Goal: Task Accomplishment & Management: Manage account settings

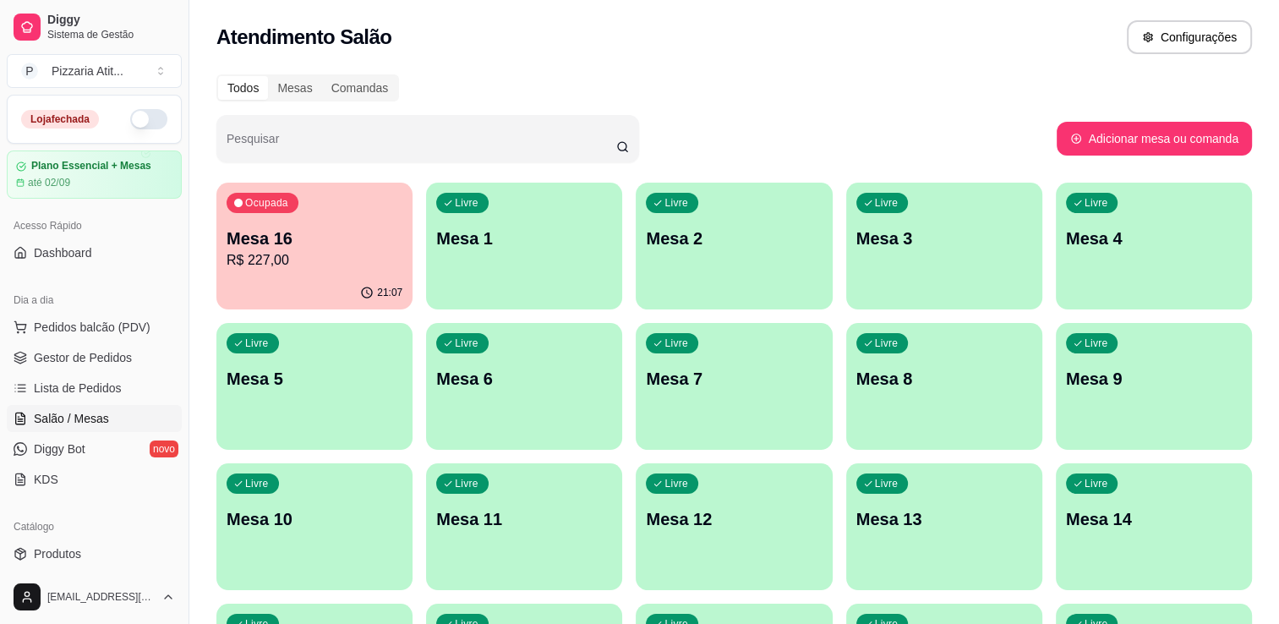
click at [143, 121] on button "button" at bounding box center [148, 119] width 37 height 20
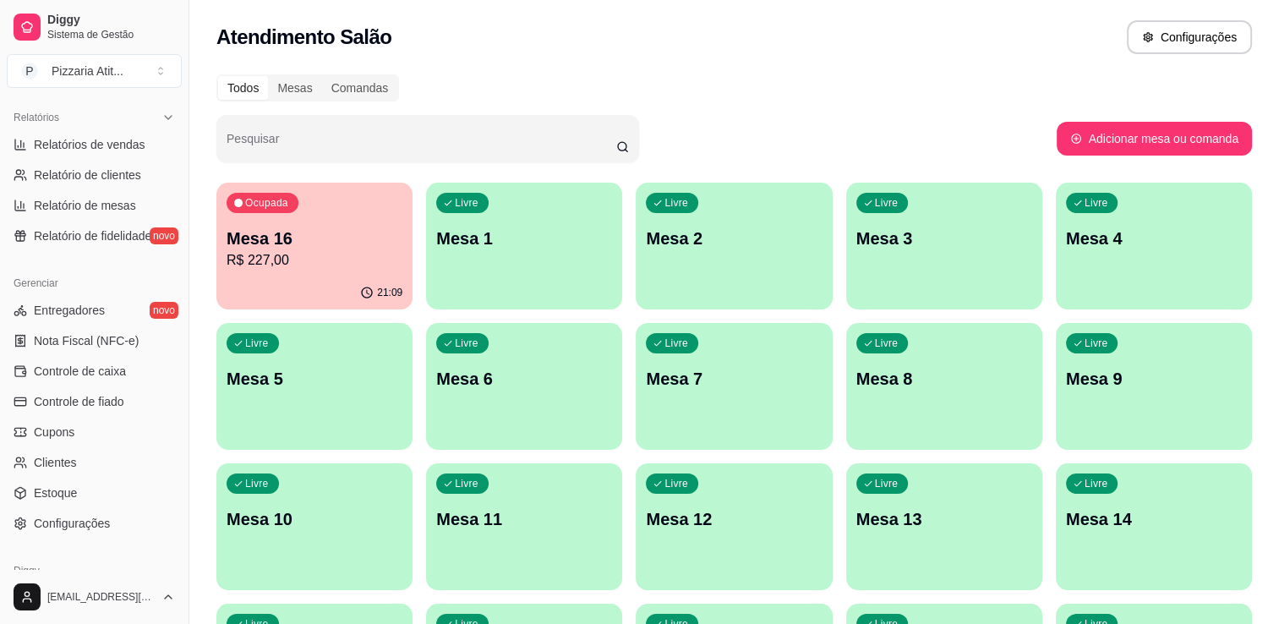
scroll to position [521, 0]
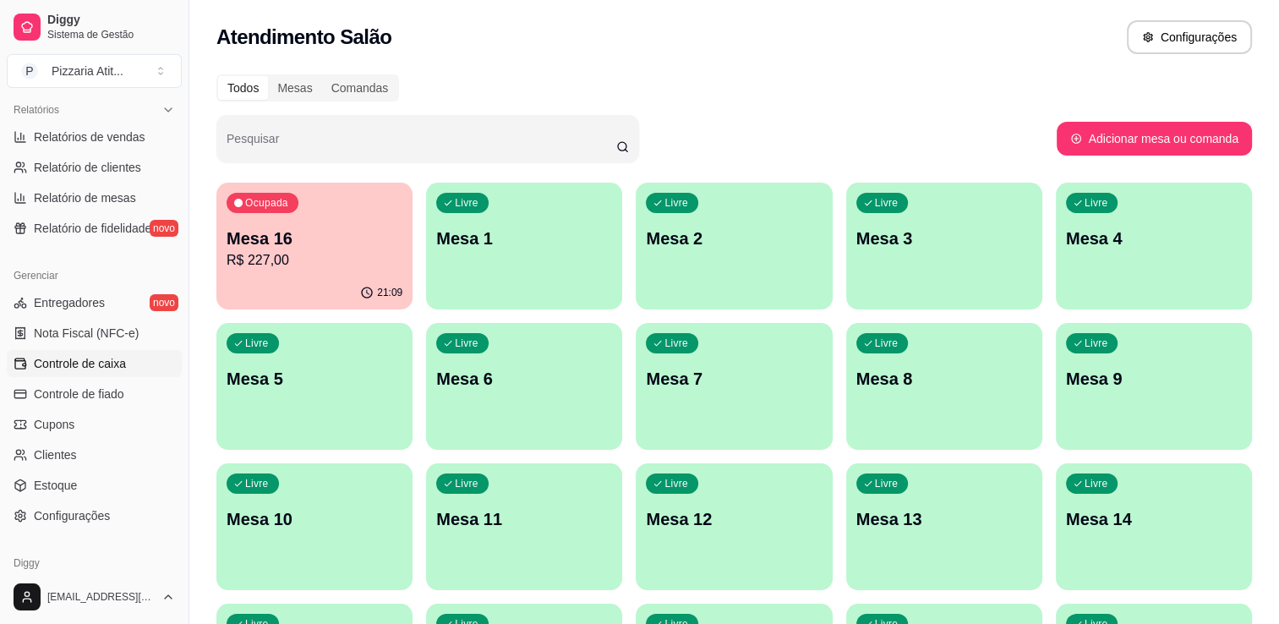
click at [130, 352] on link "Controle de caixa" at bounding box center [94, 363] width 175 height 27
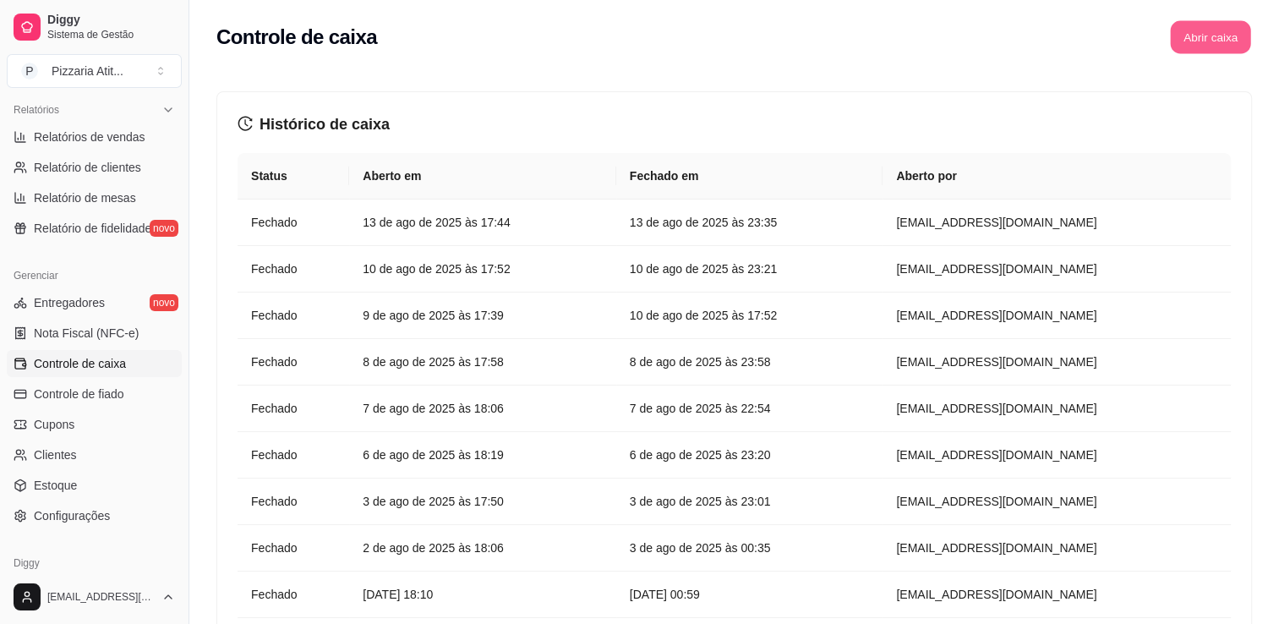
click at [1193, 40] on button "Abrir caixa" at bounding box center [1210, 37] width 80 height 33
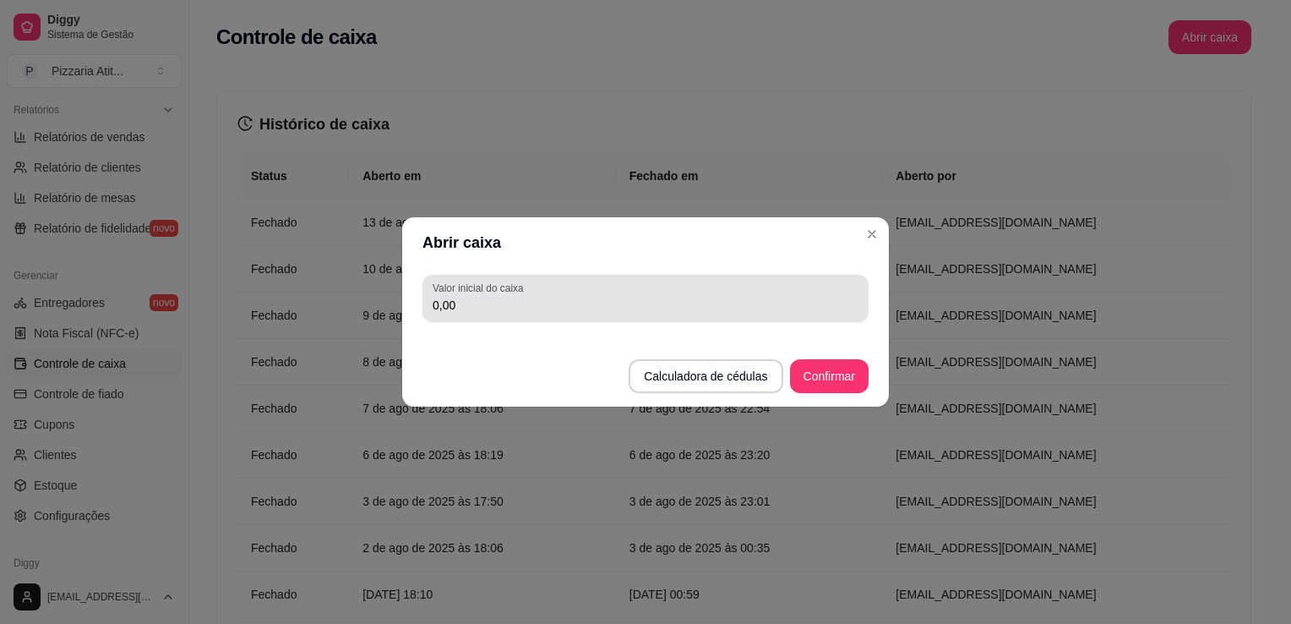
click at [701, 302] on input "0,00" at bounding box center [646, 305] width 426 height 17
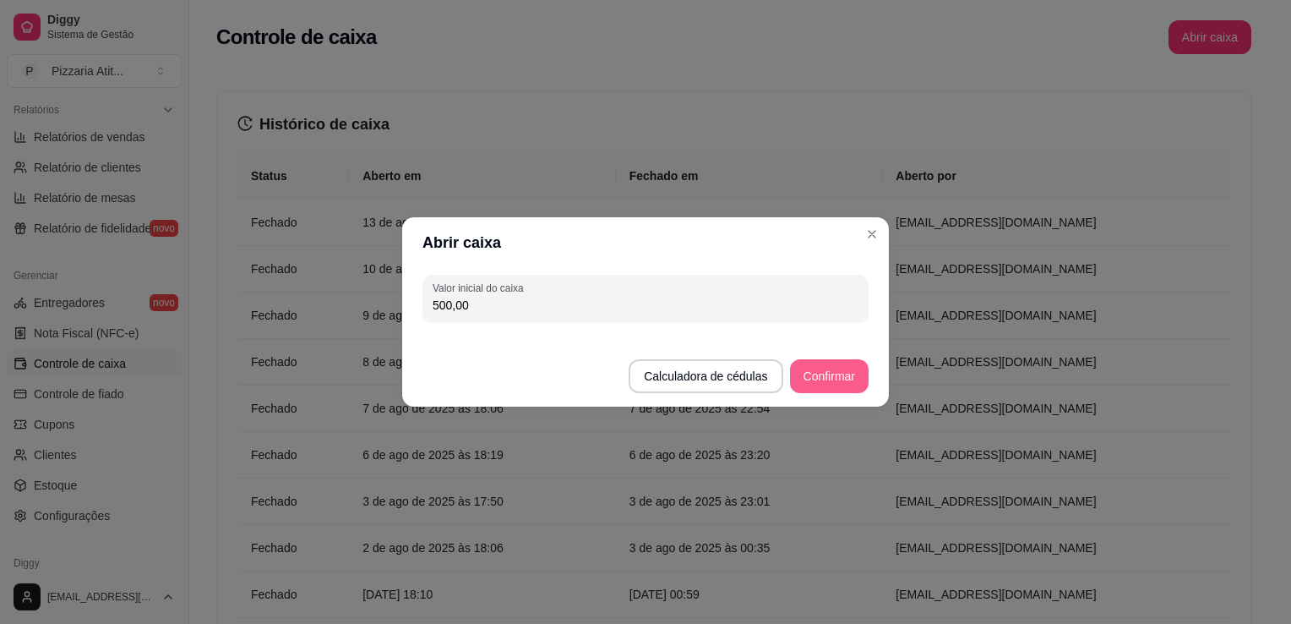
type input "500,00"
click at [852, 359] on footer "Calculadora de cédulas Confirmar" at bounding box center [645, 368] width 487 height 78
click at [838, 360] on button "Confirmar" at bounding box center [829, 376] width 77 height 33
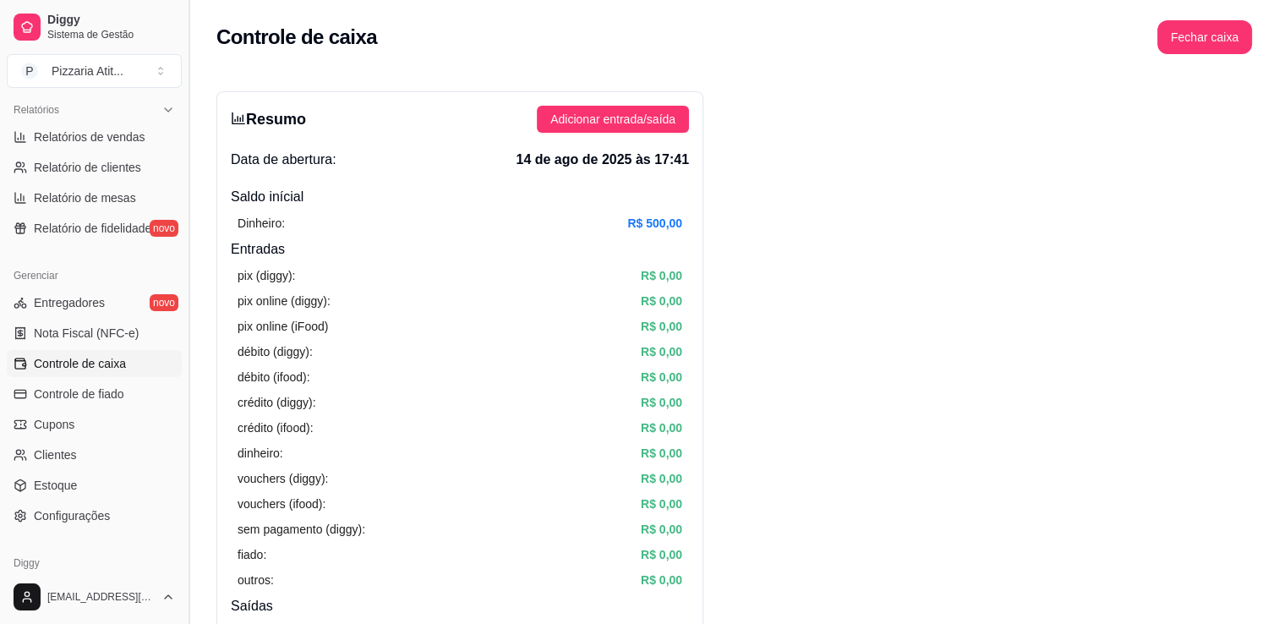
click at [182, 111] on button "Toggle Sidebar" at bounding box center [189, 312] width 14 height 624
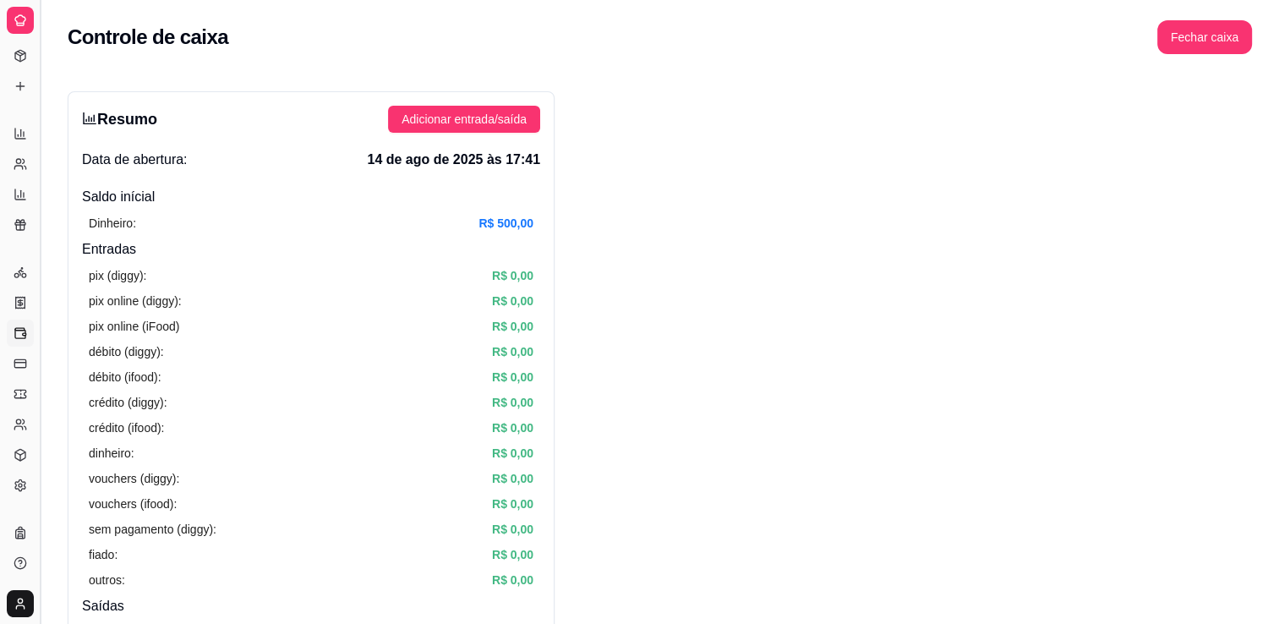
scroll to position [251, 0]
click at [34, 156] on button "Toggle Sidebar" at bounding box center [40, 312] width 14 height 624
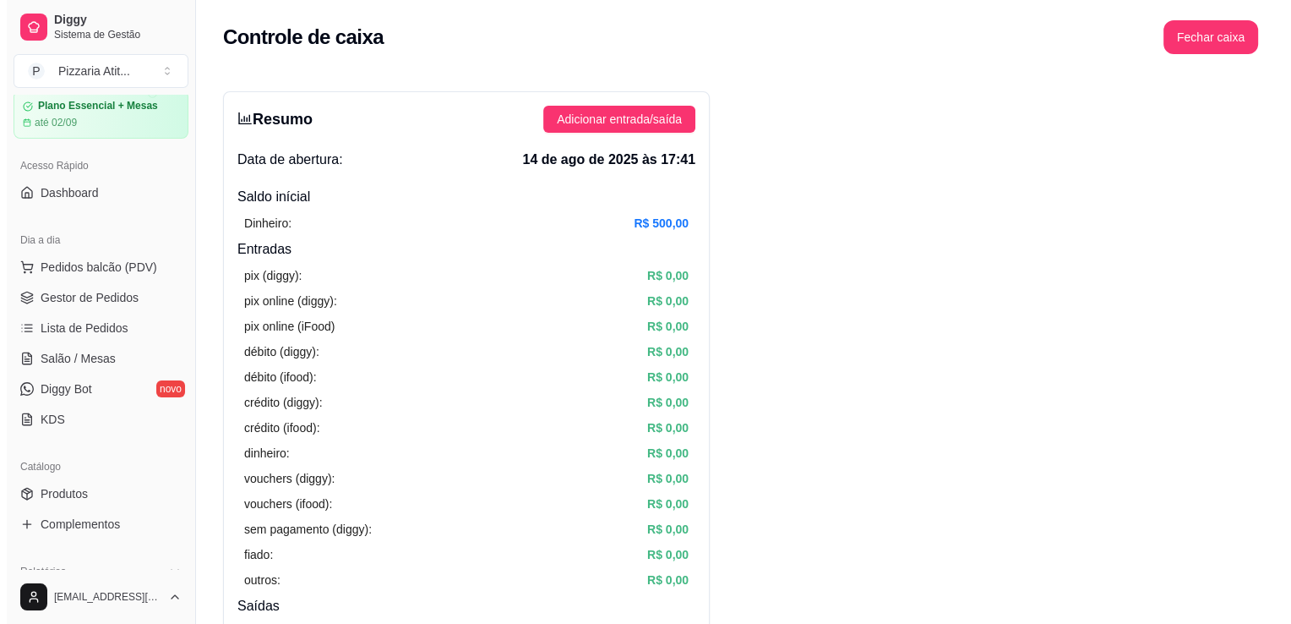
scroll to position [0, 0]
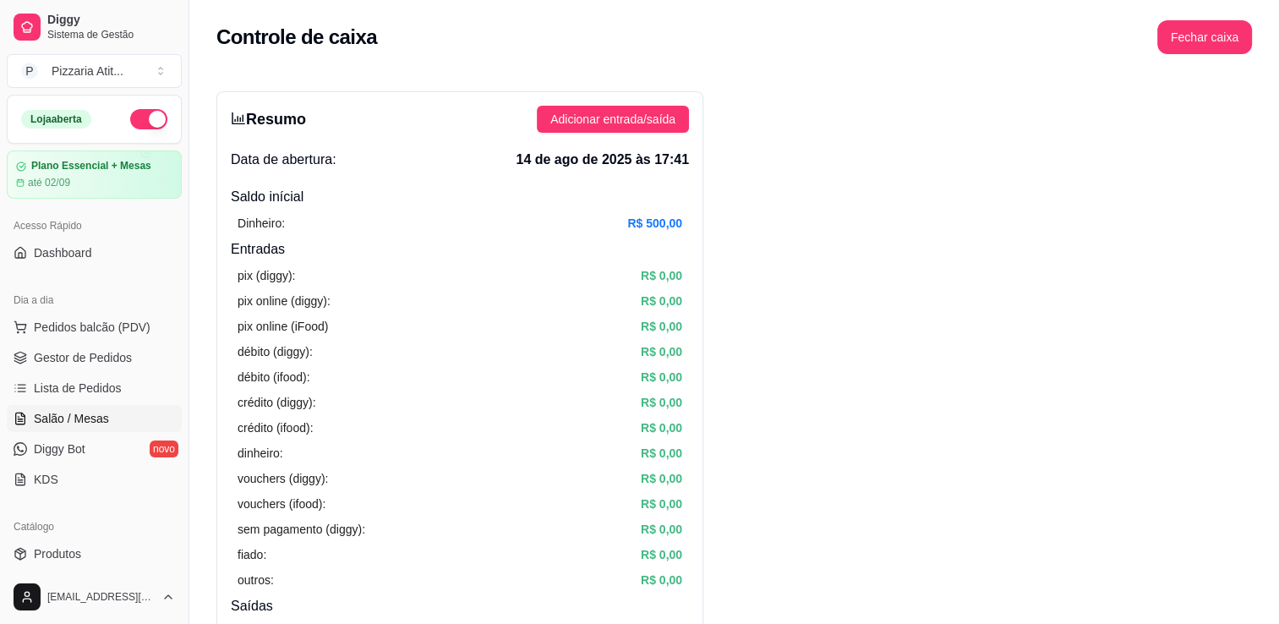
click at [60, 421] on span "Salão / Mesas" at bounding box center [71, 418] width 75 height 17
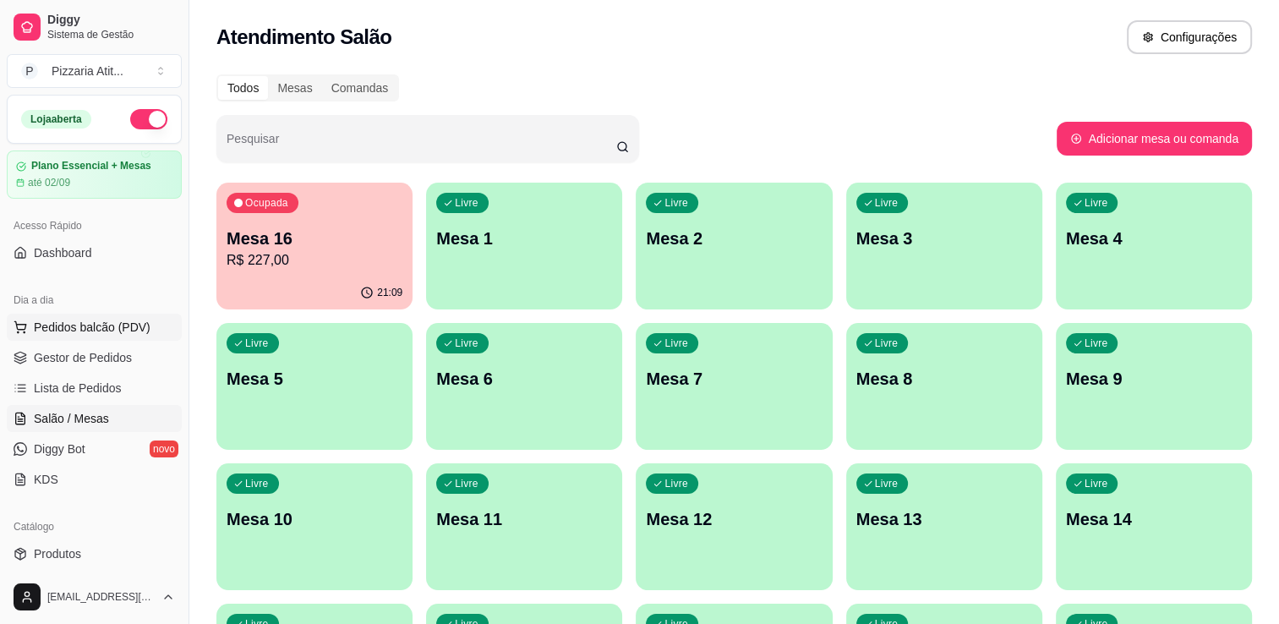
click at [89, 328] on span "Pedidos balcão (PDV)" at bounding box center [92, 327] width 117 height 17
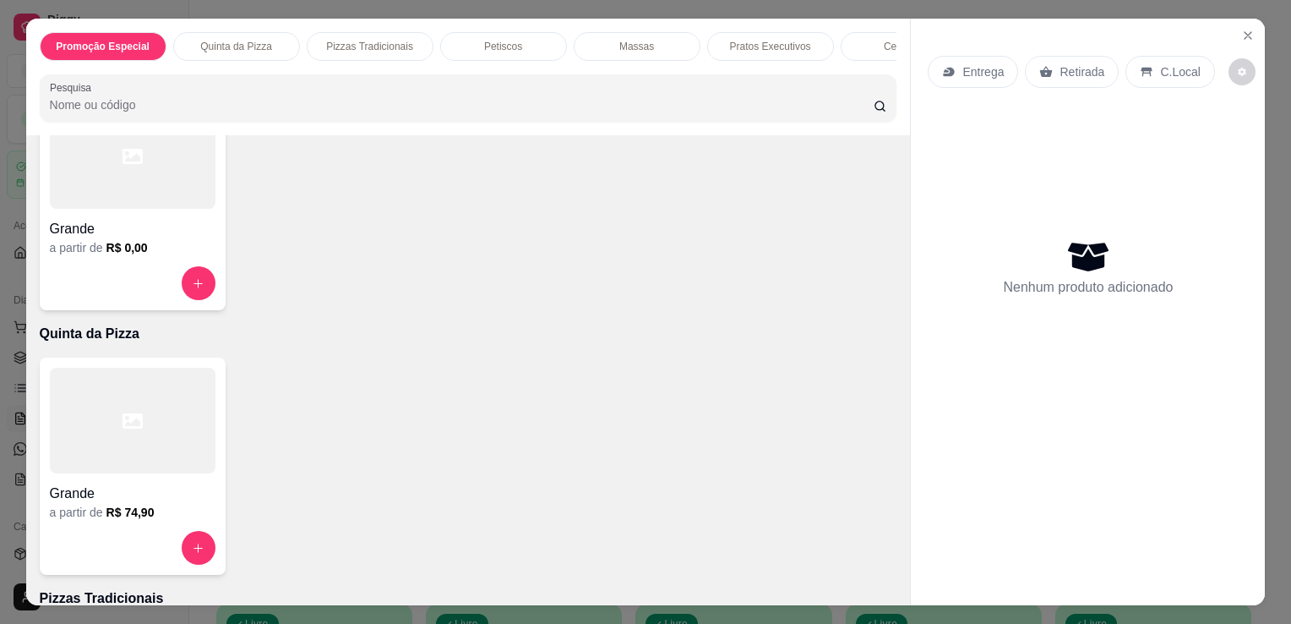
scroll to position [21, 0]
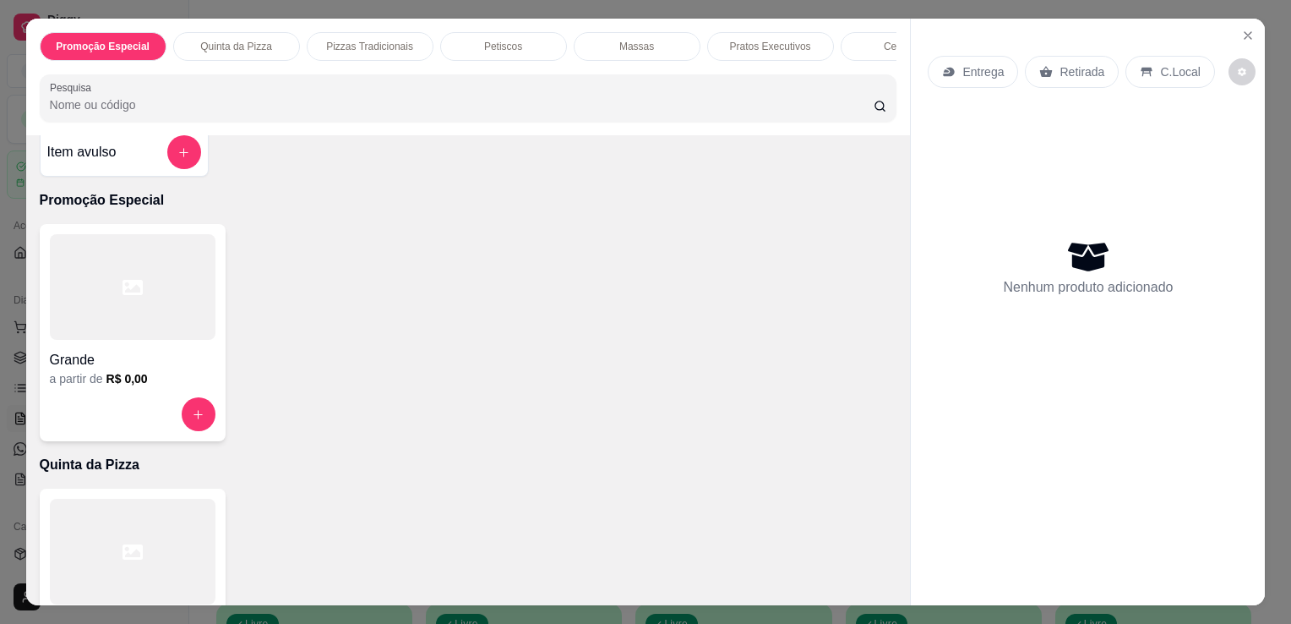
click at [138, 309] on div at bounding box center [133, 287] width 166 height 106
click at [183, 541] on div at bounding box center [133, 552] width 166 height 106
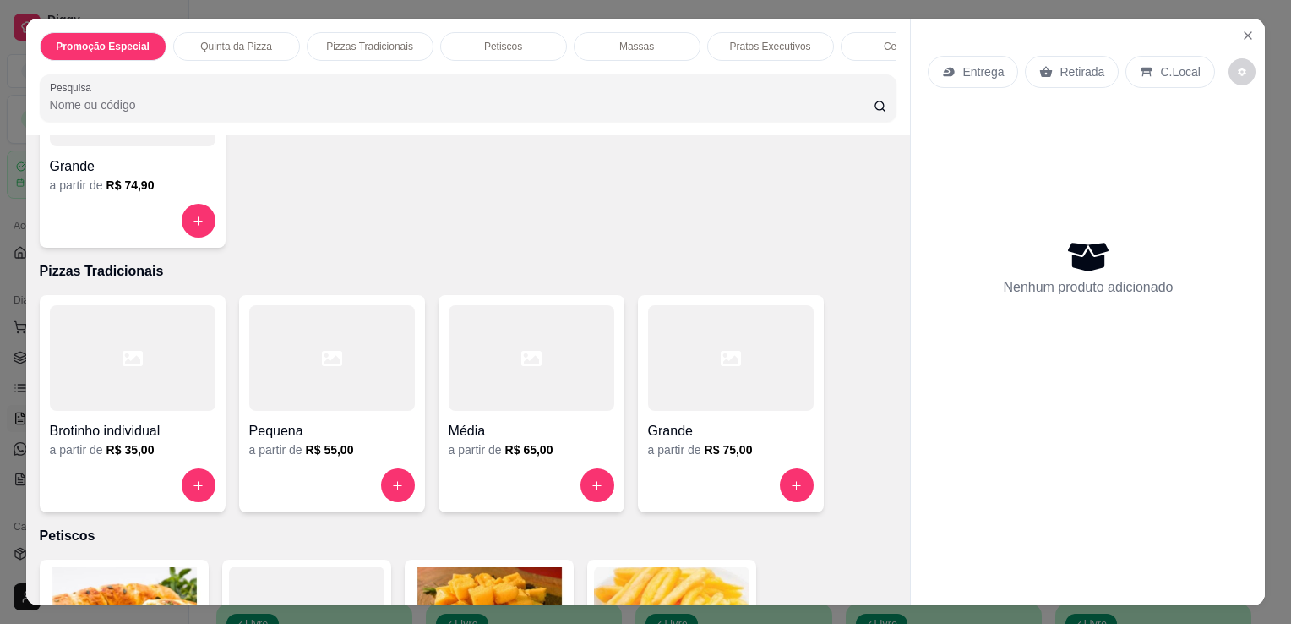
scroll to position [501, 0]
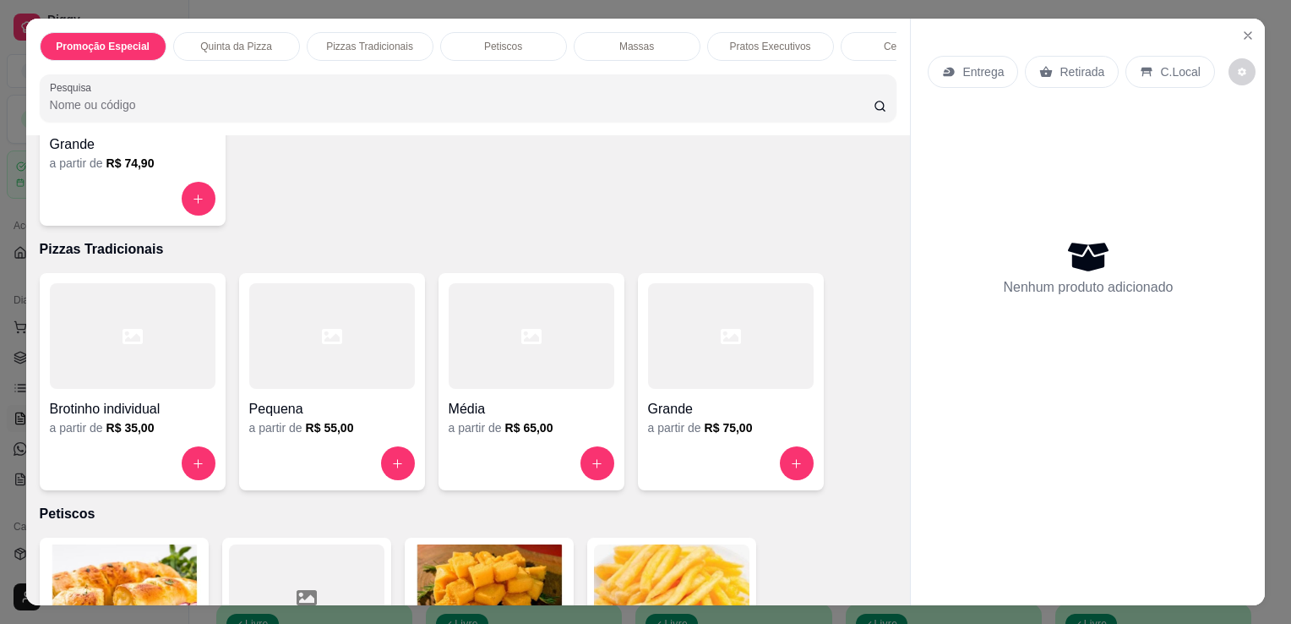
click at [649, 325] on div at bounding box center [731, 336] width 166 height 106
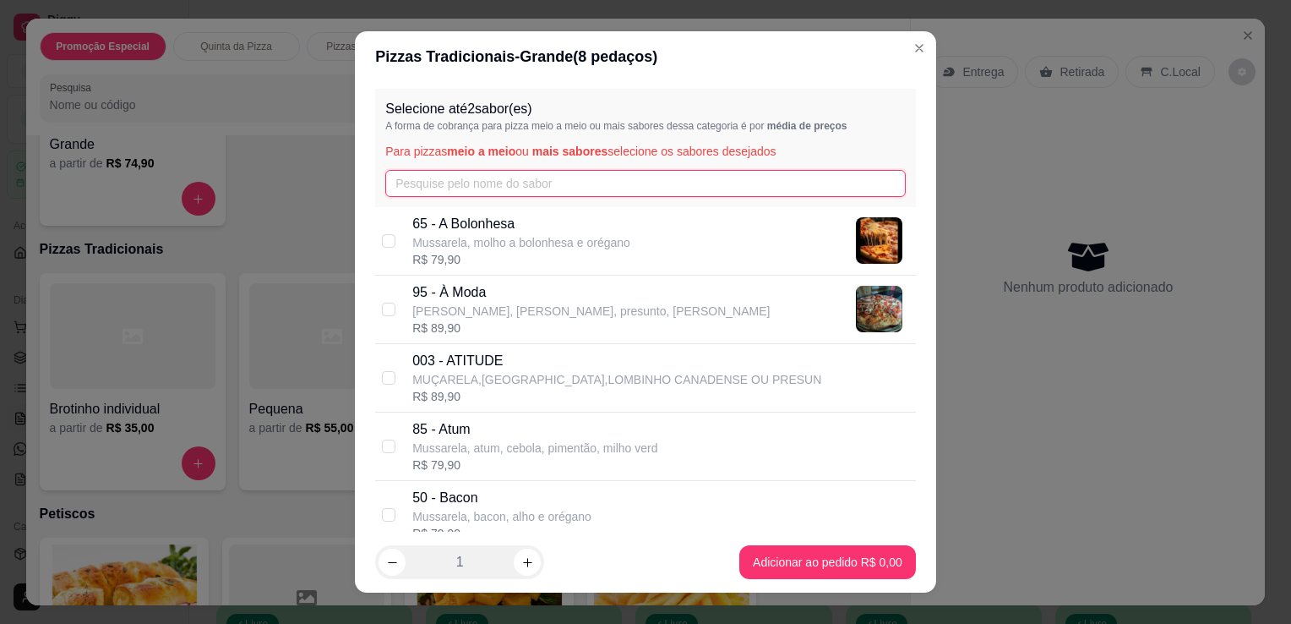
click at [565, 174] on input "text" at bounding box center [645, 183] width 521 height 27
type input "a"
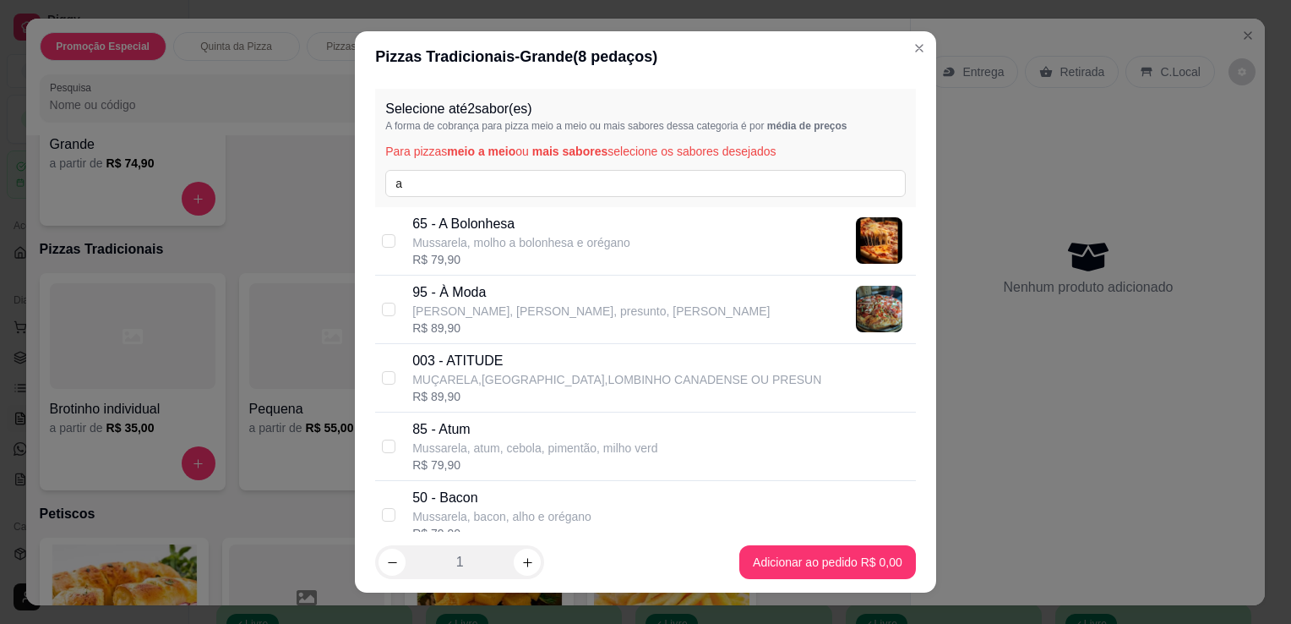
click at [540, 299] on p "95 - À Moda" at bounding box center [591, 292] width 358 height 20
checkbox input "true"
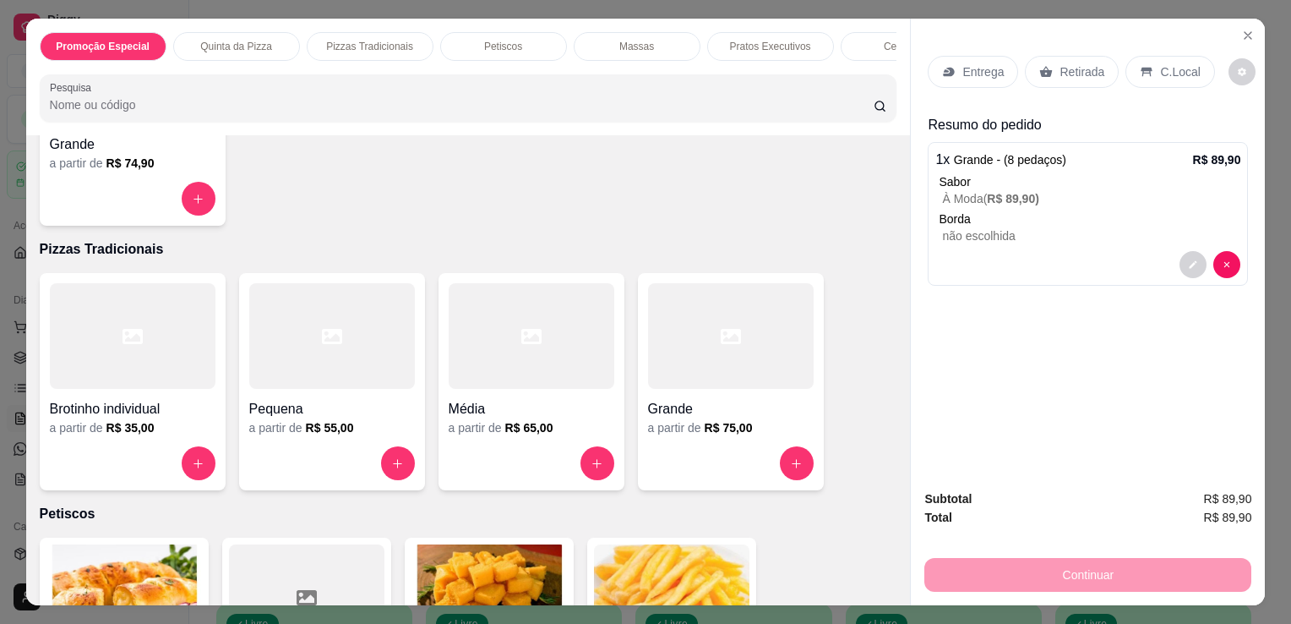
click at [1004, 198] on span "R$ 89,90 )" at bounding box center [1013, 199] width 52 height 14
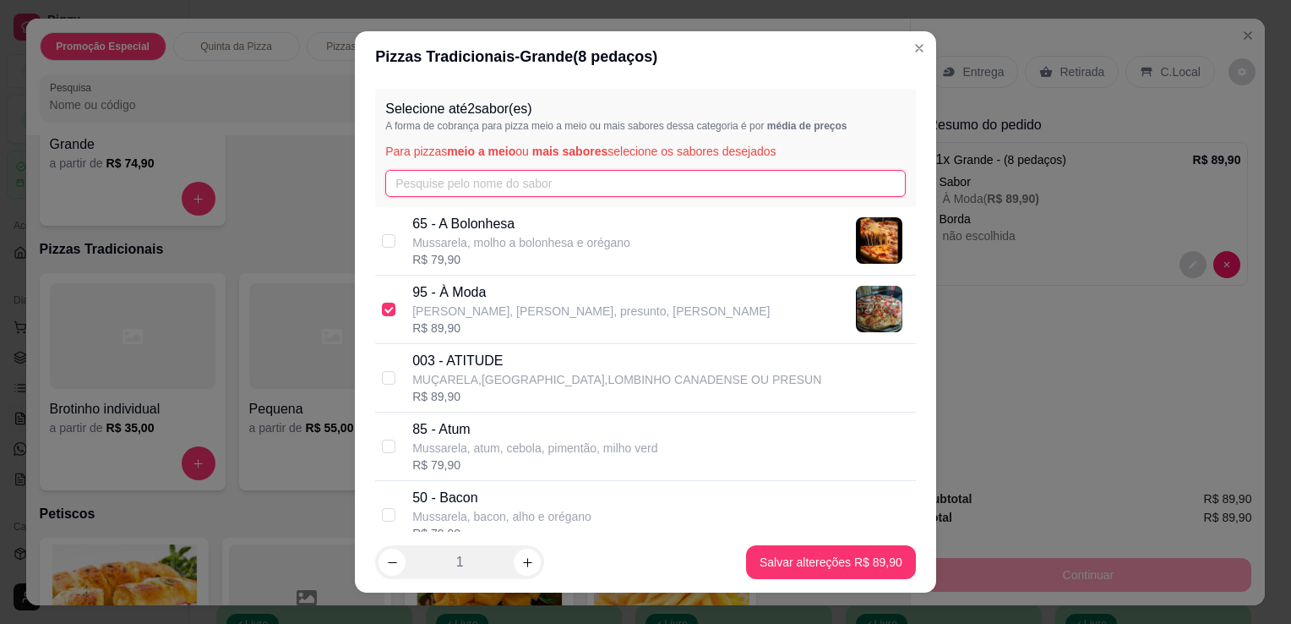
click at [666, 171] on input "text" at bounding box center [645, 183] width 521 height 27
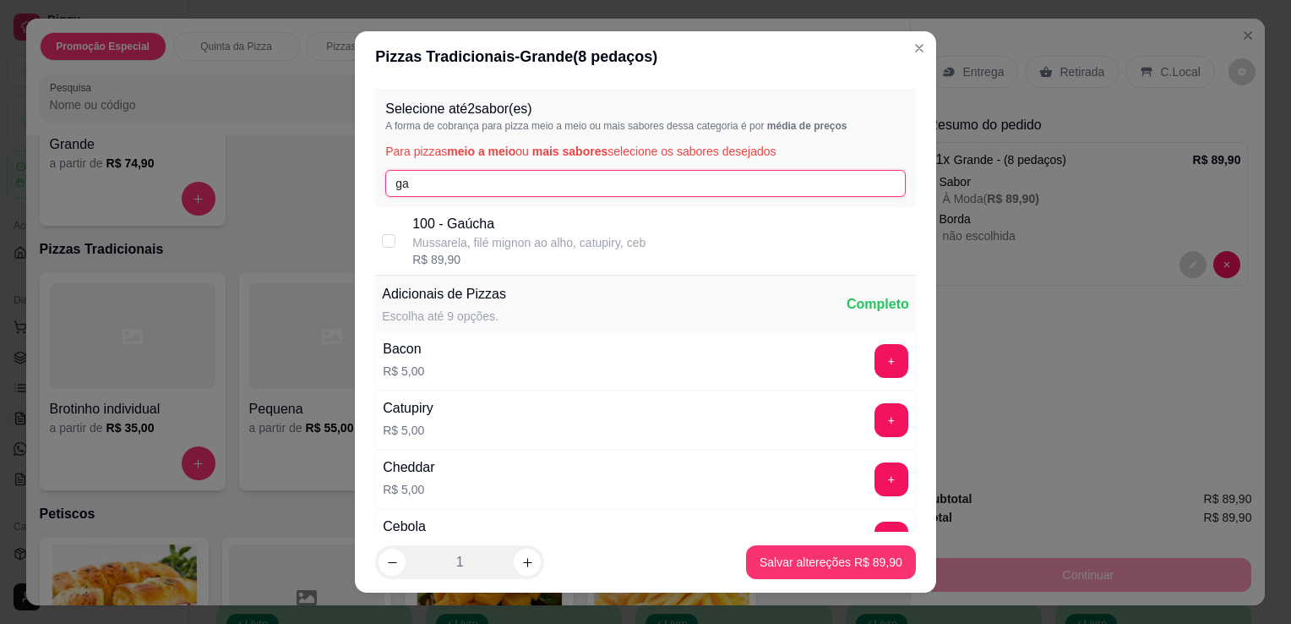
type input "ga"
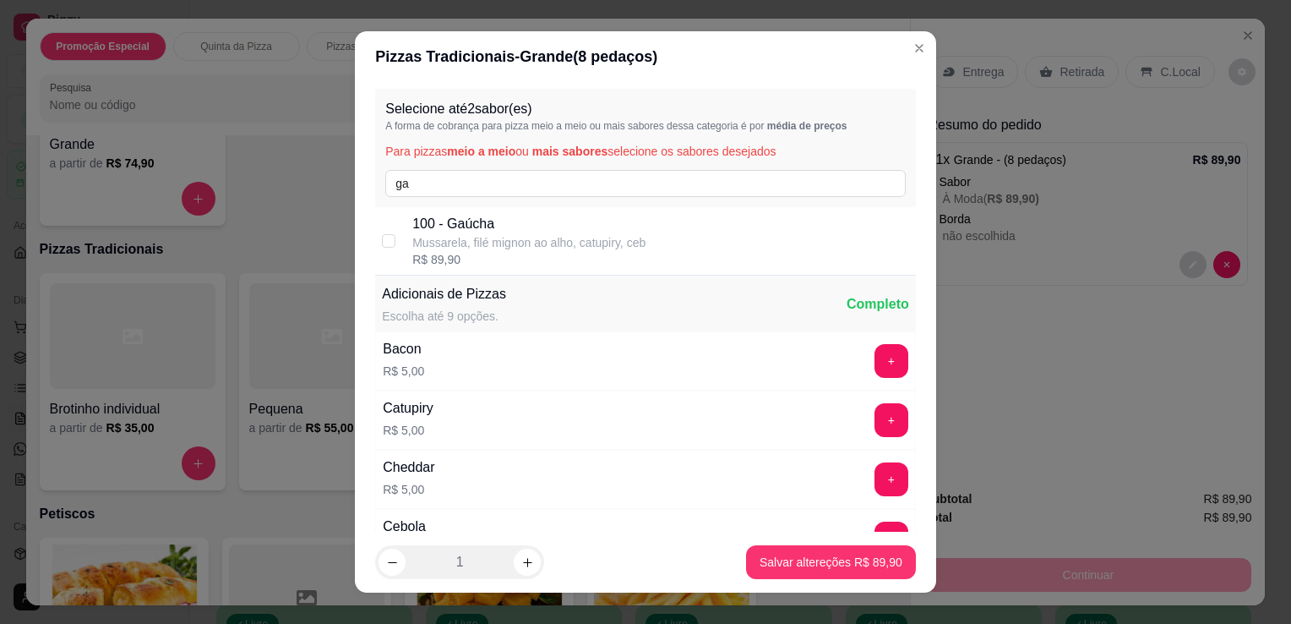
click at [539, 227] on p "100 - Gaúcha" at bounding box center [528, 224] width 233 height 20
checkbox input "true"
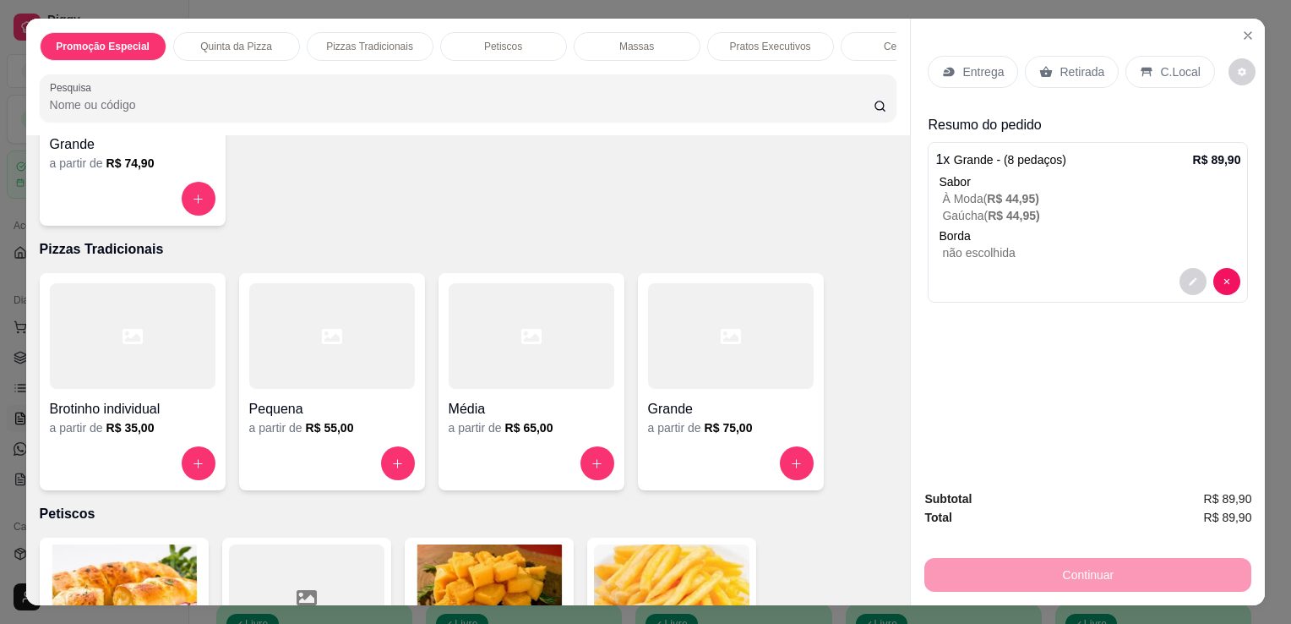
click at [697, 560] on img at bounding box center [672, 597] width 156 height 106
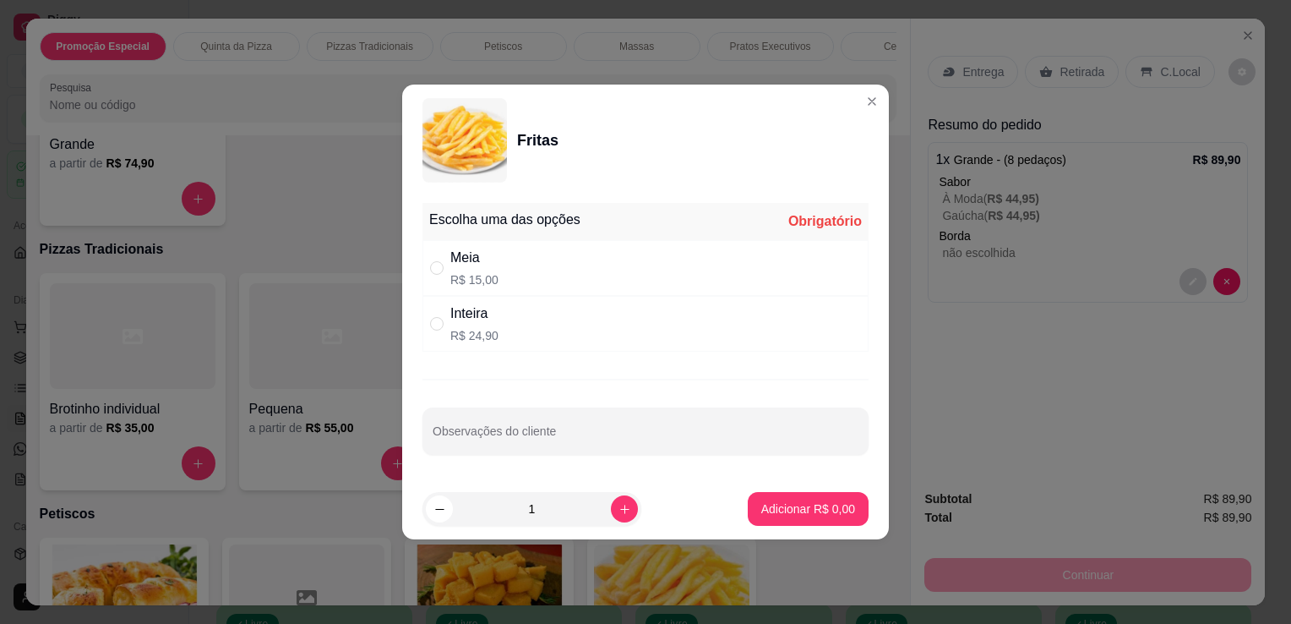
click at [500, 345] on div "Inteira R$ 24,90" at bounding box center [646, 324] width 446 height 56
radio input "true"
click at [786, 505] on p "Adicionar R$ 24,90" at bounding box center [805, 508] width 98 height 16
type input "1"
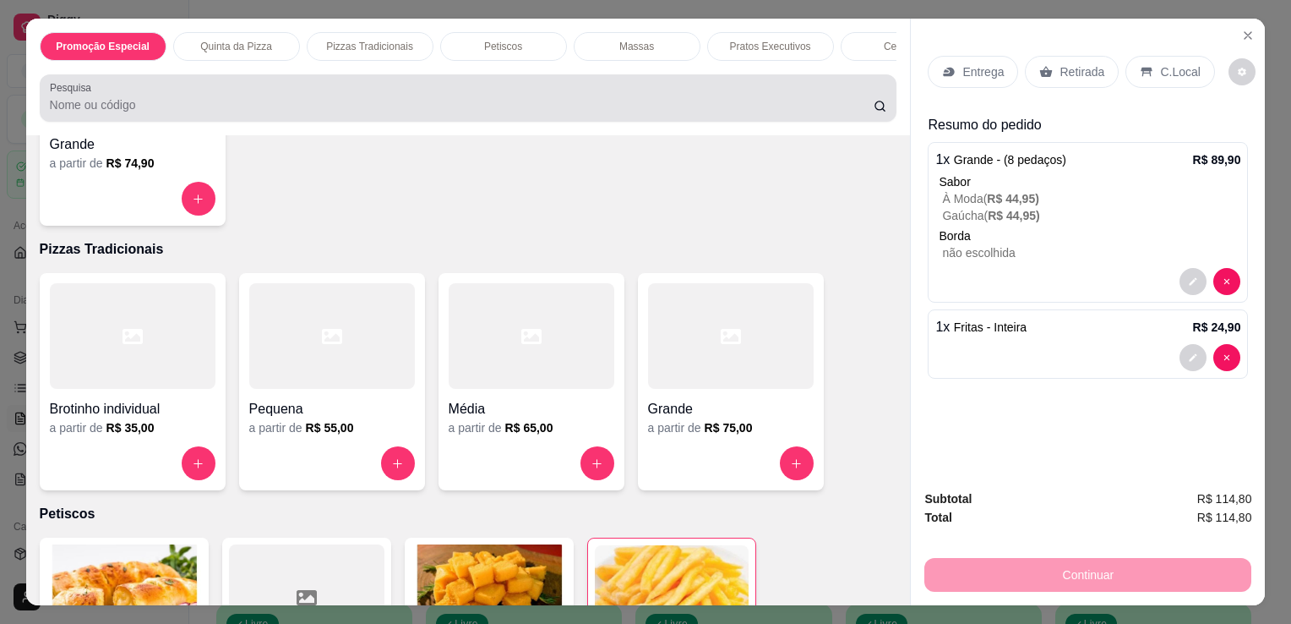
click at [572, 122] on div "Pesquisa" at bounding box center [469, 97] width 858 height 47
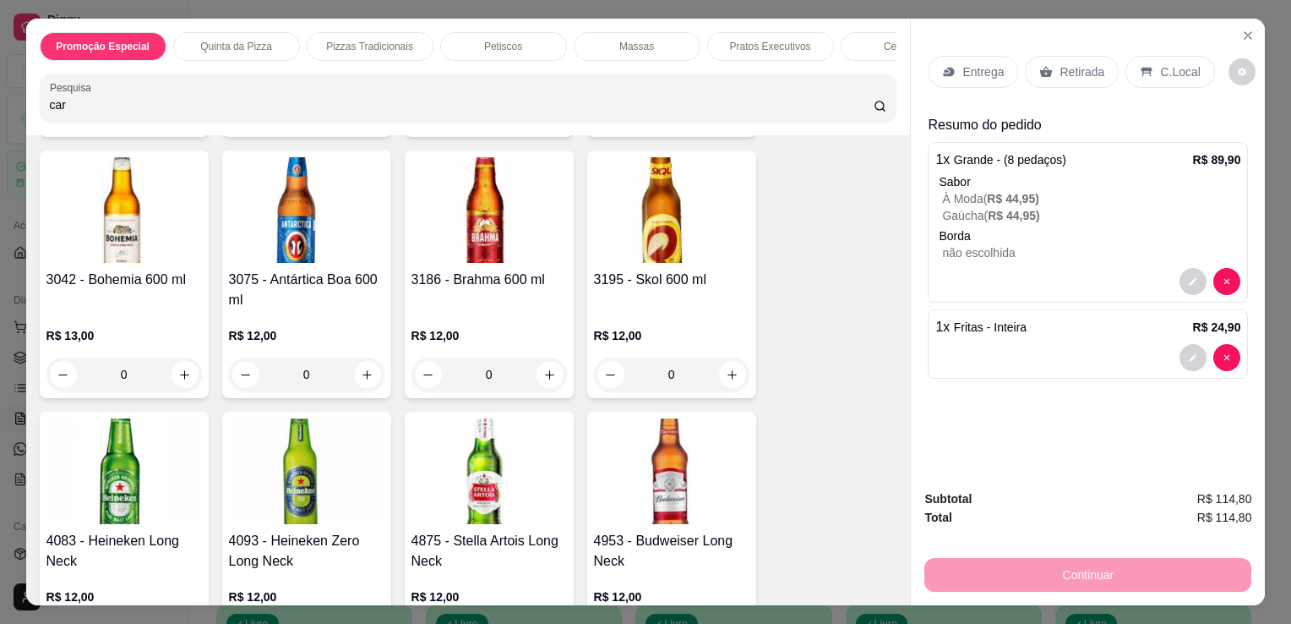
scroll to position [569, 0]
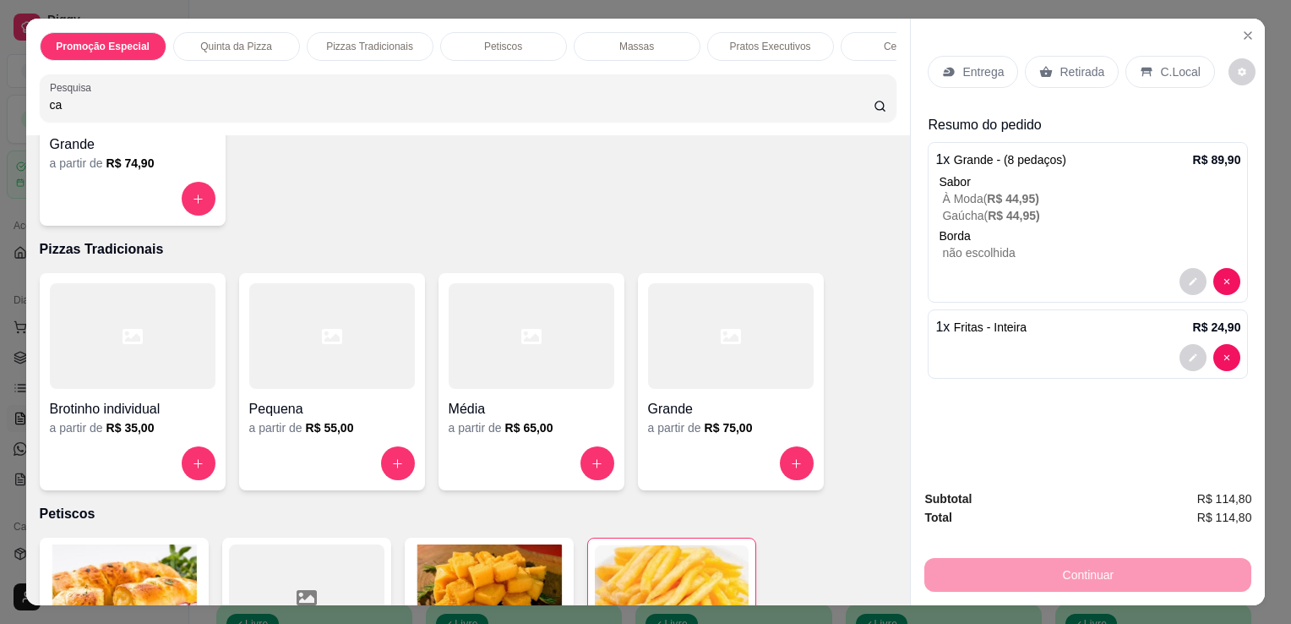
type input "c"
type input "fi"
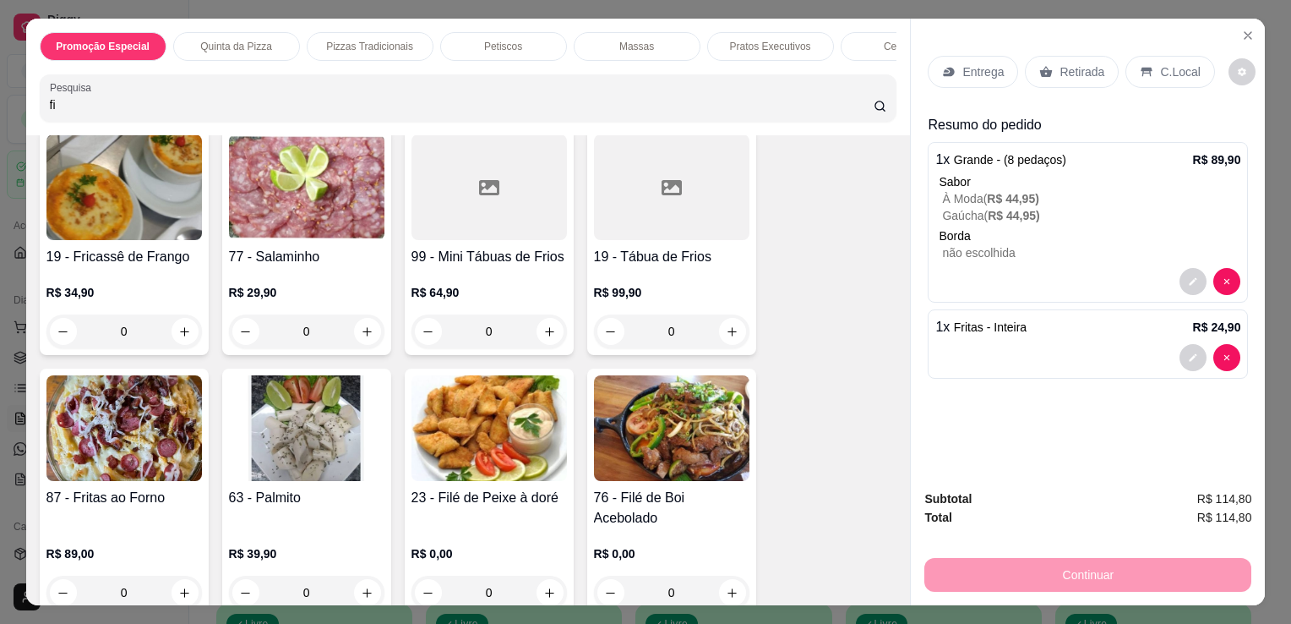
scroll to position [1797, 0]
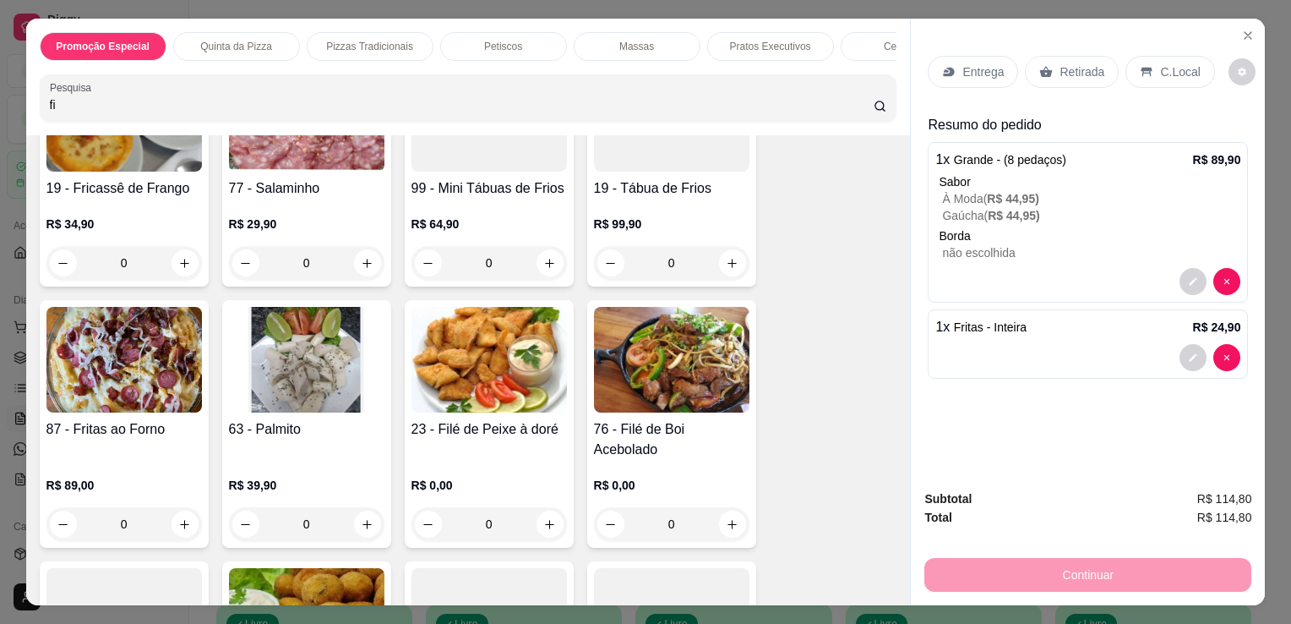
click at [609, 333] on img at bounding box center [672, 360] width 156 height 106
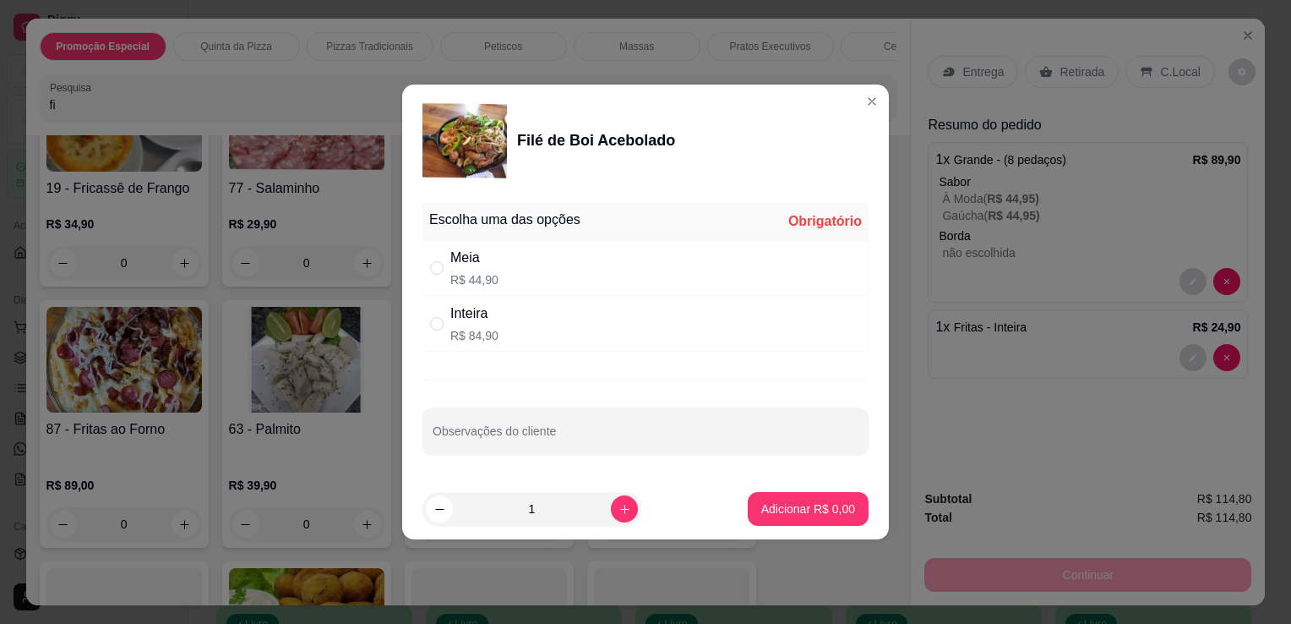
click at [538, 318] on div "Inteira R$ 84,90" at bounding box center [646, 324] width 446 height 56
radio input "true"
click at [791, 521] on button "Adicionar R$ 84,90" at bounding box center [805, 509] width 124 height 33
type input "1"
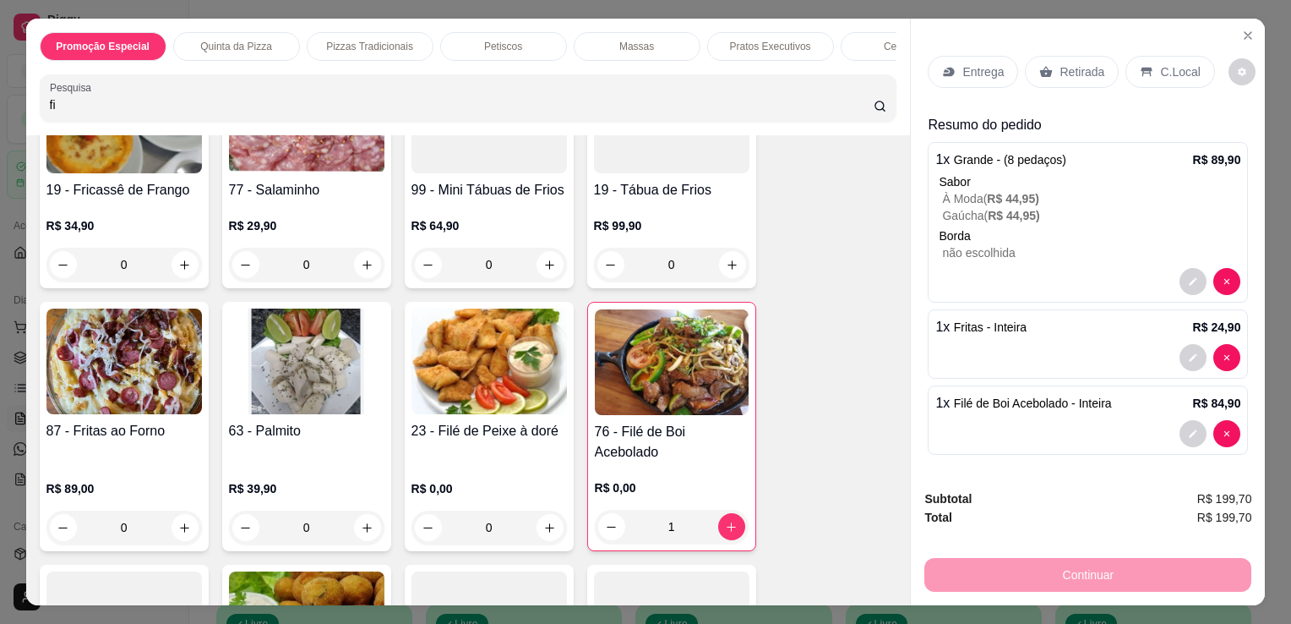
scroll to position [1799, 0]
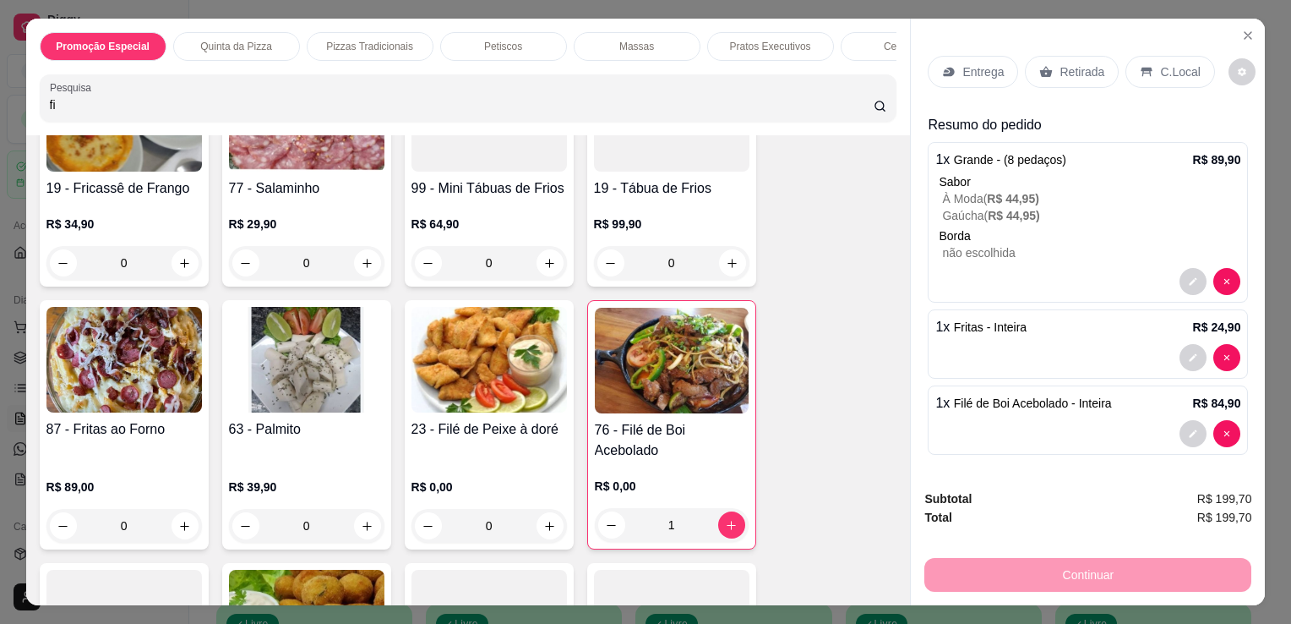
click at [1078, 63] on p "Retirada" at bounding box center [1082, 71] width 45 height 17
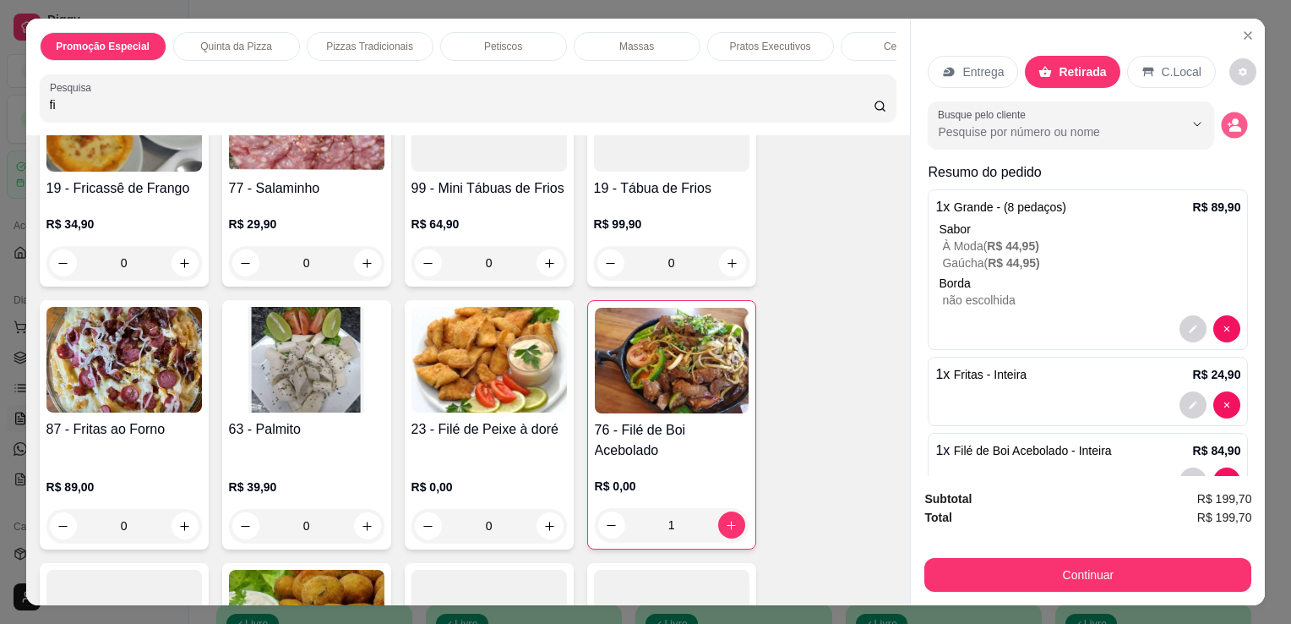
click at [1228, 117] on icon "decrease-product-quantity" at bounding box center [1235, 124] width 14 height 14
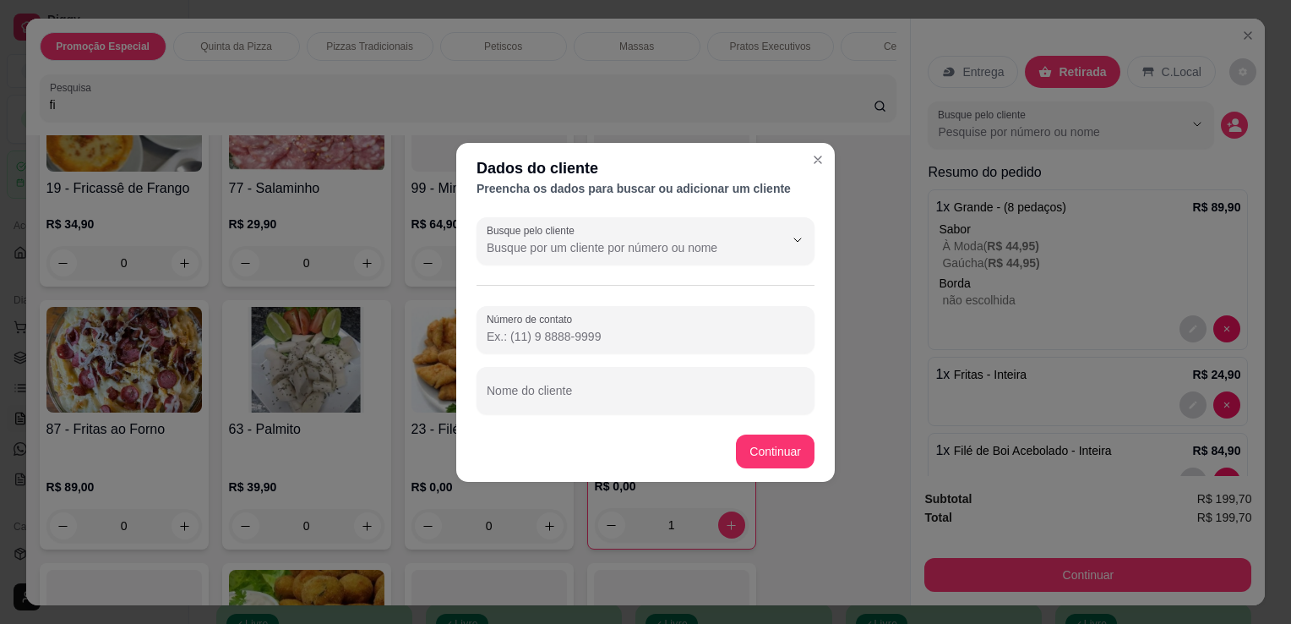
click at [650, 333] on input "Número de contato" at bounding box center [646, 336] width 318 height 17
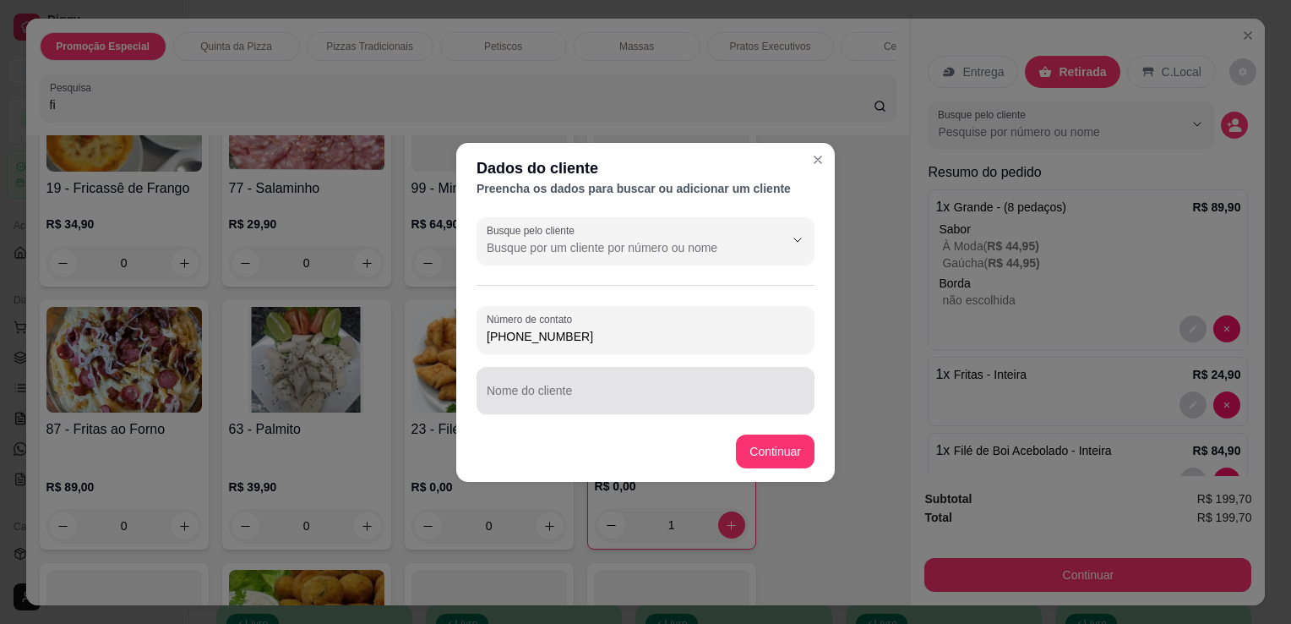
type input "[PHONE_NUMBER]"
click at [642, 384] on div at bounding box center [646, 391] width 318 height 34
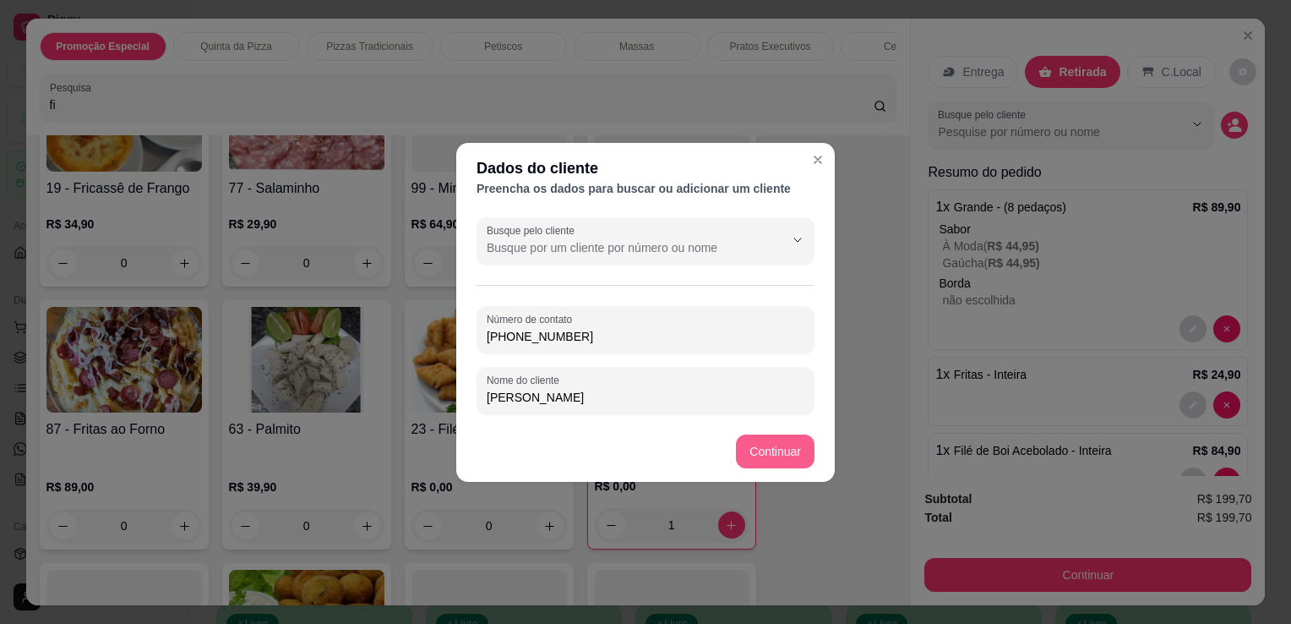
type input "[PERSON_NAME]"
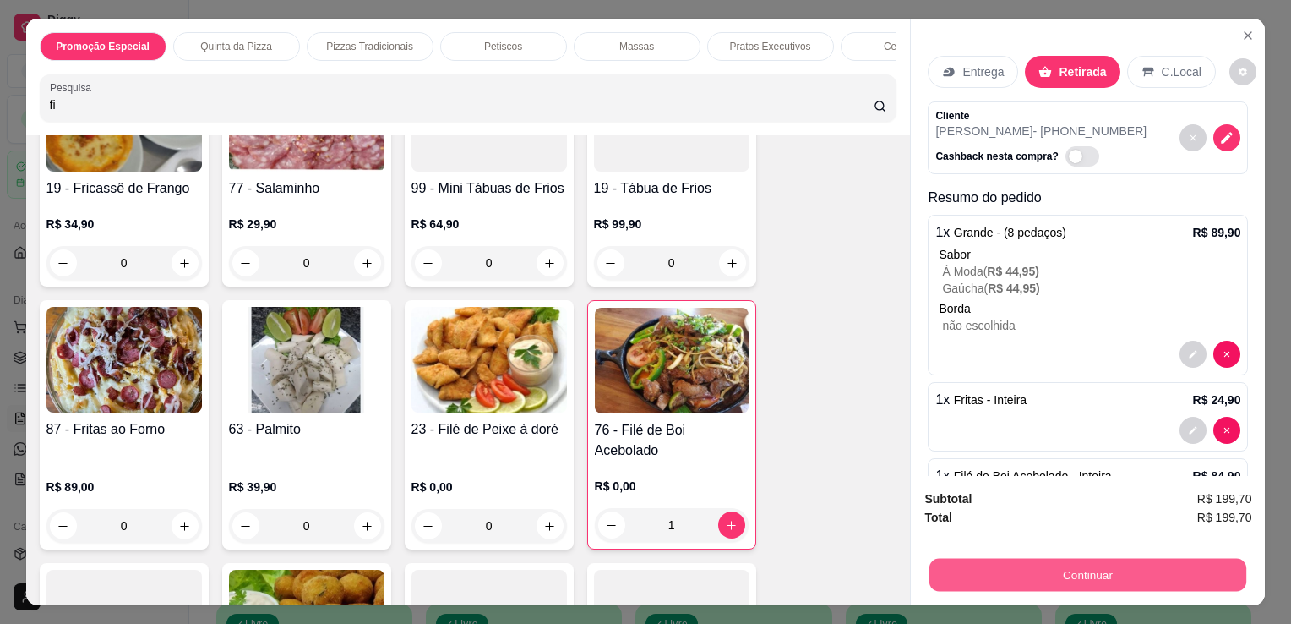
click at [1062, 570] on button "Continuar" at bounding box center [1088, 574] width 317 height 33
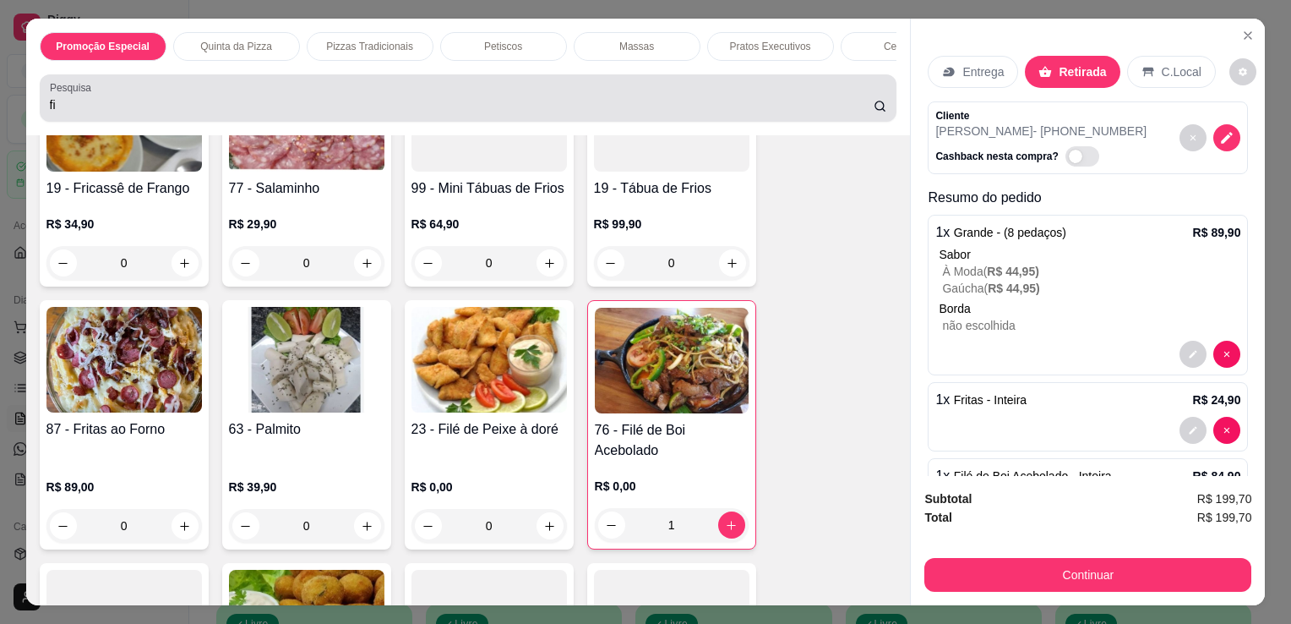
click at [741, 97] on div "fi" at bounding box center [469, 98] width 838 height 34
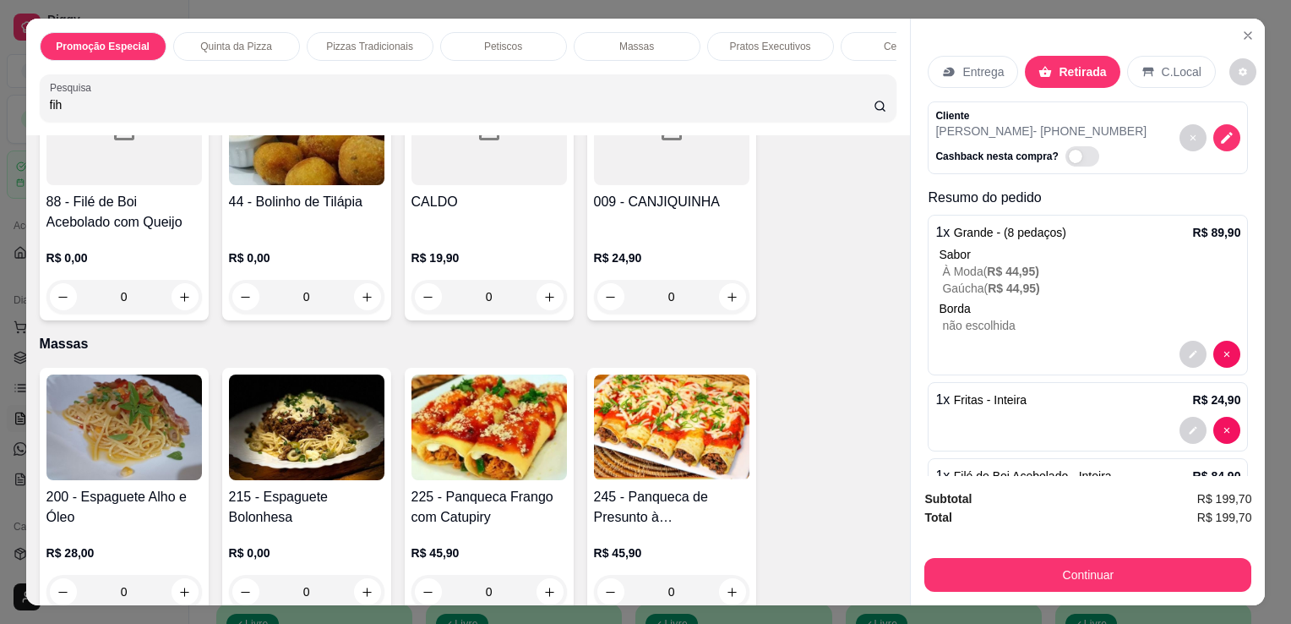
scroll to position [1308, 0]
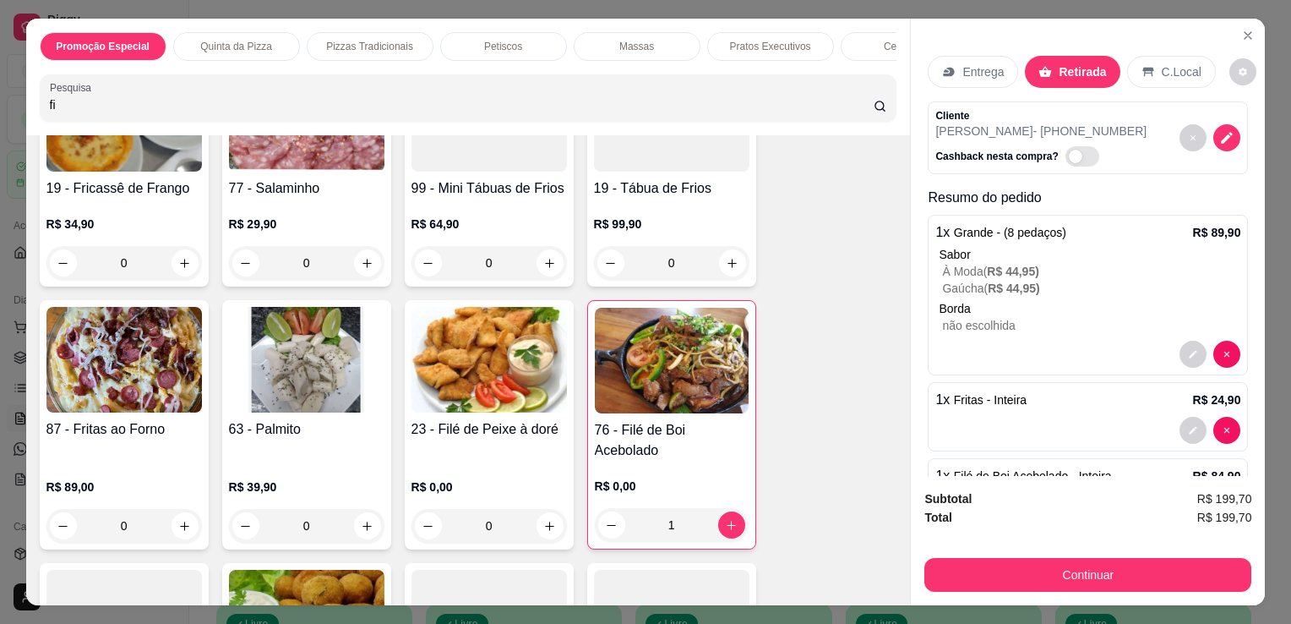
type input "f"
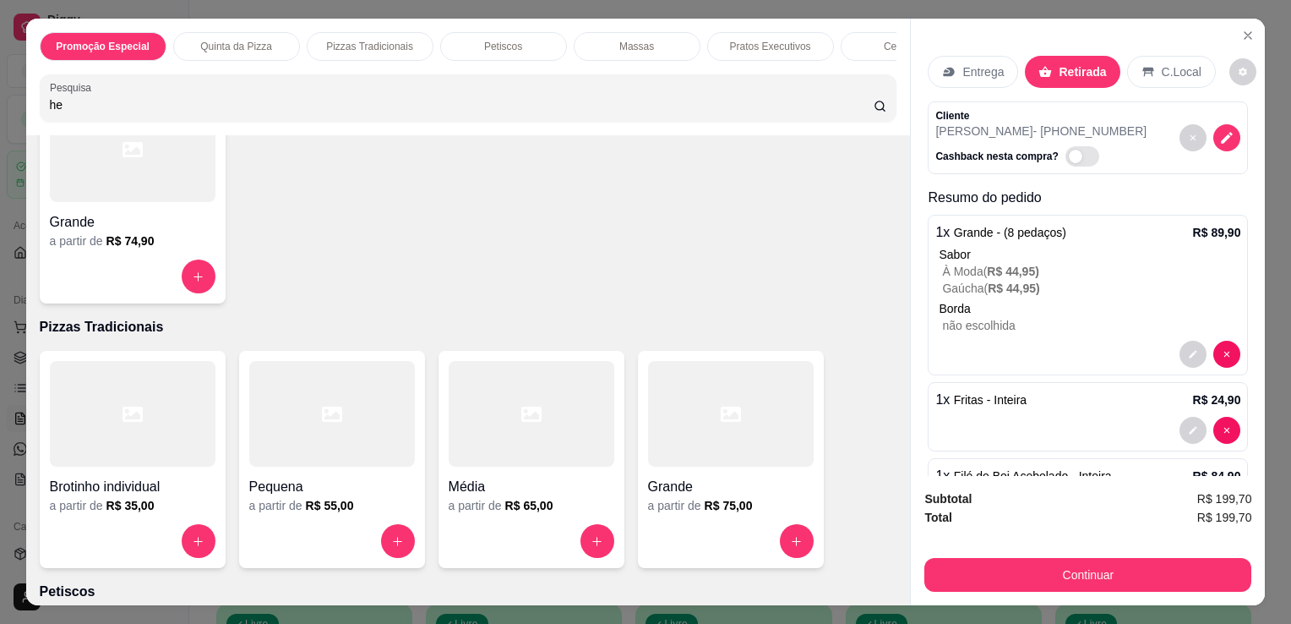
scroll to position [2058, 0]
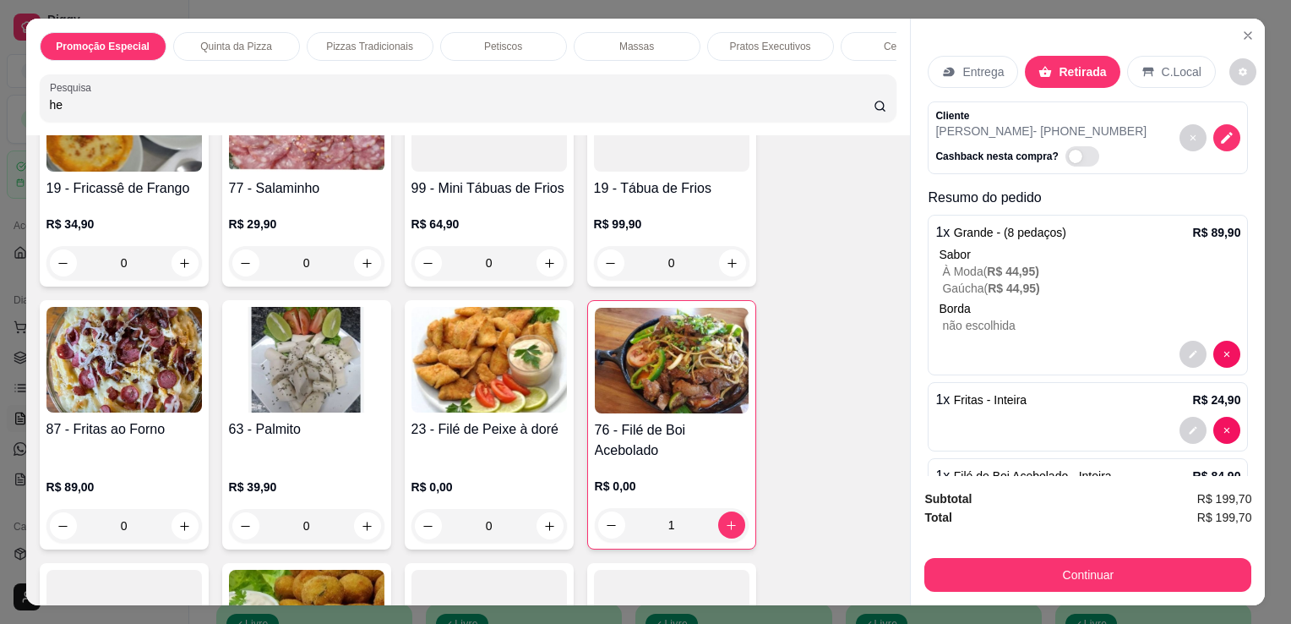
type input "he"
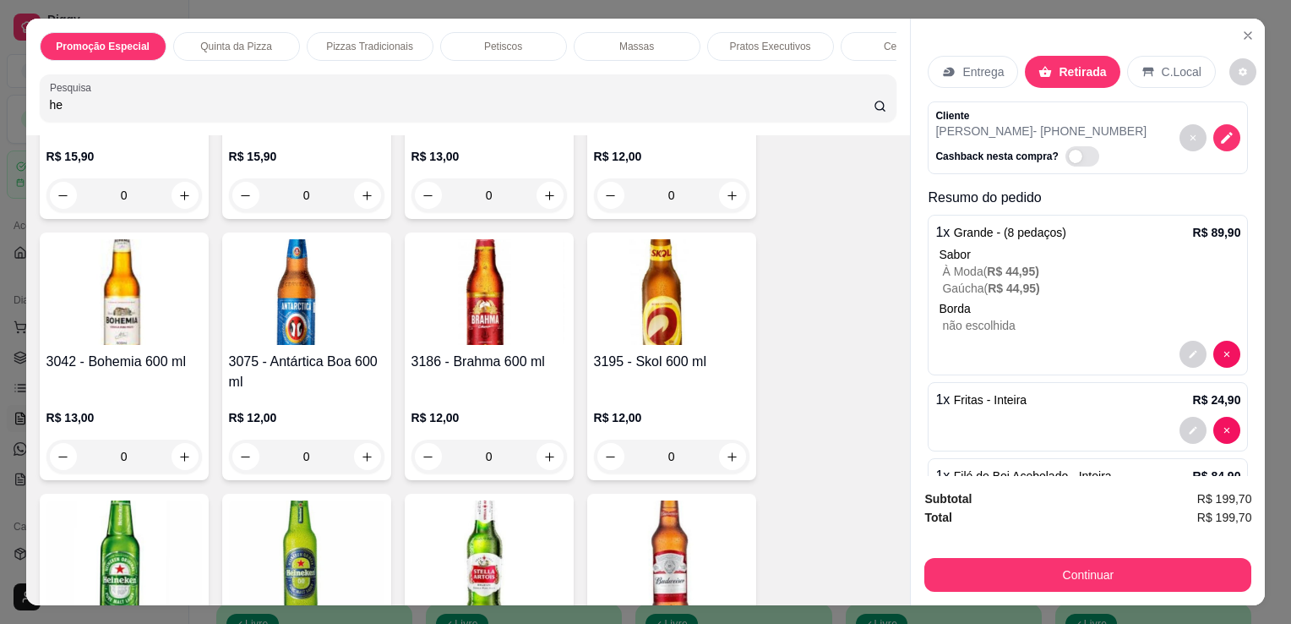
scroll to position [4081, 0]
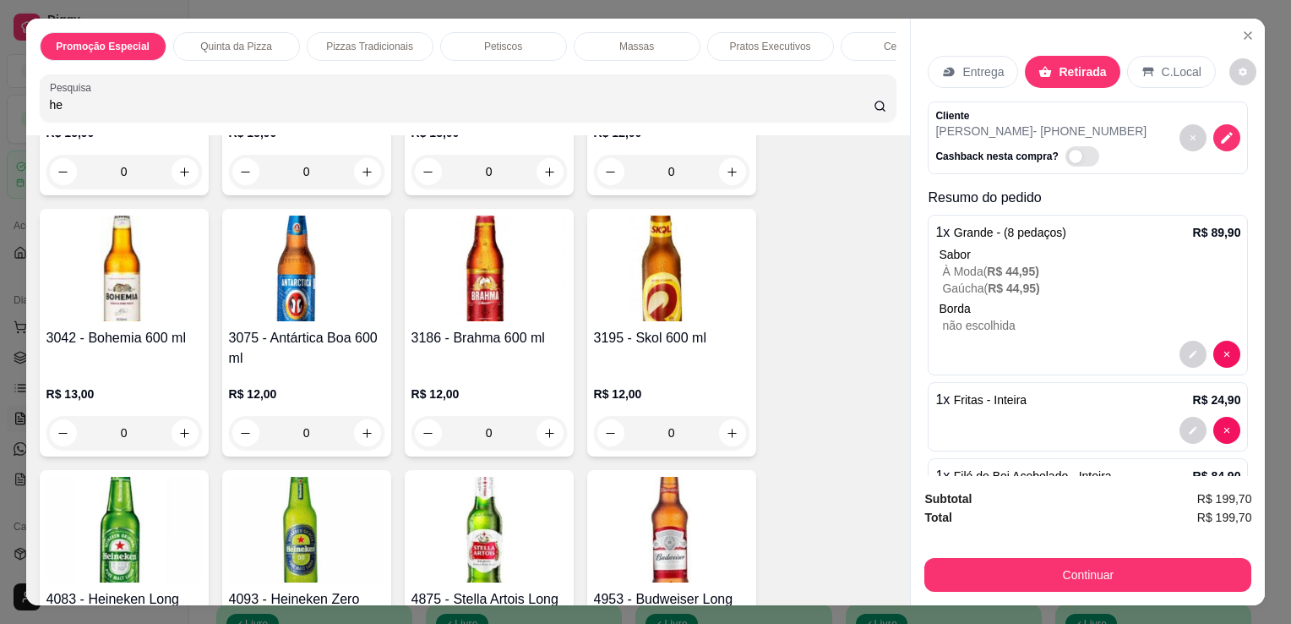
click at [106, 502] on img at bounding box center [124, 530] width 156 height 106
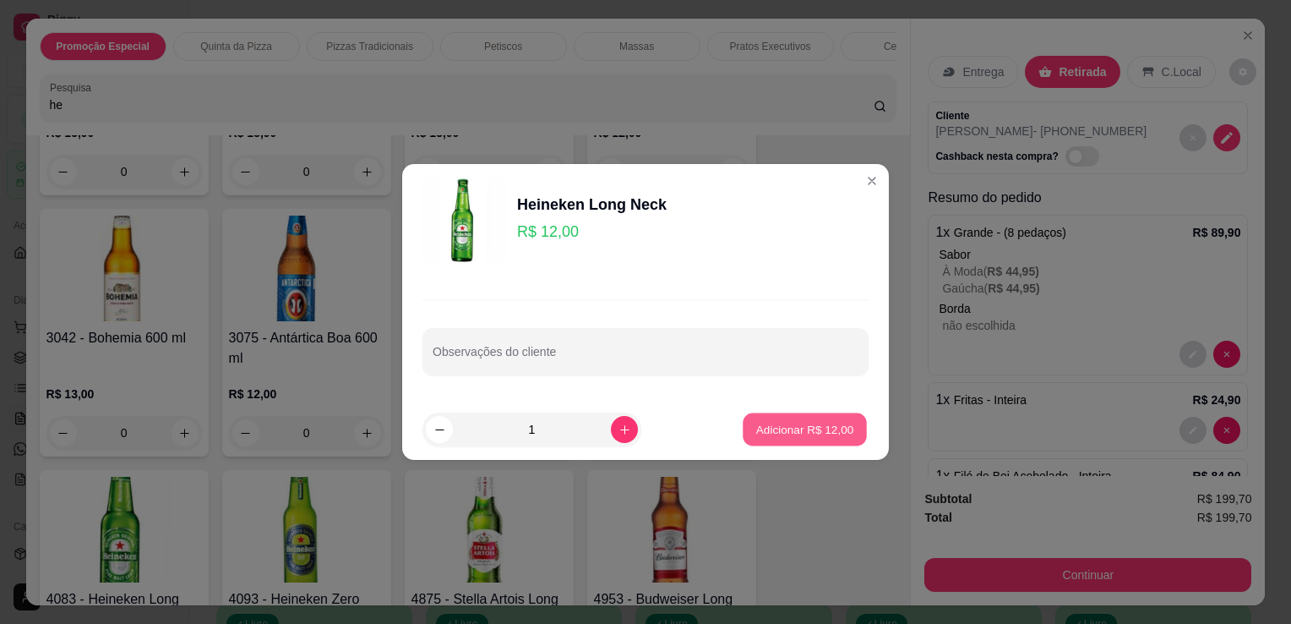
click at [805, 423] on p "Adicionar R$ 12,00" at bounding box center [805, 429] width 98 height 16
type input "1"
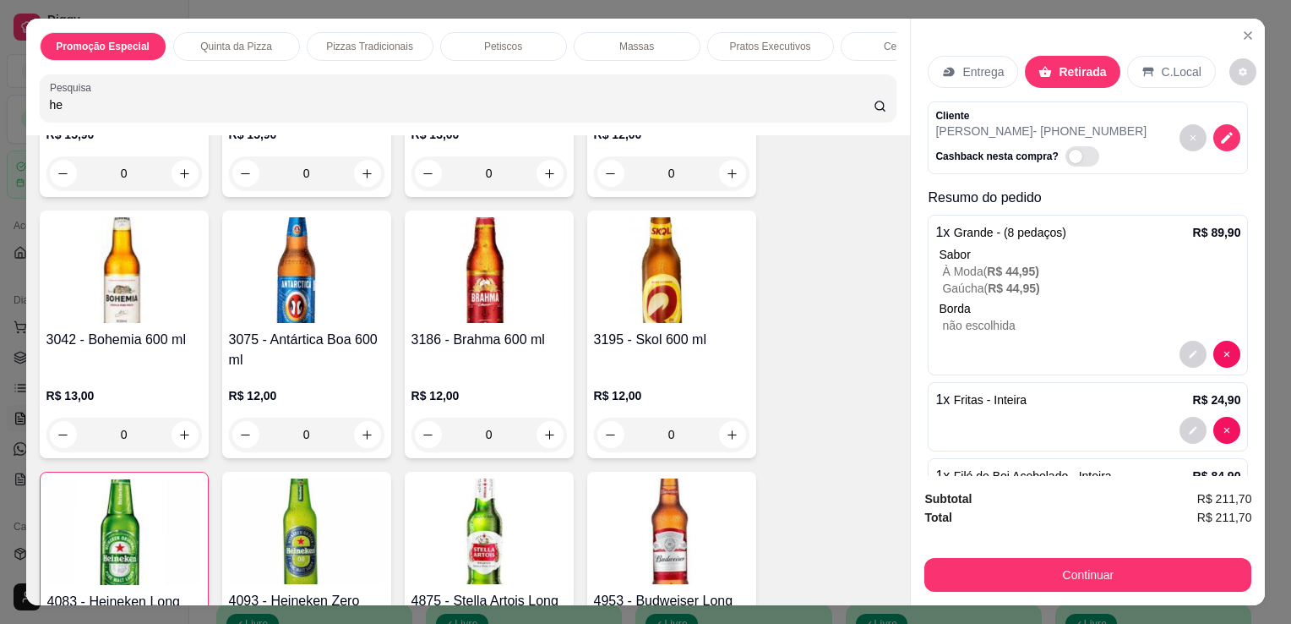
scroll to position [4082, 0]
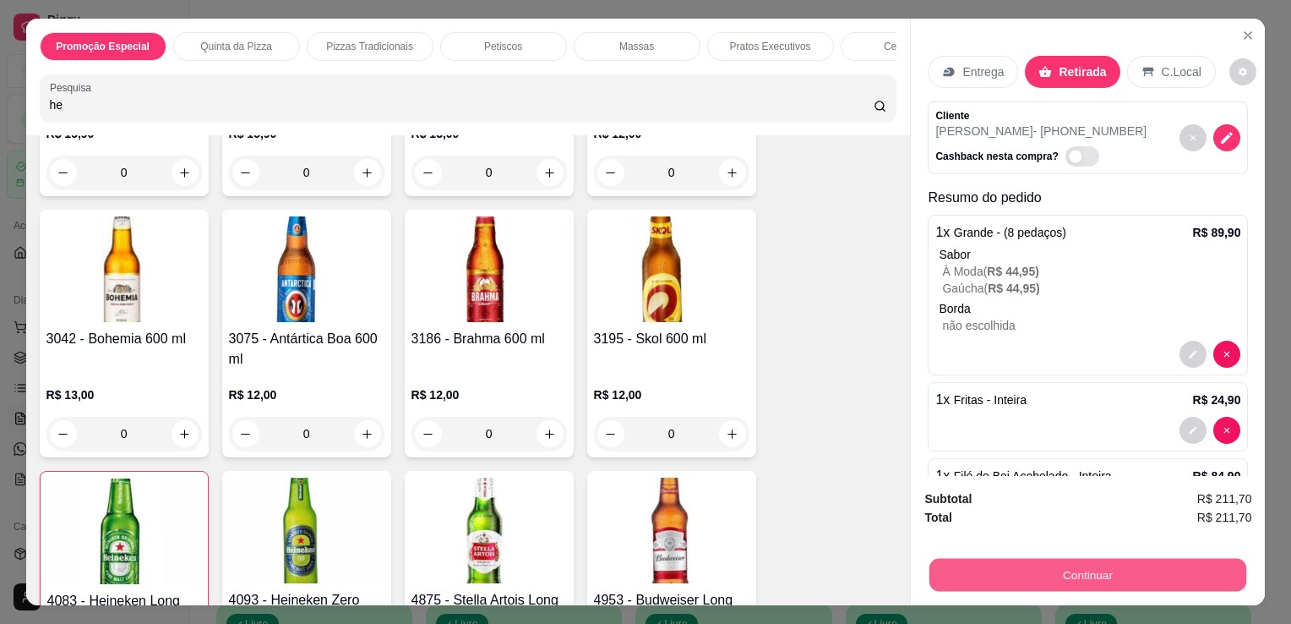
click at [1078, 565] on button "Continuar" at bounding box center [1088, 574] width 317 height 33
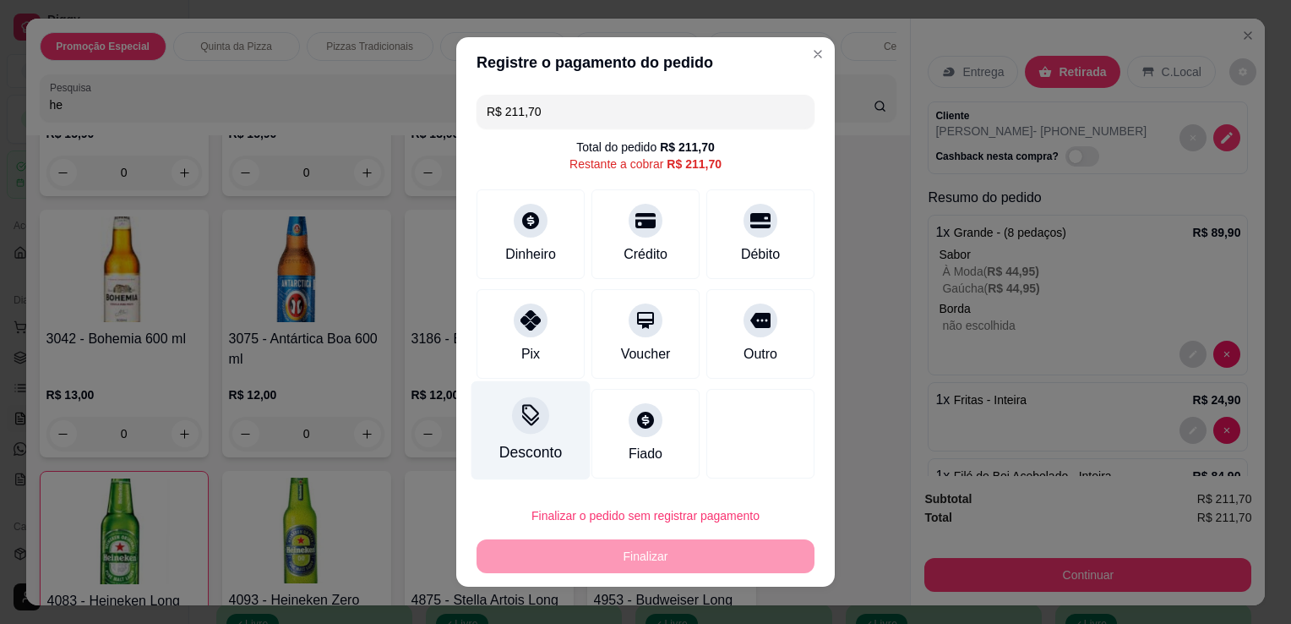
click at [543, 427] on div "Desconto" at bounding box center [531, 430] width 119 height 99
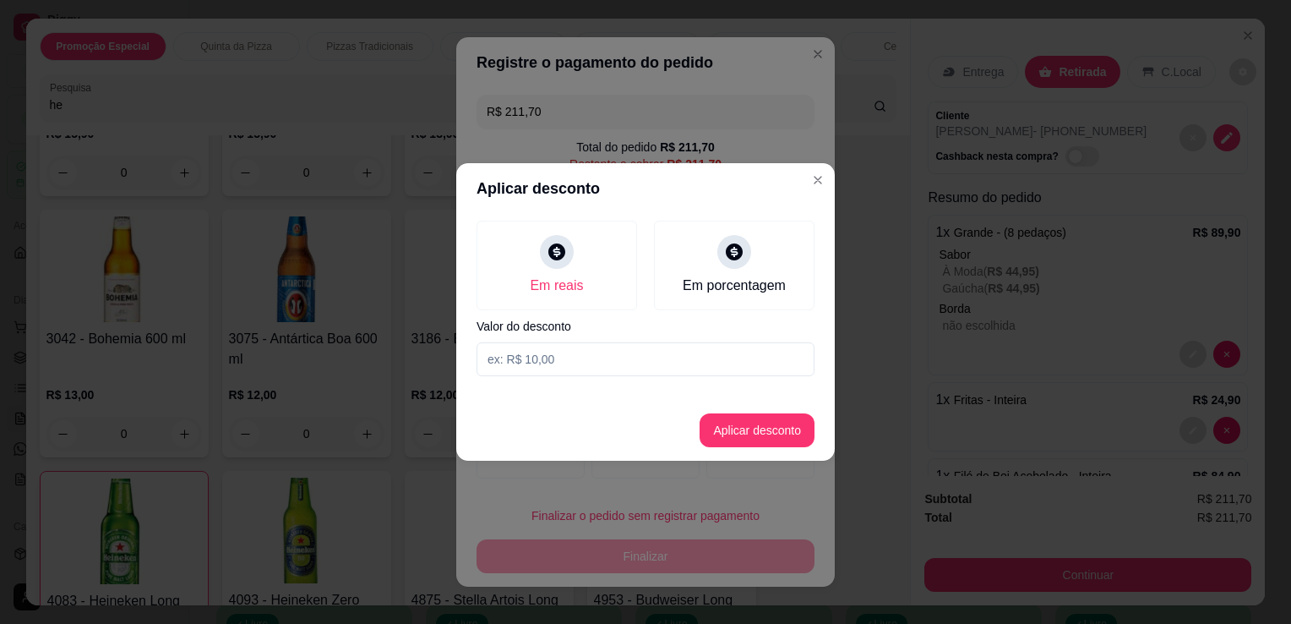
click at [554, 363] on input at bounding box center [646, 359] width 338 height 34
type input "0,70"
click at [773, 431] on button "Aplicar desconto" at bounding box center [757, 430] width 111 height 33
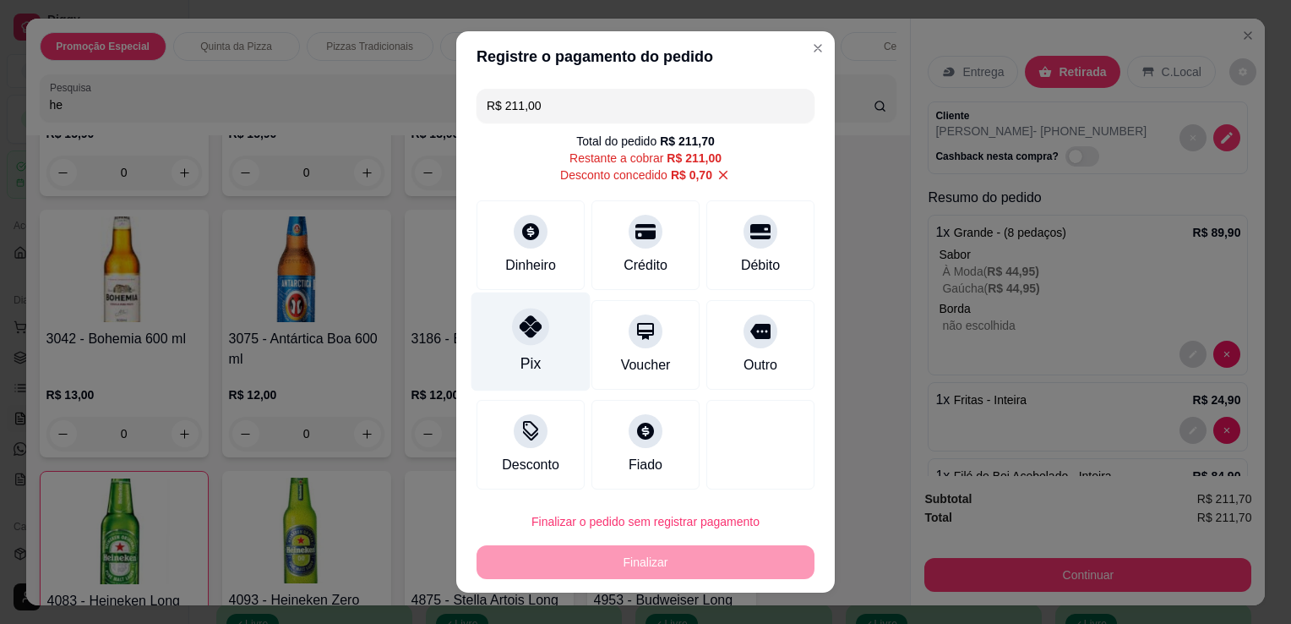
click at [551, 304] on div "Pix" at bounding box center [531, 341] width 119 height 99
type input "R$ 0,00"
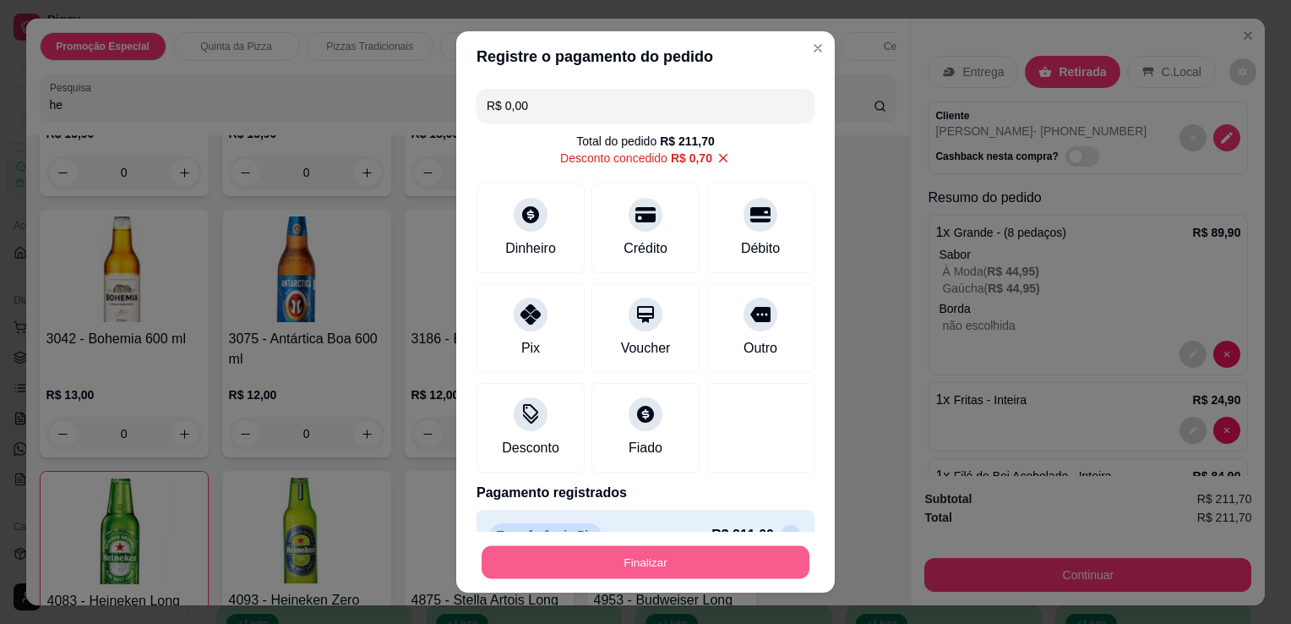
click at [598, 560] on button "Finalizar" at bounding box center [646, 562] width 328 height 33
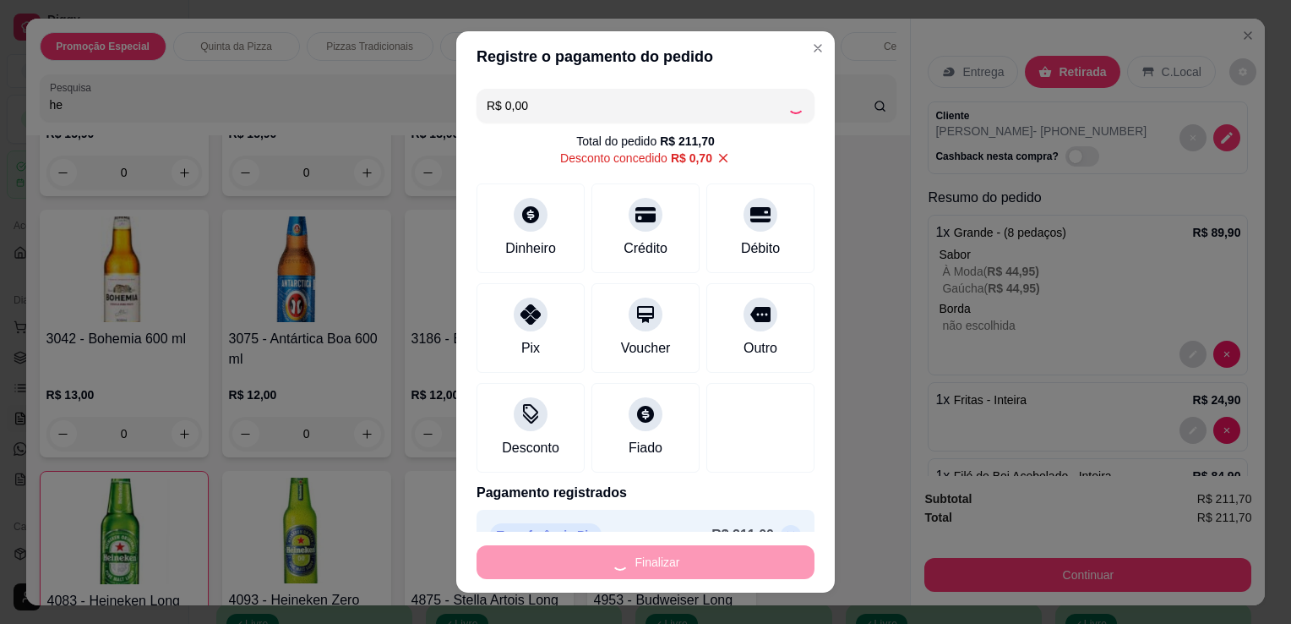
type input "0"
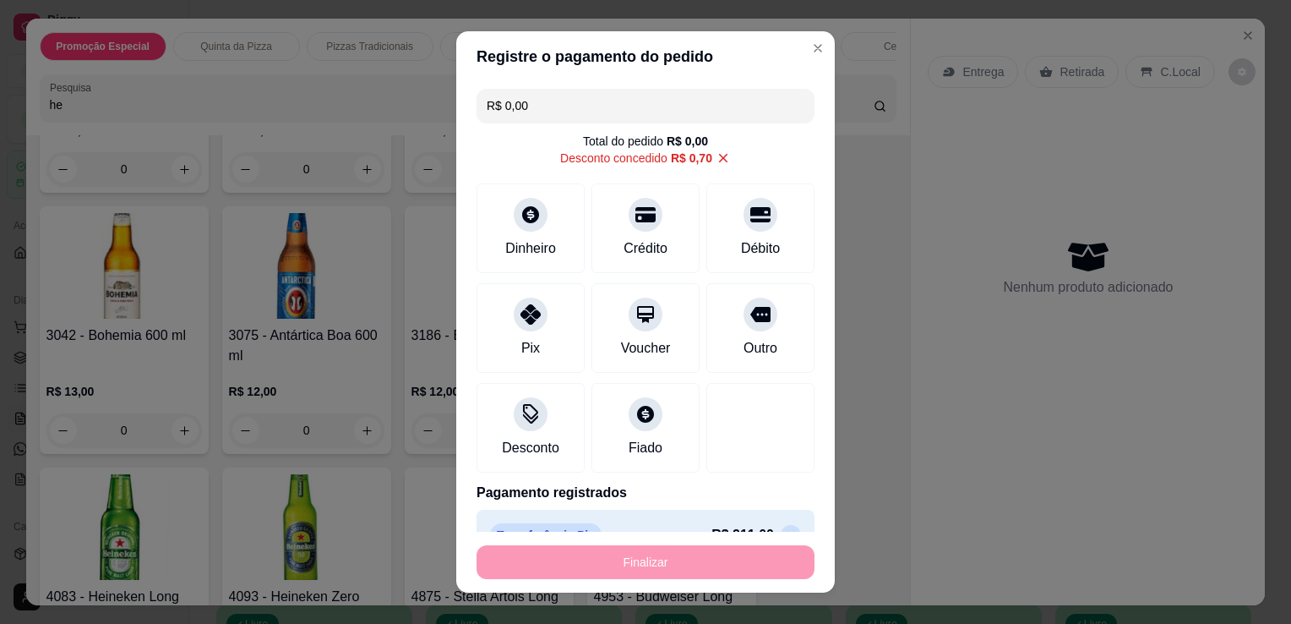
type input "-R$ 211,70"
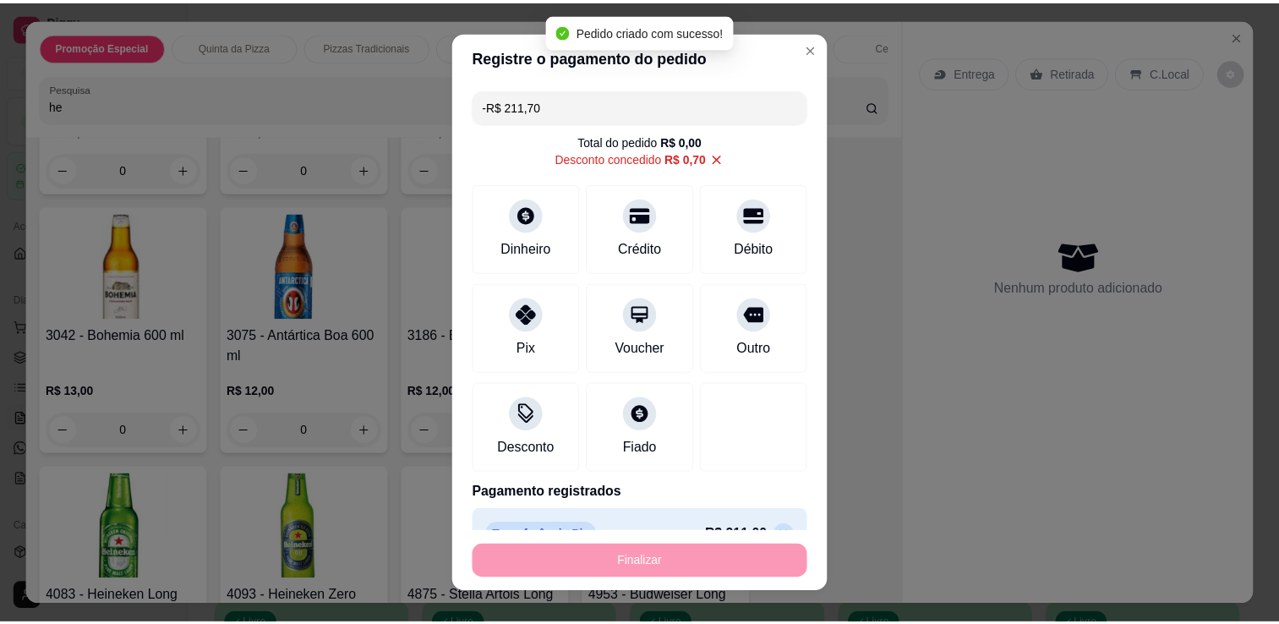
scroll to position [4077, 0]
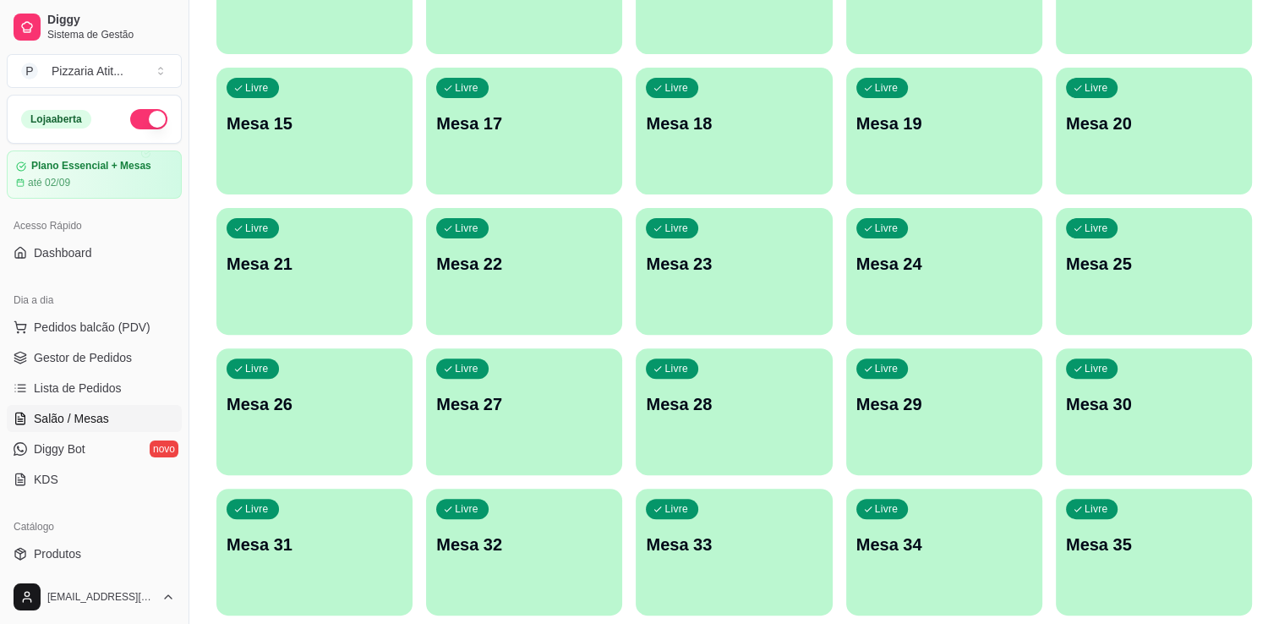
scroll to position [724, 0]
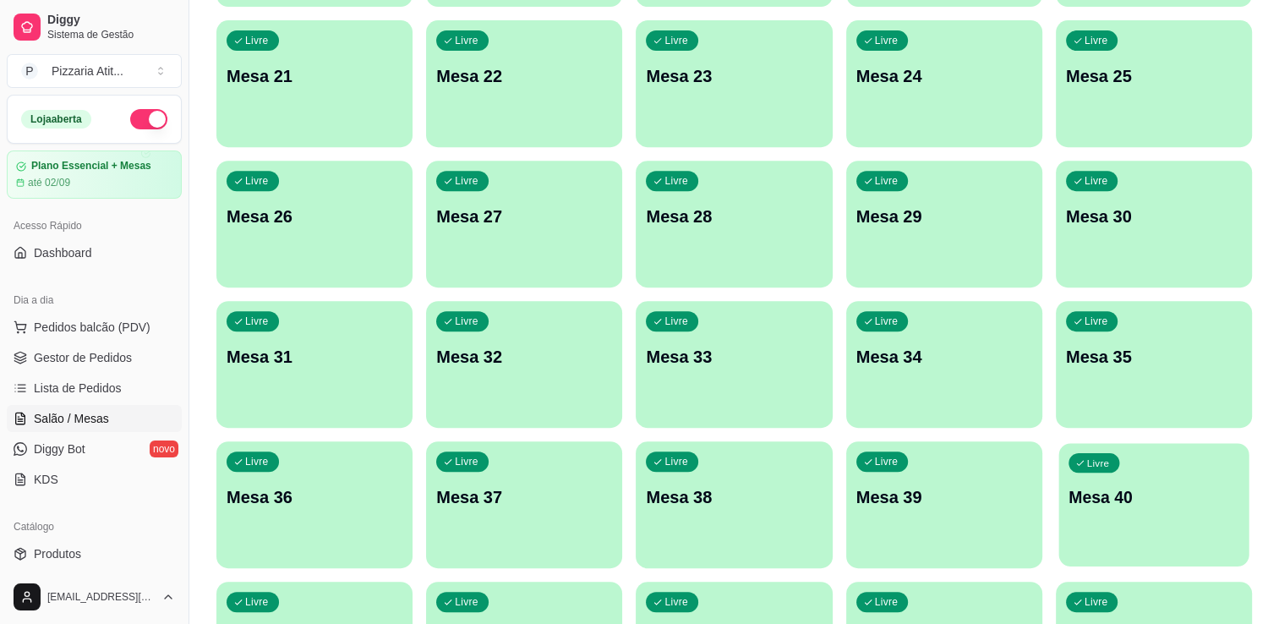
click at [1112, 453] on div "Livre Mesa 40" at bounding box center [1153, 494] width 190 height 103
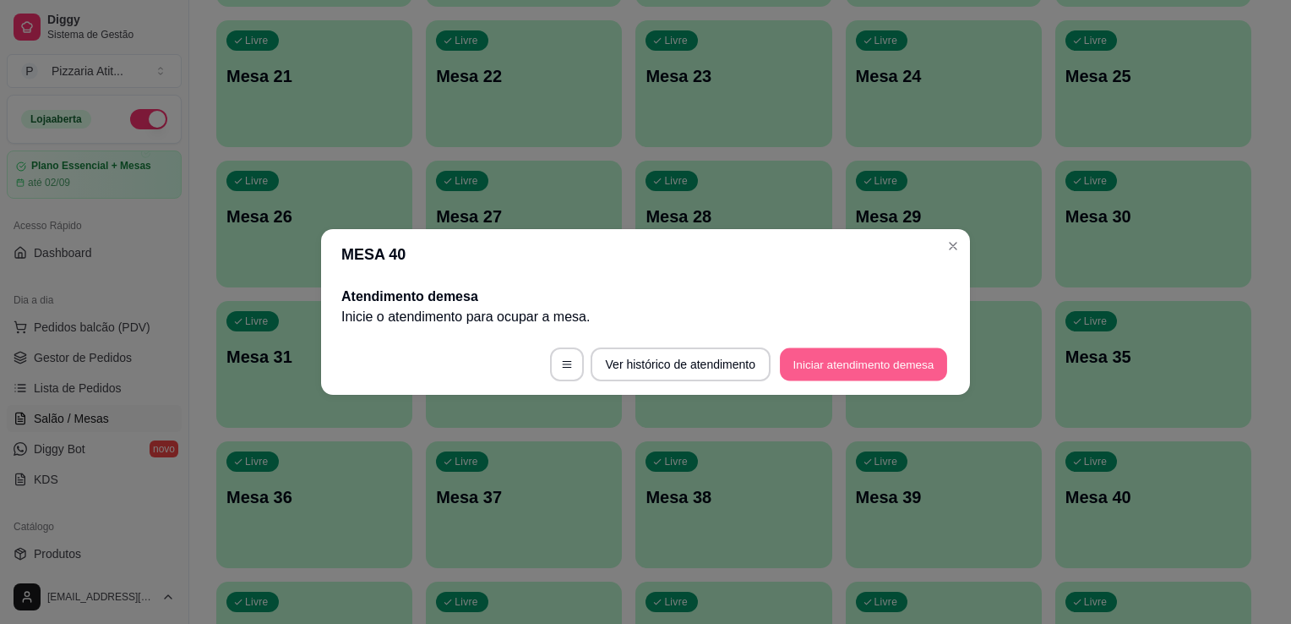
click at [866, 360] on button "Iniciar atendimento de mesa" at bounding box center [863, 364] width 167 height 33
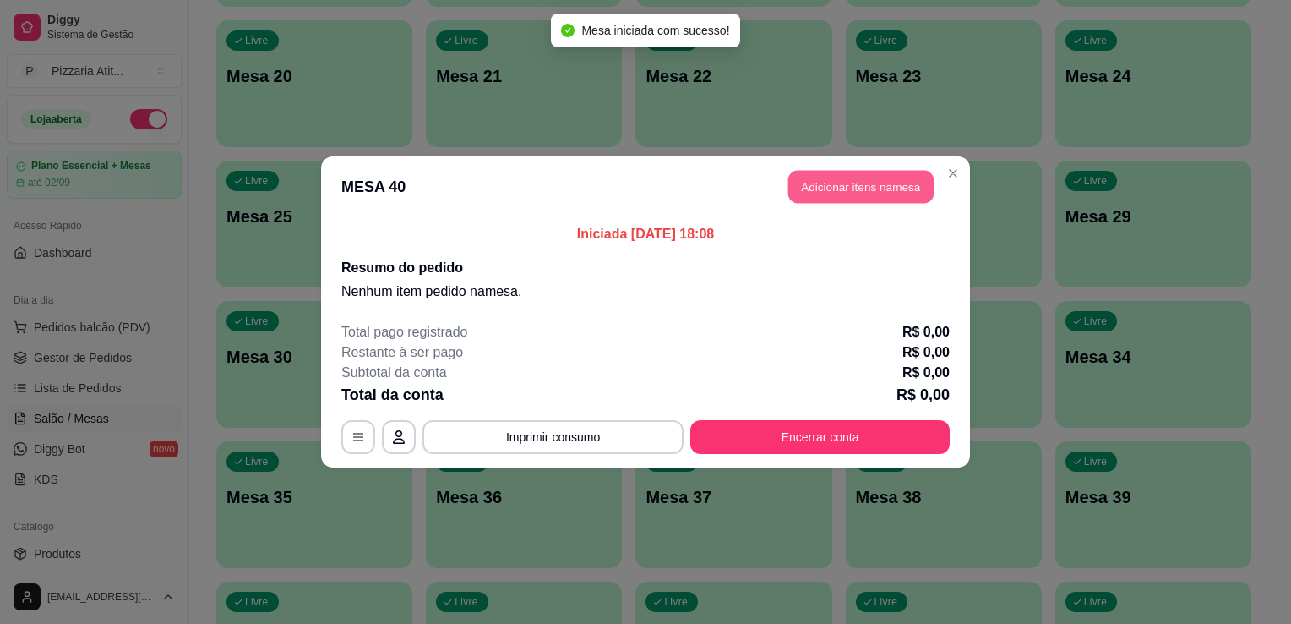
click at [845, 194] on button "Adicionar itens na mesa" at bounding box center [861, 187] width 145 height 33
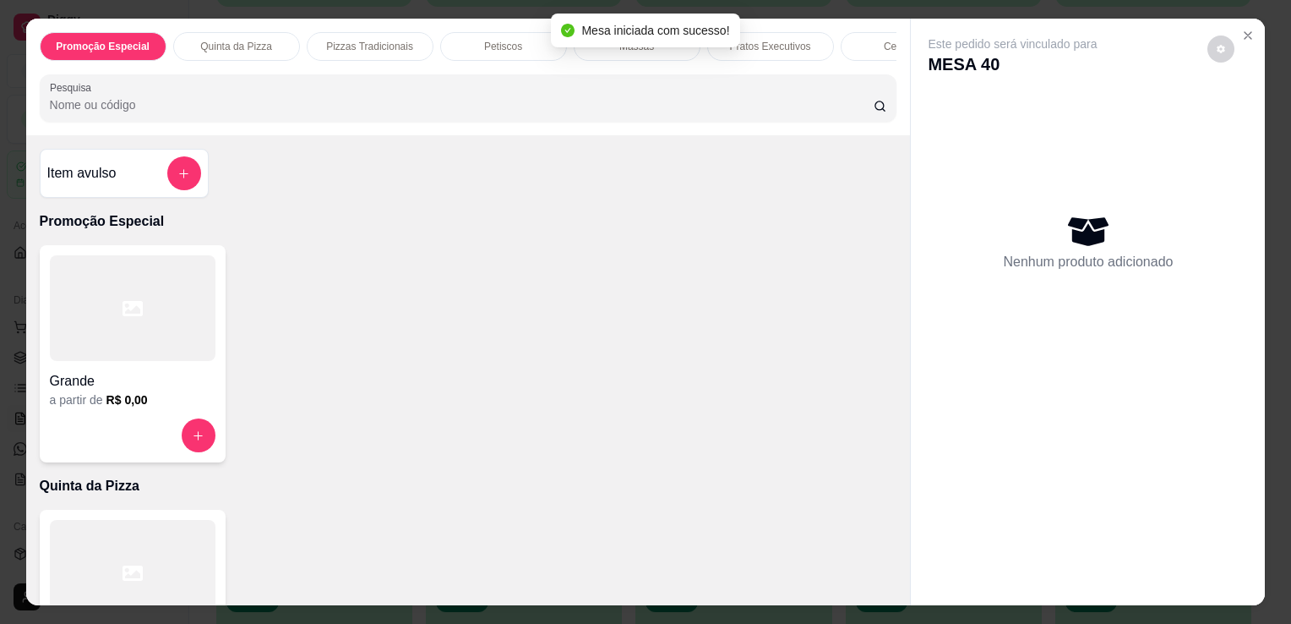
click at [710, 111] on input "Pesquisa" at bounding box center [462, 104] width 824 height 17
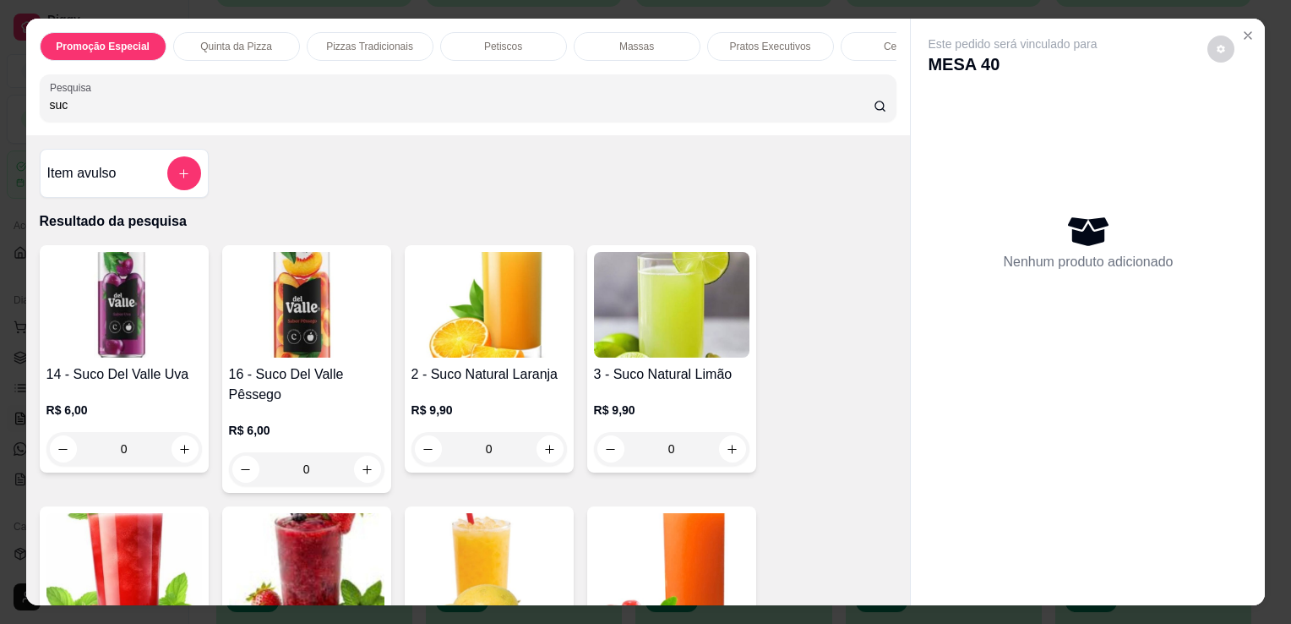
type input "suc"
click at [500, 358] on img at bounding box center [490, 305] width 156 height 106
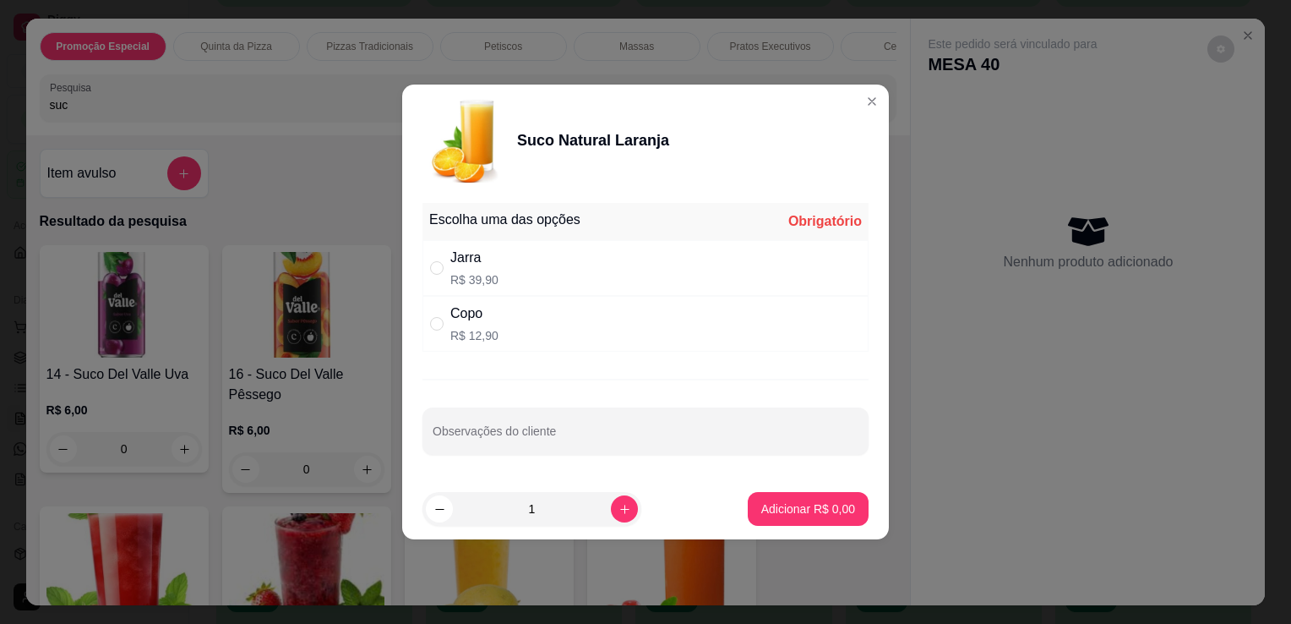
click at [586, 319] on div "Copo R$ 12,90" at bounding box center [646, 324] width 446 height 56
radio input "true"
click at [799, 516] on p "Adicionar R$ 12,90" at bounding box center [805, 508] width 98 height 16
type input "1"
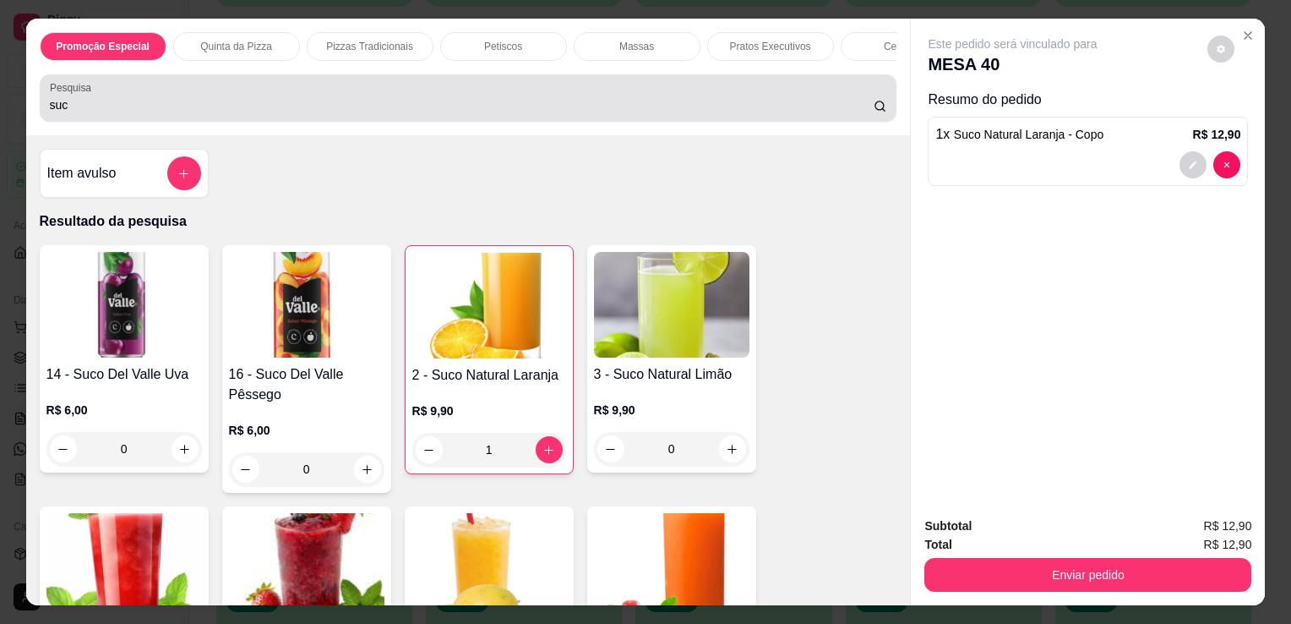
click at [446, 92] on div "suc" at bounding box center [469, 98] width 838 height 34
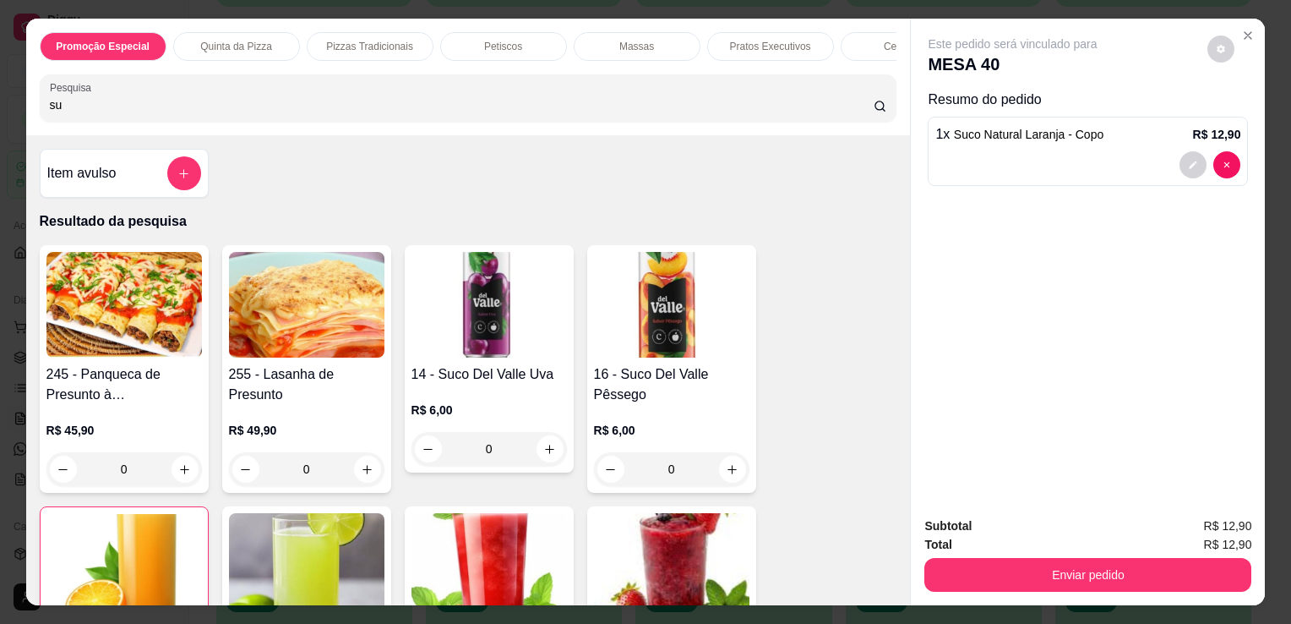
type input "s"
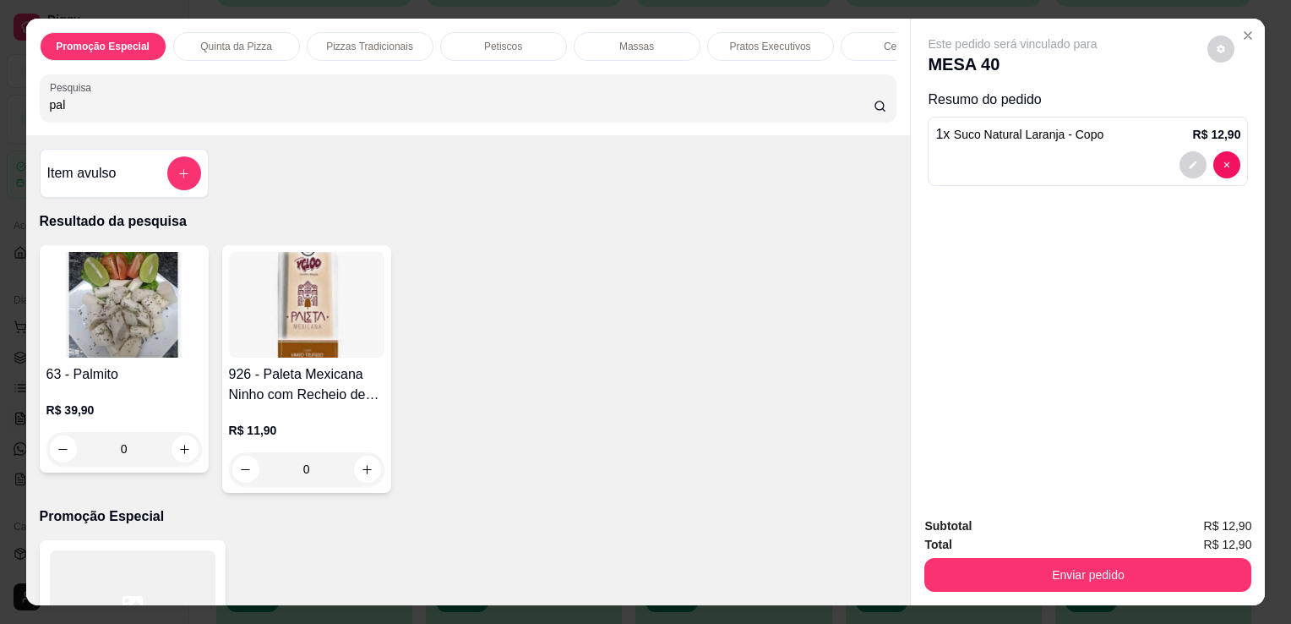
type input "pal"
click at [283, 322] on img at bounding box center [307, 305] width 156 height 106
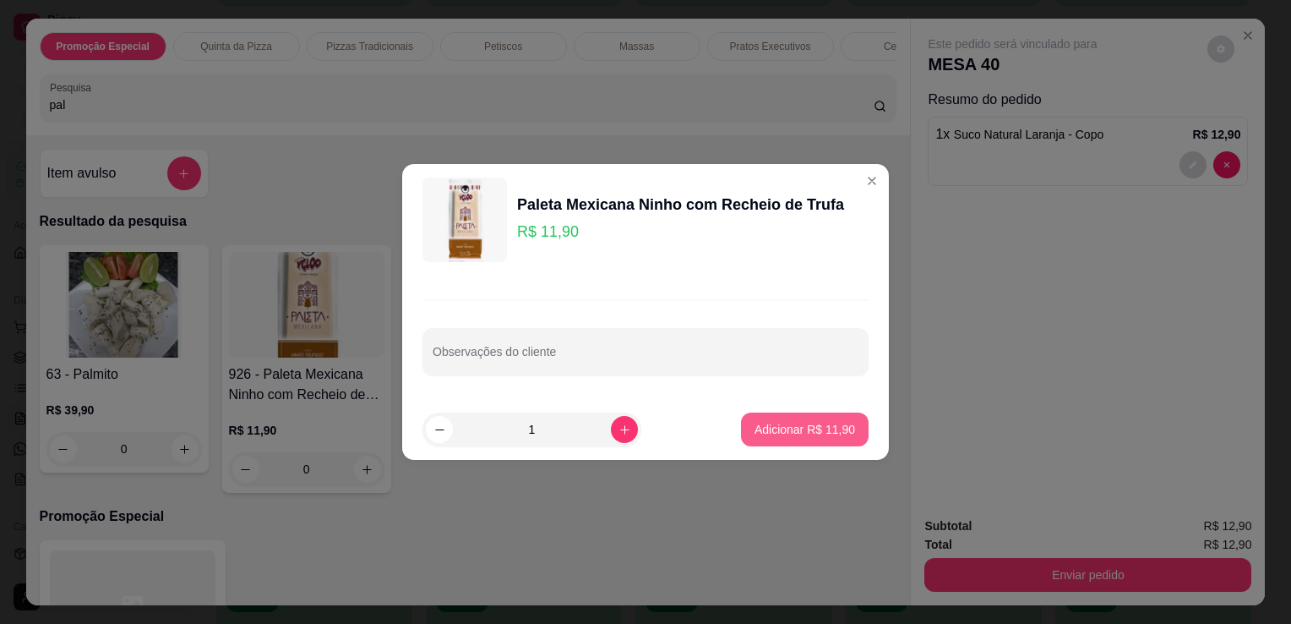
click at [784, 427] on p "Adicionar R$ 11,90" at bounding box center [805, 429] width 101 height 17
type input "1"
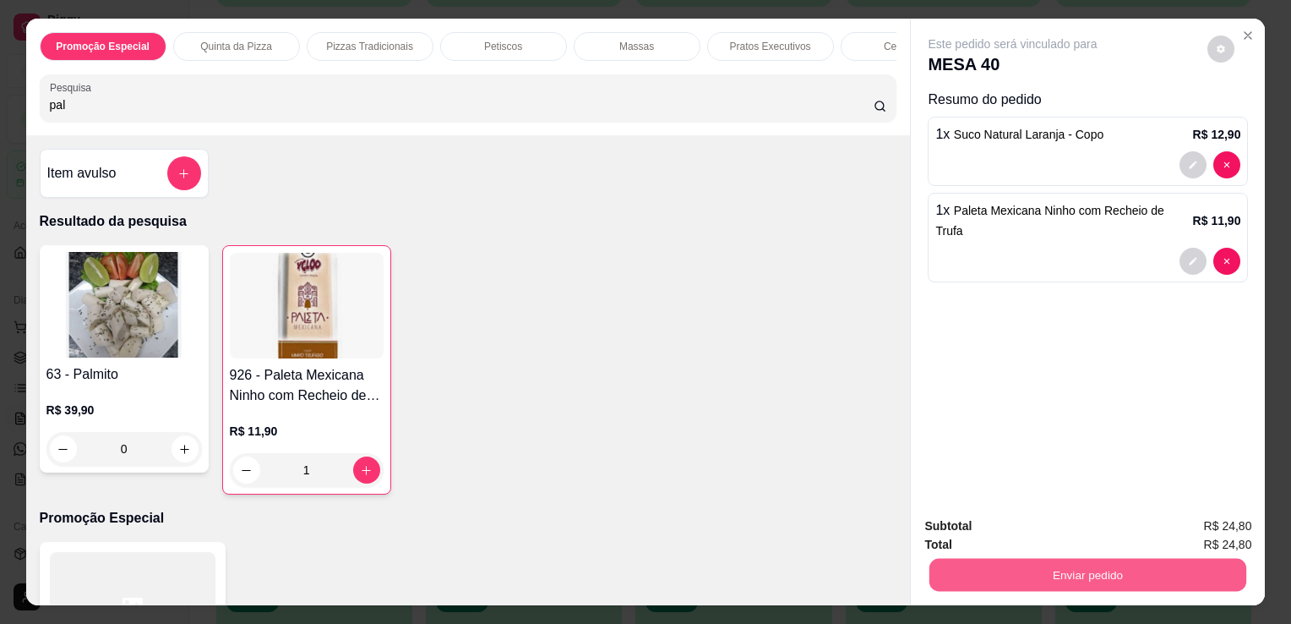
click at [1116, 568] on button "Enviar pedido" at bounding box center [1088, 574] width 317 height 33
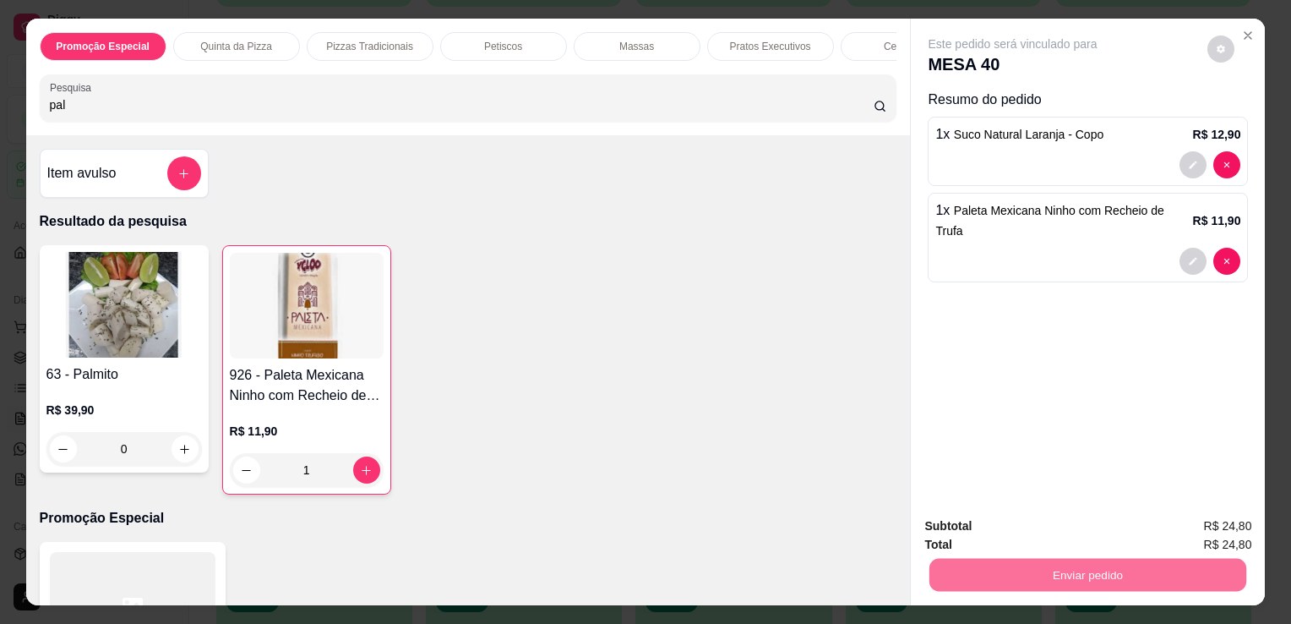
click at [1063, 539] on button "Não registrar e enviar pedido" at bounding box center [1032, 526] width 171 height 31
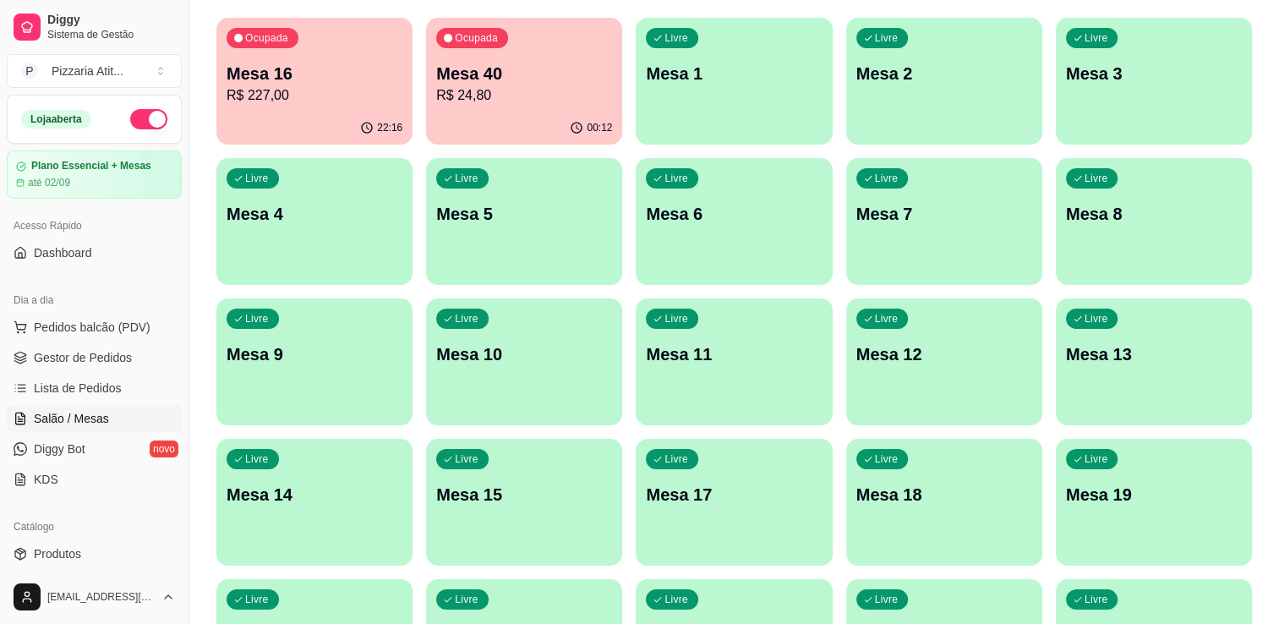
scroll to position [139, 0]
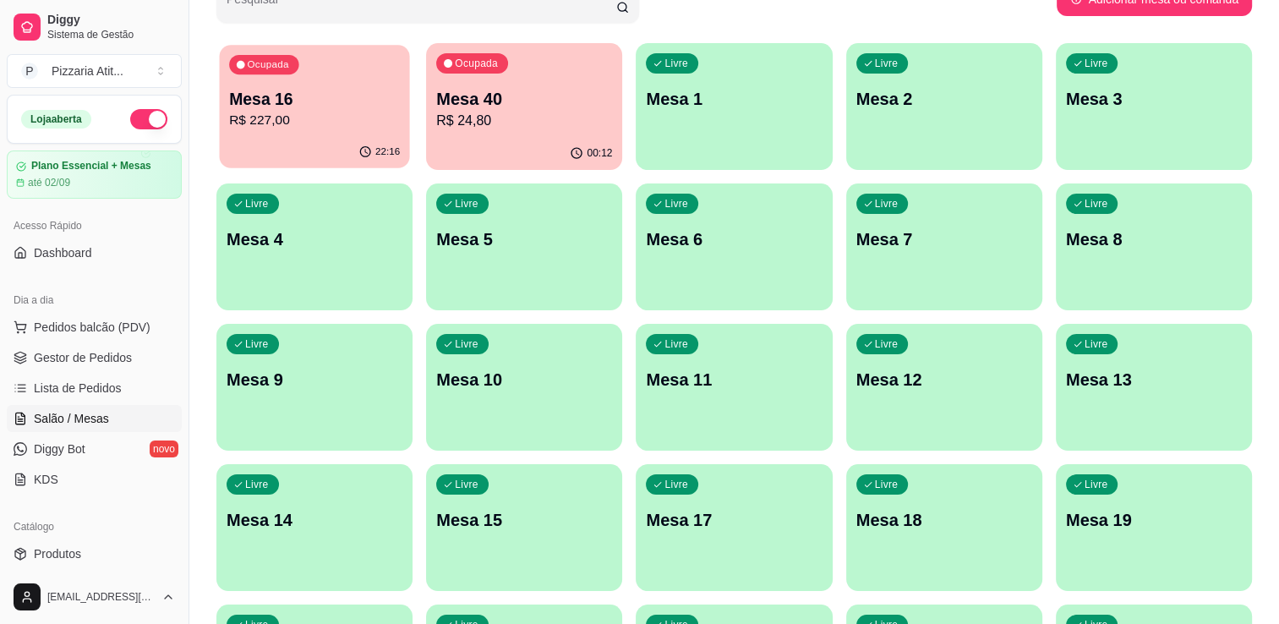
click at [365, 105] on p "Mesa 16" at bounding box center [314, 99] width 171 height 23
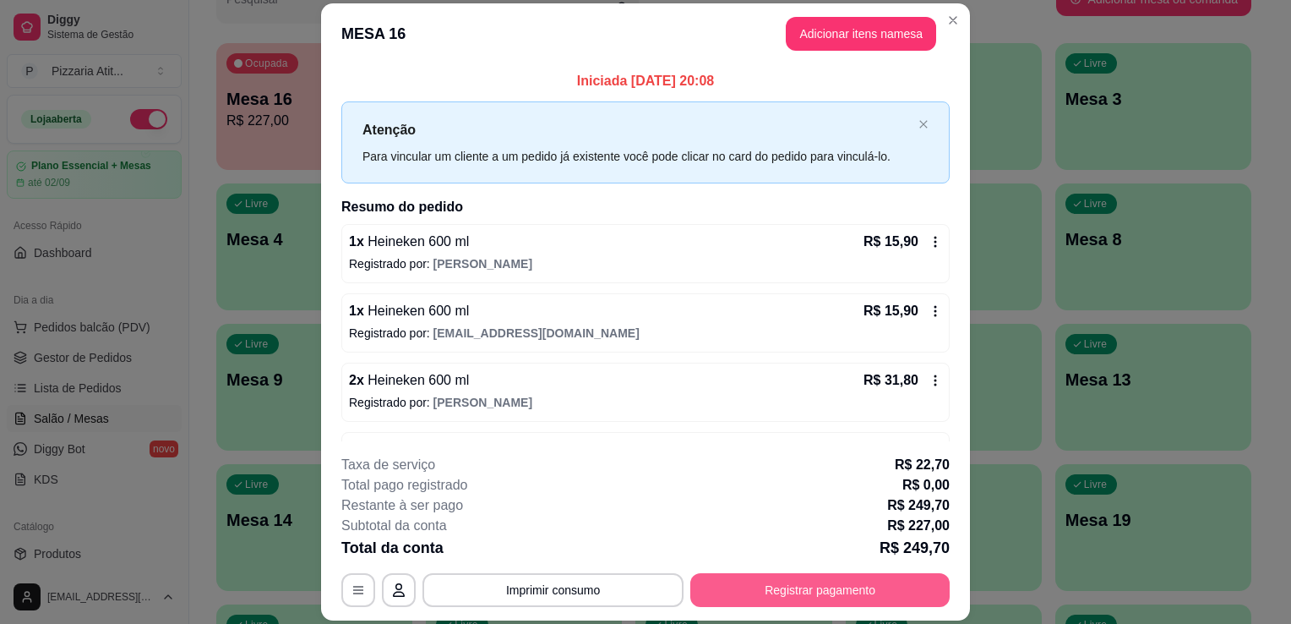
click at [744, 606] on button "Registrar pagamento" at bounding box center [820, 590] width 259 height 34
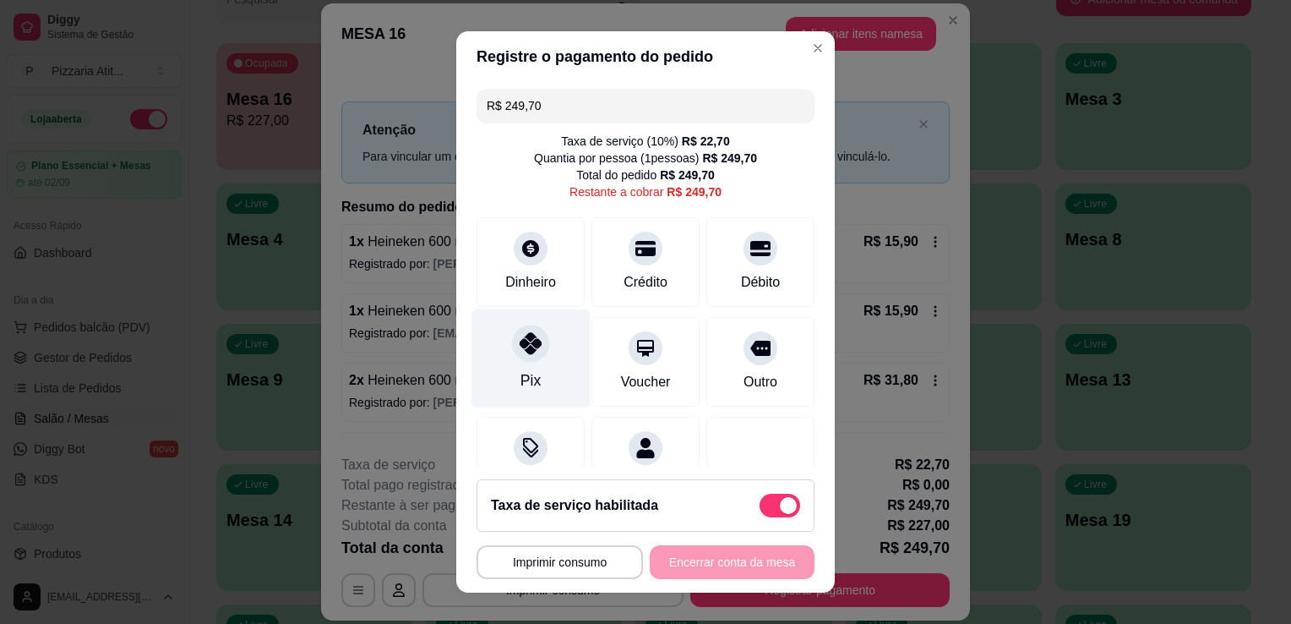
click at [548, 386] on div "Pix" at bounding box center [531, 358] width 119 height 99
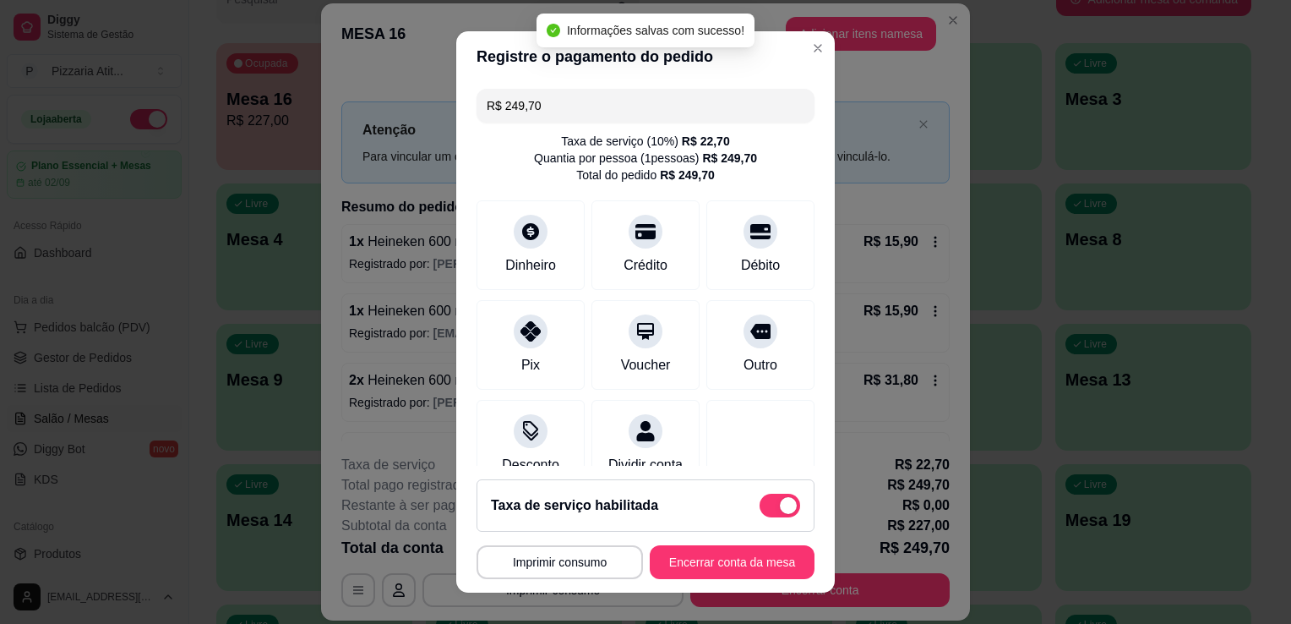
type input "R$ 0,00"
click at [736, 563] on button "Encerrar conta da mesa" at bounding box center [733, 562] width 160 height 33
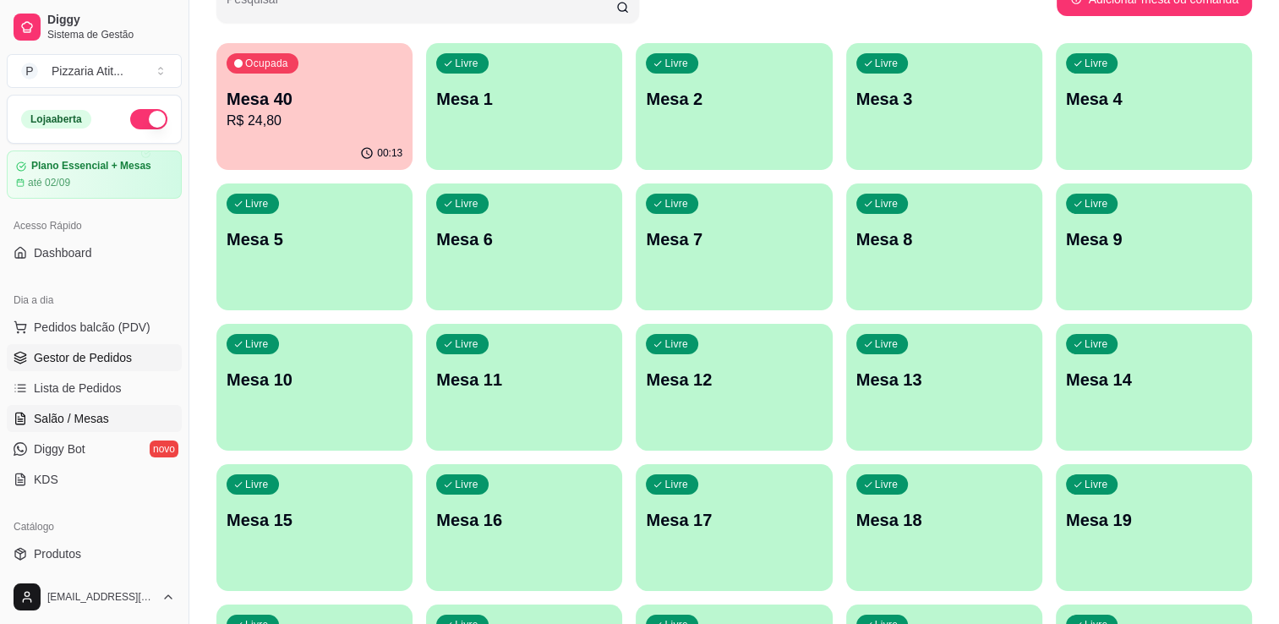
click at [112, 358] on span "Gestor de Pedidos" at bounding box center [83, 357] width 98 height 17
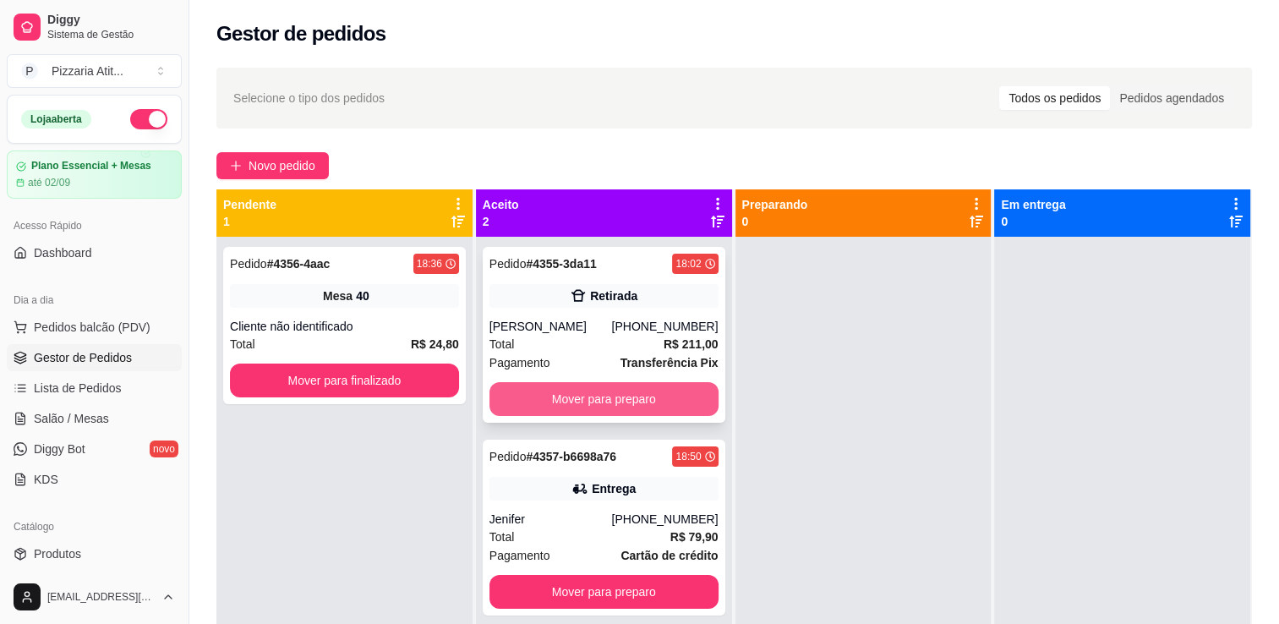
click at [564, 394] on button "Mover para preparo" at bounding box center [603, 399] width 229 height 34
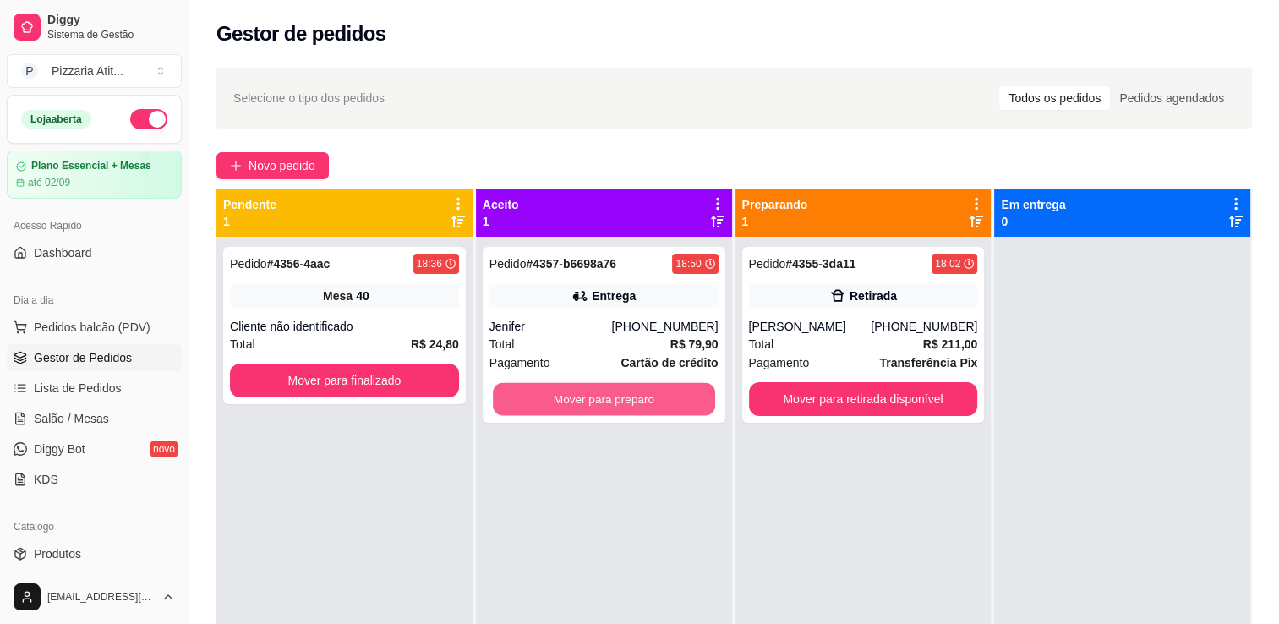
click at [564, 394] on button "Mover para preparo" at bounding box center [604, 399] width 222 height 33
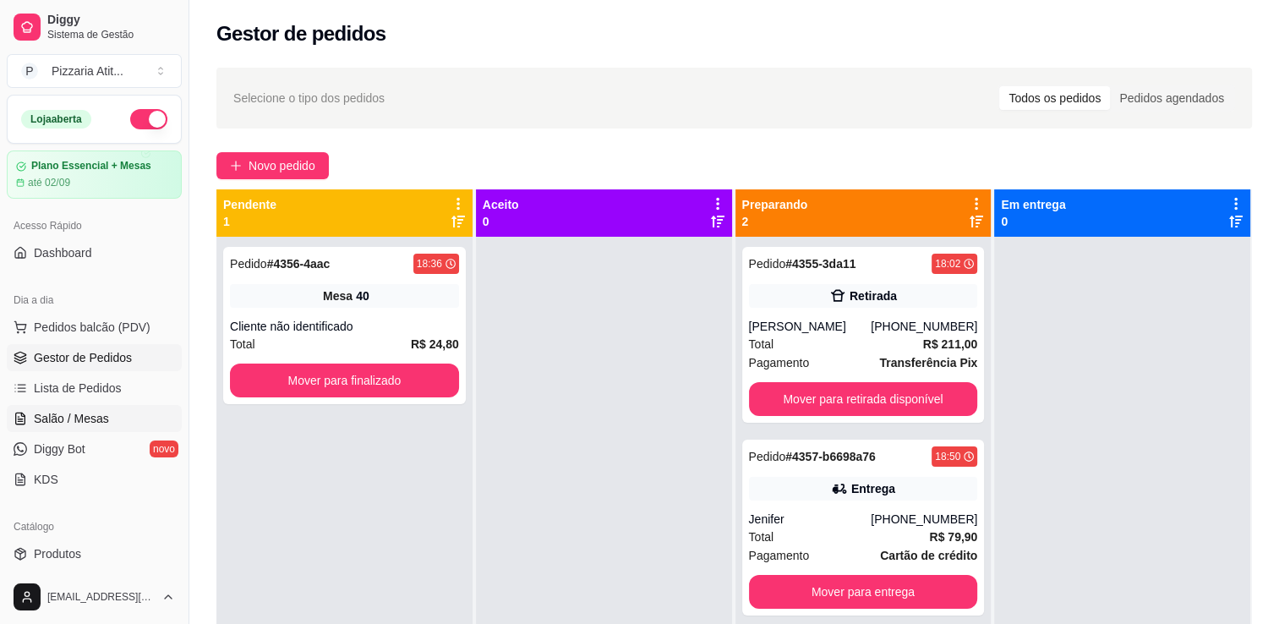
click at [103, 424] on span "Salão / Mesas" at bounding box center [71, 418] width 75 height 17
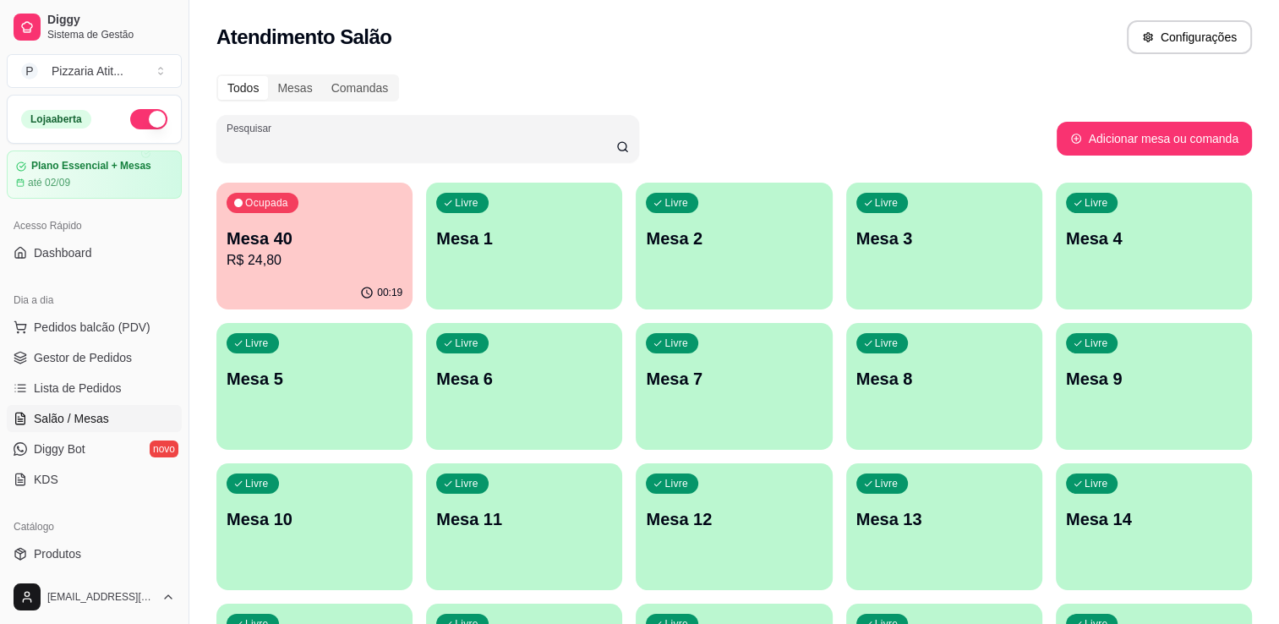
click at [565, 144] on input "Pesquisar" at bounding box center [422, 145] width 390 height 17
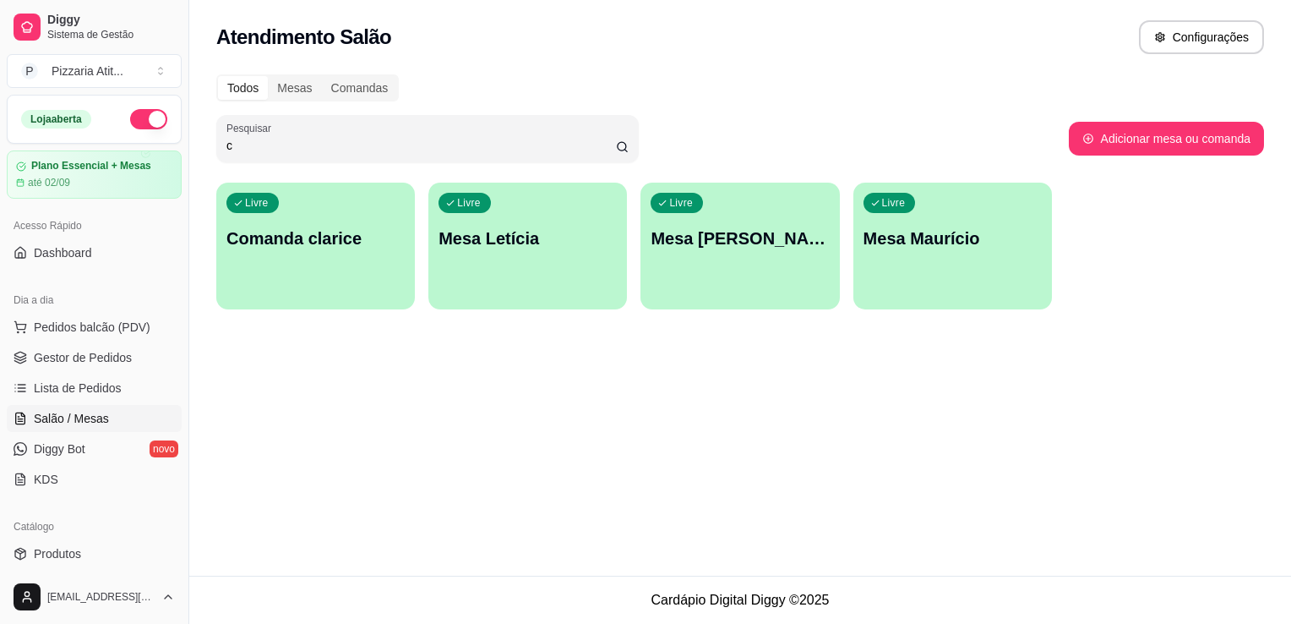
type input "c"
click at [301, 299] on div "button" at bounding box center [316, 296] width 193 height 19
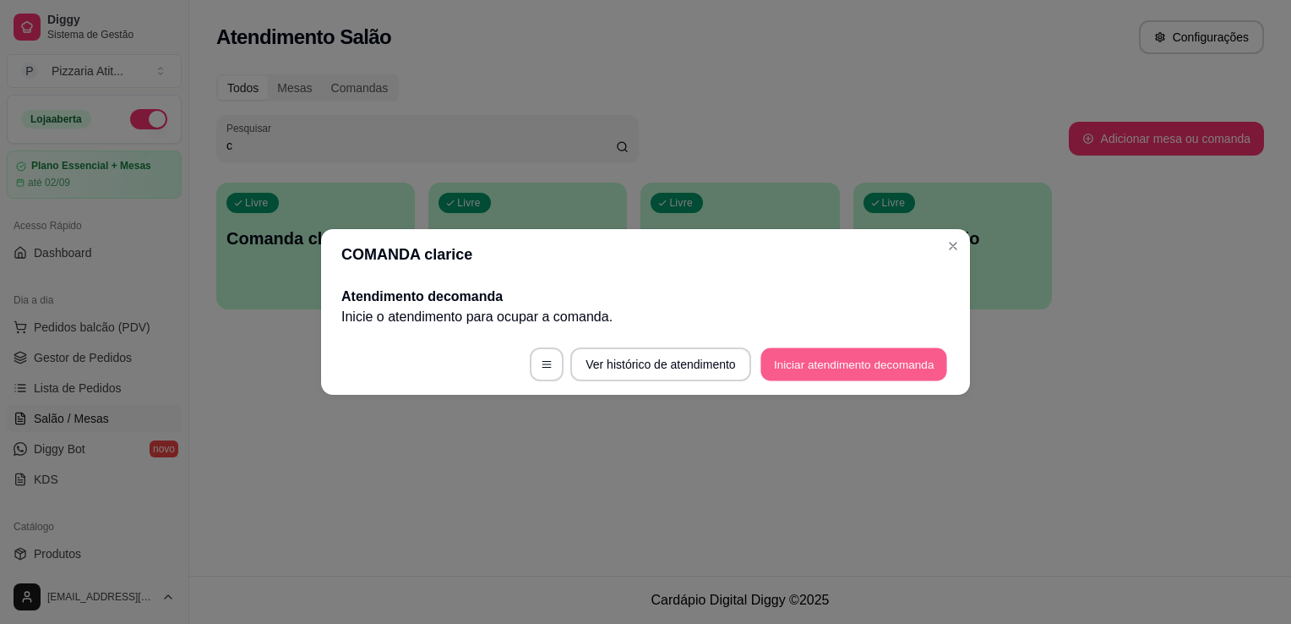
click at [808, 359] on button "Iniciar atendimento de comanda" at bounding box center [854, 364] width 187 height 33
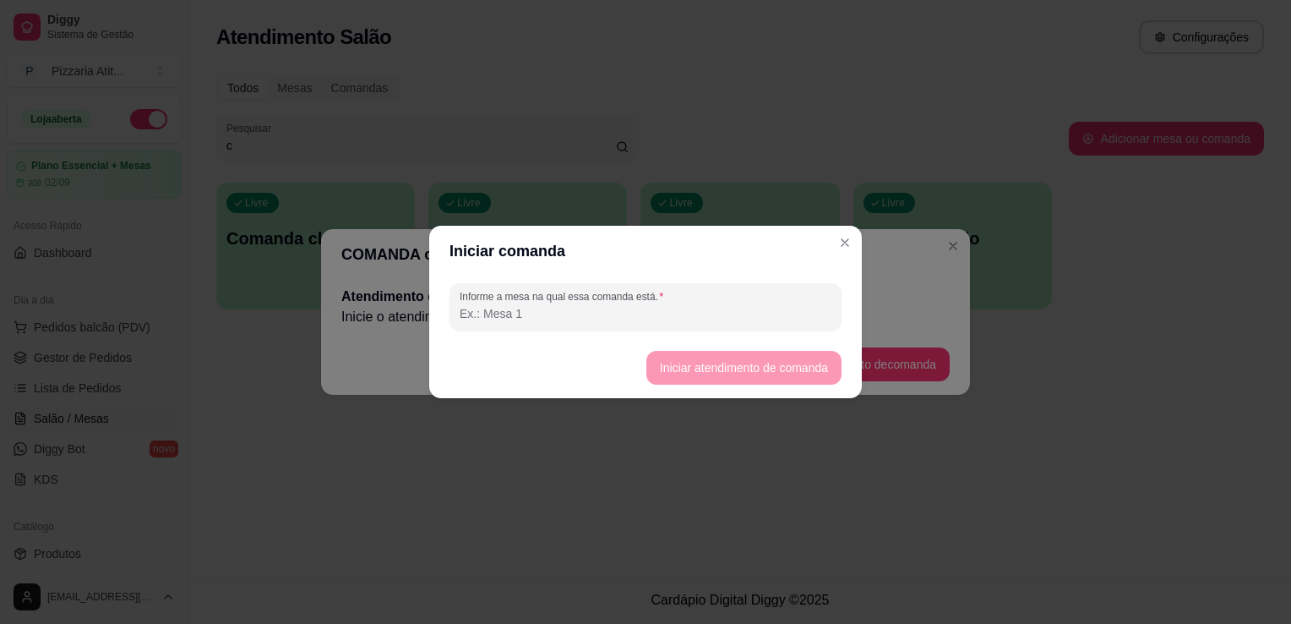
click at [653, 319] on input "Informe a mesa na qual essa comanda está." at bounding box center [646, 313] width 372 height 17
type input "40"
click at [718, 372] on button "Iniciar atendimento de comanda" at bounding box center [743, 368] width 189 height 33
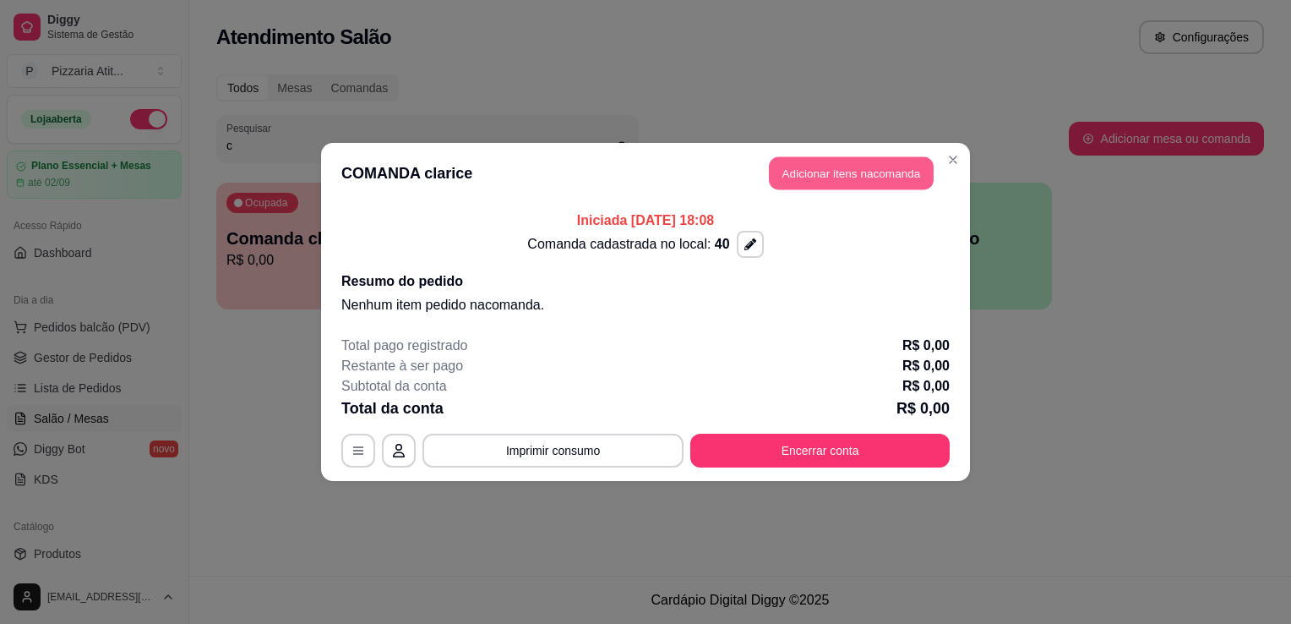
click at [821, 174] on button "Adicionar itens na comanda" at bounding box center [851, 173] width 165 height 33
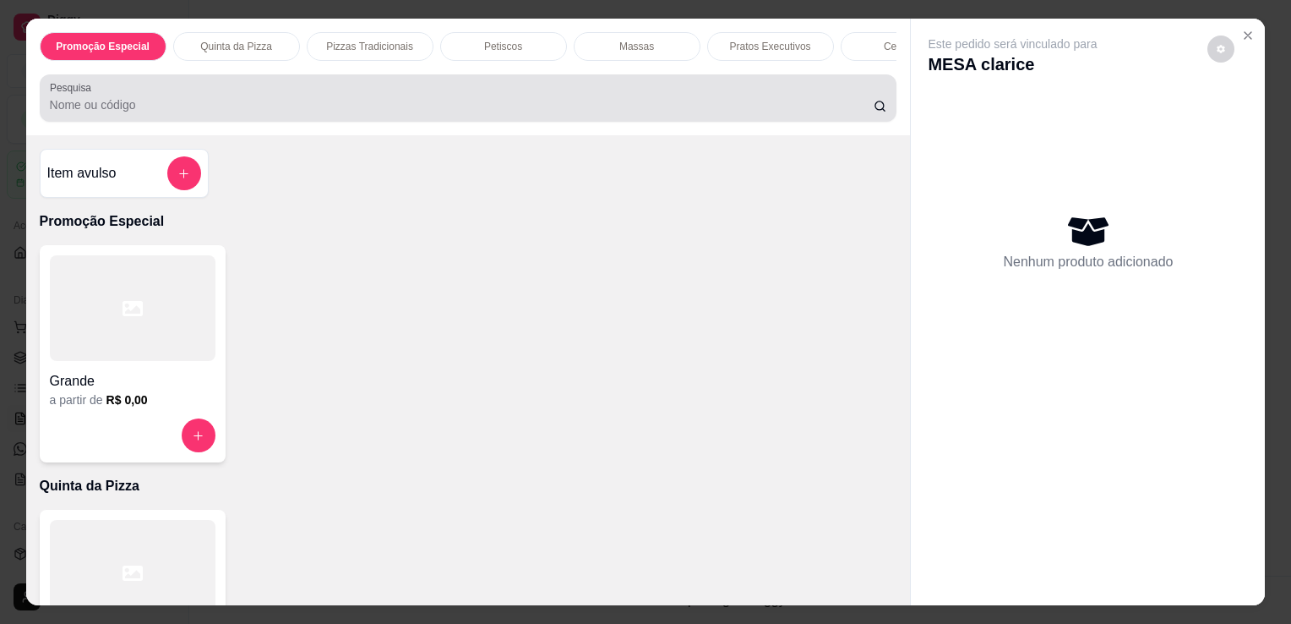
click at [703, 100] on div at bounding box center [469, 98] width 838 height 34
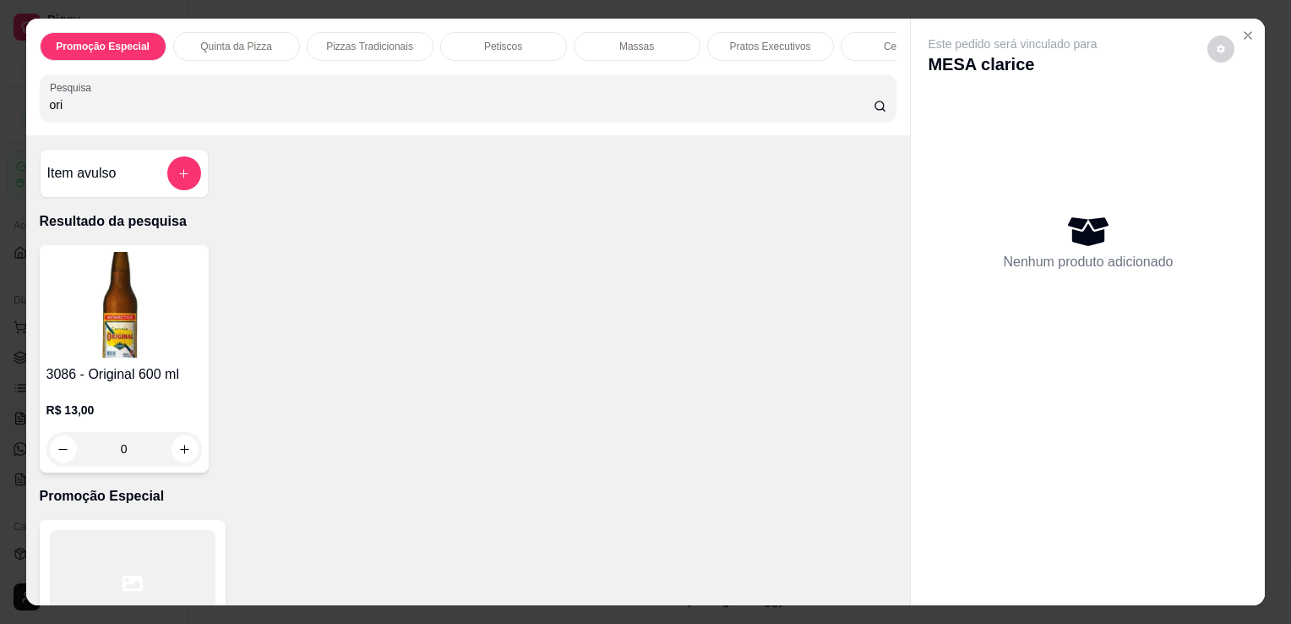
type input "ori"
click at [150, 330] on img at bounding box center [124, 305] width 156 height 106
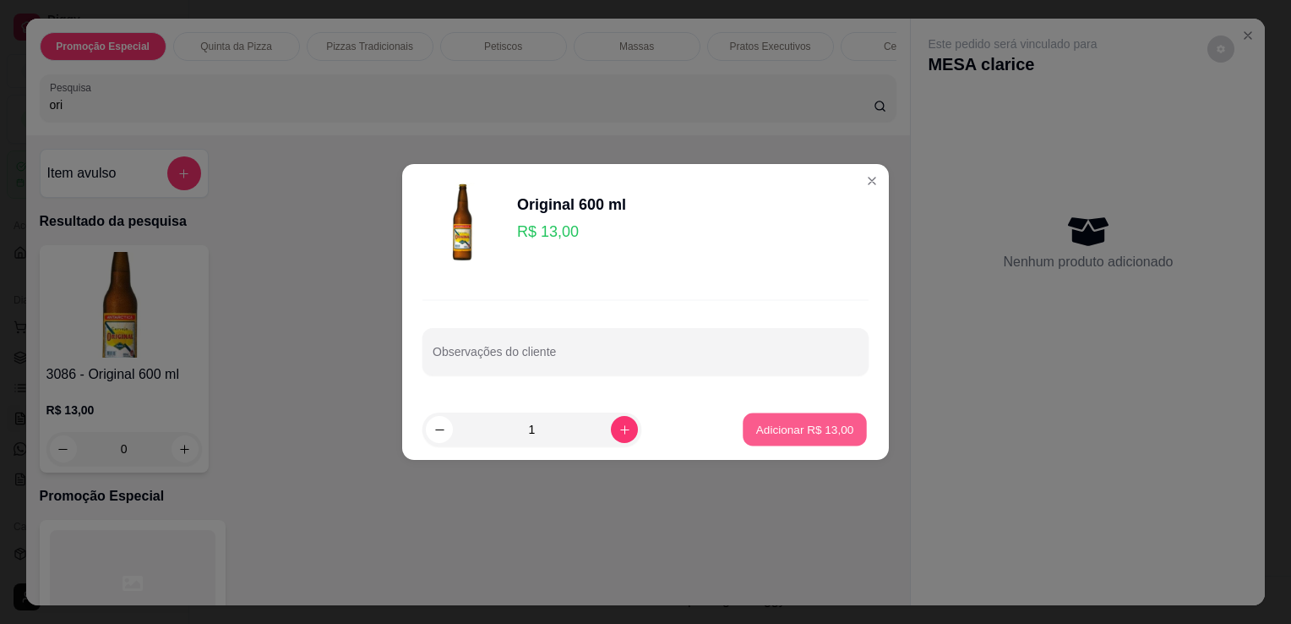
click at [794, 428] on p "Adicionar R$ 13,00" at bounding box center [805, 429] width 98 height 16
type input "1"
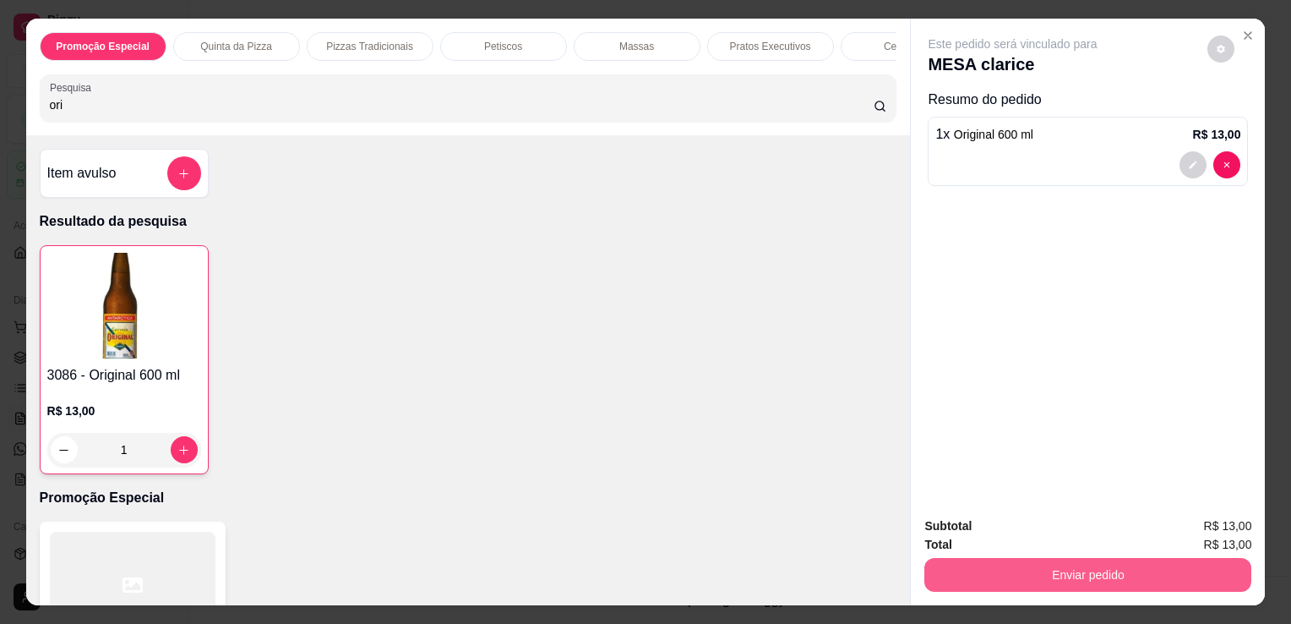
click at [1018, 573] on button "Enviar pedido" at bounding box center [1088, 575] width 327 height 34
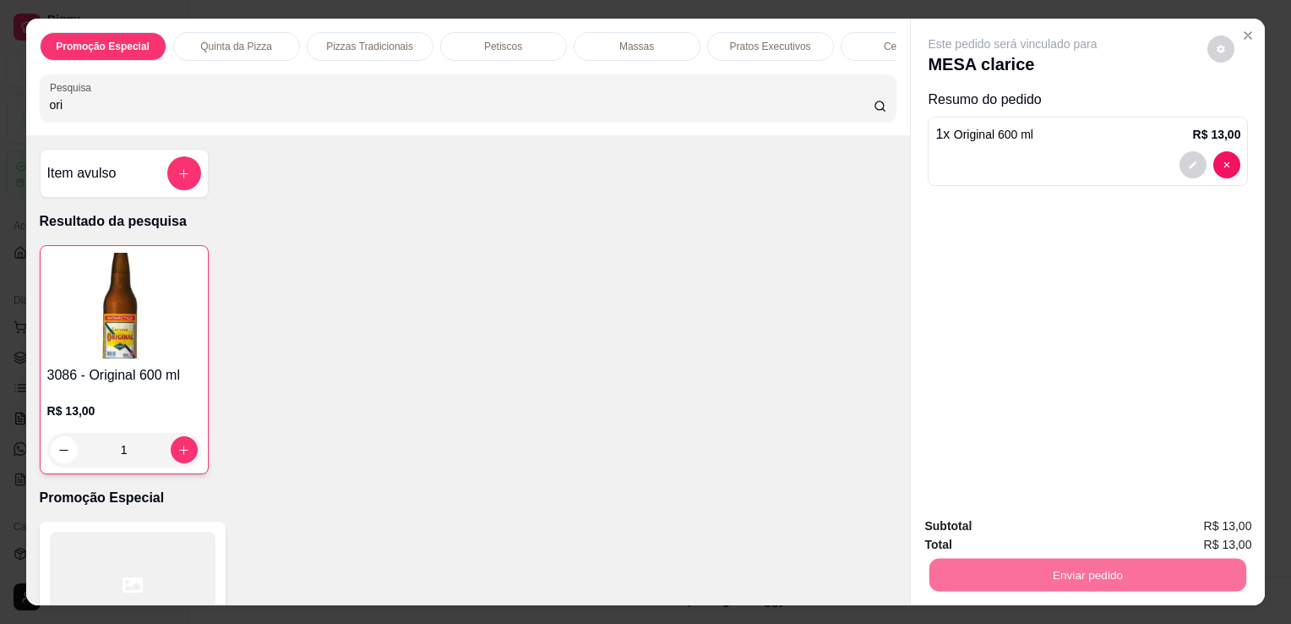
click at [1071, 522] on button "Não registrar e enviar pedido" at bounding box center [1032, 526] width 171 height 31
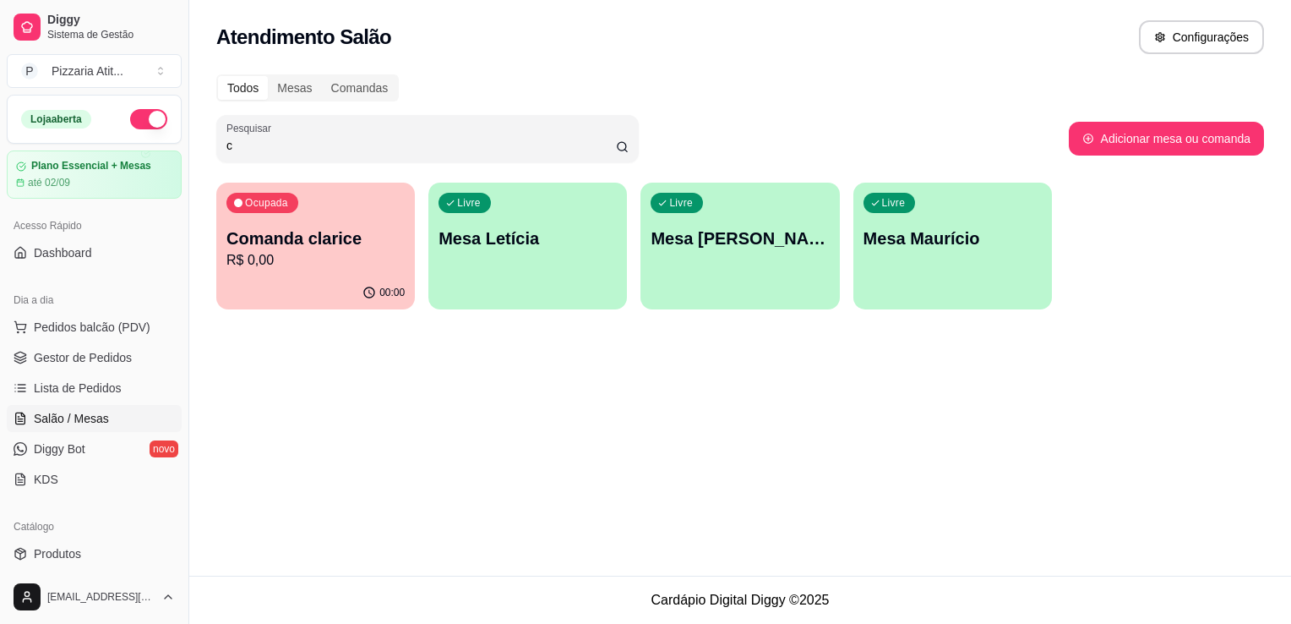
click at [259, 79] on div "Todos" at bounding box center [243, 88] width 50 height 24
click at [218, 76] on input "Todos" at bounding box center [218, 76] width 0 height 0
click at [348, 79] on div "Comandas" at bounding box center [360, 88] width 76 height 24
click at [322, 76] on input "Comandas" at bounding box center [322, 76] width 0 height 0
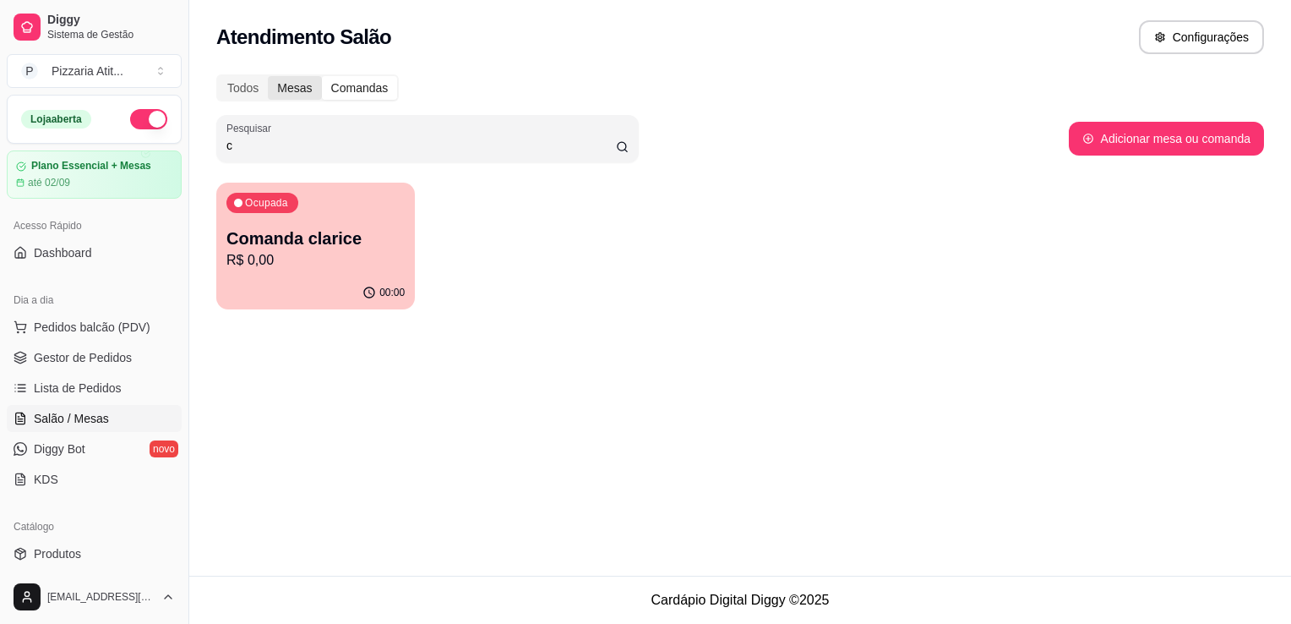
click at [295, 92] on div "Mesas" at bounding box center [294, 88] width 53 height 24
click at [268, 76] on input "Mesas" at bounding box center [268, 76] width 0 height 0
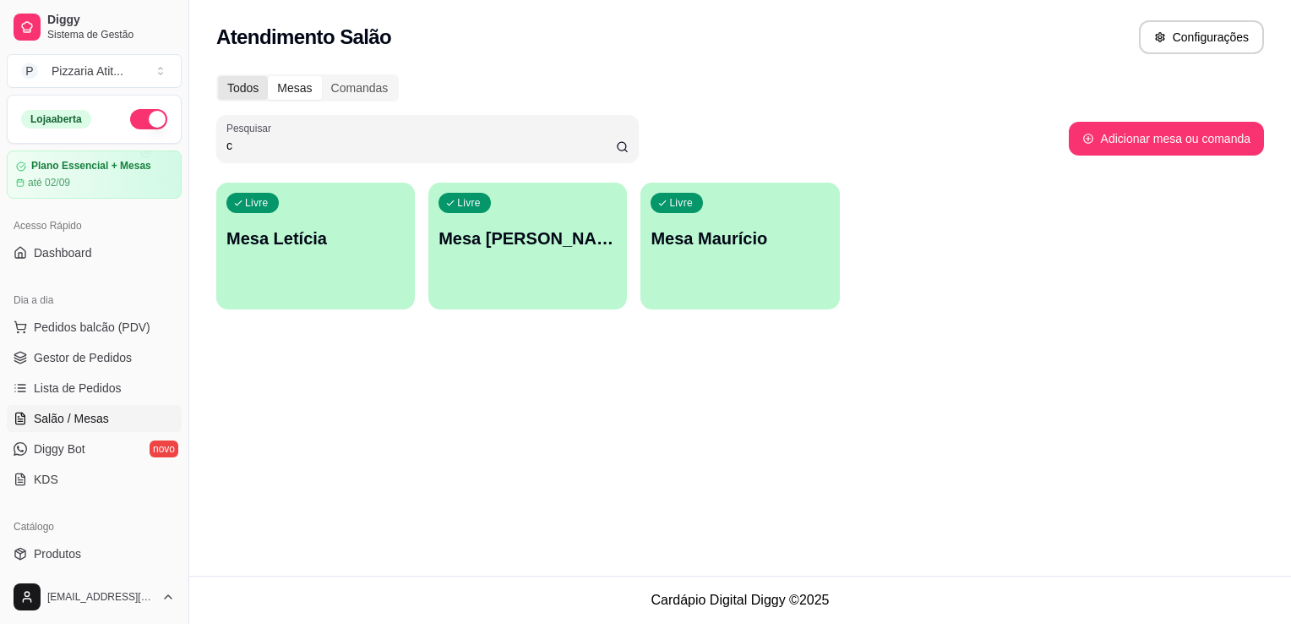
click at [228, 94] on div "Todos" at bounding box center [243, 88] width 50 height 24
click at [218, 76] on input "Todos" at bounding box center [218, 76] width 0 height 0
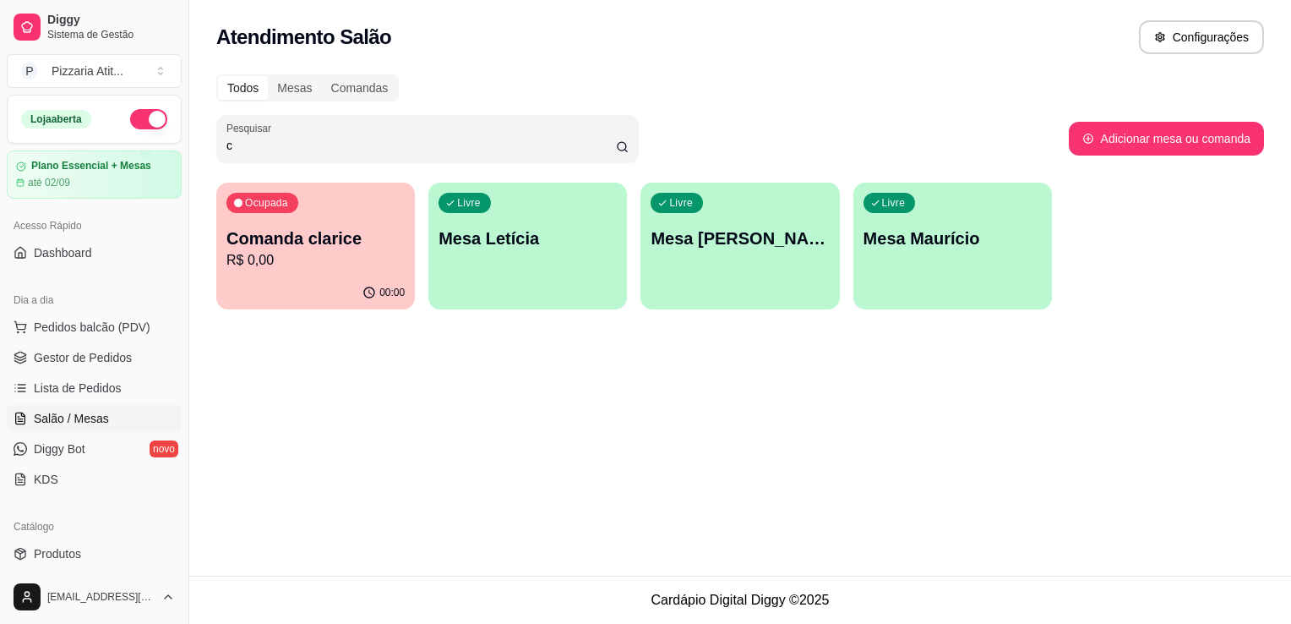
click at [89, 402] on ul "Pedidos balcão (PDV) Gestor de Pedidos Lista de Pedidos Salão / Mesas Diggy Bot…" at bounding box center [94, 403] width 175 height 179
click at [281, 152] on input "c" at bounding box center [422, 145] width 390 height 17
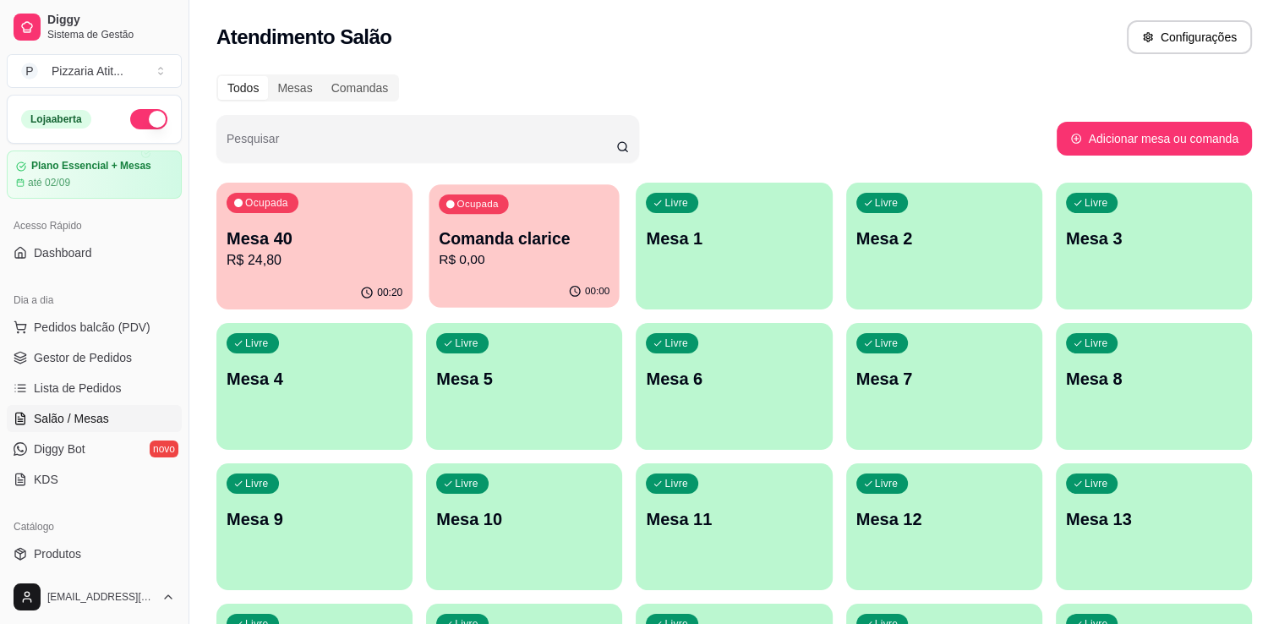
click at [475, 227] on p "Comanda clarice" at bounding box center [524, 238] width 171 height 23
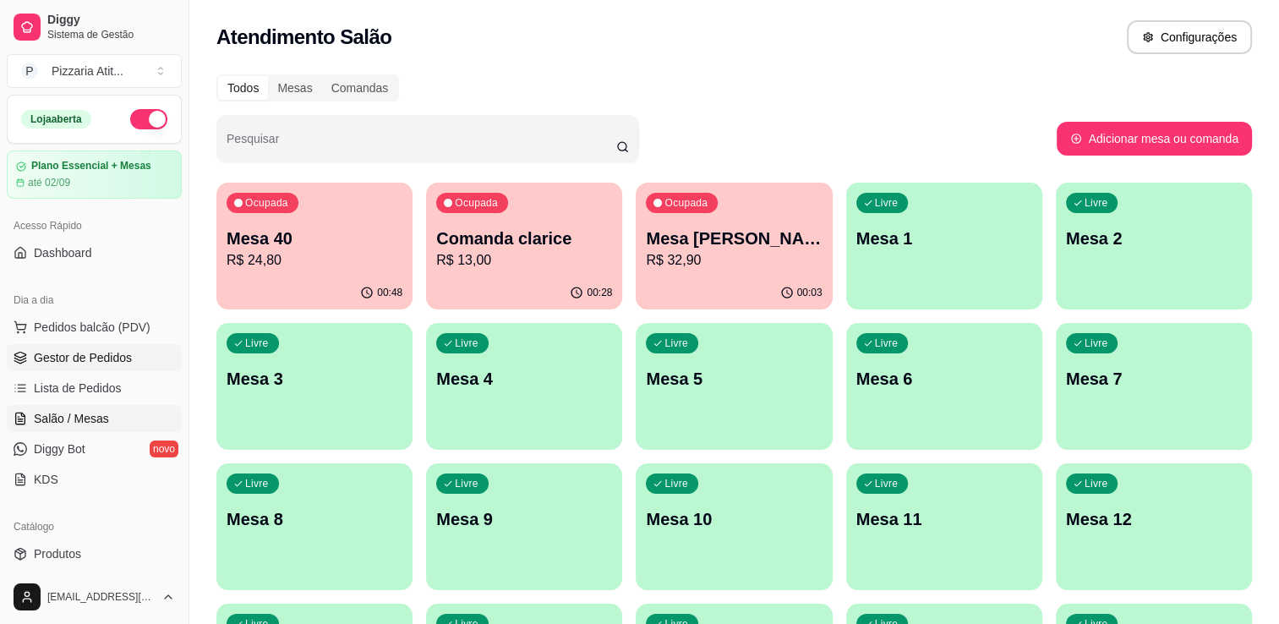
click at [104, 347] on link "Gestor de Pedidos" at bounding box center [94, 357] width 175 height 27
click at [476, 245] on p "Comanda clarice" at bounding box center [524, 238] width 171 height 23
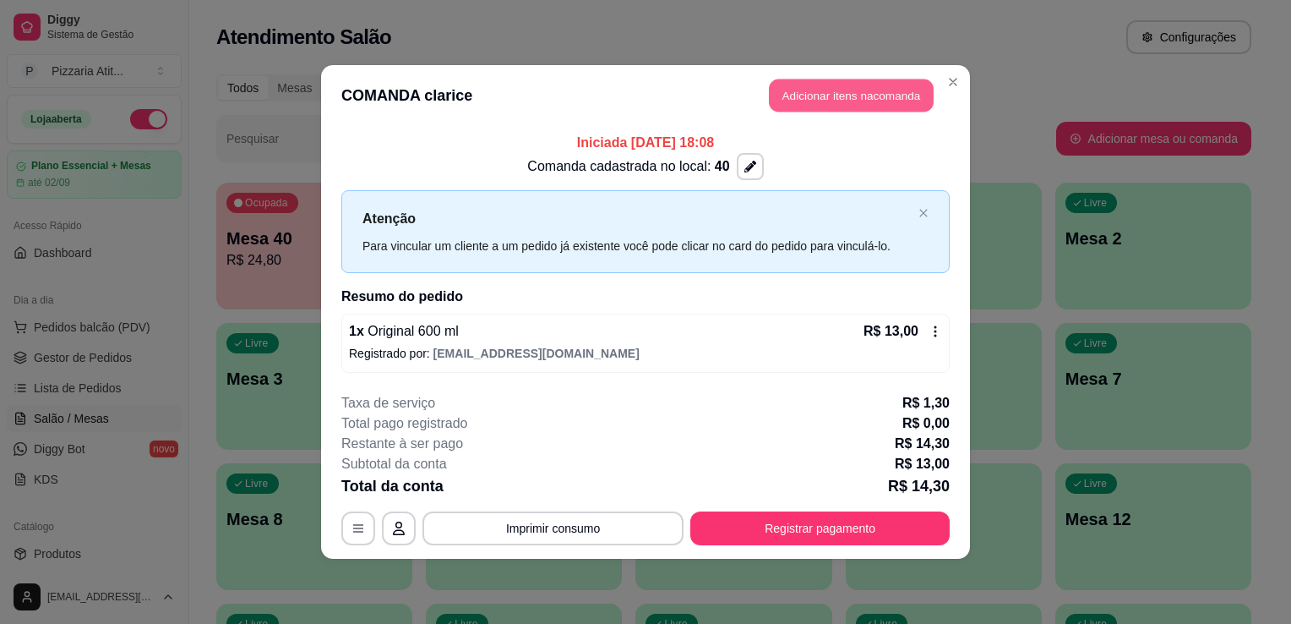
click at [865, 103] on button "Adicionar itens na comanda" at bounding box center [851, 95] width 165 height 33
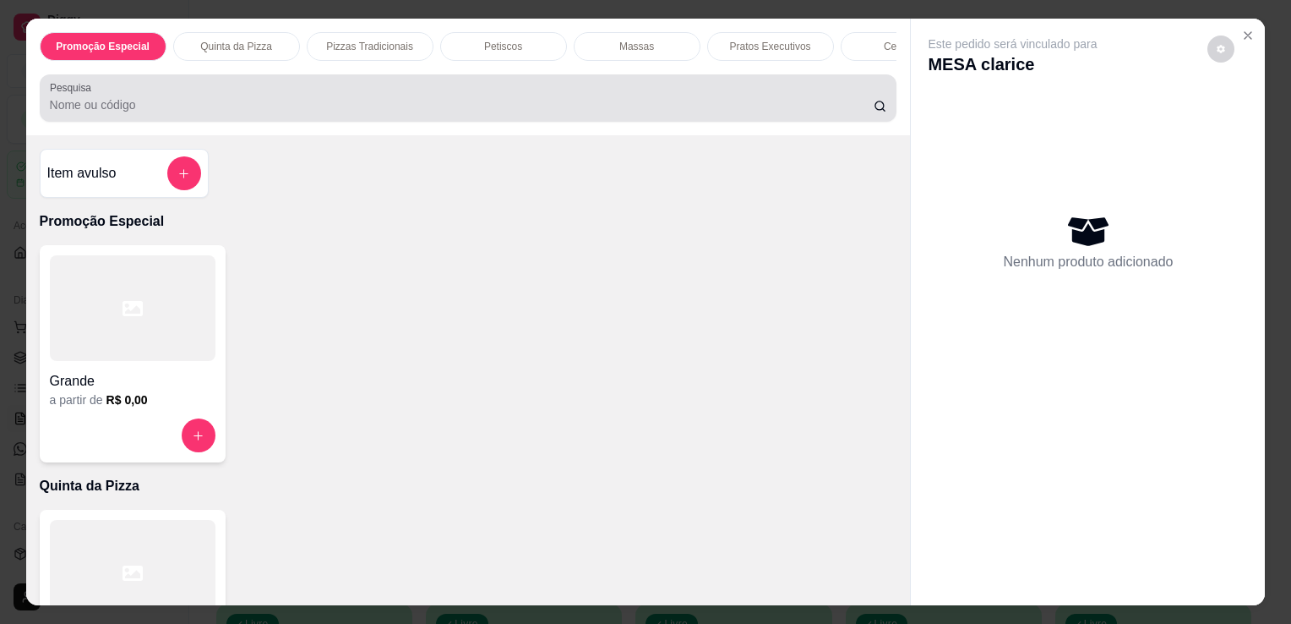
click at [713, 94] on div at bounding box center [469, 98] width 838 height 34
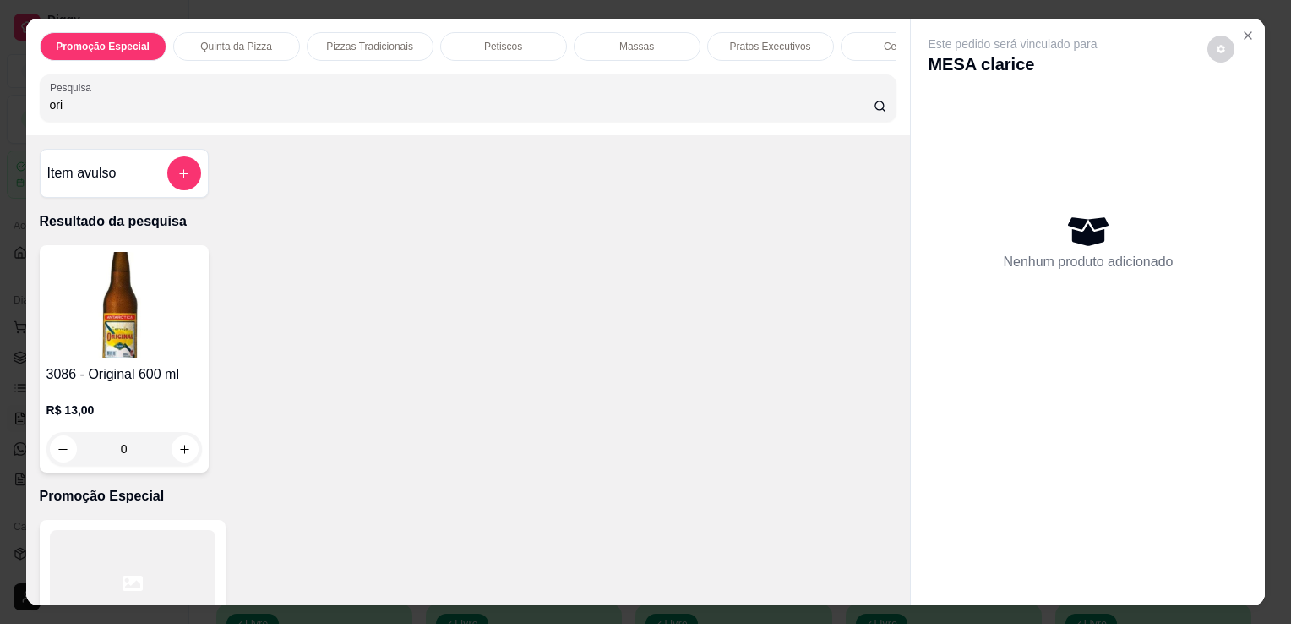
type input "ori"
click at [147, 325] on img at bounding box center [124, 305] width 156 height 106
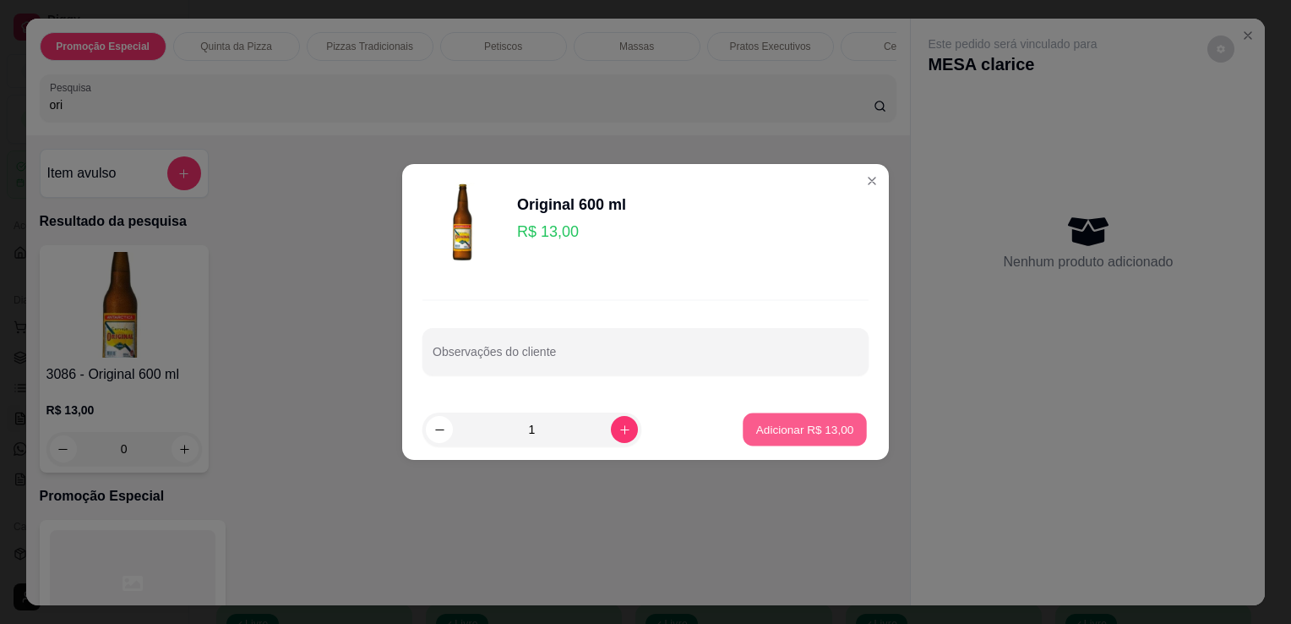
click at [852, 421] on button "Adicionar R$ 13,00" at bounding box center [805, 429] width 124 height 33
type input "1"
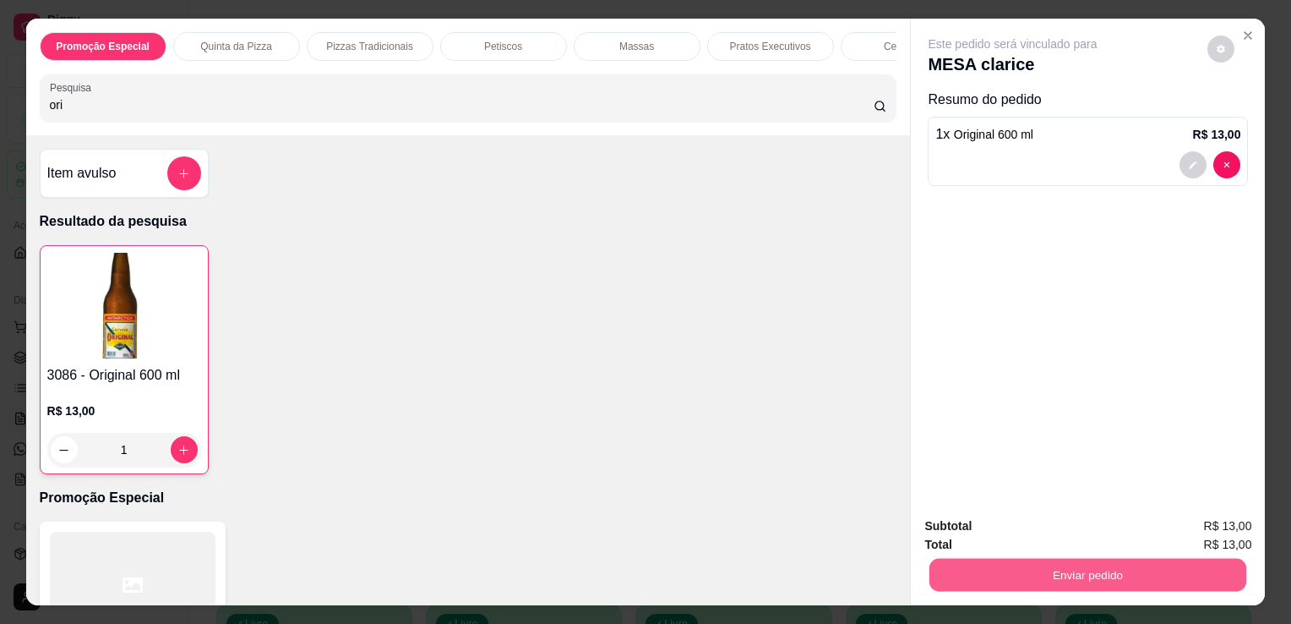
click at [1068, 573] on button "Enviar pedido" at bounding box center [1088, 574] width 317 height 33
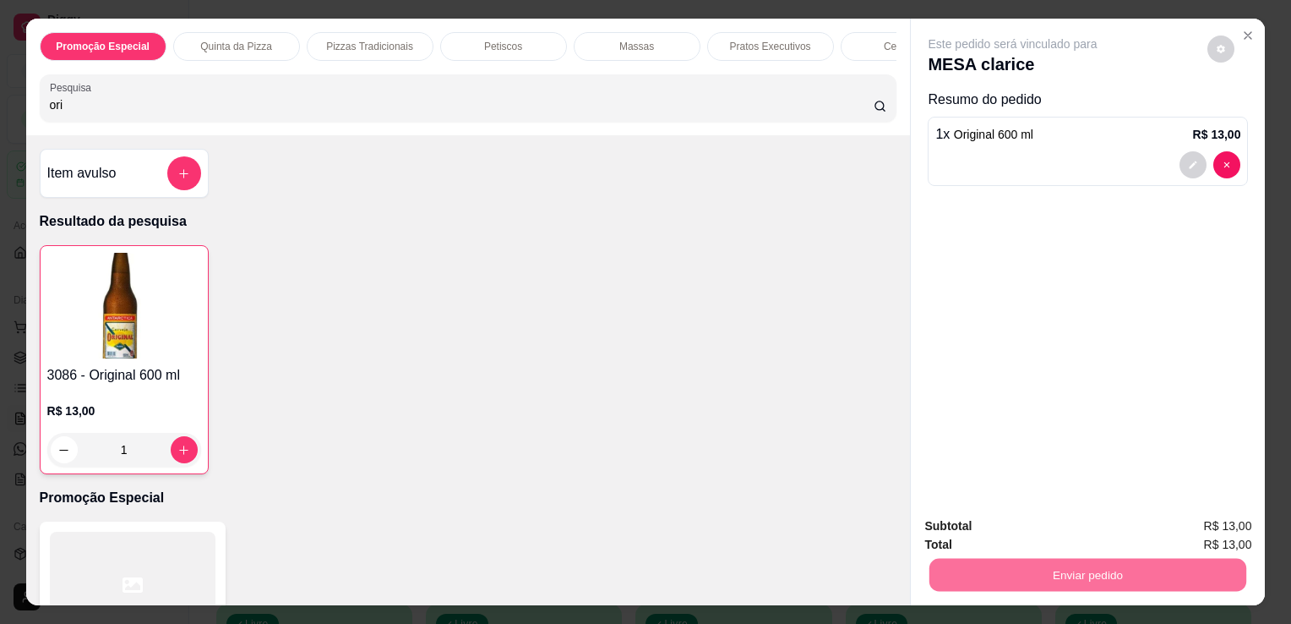
click at [1057, 532] on button "Não registrar e enviar pedido" at bounding box center [1032, 526] width 171 height 31
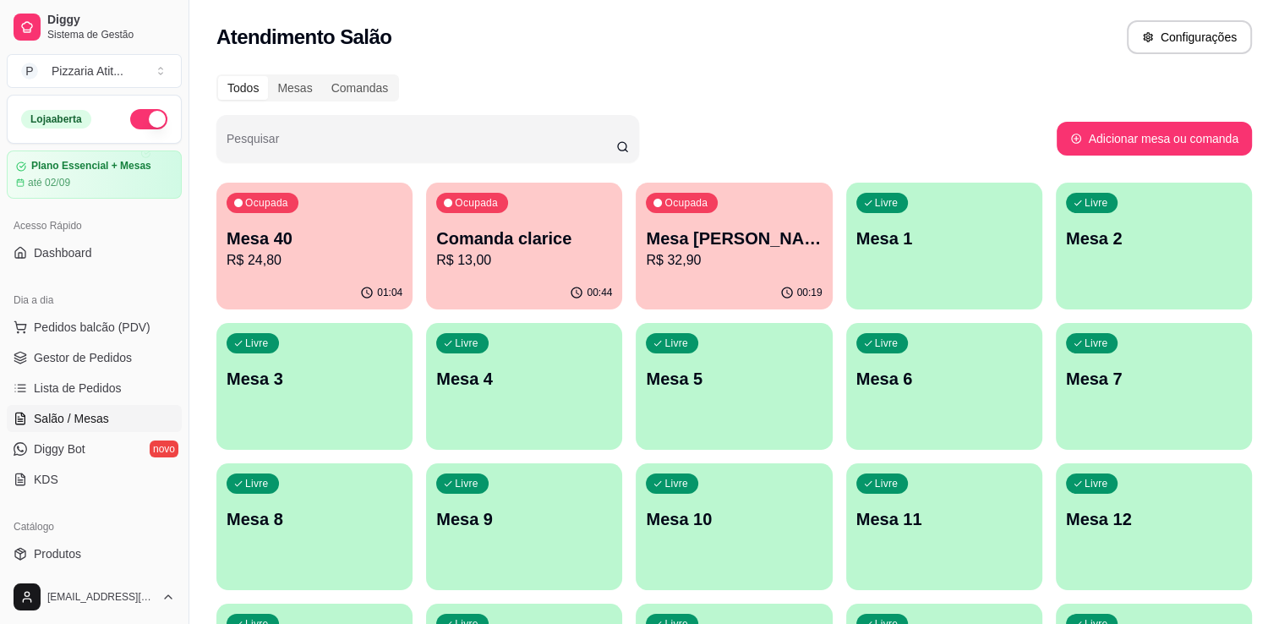
click at [754, 225] on div "Ocupada Mesa Joao Paulo R$ 32,90" at bounding box center [734, 230] width 196 height 94
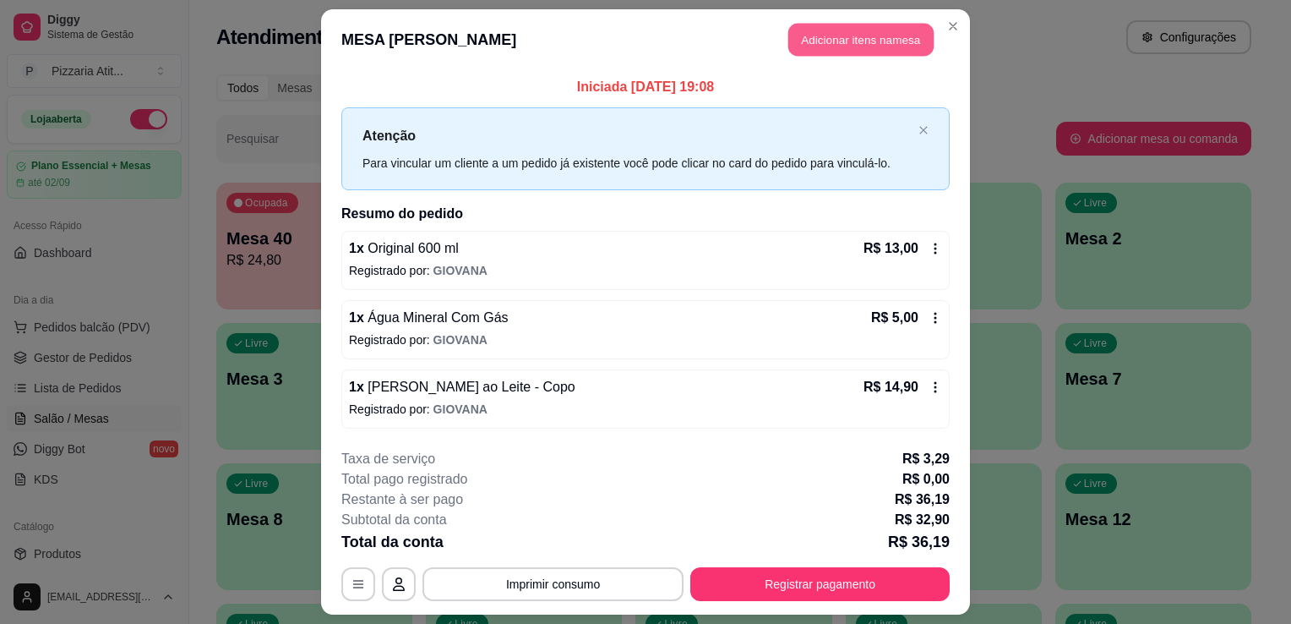
click at [833, 49] on button "Adicionar itens na mesa" at bounding box center [861, 40] width 145 height 33
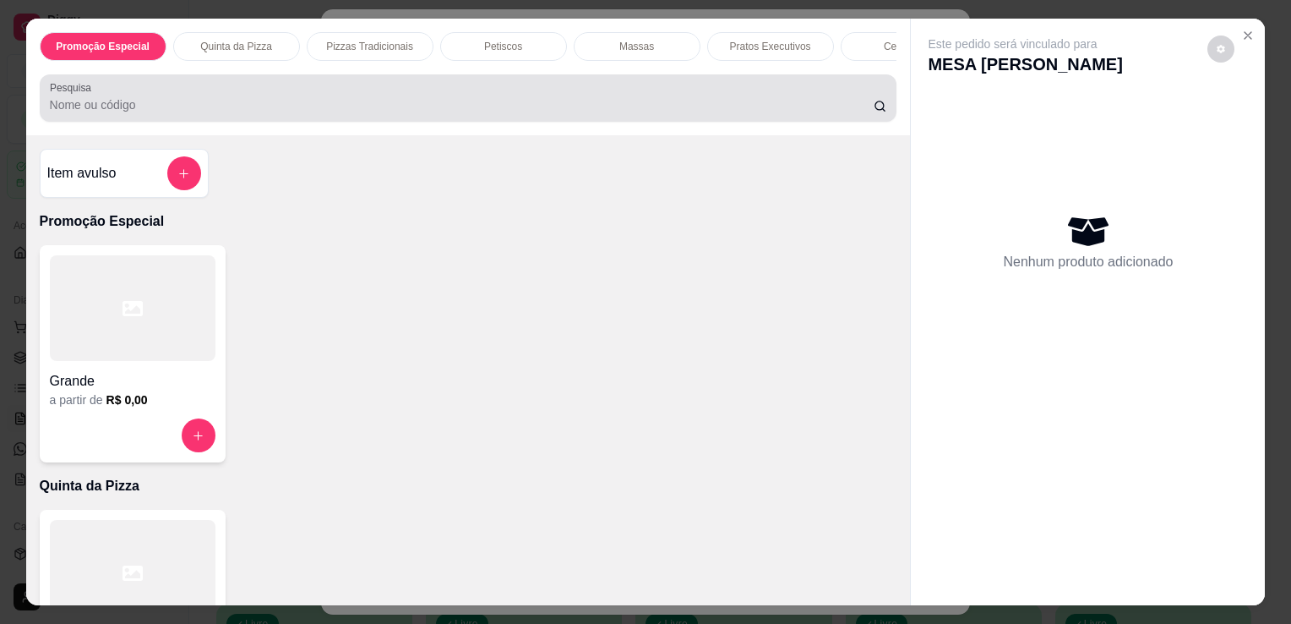
click at [763, 98] on div at bounding box center [469, 98] width 838 height 34
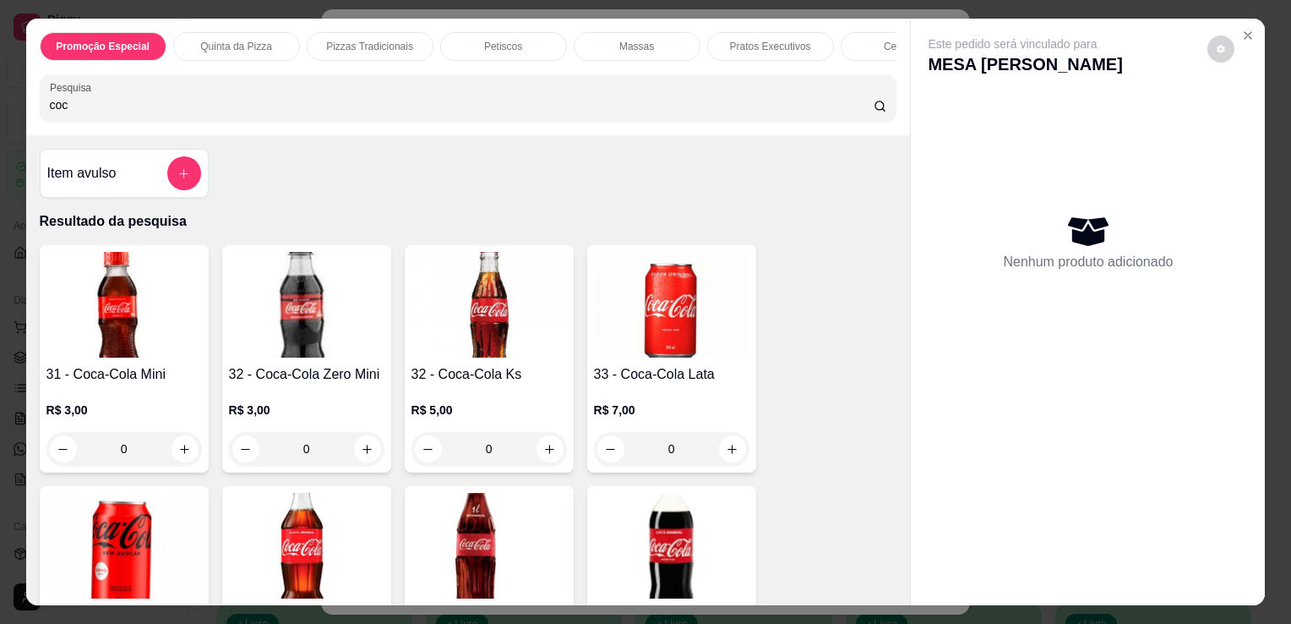
type input "coc"
click at [172, 543] on img at bounding box center [124, 546] width 156 height 106
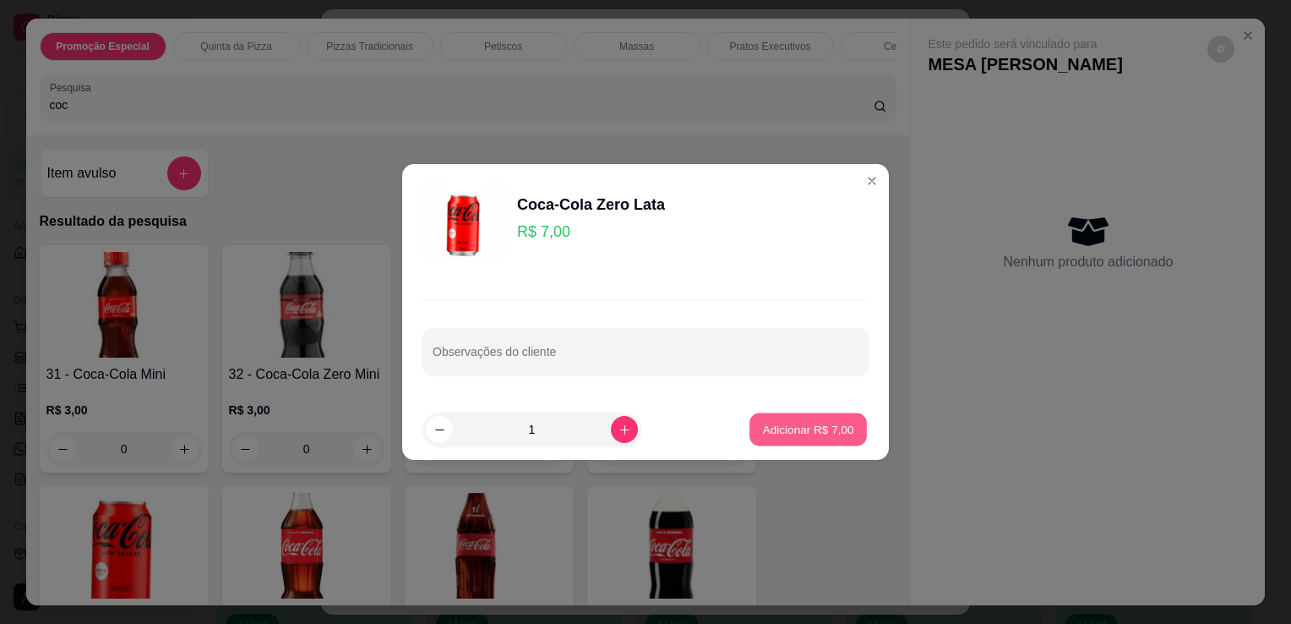
click at [776, 432] on p "Adicionar R$ 7,00" at bounding box center [807, 429] width 91 height 16
type input "1"
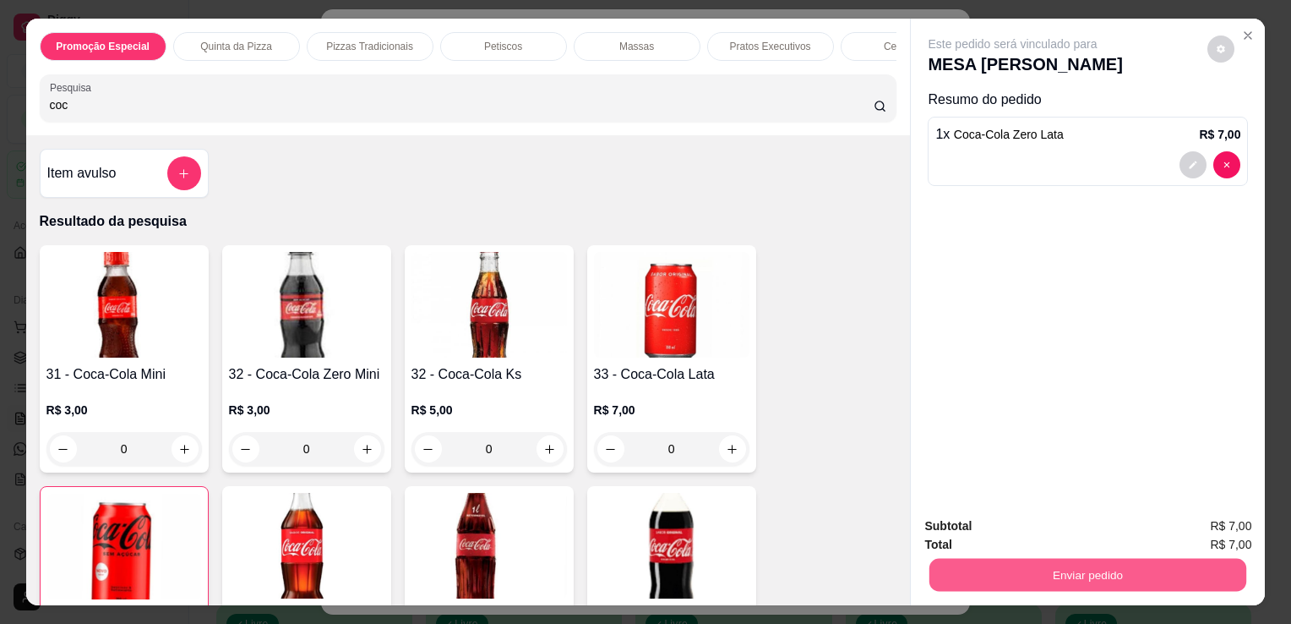
click at [994, 558] on button "Enviar pedido" at bounding box center [1088, 574] width 317 height 33
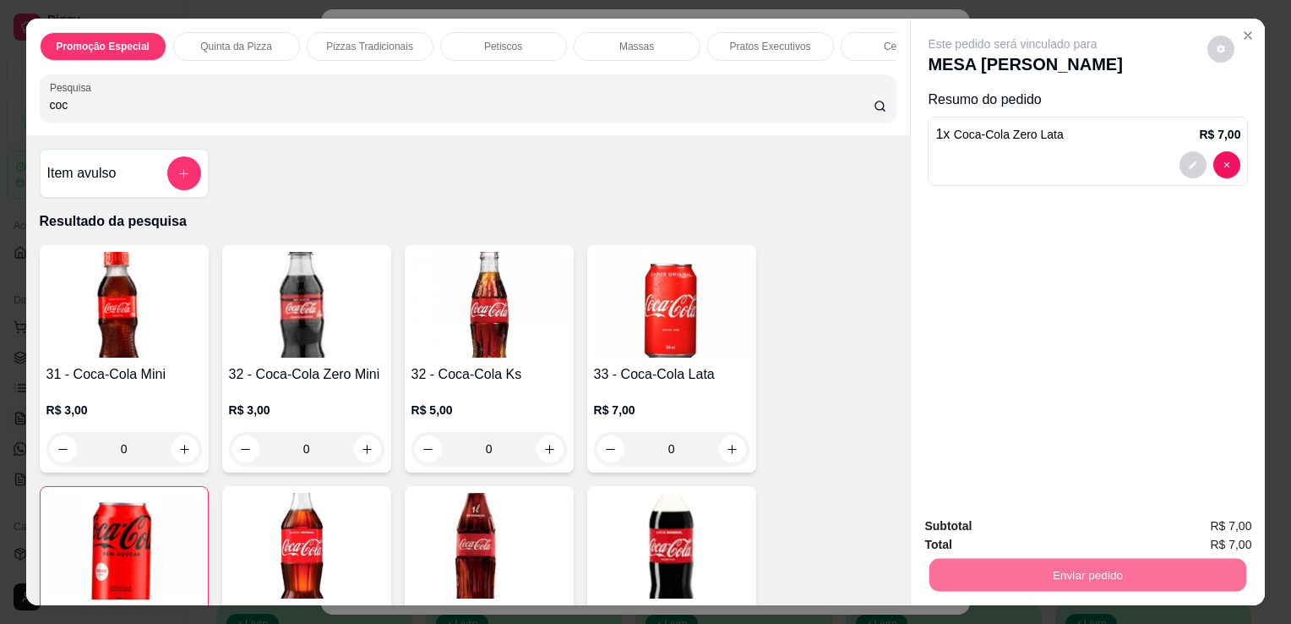
click at [1004, 529] on button "Não registrar e enviar pedido" at bounding box center [1032, 526] width 171 height 31
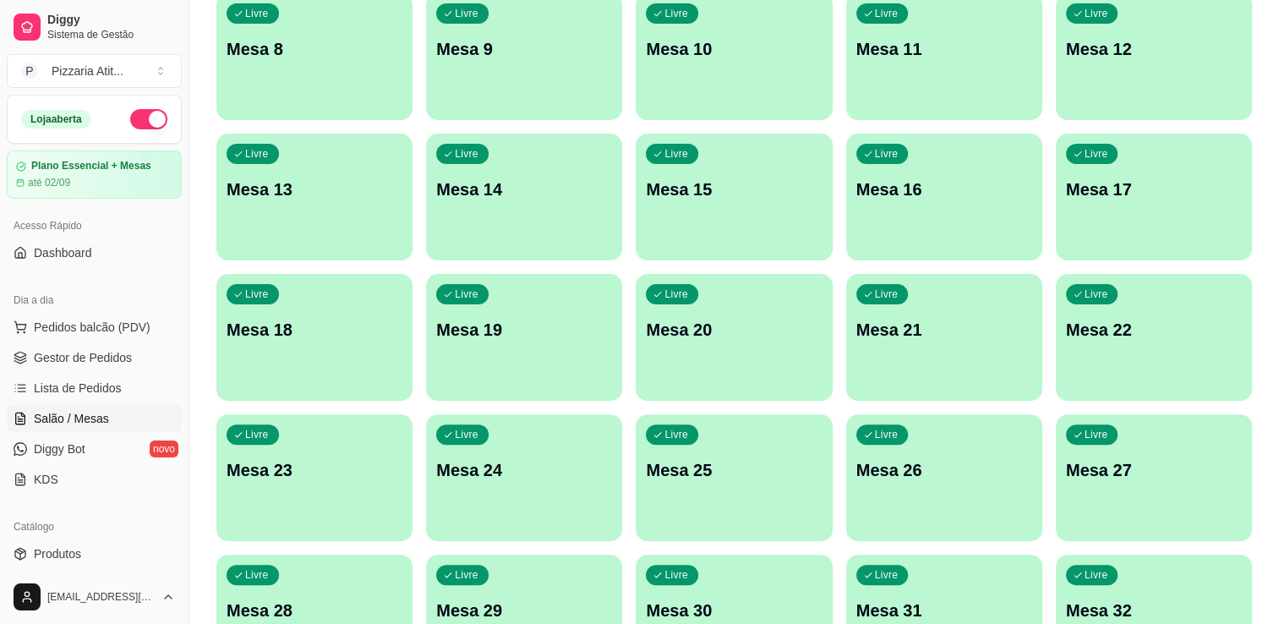
scroll to position [472, 0]
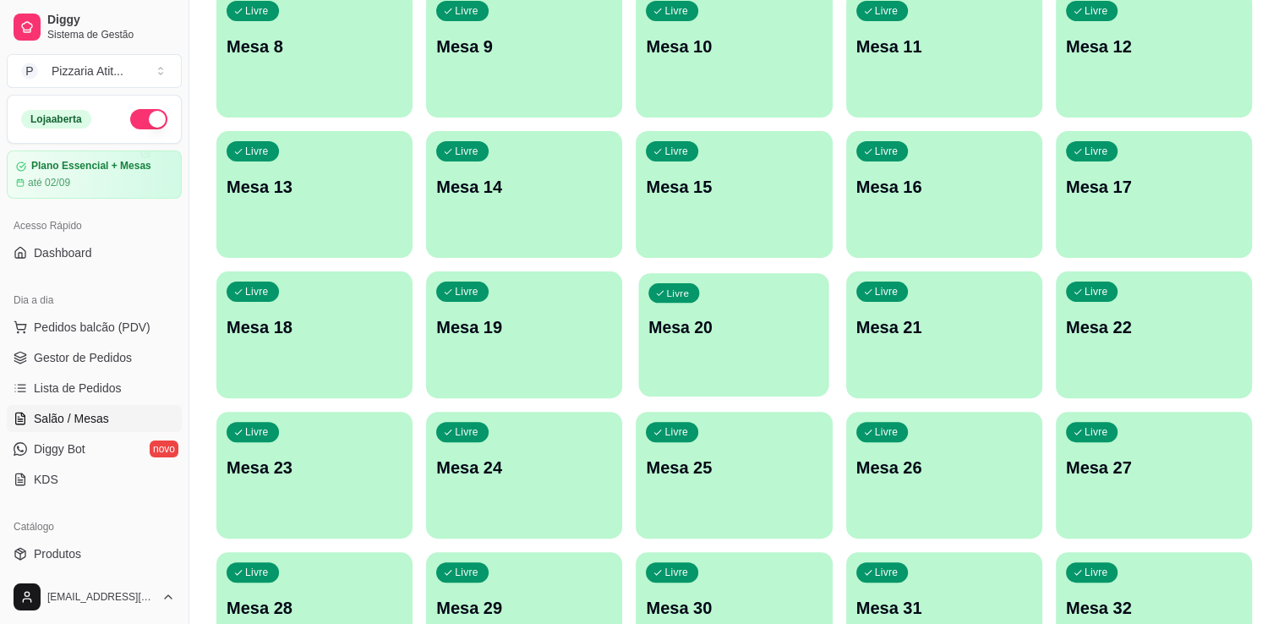
click at [686, 372] on div "Livre Mesa 20" at bounding box center [734, 324] width 190 height 103
click at [325, 188] on p "Mesa 13" at bounding box center [314, 187] width 171 height 23
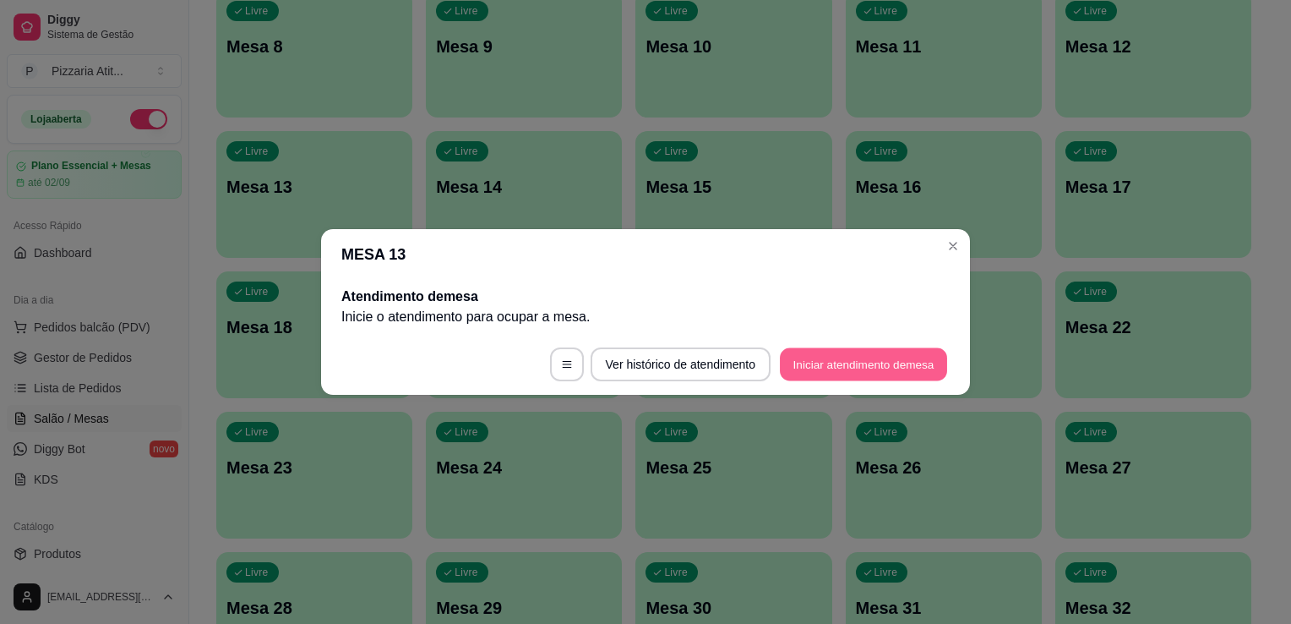
click at [838, 367] on button "Iniciar atendimento de mesa" at bounding box center [863, 364] width 167 height 33
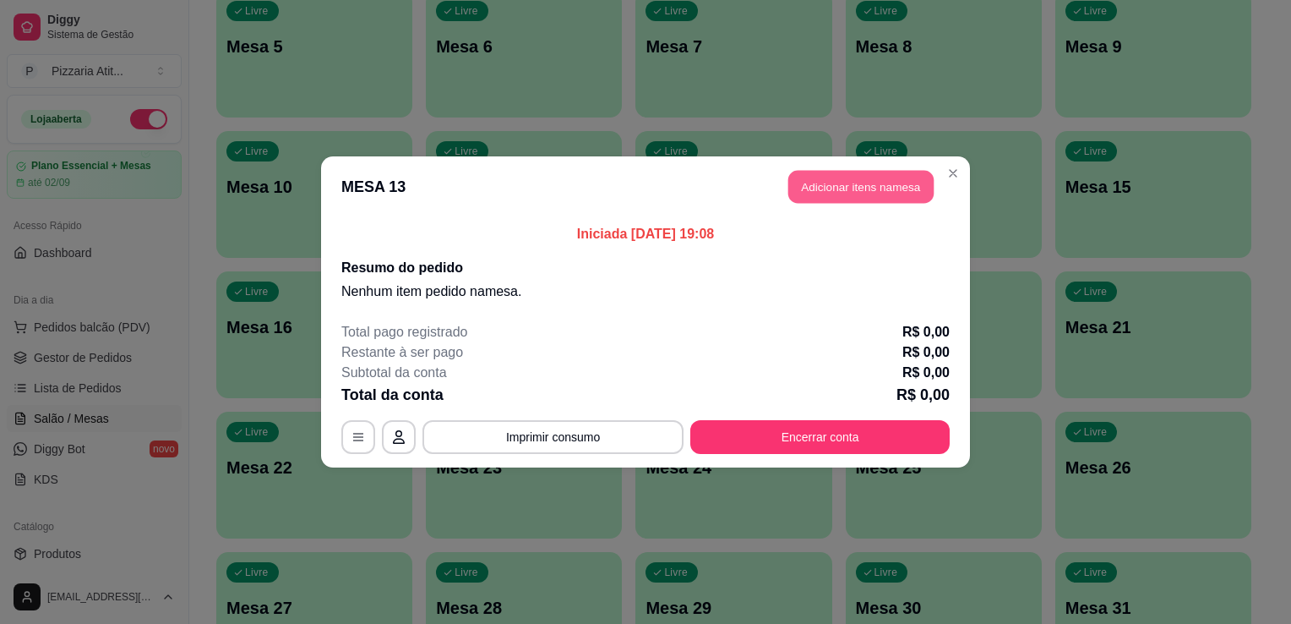
click at [863, 193] on button "Adicionar itens na mesa" at bounding box center [861, 187] width 145 height 33
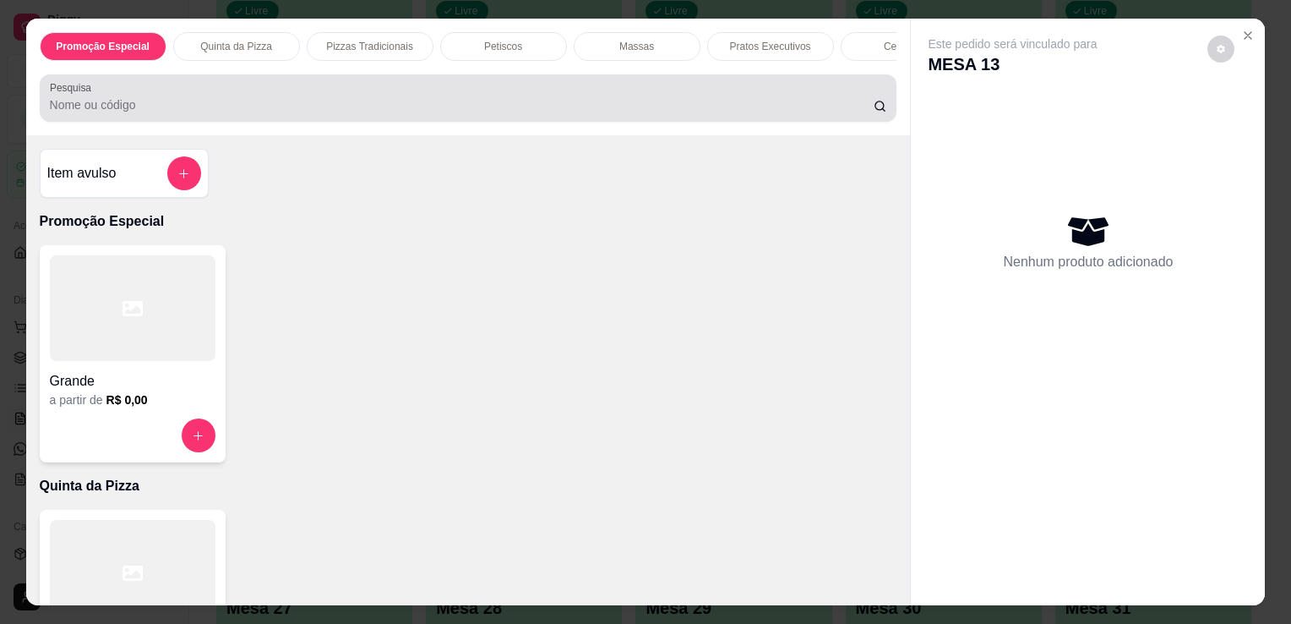
click at [582, 122] on div "Pesquisa" at bounding box center [469, 97] width 858 height 47
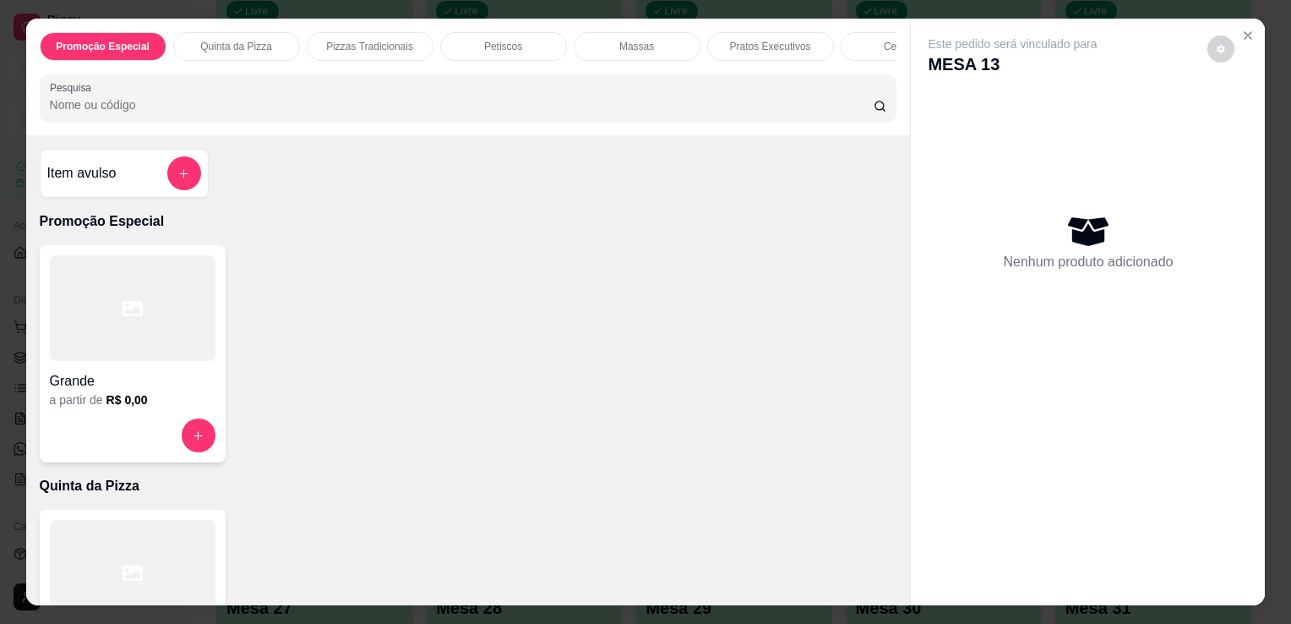
click at [171, 532] on div at bounding box center [133, 573] width 166 height 106
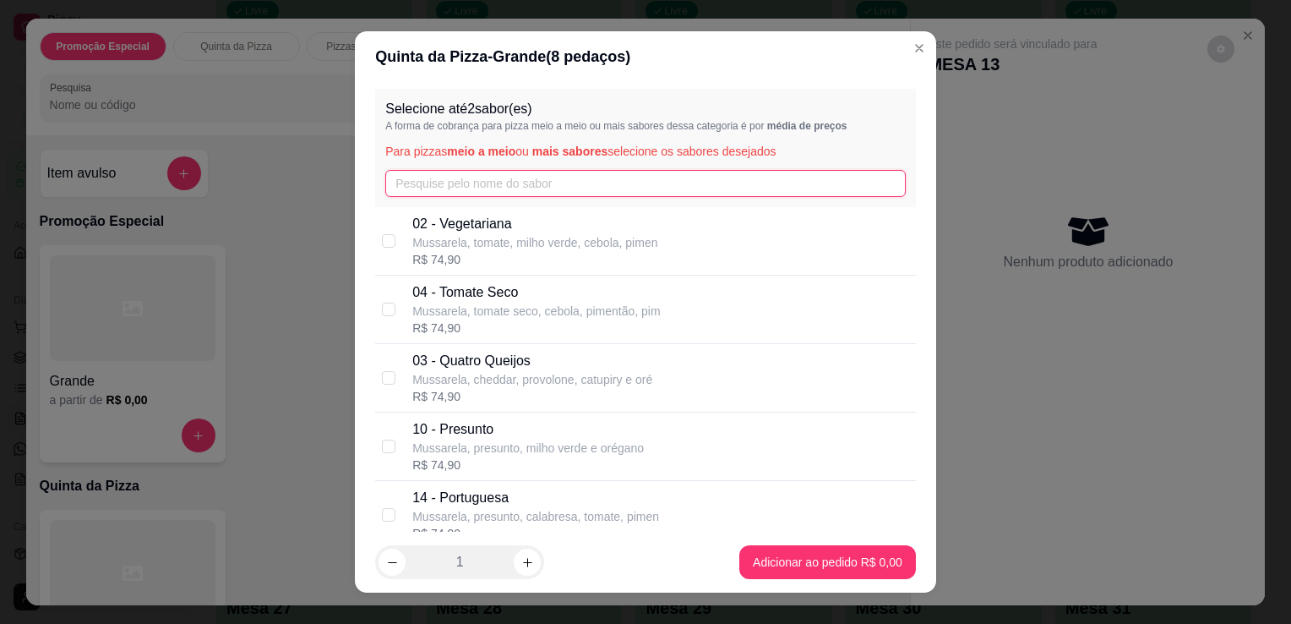
click at [497, 191] on input "text" at bounding box center [645, 183] width 521 height 27
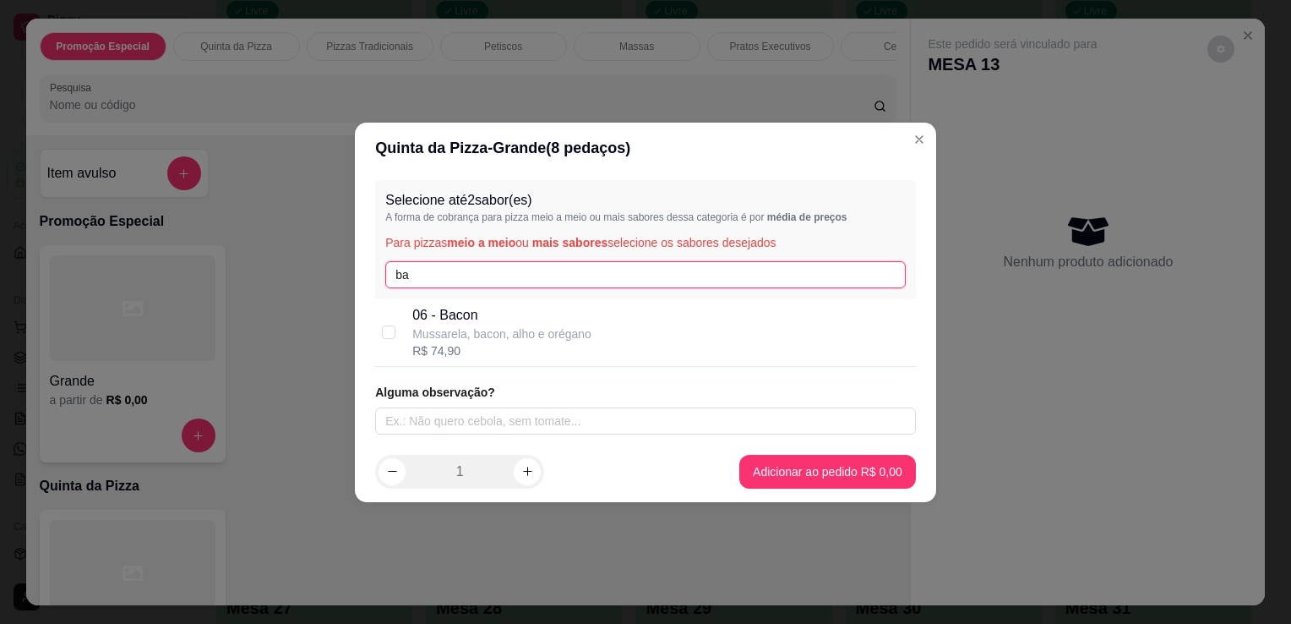
type input "ba"
click at [506, 298] on div "06 - Bacon Mussarela, bacon, alho e orégano R$ 74,90" at bounding box center [645, 332] width 541 height 68
checkbox input "true"
click at [827, 488] on footer "1 Adicionar ao pedido R$ 74,90" at bounding box center [646, 471] width 582 height 61
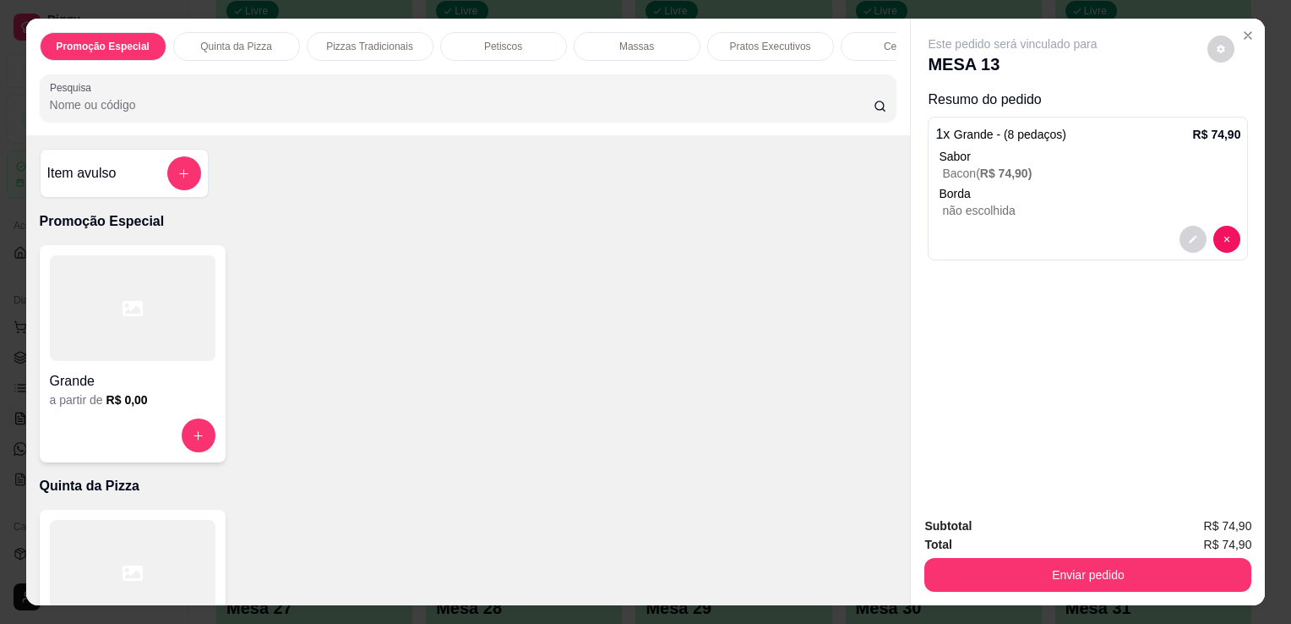
click at [181, 555] on div at bounding box center [133, 573] width 166 height 106
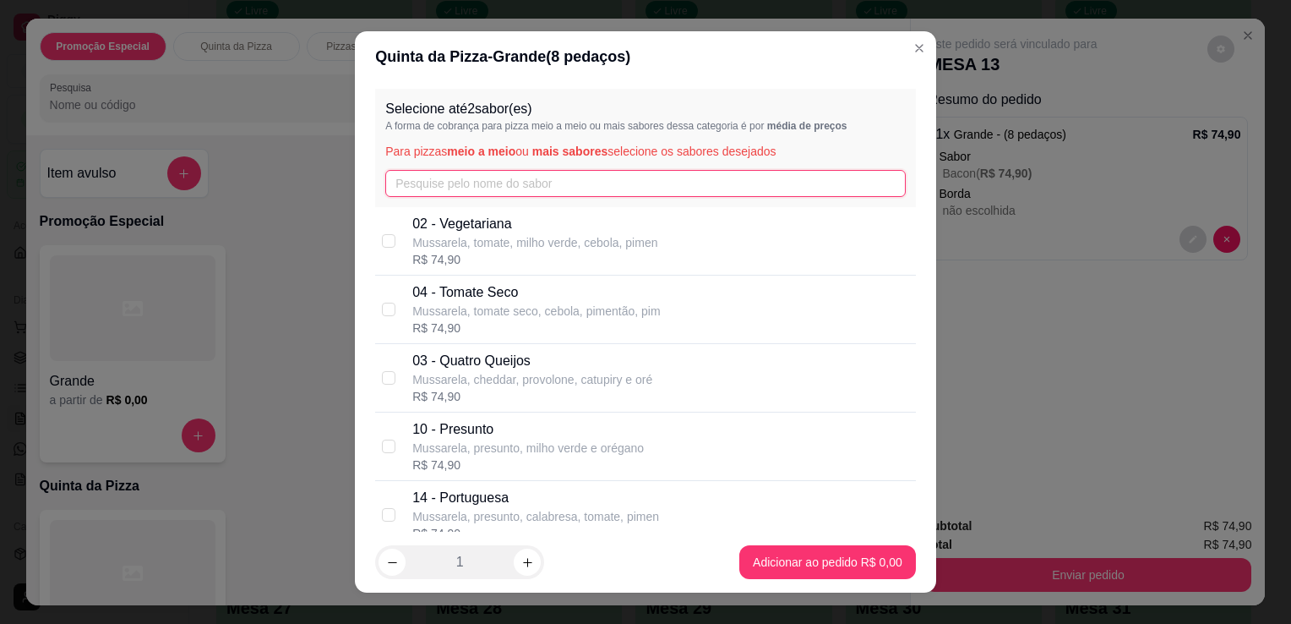
click at [460, 182] on input "text" at bounding box center [645, 183] width 521 height 27
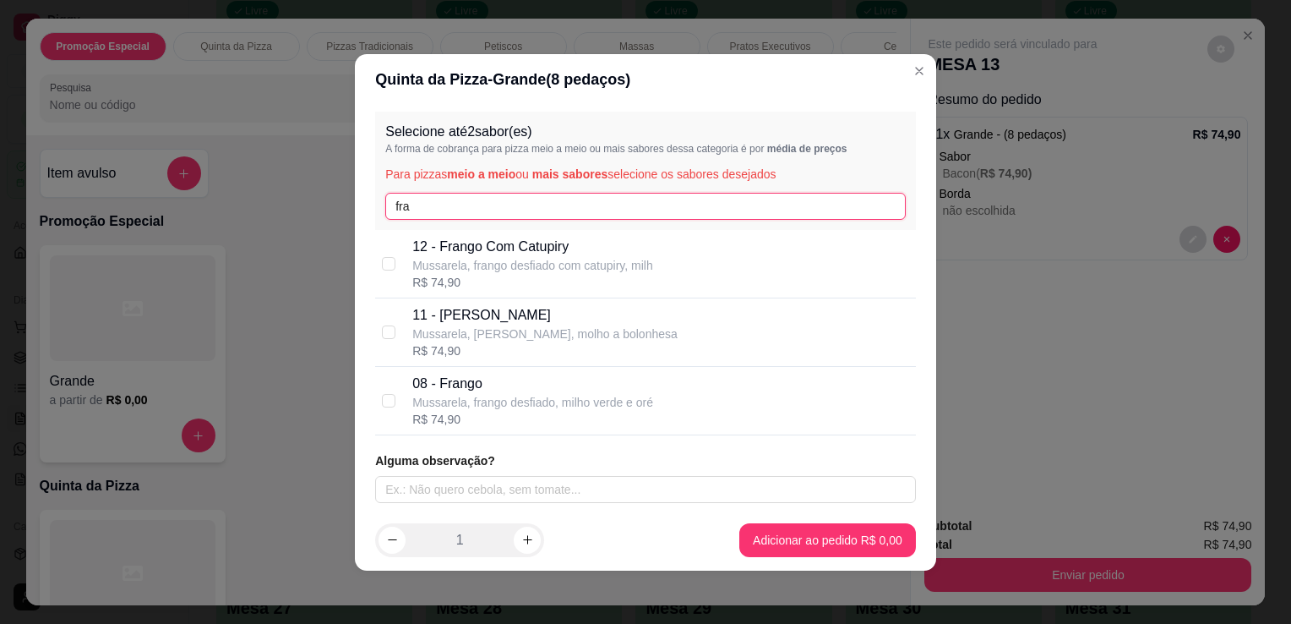
type input "fra"
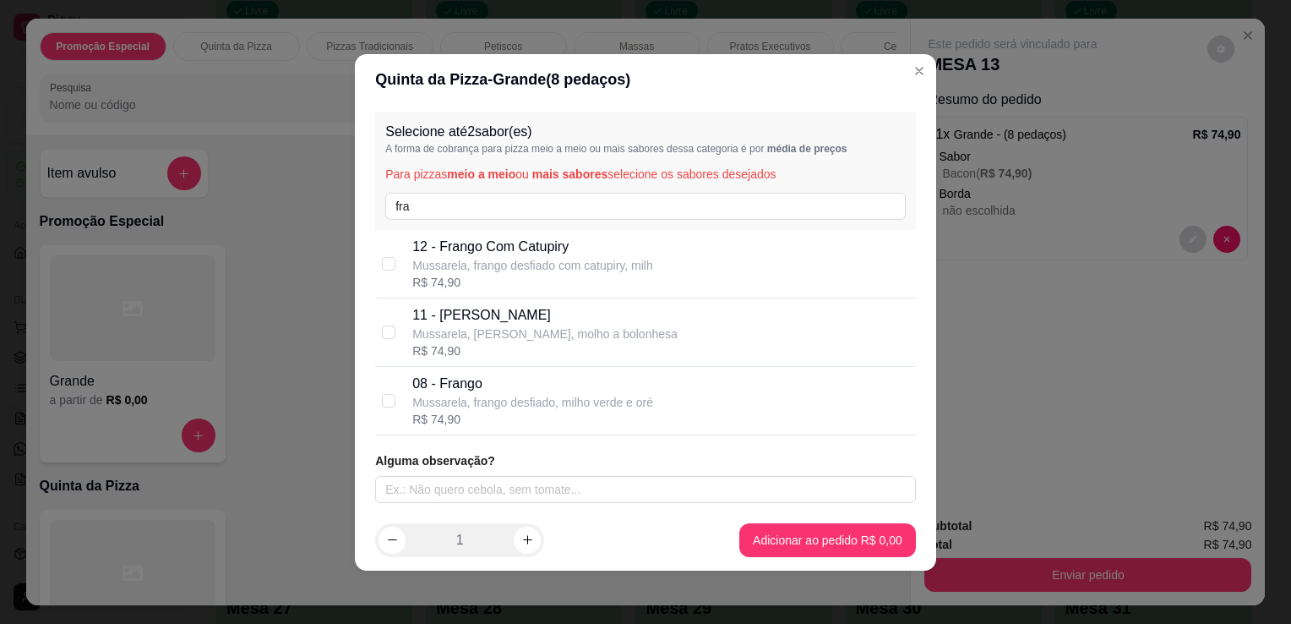
click at [558, 279] on div "R$ 74,90" at bounding box center [532, 282] width 241 height 17
checkbox input "true"
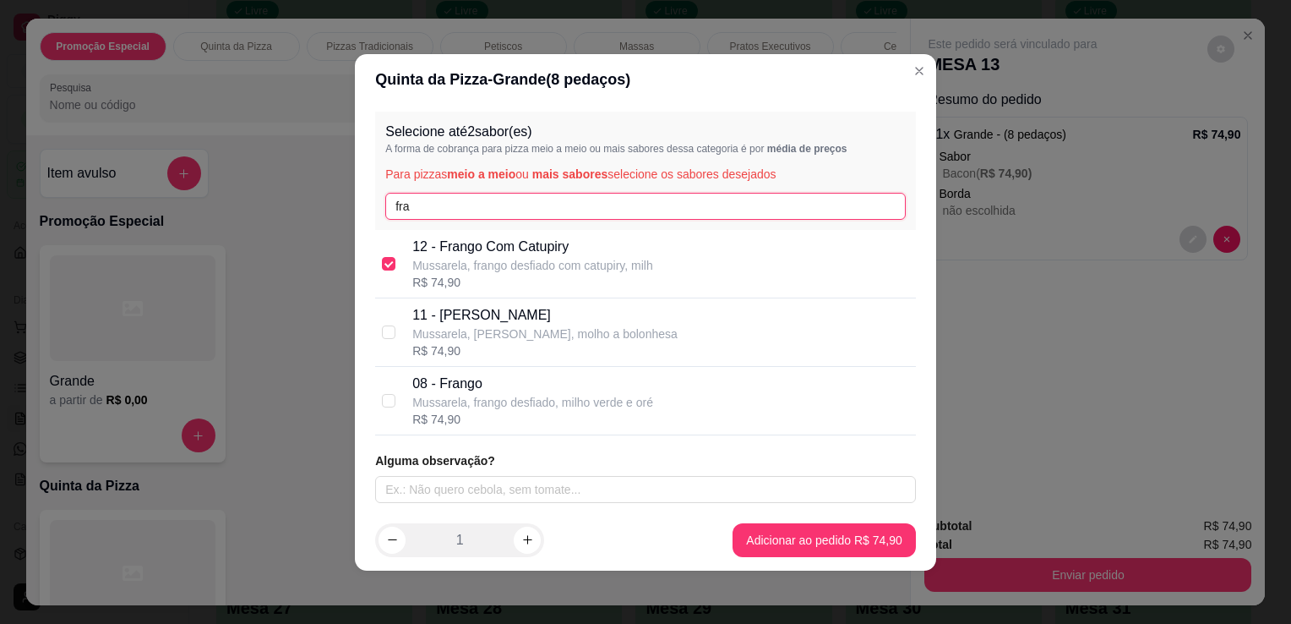
click at [554, 206] on input "fra" at bounding box center [645, 206] width 521 height 27
type input "f"
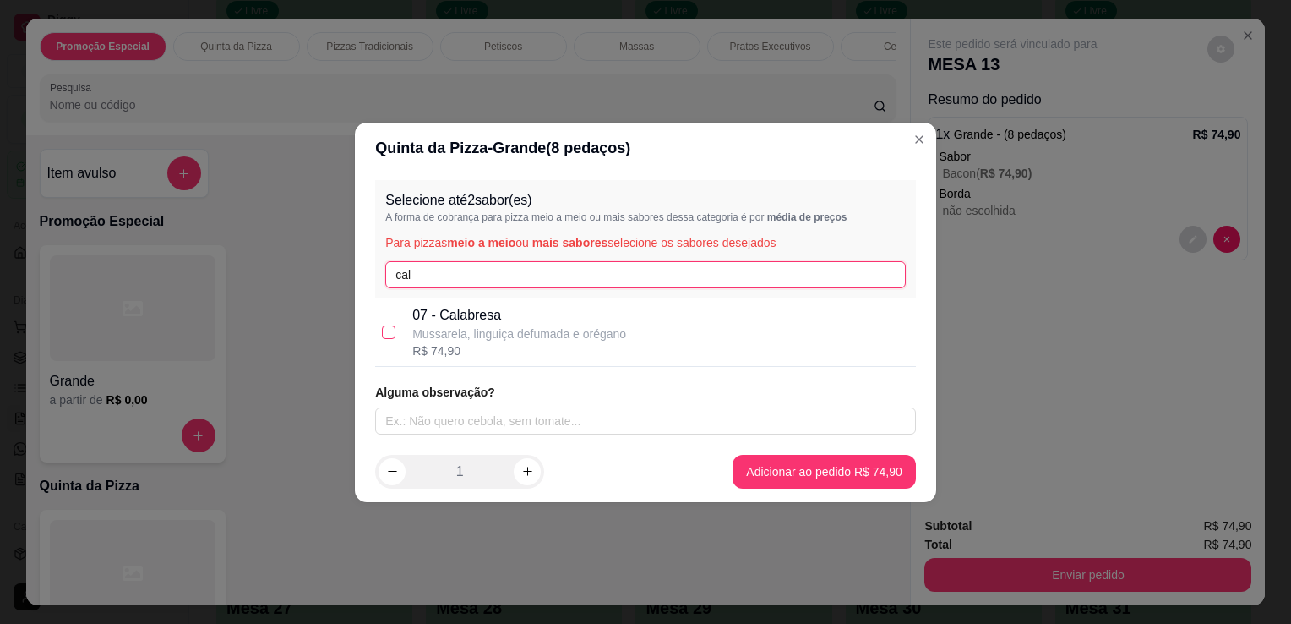
type input "cal"
click at [390, 338] on input "checkbox" at bounding box center [389, 332] width 14 height 14
checkbox input "true"
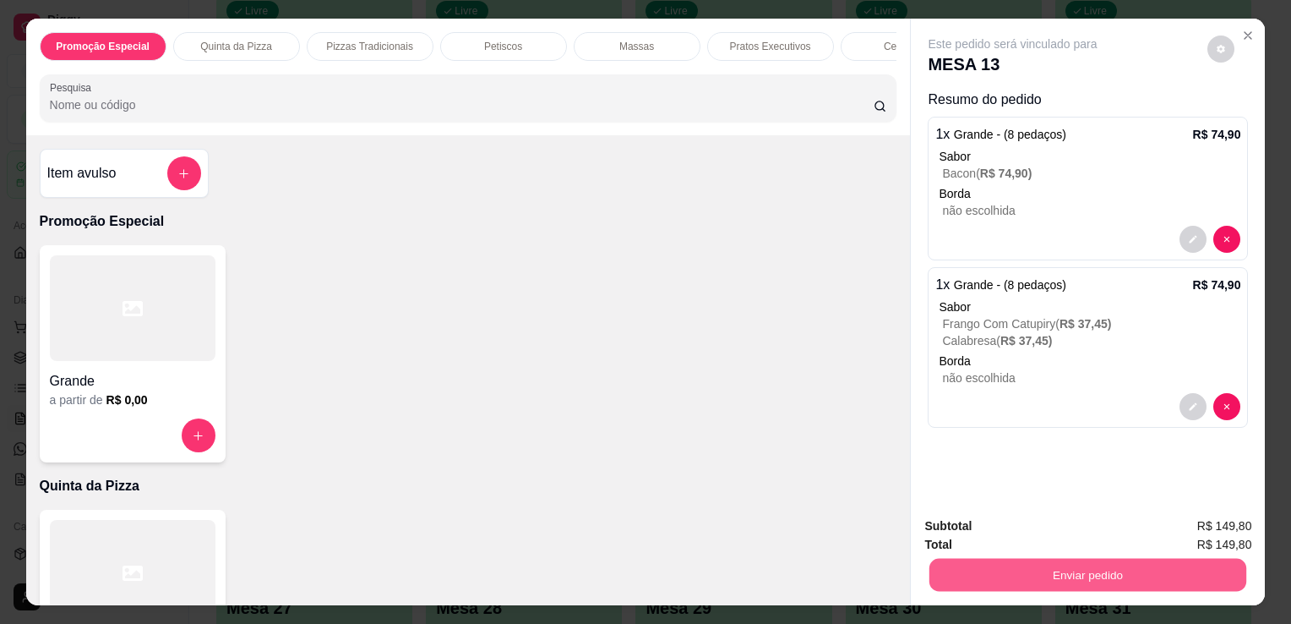
click at [1018, 563] on button "Enviar pedido" at bounding box center [1088, 574] width 317 height 33
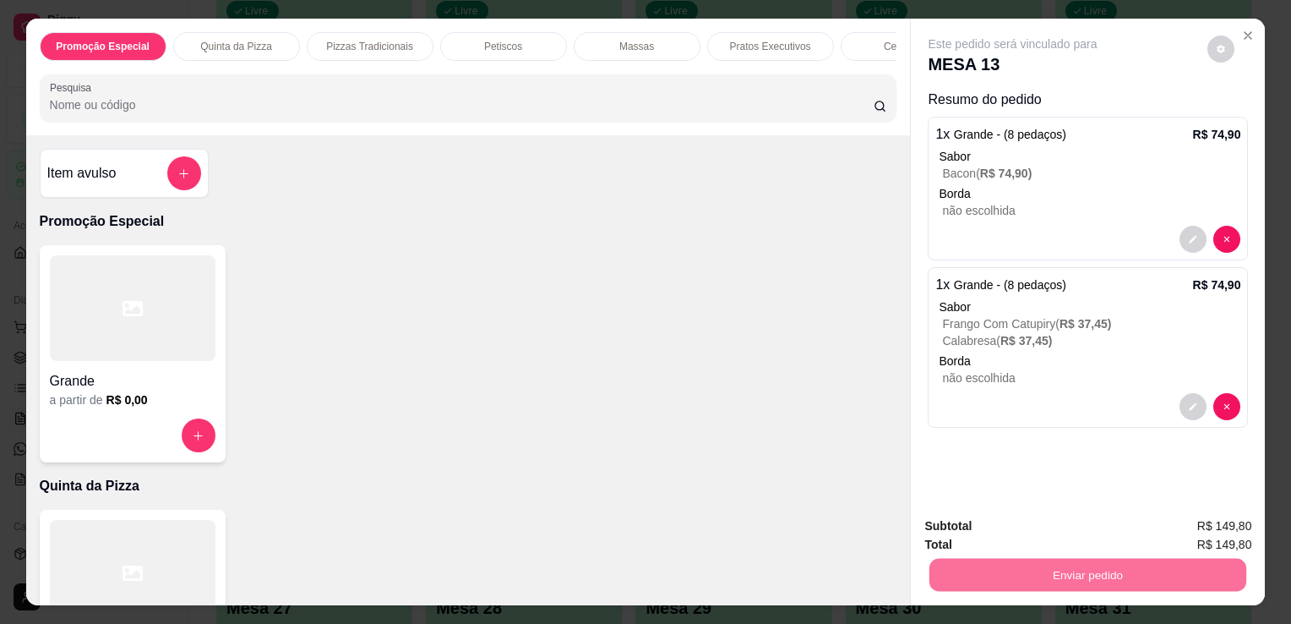
click at [1022, 537] on button "Não registrar e enviar pedido" at bounding box center [1032, 526] width 171 height 31
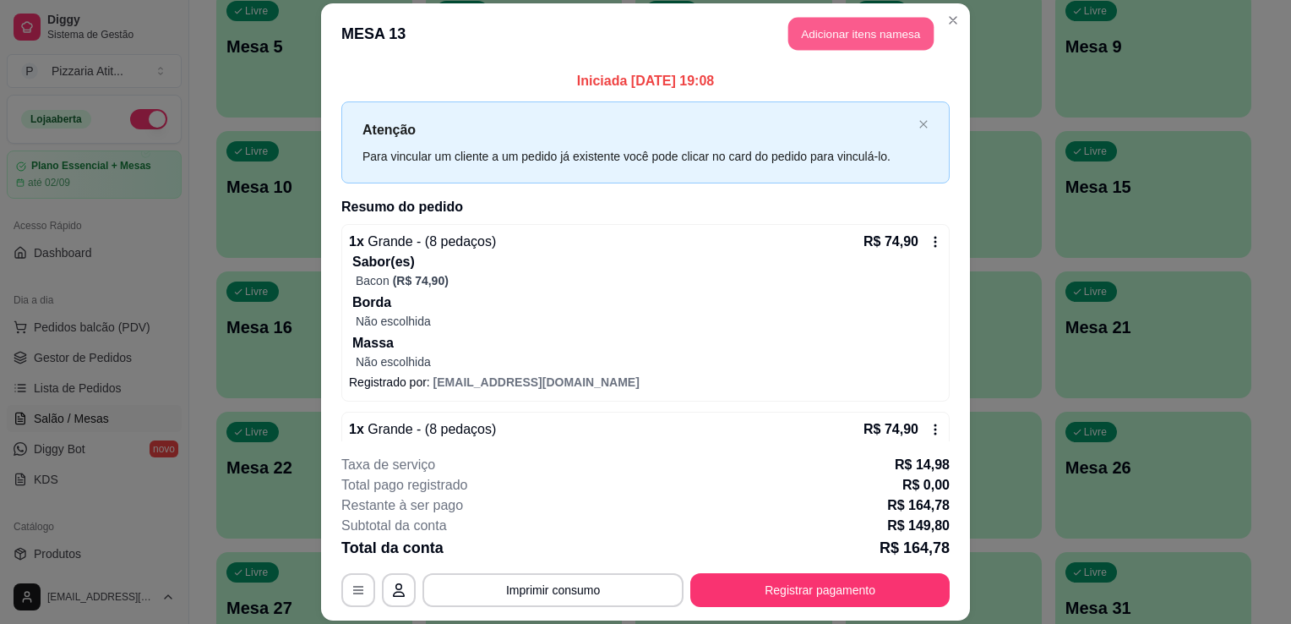
click at [844, 28] on button "Adicionar itens na mesa" at bounding box center [861, 33] width 145 height 33
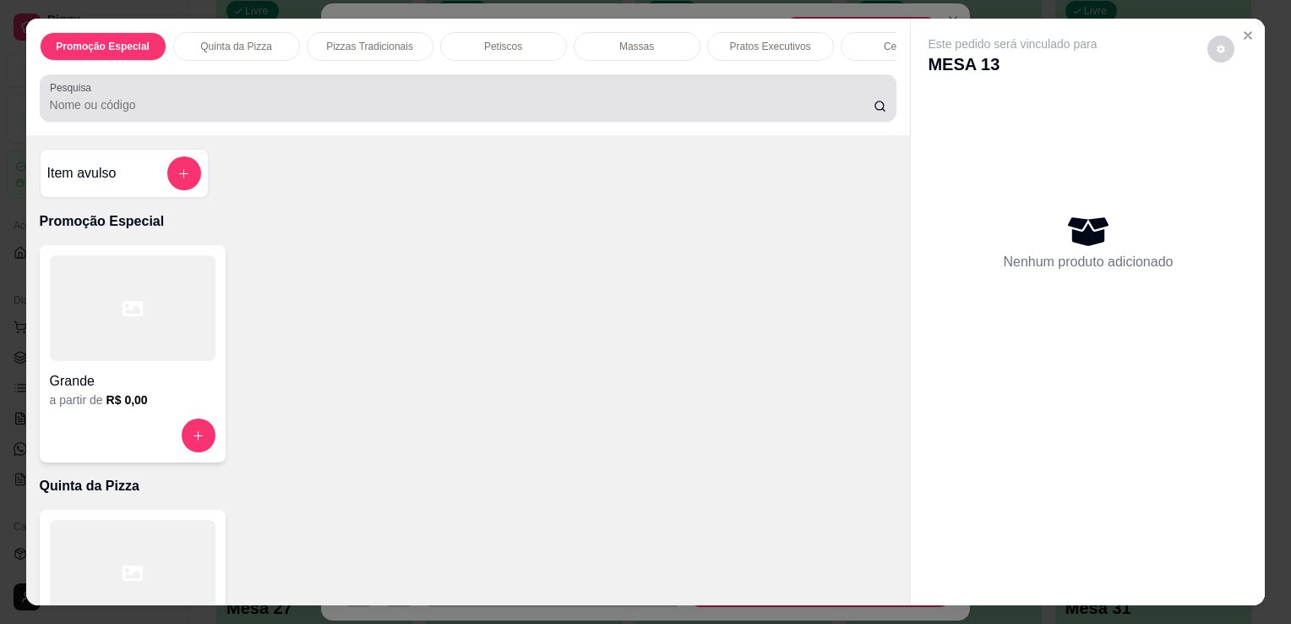
click at [665, 101] on div at bounding box center [469, 98] width 838 height 34
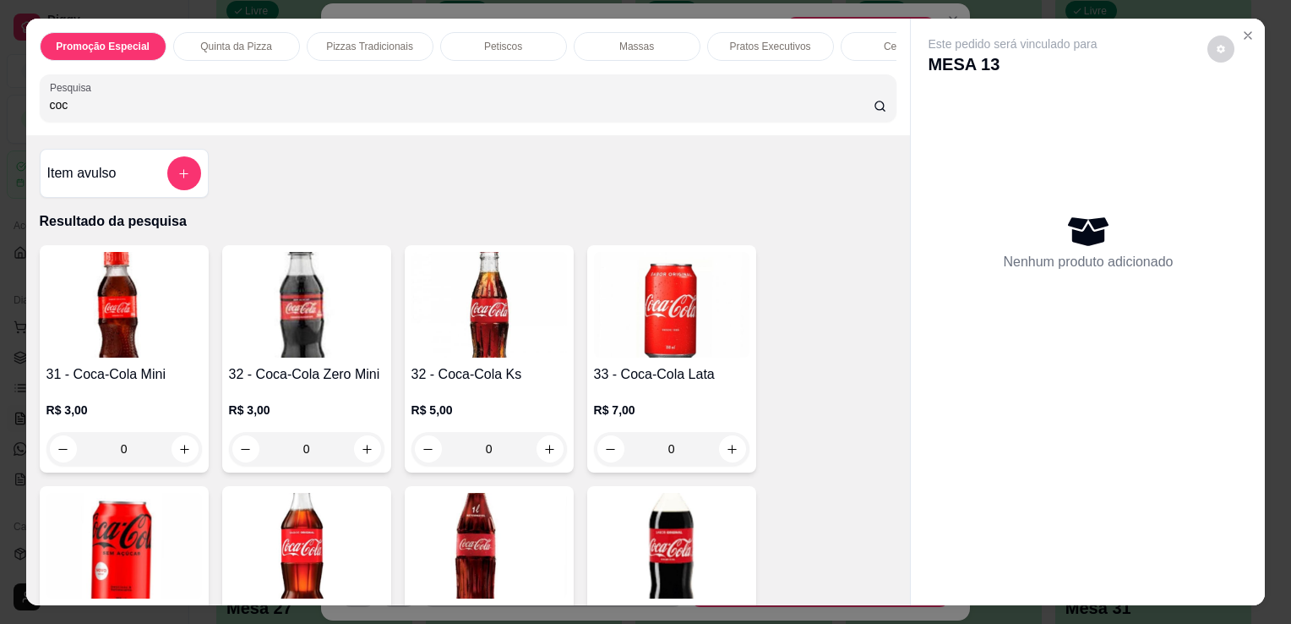
type input "coc"
click at [680, 494] on div "59 - Coca-Cola 2 Litros R$ 15,00 0" at bounding box center [671, 599] width 169 height 227
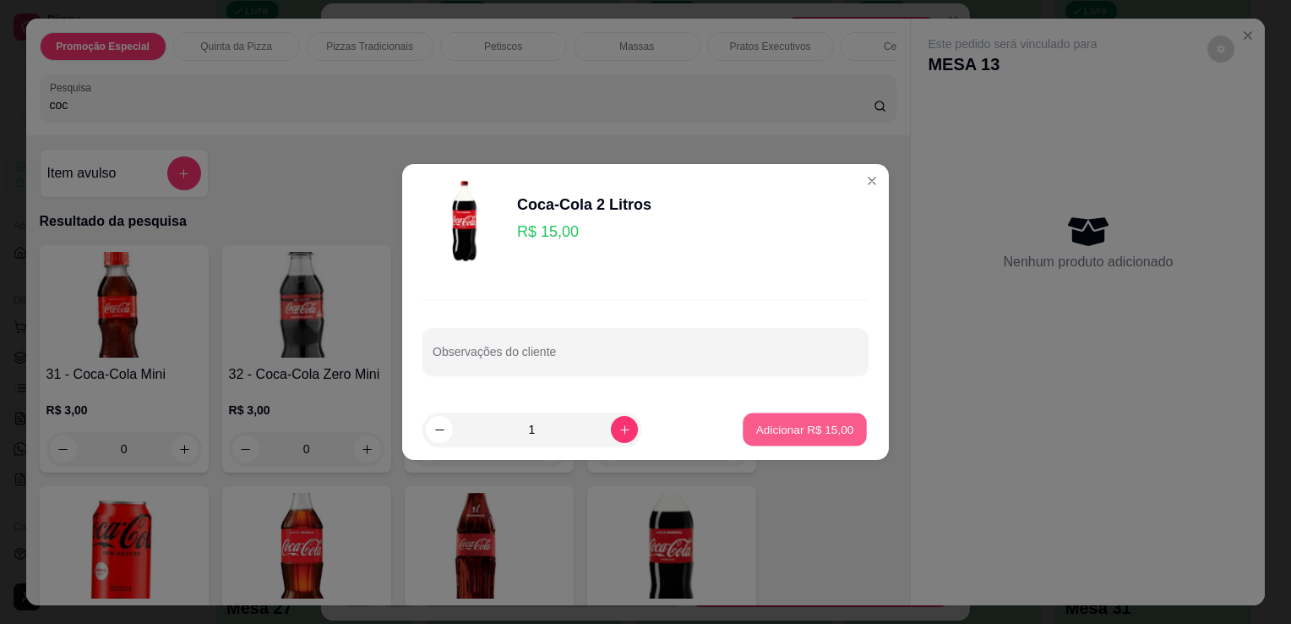
click at [825, 424] on p "Adicionar R$ 15,00" at bounding box center [805, 429] width 98 height 16
type input "1"
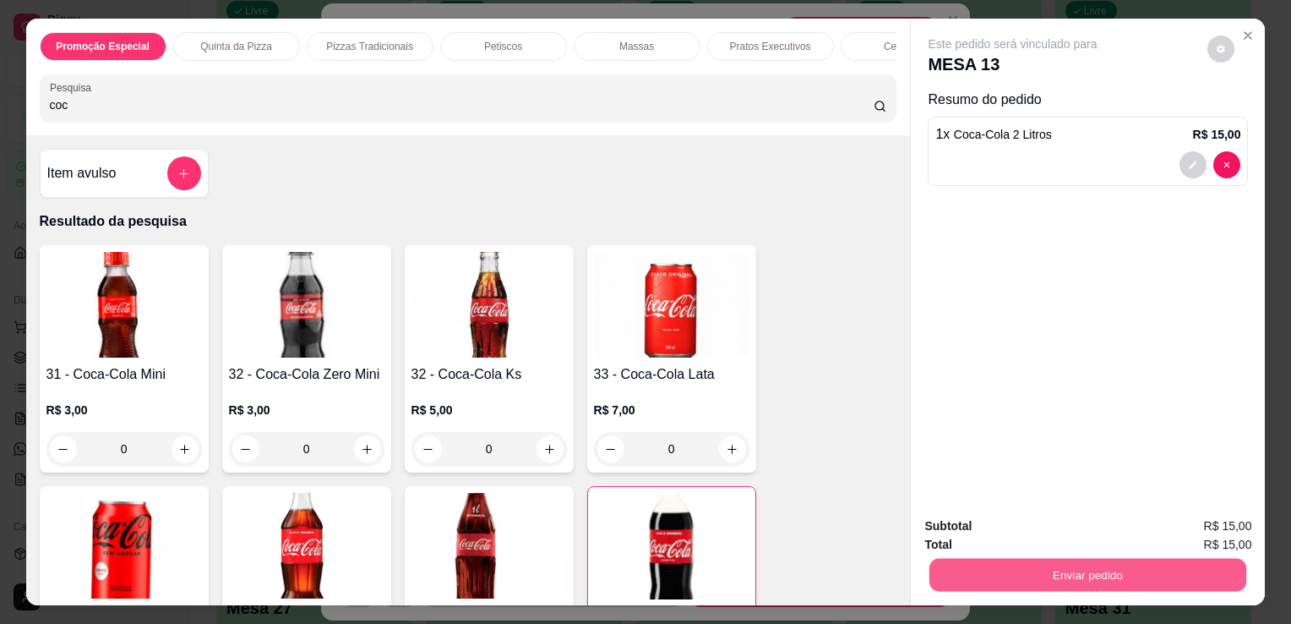
click at [1048, 558] on button "Enviar pedido" at bounding box center [1088, 574] width 317 height 33
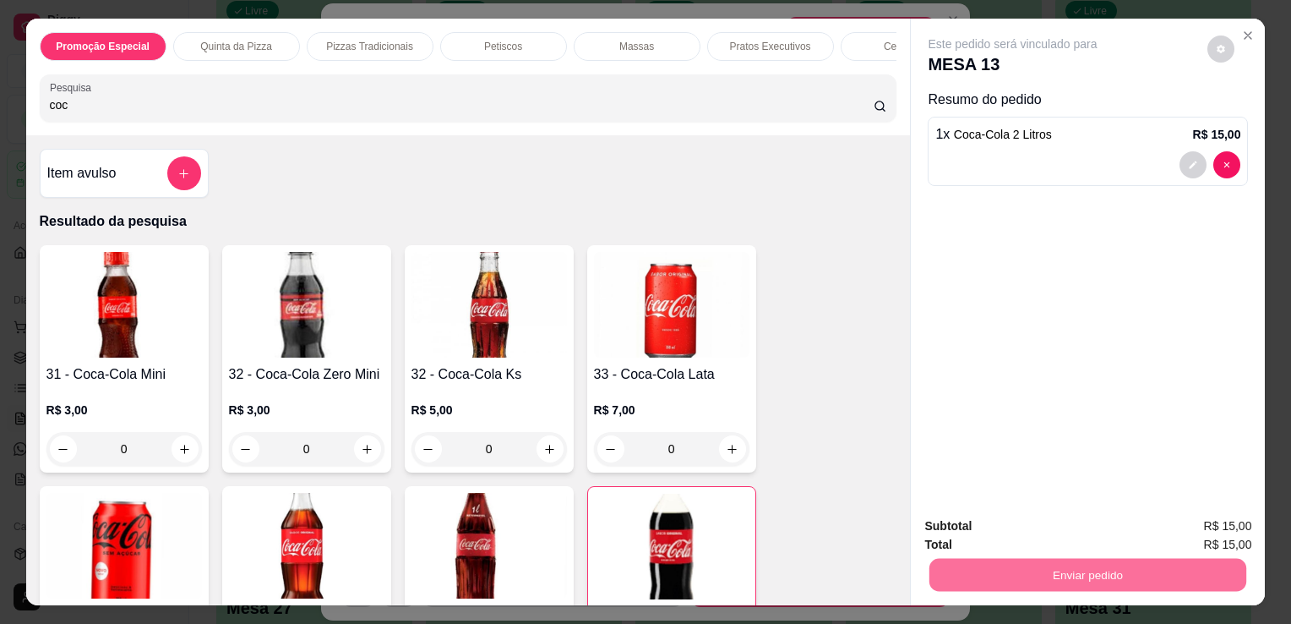
click at [1039, 529] on button "Não registrar e enviar pedido" at bounding box center [1033, 527] width 176 height 32
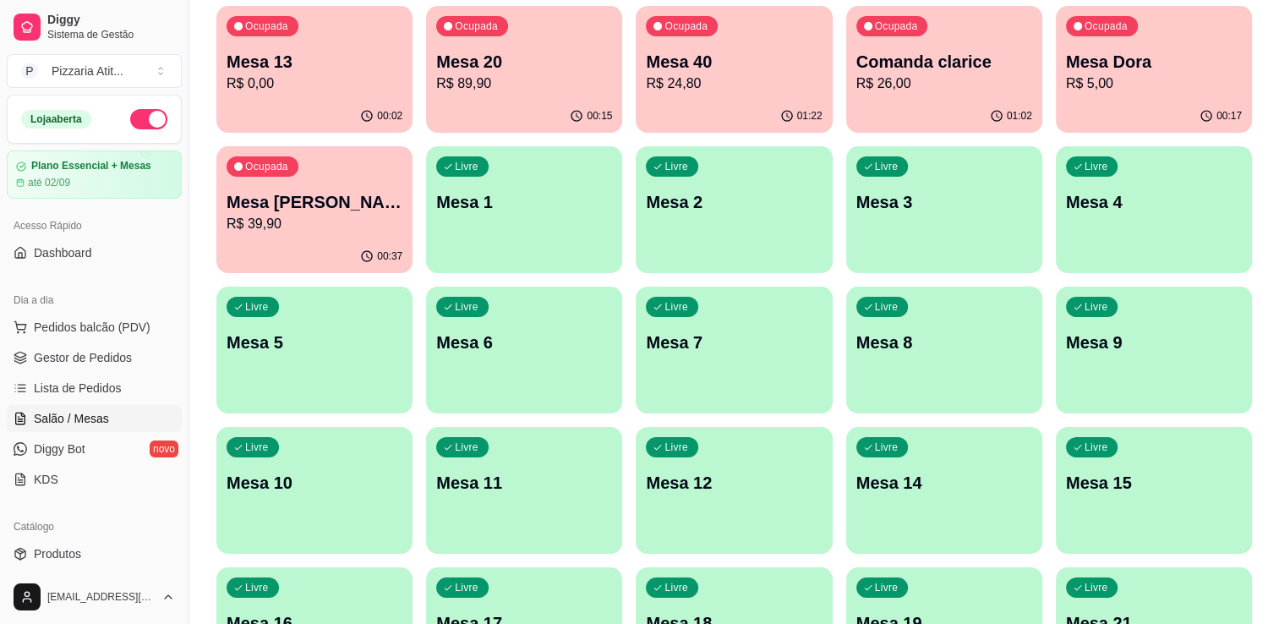
scroll to position [158, 0]
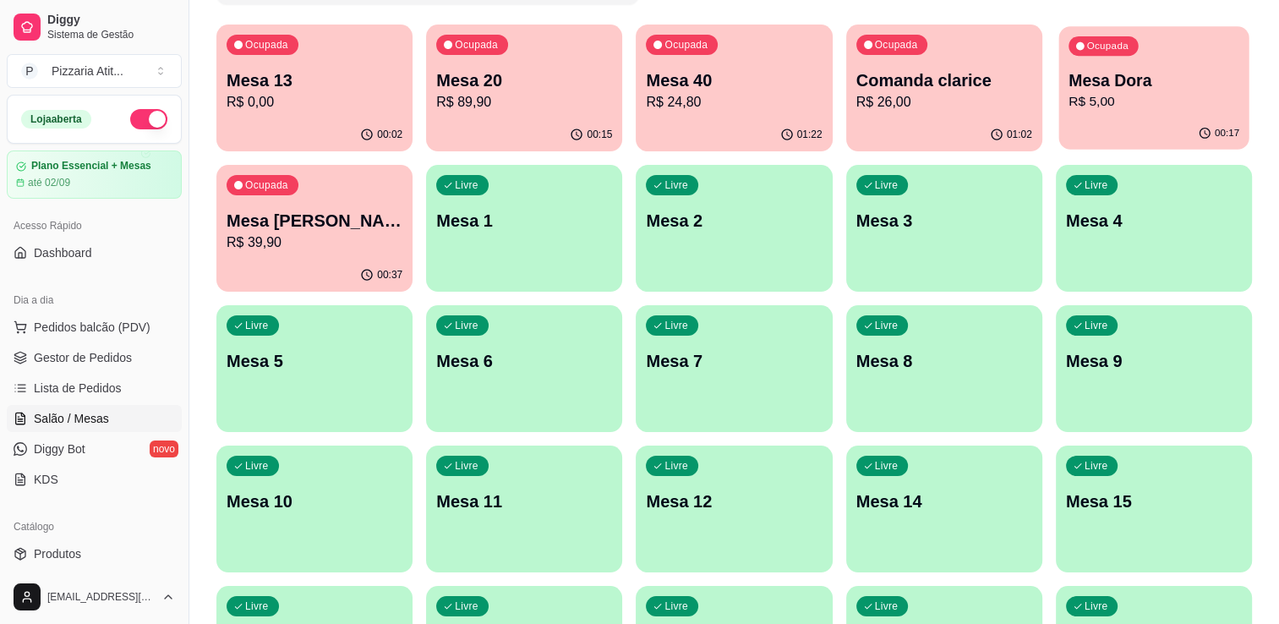
click at [1100, 107] on p "R$ 5,00" at bounding box center [1153, 101] width 171 height 19
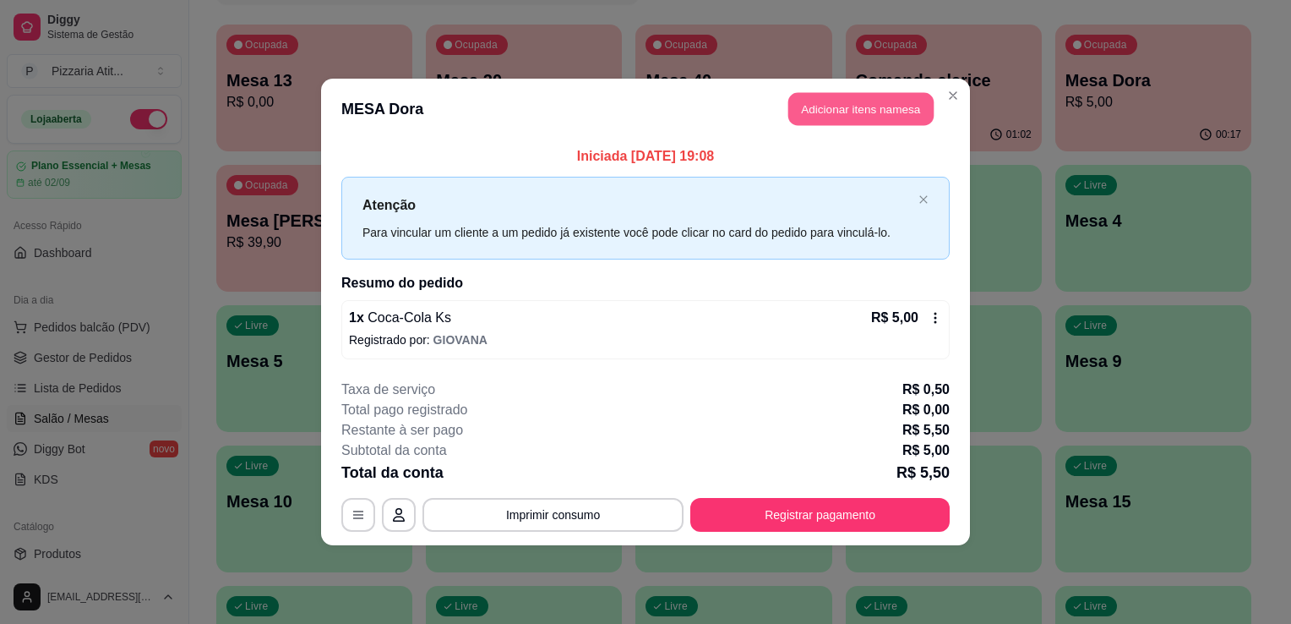
click at [857, 104] on button "Adicionar itens na mesa" at bounding box center [861, 109] width 145 height 33
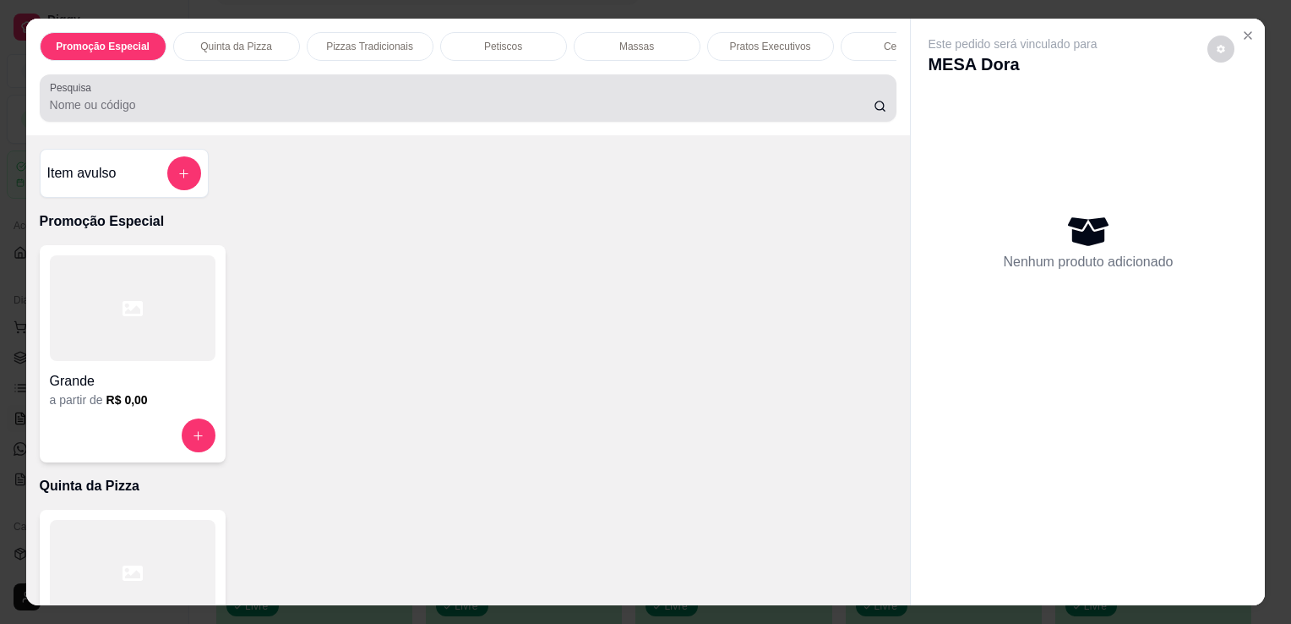
click at [607, 100] on div at bounding box center [469, 98] width 838 height 34
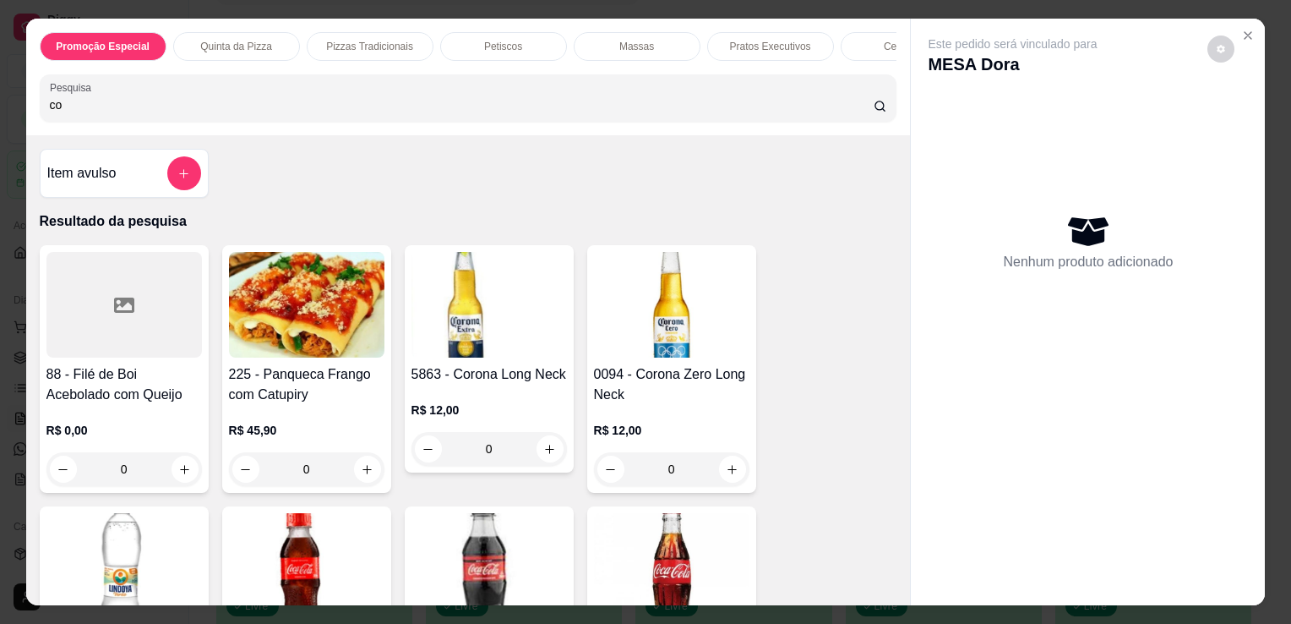
type input "co"
click at [658, 556] on img at bounding box center [672, 566] width 156 height 106
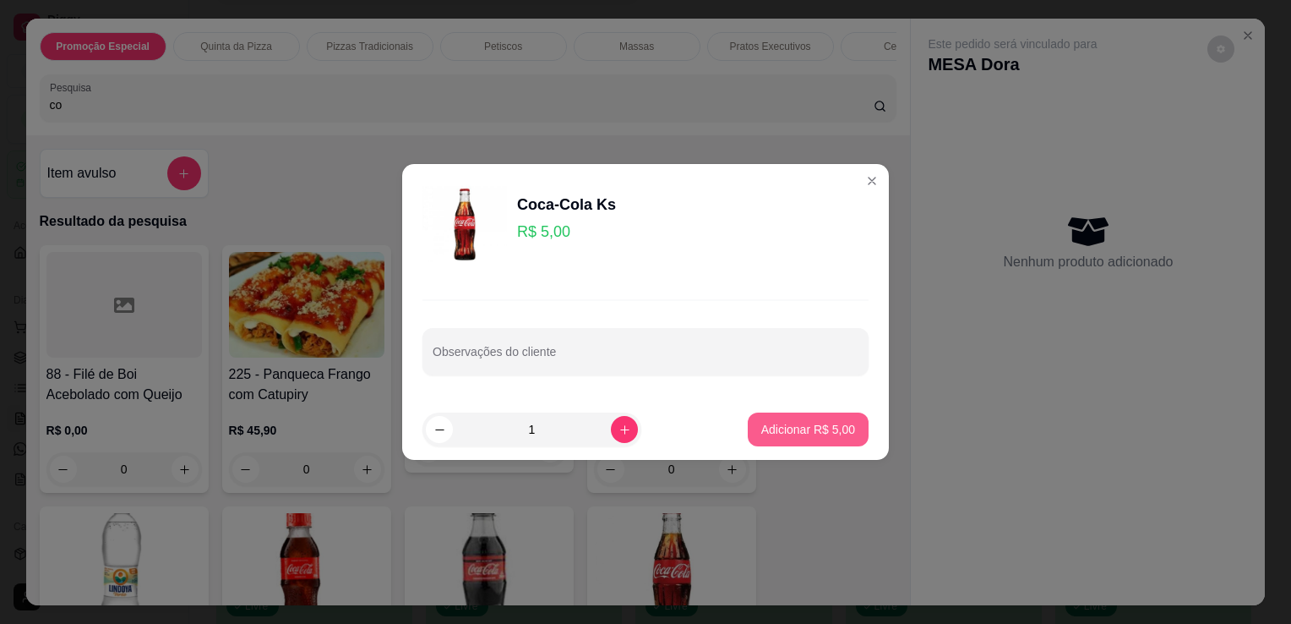
click at [788, 440] on button "Adicionar R$ 5,00" at bounding box center [808, 429] width 121 height 34
type input "1"
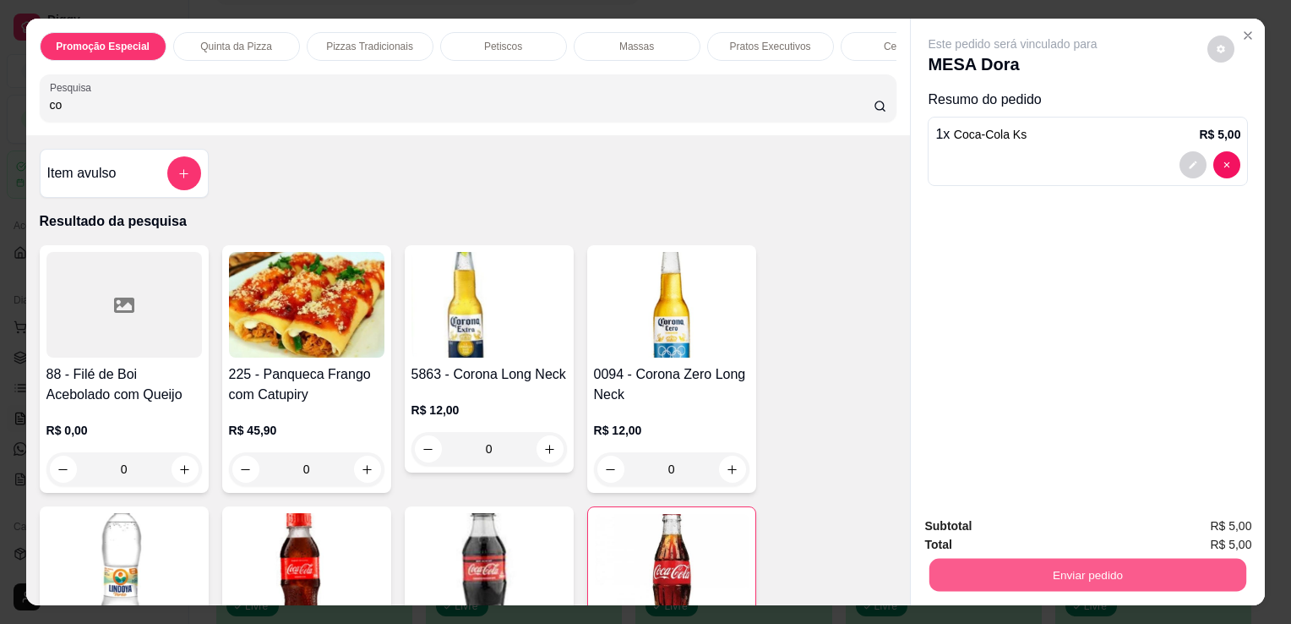
click at [1013, 560] on button "Enviar pedido" at bounding box center [1088, 574] width 317 height 33
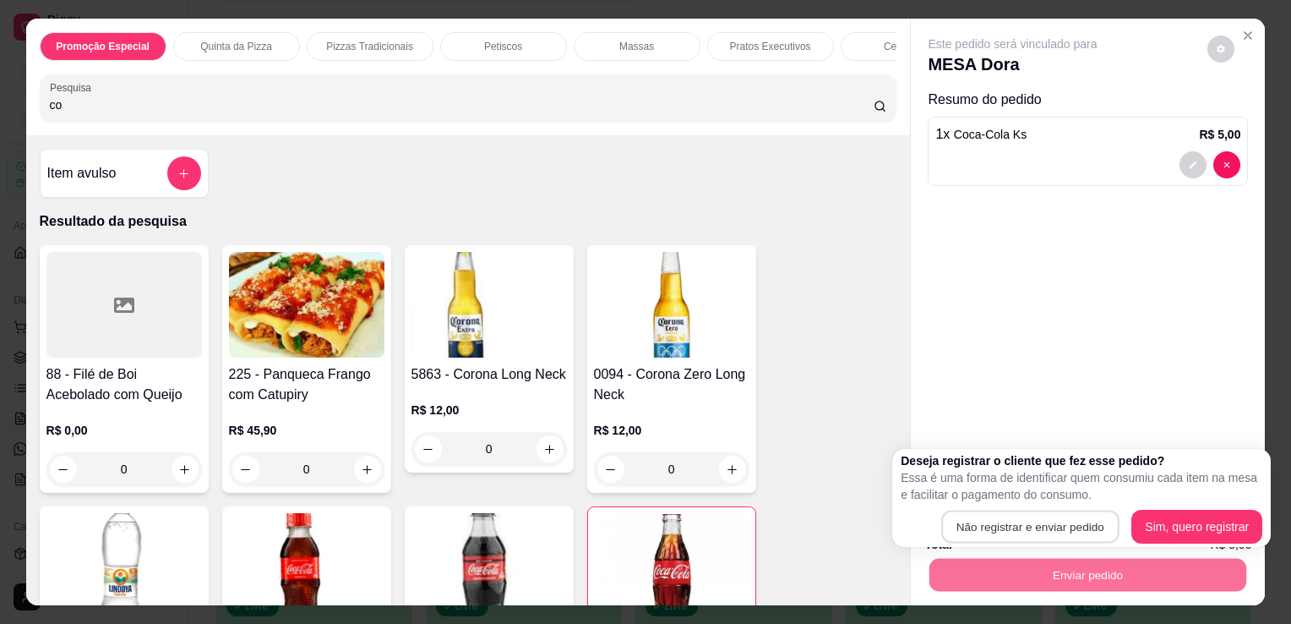
click at [1009, 527] on button "Não registrar e enviar pedido" at bounding box center [1030, 527] width 177 height 33
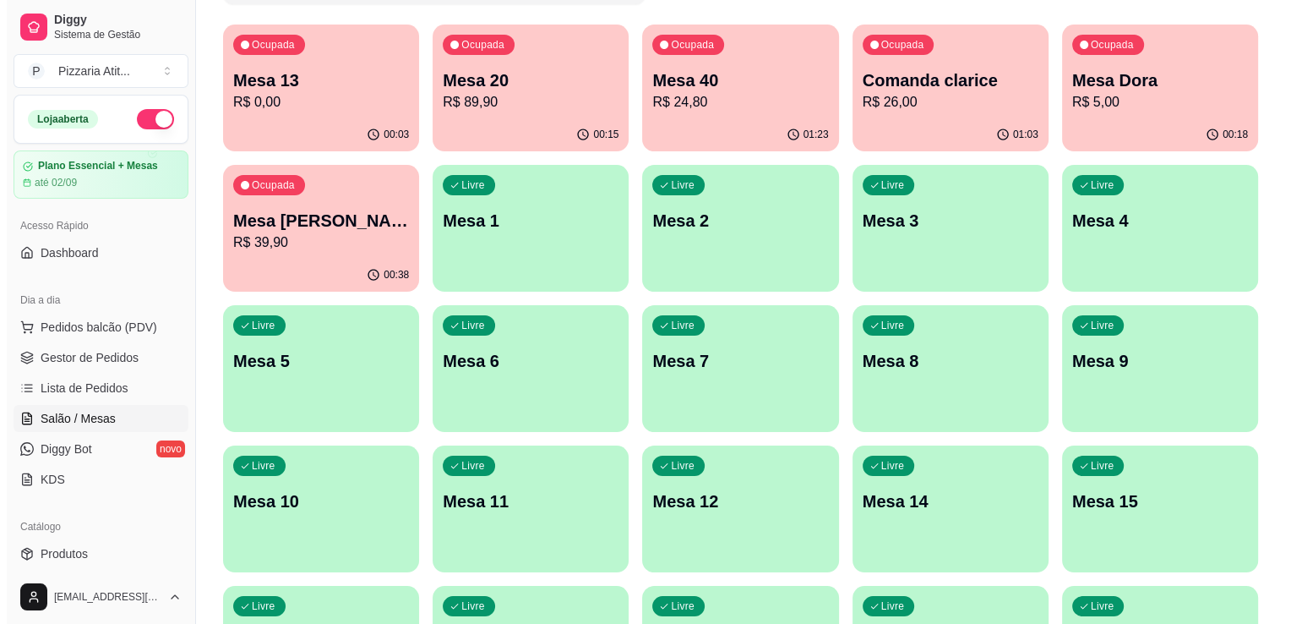
scroll to position [0, 0]
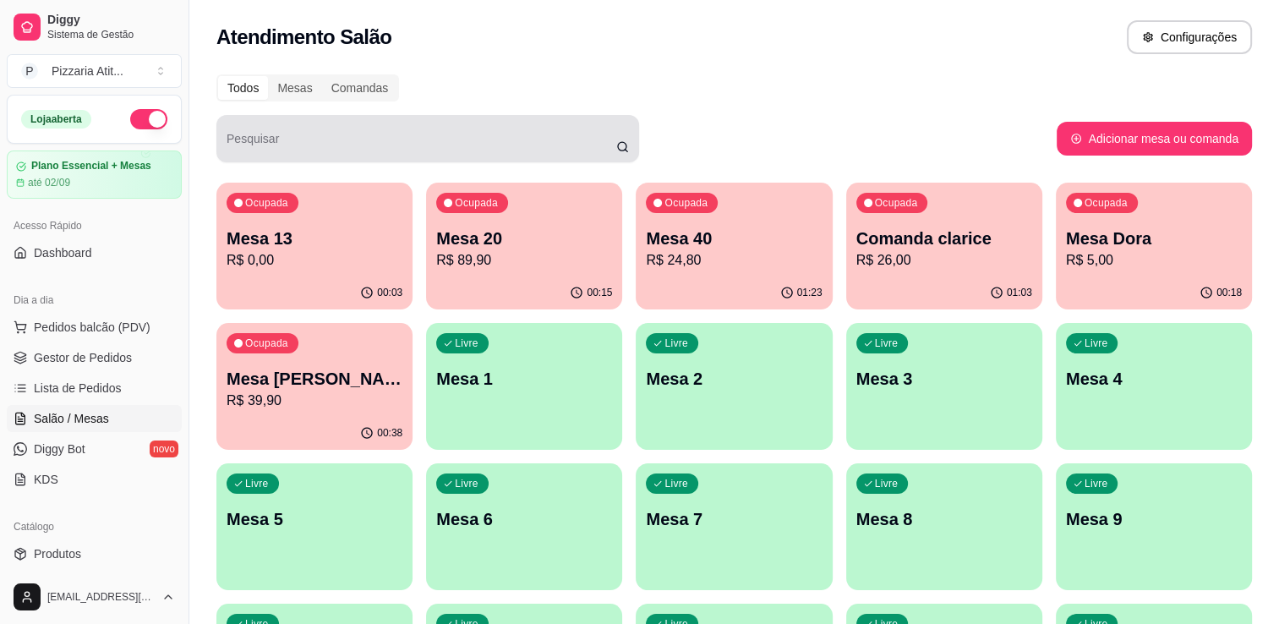
click at [586, 128] on div at bounding box center [428, 139] width 402 height 34
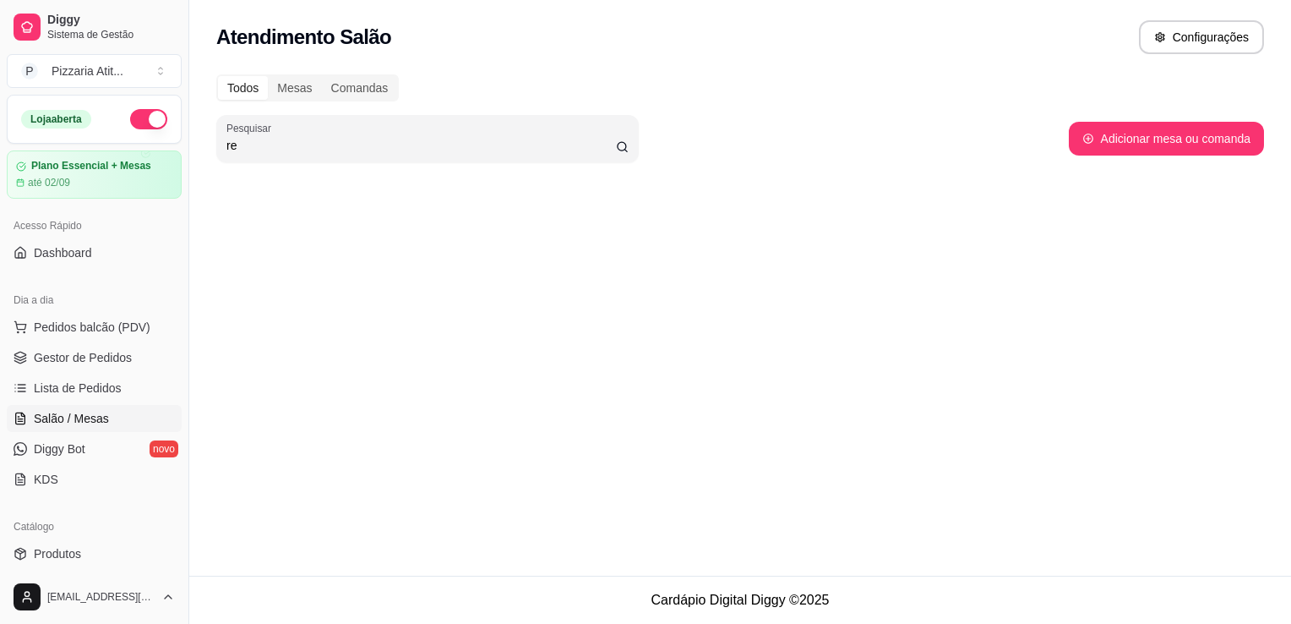
type input "r"
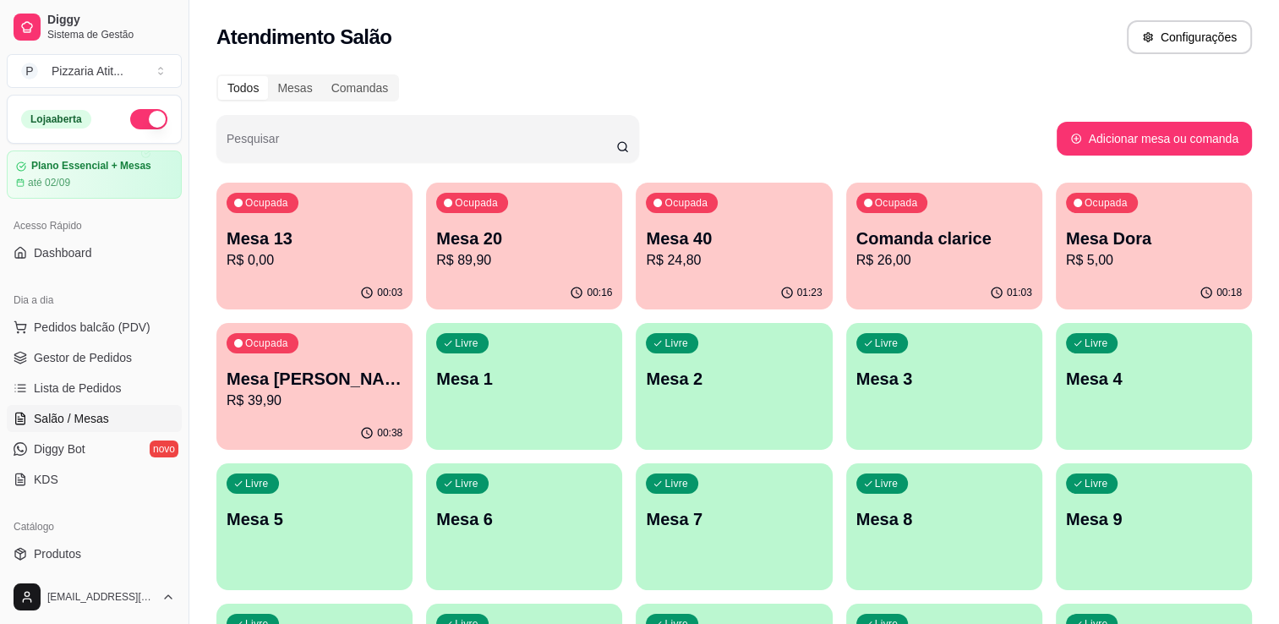
click at [335, 77] on div "Comandas" at bounding box center [360, 88] width 76 height 24
click at [322, 76] on input "Comandas" at bounding box center [322, 76] width 0 height 0
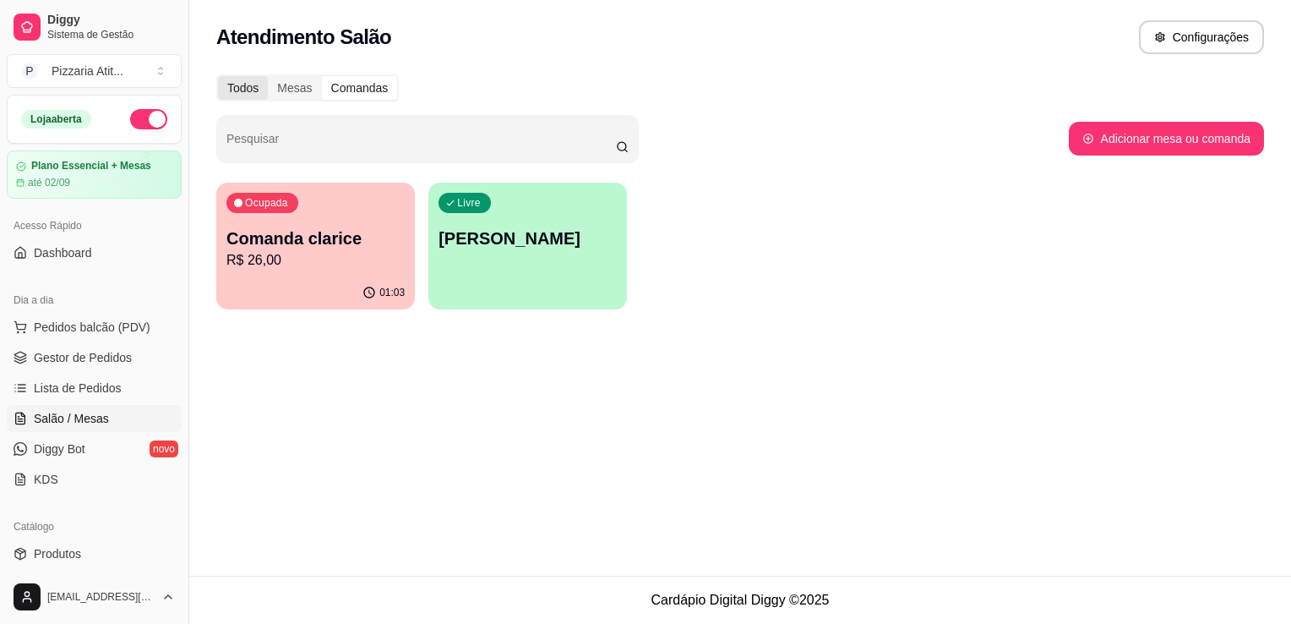
click at [254, 79] on div "Todos" at bounding box center [243, 88] width 50 height 24
click at [218, 76] on input "Todos" at bounding box center [218, 76] width 0 height 0
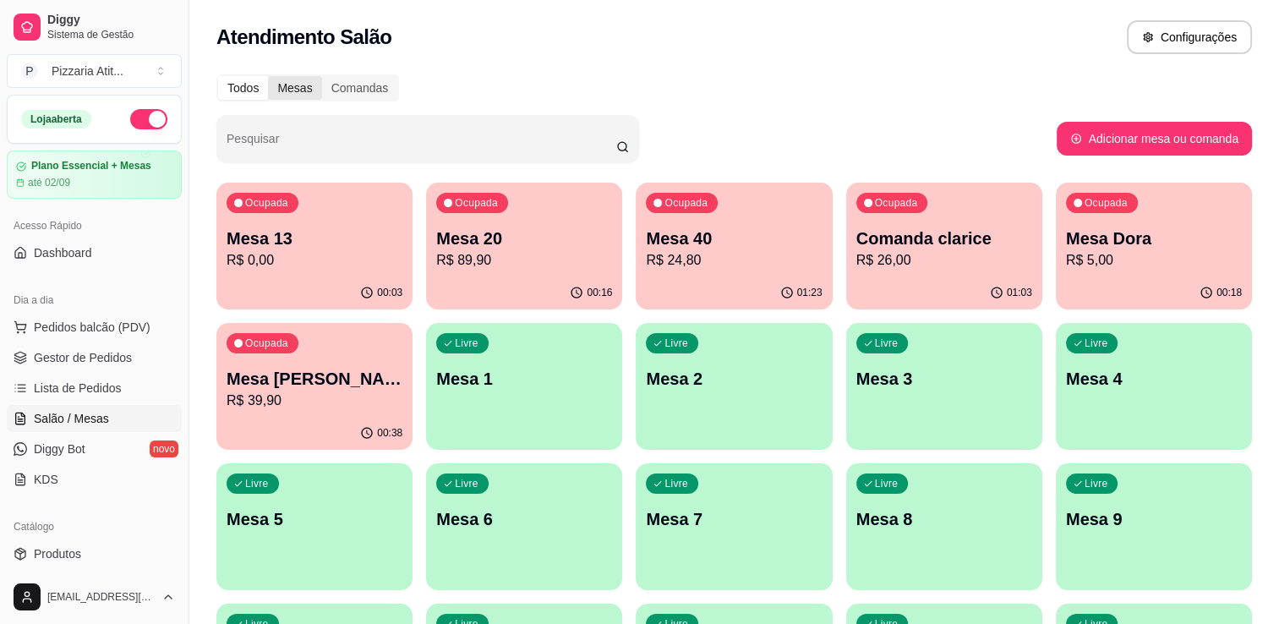
click at [278, 79] on div "Mesas" at bounding box center [294, 88] width 53 height 24
click at [268, 76] on input "Mesas" at bounding box center [268, 76] width 0 height 0
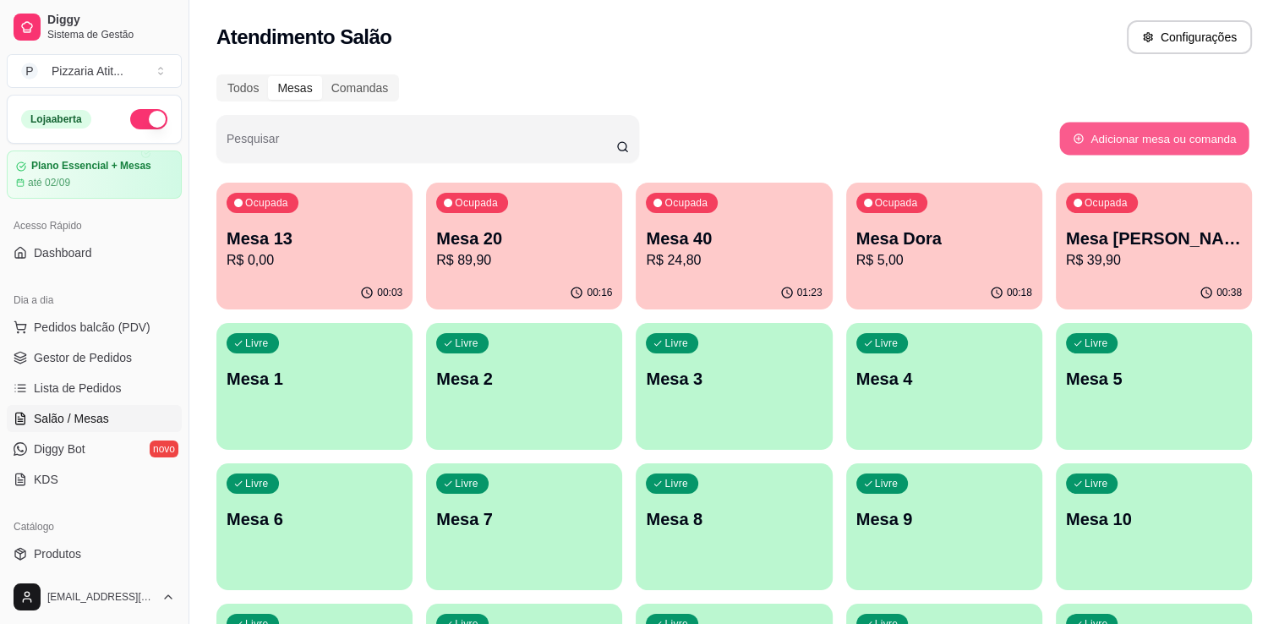
click at [1199, 137] on button "Adicionar mesa ou comanda" at bounding box center [1153, 139] width 189 height 33
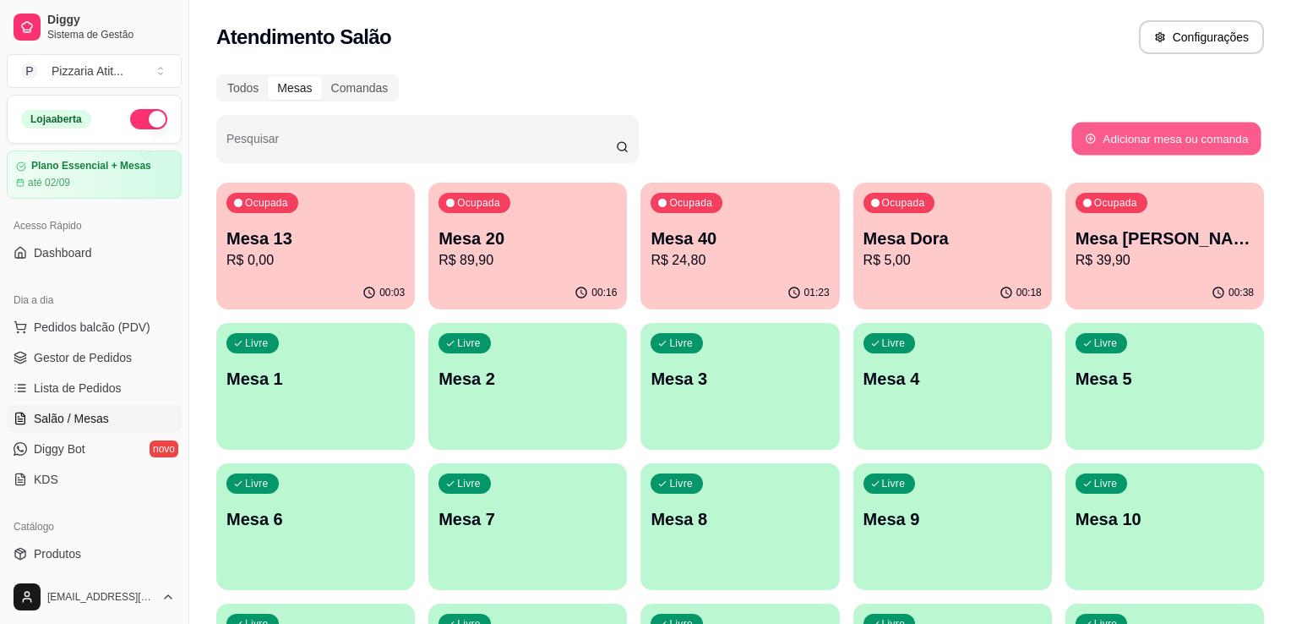
select select "TABLE"
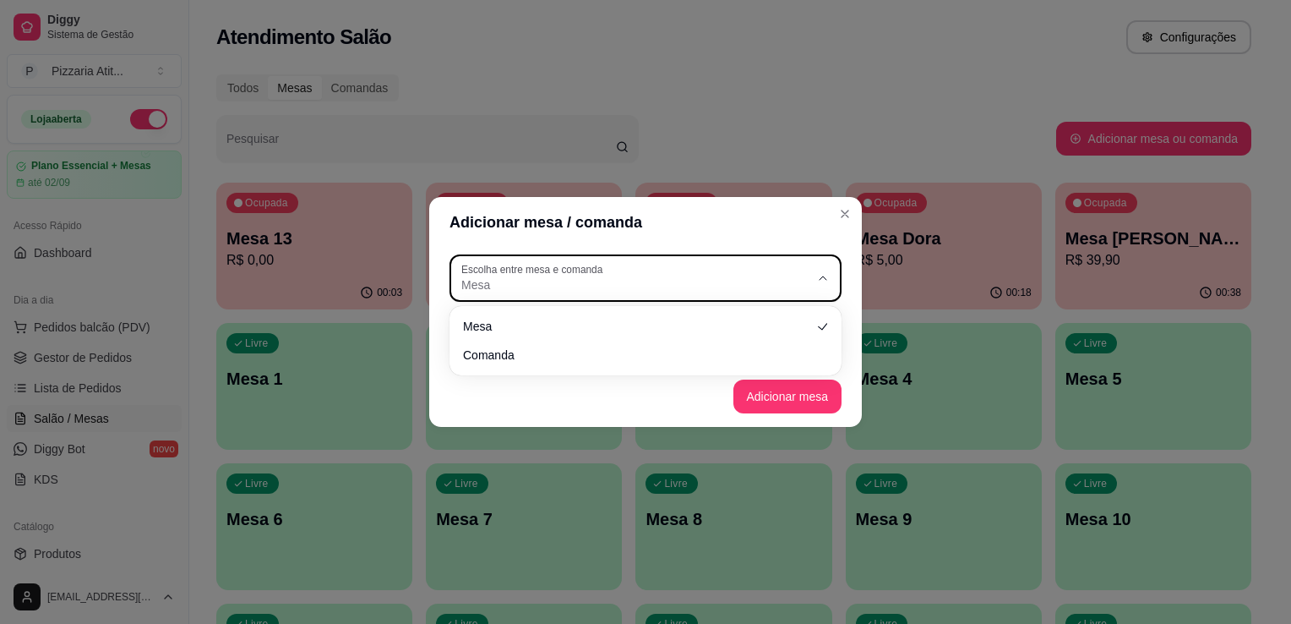
click at [550, 282] on span "Mesa" at bounding box center [635, 284] width 348 height 17
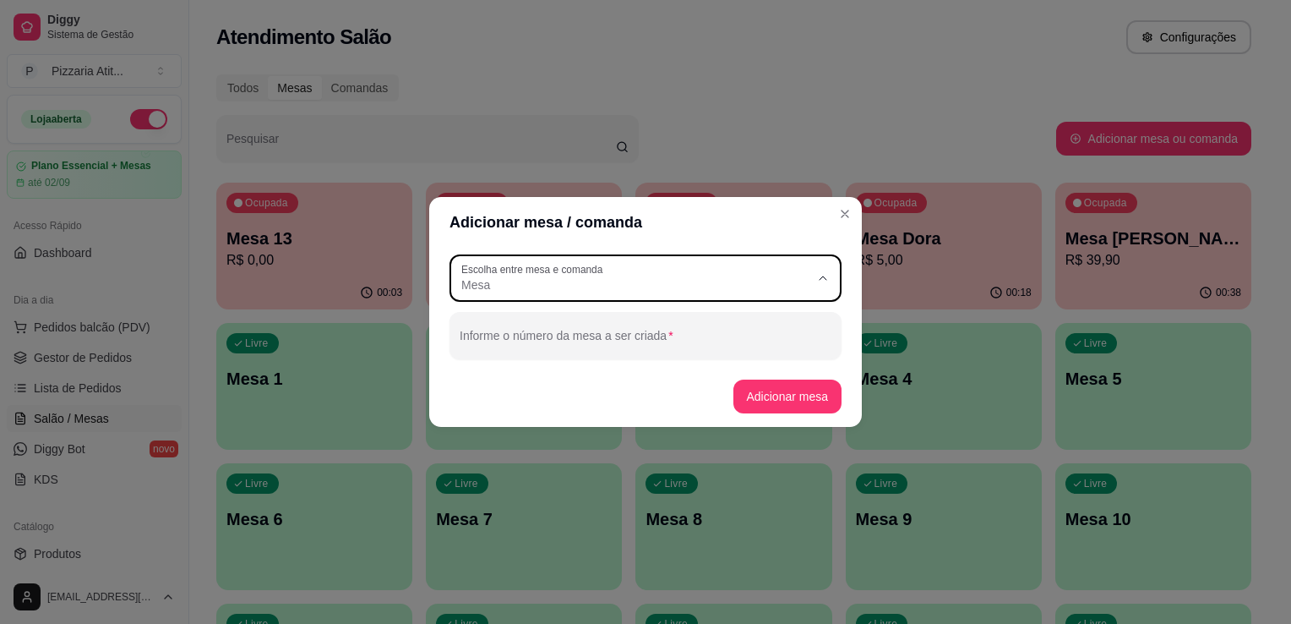
click at [548, 354] on span "Comanda" at bounding box center [638, 353] width 335 height 16
type input "CARD"
select select "CARD"
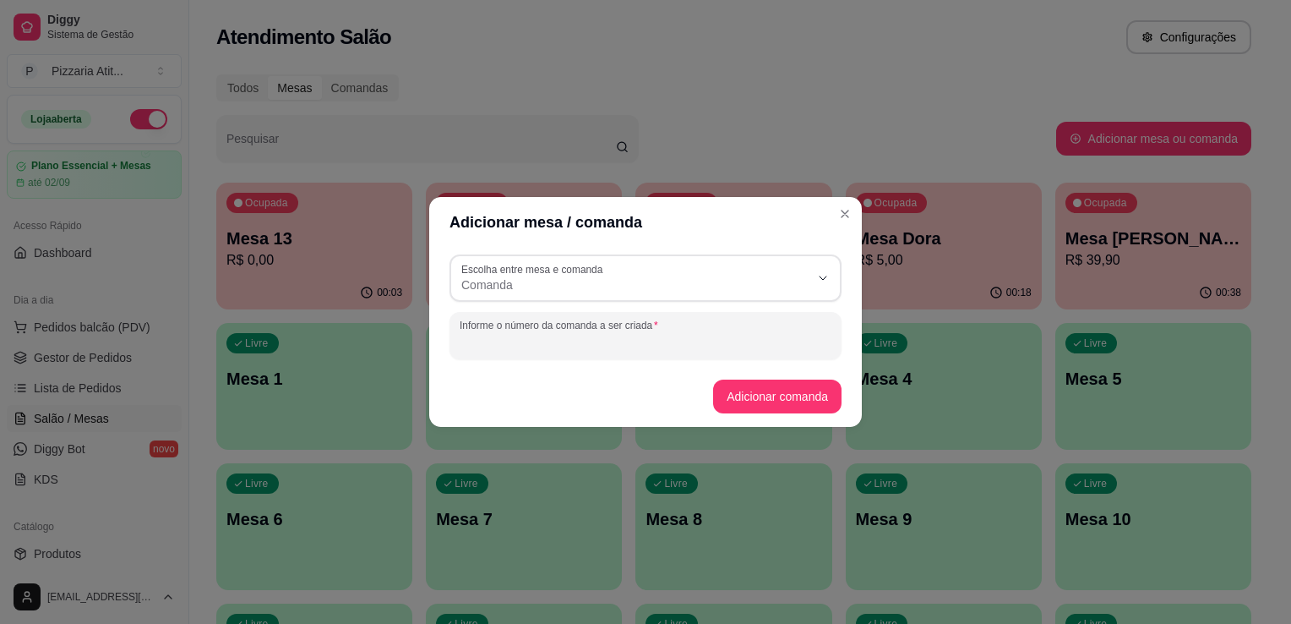
click at [548, 350] on input "Informe o número da comanda a ser criada" at bounding box center [646, 342] width 372 height 17
type input "r"
type input "REGINA"
click at [762, 399] on button "Adicionar comanda" at bounding box center [777, 396] width 124 height 33
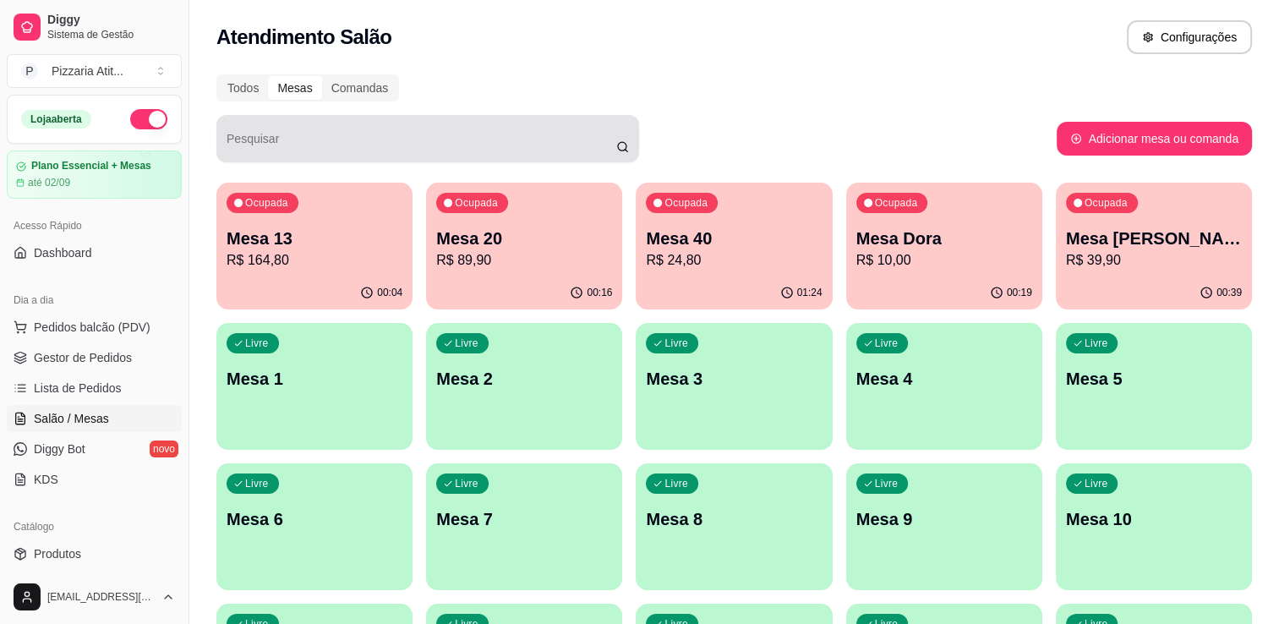
click at [292, 134] on div at bounding box center [428, 139] width 402 height 34
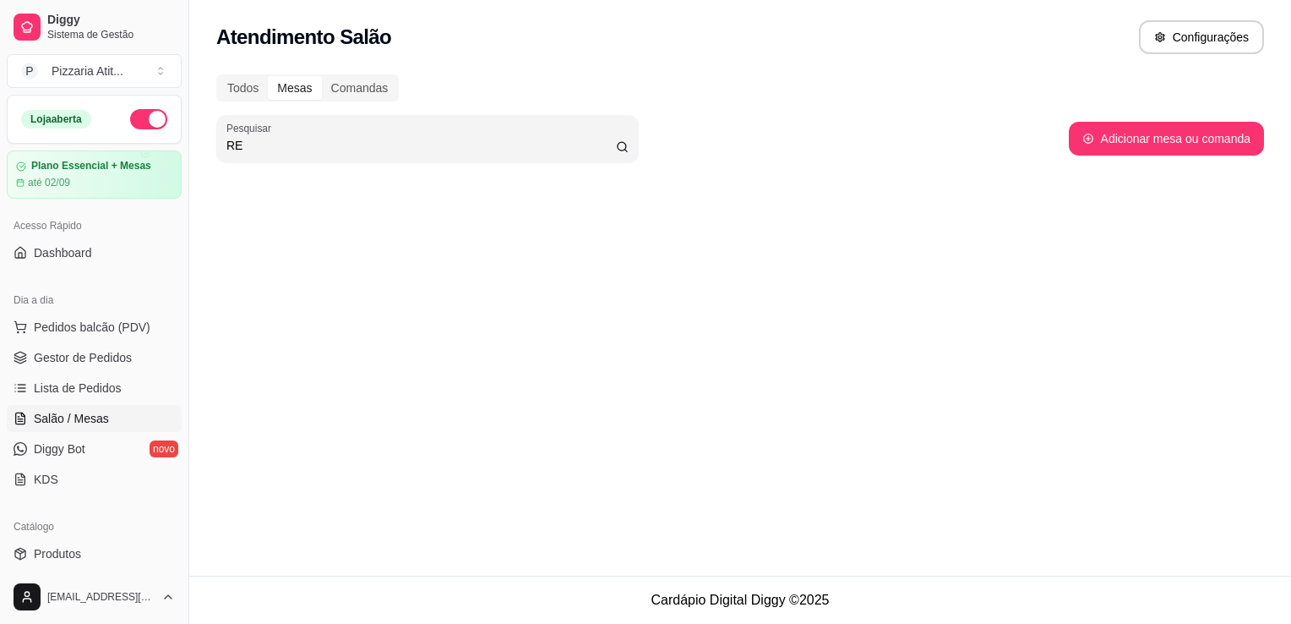
click at [546, 137] on input "RE" at bounding box center [422, 145] width 390 height 17
type input "R"
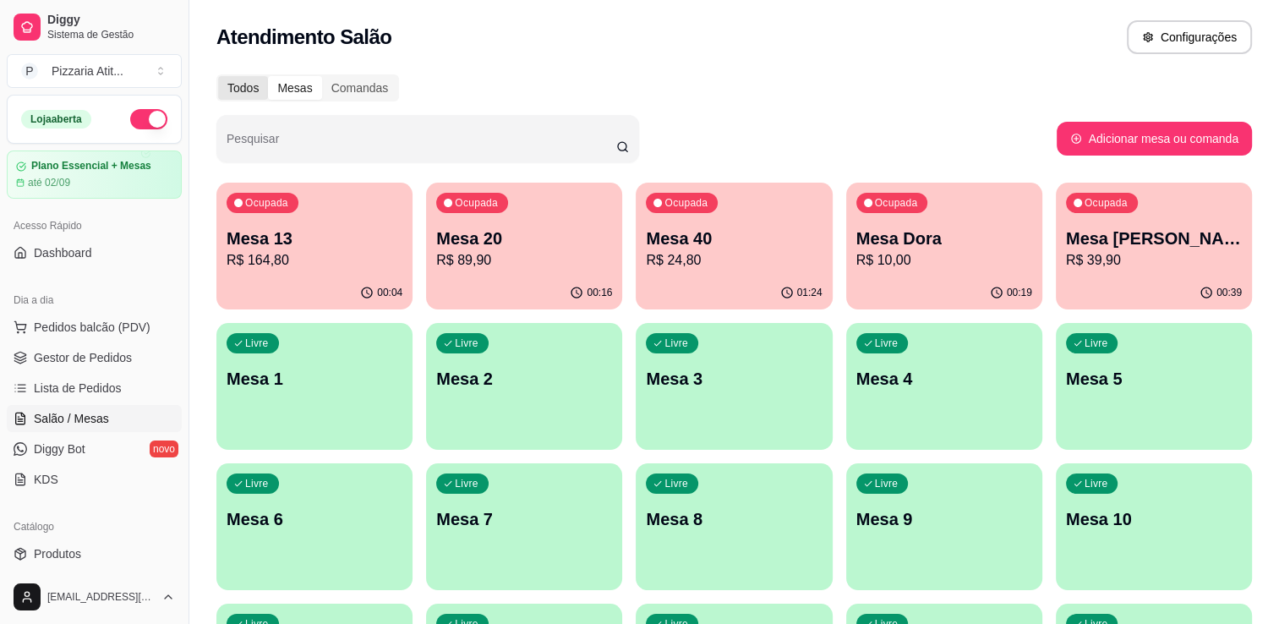
click at [233, 95] on div "Todos" at bounding box center [243, 88] width 50 height 24
click at [218, 76] on input "Todos" at bounding box center [218, 76] width 0 height 0
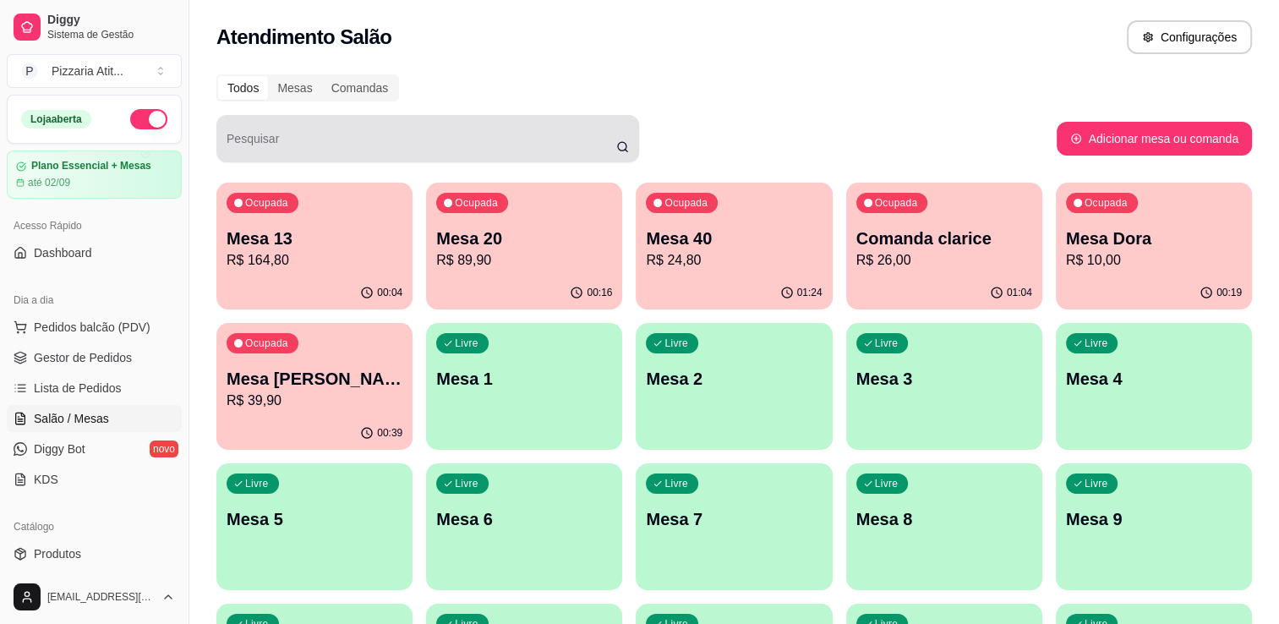
click at [256, 123] on div at bounding box center [428, 139] width 402 height 34
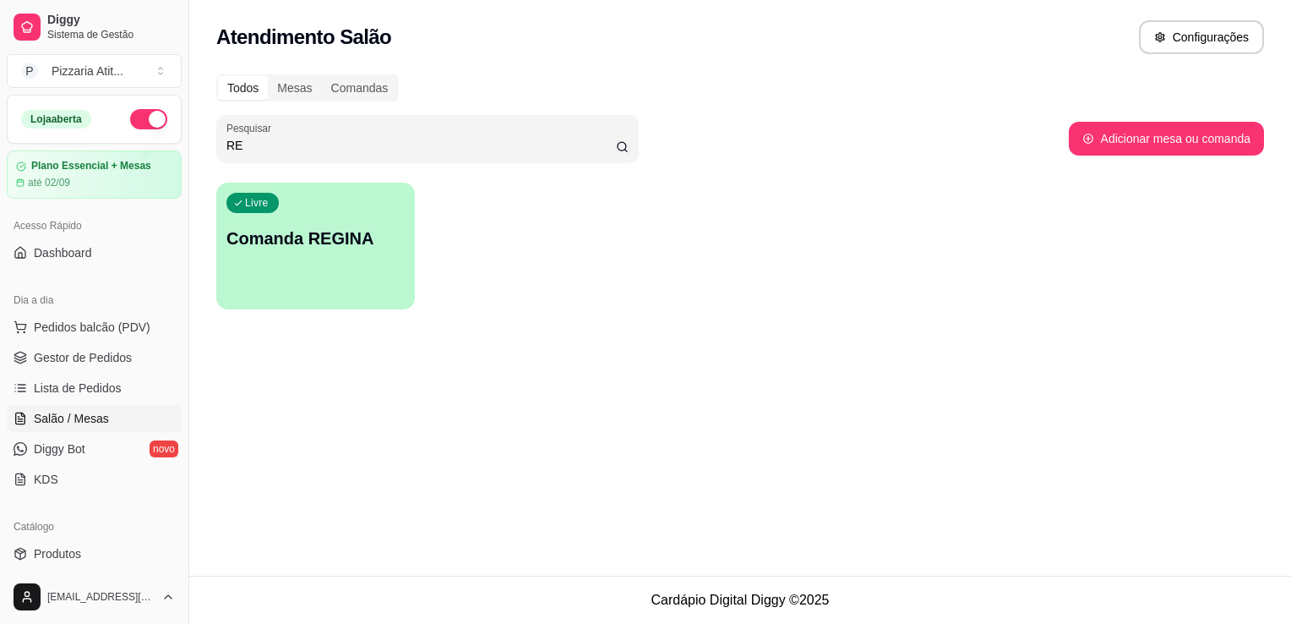
type input "RE"
click at [286, 285] on div "Livre Comanda REGINA" at bounding box center [316, 235] width 193 height 103
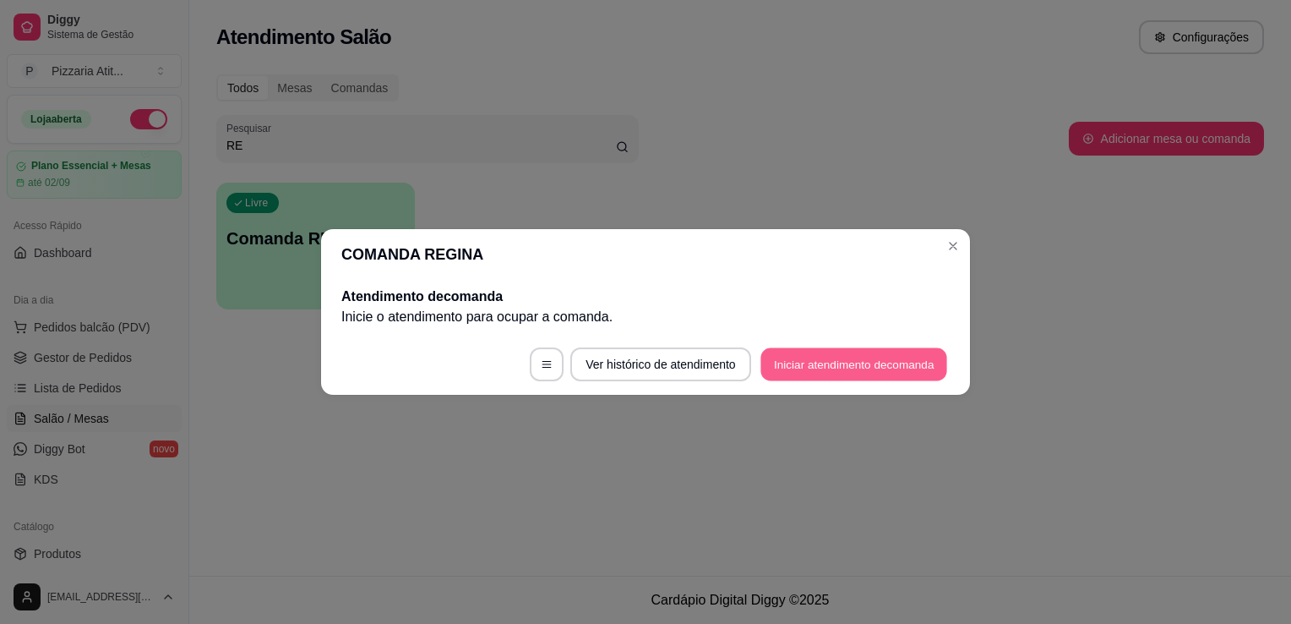
click at [901, 369] on button "Iniciar atendimento de comanda" at bounding box center [854, 364] width 187 height 33
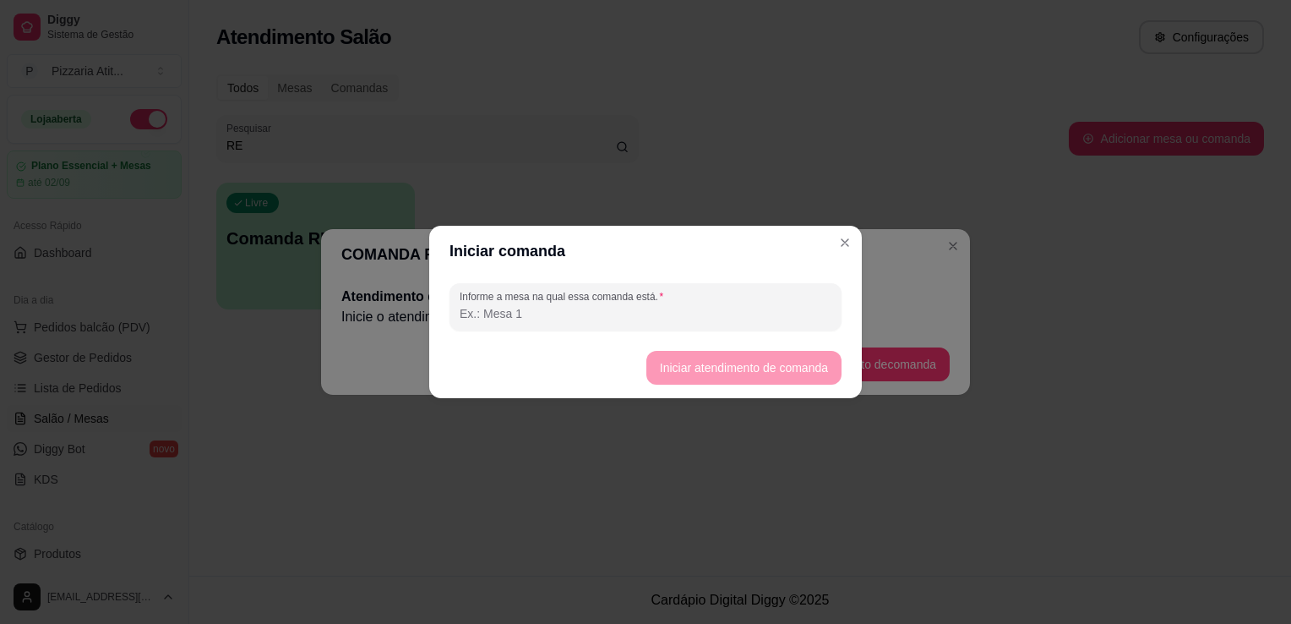
click at [809, 306] on input "Informe a mesa na qual essa comanda está." at bounding box center [646, 313] width 372 height 17
type input "0"
click at [771, 361] on button "Iniciar atendimento de comanda" at bounding box center [743, 368] width 189 height 33
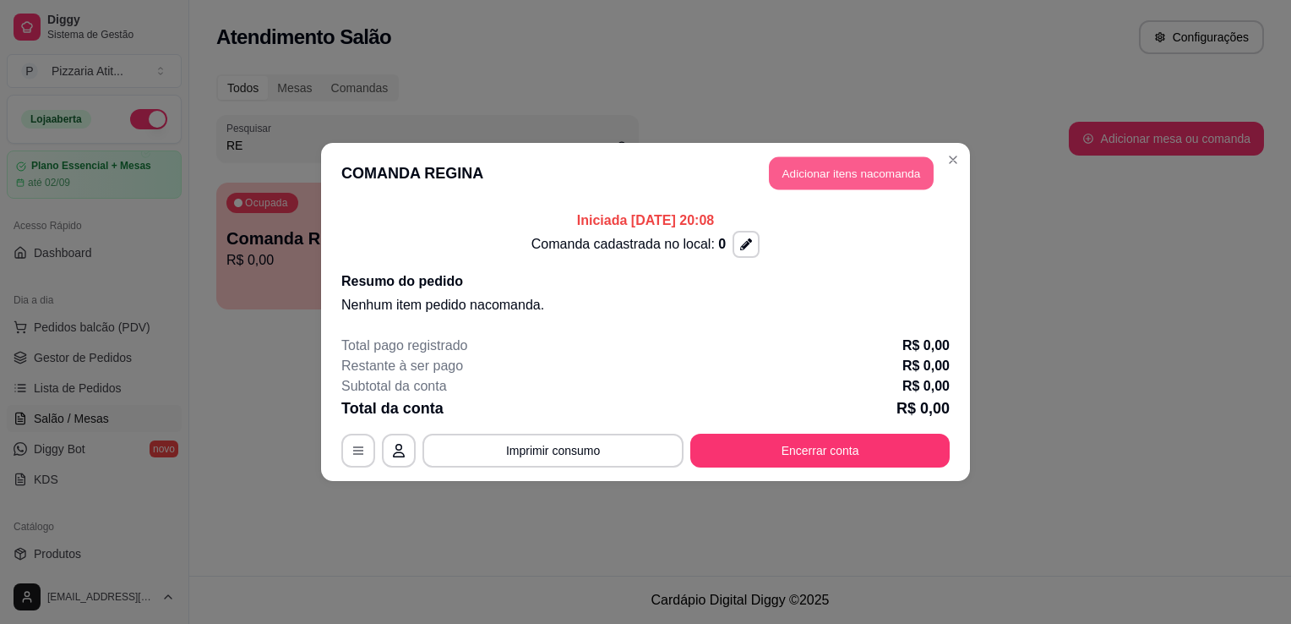
click at [880, 160] on button "Adicionar itens na comanda" at bounding box center [851, 173] width 165 height 33
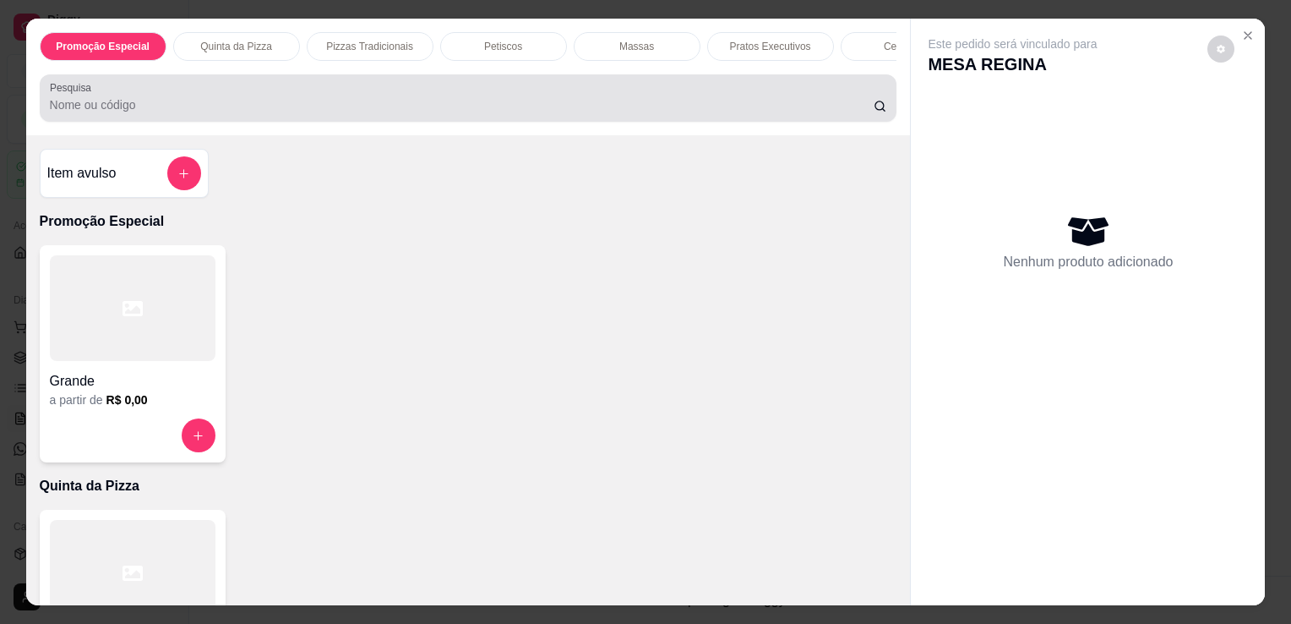
click at [773, 113] on input "Pesquisa" at bounding box center [462, 104] width 824 height 17
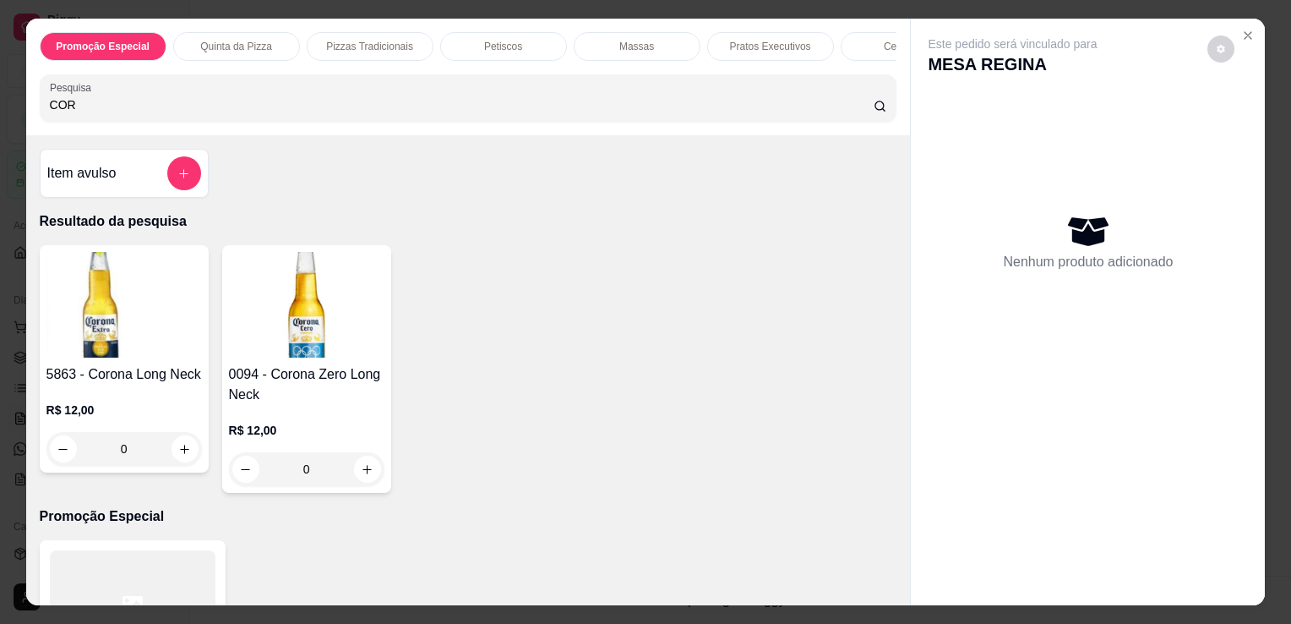
type input "COR"
click at [153, 376] on h4 "5863 - Corona Long Neck" at bounding box center [124, 374] width 156 height 20
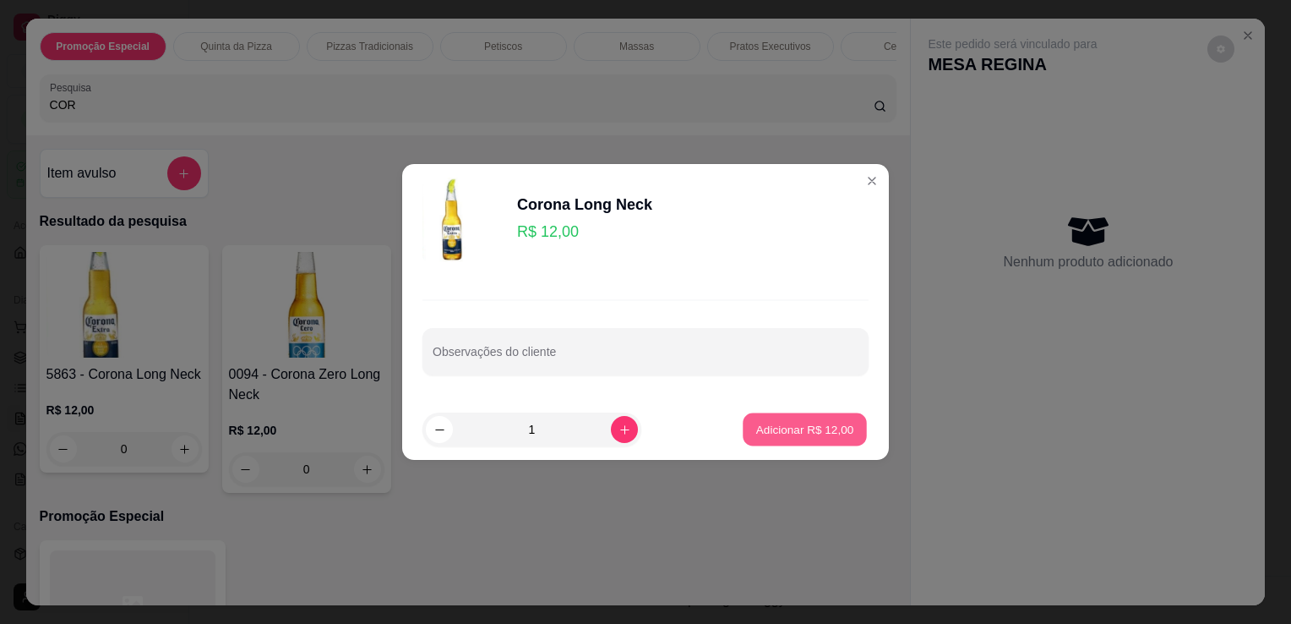
click at [784, 428] on p "Adicionar R$ 12,00" at bounding box center [805, 429] width 98 height 16
type input "1"
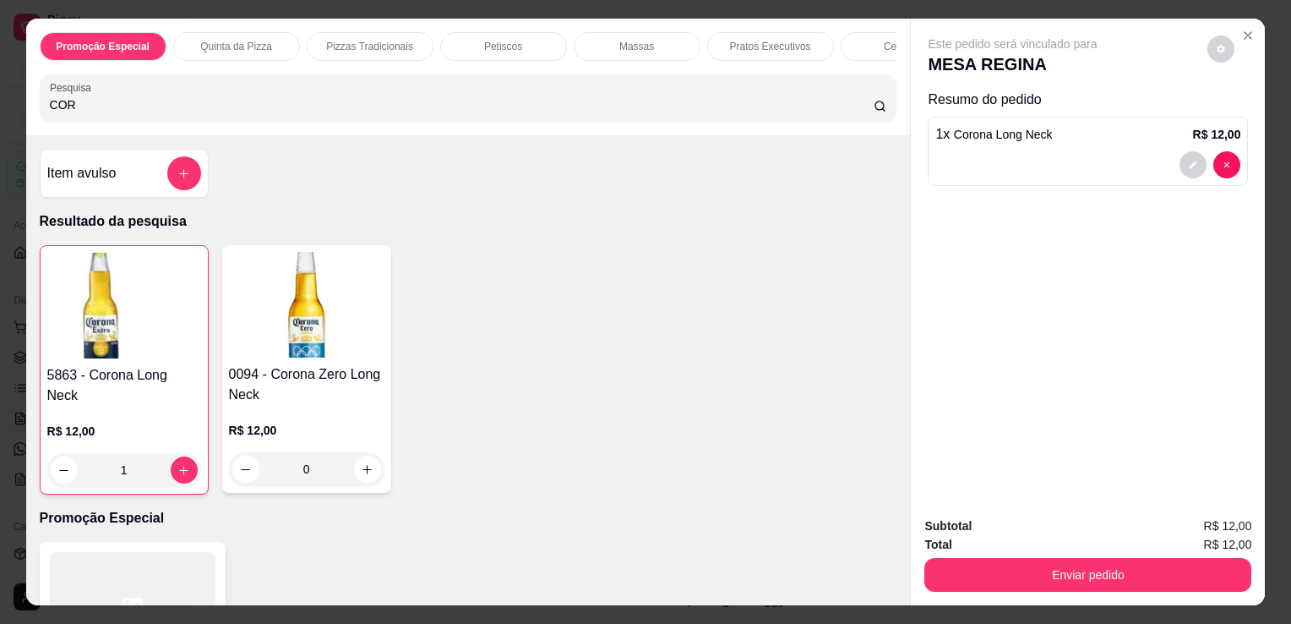
click at [528, 107] on input "COR" at bounding box center [462, 104] width 824 height 17
type input "C"
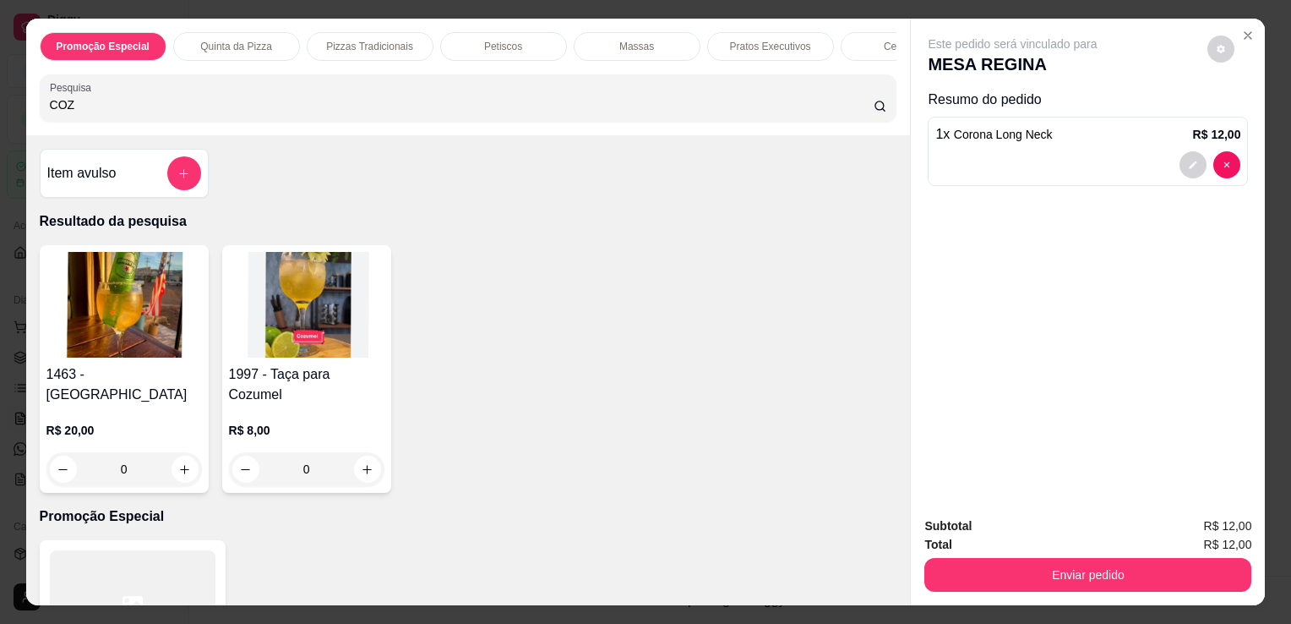
type input "COZ"
click at [271, 358] on img at bounding box center [307, 305] width 156 height 106
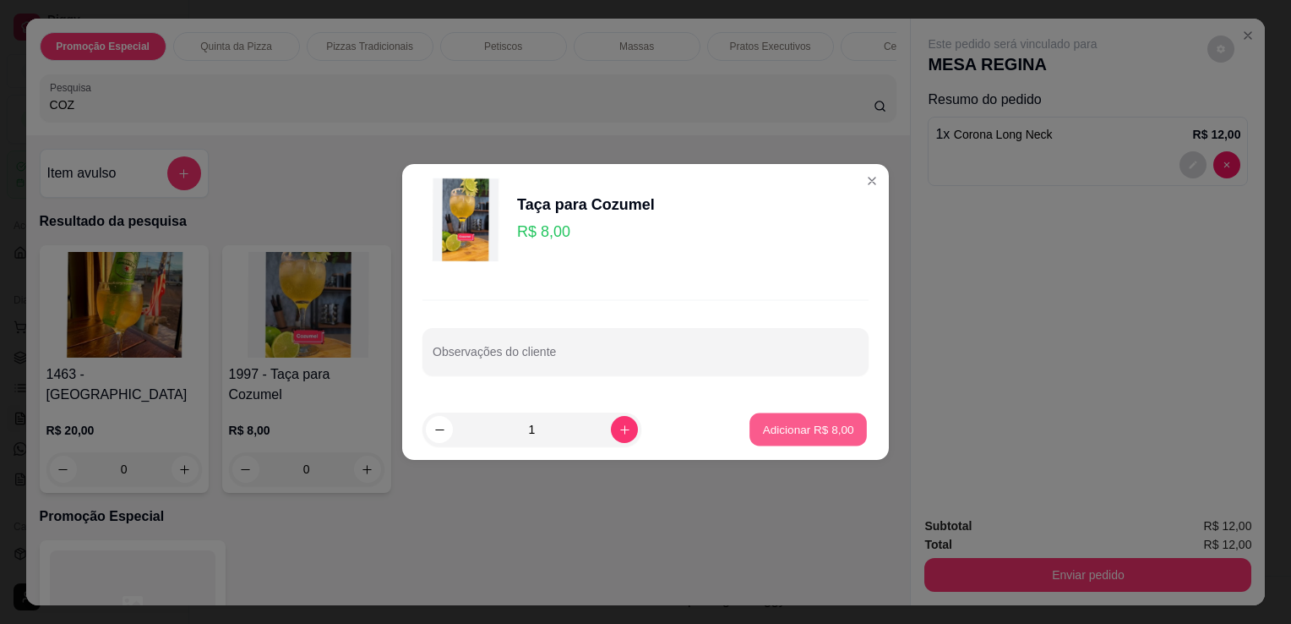
click at [771, 433] on p "Adicionar R$ 8,00" at bounding box center [807, 429] width 91 height 16
type input "1"
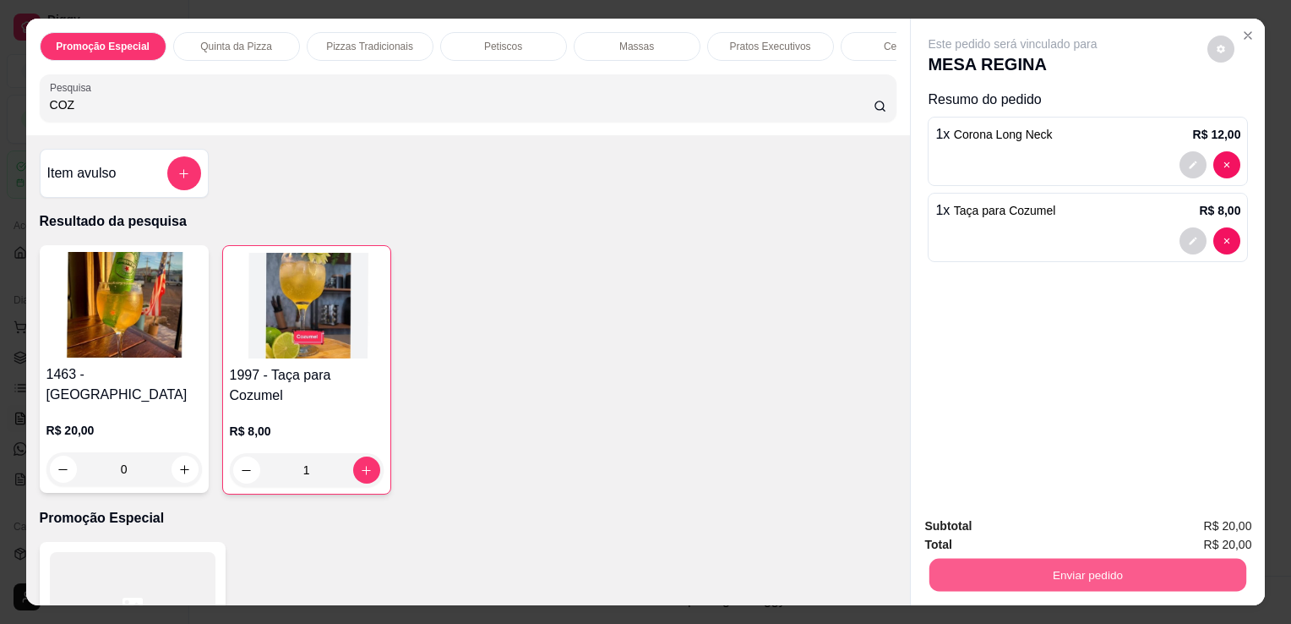
click at [1018, 560] on button "Enviar pedido" at bounding box center [1088, 574] width 317 height 33
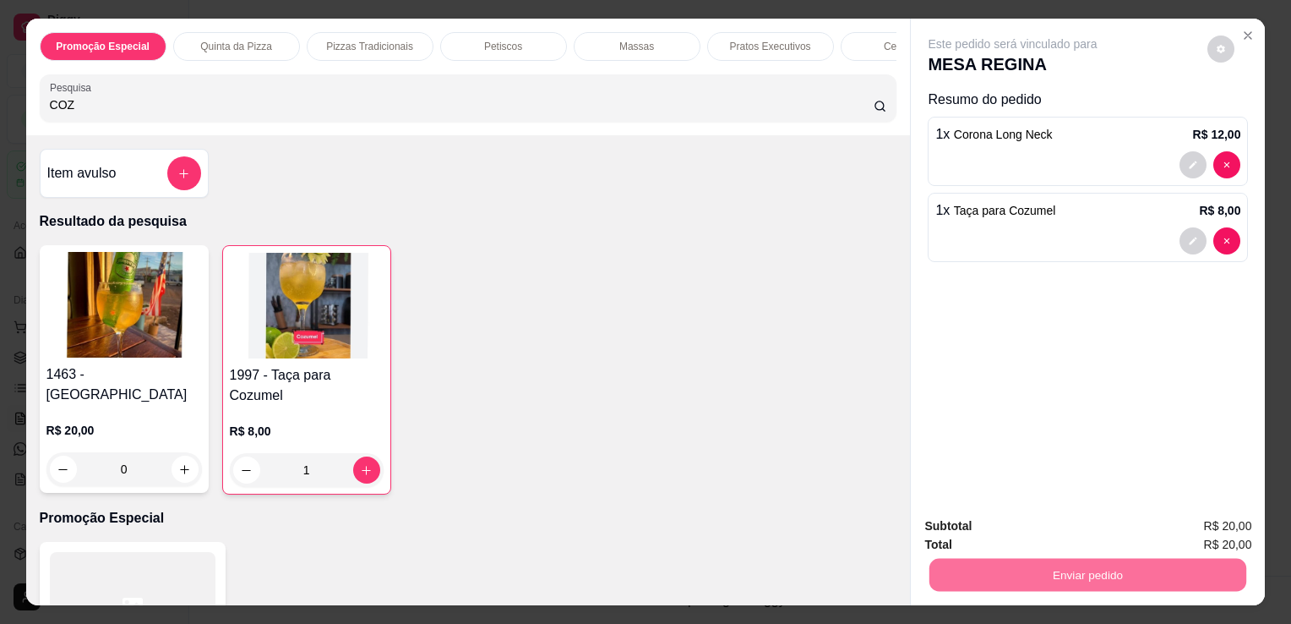
click at [1004, 526] on button "Não registrar e enviar pedido" at bounding box center [1032, 526] width 171 height 31
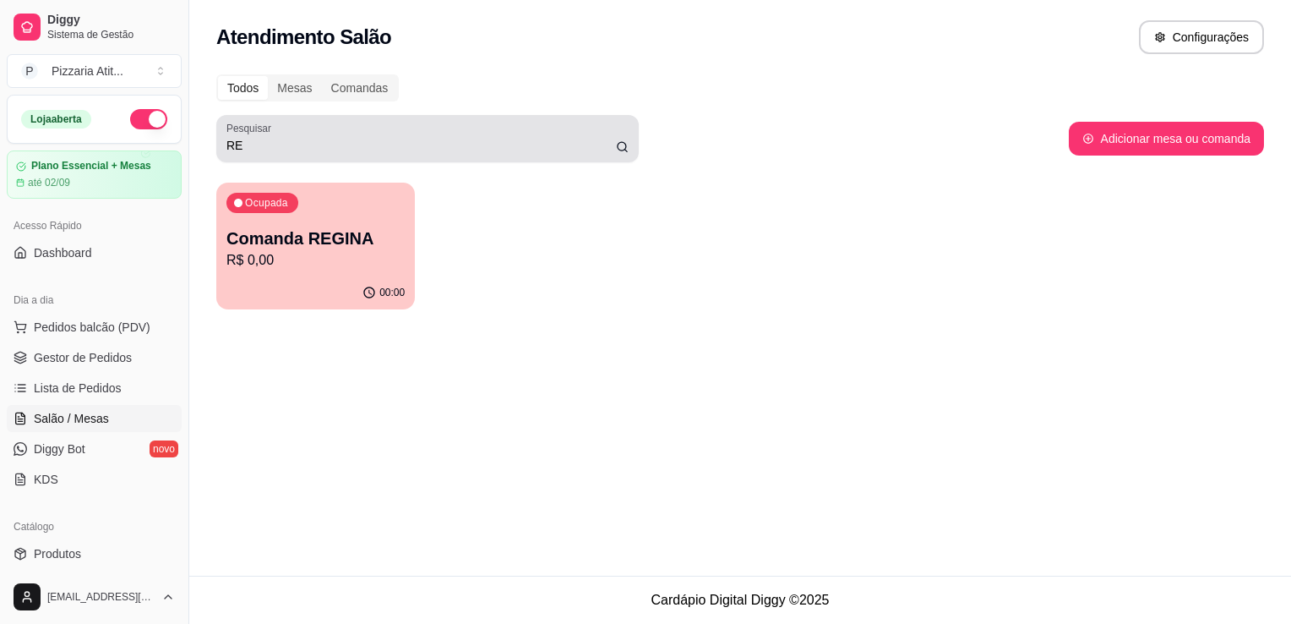
click at [509, 133] on div "RE" at bounding box center [428, 139] width 402 height 34
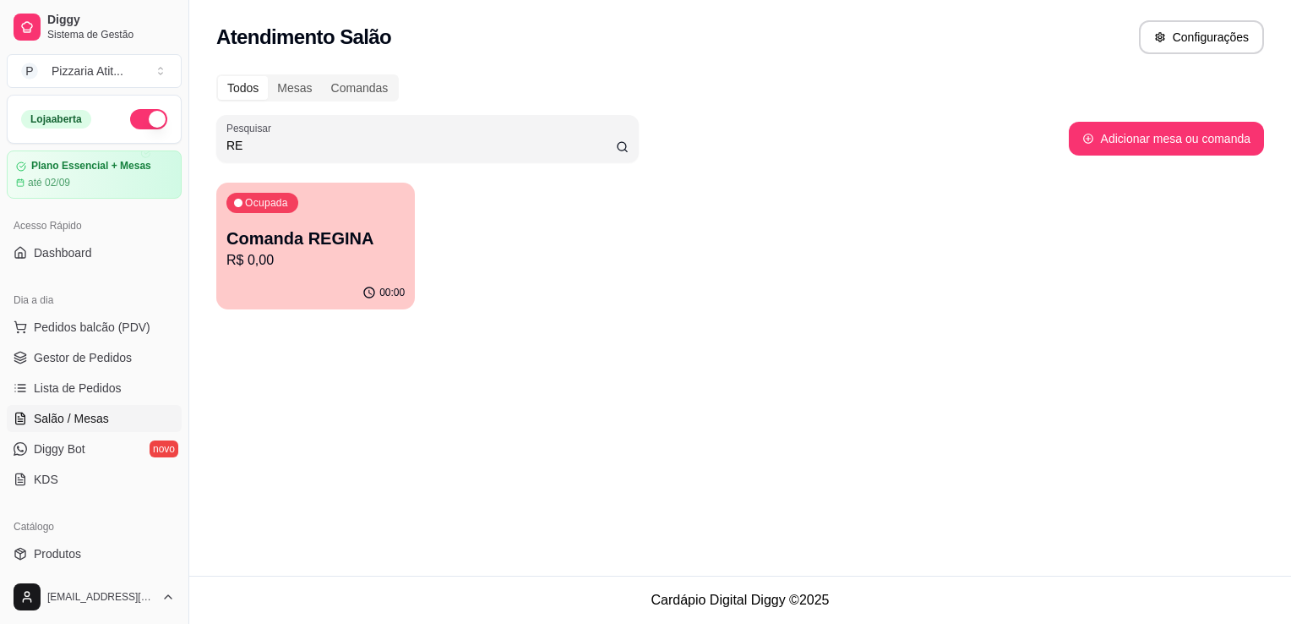
type input "R"
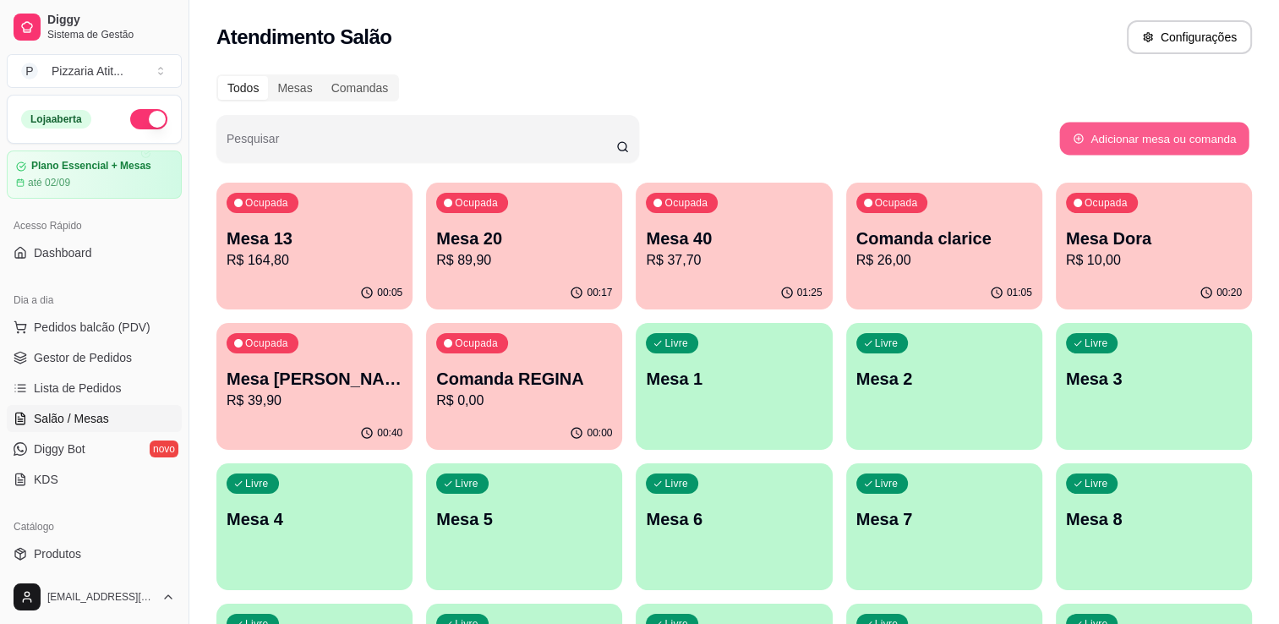
click at [1183, 130] on button "Adicionar mesa ou comanda" at bounding box center [1153, 139] width 189 height 33
select select "TABLE"
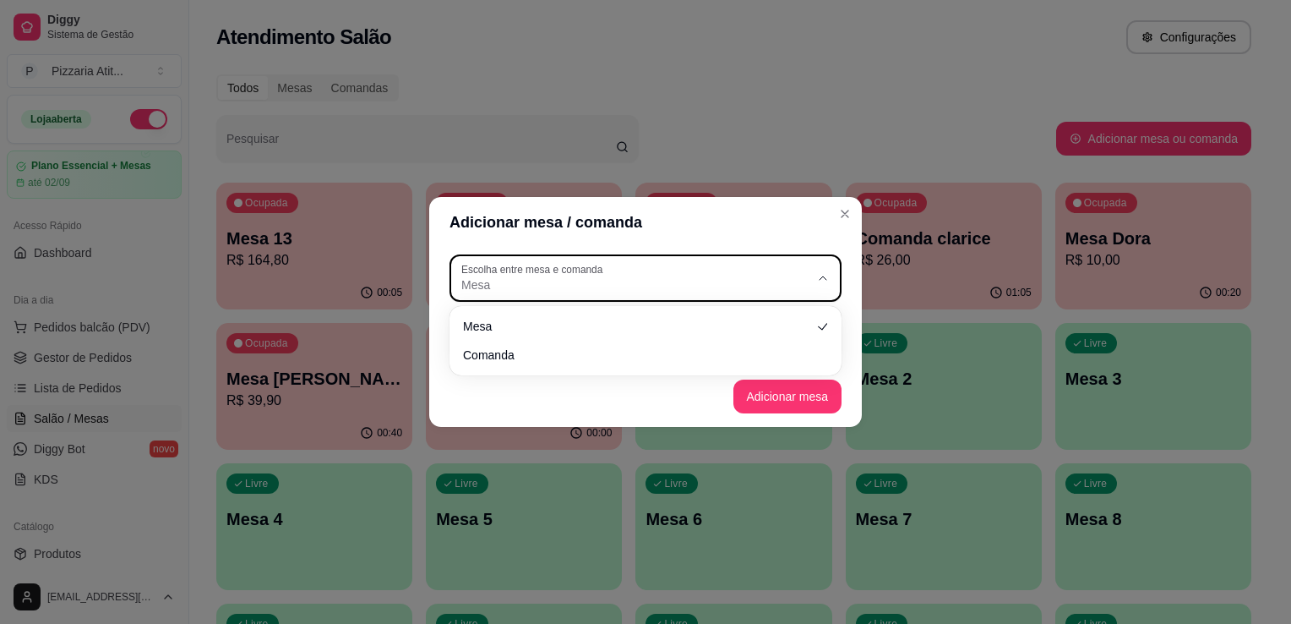
click at [822, 282] on icon "button" at bounding box center [823, 278] width 14 height 14
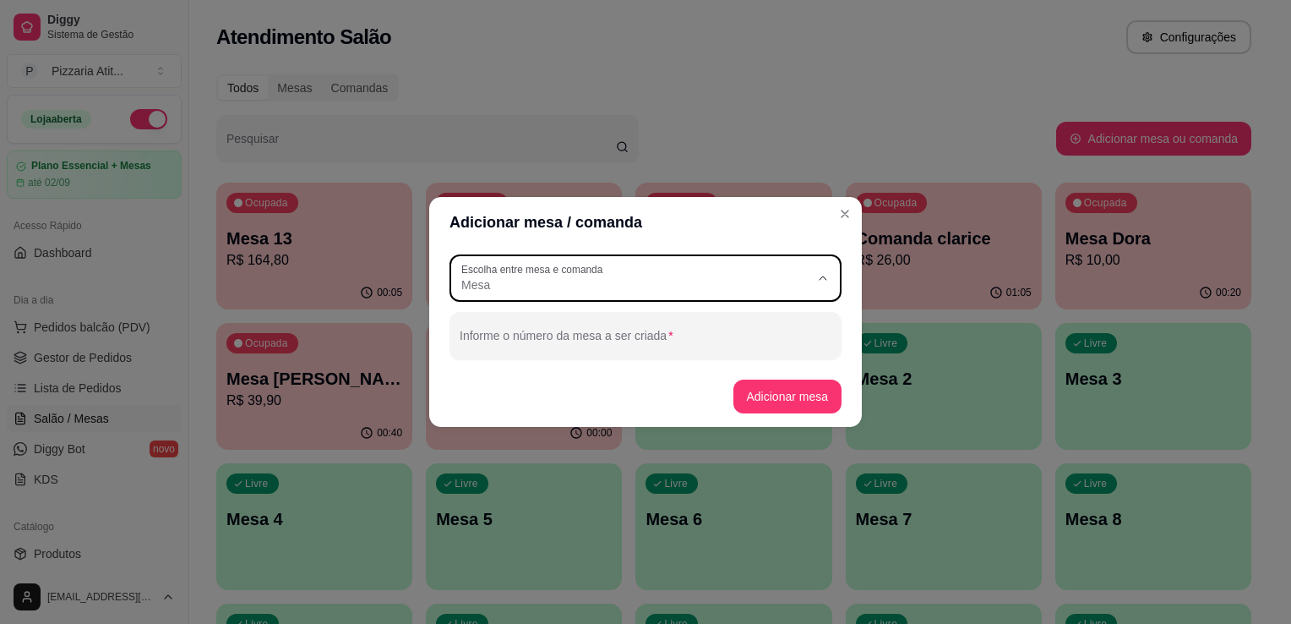
click at [699, 350] on span "Comanda" at bounding box center [638, 353] width 335 height 16
type input "CARD"
select select "CARD"
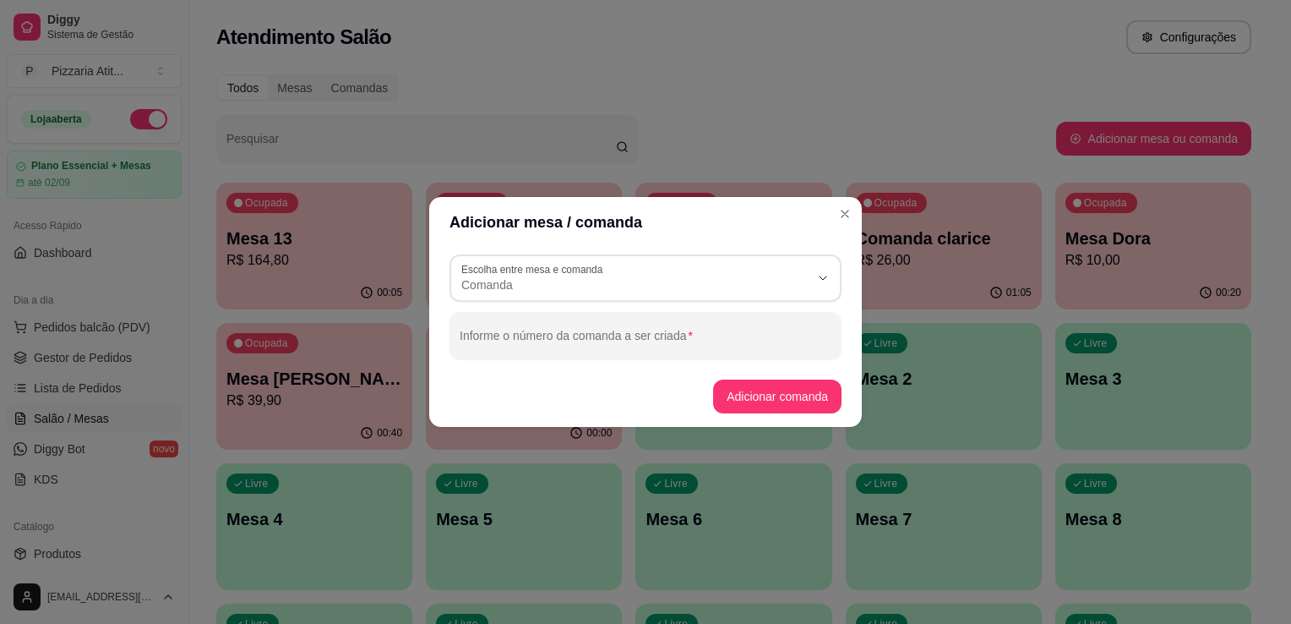
click at [693, 325] on div at bounding box center [646, 336] width 372 height 34
type input "GER"
click at [835, 390] on button "Adicionar comanda" at bounding box center [777, 396] width 124 height 33
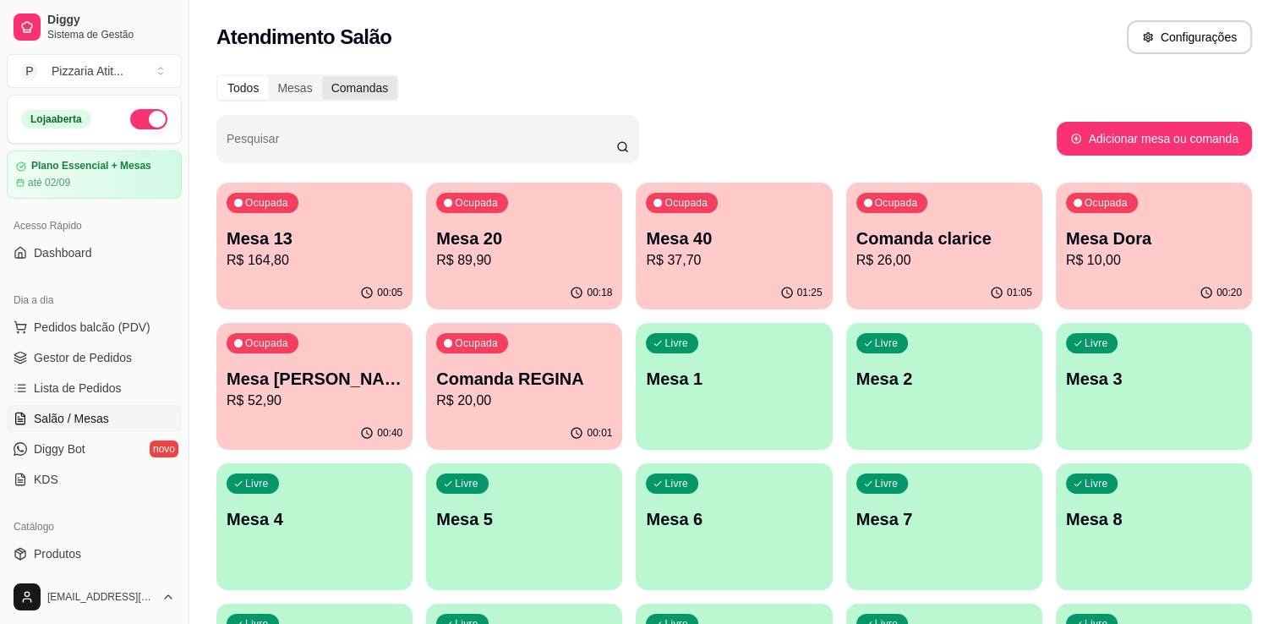
click at [367, 84] on div "Comandas" at bounding box center [360, 88] width 76 height 24
click at [322, 76] on input "Comandas" at bounding box center [322, 76] width 0 height 0
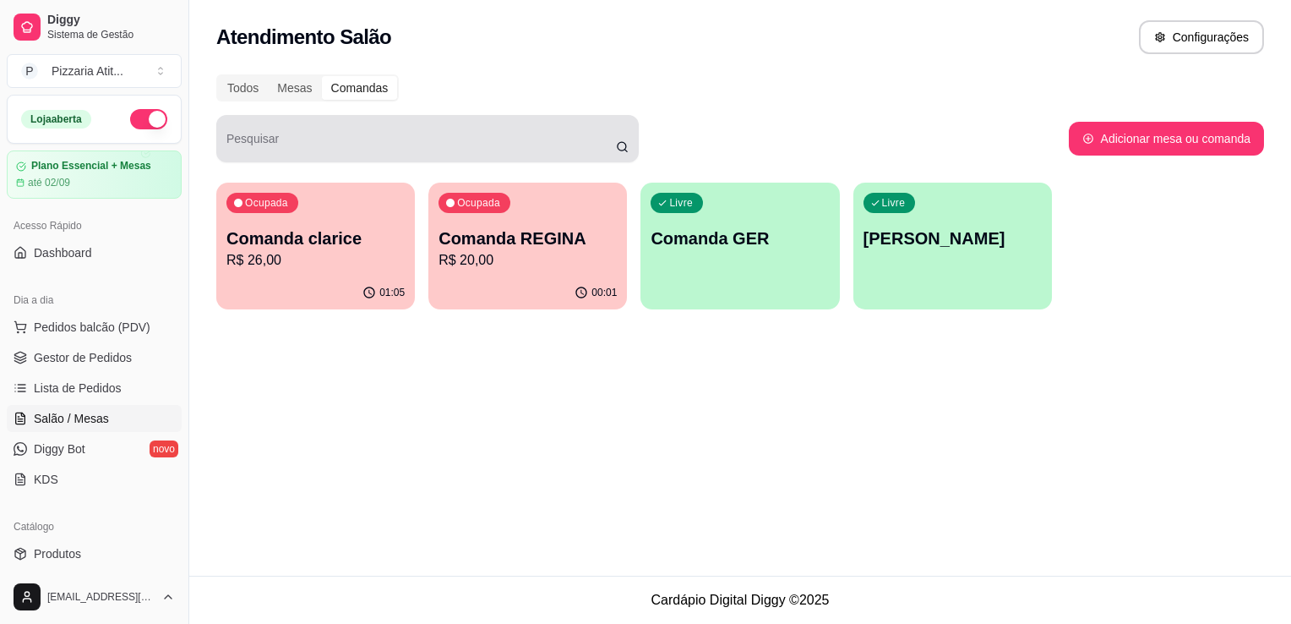
click at [407, 134] on div at bounding box center [428, 139] width 402 height 34
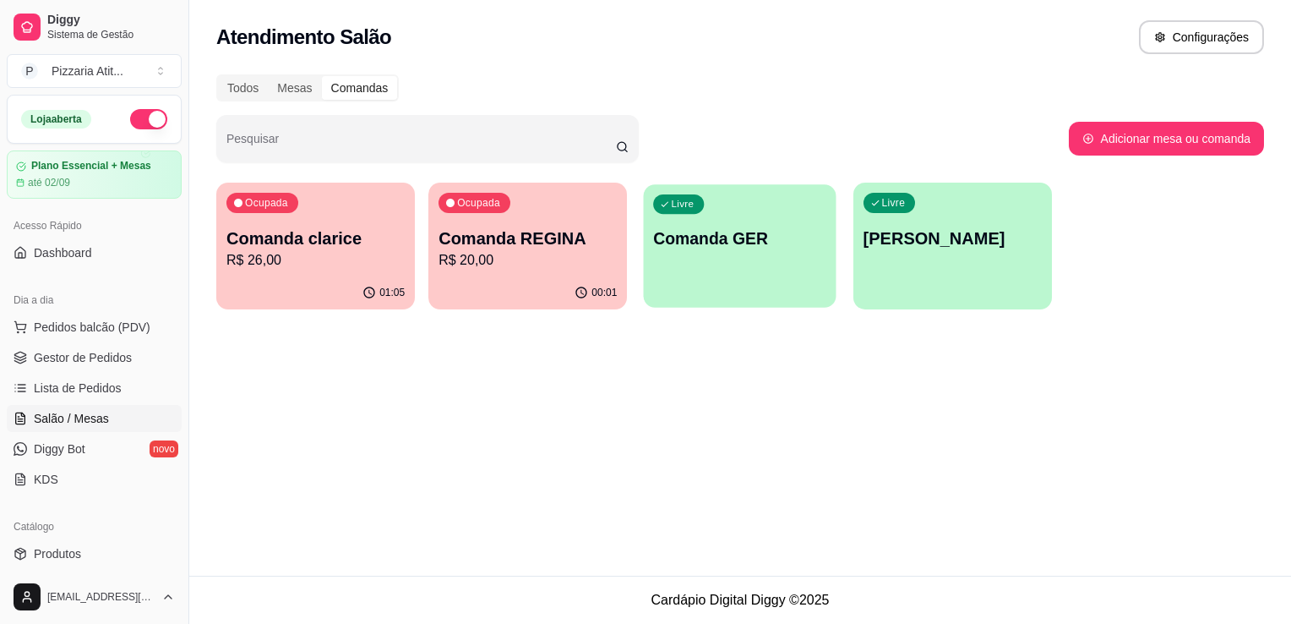
click at [792, 246] on p "Comanda GER" at bounding box center [740, 238] width 173 height 23
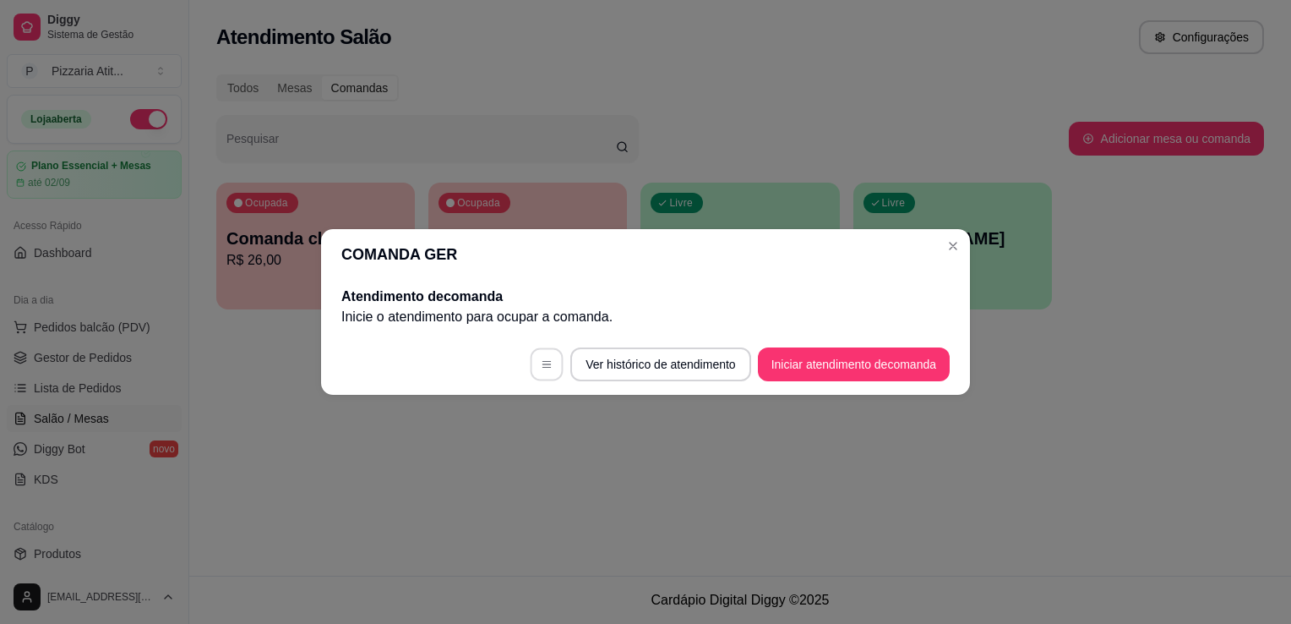
click at [543, 368] on icon "button" at bounding box center [547, 364] width 12 height 12
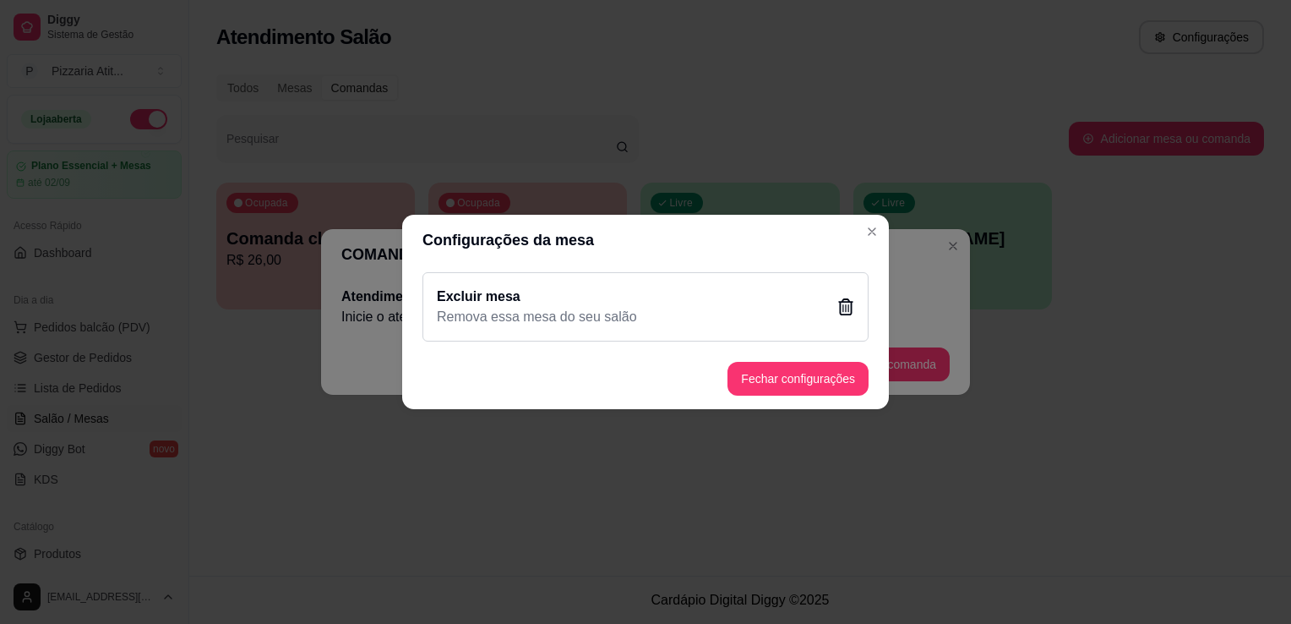
click at [849, 298] on div "Excluir mesa Remova essa mesa do seu salão" at bounding box center [646, 306] width 446 height 69
click at [719, 402] on button "Sim" at bounding box center [732, 400] width 51 height 25
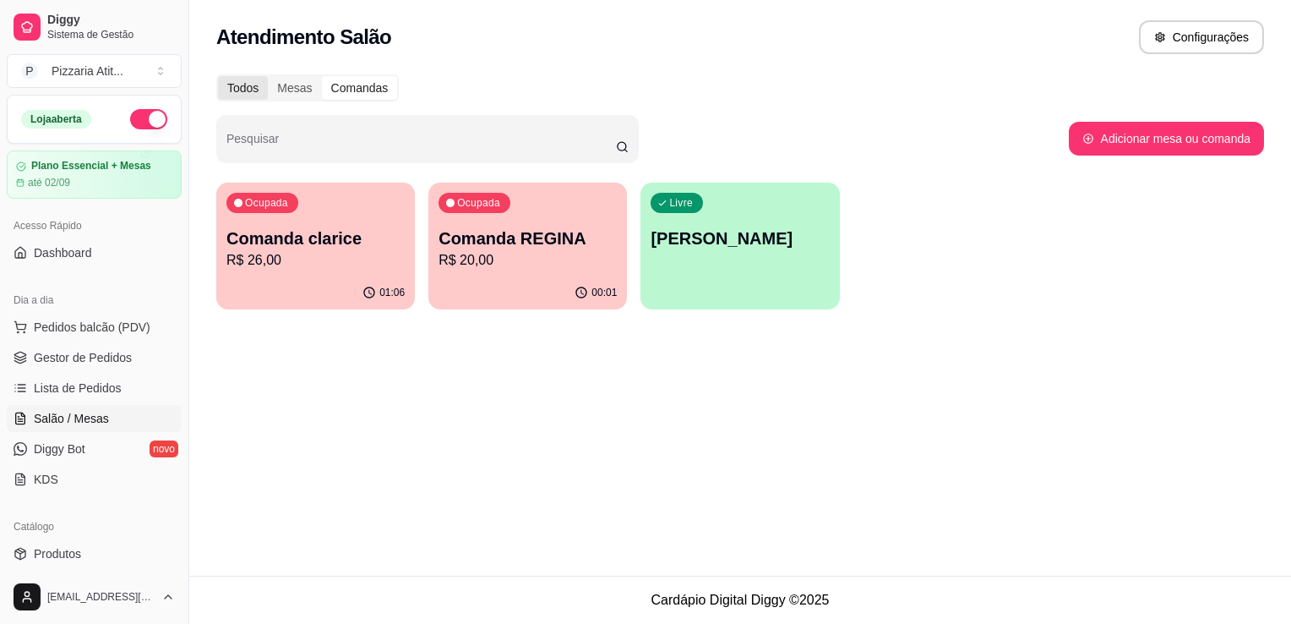
click at [233, 87] on div "Todos" at bounding box center [243, 88] width 50 height 24
click at [218, 76] on input "Todos" at bounding box center [218, 76] width 0 height 0
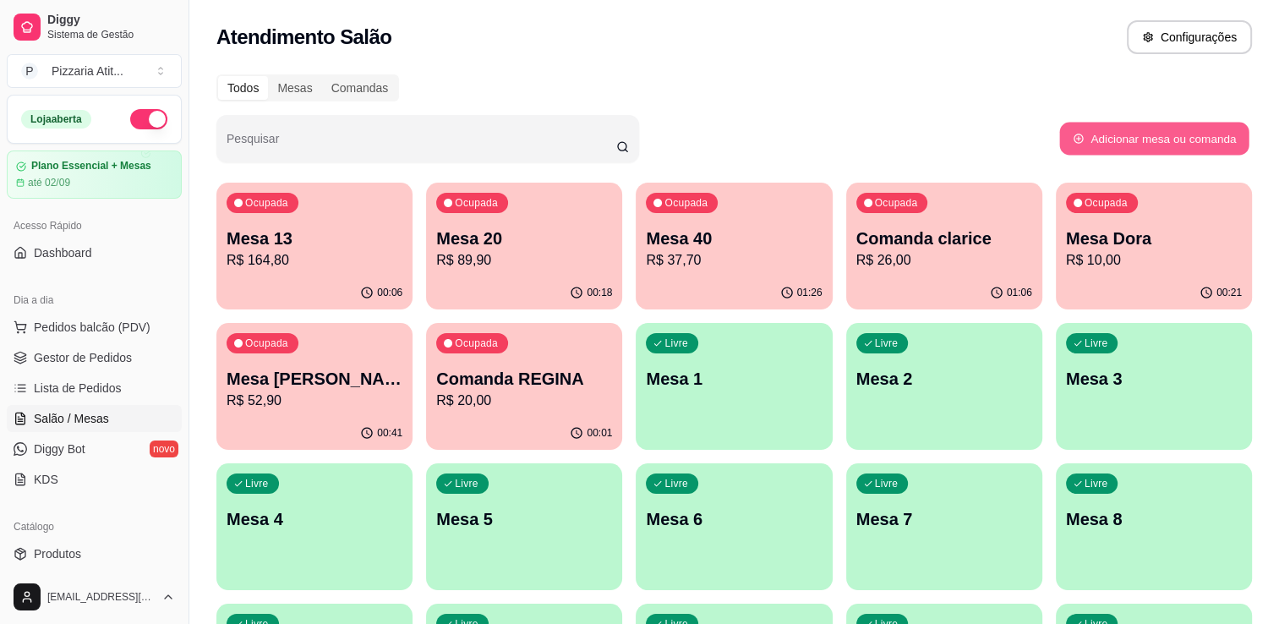
click at [1103, 146] on button "Adicionar mesa ou comanda" at bounding box center [1153, 139] width 189 height 33
select select "TABLE"
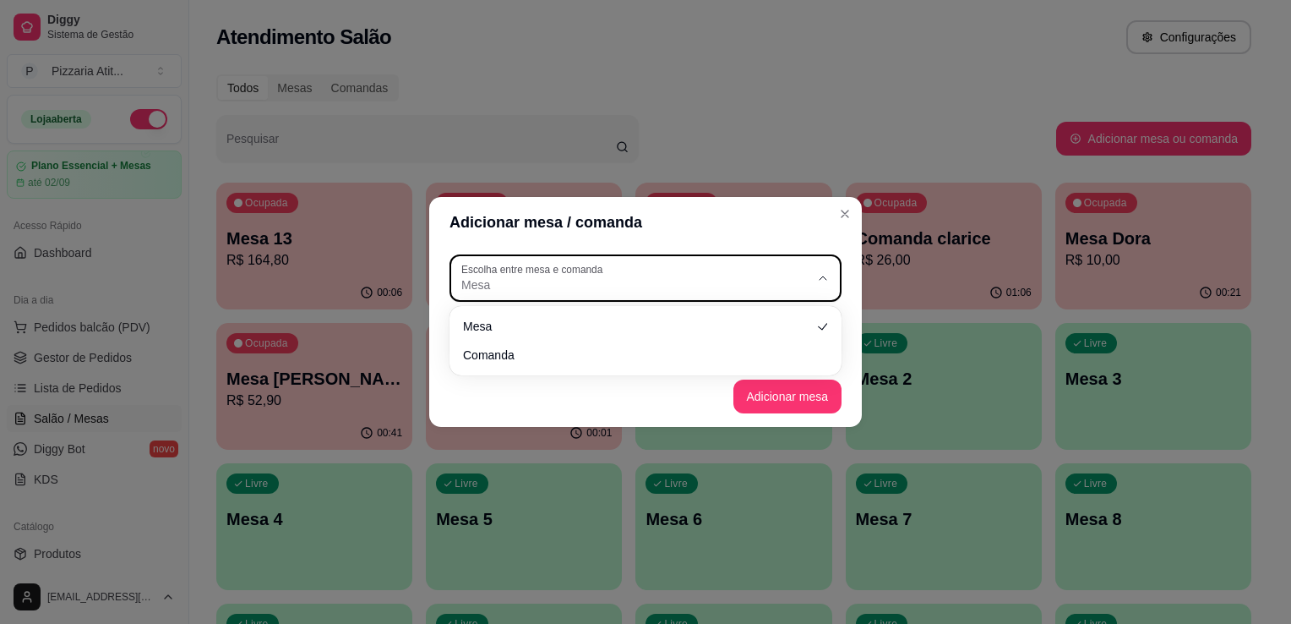
click at [567, 268] on label "Escolha entre mesa e comanda" at bounding box center [534, 269] width 147 height 14
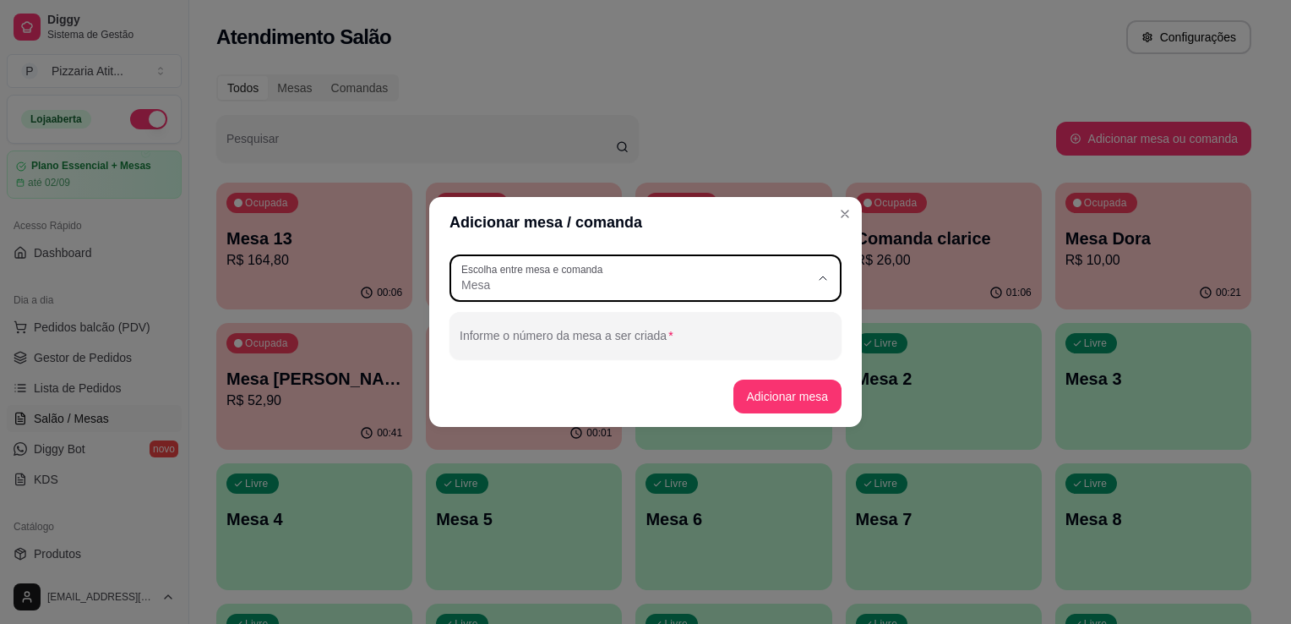
click at [556, 363] on li "Comanda" at bounding box center [645, 353] width 363 height 26
type input "CARD"
select select "CARD"
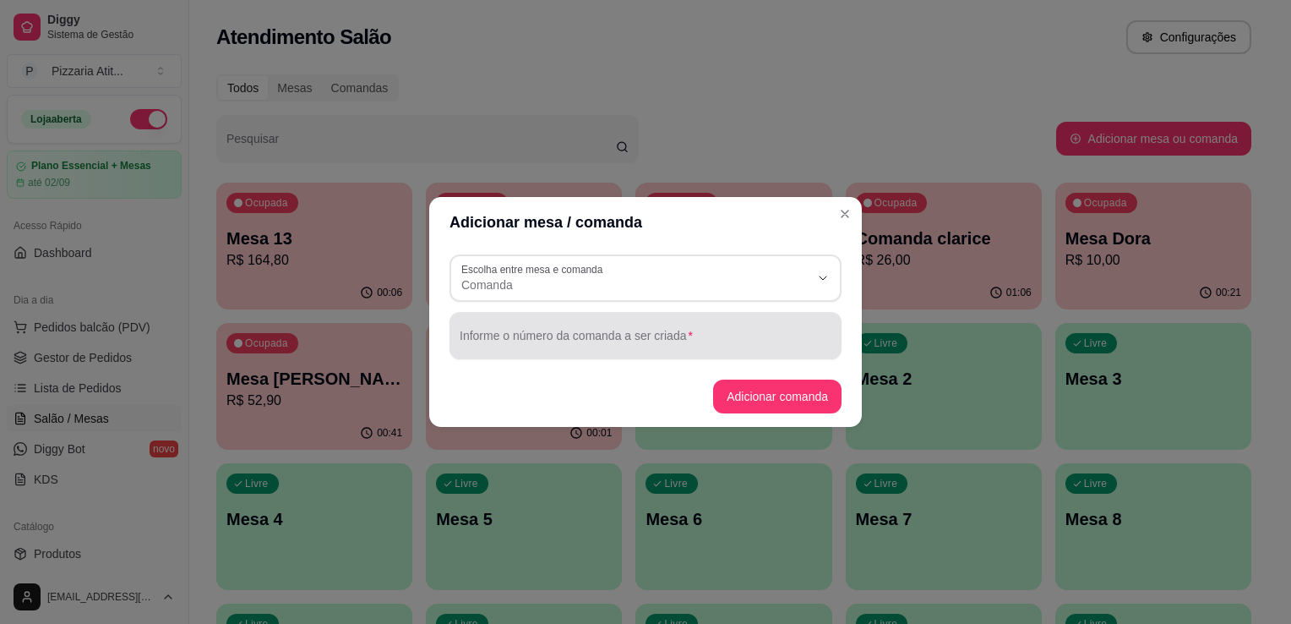
click at [556, 352] on div "Informe o número da comanda a ser criada" at bounding box center [646, 335] width 392 height 47
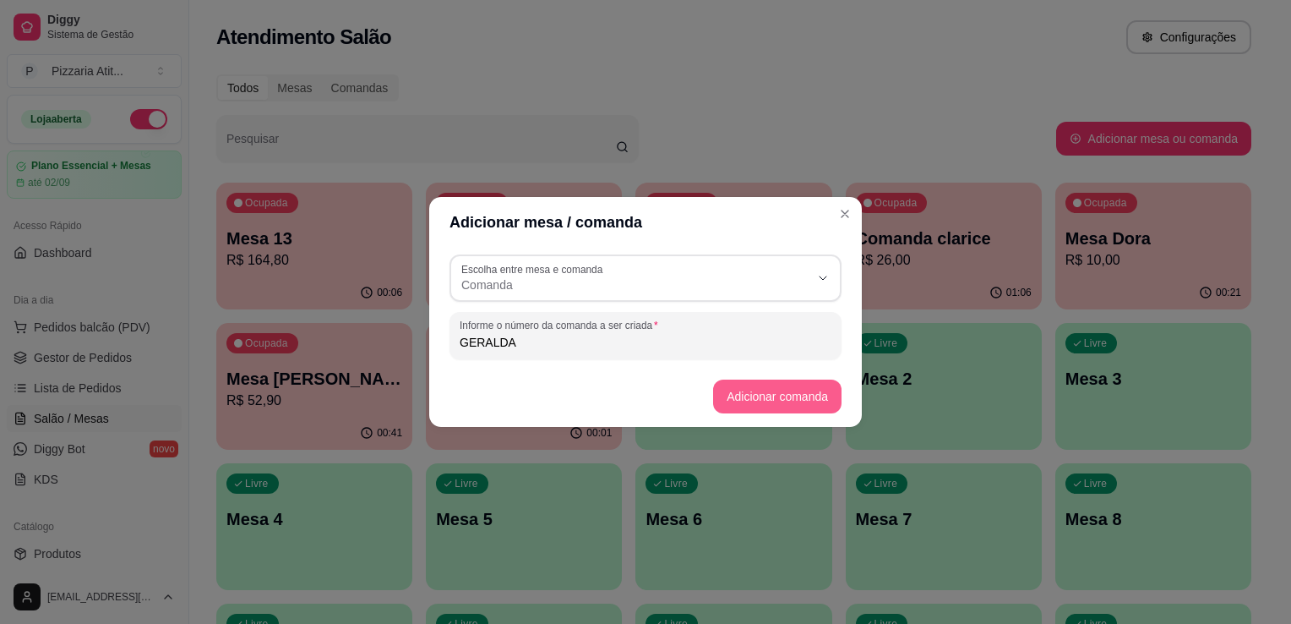
type input "GERALDA"
click at [735, 398] on button "Adicionar comanda" at bounding box center [777, 396] width 124 height 33
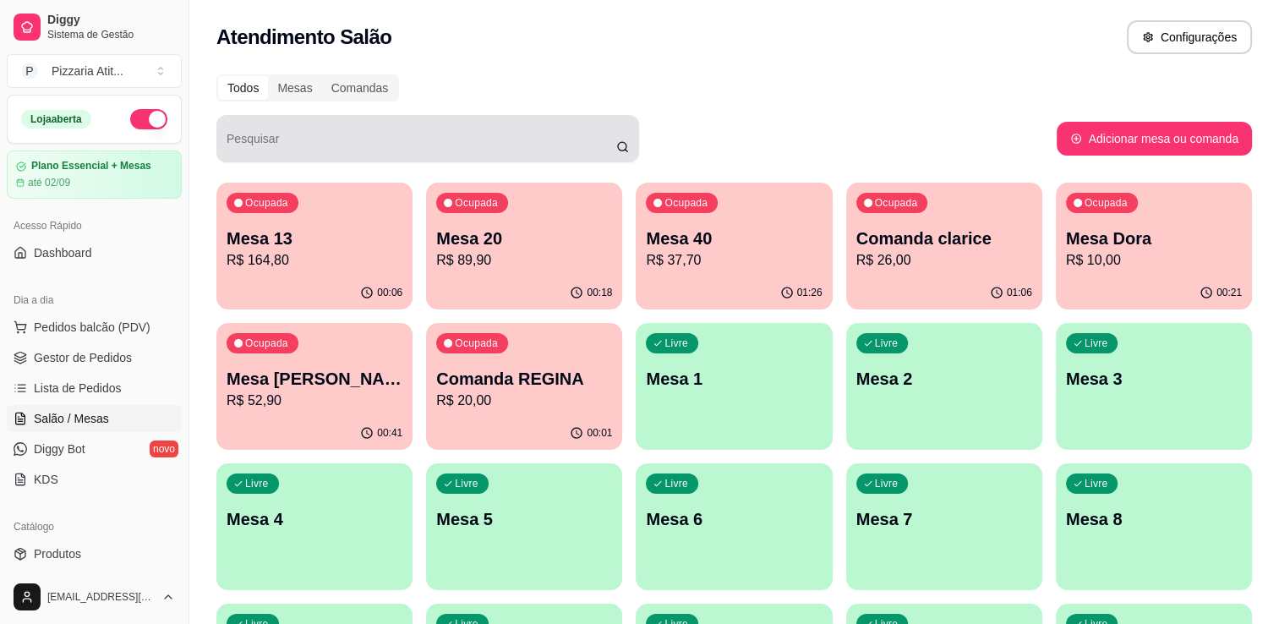
click at [616, 154] on div at bounding box center [428, 139] width 402 height 34
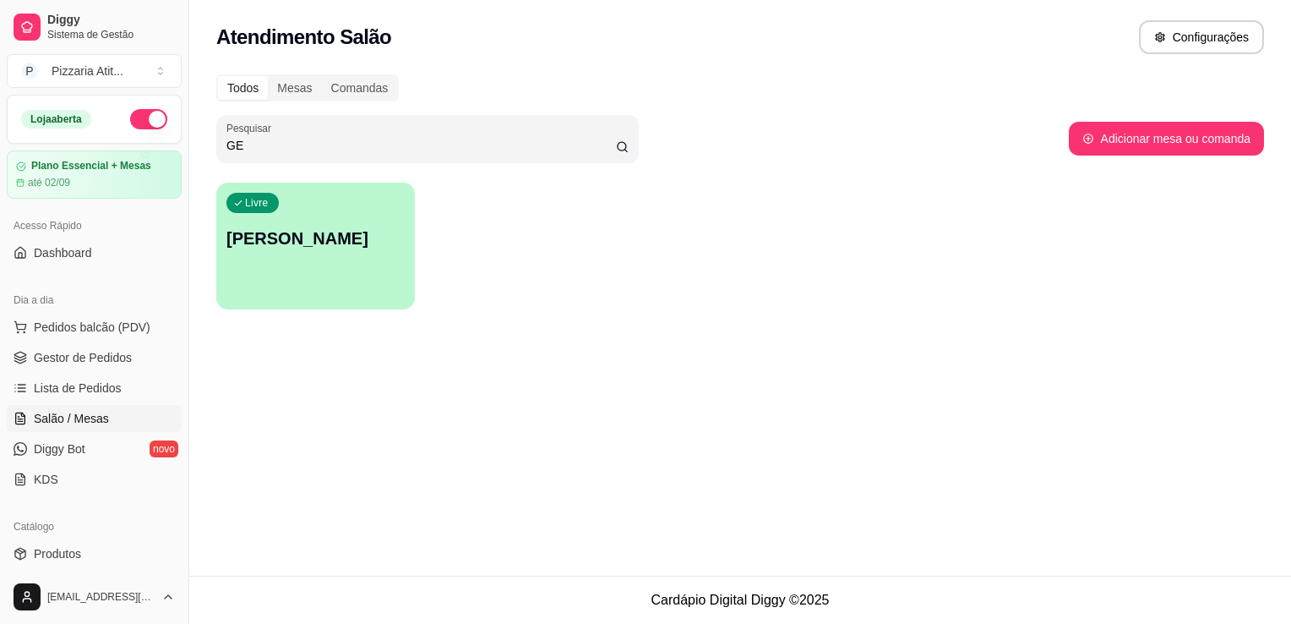
type input "GE"
click at [314, 294] on div "button" at bounding box center [316, 296] width 193 height 19
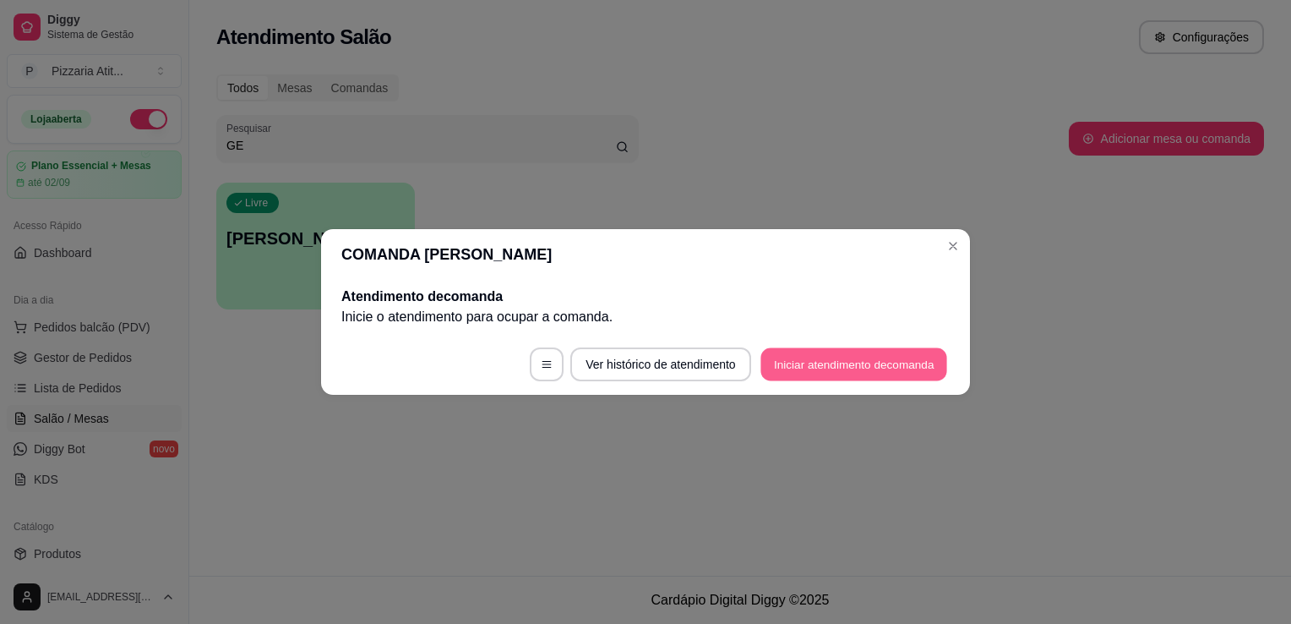
click at [826, 358] on button "Iniciar atendimento de comanda" at bounding box center [854, 364] width 187 height 33
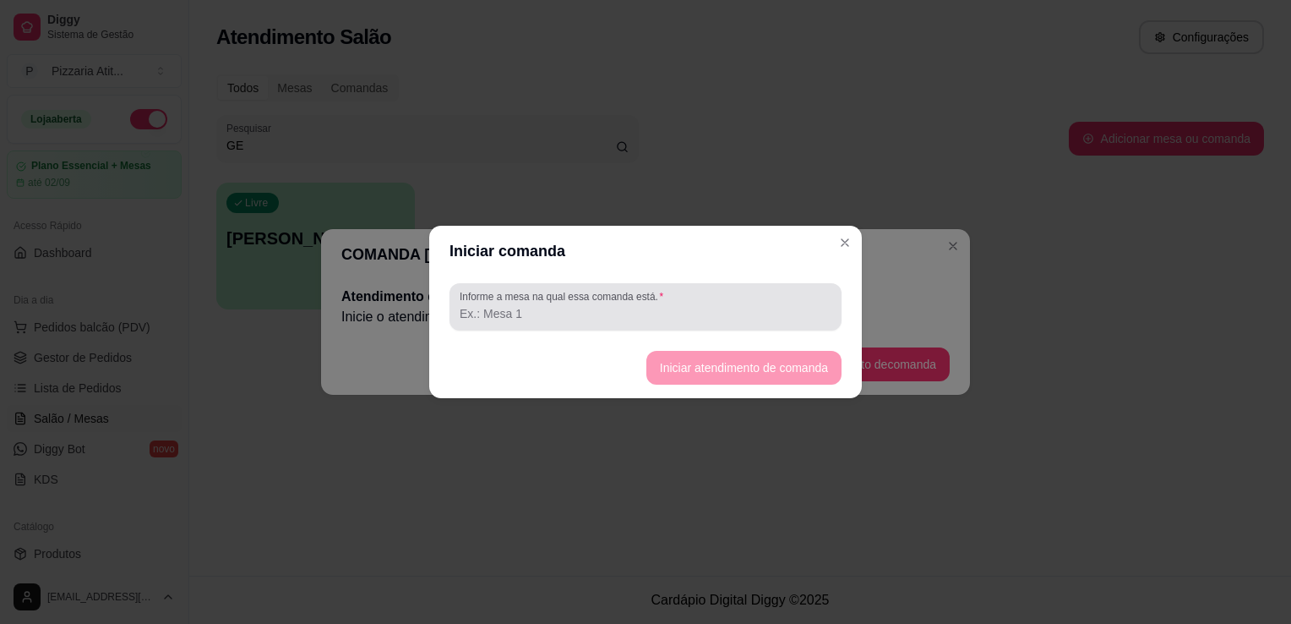
click at [753, 325] on div "Informe a mesa na qual essa comanda está." at bounding box center [646, 306] width 392 height 47
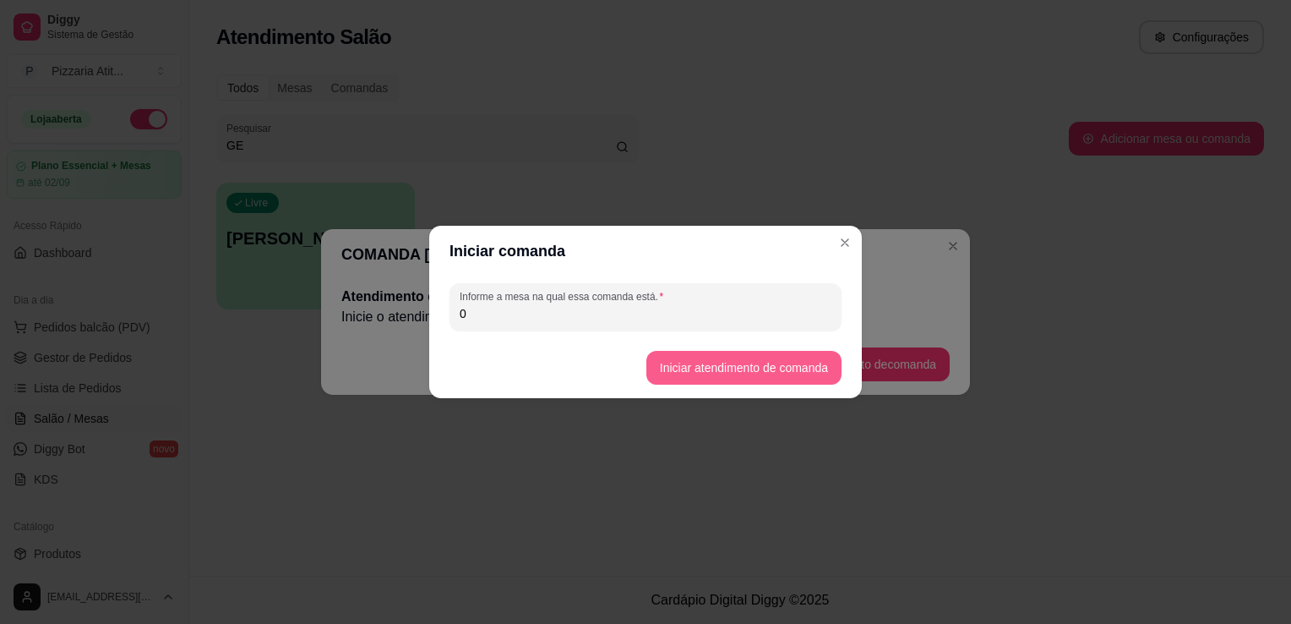
type input "0"
click at [759, 362] on button "Iniciar atendimento de comanda" at bounding box center [743, 368] width 189 height 33
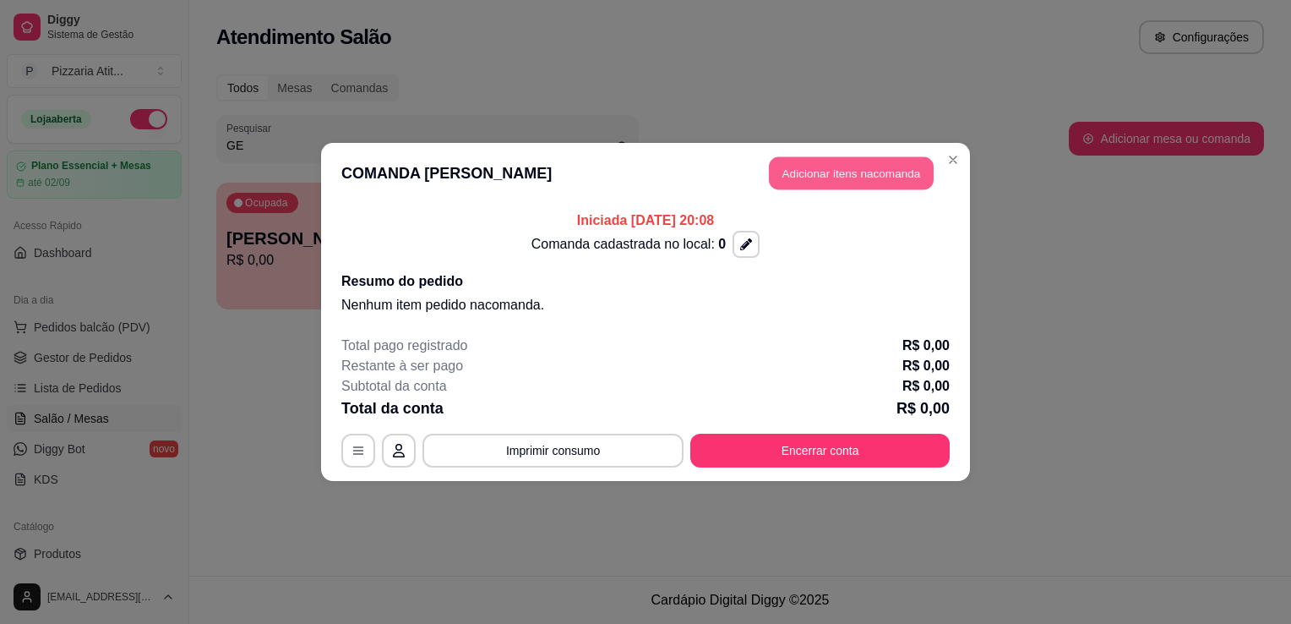
click at [886, 164] on button "Adicionar itens na comanda" at bounding box center [851, 173] width 165 height 33
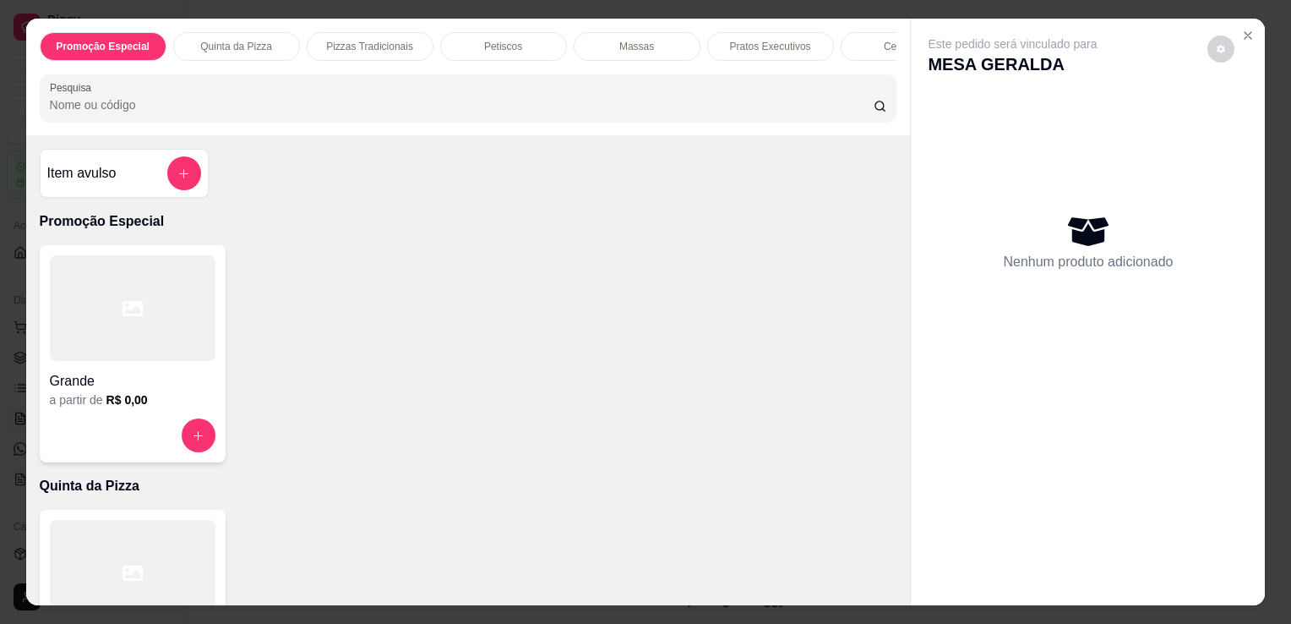
click at [721, 112] on input "Pesquisa" at bounding box center [462, 104] width 824 height 17
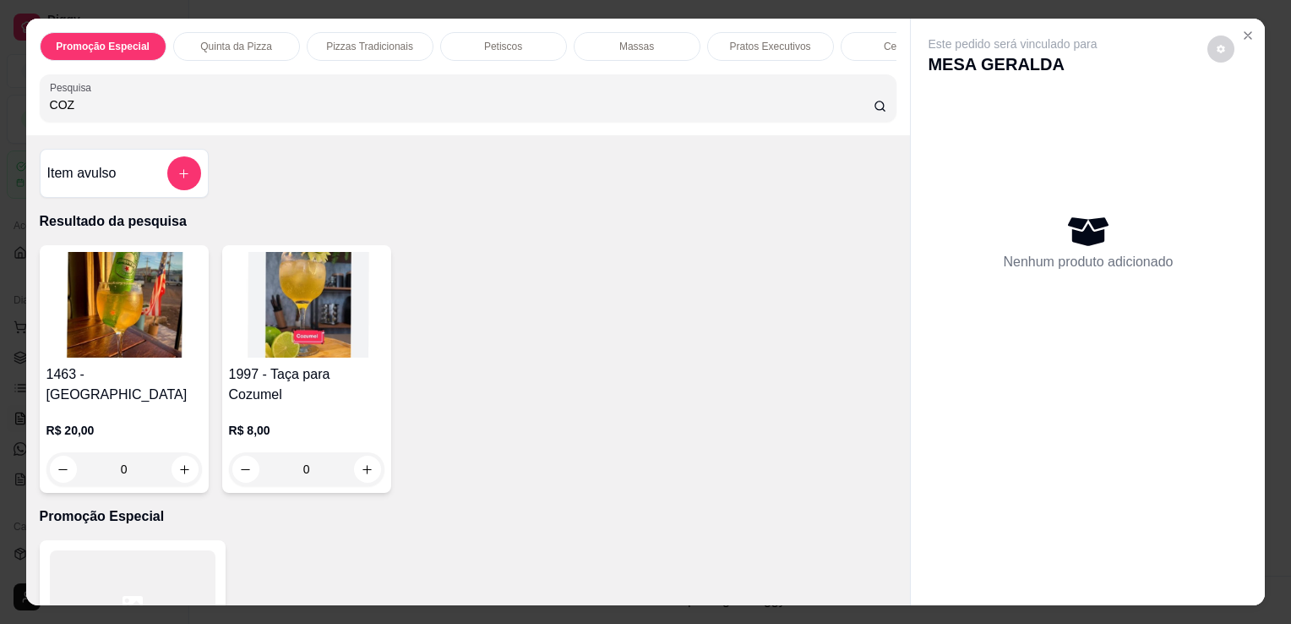
type input "COZ"
click at [257, 326] on img at bounding box center [307, 305] width 156 height 106
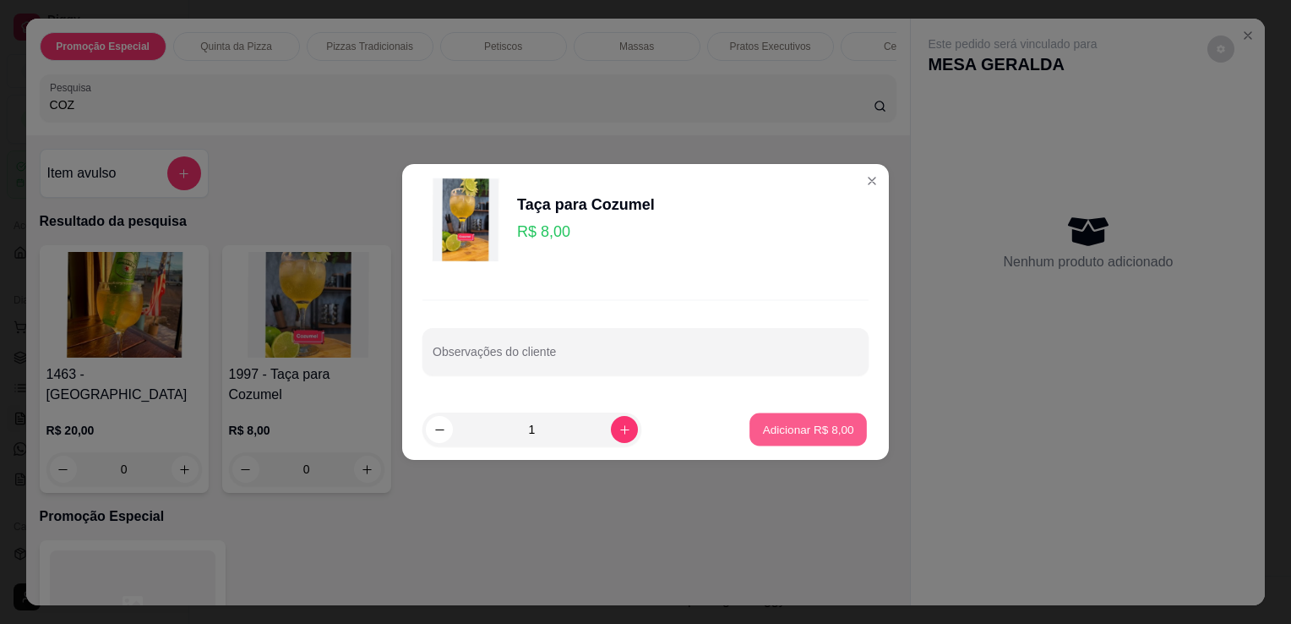
click at [765, 437] on p "Adicionar R$ 8,00" at bounding box center [807, 429] width 91 height 16
type input "1"
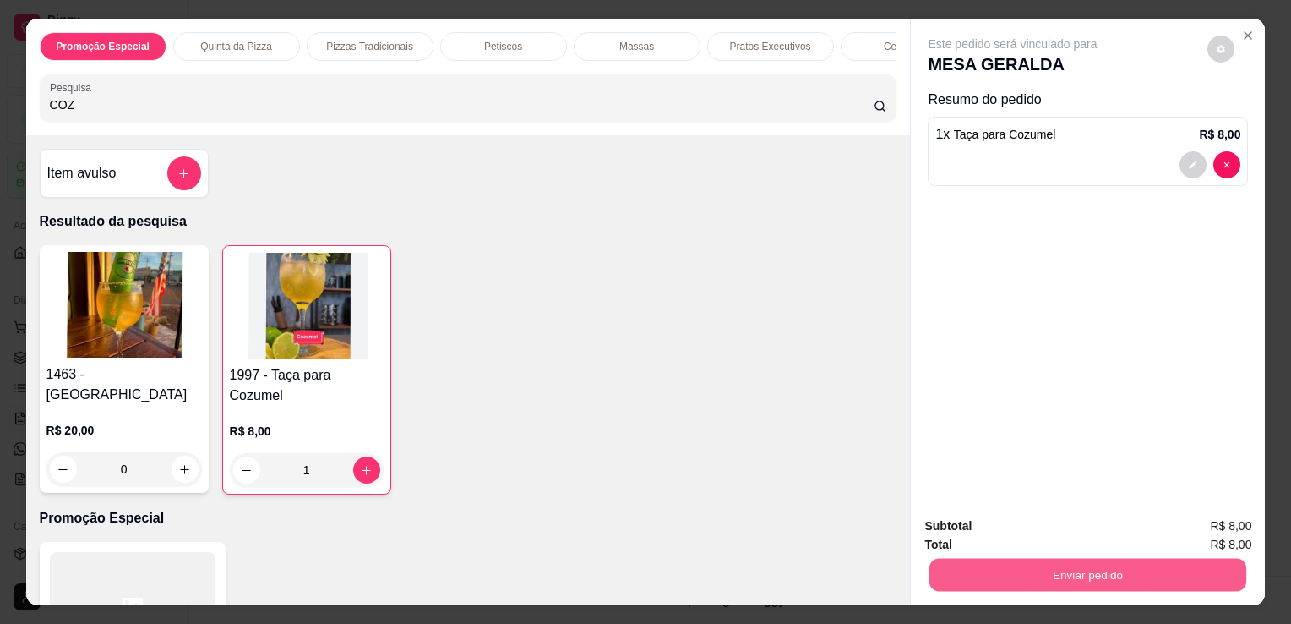
click at [1103, 558] on button "Enviar pedido" at bounding box center [1088, 574] width 317 height 33
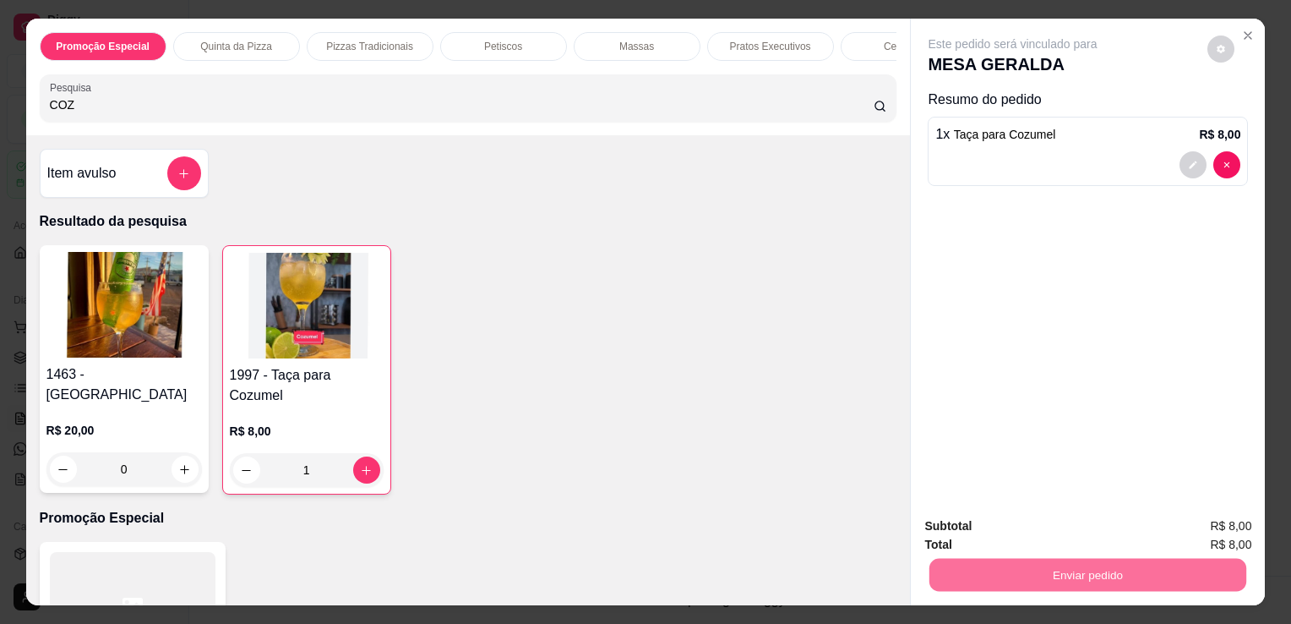
click at [1009, 527] on button "Não registrar e enviar pedido" at bounding box center [1033, 527] width 176 height 32
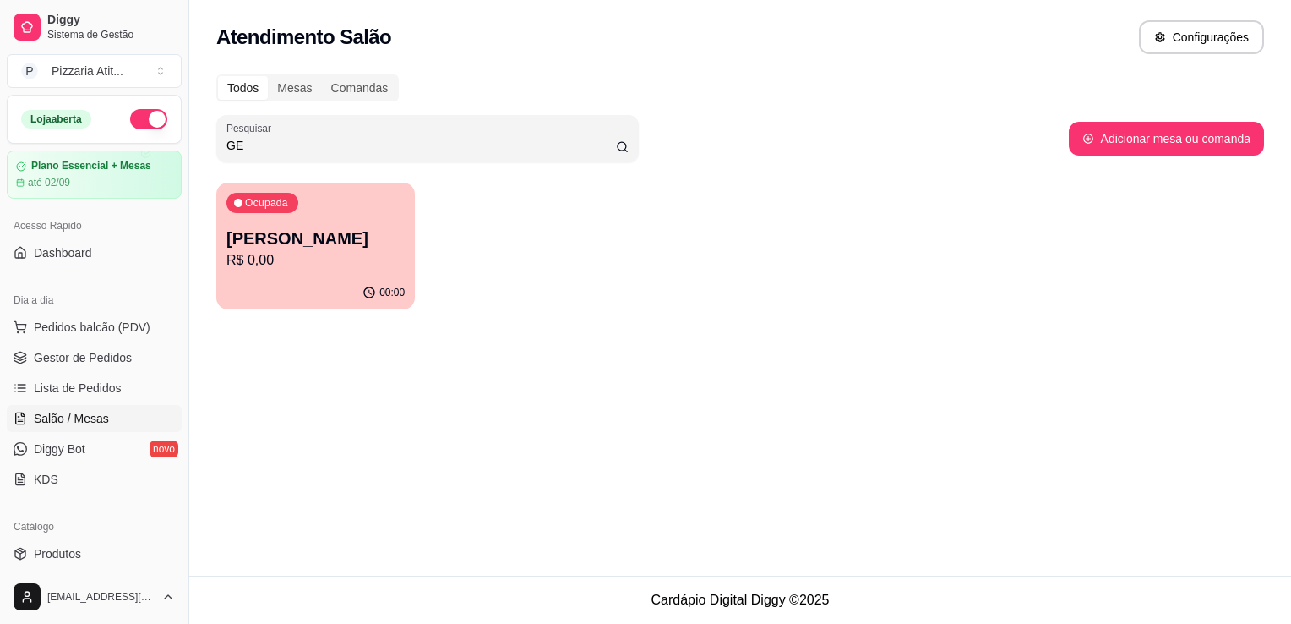
click at [541, 466] on div "Atendimento Salão Configurações Todos Mesas Comandas Pesquisar GE Adicionar mes…" at bounding box center [740, 288] width 1102 height 576
click at [260, 81] on div "Todos" at bounding box center [243, 88] width 50 height 24
click at [218, 76] on input "Todos" at bounding box center [218, 76] width 0 height 0
click at [275, 142] on input "GE" at bounding box center [422, 145] width 390 height 17
type input "G"
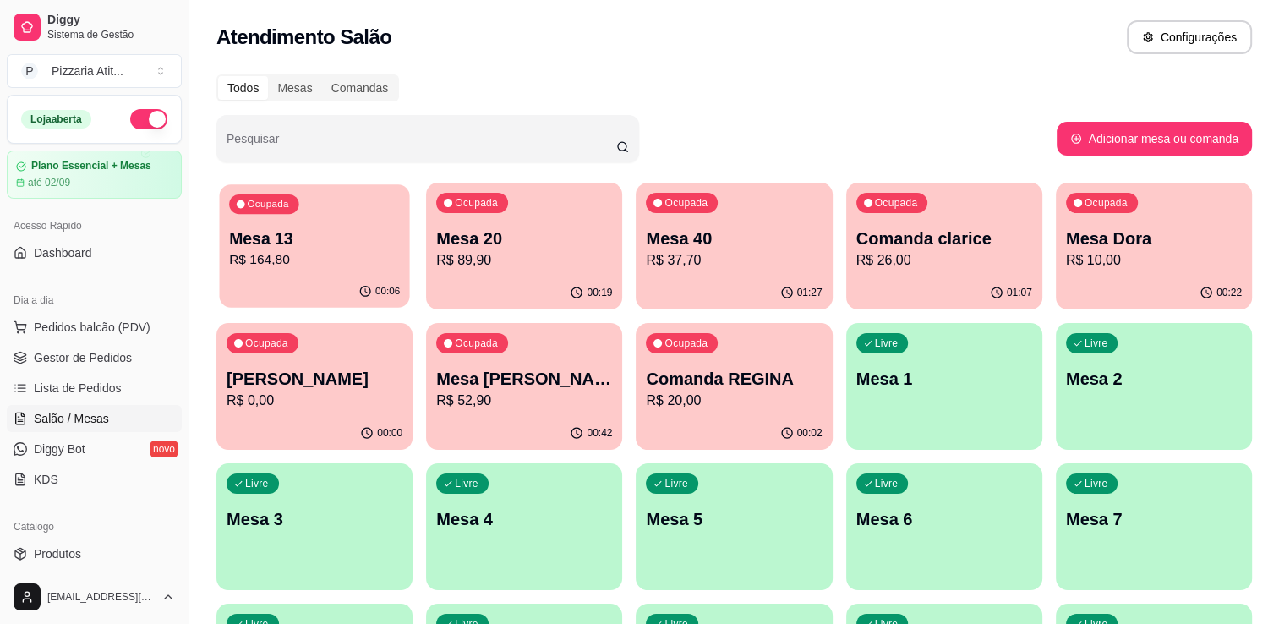
click at [263, 236] on p "Mesa 13" at bounding box center [314, 238] width 171 height 23
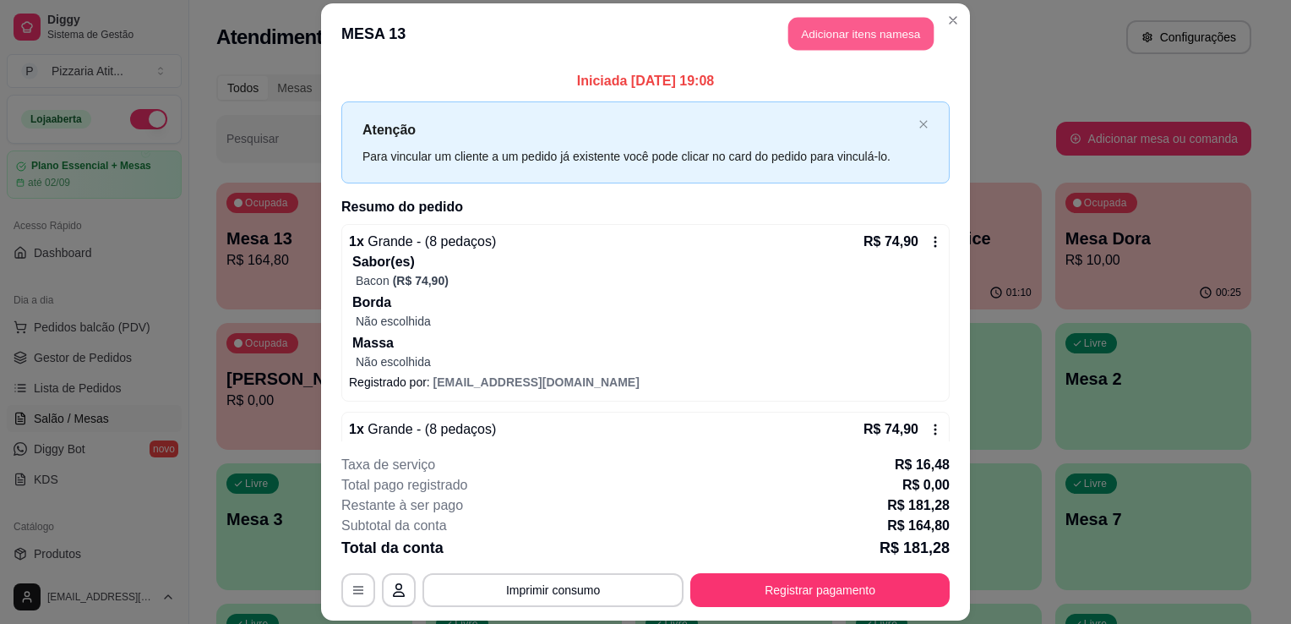
click at [862, 46] on button "Adicionar itens na mesa" at bounding box center [861, 33] width 145 height 33
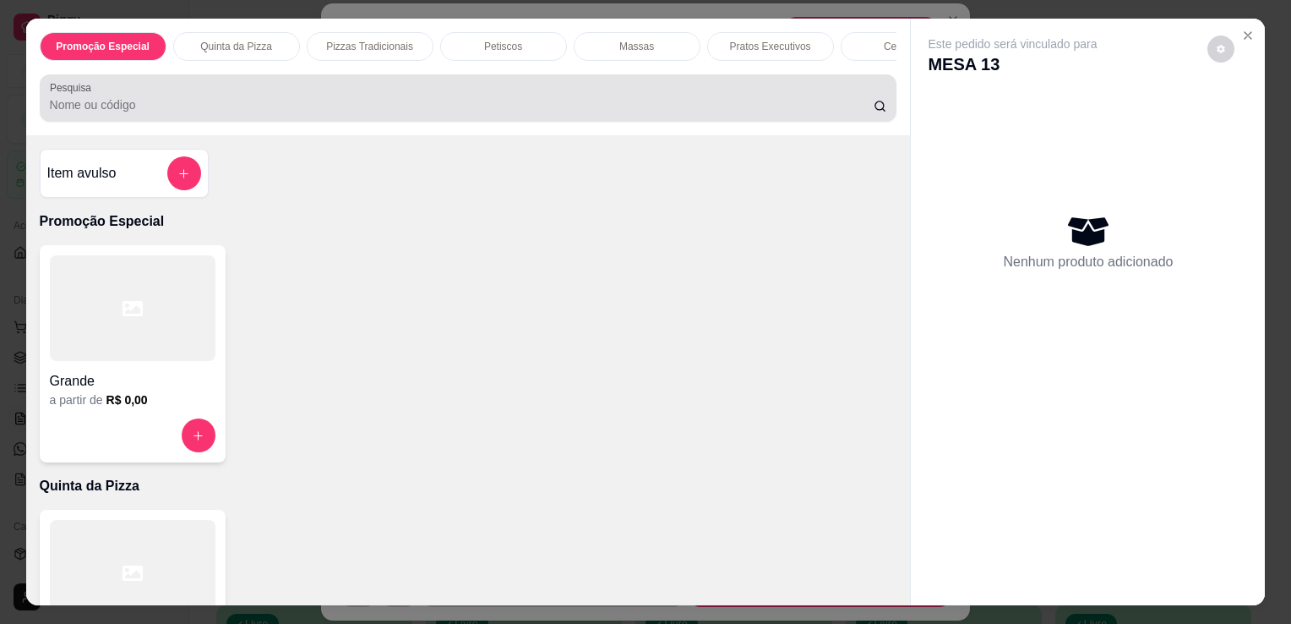
click at [767, 88] on div at bounding box center [469, 98] width 838 height 34
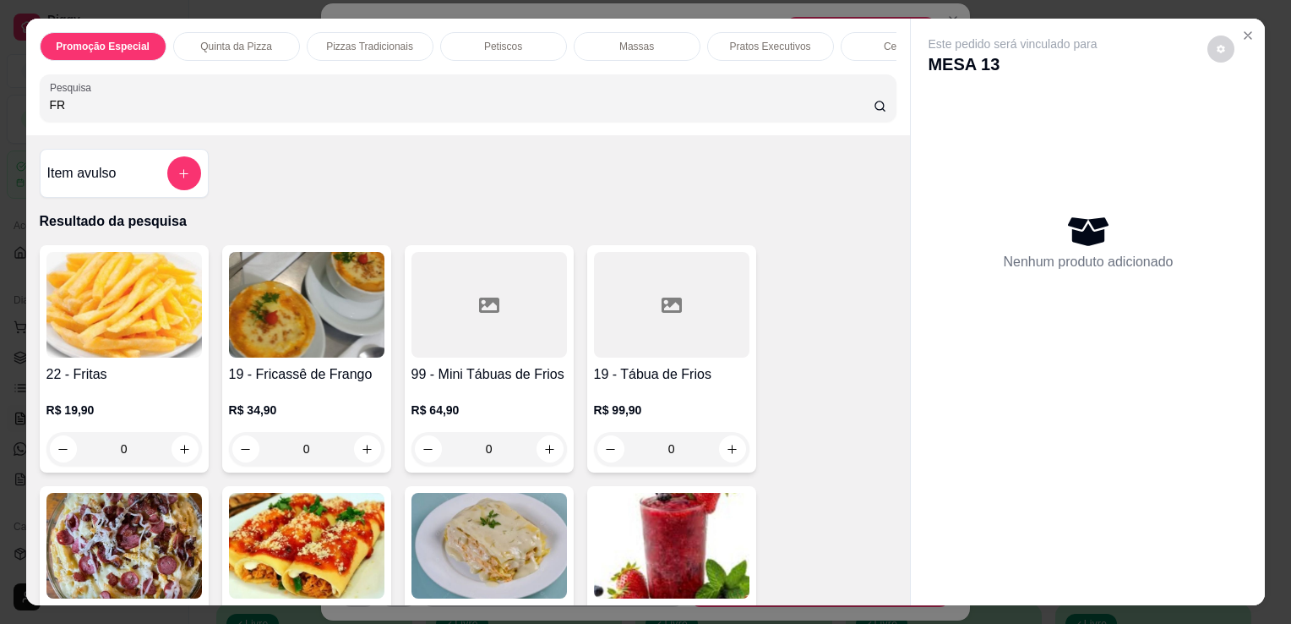
type input "FR"
click at [177, 278] on img at bounding box center [124, 305] width 156 height 106
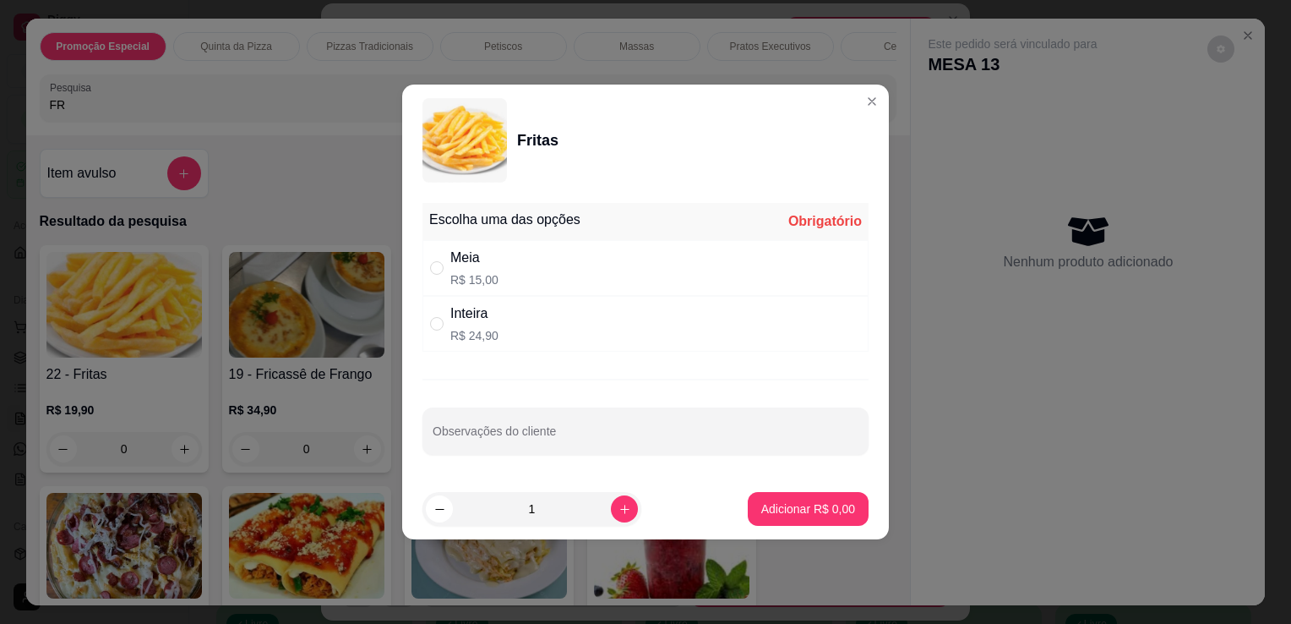
click at [506, 320] on div "Inteira R$ 24,90" at bounding box center [646, 324] width 446 height 56
radio input "true"
click at [806, 498] on button "Adicionar R$ 24,90" at bounding box center [805, 509] width 128 height 34
type input "1"
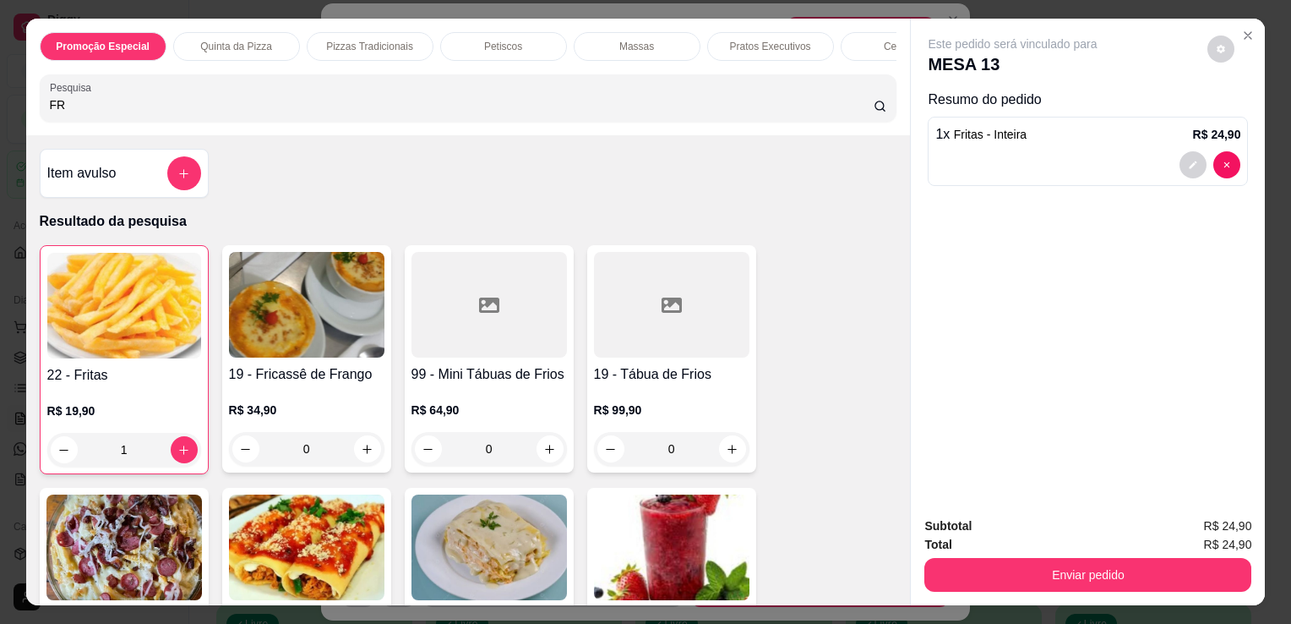
click at [737, 102] on input "FR" at bounding box center [462, 104] width 824 height 17
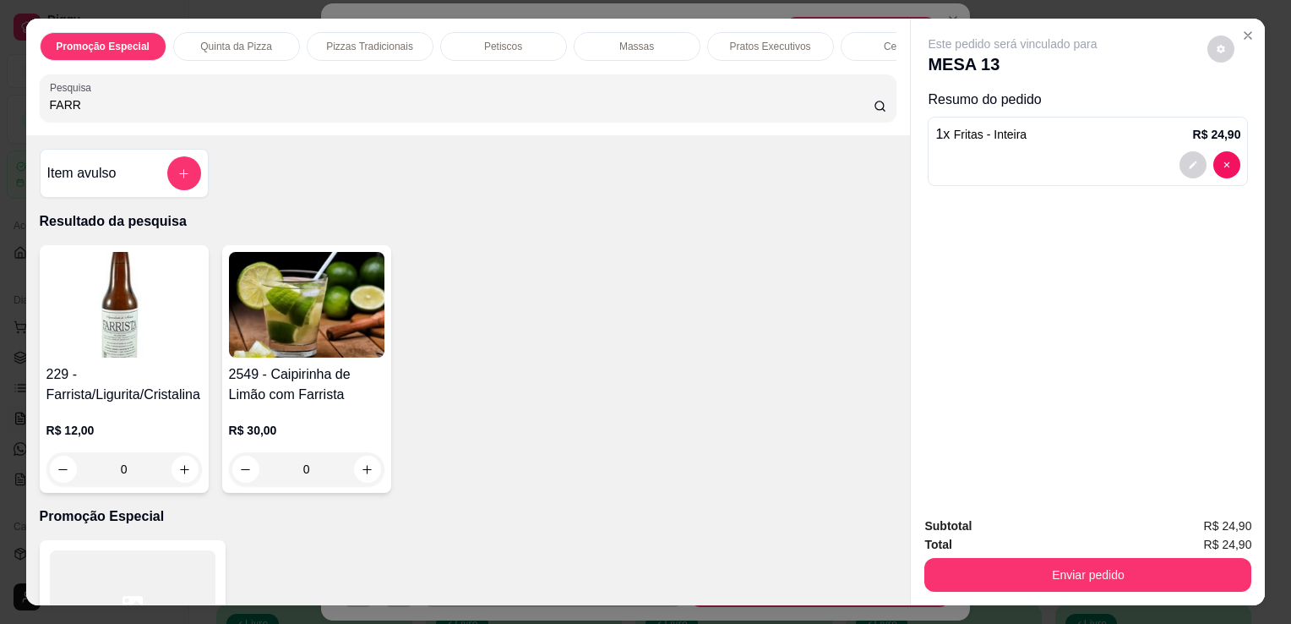
type input "FARR"
click at [139, 386] on h4 "229 - Farrista/Ligurita/Cristalina" at bounding box center [124, 384] width 156 height 41
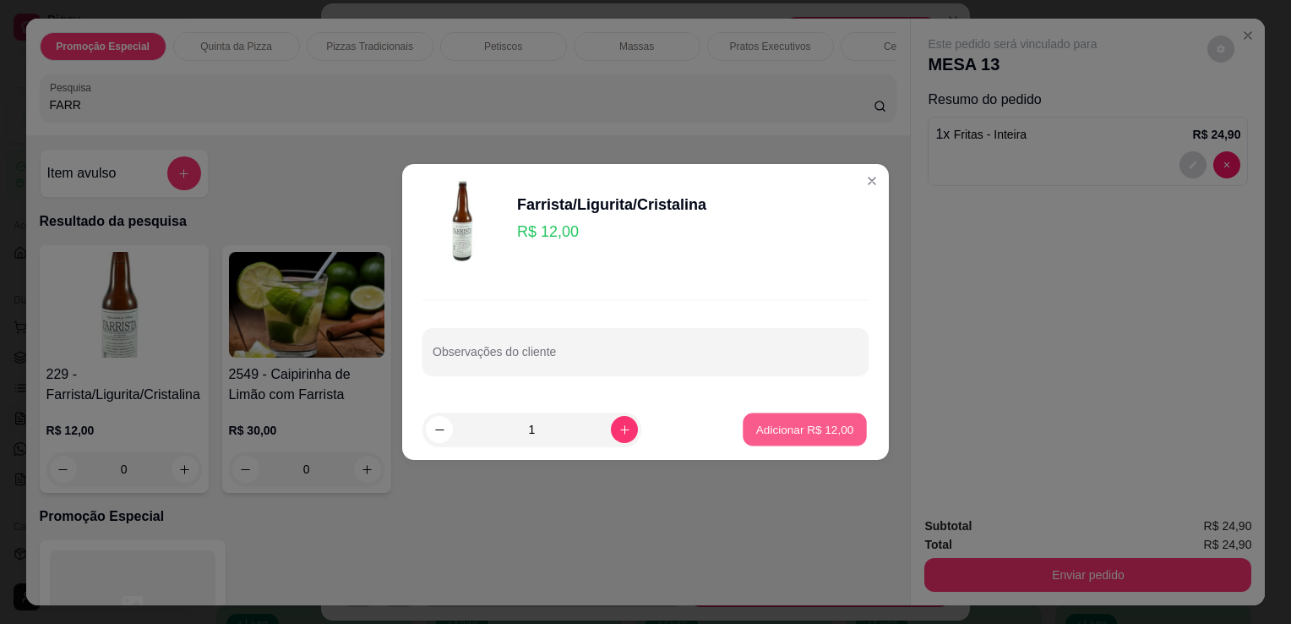
click at [807, 430] on p "Adicionar R$ 12,00" at bounding box center [805, 429] width 98 height 16
type input "1"
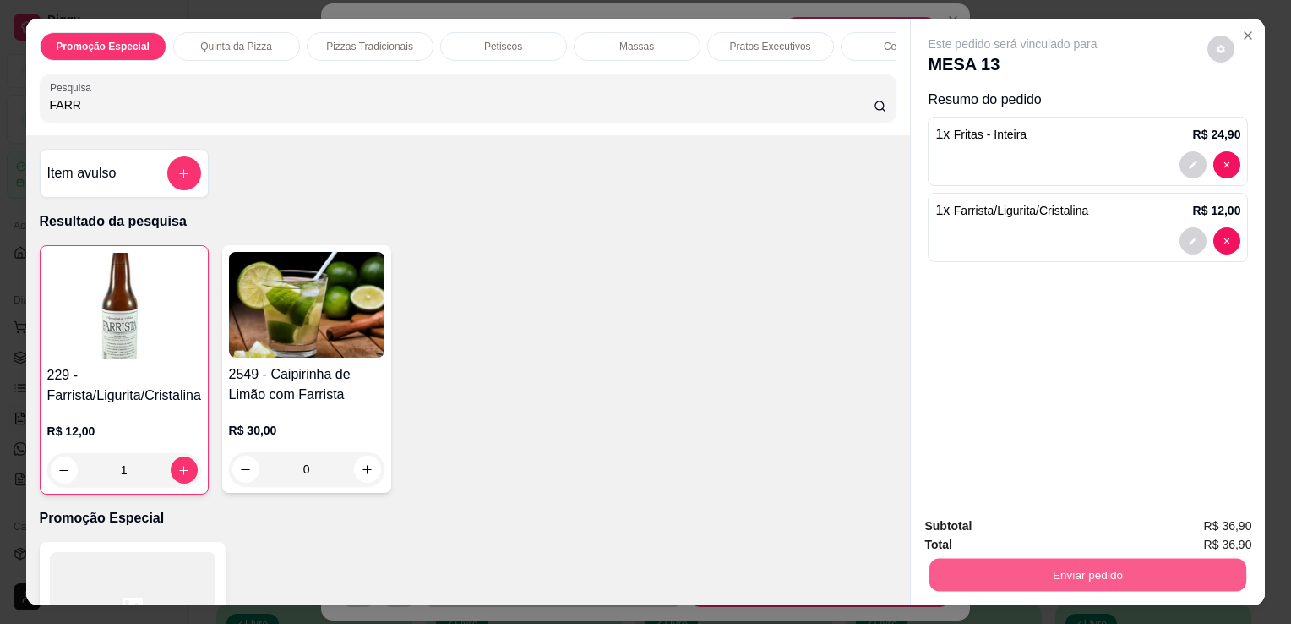
click at [1068, 564] on button "Enviar pedido" at bounding box center [1088, 574] width 317 height 33
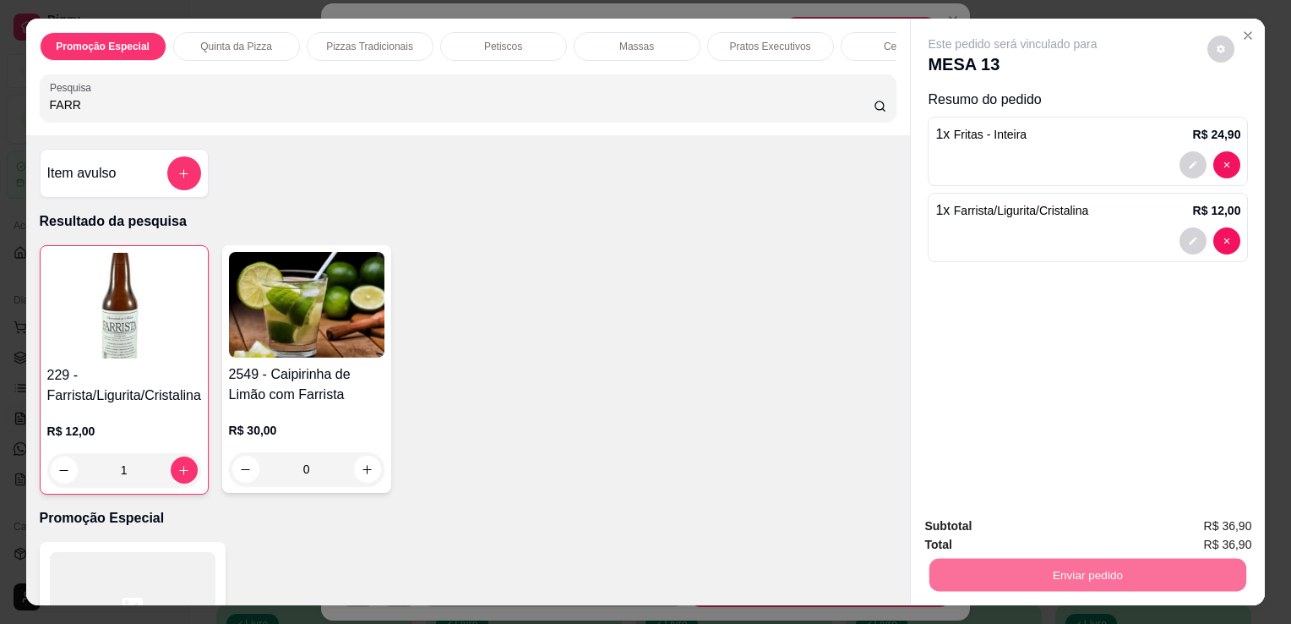
click at [1007, 534] on button "Não registrar e enviar pedido" at bounding box center [1032, 526] width 171 height 31
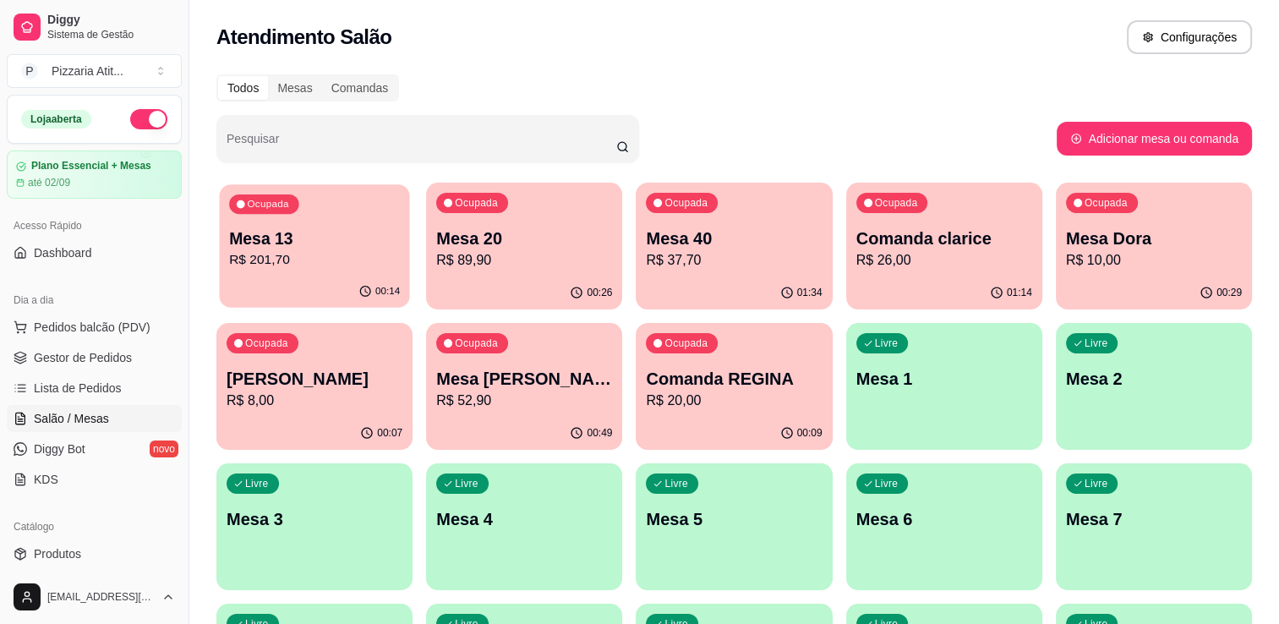
click at [256, 255] on p "R$ 201,70" at bounding box center [314, 259] width 171 height 19
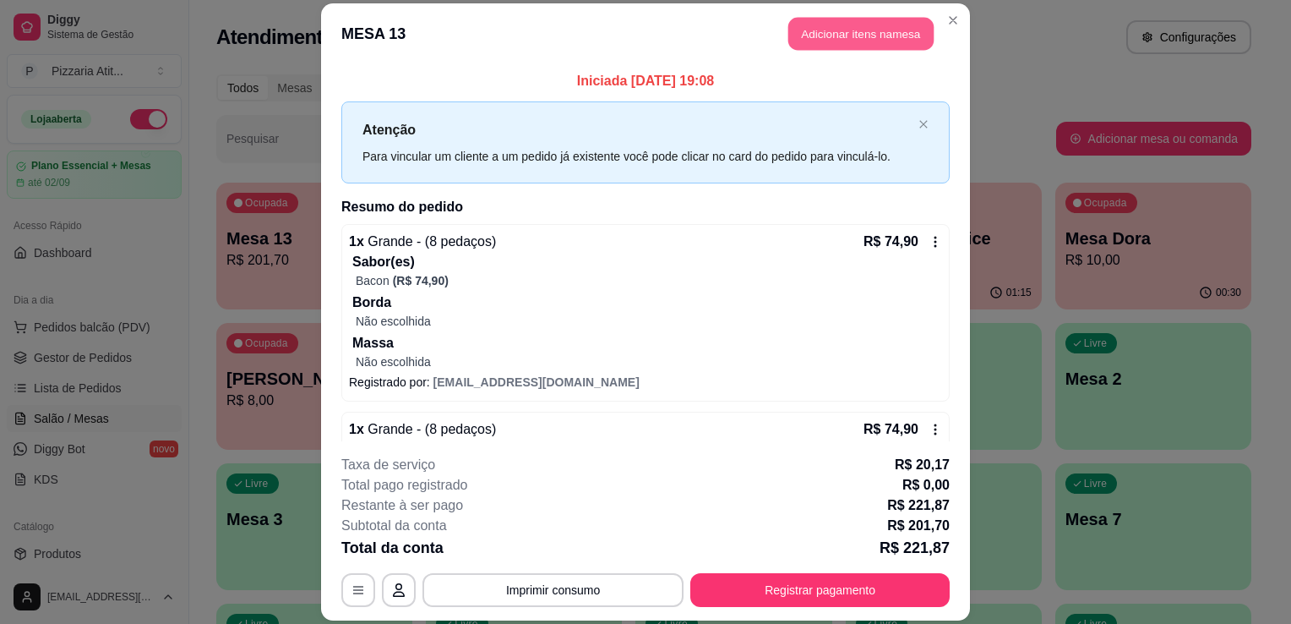
click at [829, 41] on button "Adicionar itens na mesa" at bounding box center [861, 33] width 145 height 33
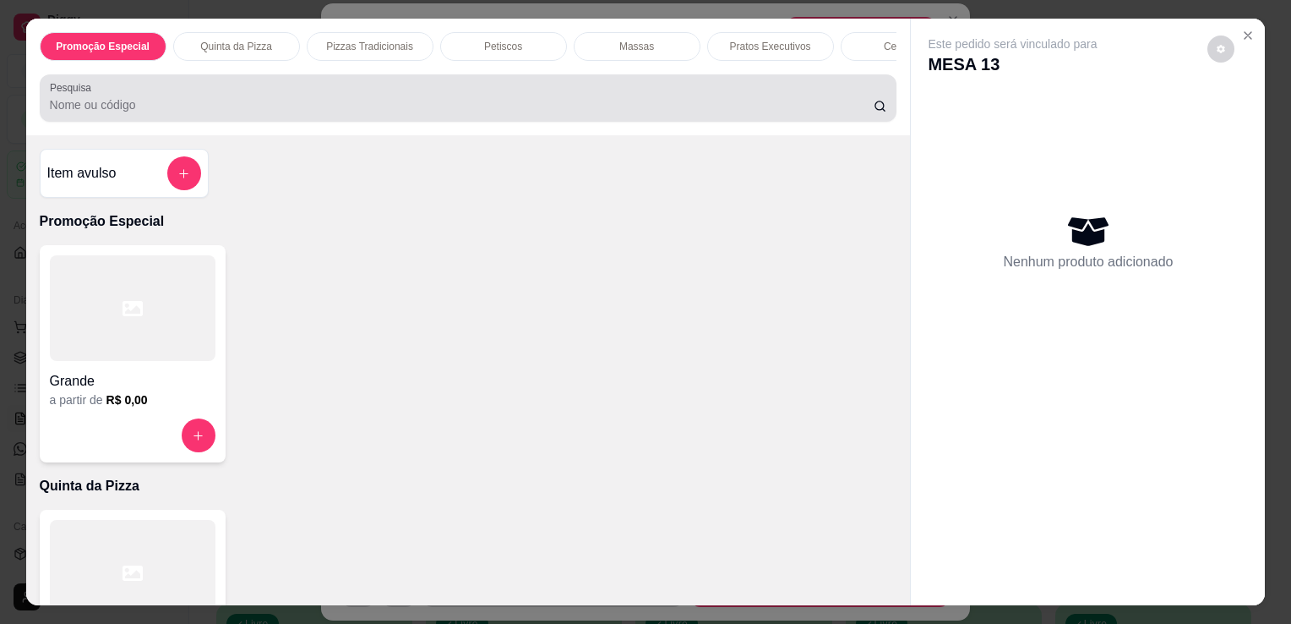
click at [530, 101] on div at bounding box center [469, 98] width 838 height 34
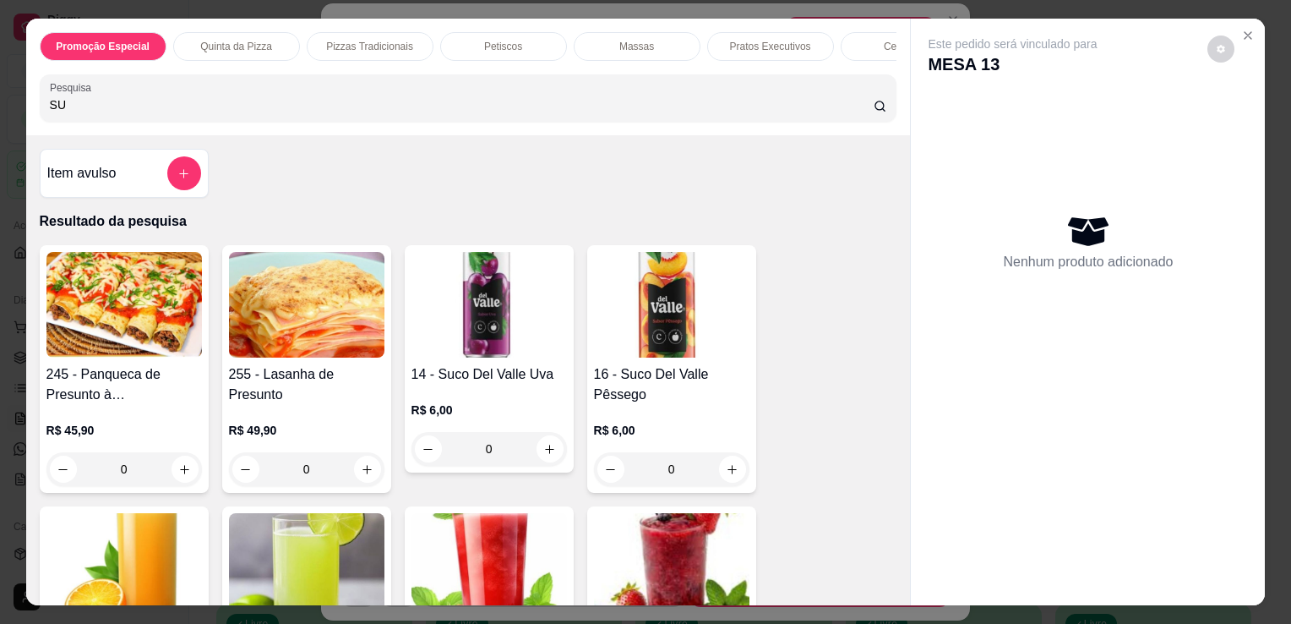
type input "SU"
click at [97, 537] on img at bounding box center [124, 566] width 156 height 106
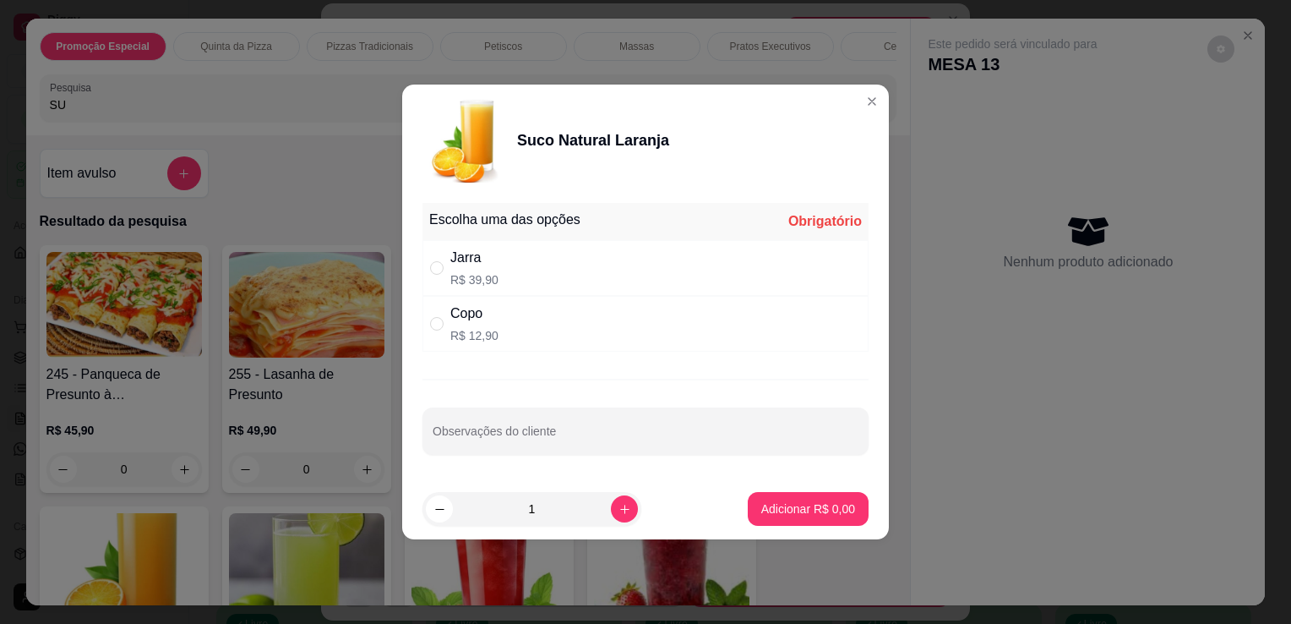
click at [440, 278] on div "Jarra R$ 39,90" at bounding box center [646, 268] width 446 height 56
radio input "true"
click at [808, 511] on p "Adicionar R$ 39,90" at bounding box center [805, 508] width 98 height 16
type input "1"
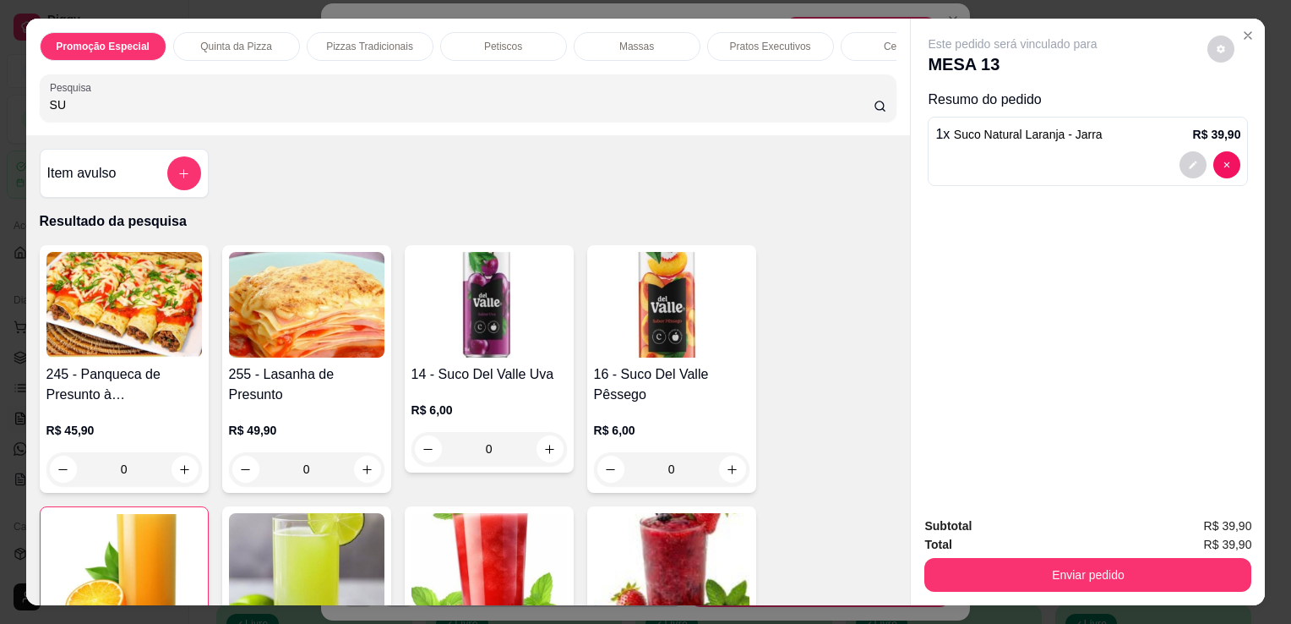
click at [956, 554] on div "Enviar pedido" at bounding box center [1088, 573] width 327 height 38
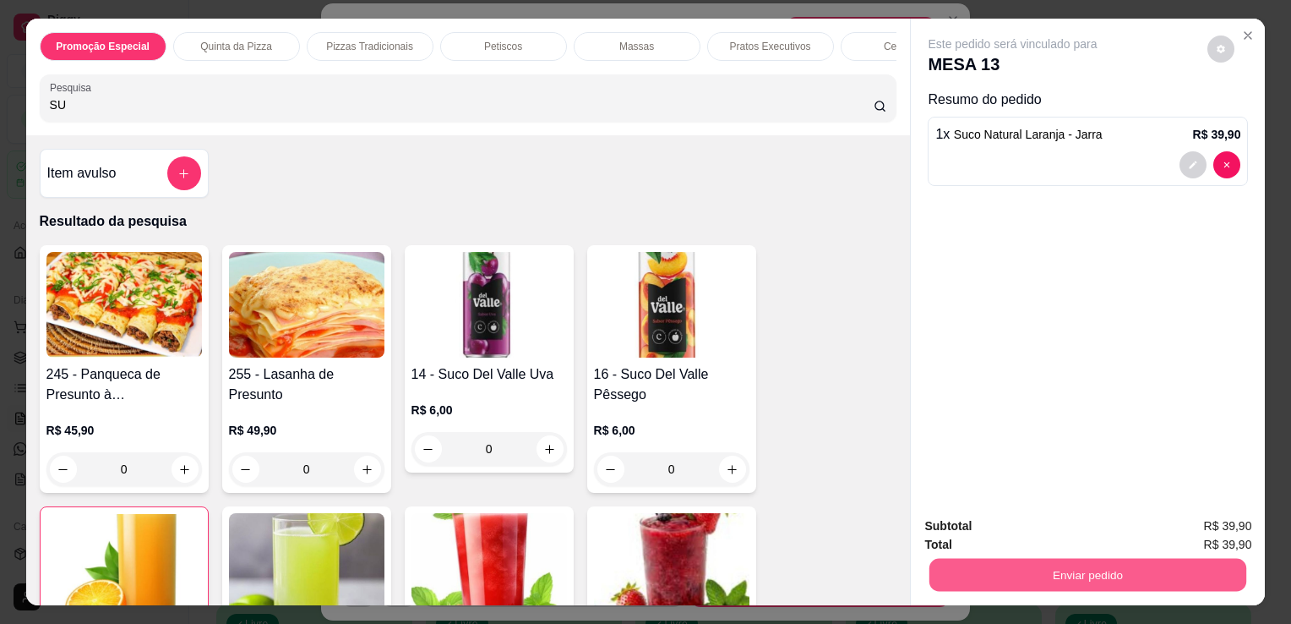
click at [958, 558] on button "Enviar pedido" at bounding box center [1088, 574] width 317 height 33
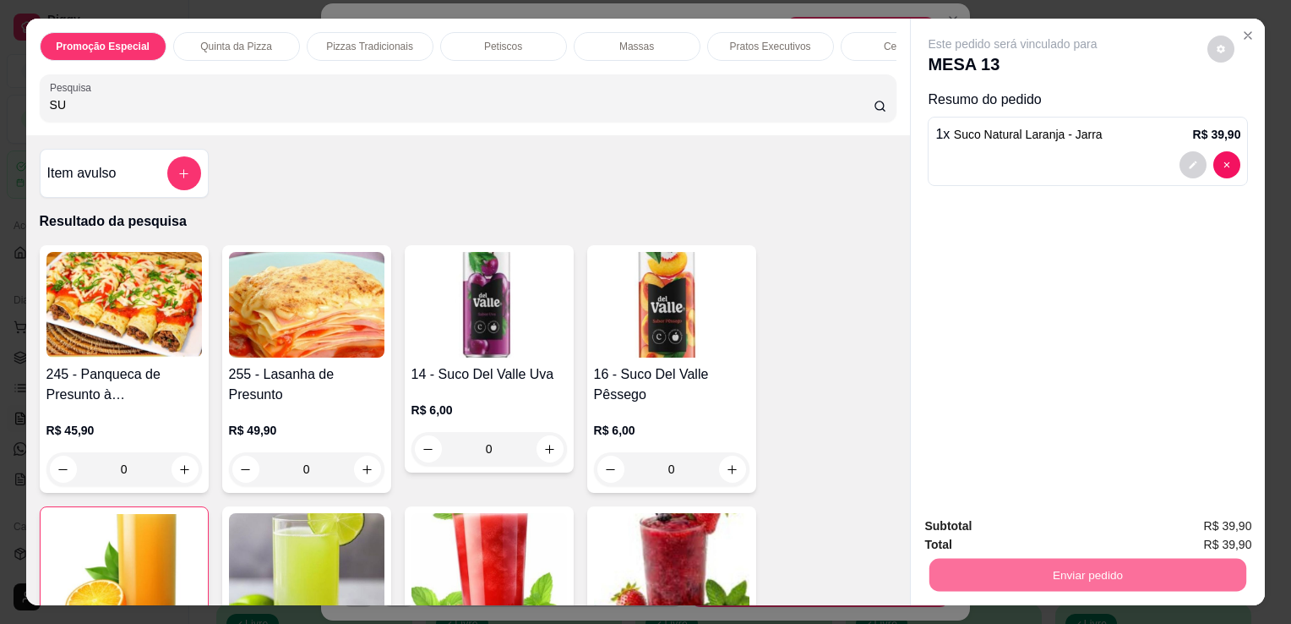
click at [949, 519] on button "Não registrar e enviar pedido" at bounding box center [1032, 526] width 171 height 31
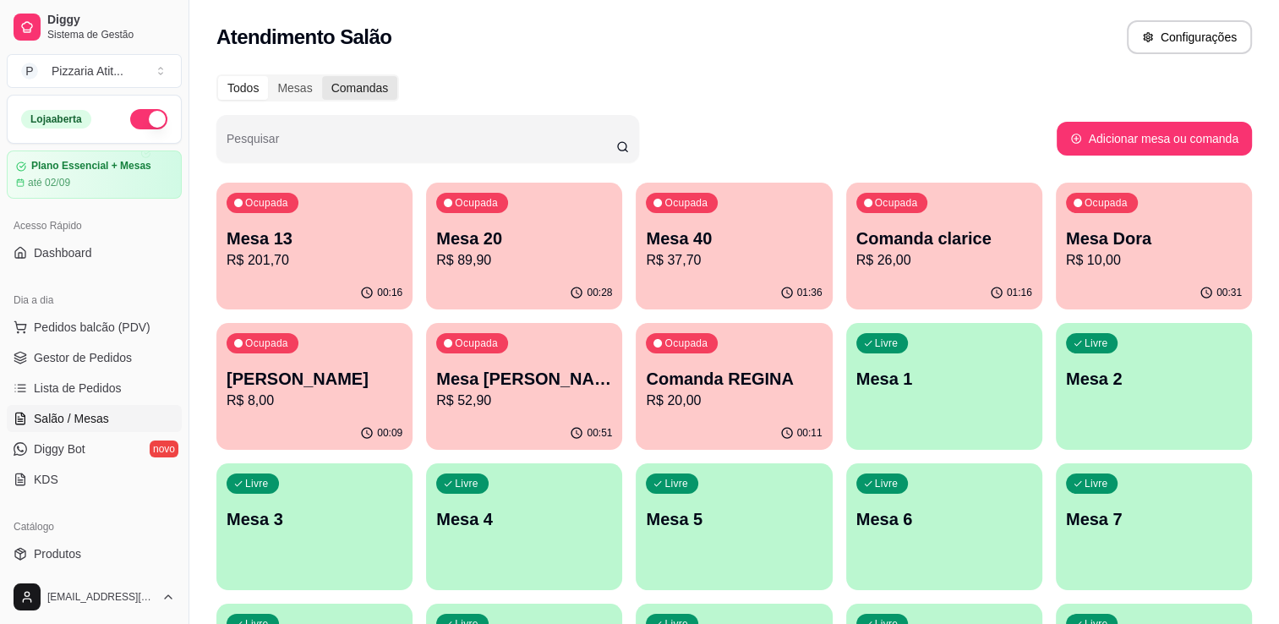
click at [352, 86] on div "Comandas" at bounding box center [360, 88] width 76 height 24
click at [322, 76] on input "Comandas" at bounding box center [322, 76] width 0 height 0
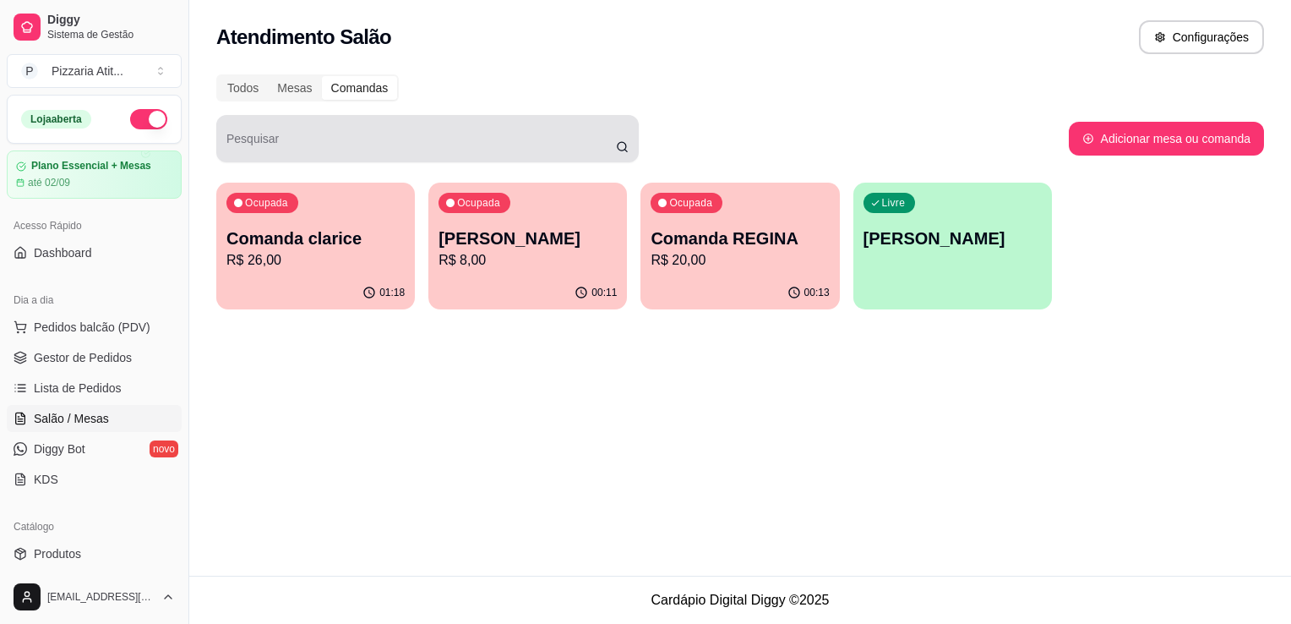
click at [622, 148] on icon at bounding box center [622, 147] width 13 height 14
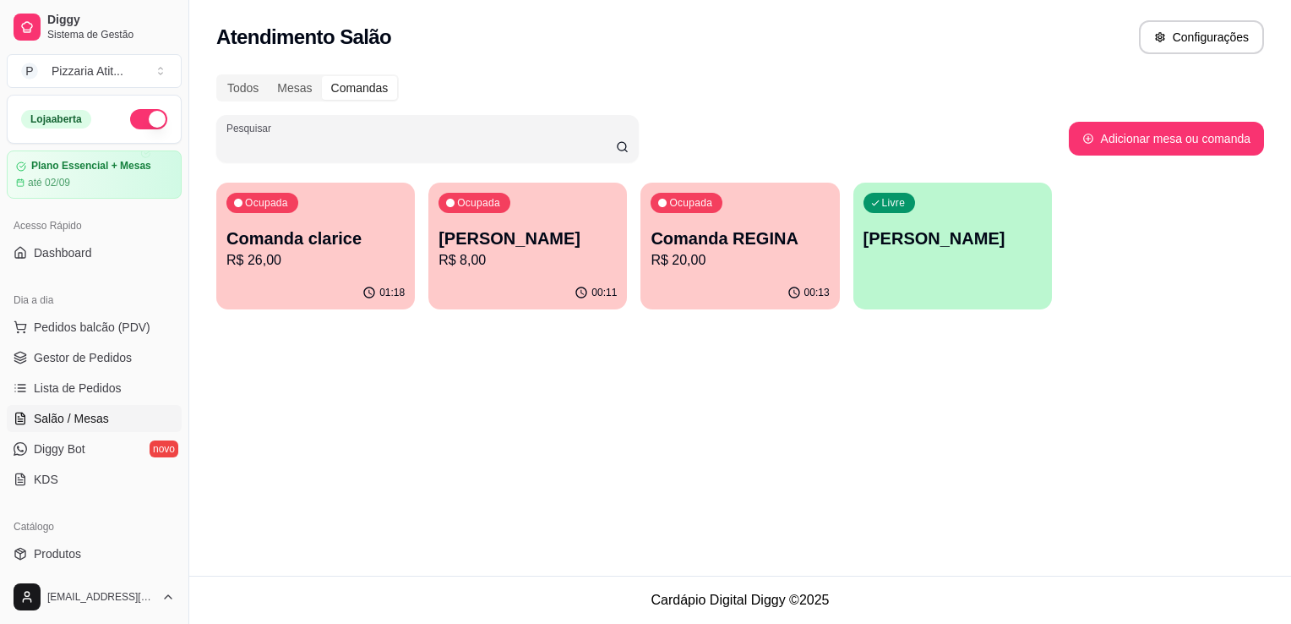
click at [571, 150] on input "Pesquisar" at bounding box center [422, 145] width 390 height 17
click at [1133, 135] on button "Adicionar mesa ou comanda" at bounding box center [1166, 139] width 189 height 33
select select "TABLE"
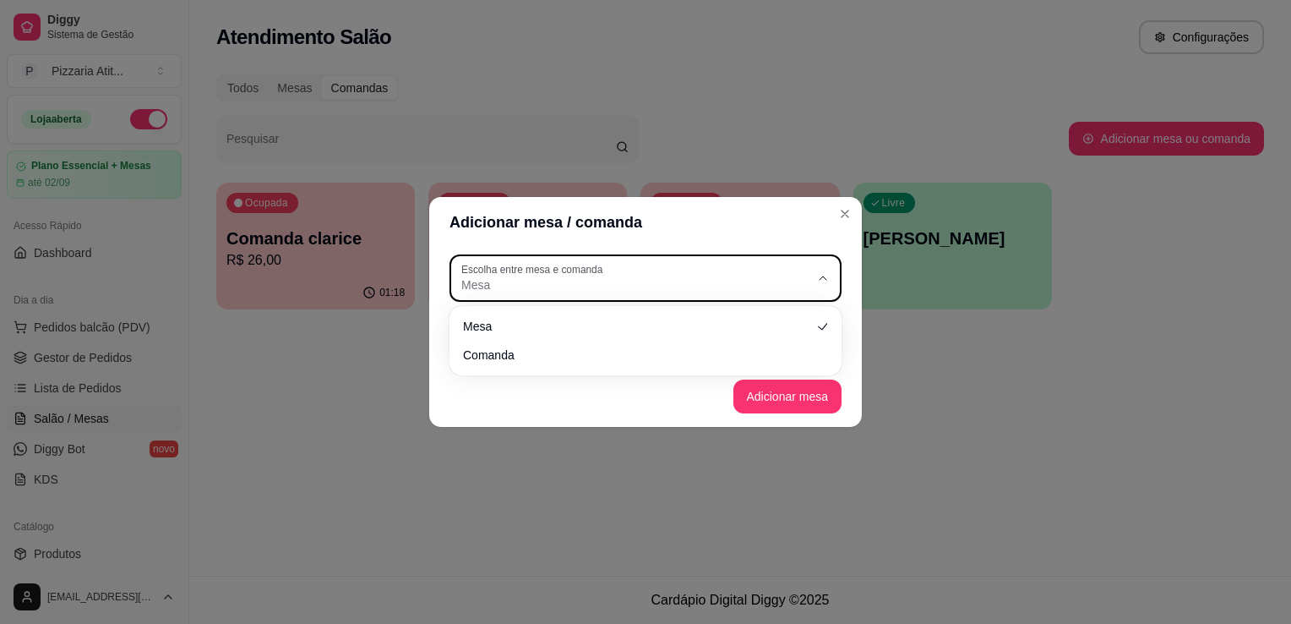
click at [794, 269] on div "Mesa" at bounding box center [635, 278] width 348 height 30
click at [642, 370] on div "Mesa Comanda" at bounding box center [645, 340] width 385 height 63
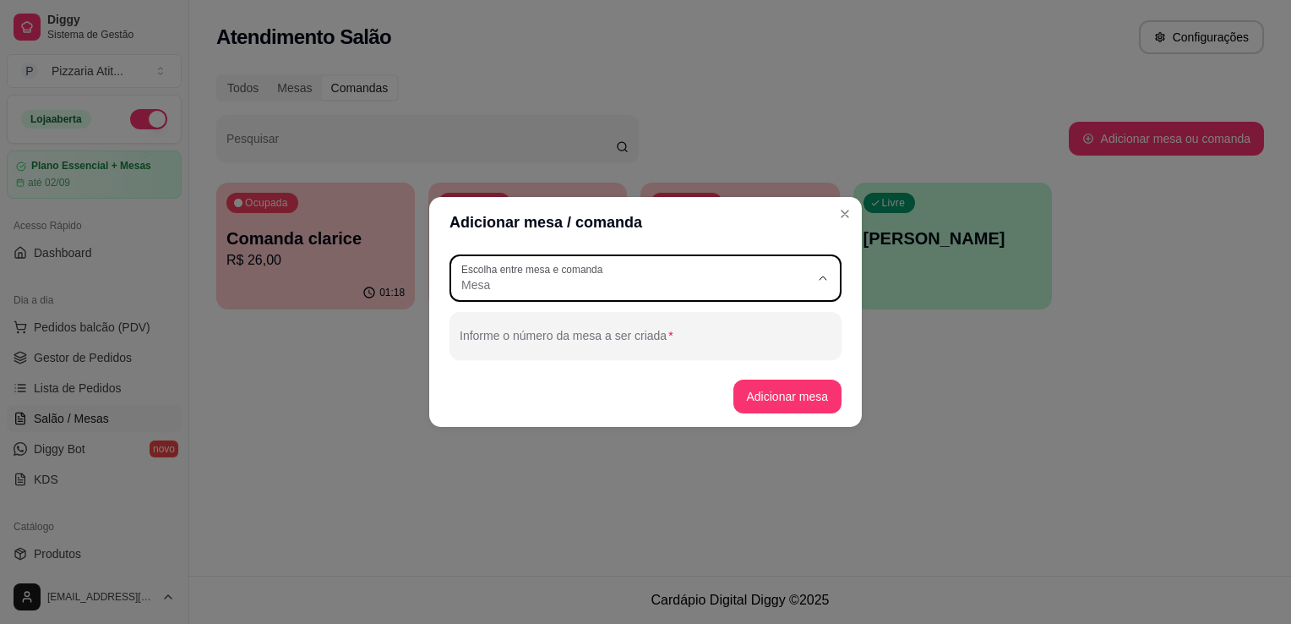
click at [642, 363] on li "Comanda" at bounding box center [645, 353] width 363 height 26
type input "CARD"
select select "CARD"
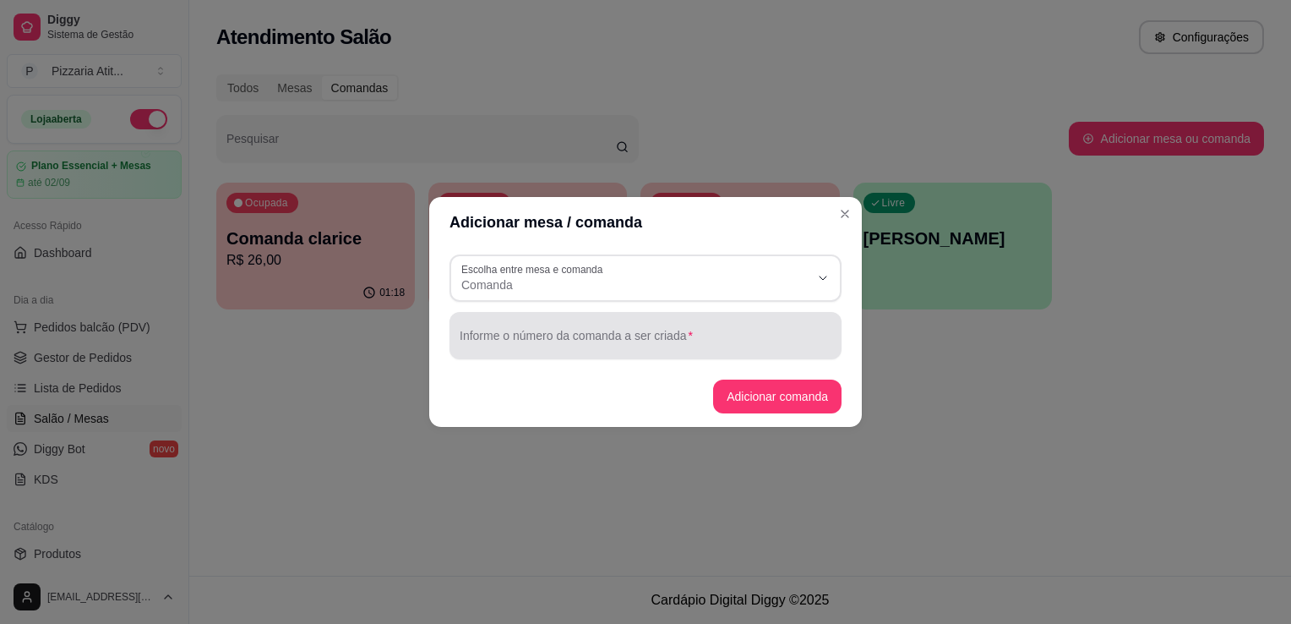
click at [642, 355] on div "Informe o número da comanda a ser criada" at bounding box center [646, 335] width 392 height 47
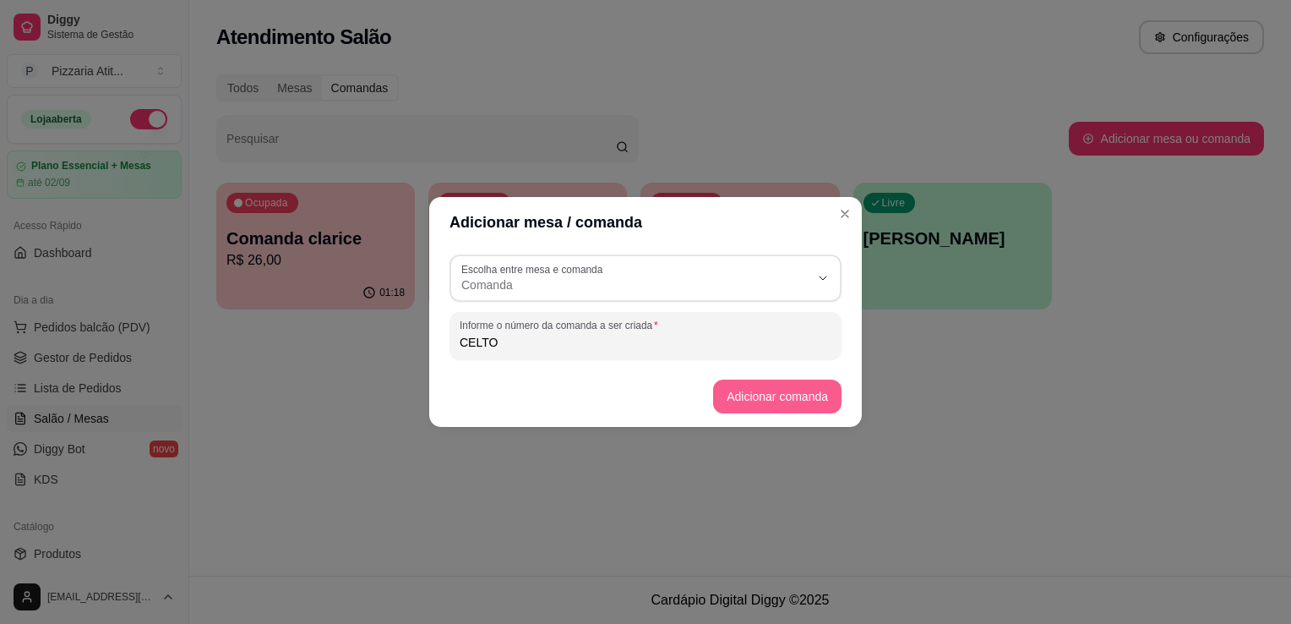
type input "CELTO"
click at [766, 397] on button "Adicionar comanda" at bounding box center [777, 396] width 124 height 33
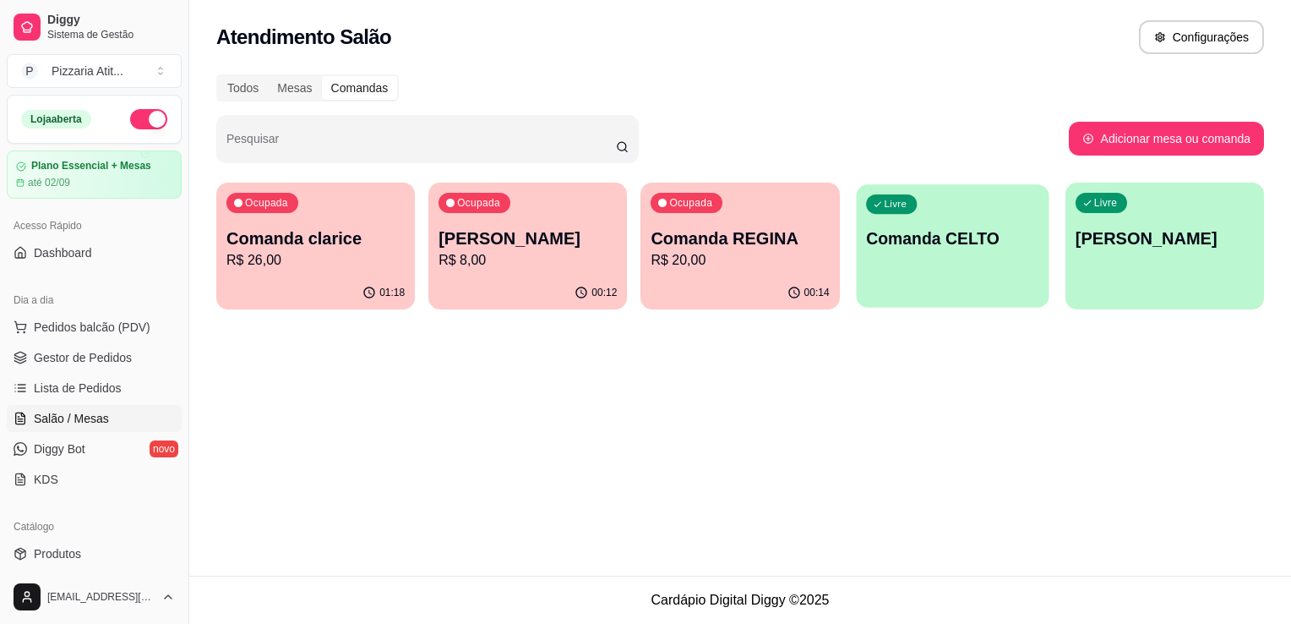
click at [974, 242] on p "Comanda CELTO" at bounding box center [952, 238] width 173 height 23
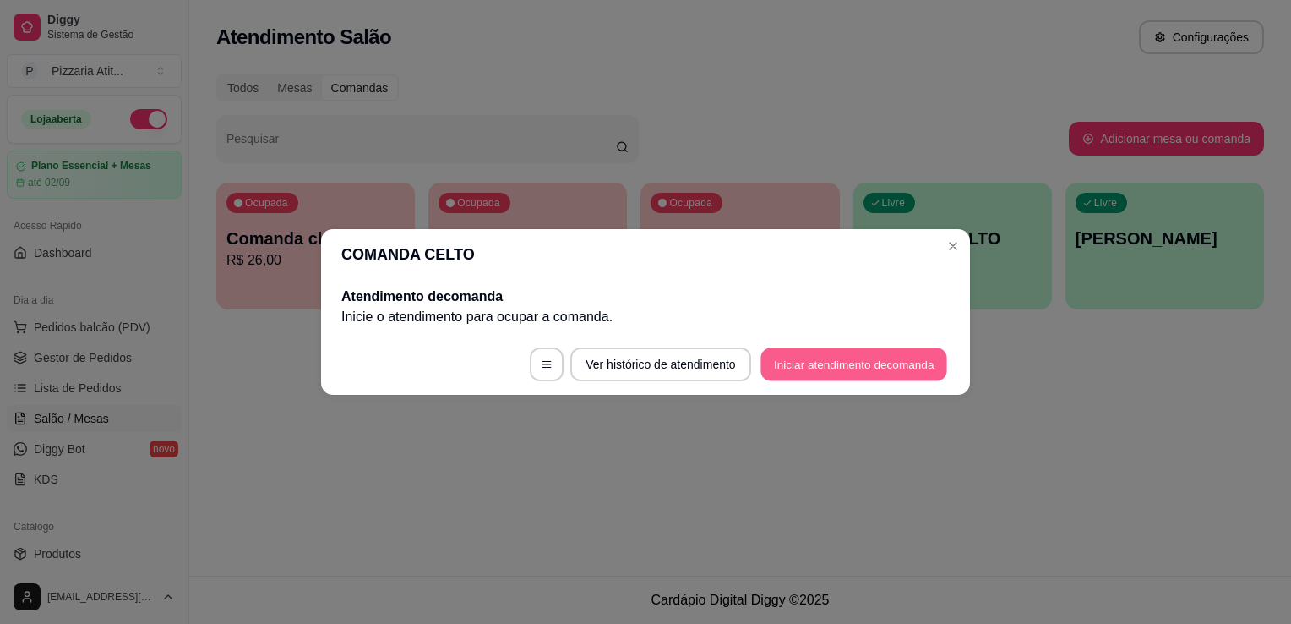
click at [871, 361] on button "Iniciar atendimento de comanda" at bounding box center [854, 364] width 187 height 33
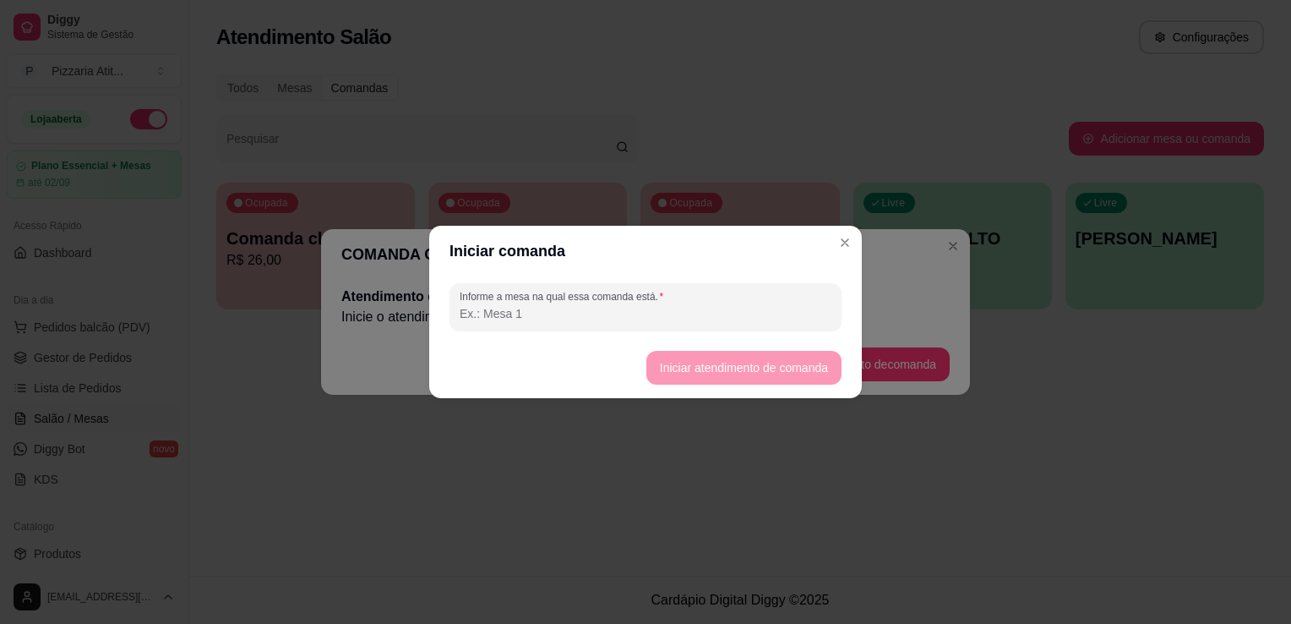
click at [801, 319] on input "Informe a mesa na qual essa comanda está." at bounding box center [646, 313] width 372 height 17
type input "0"
drag, startPoint x: 759, startPoint y: 394, endPoint x: 757, endPoint y: 371, distance: 22.9
click at [757, 371] on footer "Iniciar atendimento de comanda" at bounding box center [645, 367] width 433 height 61
click at [757, 371] on button "Iniciar atendimento de comanda" at bounding box center [743, 368] width 189 height 33
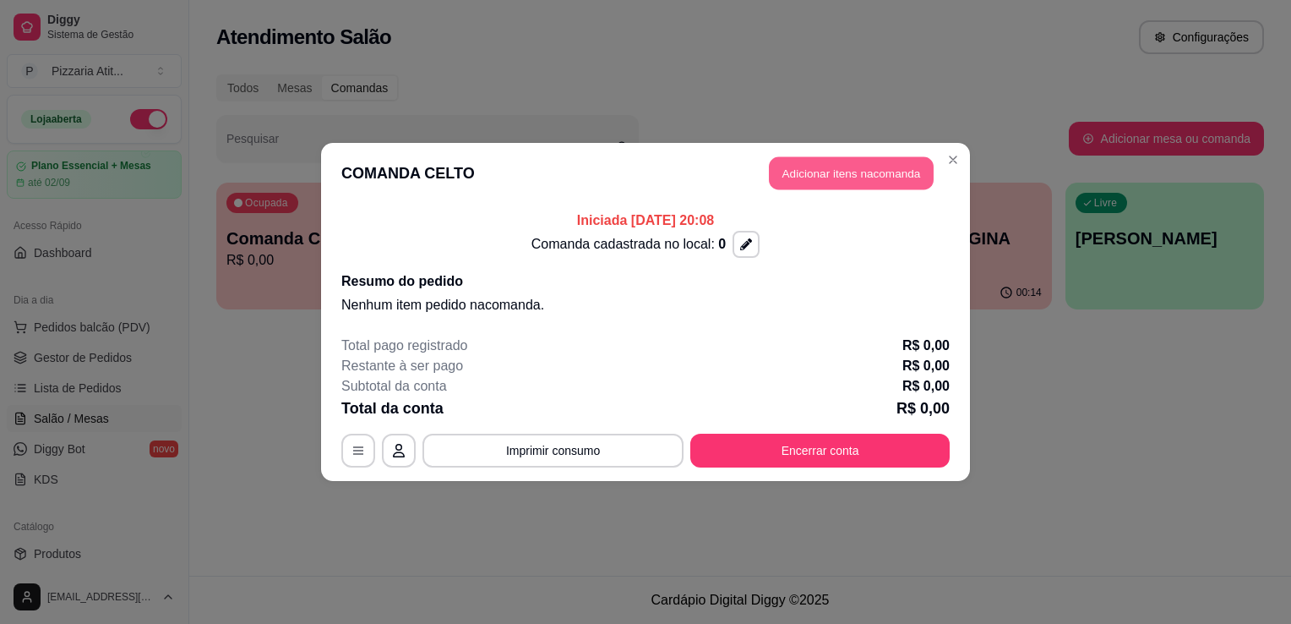
click at [872, 169] on button "Adicionar itens na comanda" at bounding box center [851, 173] width 165 height 33
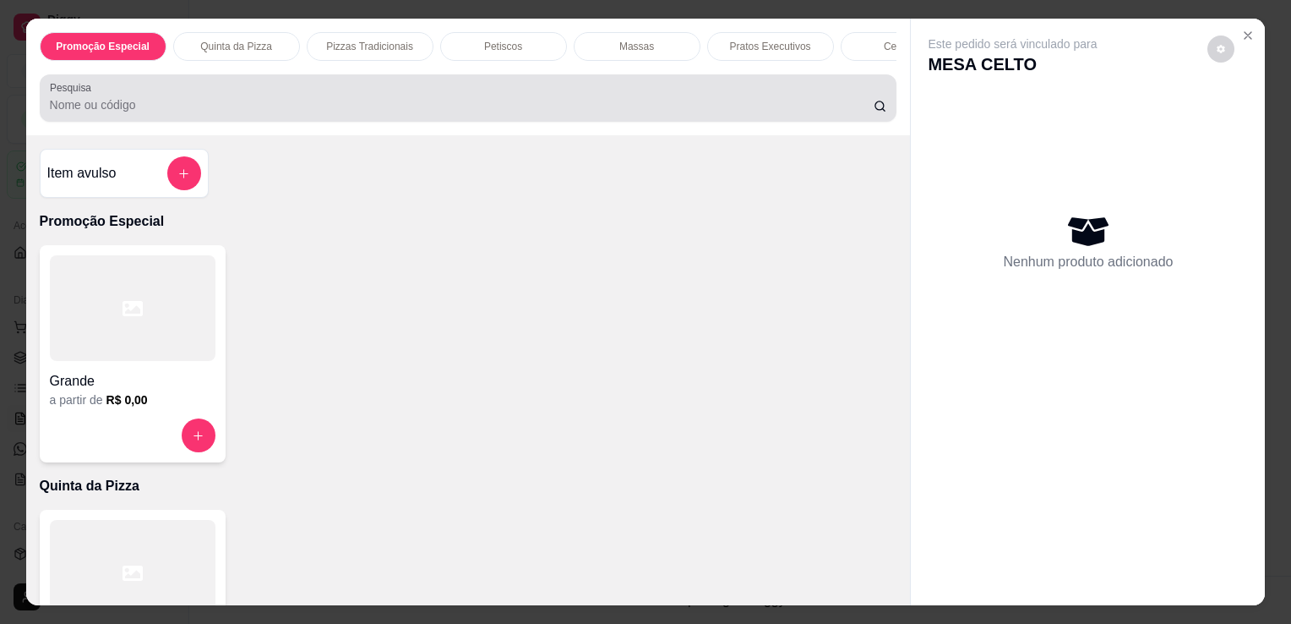
click at [714, 122] on div "Pesquisa" at bounding box center [469, 97] width 858 height 47
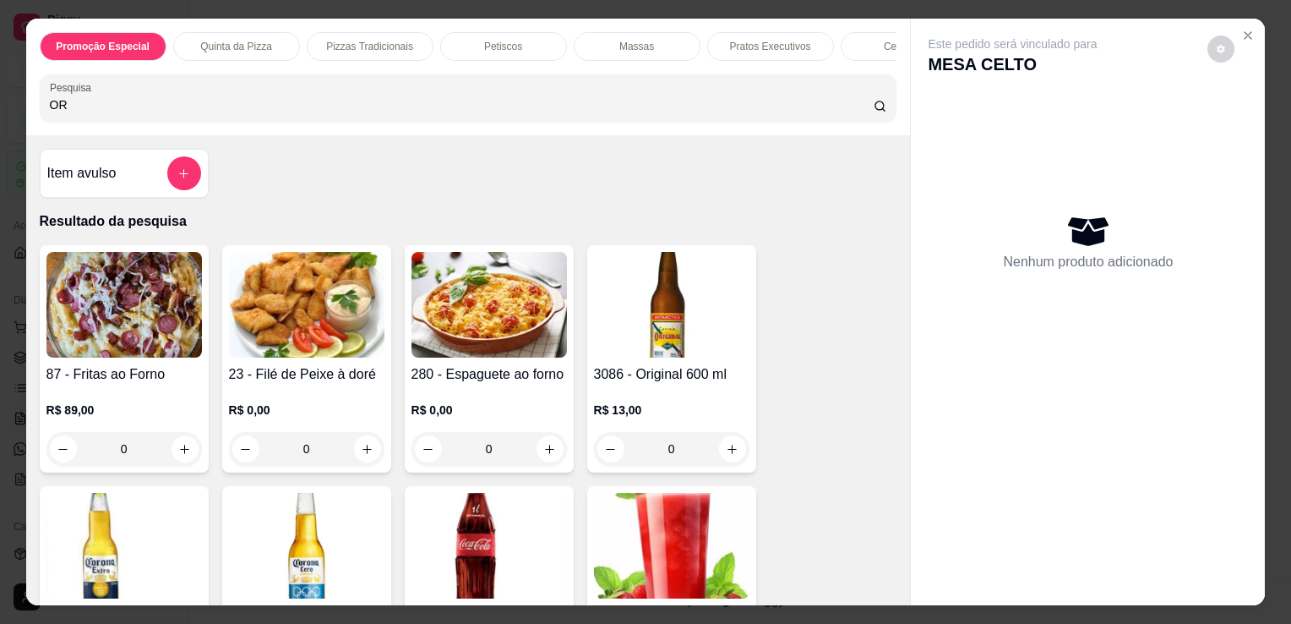
type input "OR"
click at [660, 326] on img at bounding box center [672, 305] width 156 height 106
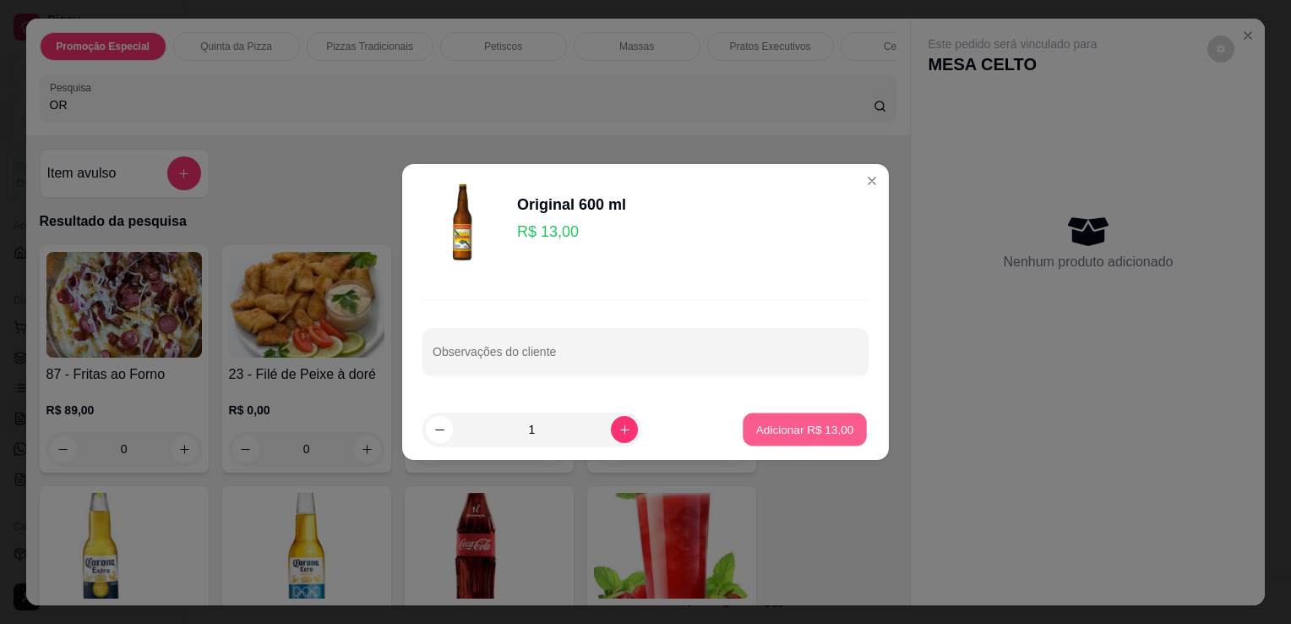
click at [845, 413] on button "Adicionar R$ 13,00" at bounding box center [805, 429] width 124 height 33
type input "1"
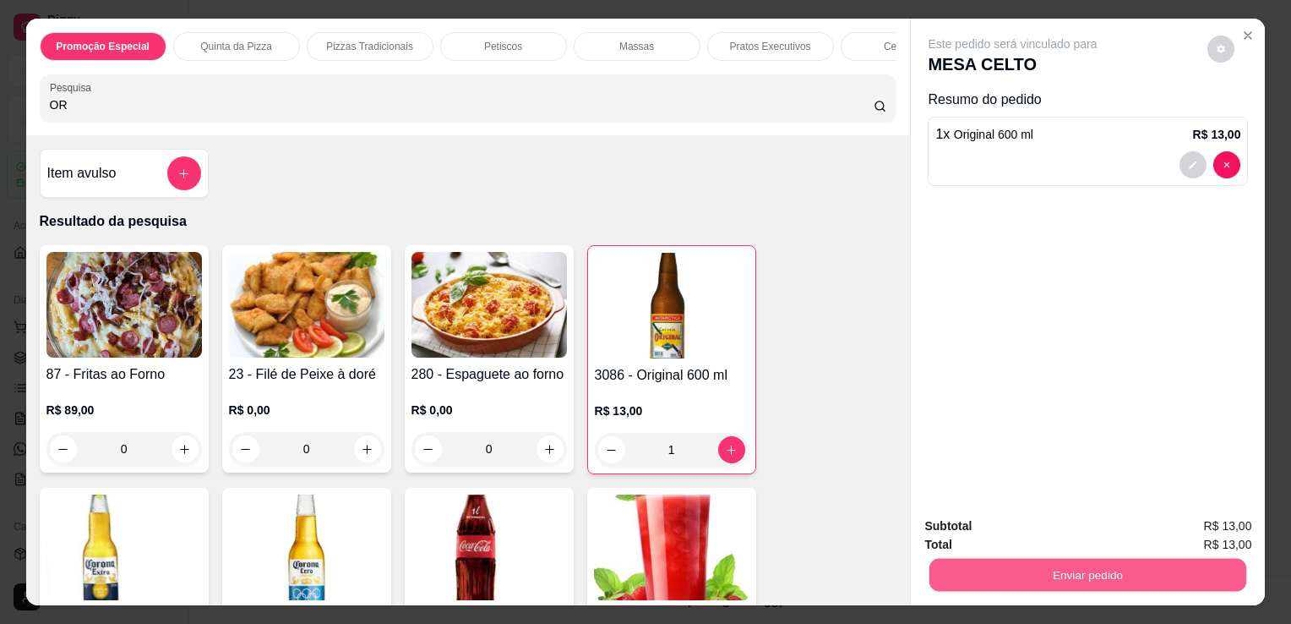
click at [1068, 560] on button "Enviar pedido" at bounding box center [1088, 574] width 317 height 33
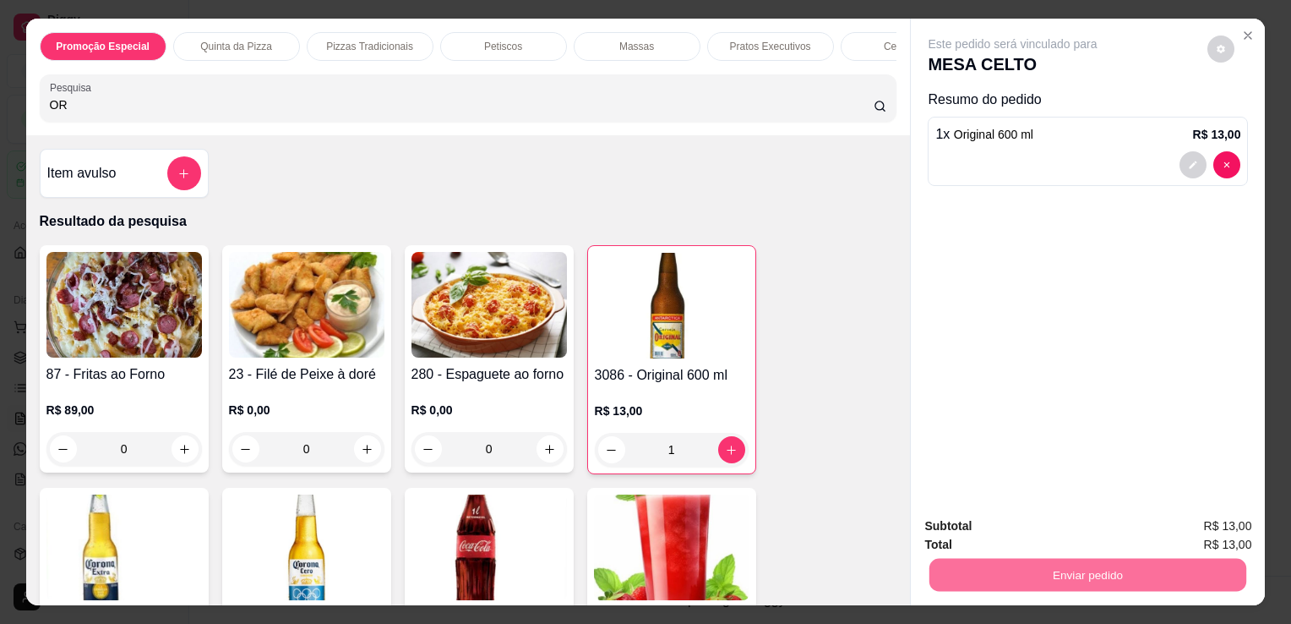
click at [1025, 526] on button "Não registrar e enviar pedido" at bounding box center [1033, 527] width 176 height 32
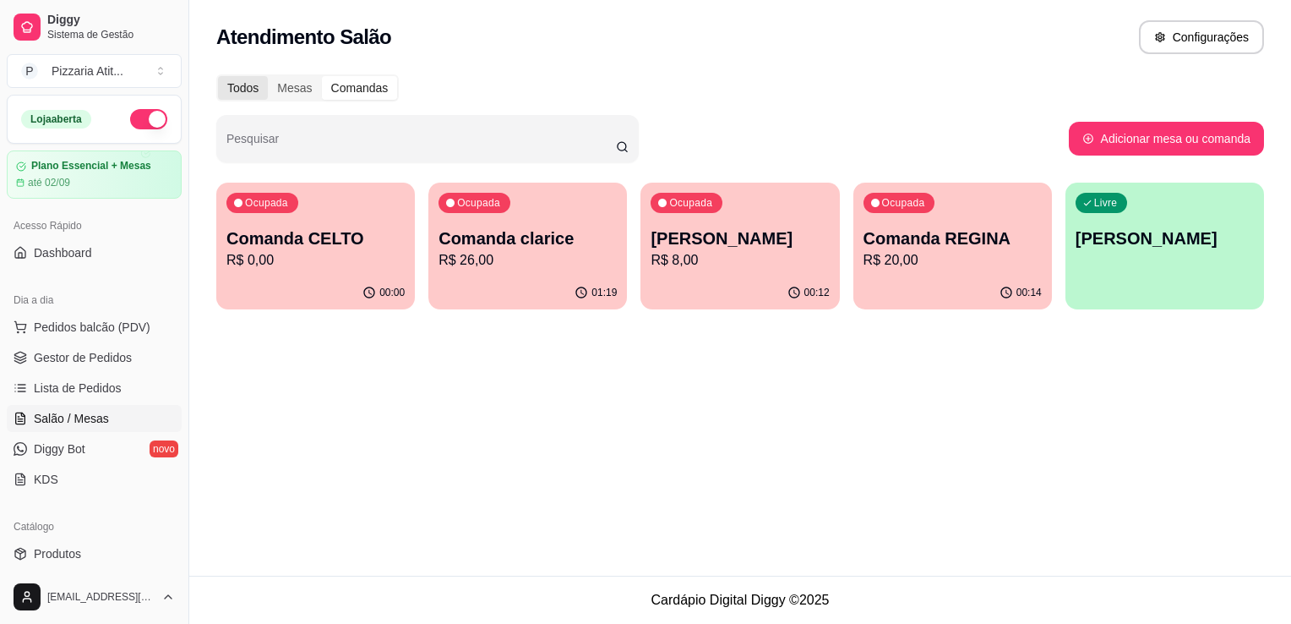
click at [240, 90] on div "Todos" at bounding box center [243, 88] width 50 height 24
click at [218, 76] on input "Todos" at bounding box center [218, 76] width 0 height 0
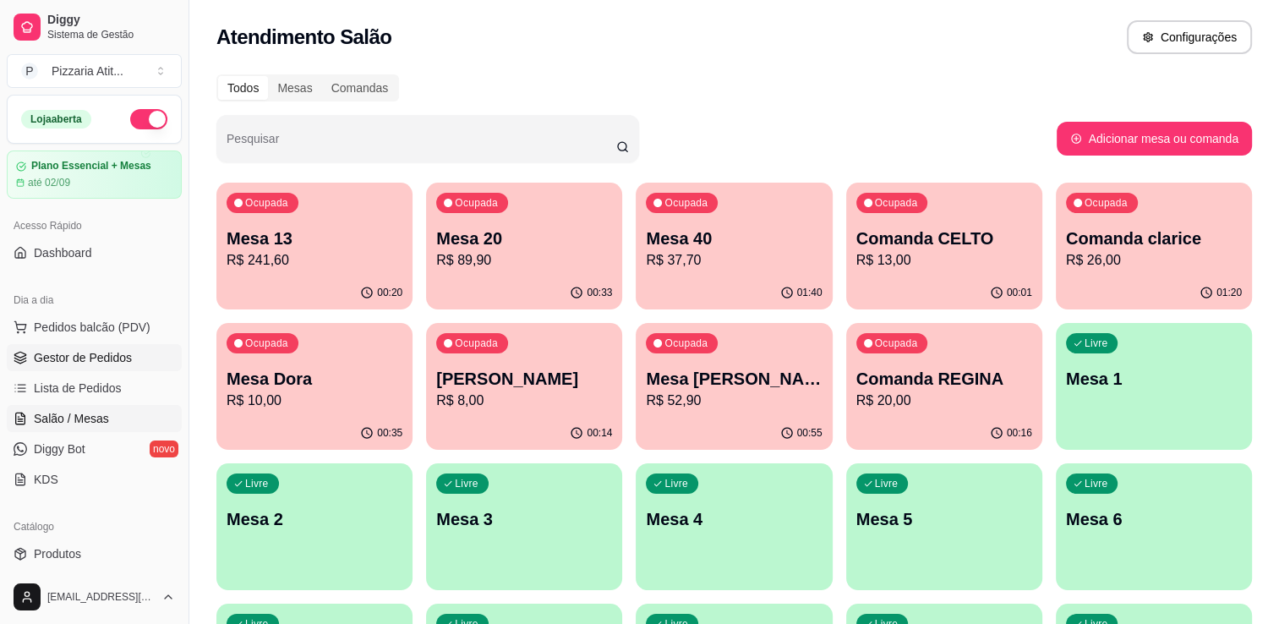
click at [139, 358] on link "Gestor de Pedidos" at bounding box center [94, 357] width 175 height 27
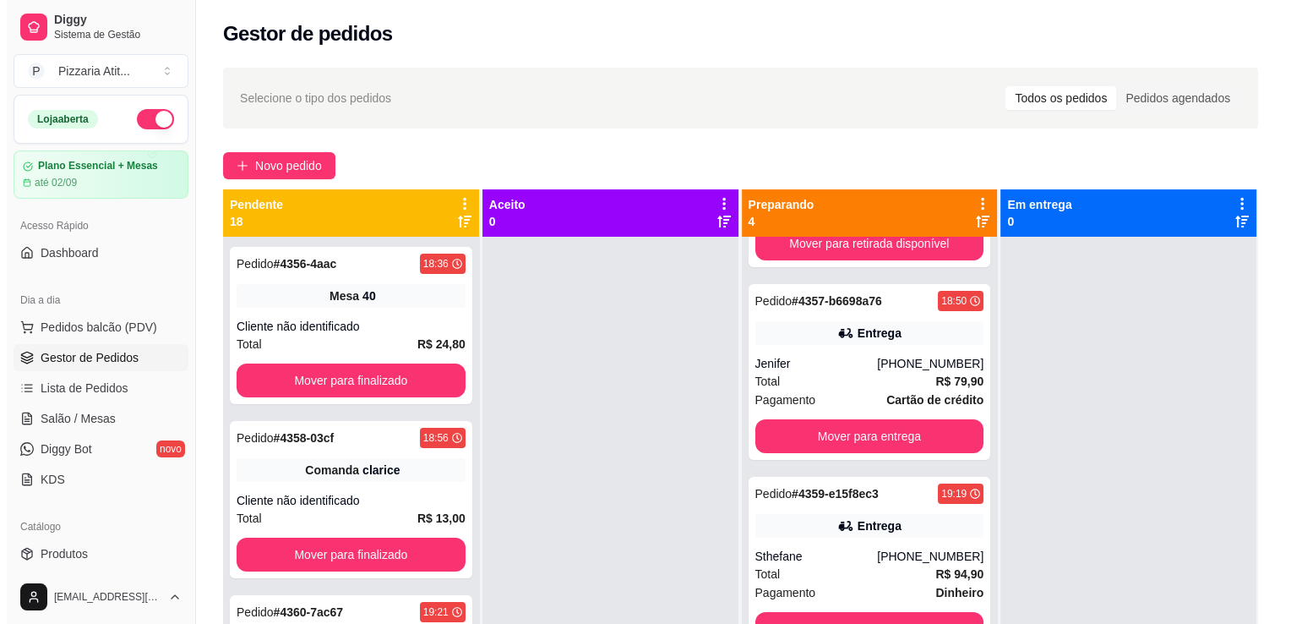
scroll to position [163, 0]
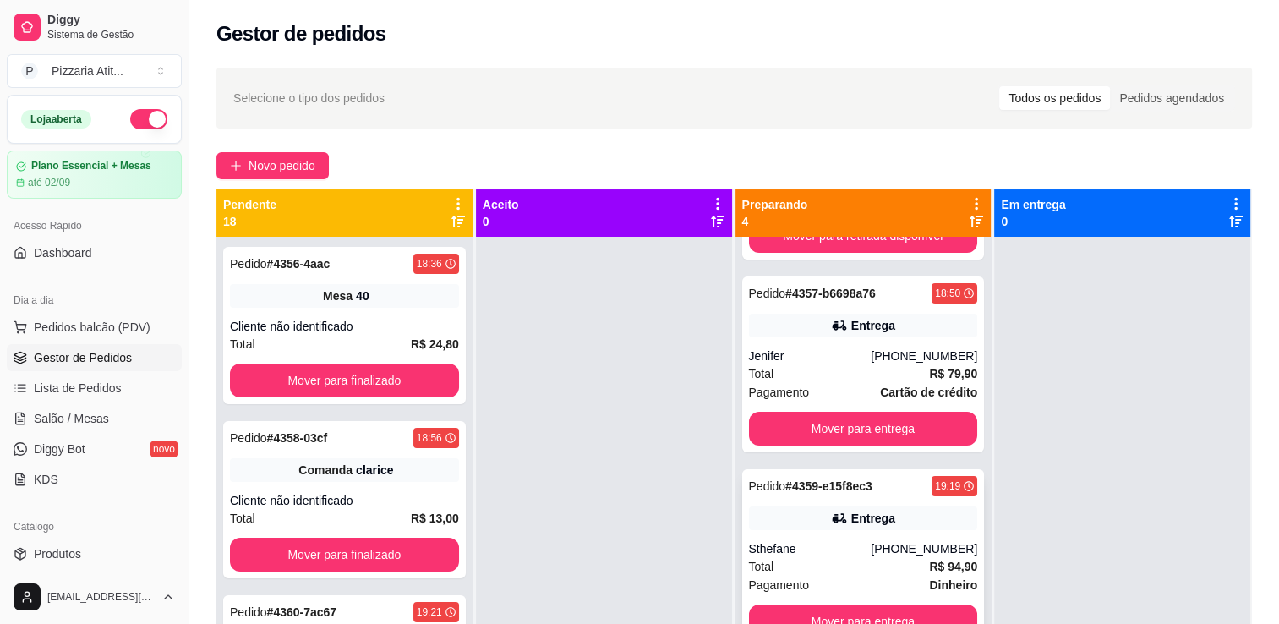
click at [894, 570] on div "Total R$ 94,90" at bounding box center [863, 566] width 229 height 19
click at [113, 411] on link "Salão / Mesas" at bounding box center [94, 418] width 175 height 27
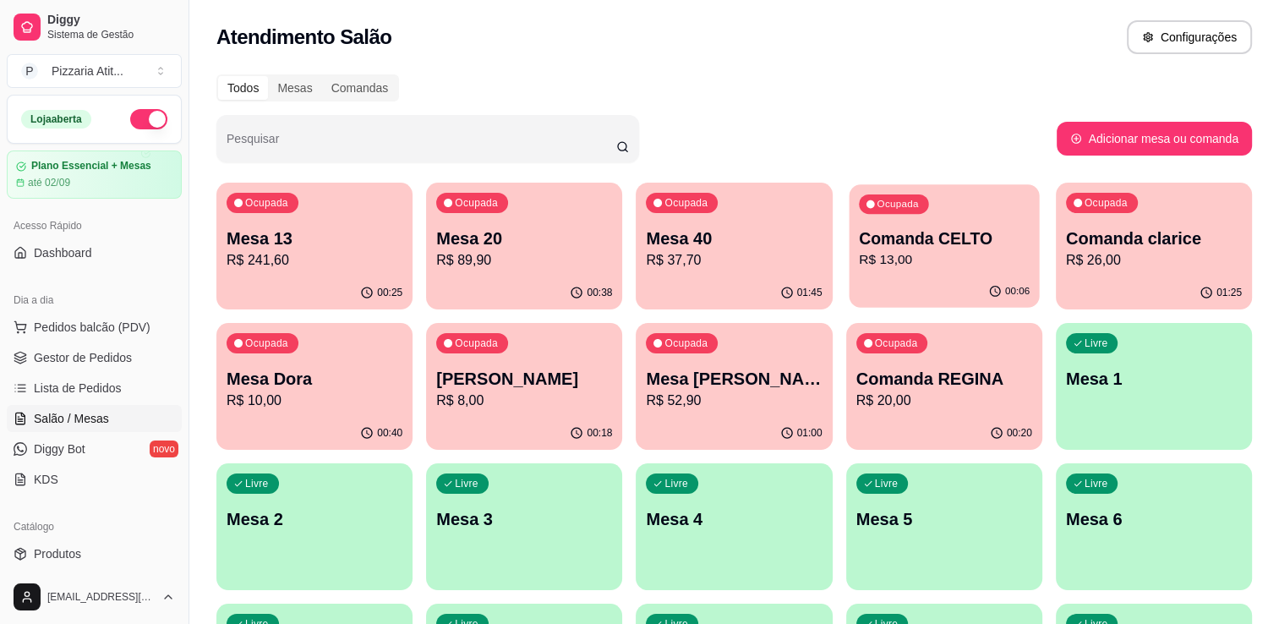
click at [910, 252] on p "R$ 13,00" at bounding box center [944, 259] width 171 height 19
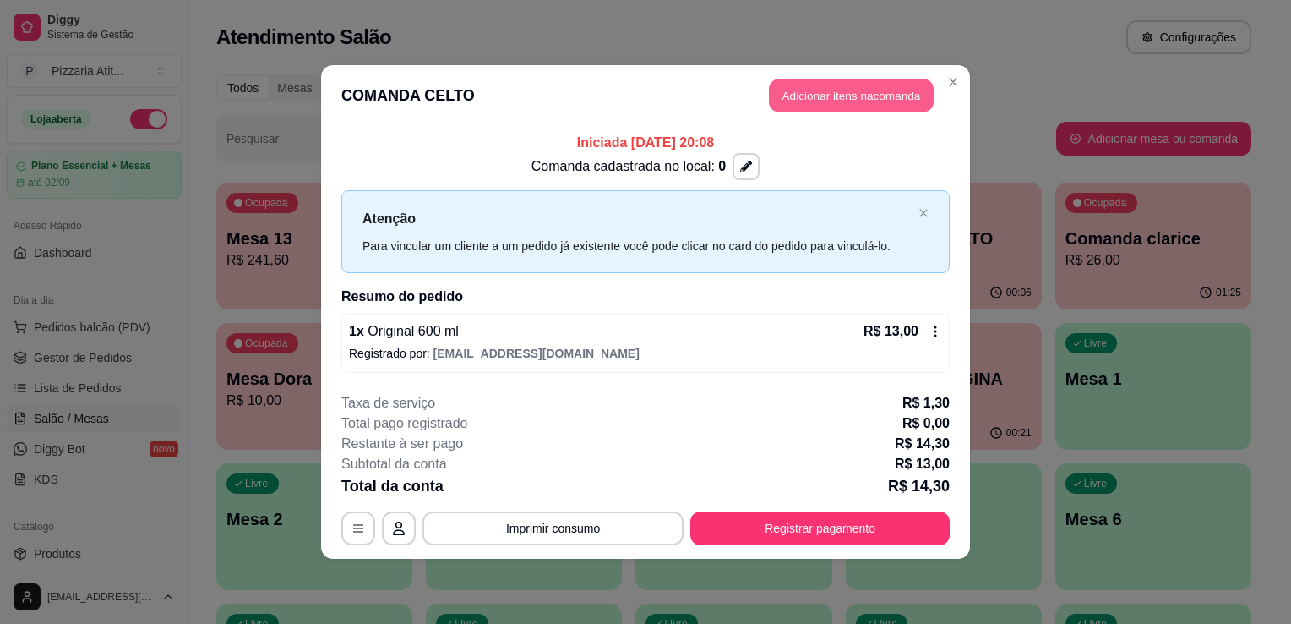
click at [876, 98] on button "Adicionar itens na comanda" at bounding box center [851, 95] width 165 height 33
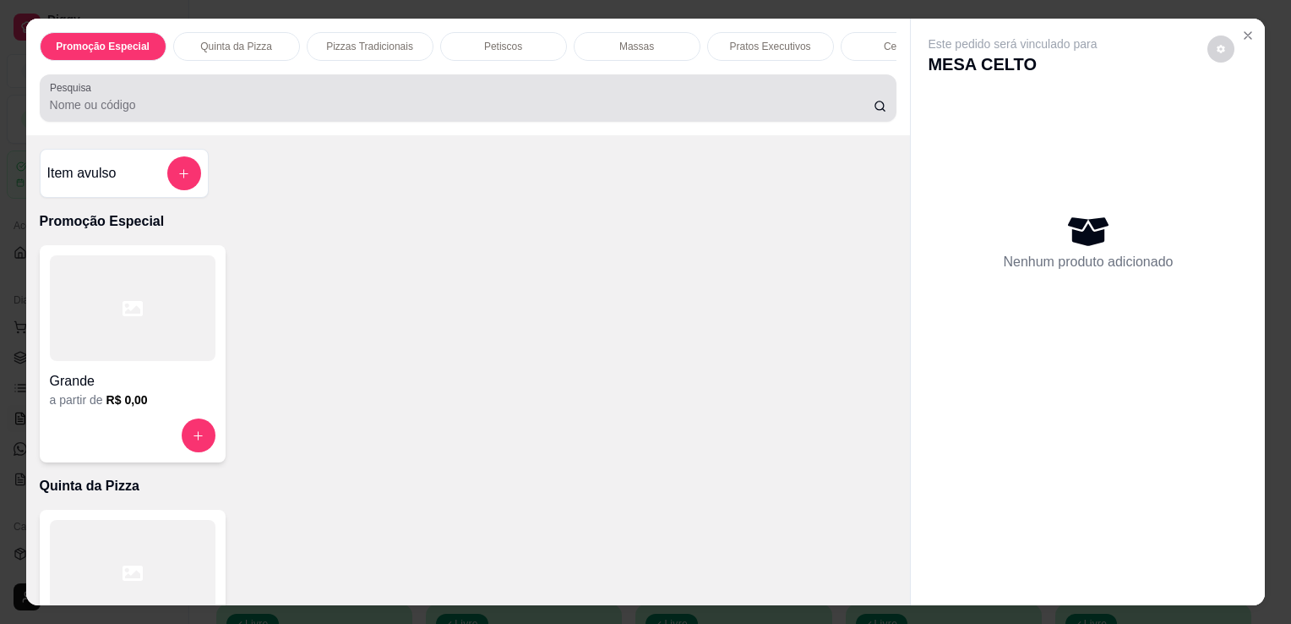
click at [666, 96] on div at bounding box center [469, 98] width 838 height 34
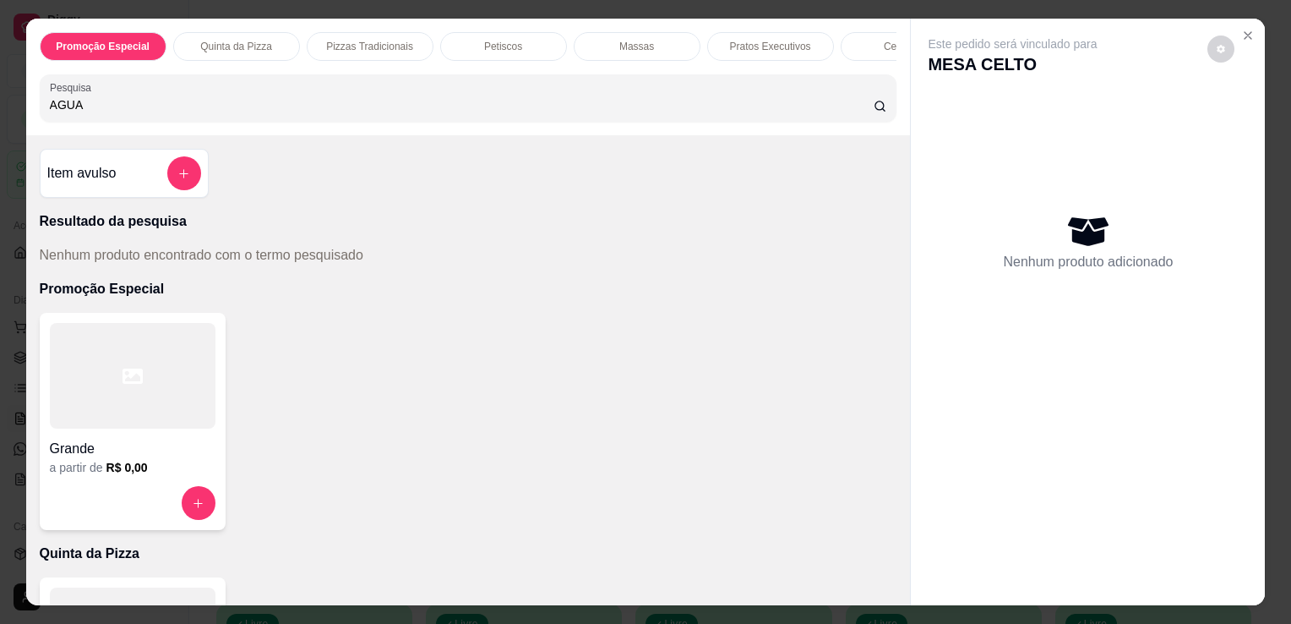
type input "AGUA"
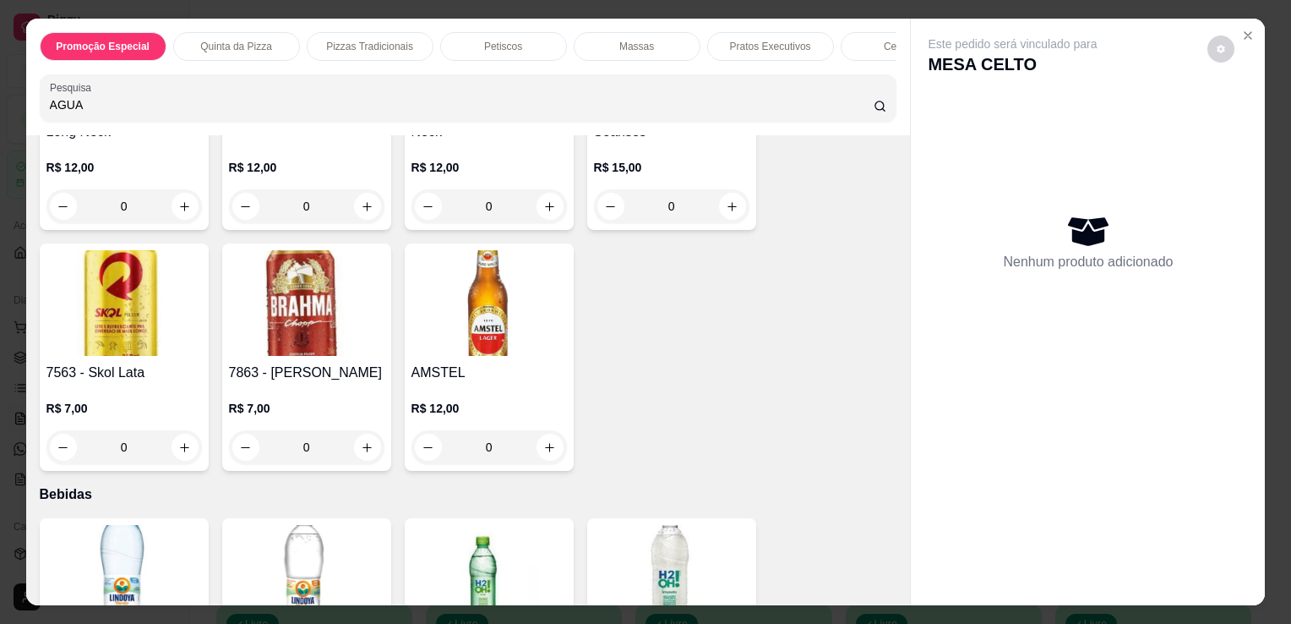
scroll to position [4496, 0]
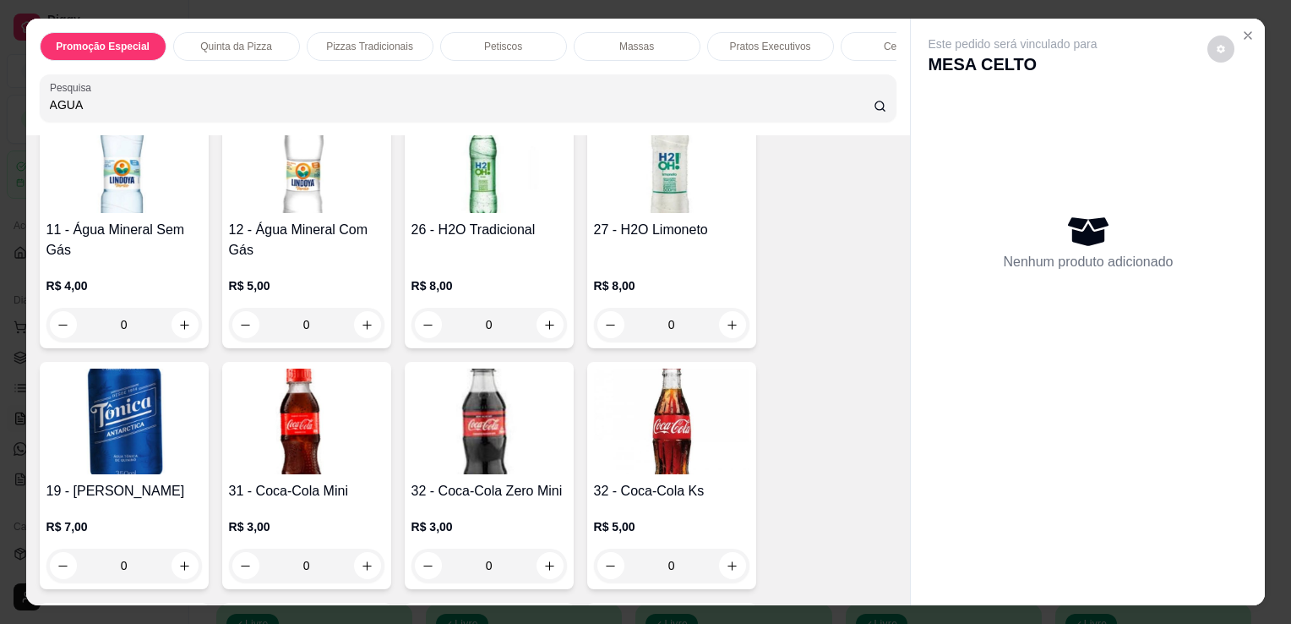
click at [298, 220] on h4 "12 - Água Mineral Com Gás" at bounding box center [307, 240] width 156 height 41
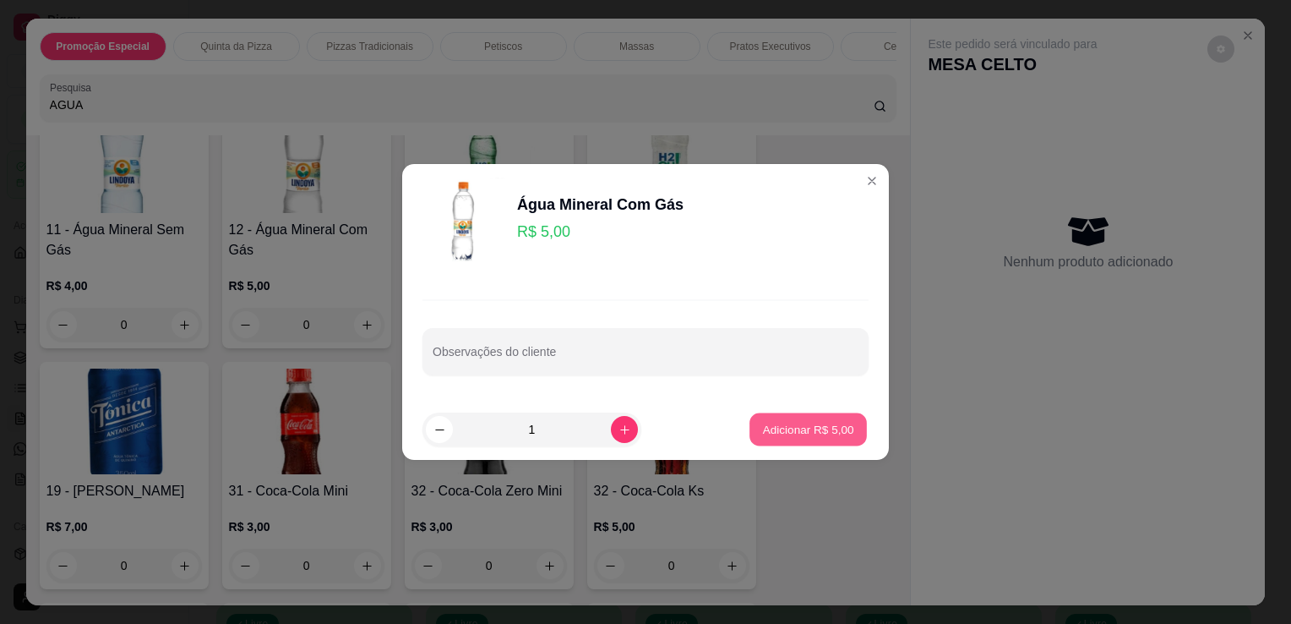
click at [793, 438] on button "Adicionar R$ 5,00" at bounding box center [808, 429] width 117 height 33
type input "1"
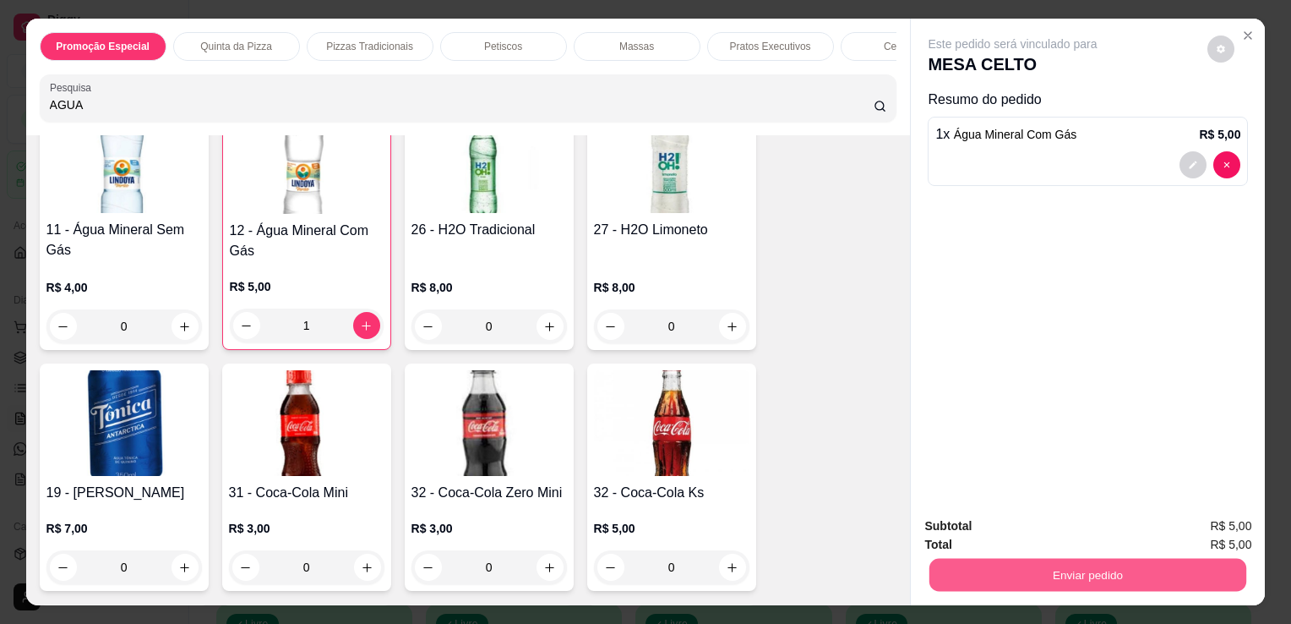
click at [959, 571] on button "Enviar pedido" at bounding box center [1088, 574] width 317 height 33
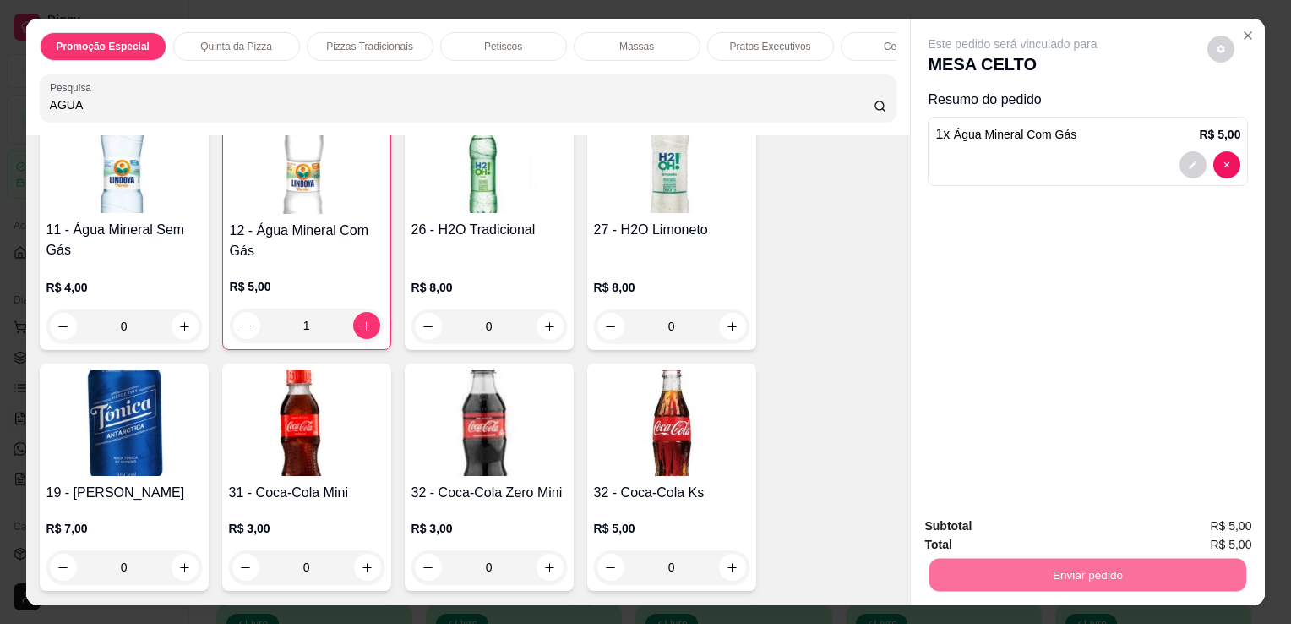
click at [994, 539] on button "Não registrar e enviar pedido" at bounding box center [1032, 526] width 171 height 31
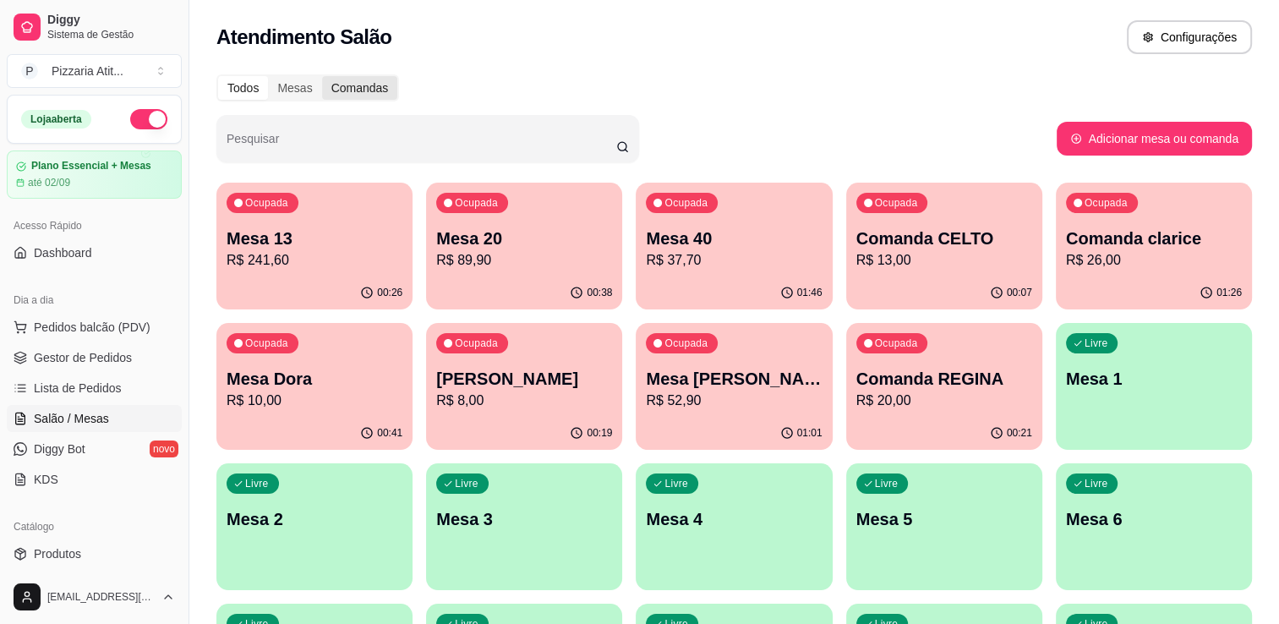
click at [352, 90] on div "Comandas" at bounding box center [360, 88] width 76 height 24
click at [322, 76] on input "Comandas" at bounding box center [322, 76] width 0 height 0
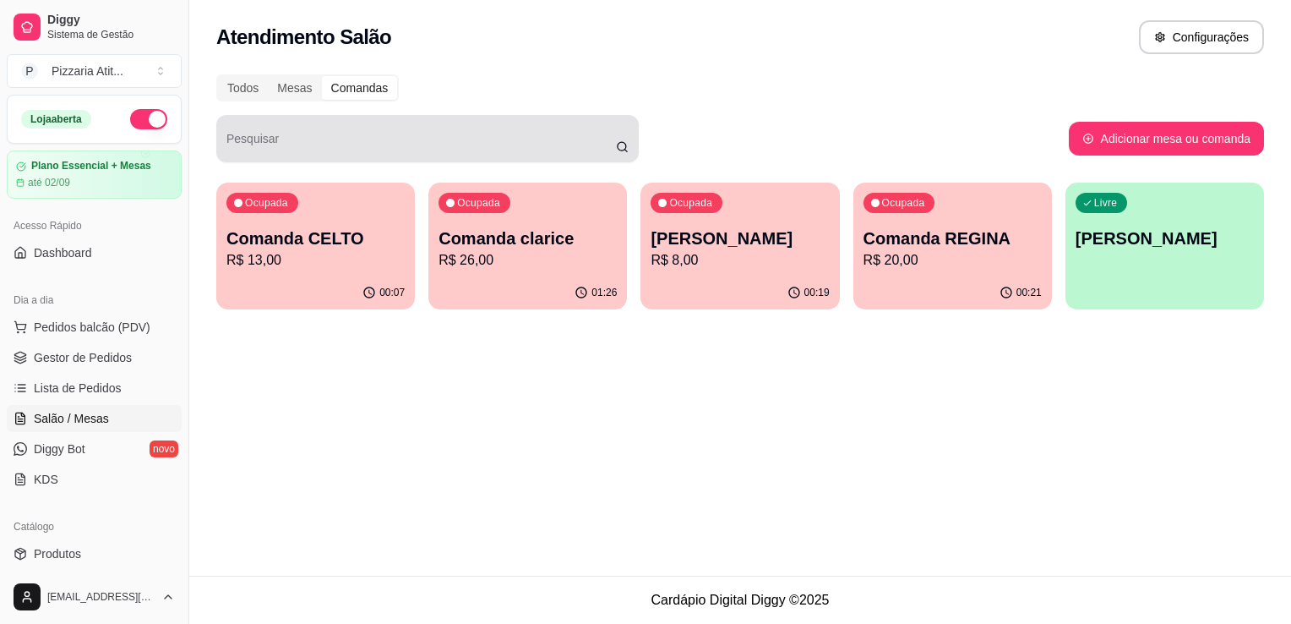
click at [354, 128] on div at bounding box center [428, 139] width 402 height 34
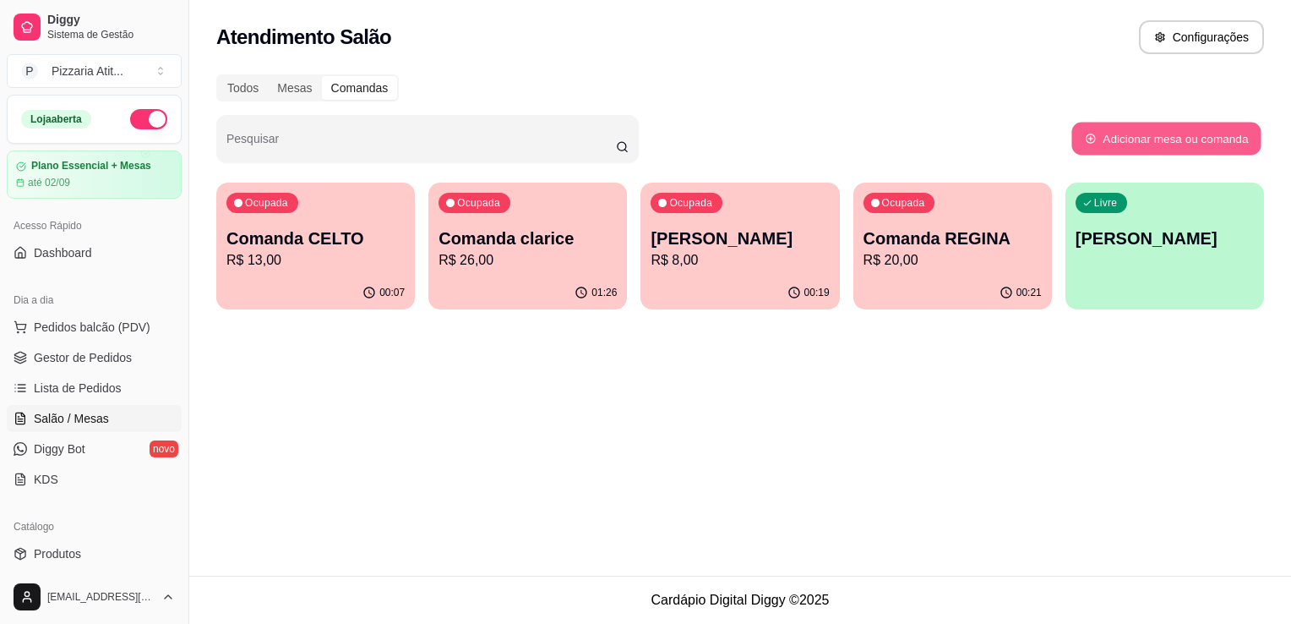
click at [1162, 131] on button "Adicionar mesa ou comanda" at bounding box center [1166, 139] width 189 height 33
select select "TABLE"
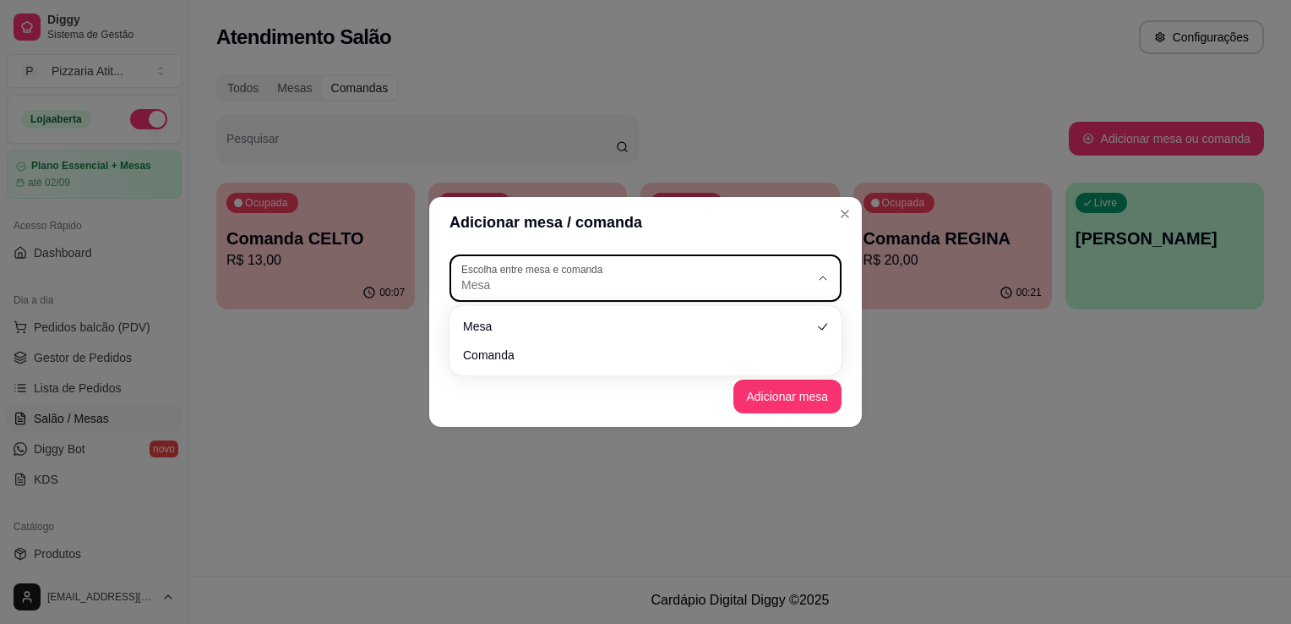
click at [528, 276] on label "Escolha entre mesa e comanda" at bounding box center [534, 269] width 147 height 14
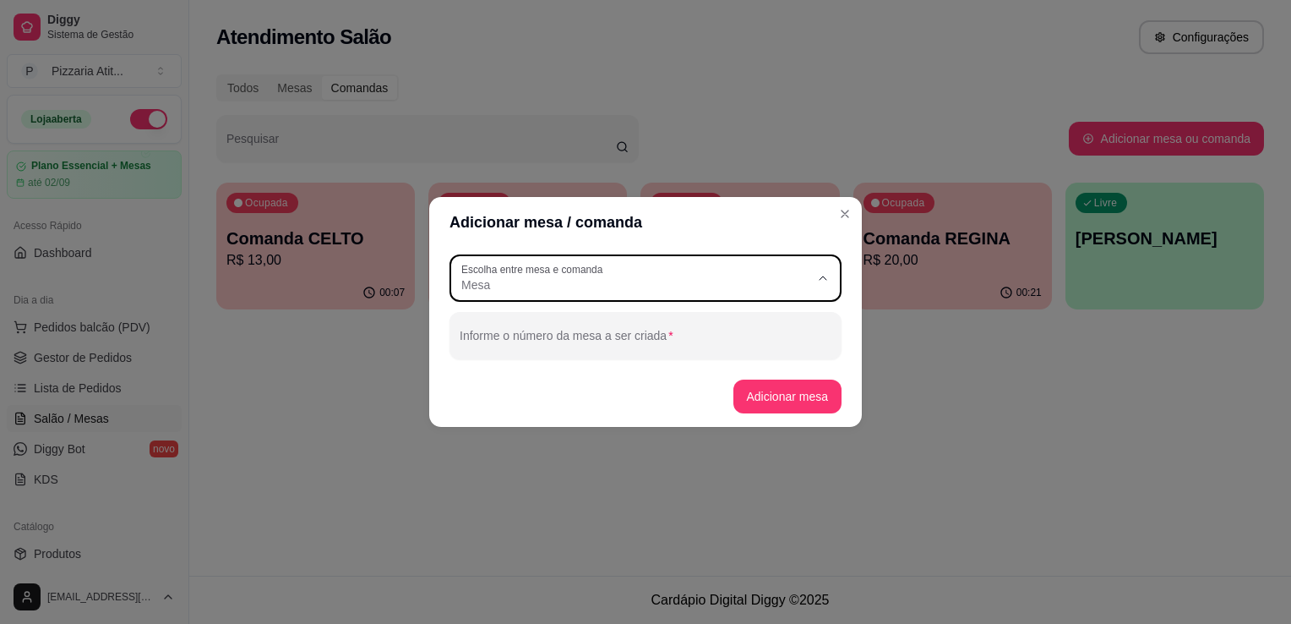
click at [541, 350] on span "Comanda" at bounding box center [638, 353] width 335 height 16
type input "CARD"
select select "CARD"
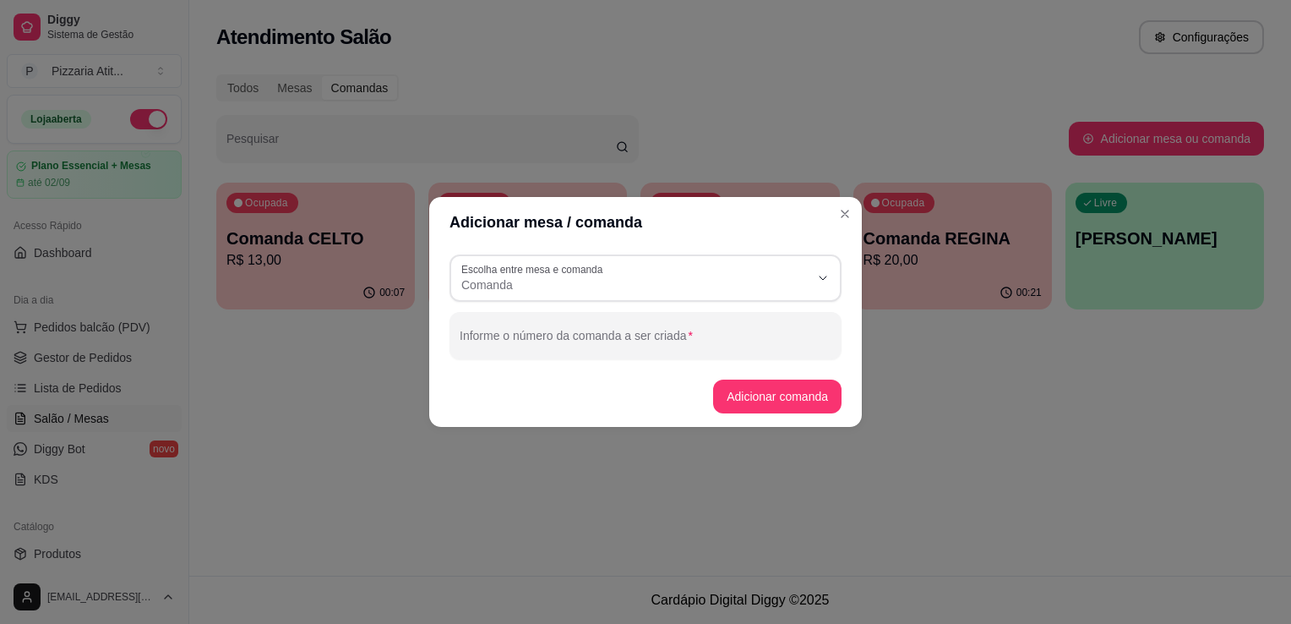
scroll to position [16, 0]
click at [541, 350] on input "Informe o número da comanda a ser criada" at bounding box center [646, 342] width 372 height 17
type input "CARINE"
click at [722, 399] on button "Adicionar comanda" at bounding box center [777, 396] width 124 height 33
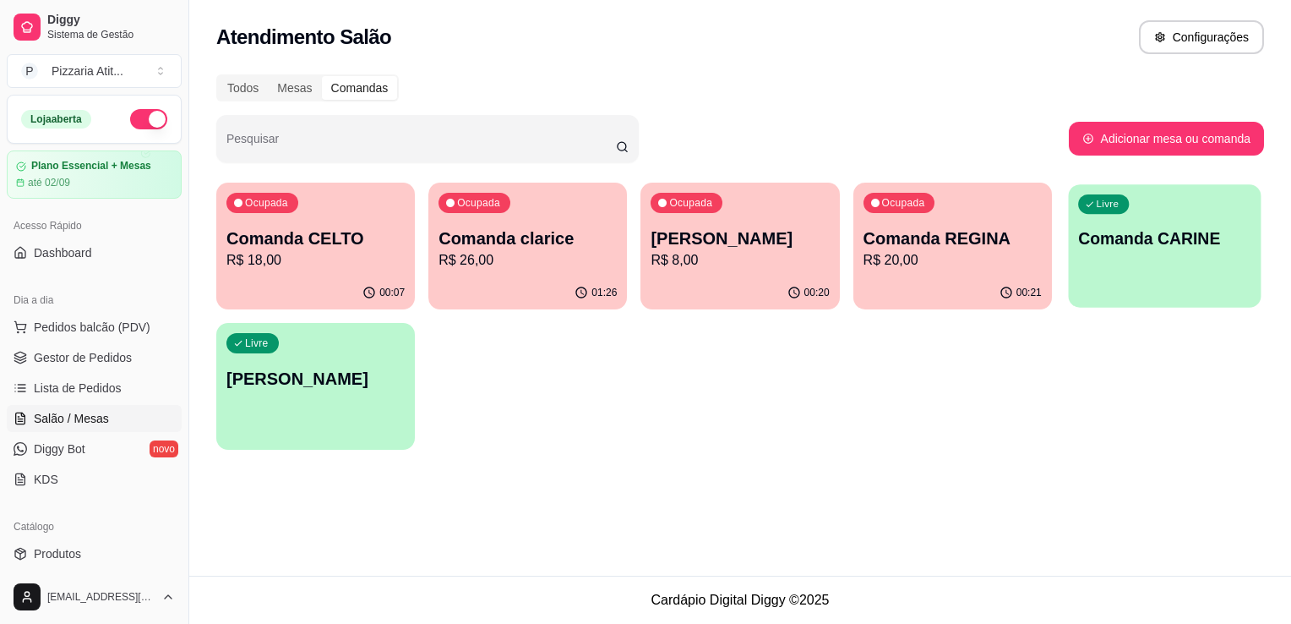
click at [1171, 265] on div "Livre Comanda CARINE" at bounding box center [1164, 235] width 193 height 103
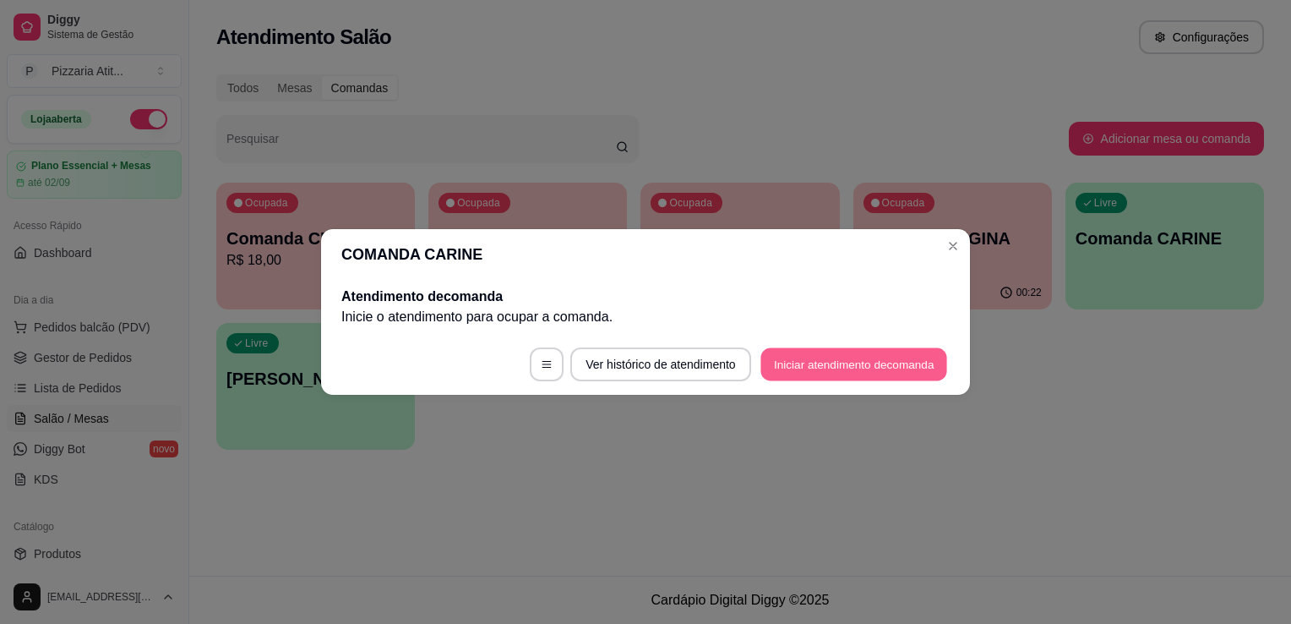
click at [860, 367] on button "Iniciar atendimento de comanda" at bounding box center [854, 364] width 187 height 33
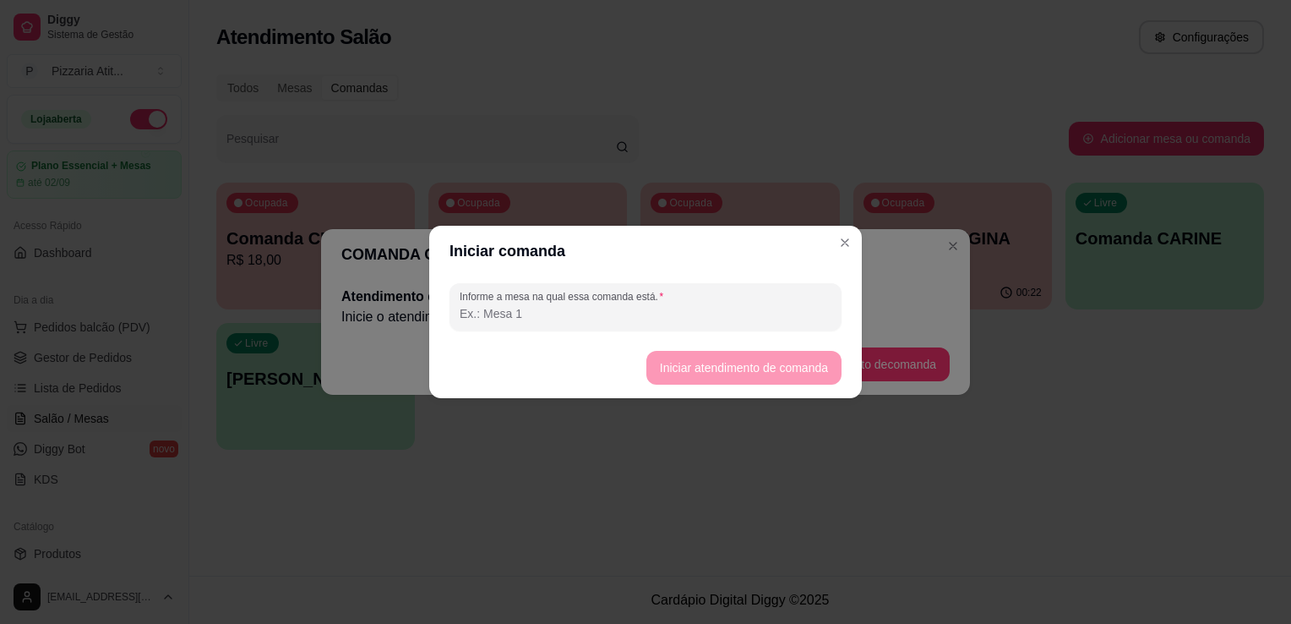
click at [758, 308] on input "Informe a mesa na qual essa comanda está." at bounding box center [646, 313] width 372 height 17
type input "0"
click at [754, 372] on button "Iniciar atendimento de comanda" at bounding box center [743, 368] width 189 height 33
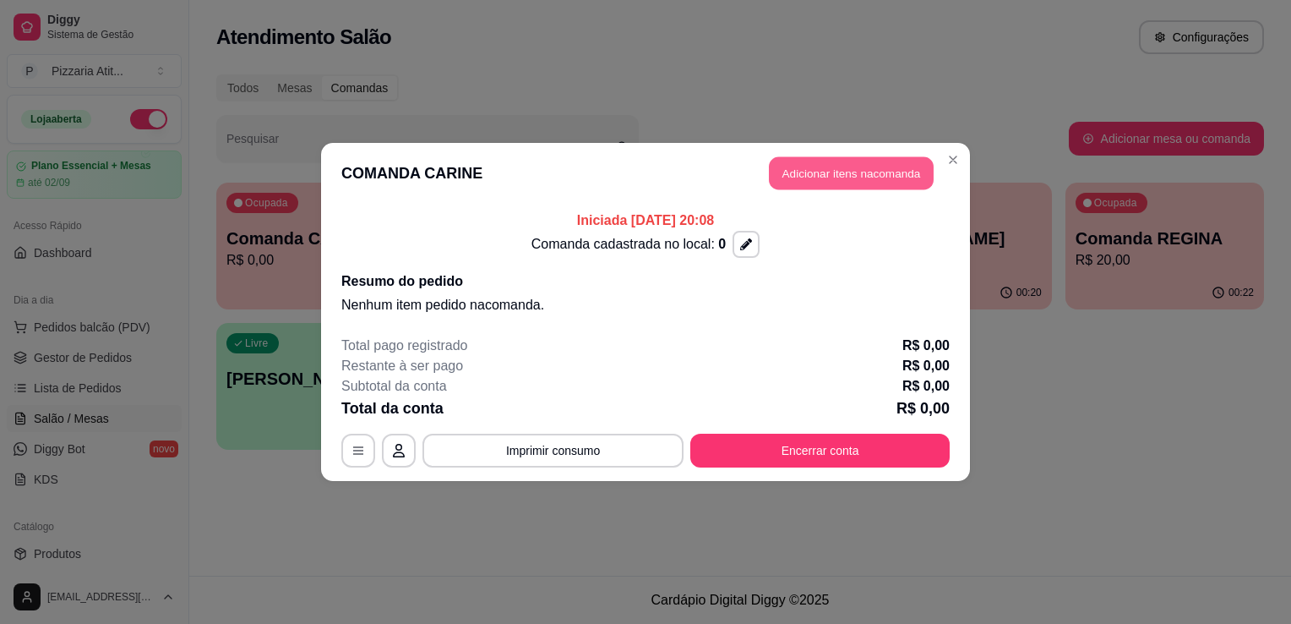
click at [874, 165] on button "Adicionar itens na comanda" at bounding box center [851, 173] width 165 height 33
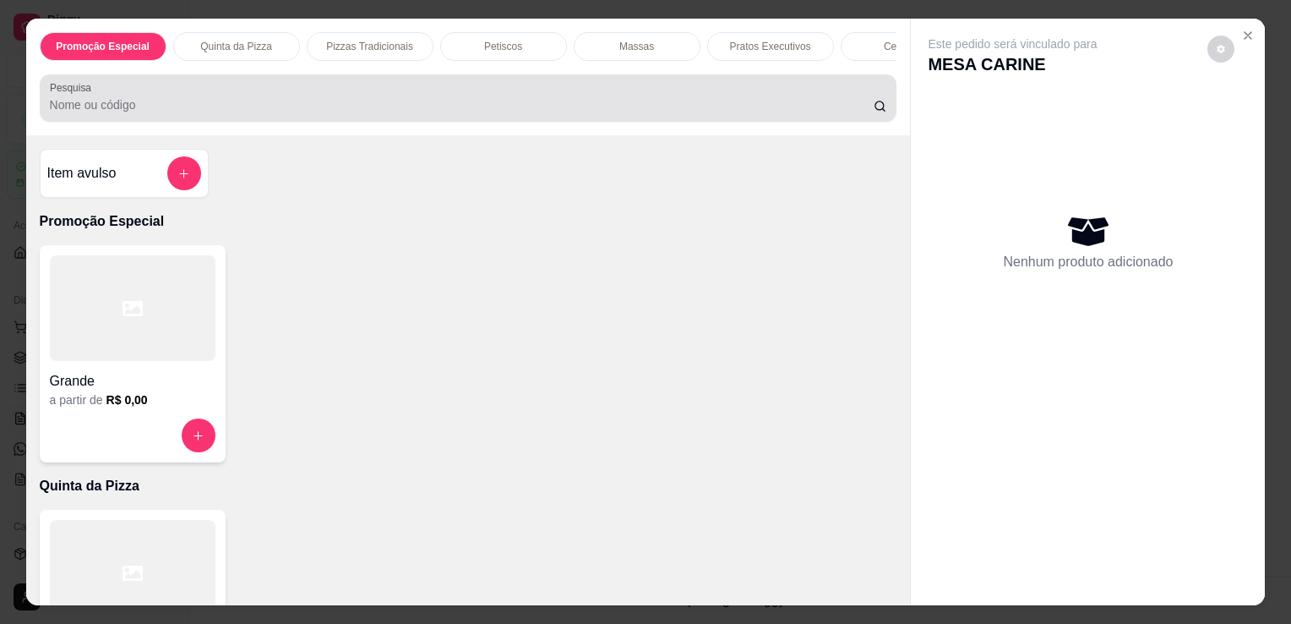
click at [642, 97] on div at bounding box center [469, 98] width 838 height 34
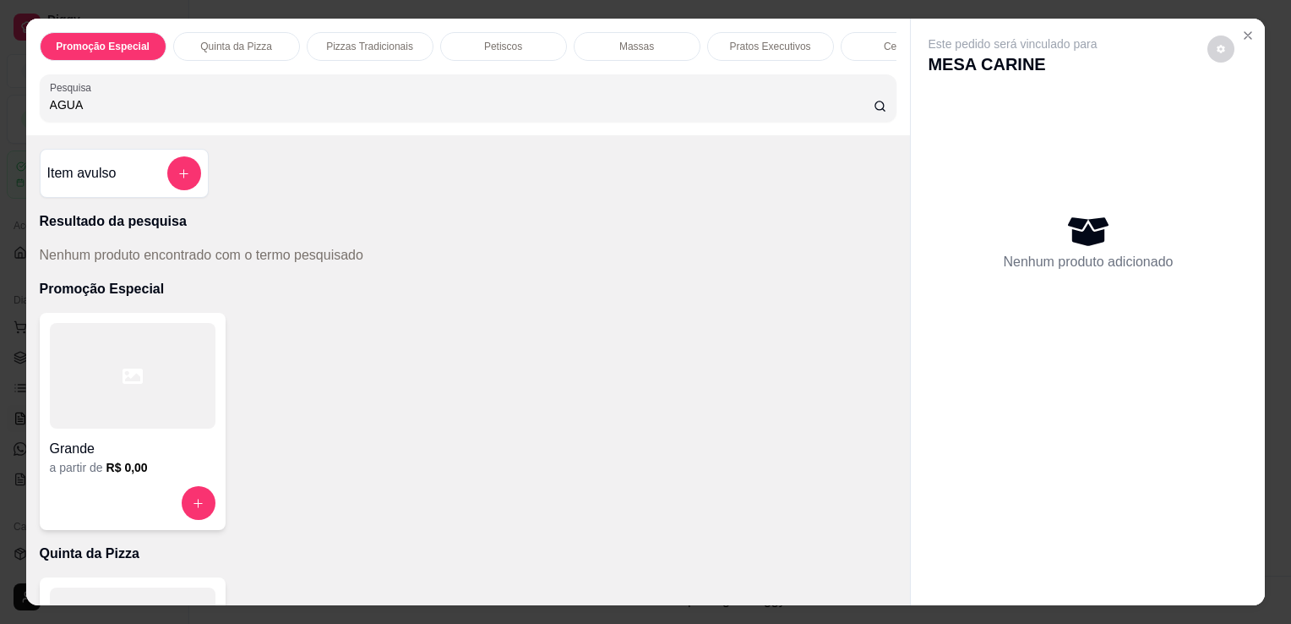
type input "AGUA"
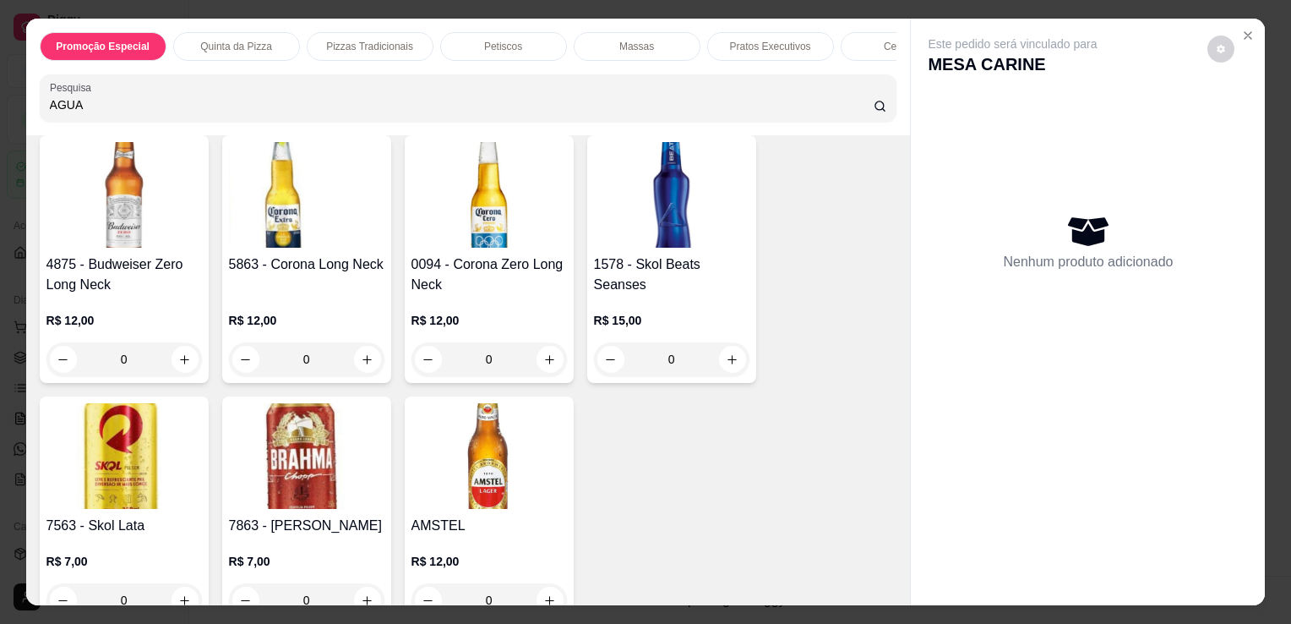
scroll to position [4298, 0]
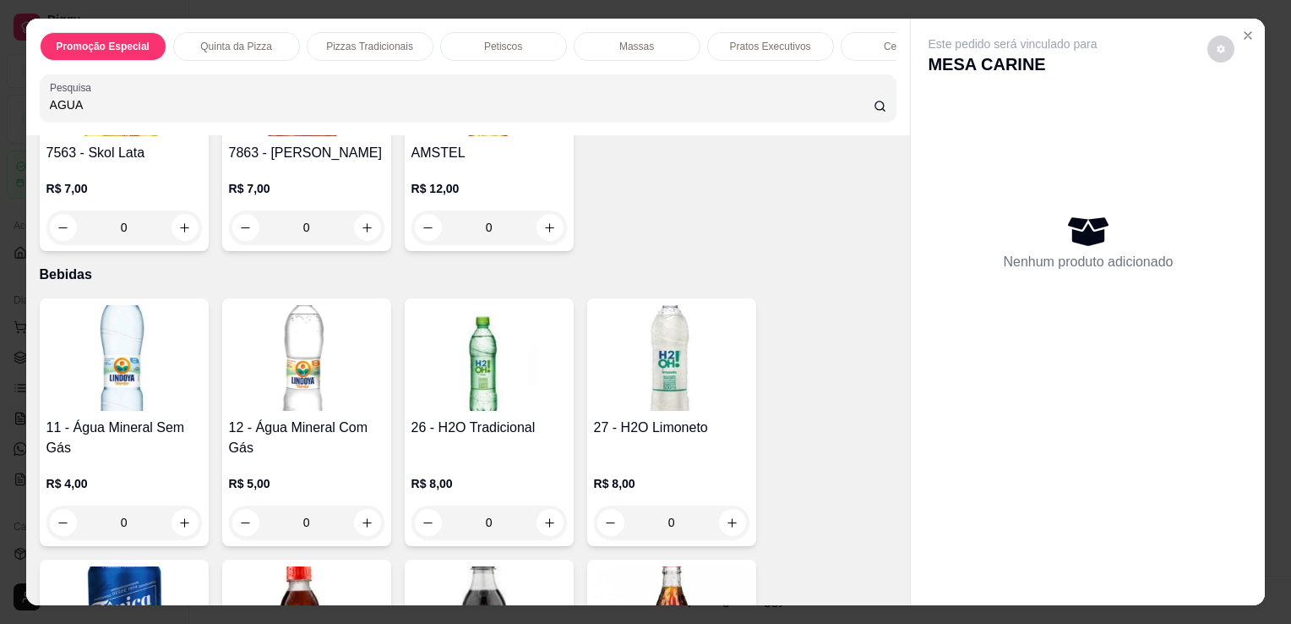
click at [324, 356] on img at bounding box center [307, 358] width 156 height 106
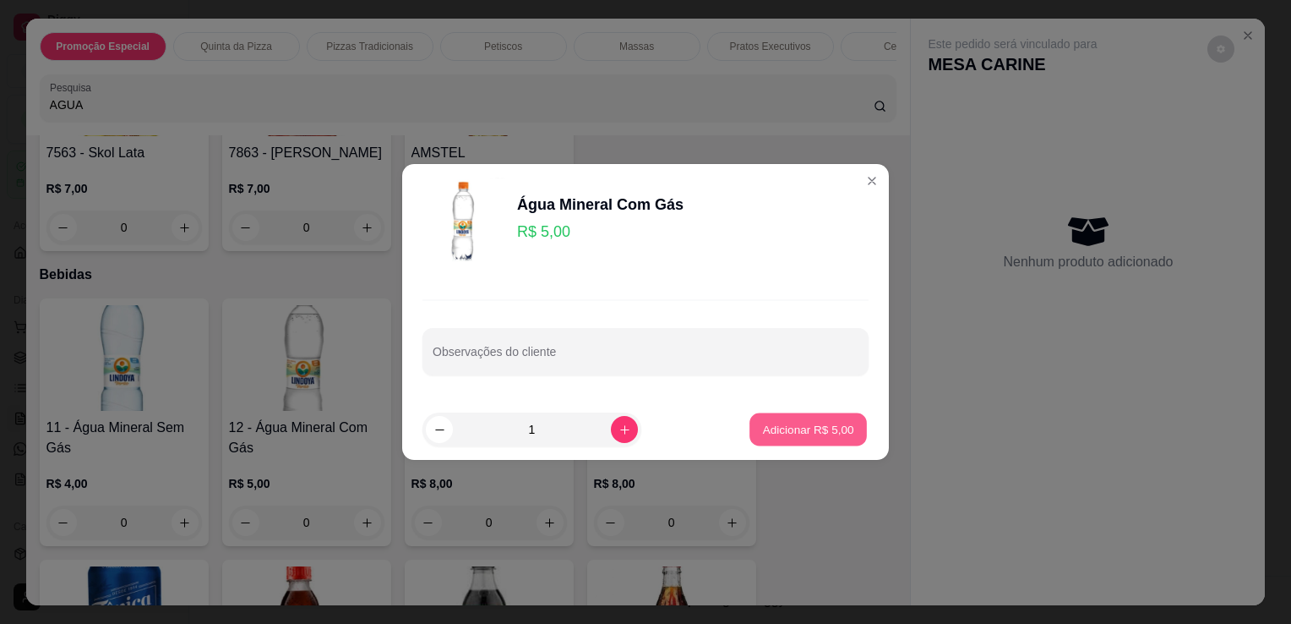
click at [786, 429] on p "Adicionar R$ 5,00" at bounding box center [807, 429] width 91 height 16
type input "1"
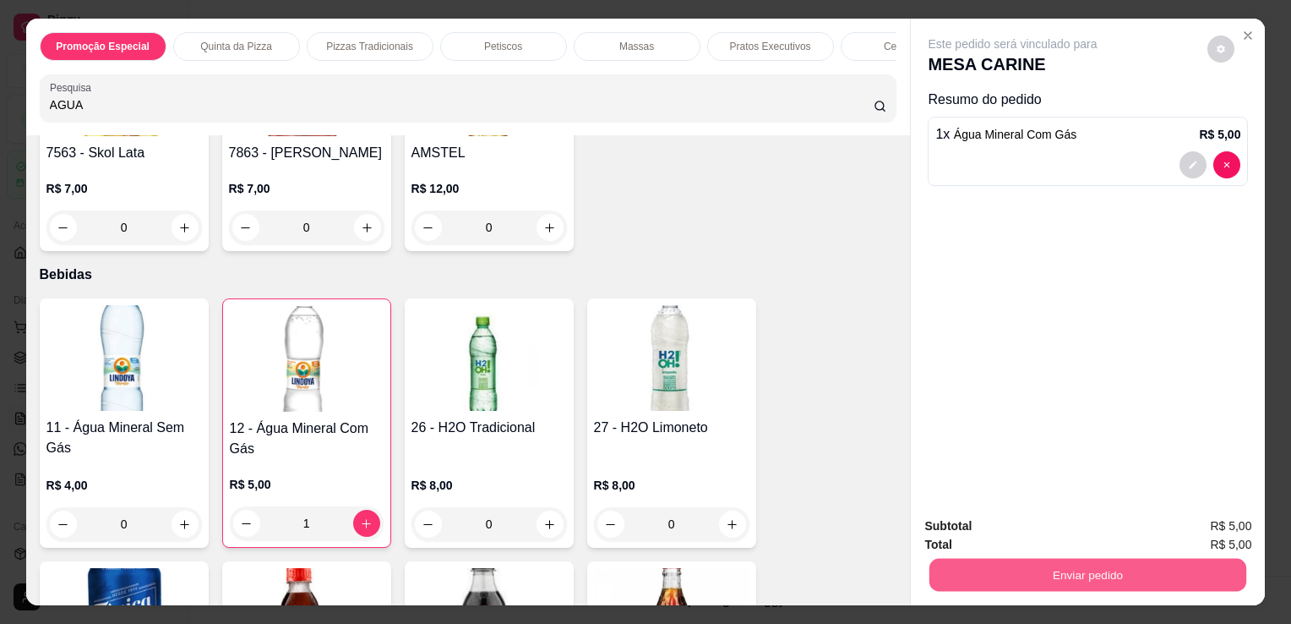
click at [1073, 558] on button "Enviar pedido" at bounding box center [1088, 574] width 317 height 33
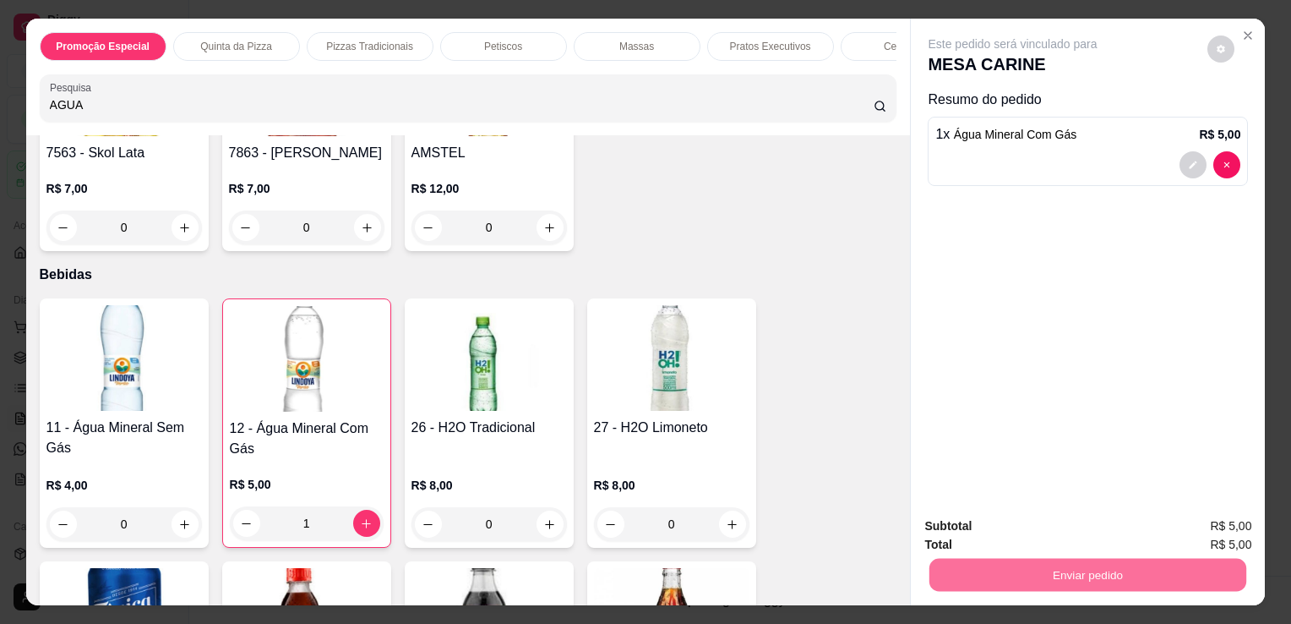
click at [1040, 532] on button "Não registrar e enviar pedido" at bounding box center [1032, 526] width 171 height 31
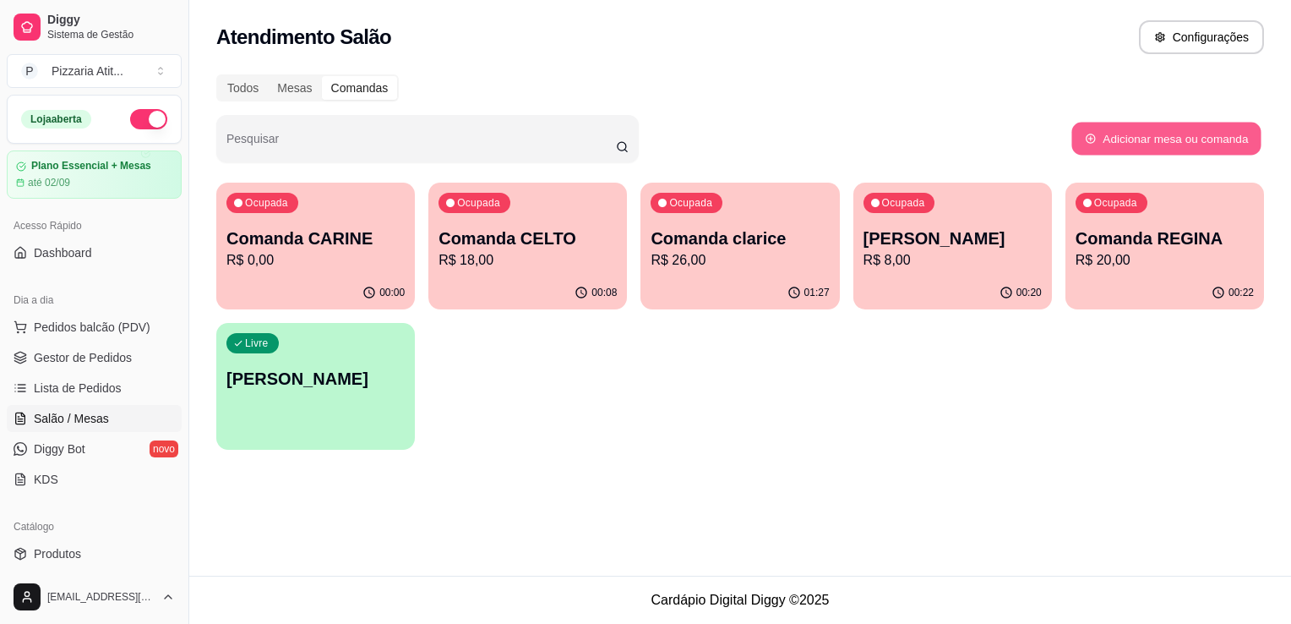
click at [1143, 140] on button "Adicionar mesa ou comanda" at bounding box center [1166, 139] width 189 height 33
select select "TABLE"
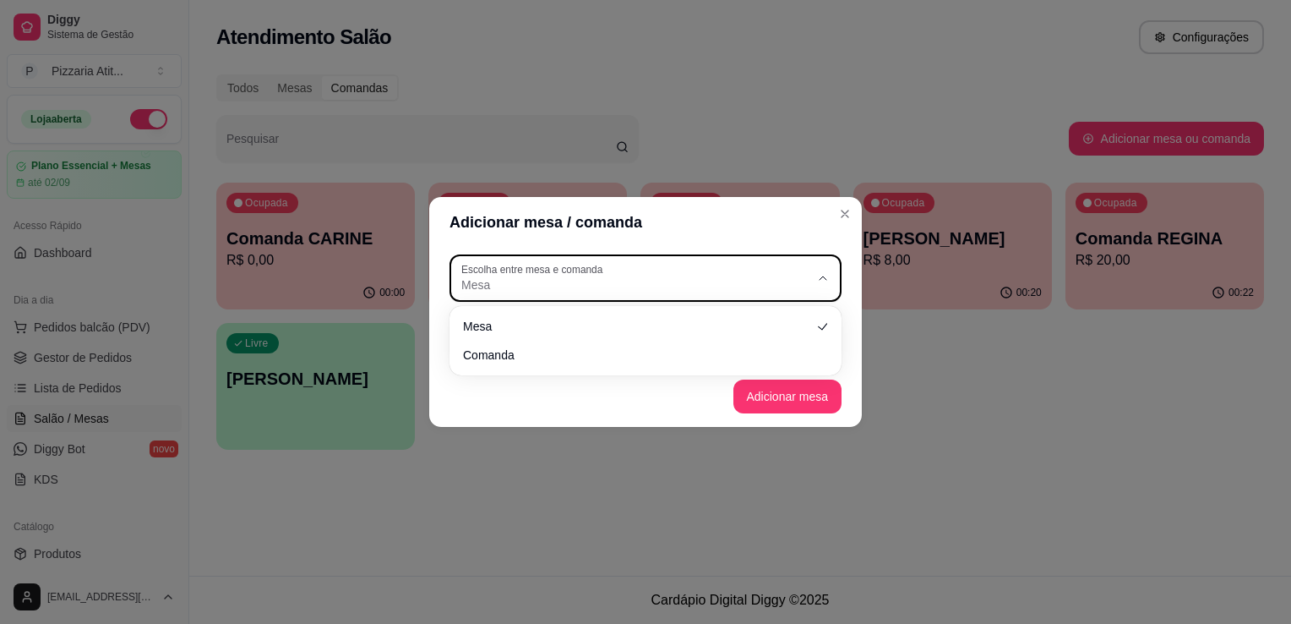
click at [814, 281] on button "Escolha entre mesa e comanda Mesa" at bounding box center [646, 277] width 392 height 47
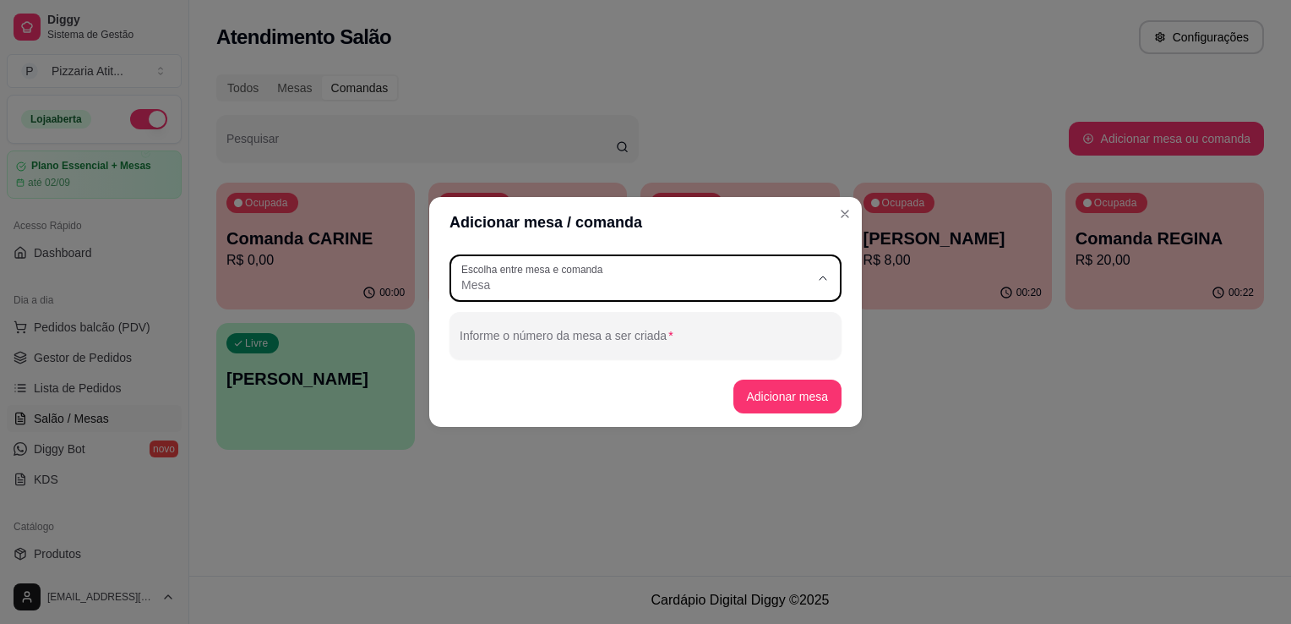
click at [784, 353] on span "Comanda" at bounding box center [638, 353] width 335 height 16
type input "CARD"
select select "CARD"
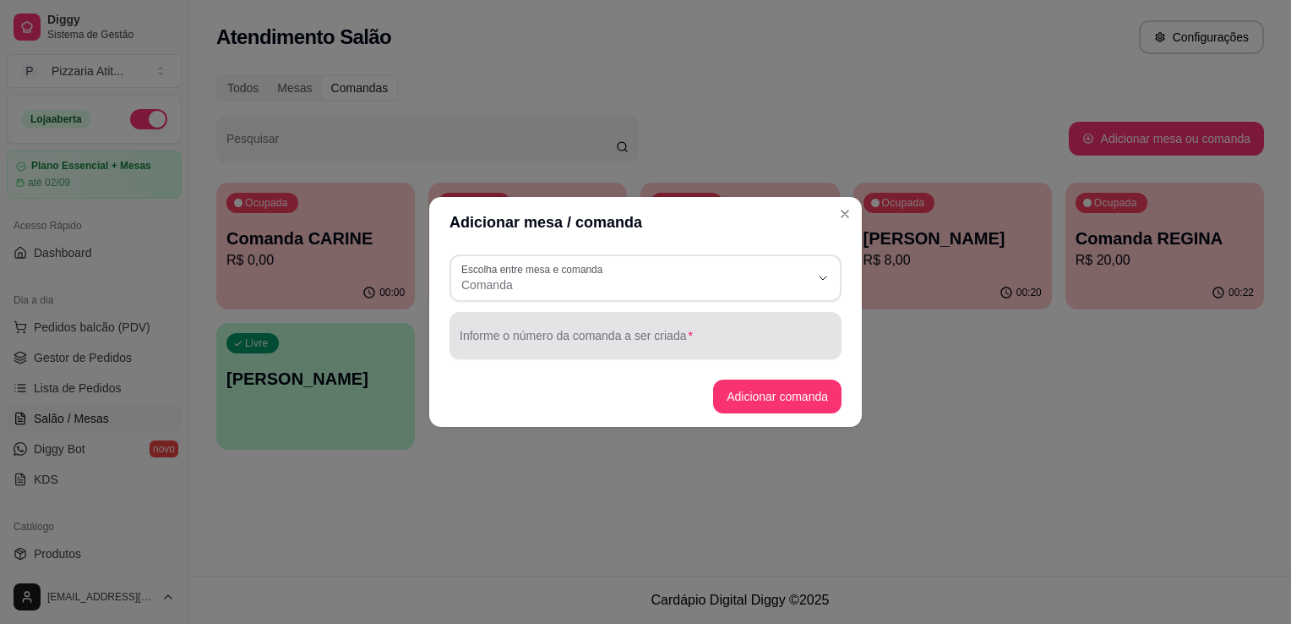
click at [767, 333] on div at bounding box center [646, 336] width 372 height 34
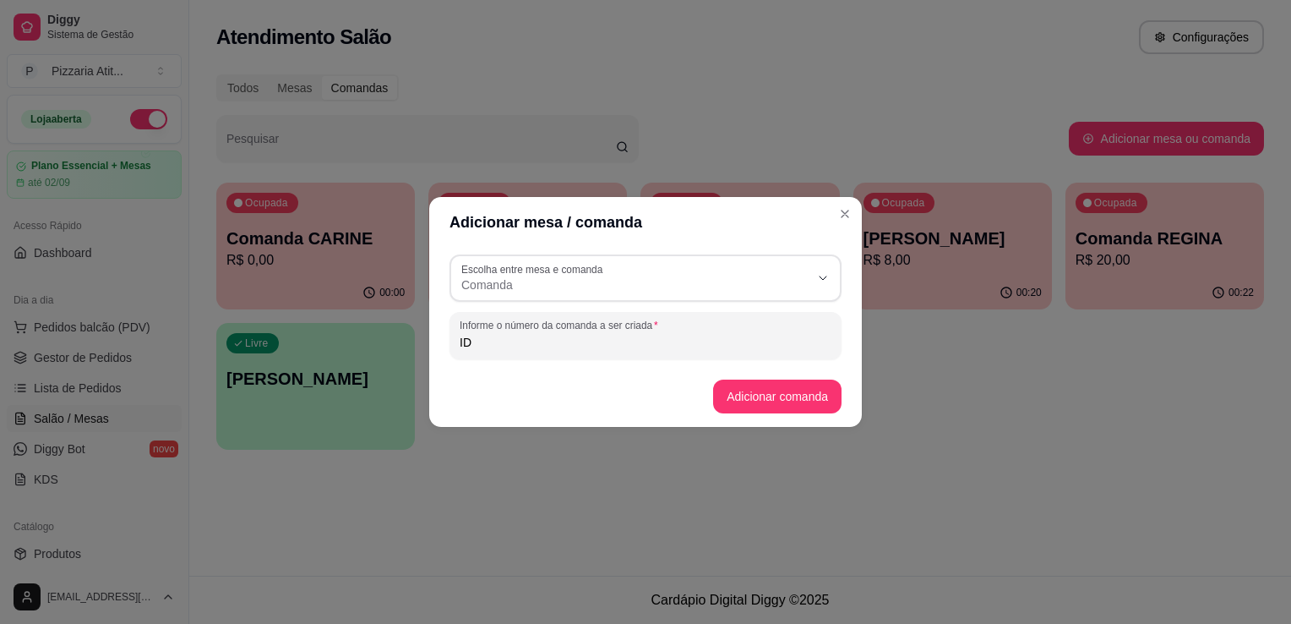
type input "I"
type input "NIDIA"
click at [732, 381] on button "Adicionar comanda" at bounding box center [777, 396] width 124 height 33
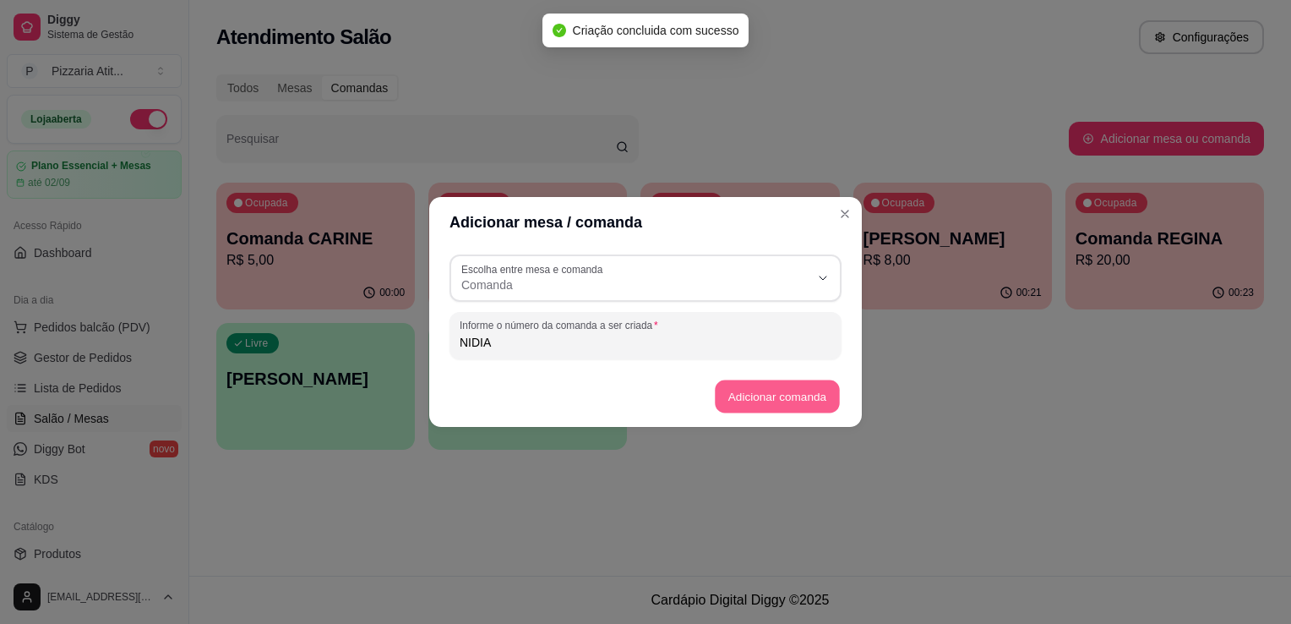
click at [740, 394] on button "Adicionar comanda" at bounding box center [777, 396] width 124 height 33
click at [784, 397] on button "Adicionar comanda" at bounding box center [777, 396] width 124 height 33
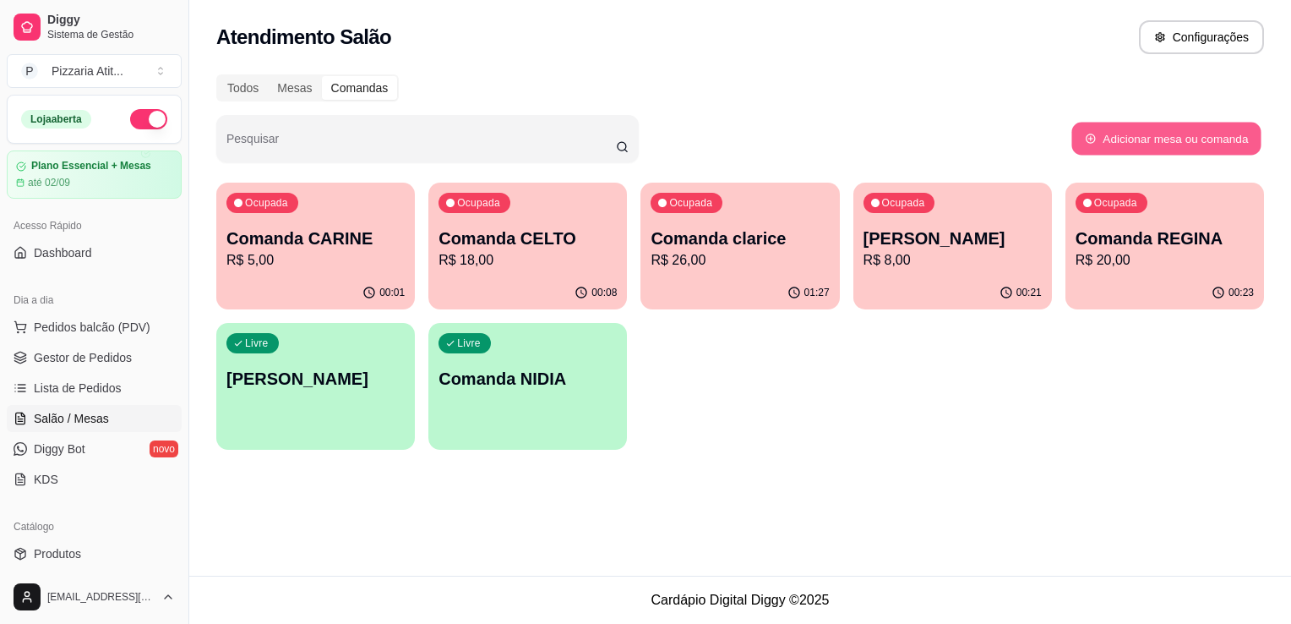
click at [1095, 134] on button "Adicionar mesa ou comanda" at bounding box center [1166, 139] width 189 height 33
select select "TABLE"
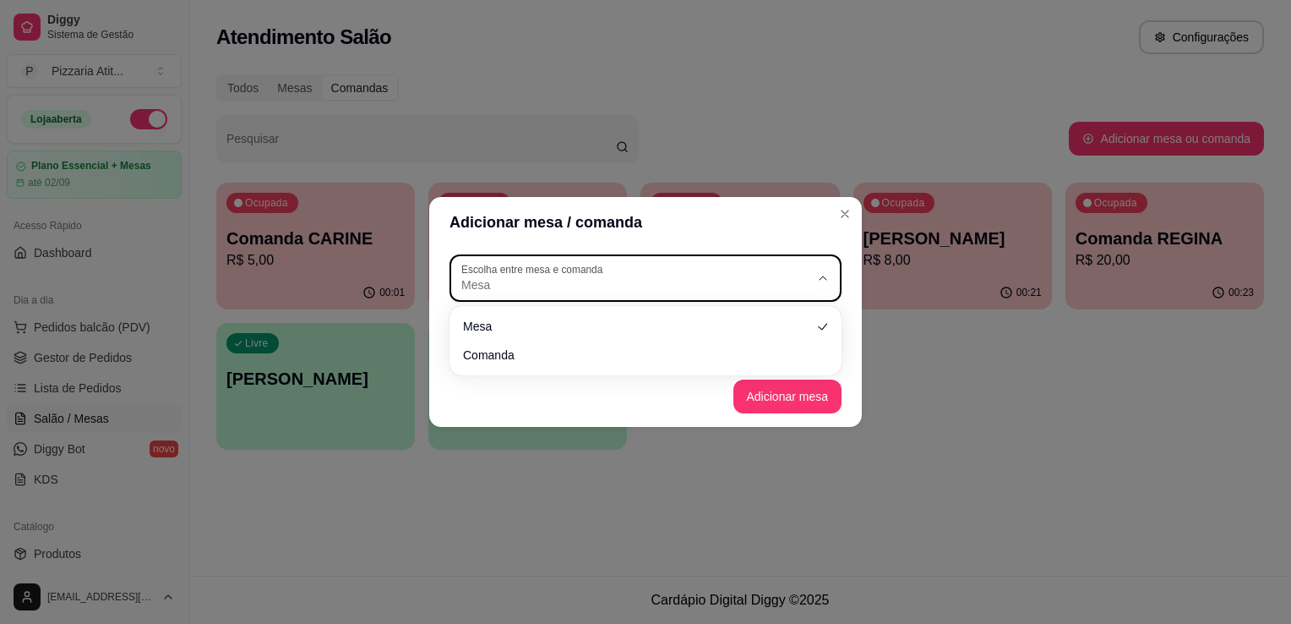
click at [730, 270] on div "Mesa" at bounding box center [635, 278] width 348 height 30
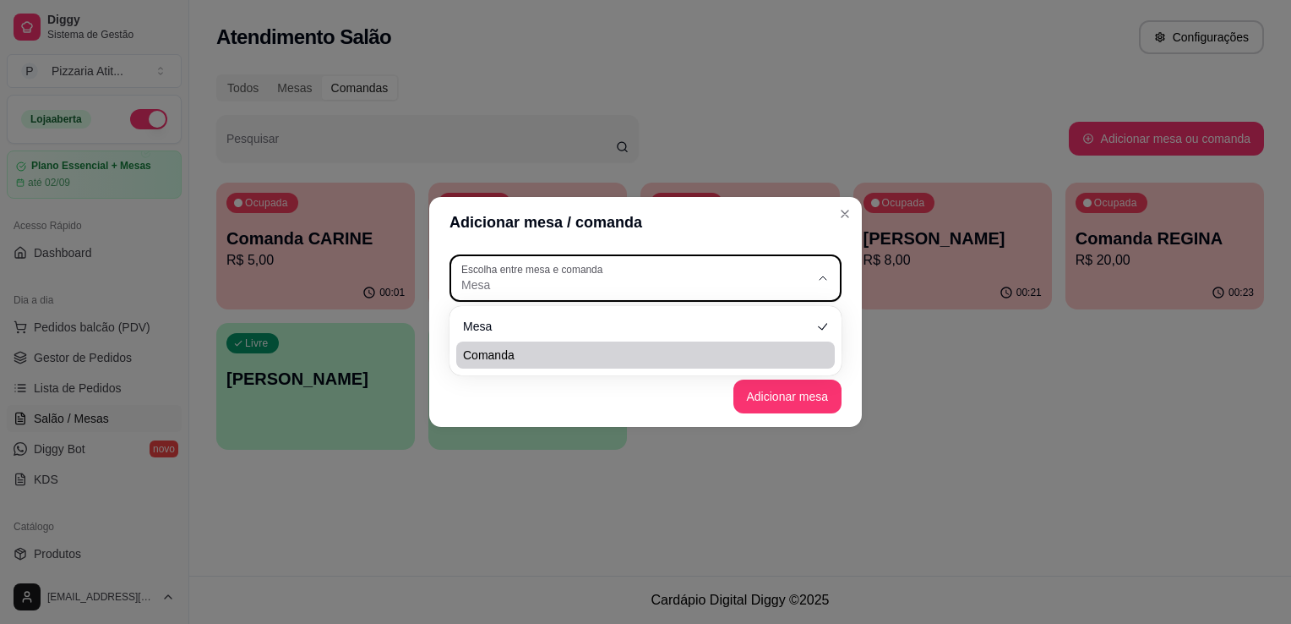
click at [641, 380] on footer "Adicionar mesa" at bounding box center [645, 396] width 433 height 61
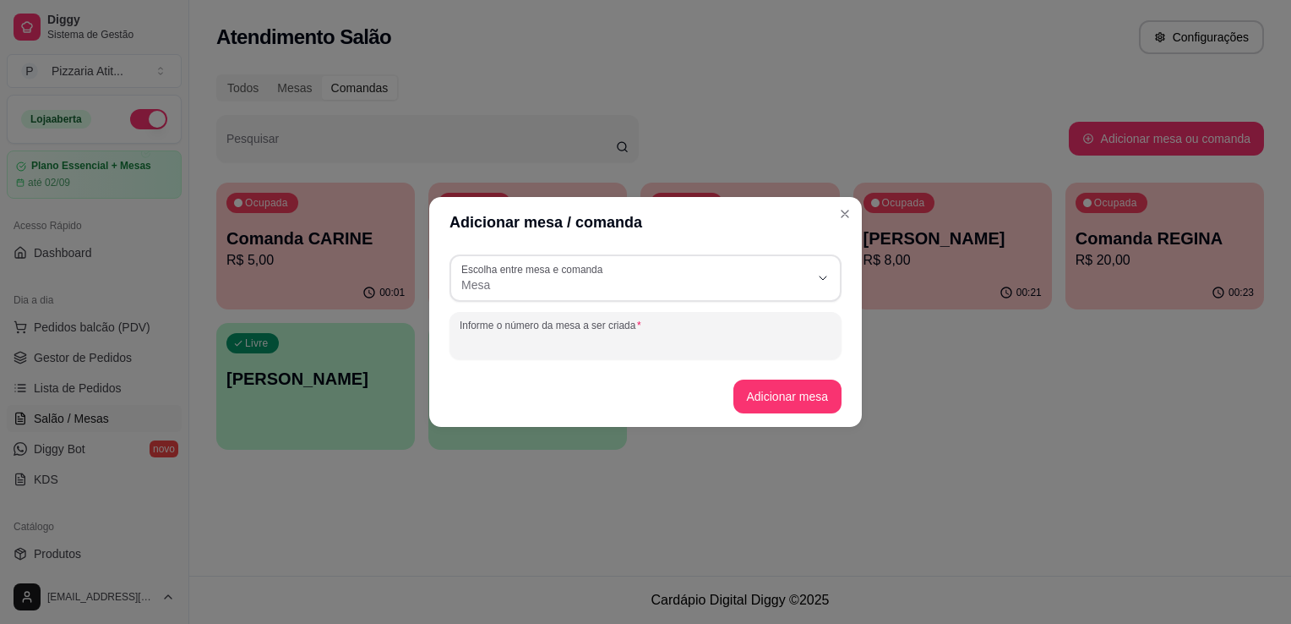
click at [656, 344] on input "Informe o número da mesa a ser criada" at bounding box center [646, 342] width 372 height 17
type input "NIDIA"
click at [812, 390] on button "Adicionar mesa" at bounding box center [787, 396] width 106 height 33
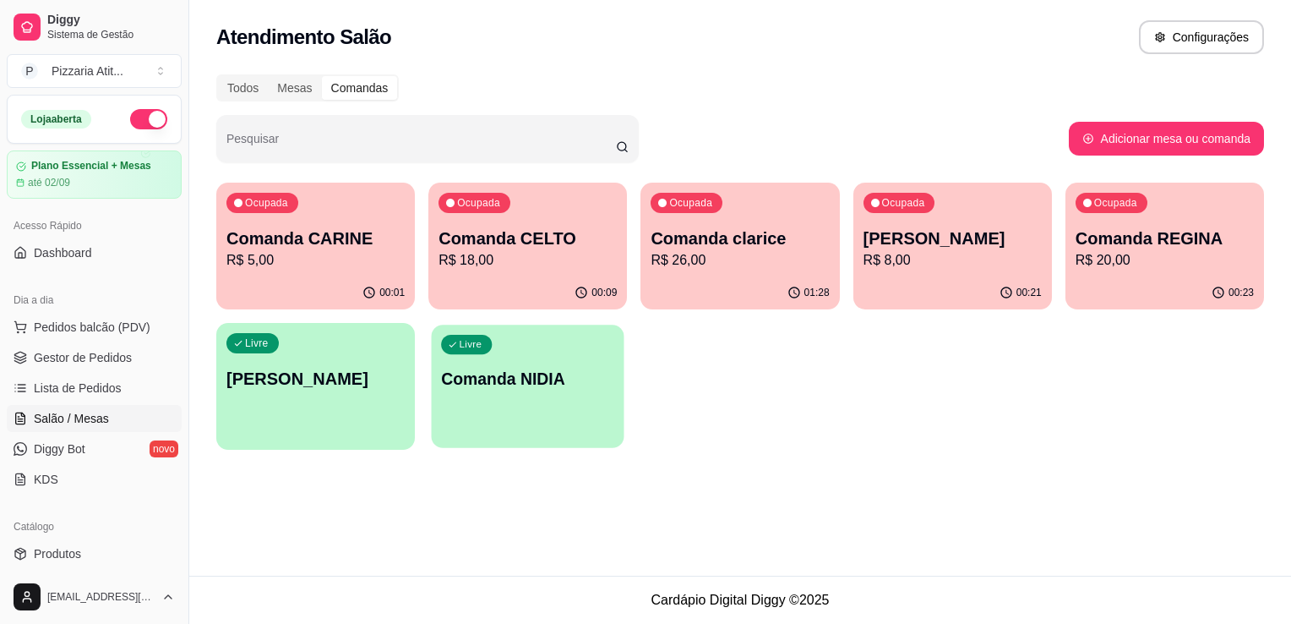
click at [540, 380] on p "Comanda NIDIA" at bounding box center [527, 379] width 173 height 23
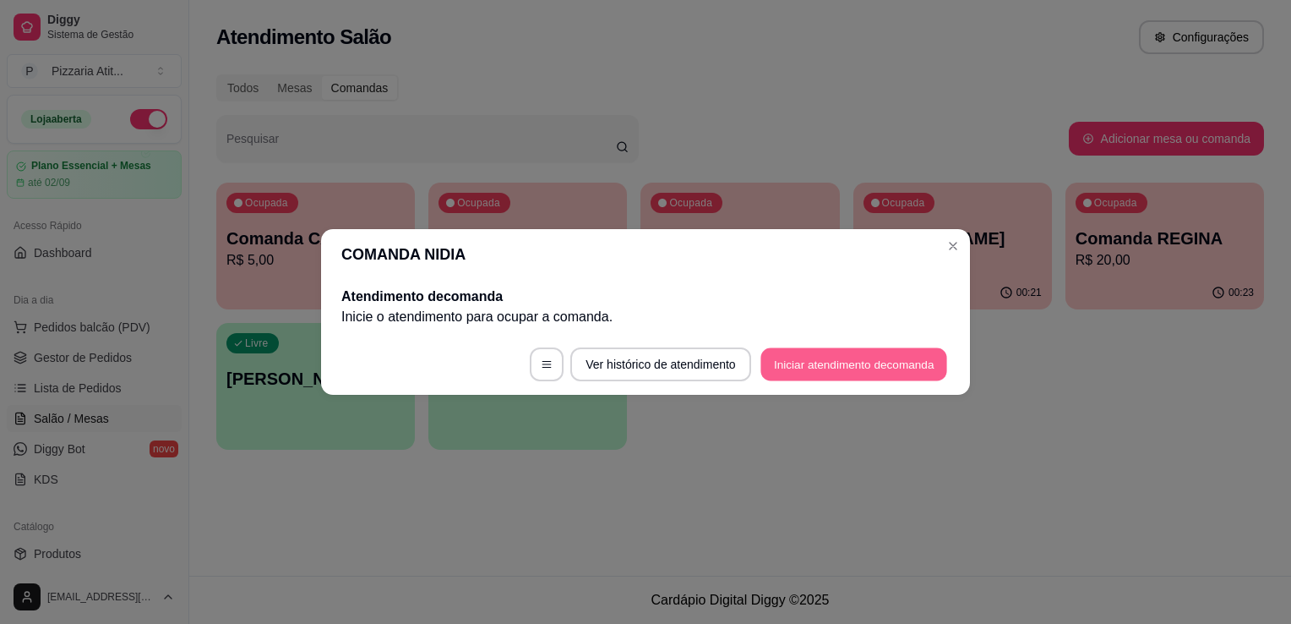
click at [794, 352] on button "Iniciar atendimento de comanda" at bounding box center [854, 364] width 187 height 33
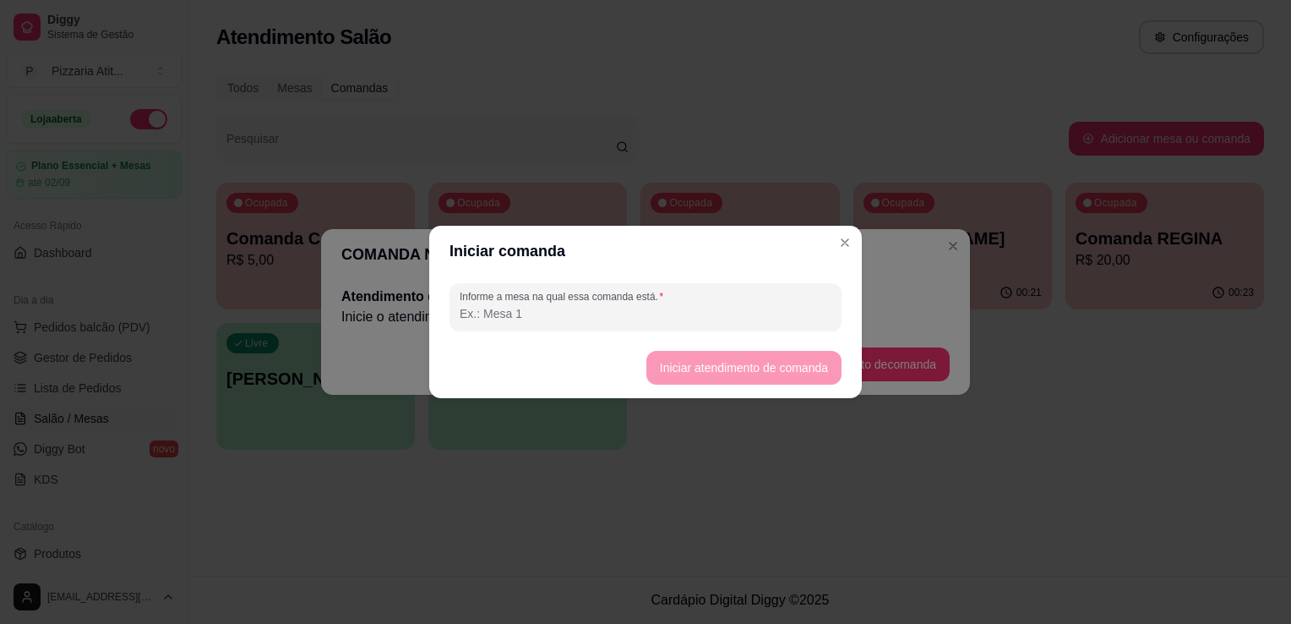
click at [769, 331] on div "Informe a mesa na qual essa comanda está." at bounding box center [645, 306] width 433 height 61
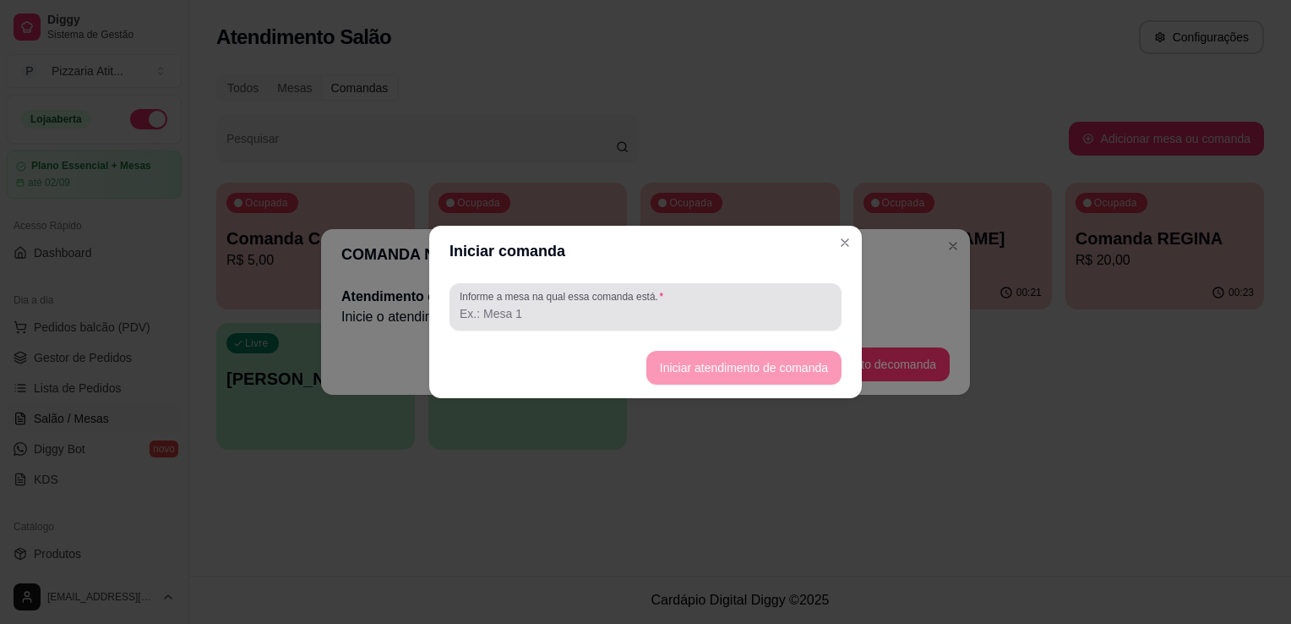
click at [766, 303] on div at bounding box center [646, 307] width 372 height 34
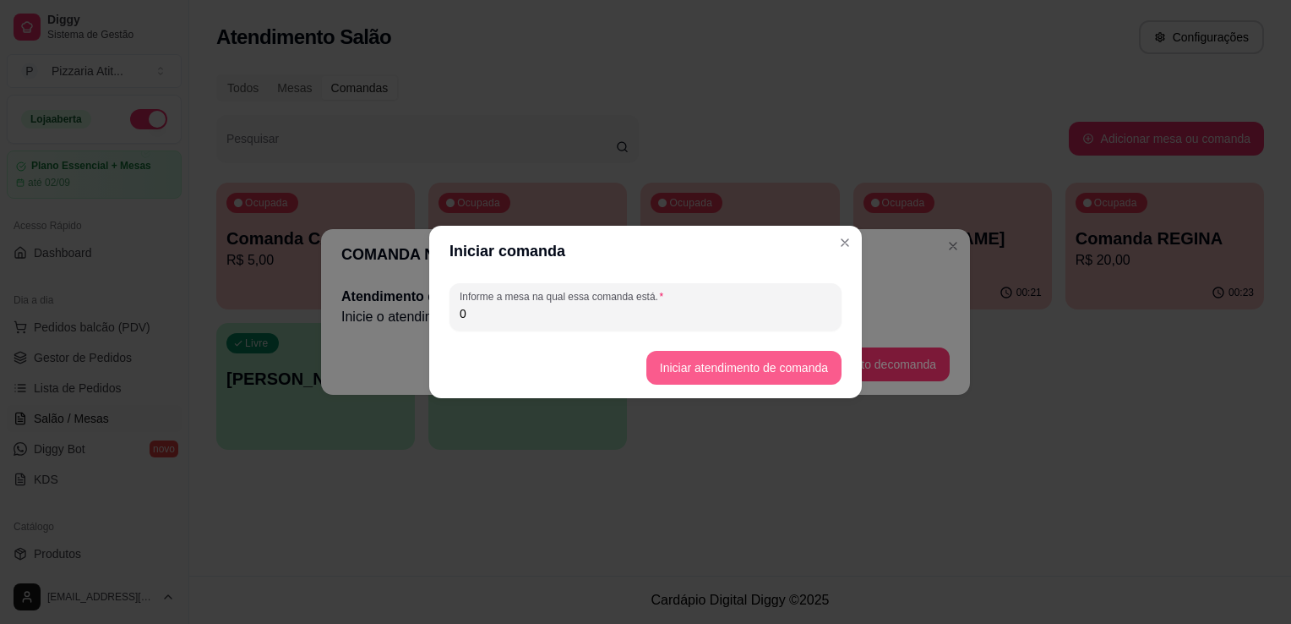
type input "0"
click at [751, 364] on button "Iniciar atendimento de comanda" at bounding box center [743, 368] width 189 height 33
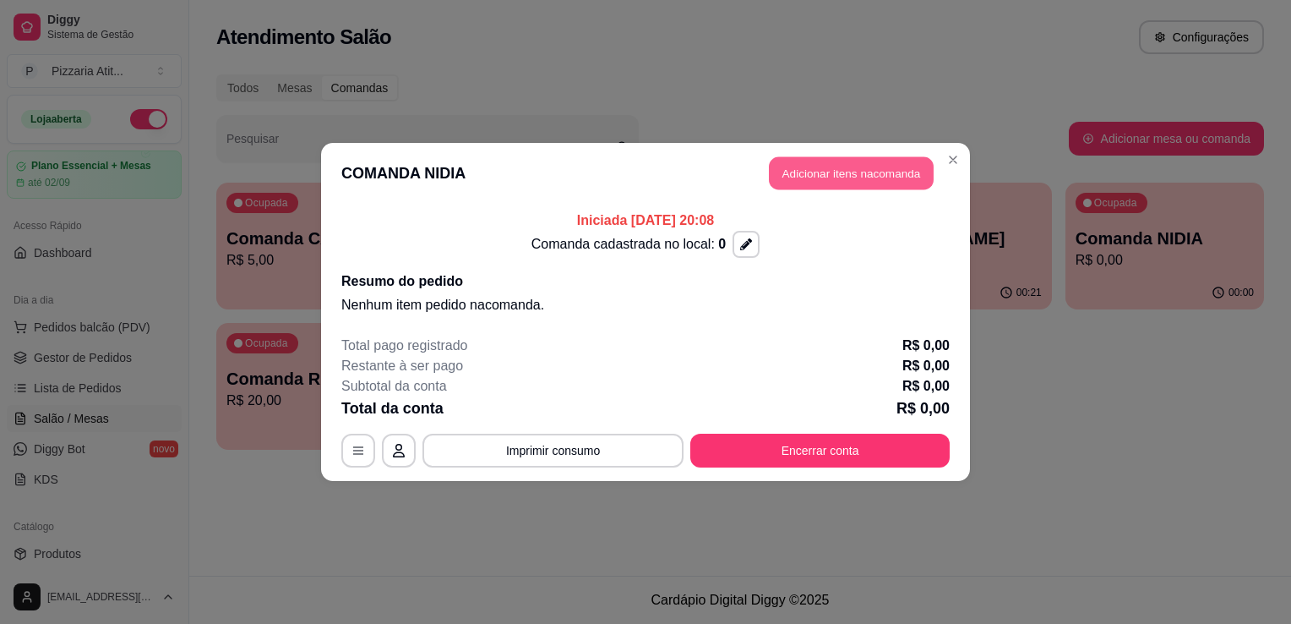
click at [894, 166] on button "Adicionar itens na comanda" at bounding box center [851, 173] width 165 height 33
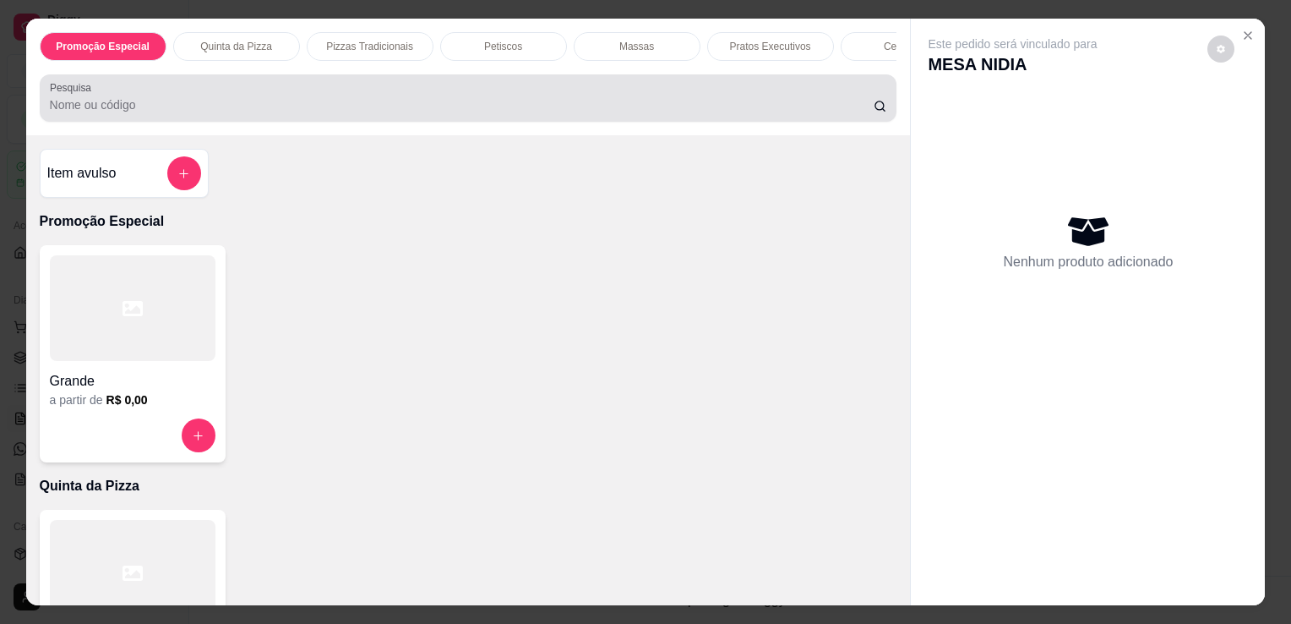
click at [727, 113] on input "Pesquisa" at bounding box center [462, 104] width 824 height 17
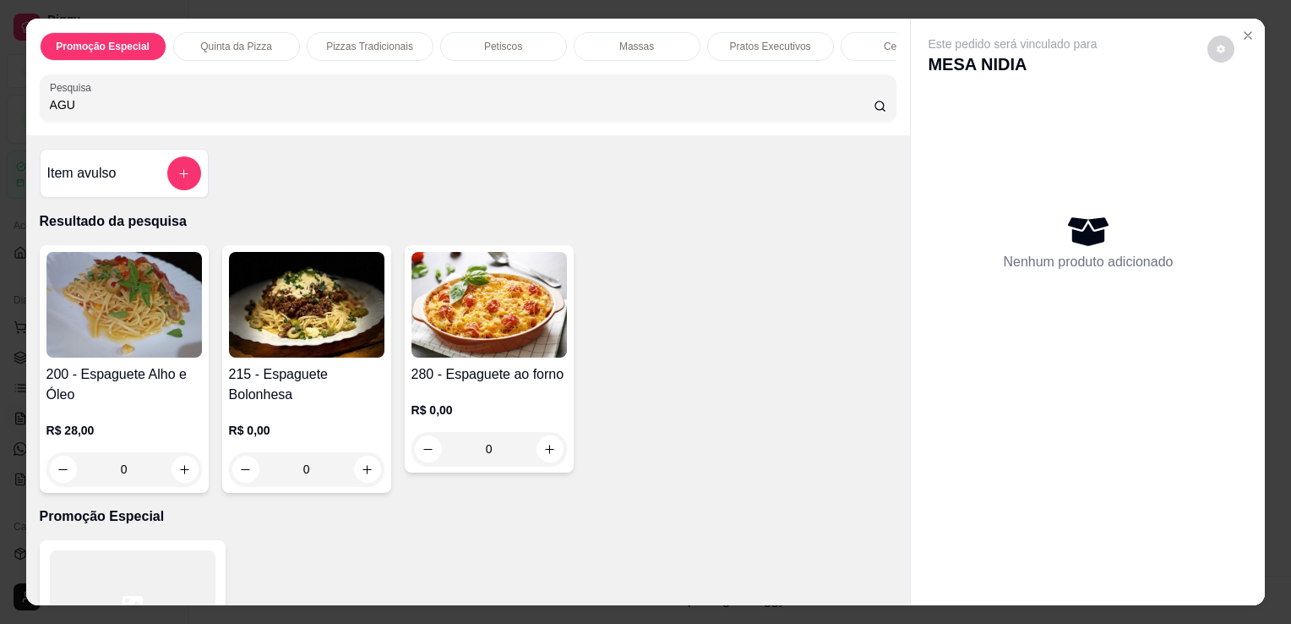
type input "AGU"
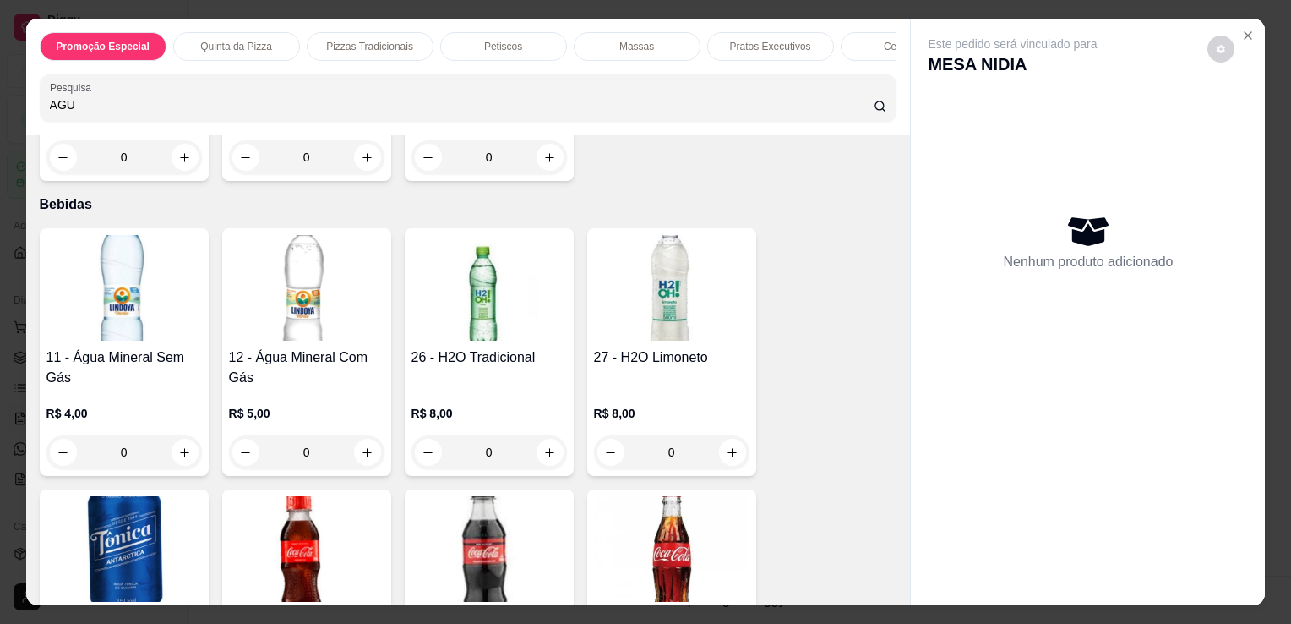
scroll to position [4617, 0]
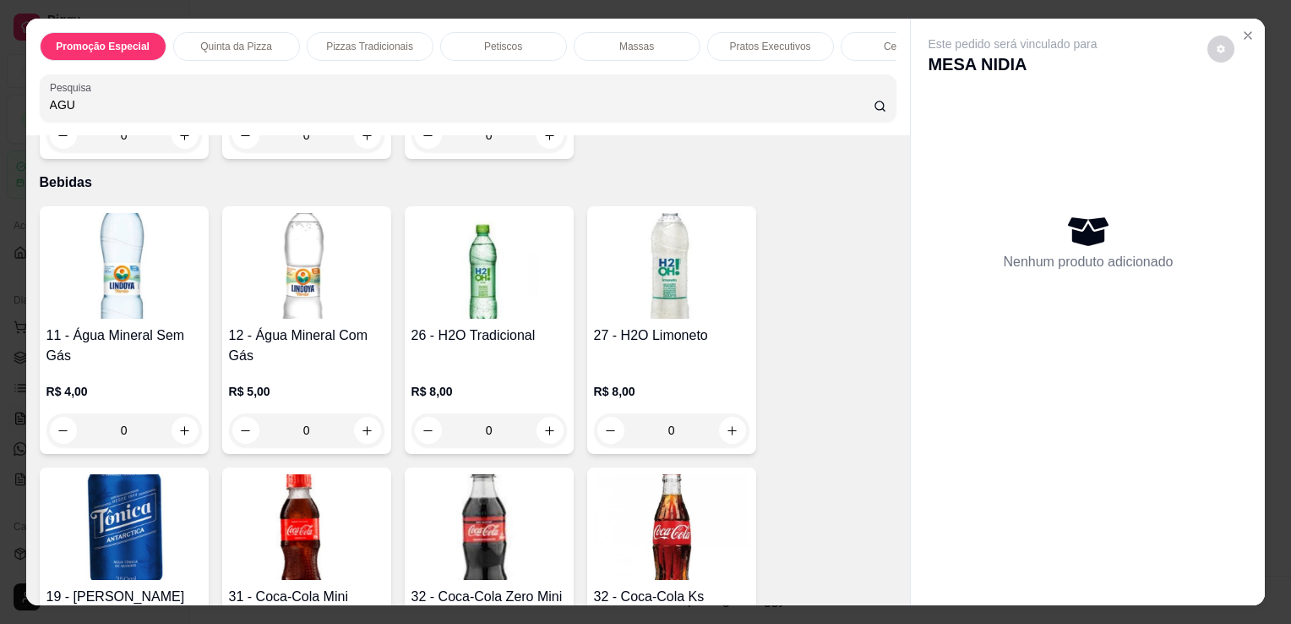
click at [278, 281] on img at bounding box center [307, 266] width 156 height 106
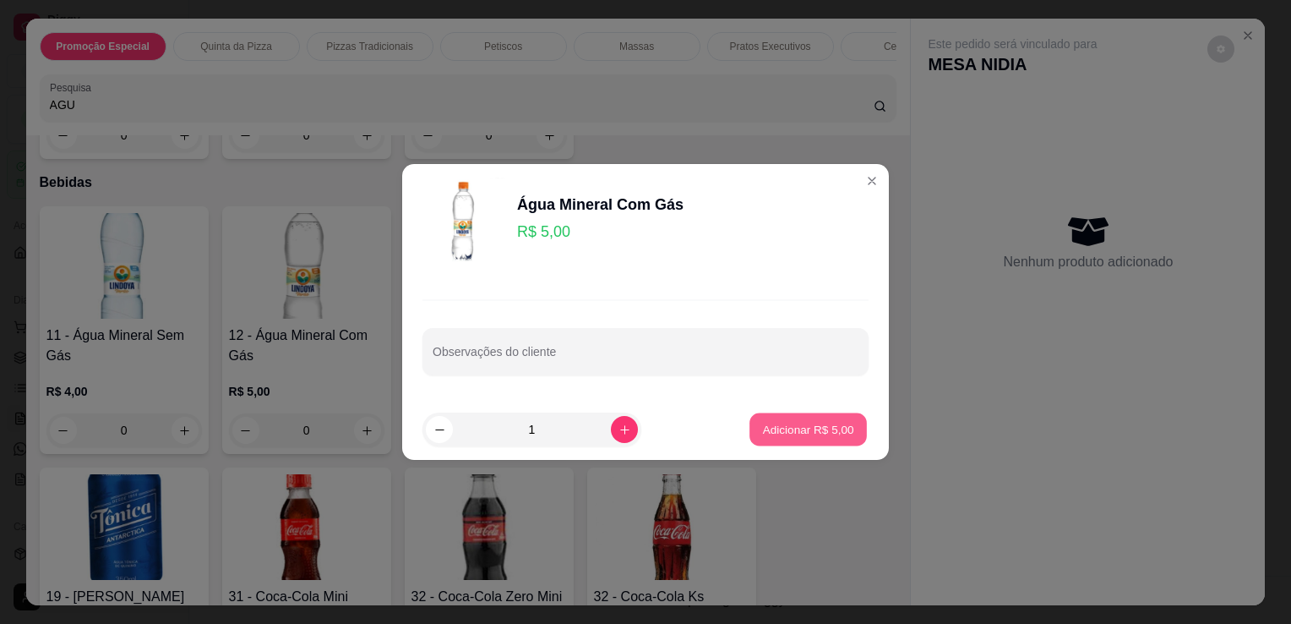
click at [816, 429] on p "Adicionar R$ 5,00" at bounding box center [807, 429] width 91 height 16
type input "1"
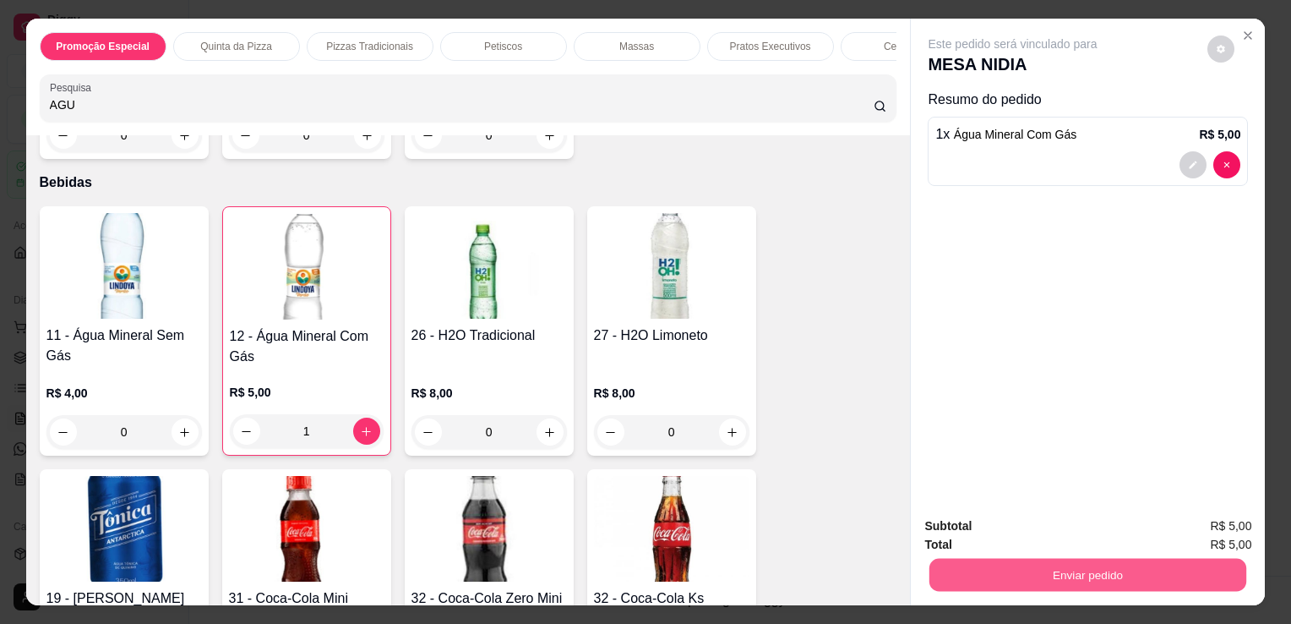
click at [974, 575] on button "Enviar pedido" at bounding box center [1088, 574] width 317 height 33
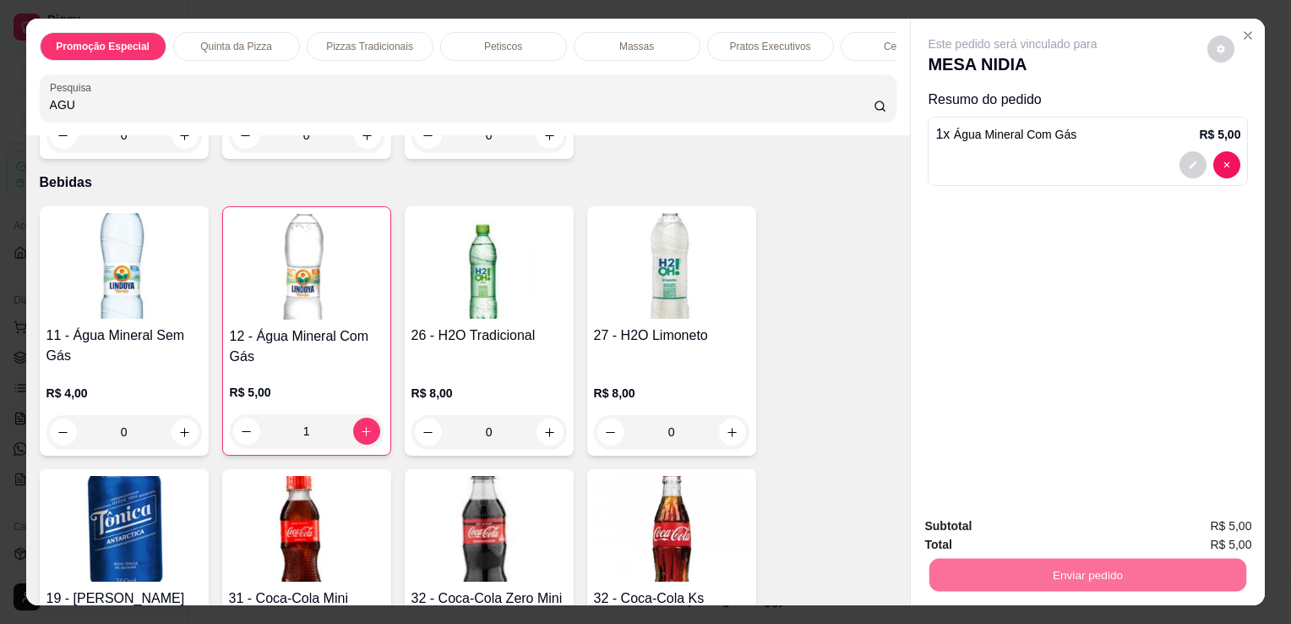
click at [975, 519] on button "Não registrar e enviar pedido" at bounding box center [1032, 526] width 171 height 31
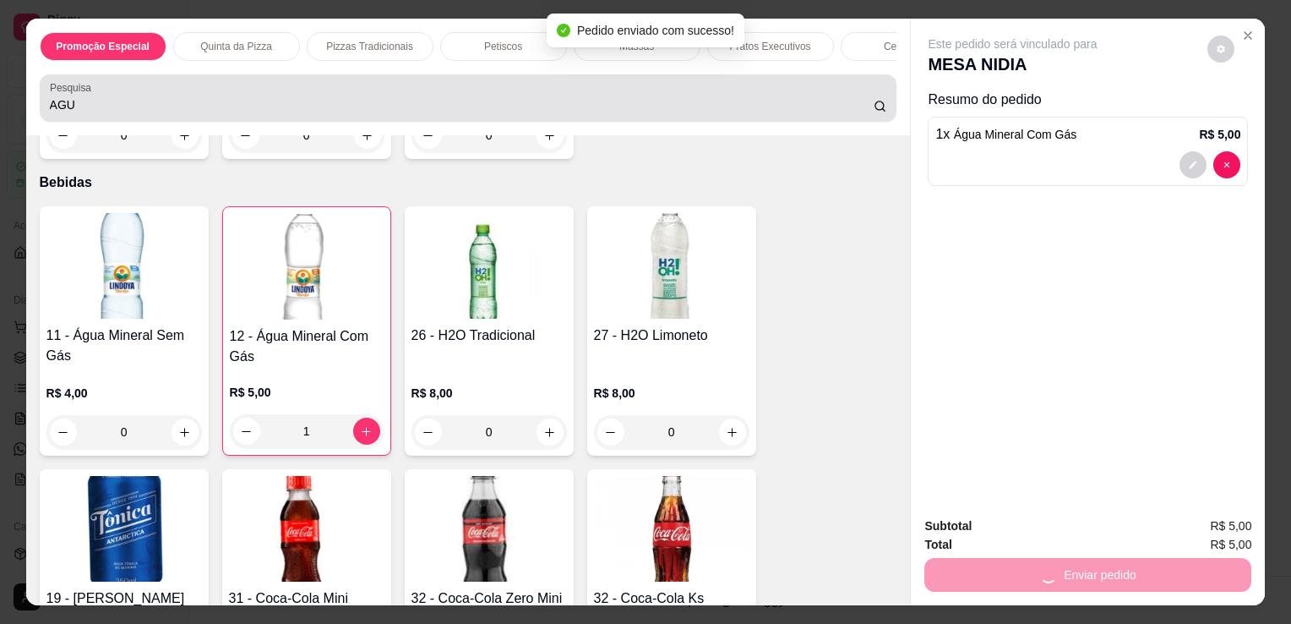
click at [697, 97] on div "AGU" at bounding box center [469, 98] width 838 height 34
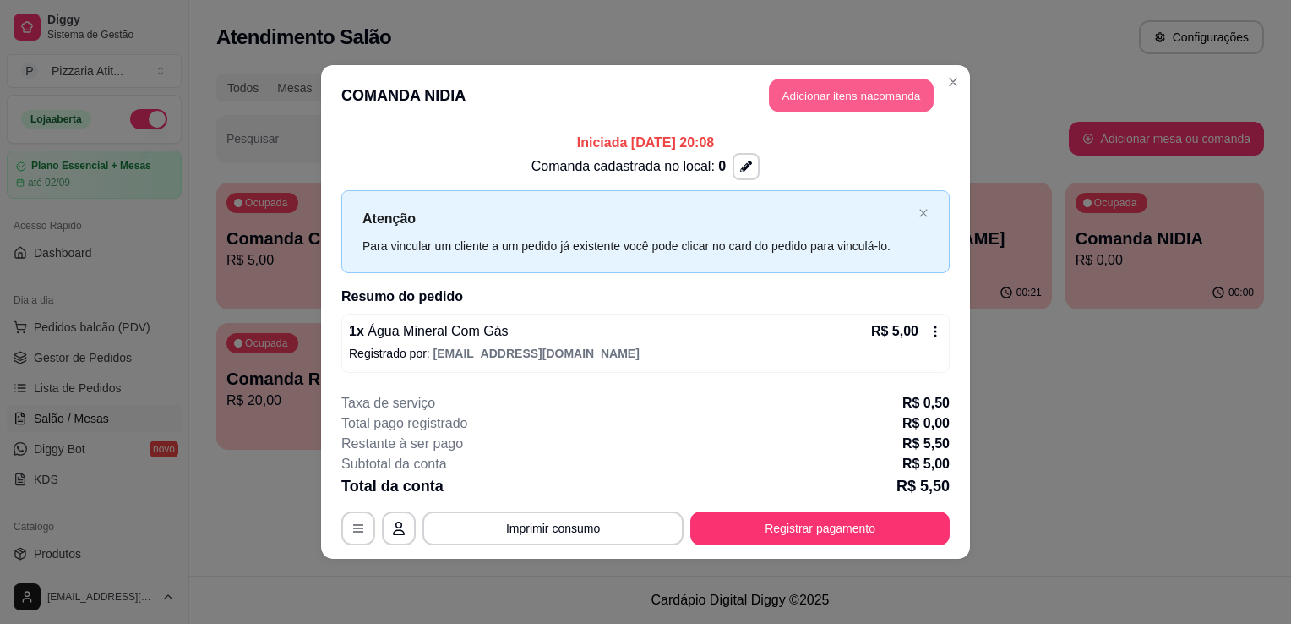
click at [787, 97] on button "Adicionar itens na comanda" at bounding box center [851, 95] width 165 height 33
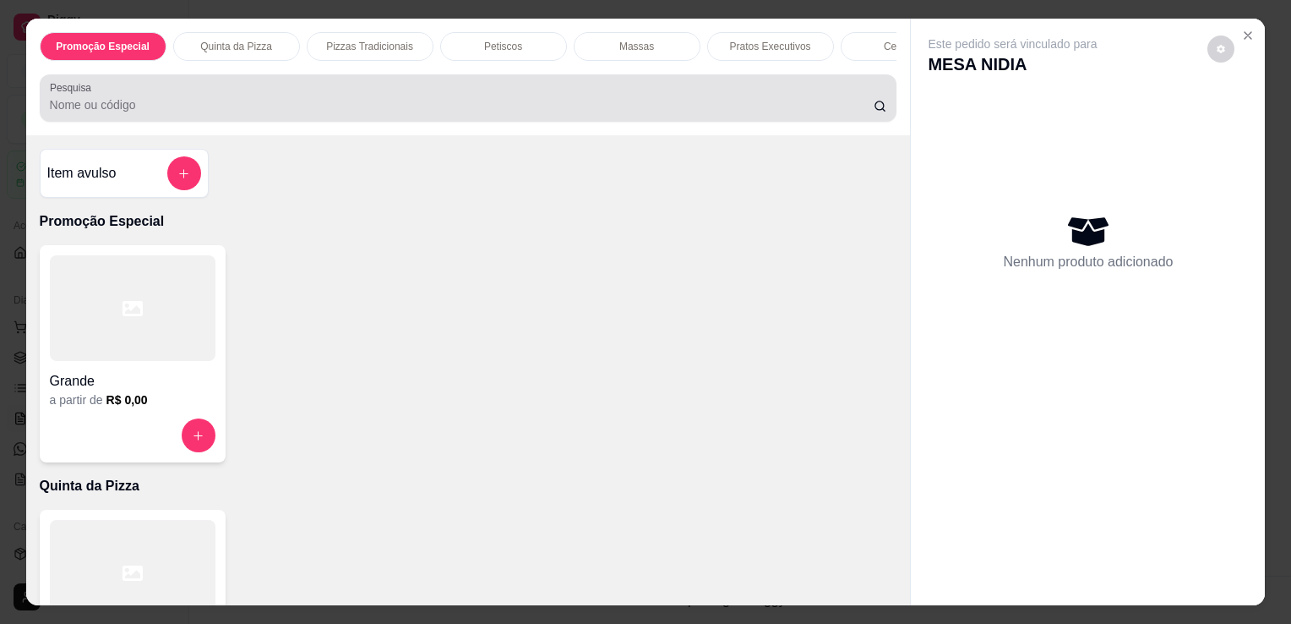
click at [743, 113] on input "Pesquisa" at bounding box center [462, 104] width 824 height 17
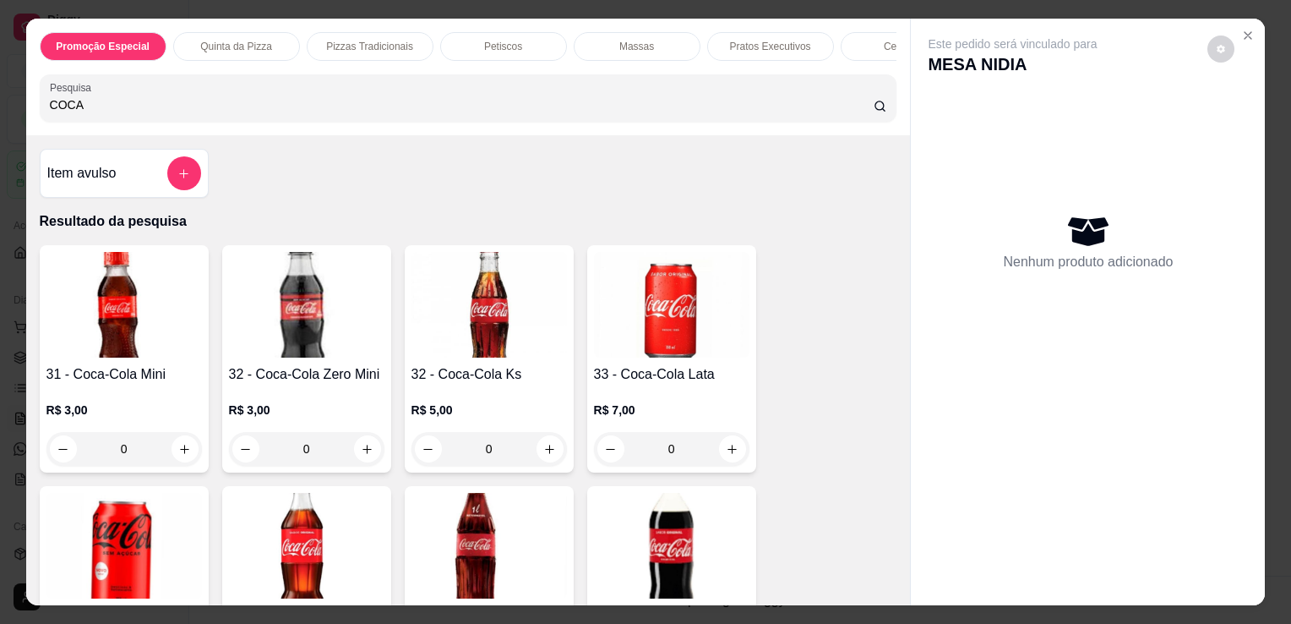
type input "COCA"
click at [405, 333] on div "32 - Coca-Cola Ks R$ 5,00 0" at bounding box center [489, 358] width 169 height 227
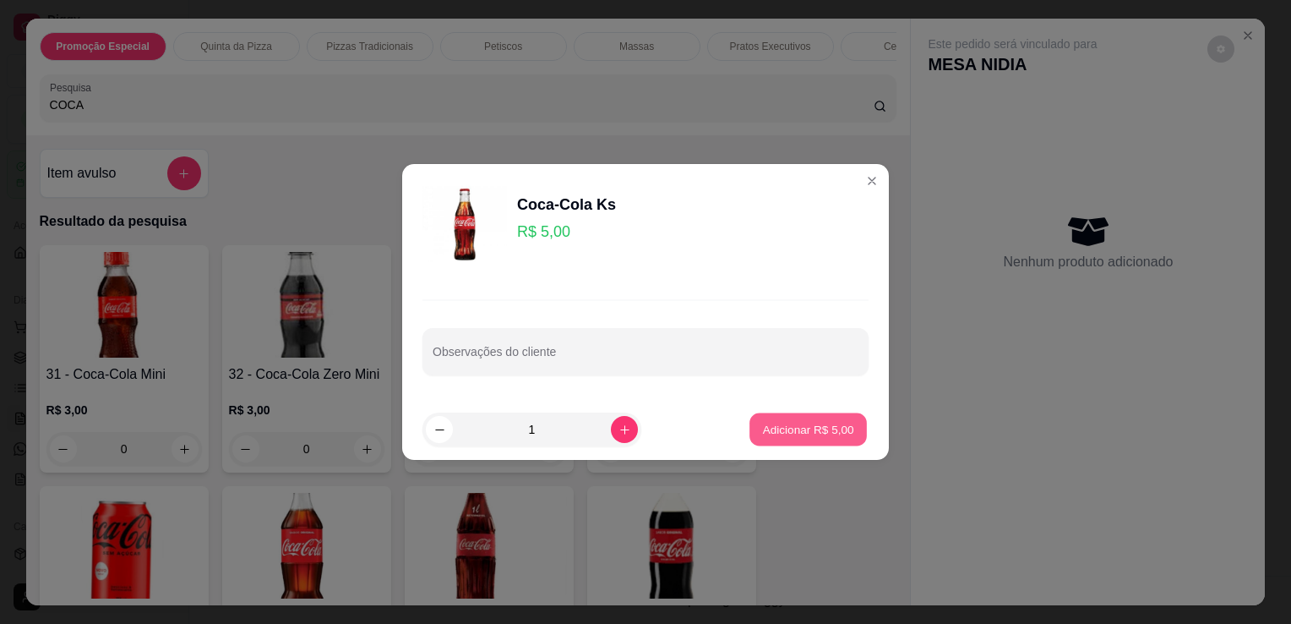
click at [781, 434] on p "Adicionar R$ 5,00" at bounding box center [807, 429] width 91 height 16
type input "1"
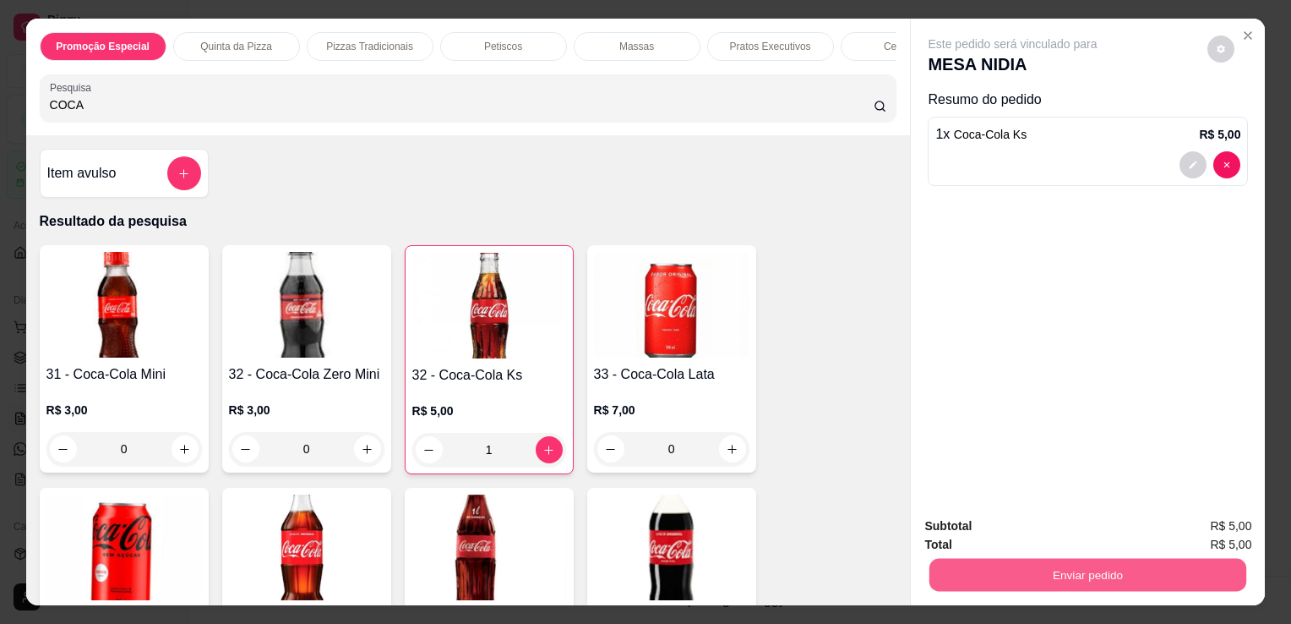
click at [993, 567] on button "Enviar pedido" at bounding box center [1088, 574] width 317 height 33
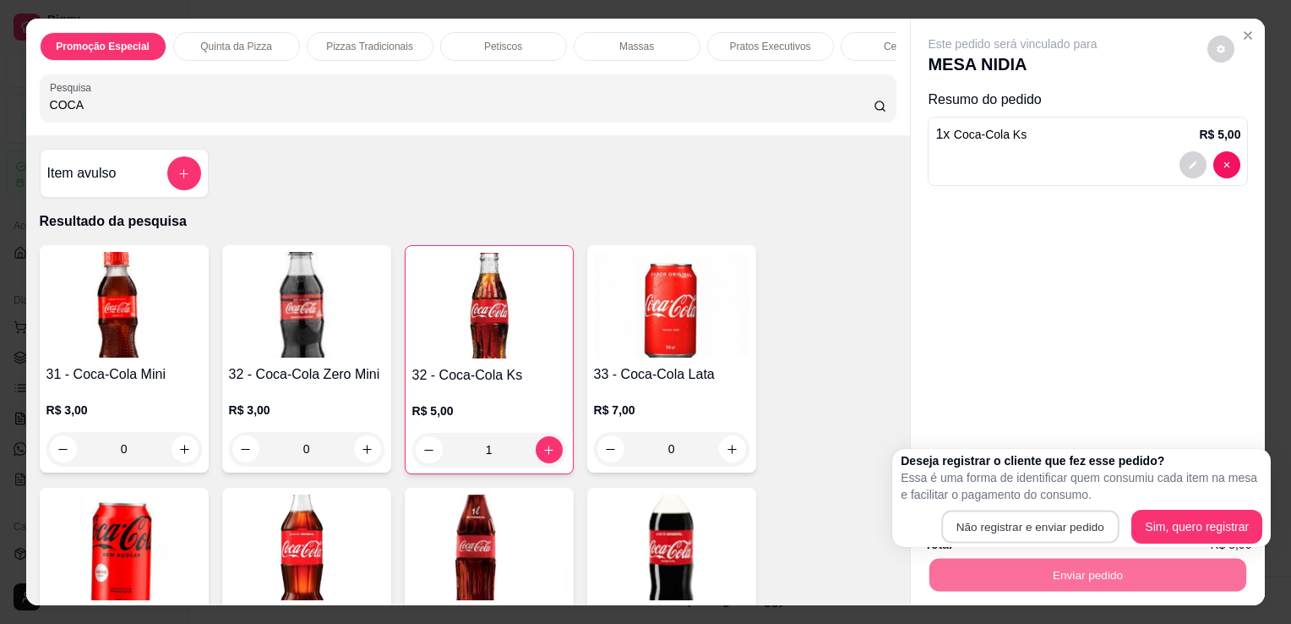
click at [980, 516] on button "Não registrar e enviar pedido" at bounding box center [1030, 527] width 177 height 33
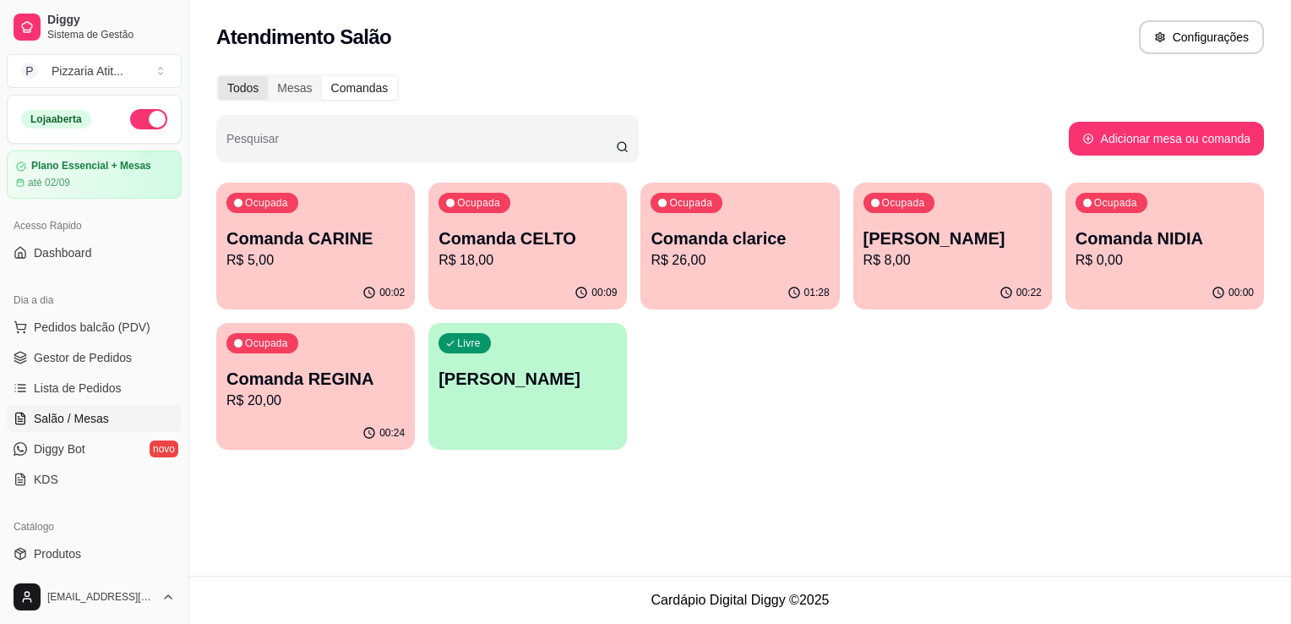
click at [243, 86] on div "Todos" at bounding box center [243, 88] width 50 height 24
click at [218, 76] on input "Todos" at bounding box center [218, 76] width 0 height 0
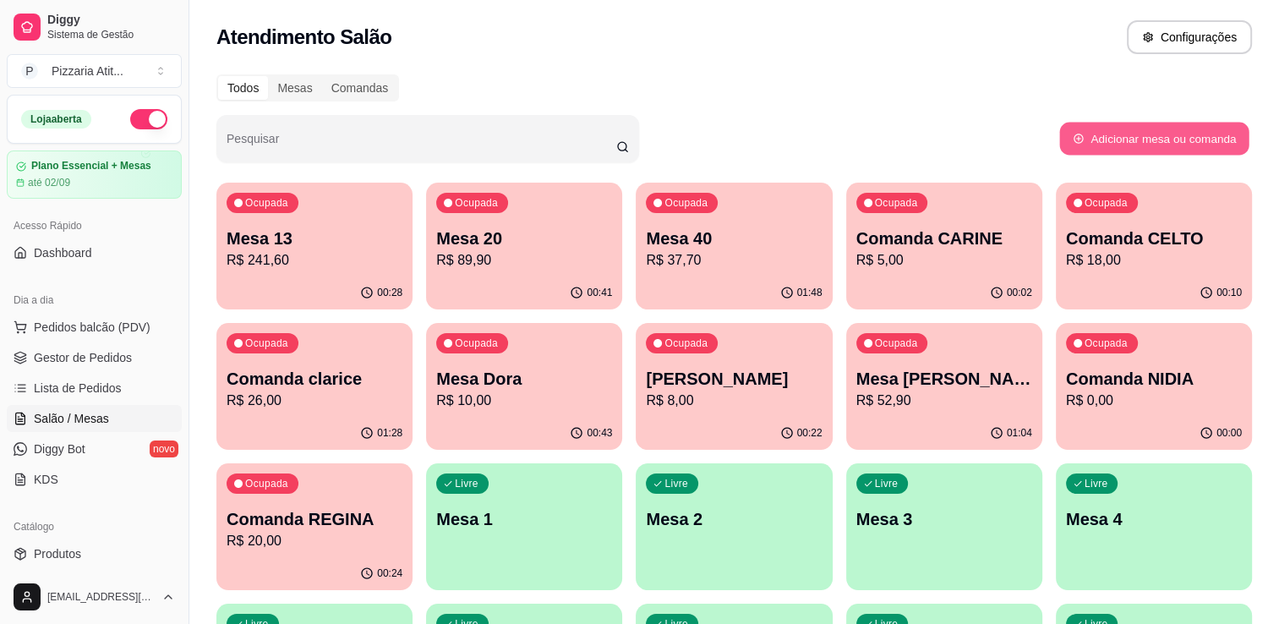
click at [1088, 123] on button "Adicionar mesa ou comanda" at bounding box center [1153, 139] width 189 height 33
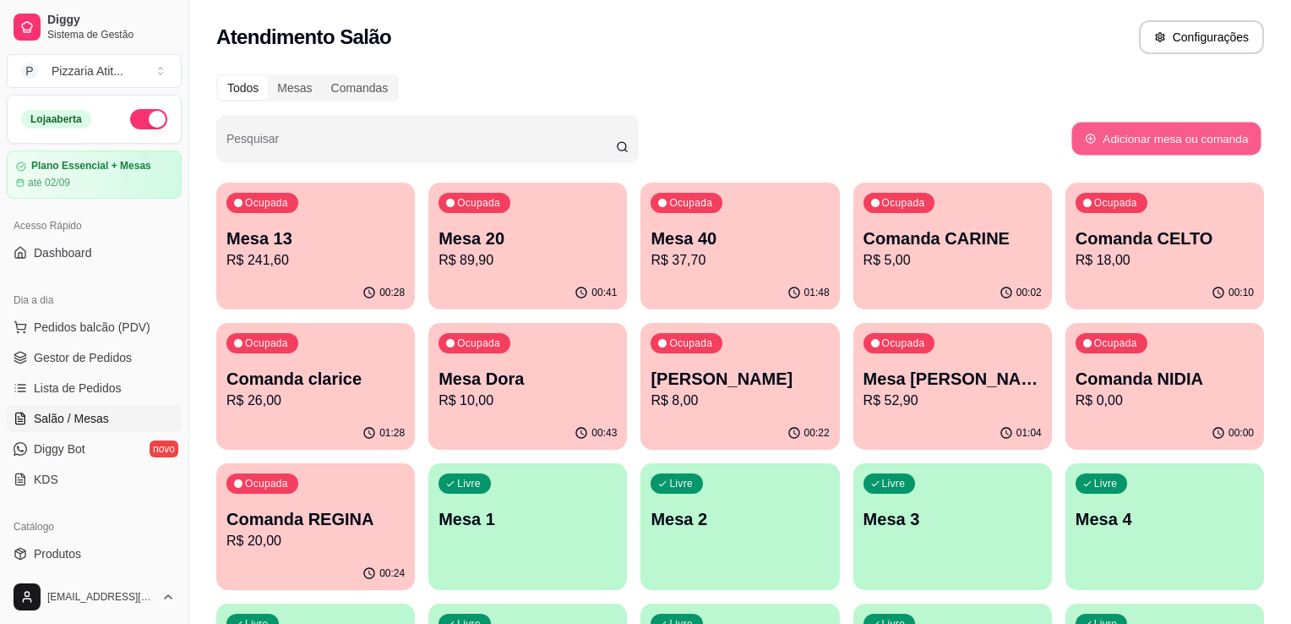
select select "TABLE"
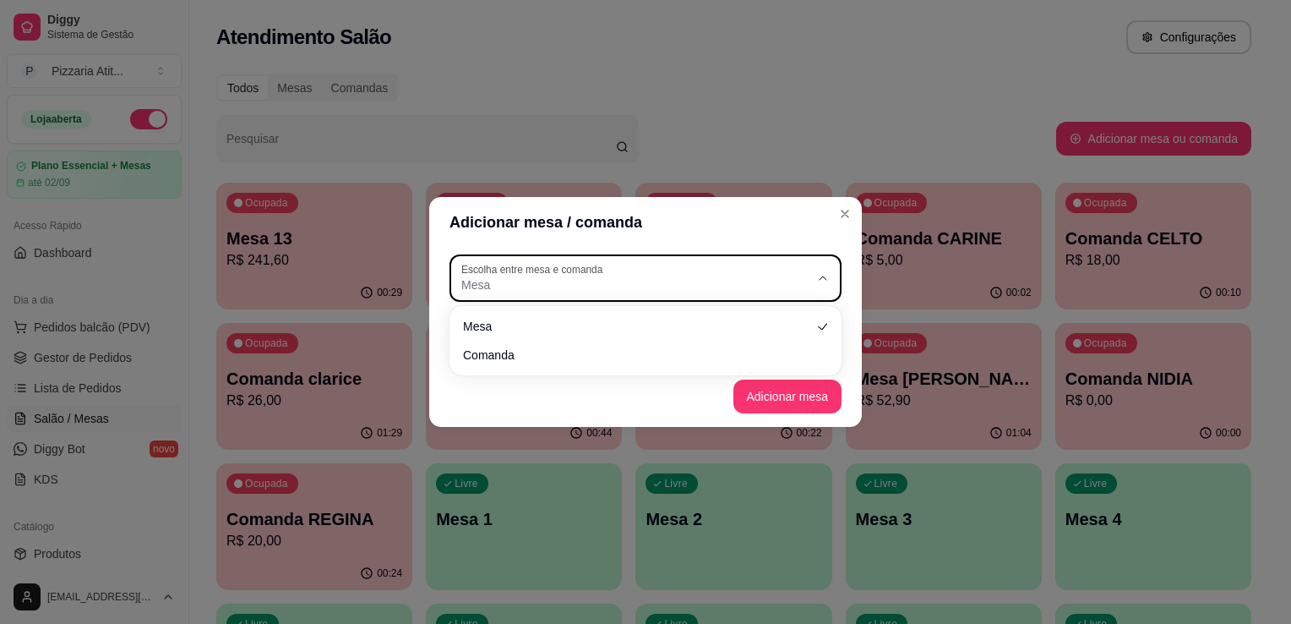
click at [719, 292] on span "Mesa" at bounding box center [635, 284] width 348 height 17
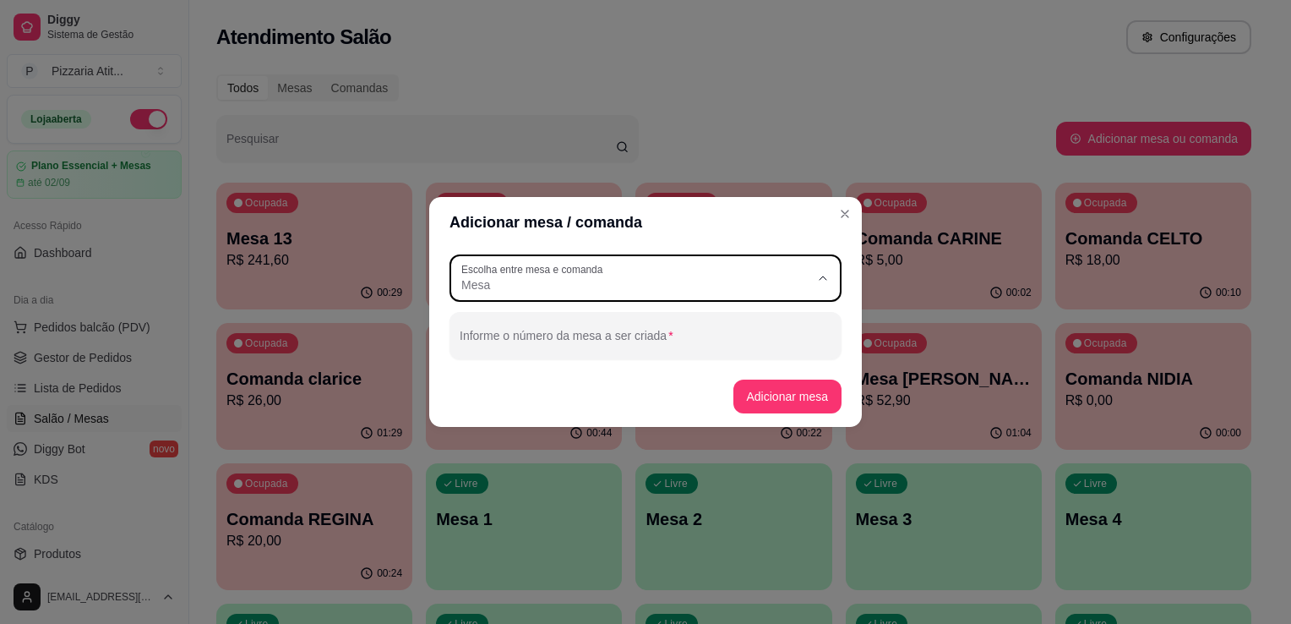
click at [683, 351] on span "Comanda" at bounding box center [638, 353] width 335 height 16
type input "CARD"
select select "CARD"
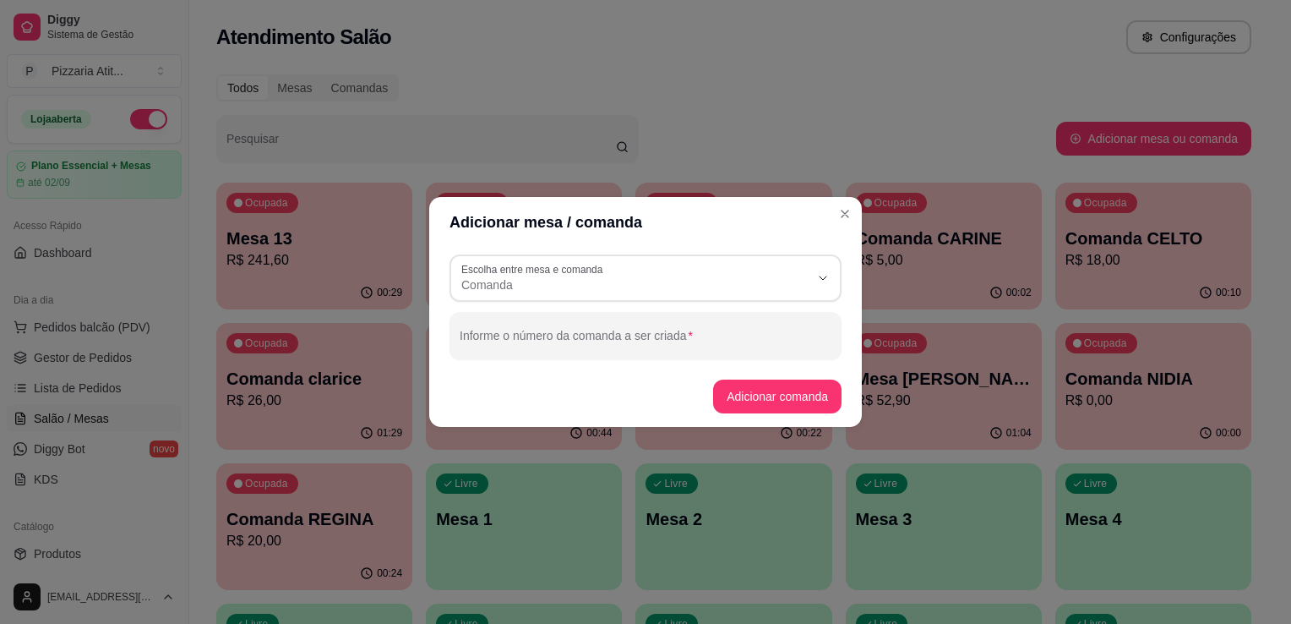
scroll to position [16, 0]
click at [707, 325] on div at bounding box center [646, 336] width 372 height 34
type input "MAURA"
click at [784, 397] on button "Adicionar comanda" at bounding box center [777, 396] width 124 height 33
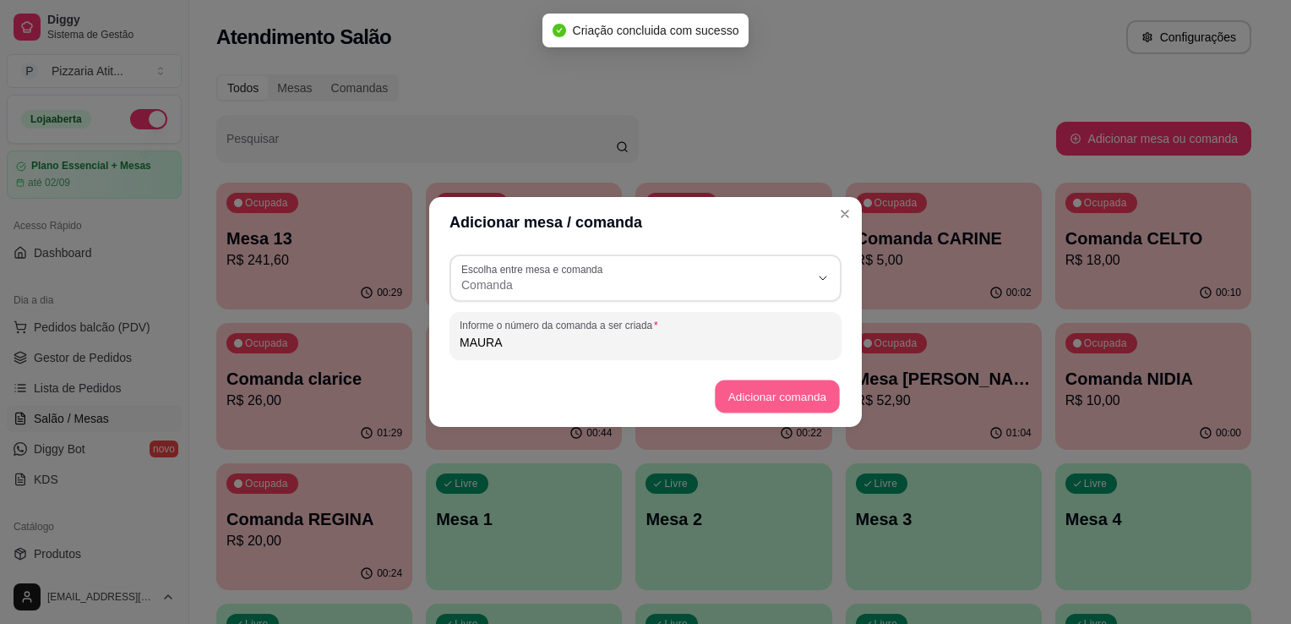
click at [762, 402] on button "Adicionar comanda" at bounding box center [777, 396] width 124 height 33
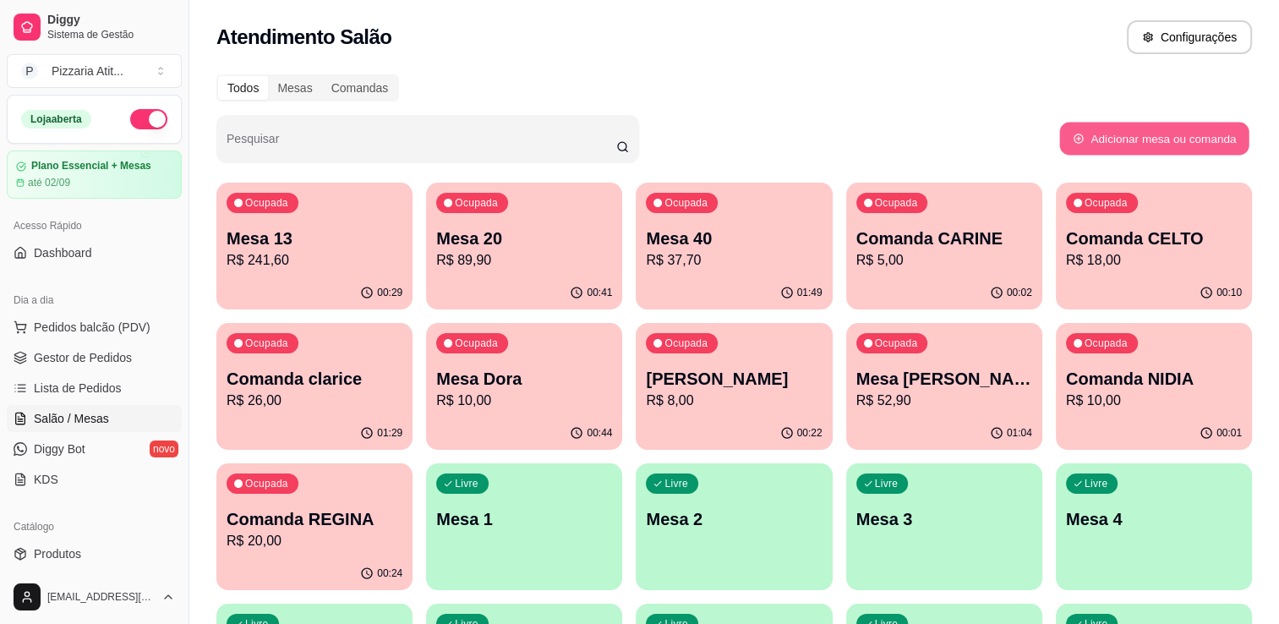
click at [1119, 138] on button "Adicionar mesa ou comanda" at bounding box center [1153, 139] width 189 height 33
select select "TABLE"
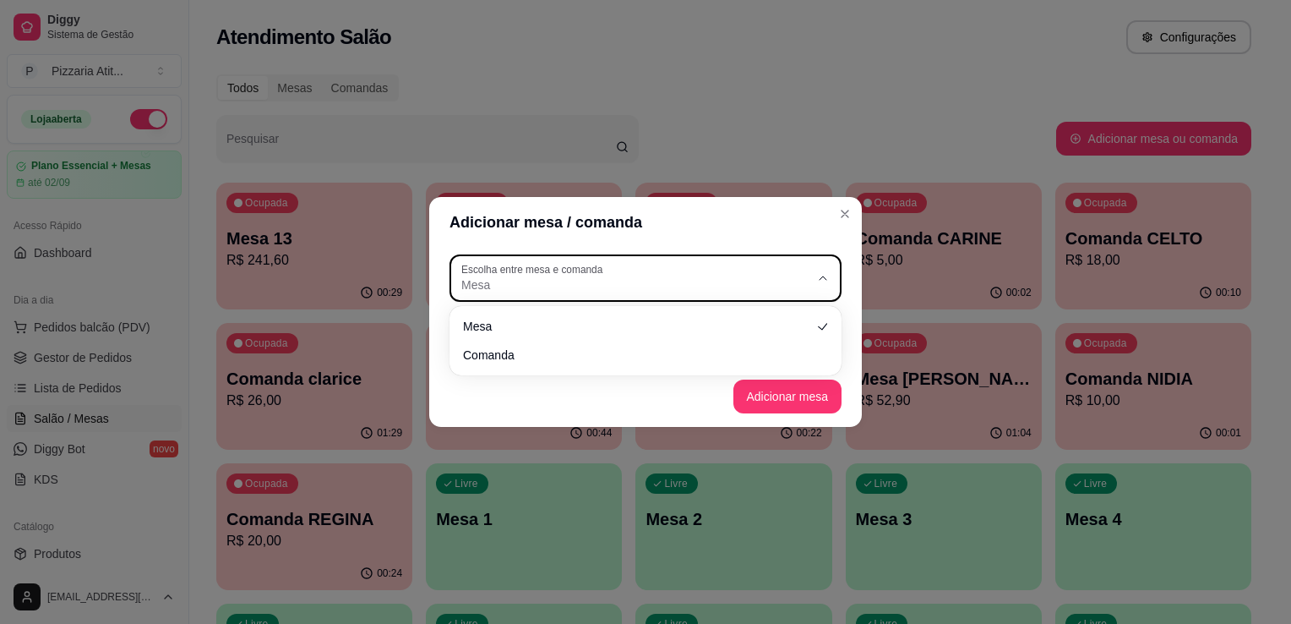
click at [717, 286] on span "Mesa" at bounding box center [635, 284] width 348 height 17
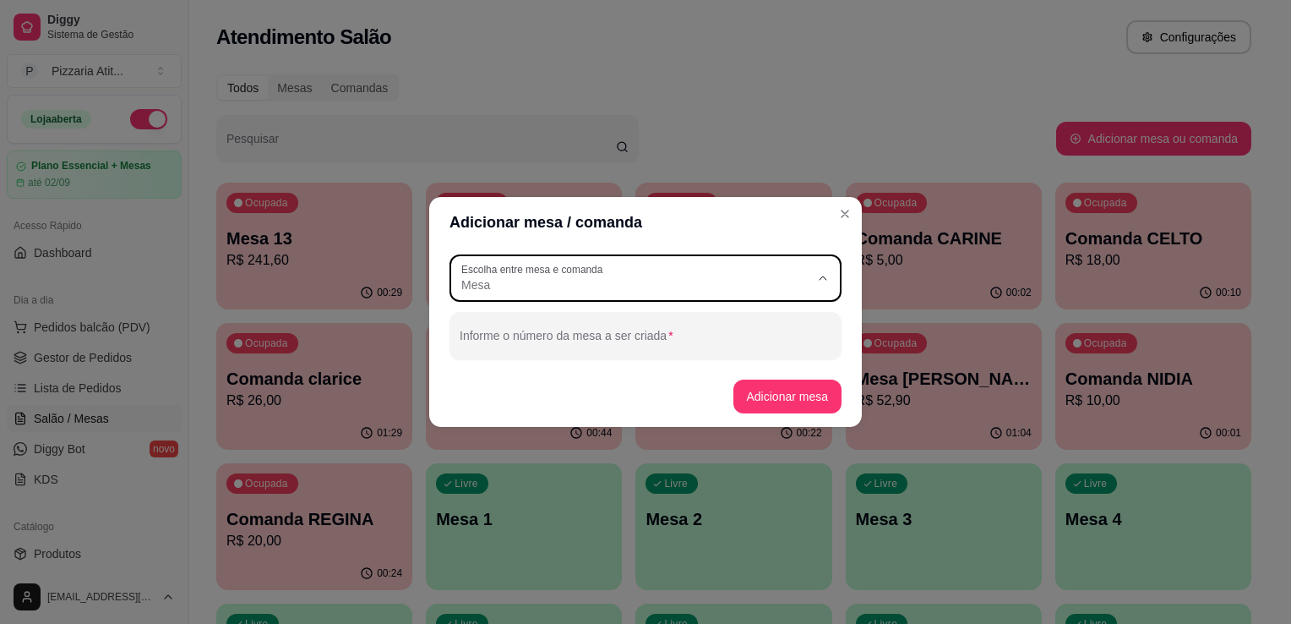
click at [692, 350] on span "Comanda" at bounding box center [638, 353] width 335 height 16
type input "CARD"
select select "CARD"
click at [692, 350] on input "Informe o número da comanda a ser criada" at bounding box center [646, 342] width 372 height 17
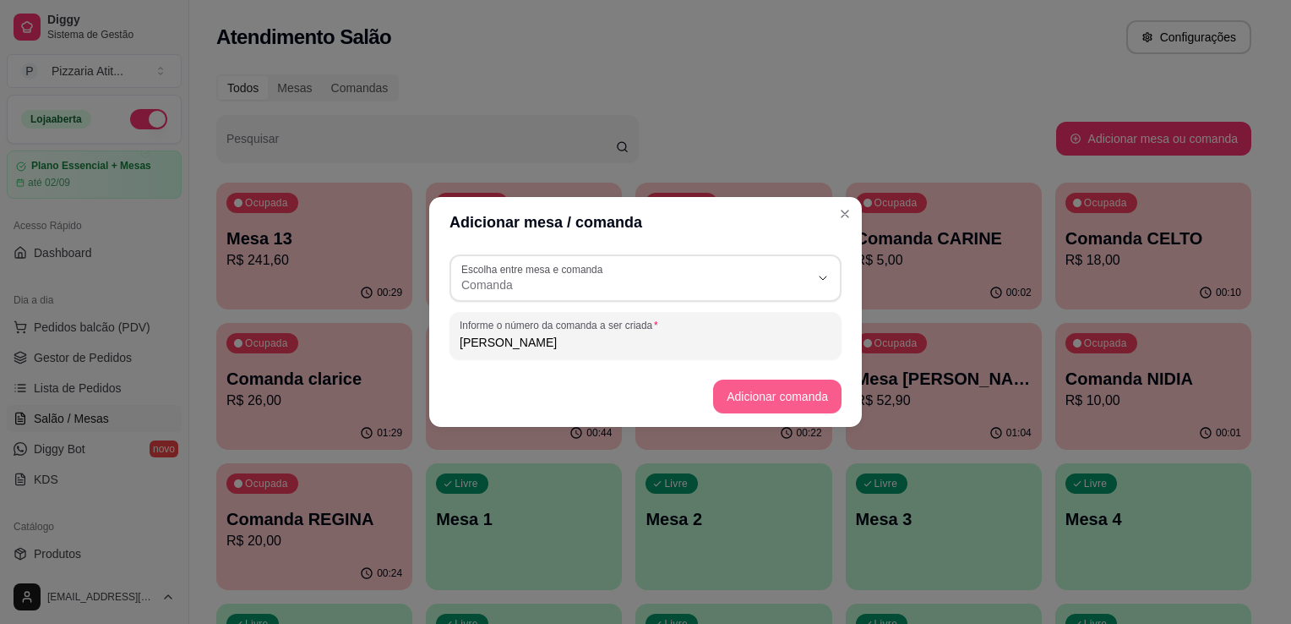
type input "MARTA"
click at [738, 384] on button "Adicionar comanda" at bounding box center [777, 396] width 124 height 33
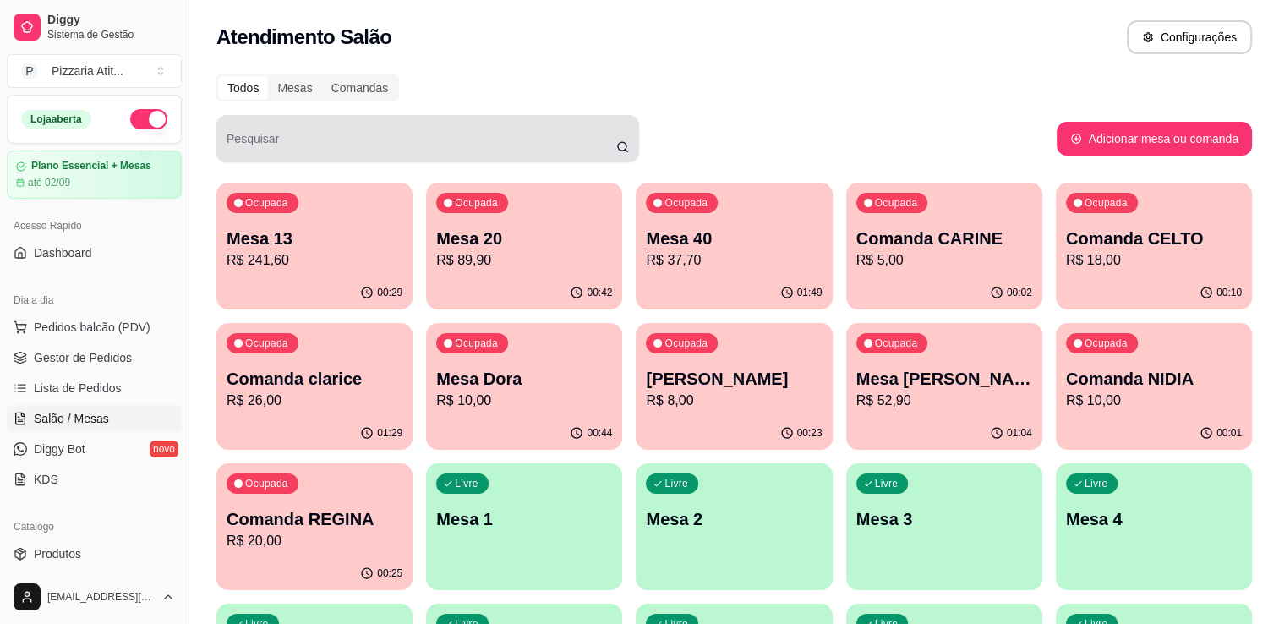
click at [552, 131] on div at bounding box center [428, 139] width 402 height 34
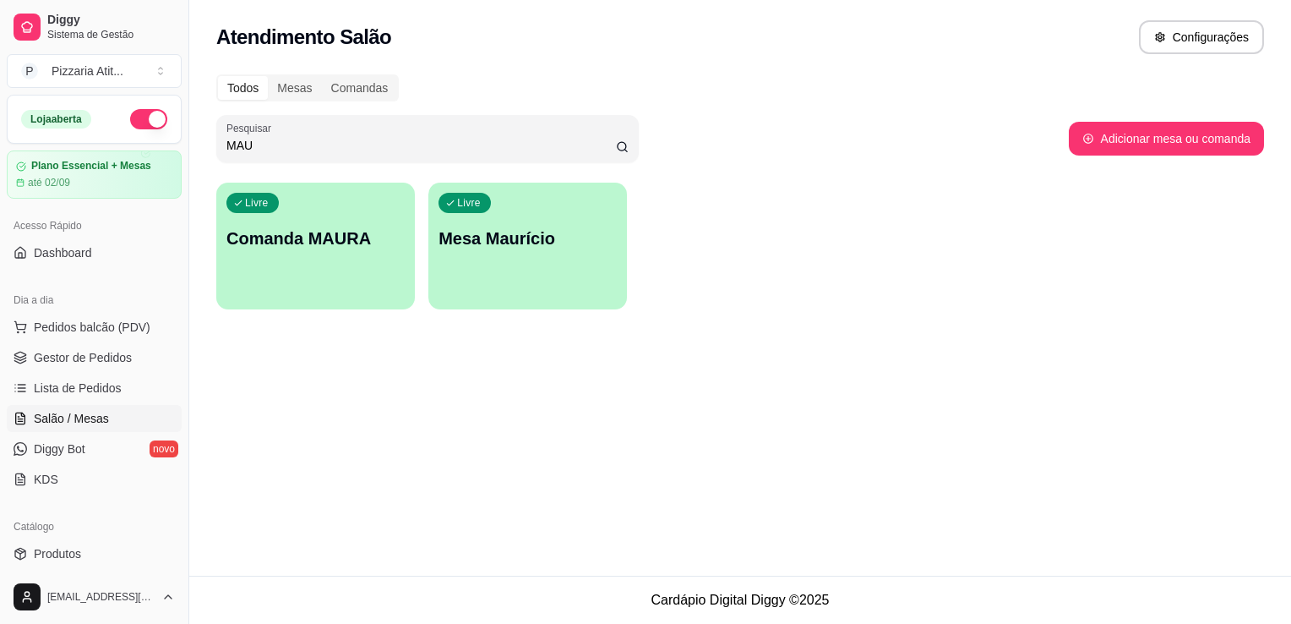
type input "MAU"
click at [373, 253] on div "Livre Comanda MAURA" at bounding box center [316, 235] width 193 height 103
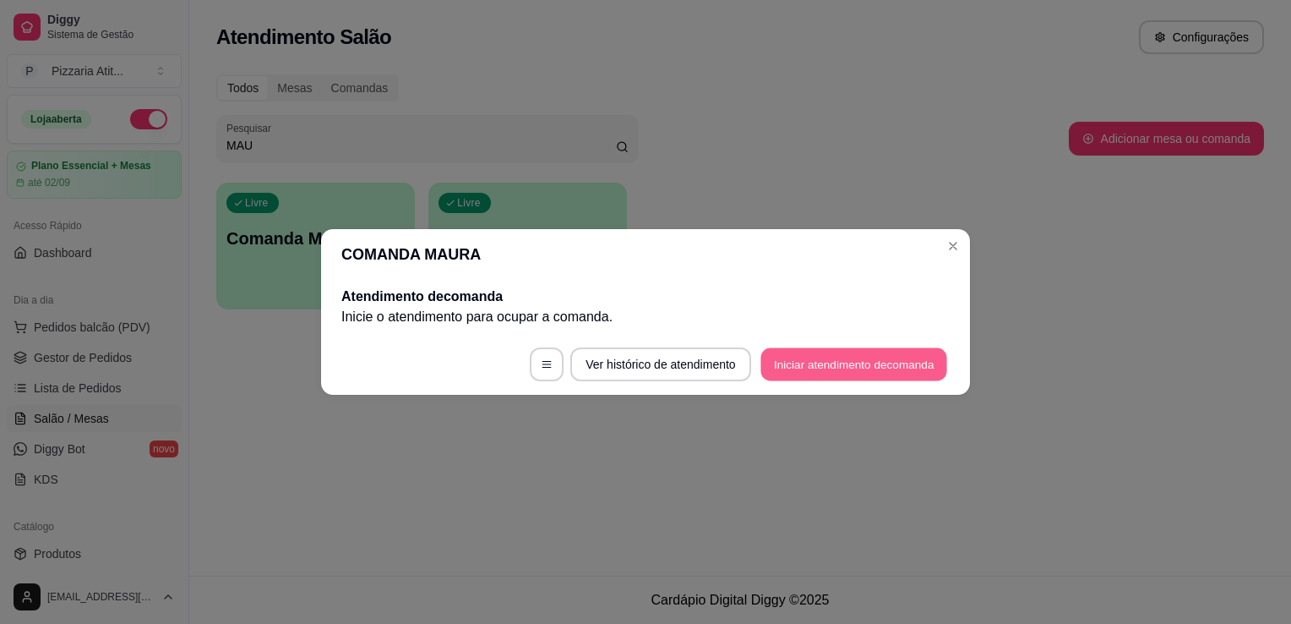
click at [798, 359] on button "Iniciar atendimento de comanda" at bounding box center [854, 364] width 187 height 33
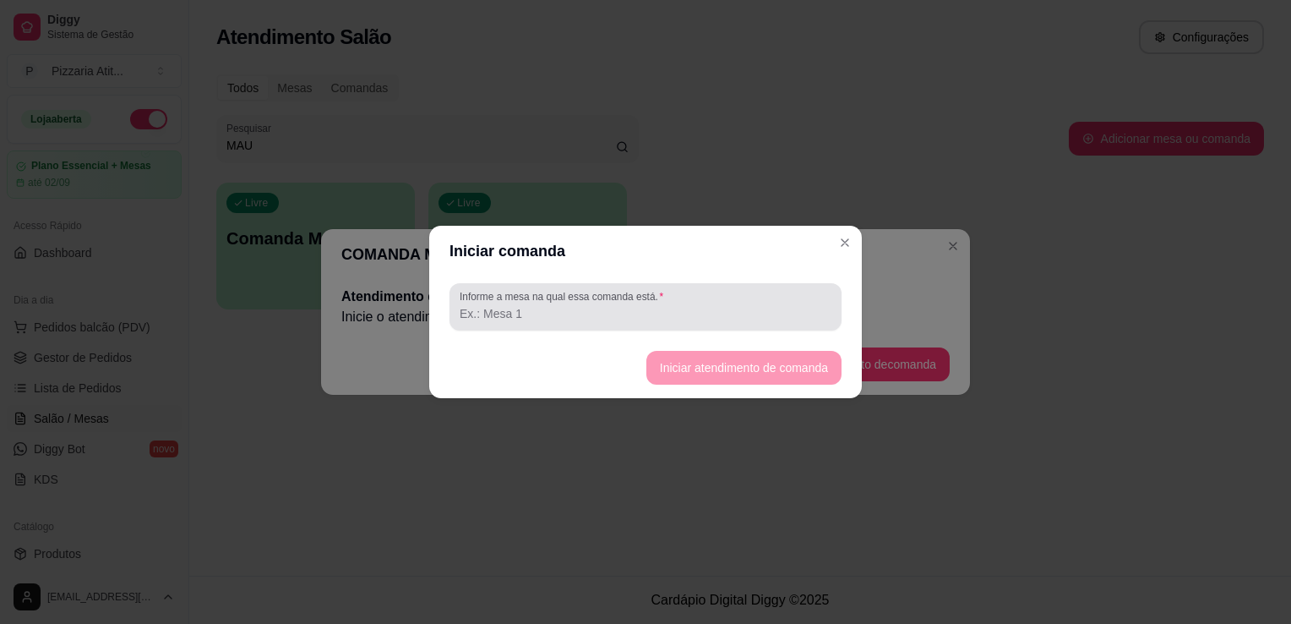
click at [763, 303] on div at bounding box center [646, 307] width 372 height 34
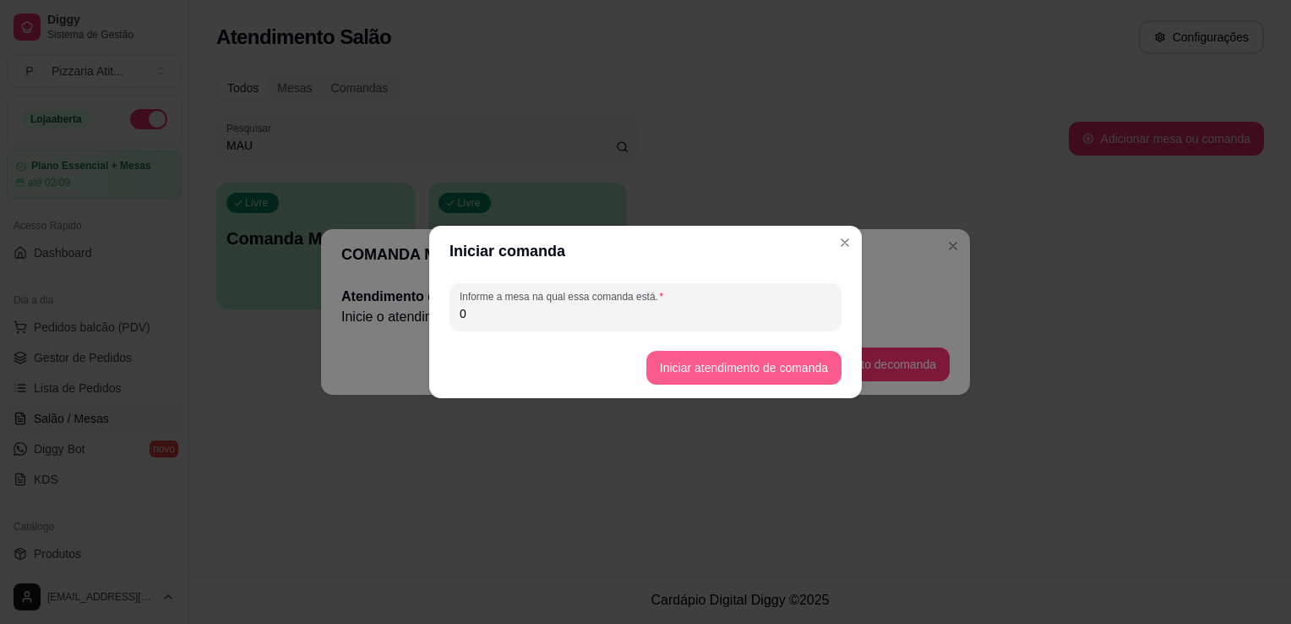
type input "0"
click at [730, 358] on button "Iniciar atendimento de comanda" at bounding box center [743, 368] width 189 height 33
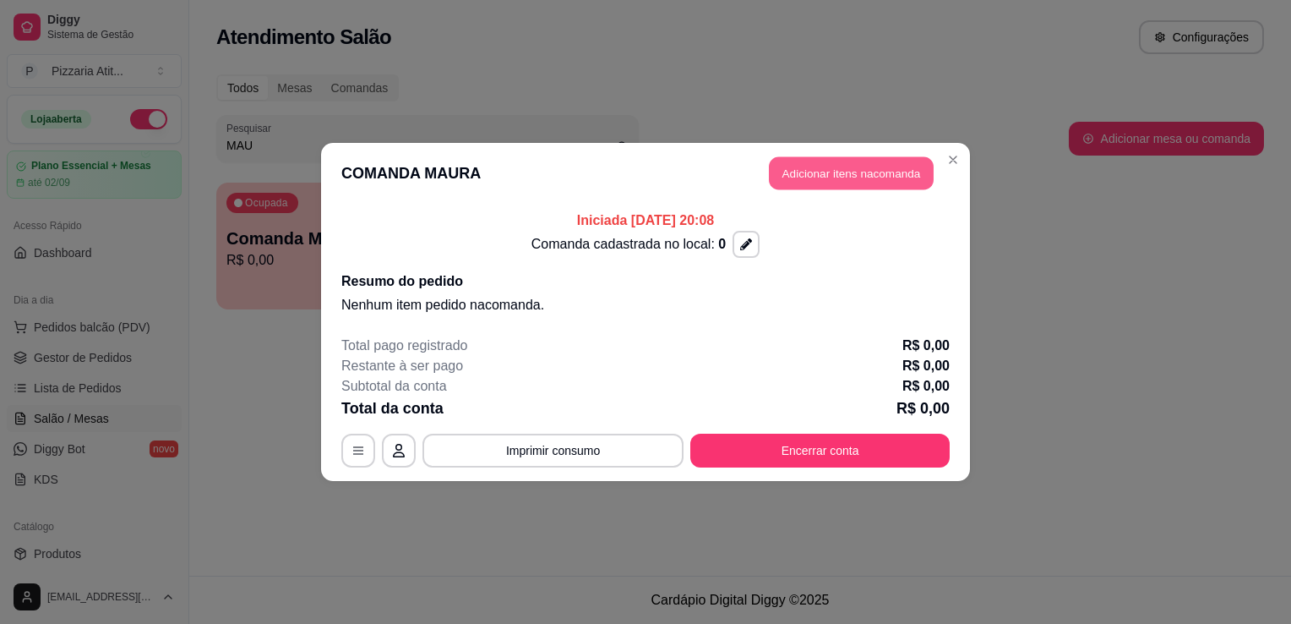
click at [847, 174] on button "Adicionar itens na comanda" at bounding box center [851, 173] width 165 height 33
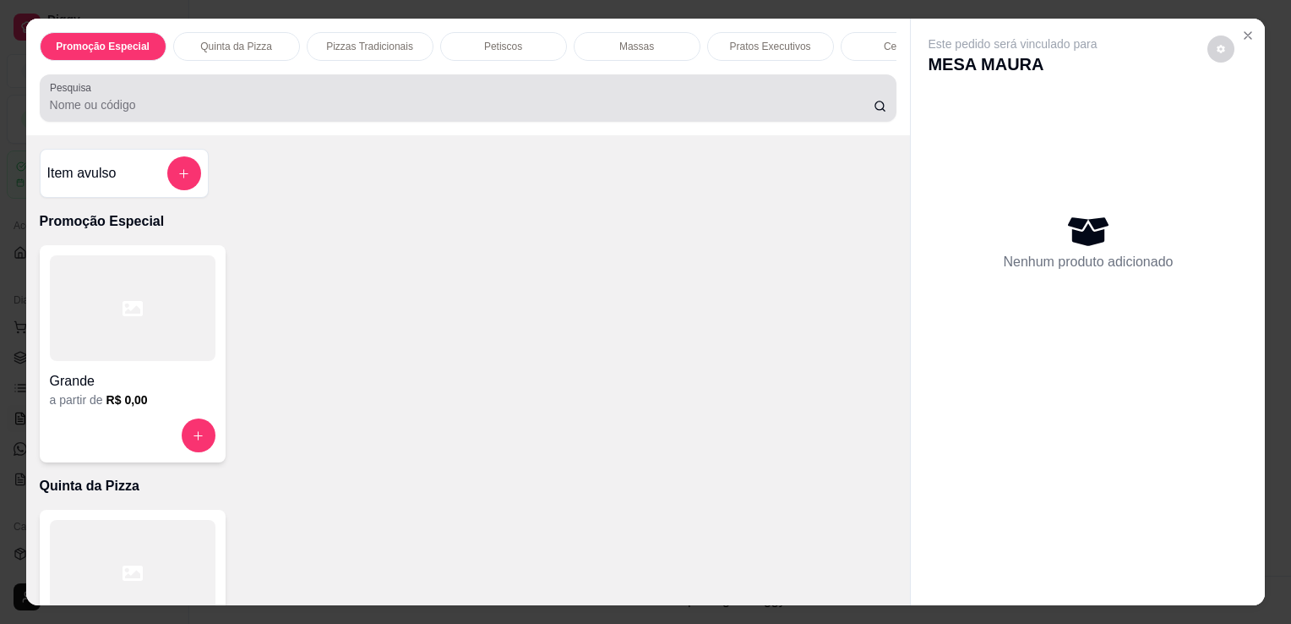
click at [584, 103] on input "Pesquisa" at bounding box center [462, 104] width 824 height 17
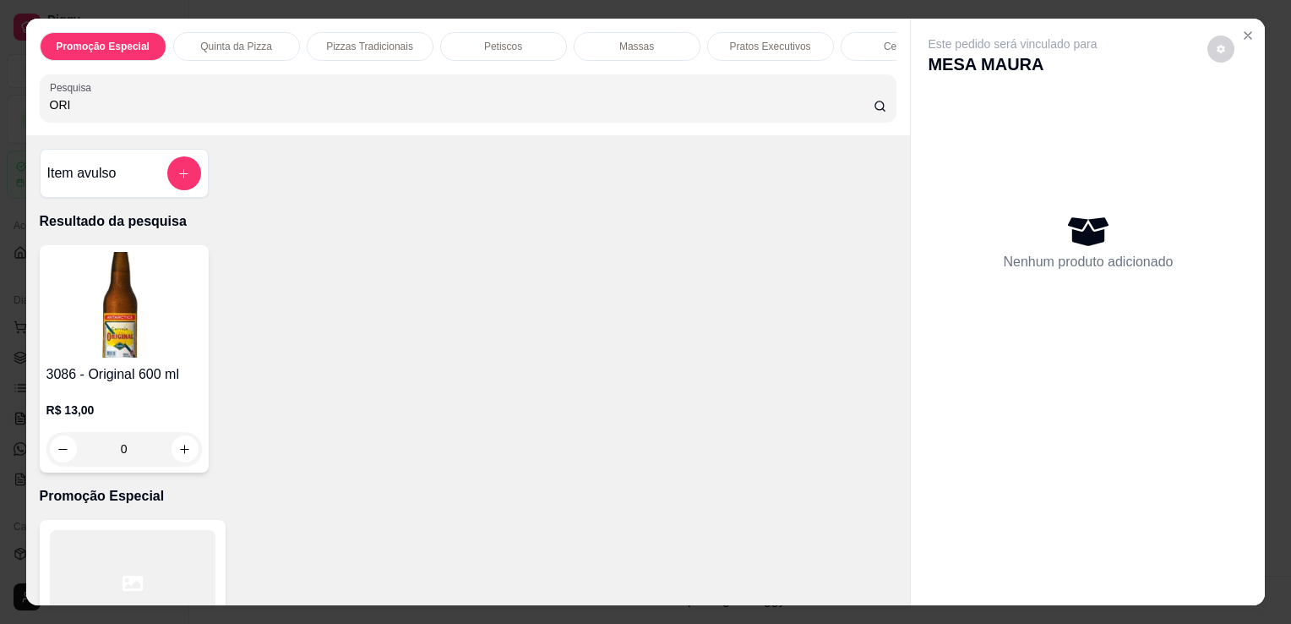
type input "ORI"
click at [102, 342] on img at bounding box center [124, 305] width 156 height 106
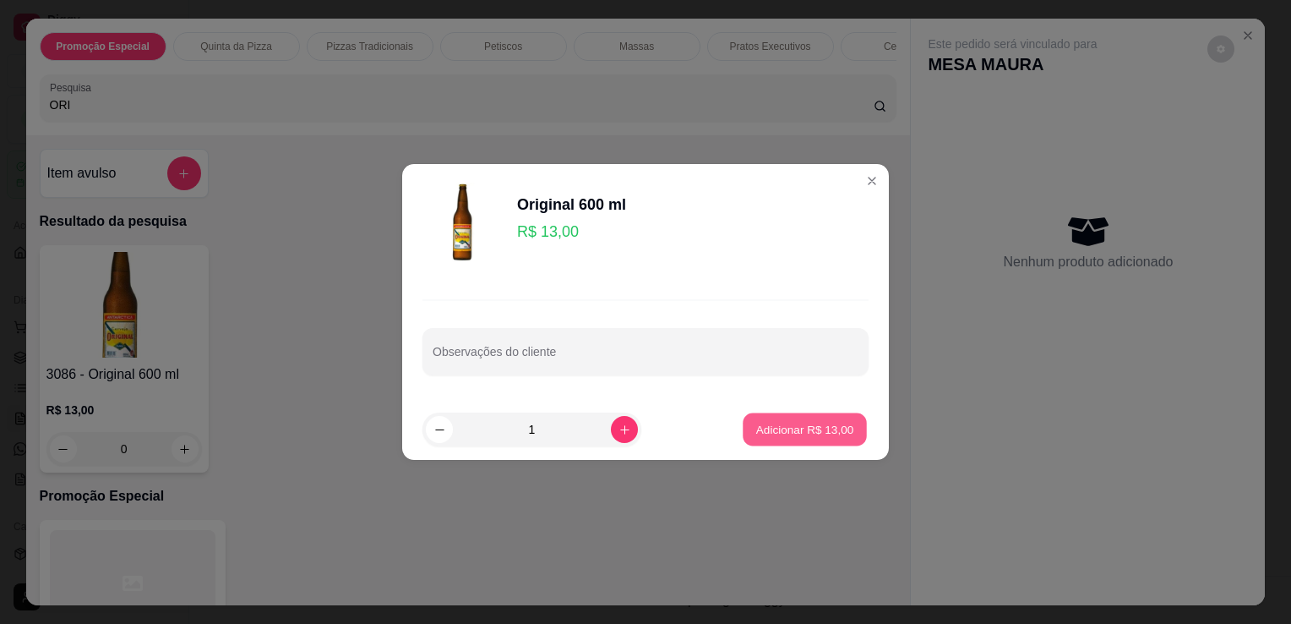
click at [745, 425] on button "Adicionar R$ 13,00" at bounding box center [805, 429] width 124 height 33
type input "1"
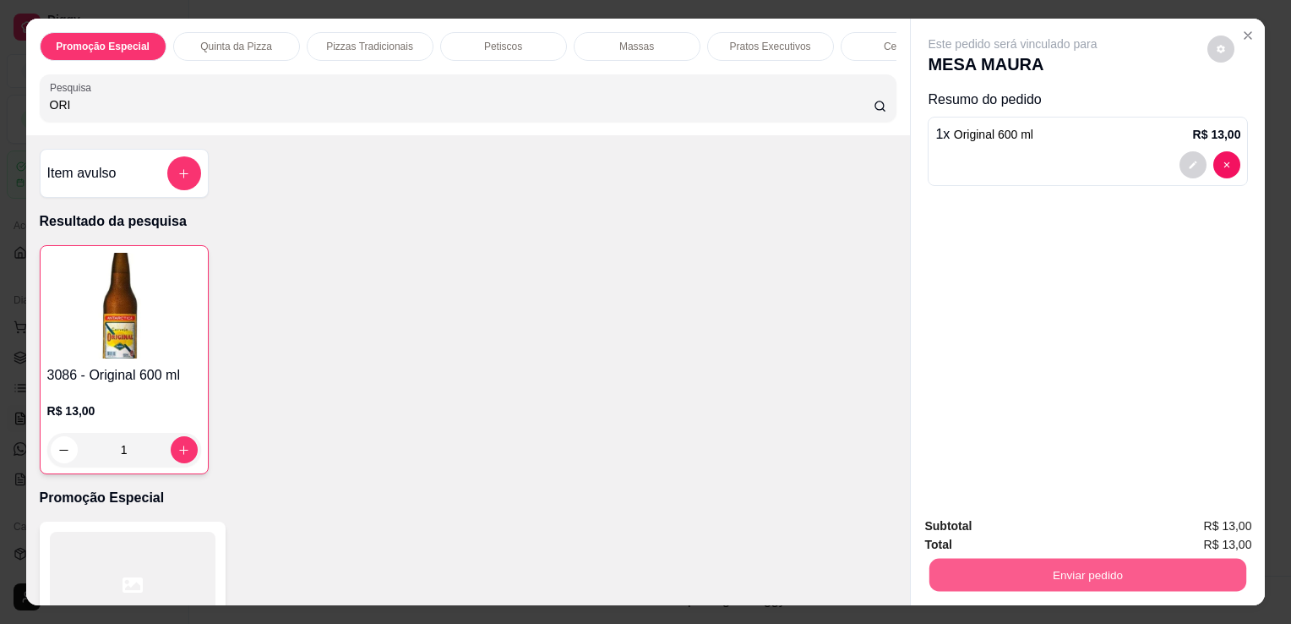
click at [1021, 560] on button "Enviar pedido" at bounding box center [1088, 574] width 317 height 33
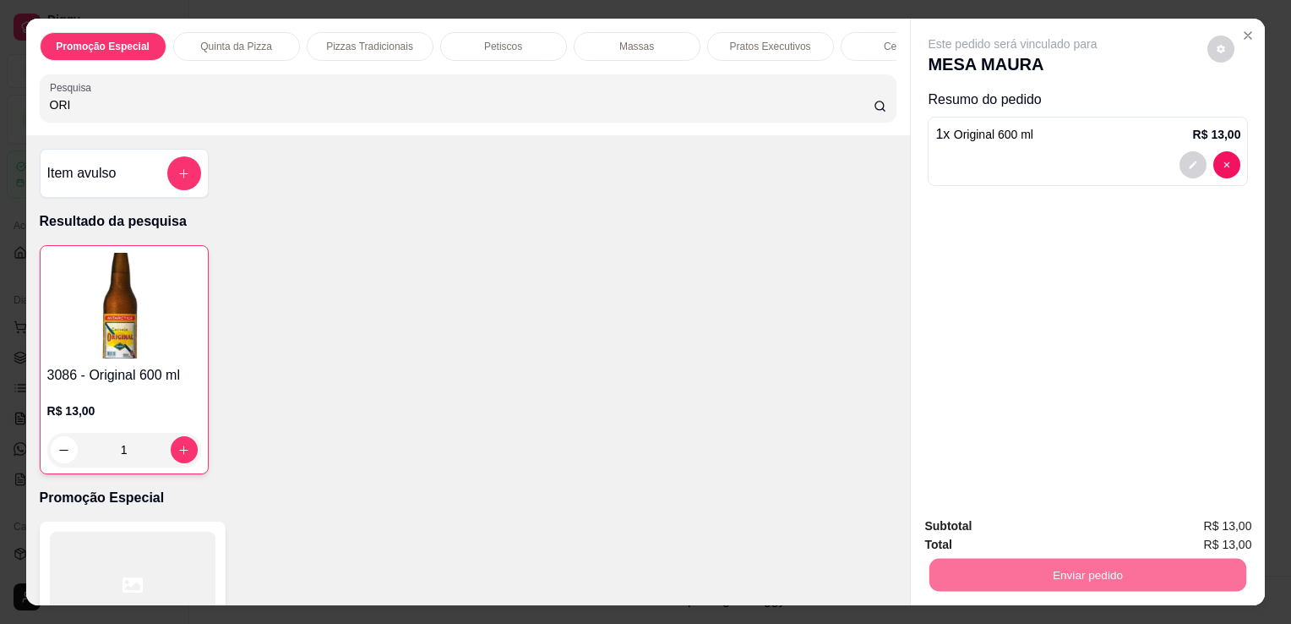
click at [1015, 540] on button "Não registrar e enviar pedido" at bounding box center [1032, 526] width 171 height 31
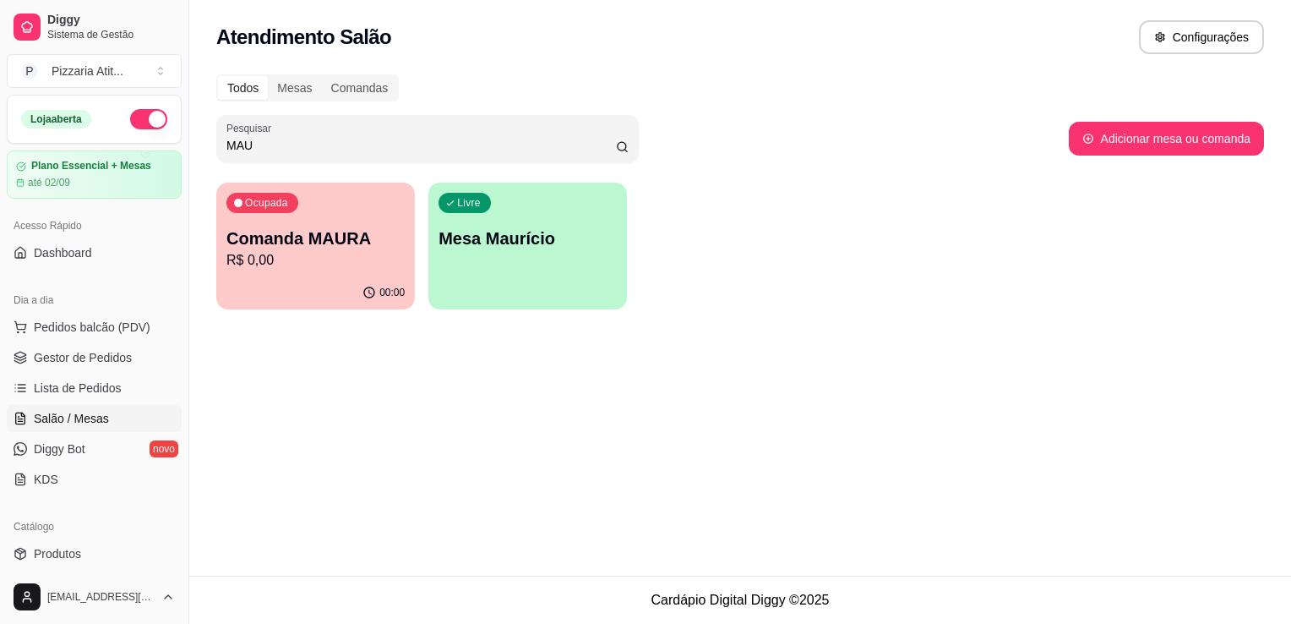
click at [544, 144] on input "MAU" at bounding box center [422, 145] width 390 height 17
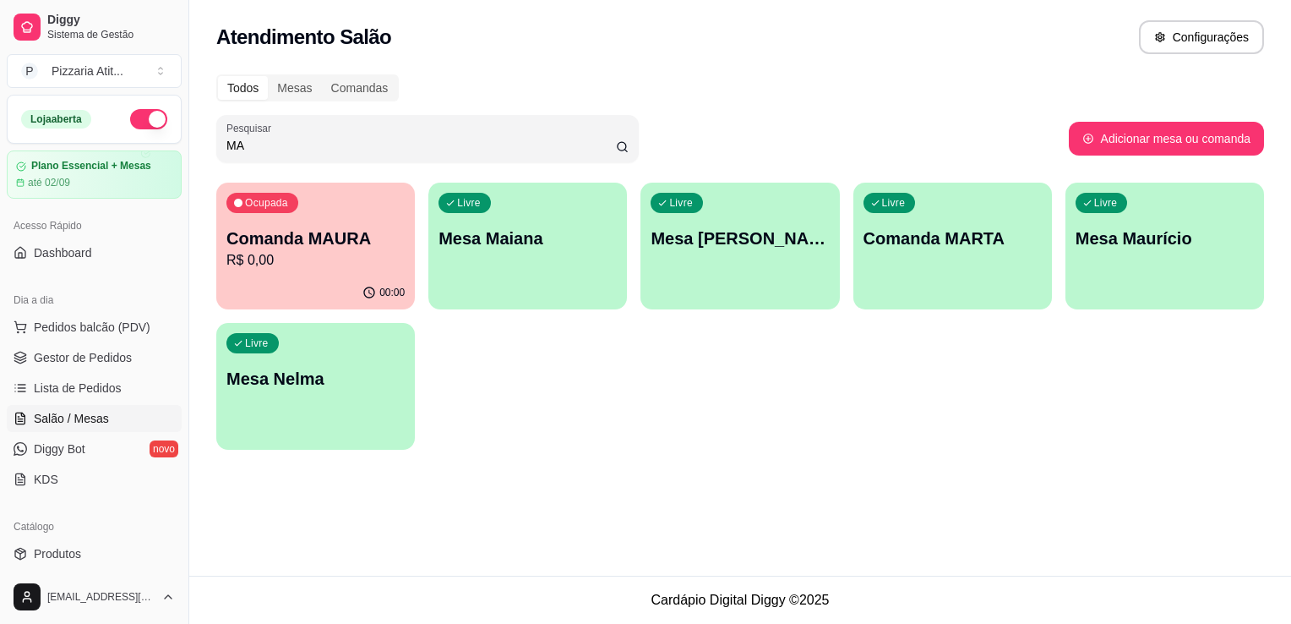
type input "M"
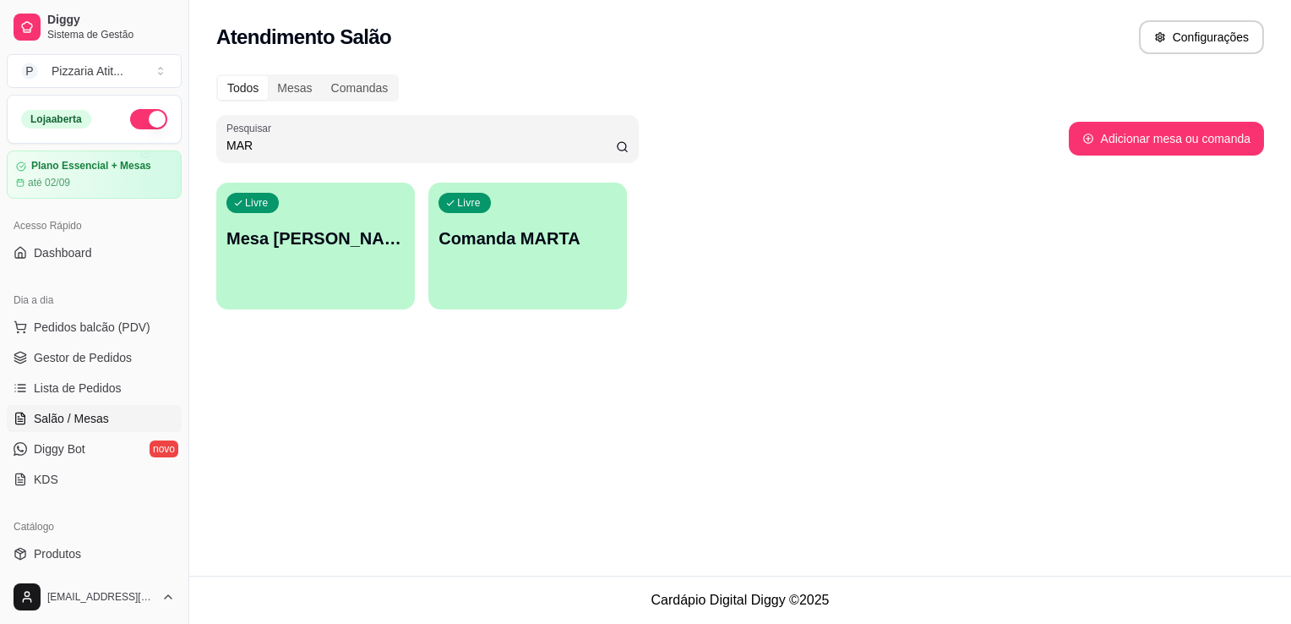
type input "MAR"
click at [592, 226] on div "Livre Comanda MARTA" at bounding box center [528, 235] width 193 height 103
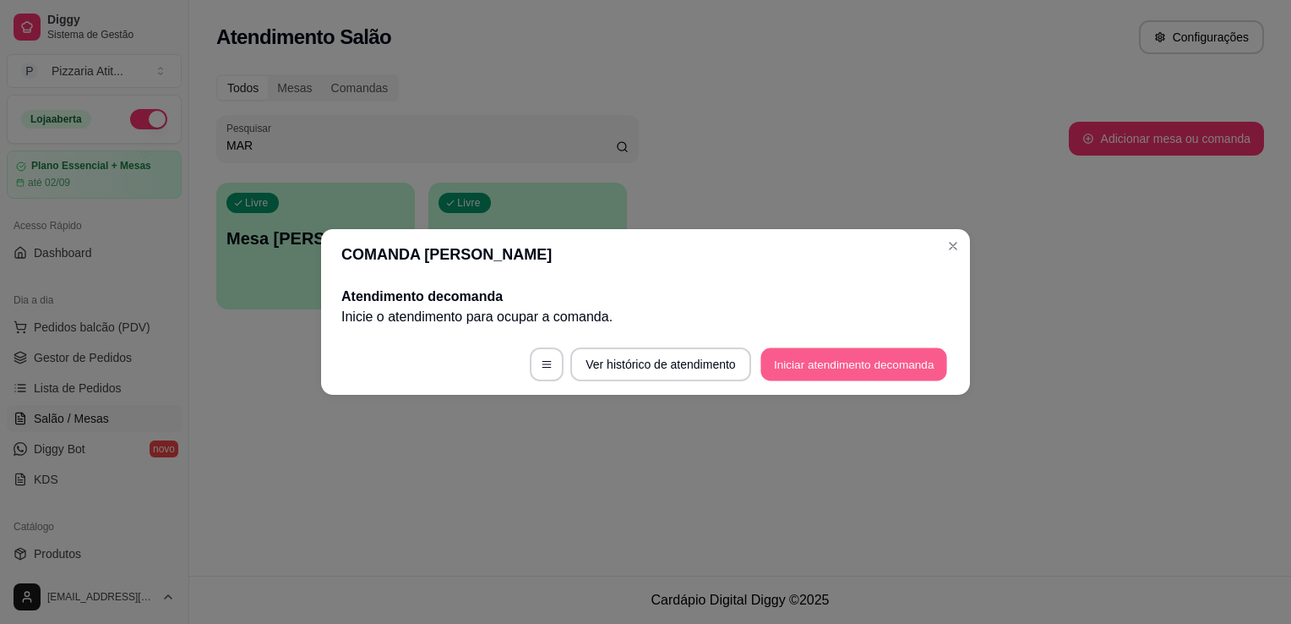
click at [842, 370] on button "Iniciar atendimento de comanda" at bounding box center [854, 364] width 187 height 33
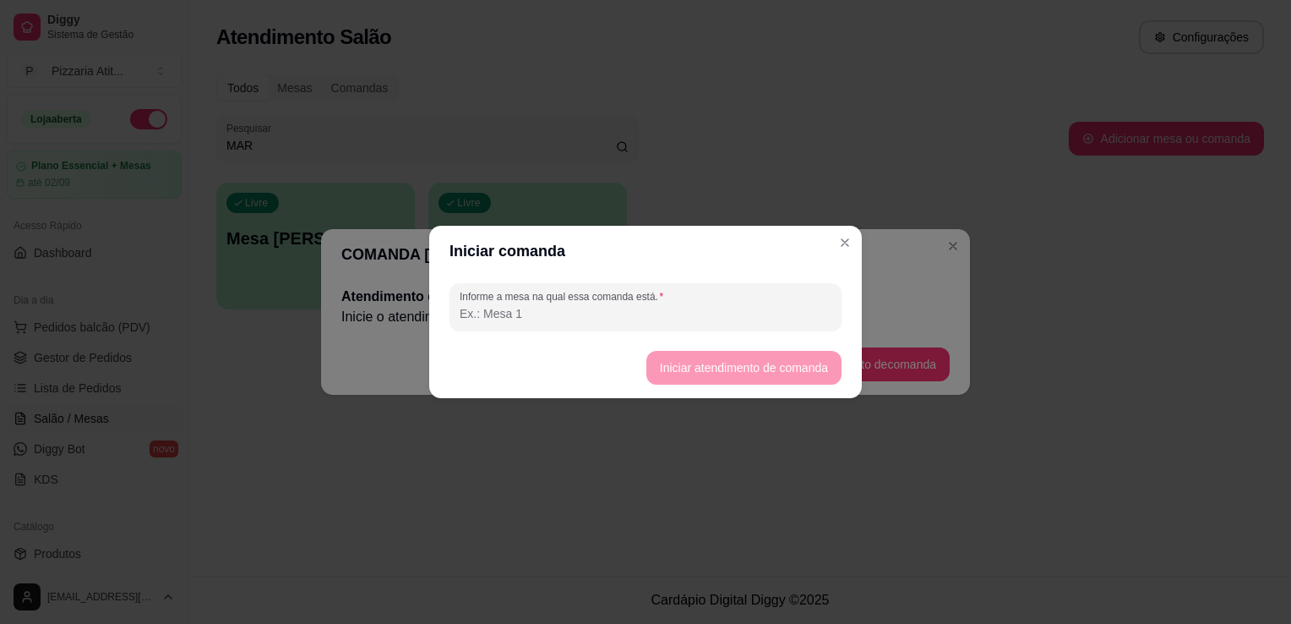
click at [726, 306] on input "Informe a mesa na qual essa comanda está." at bounding box center [646, 313] width 372 height 17
type input "0"
click at [720, 361] on button "Iniciar atendimento de comanda" at bounding box center [743, 368] width 189 height 33
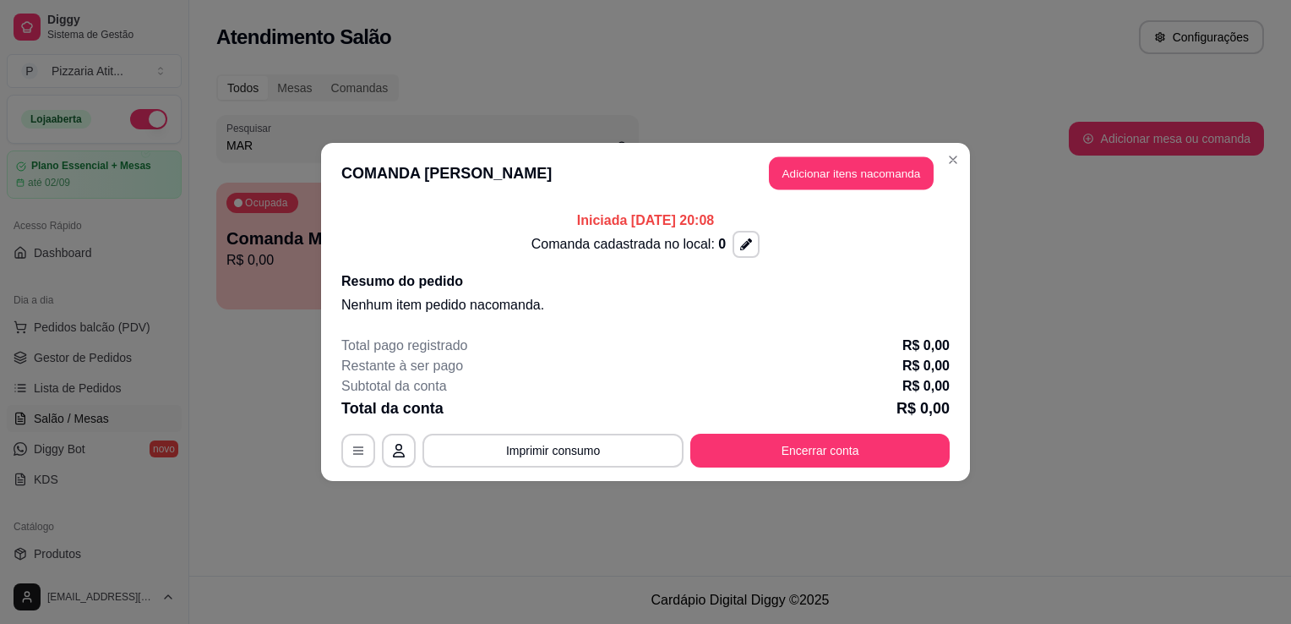
click at [826, 167] on button "Adicionar itens na comanda" at bounding box center [851, 173] width 165 height 33
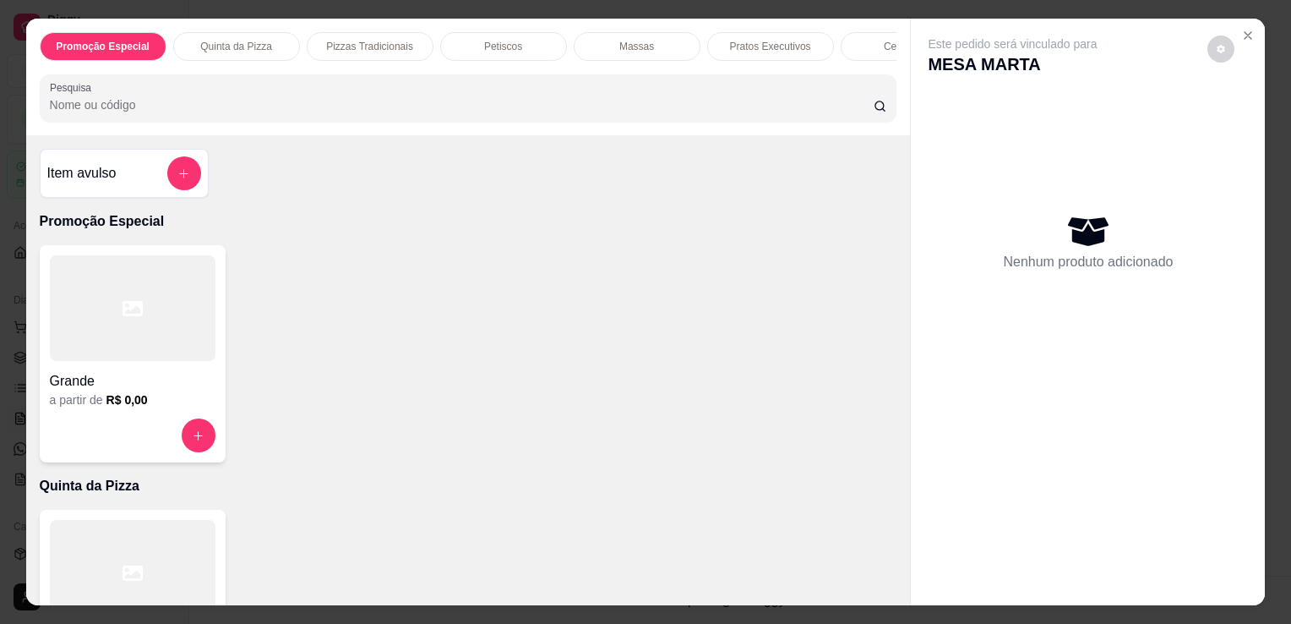
click at [740, 105] on input "Pesquisa" at bounding box center [462, 104] width 824 height 17
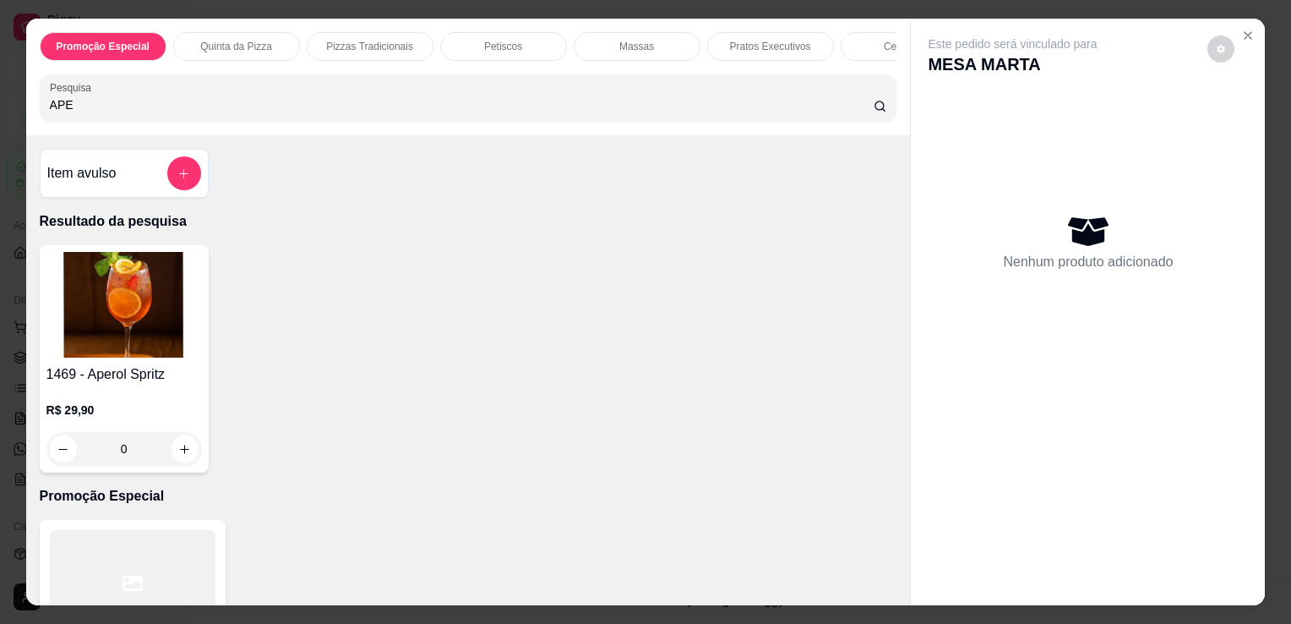
type input "APE"
click at [63, 339] on img at bounding box center [124, 305] width 156 height 106
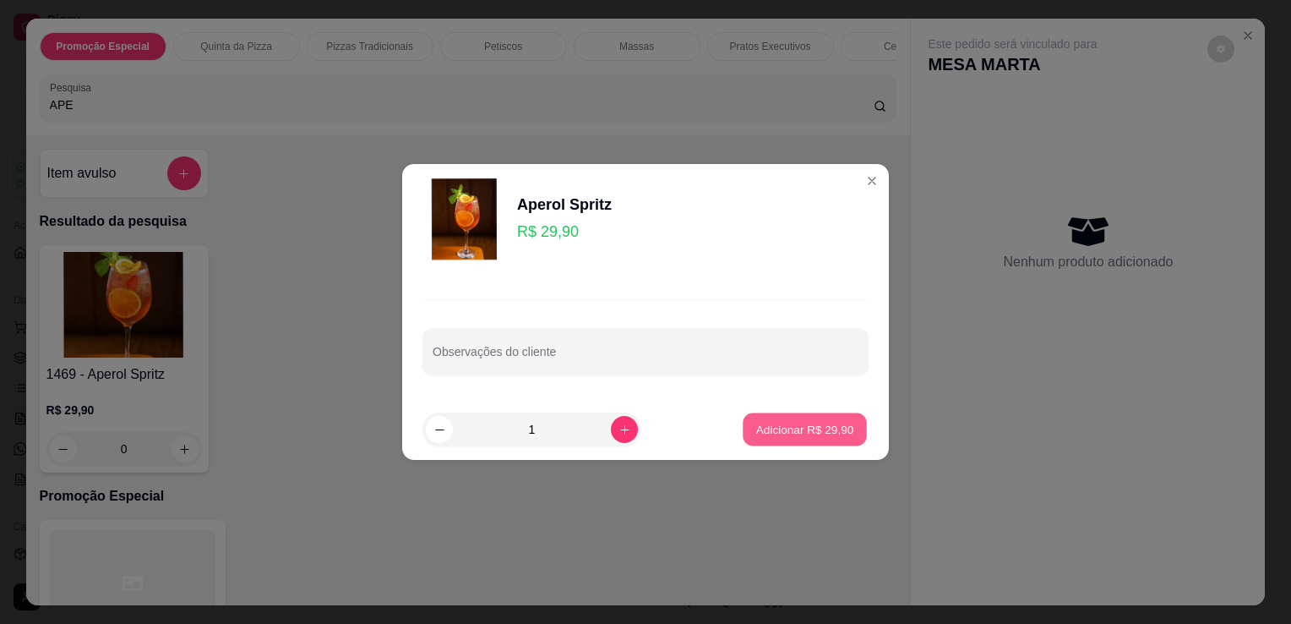
click at [815, 428] on p "Adicionar R$ 29,90" at bounding box center [805, 429] width 98 height 16
type input "1"
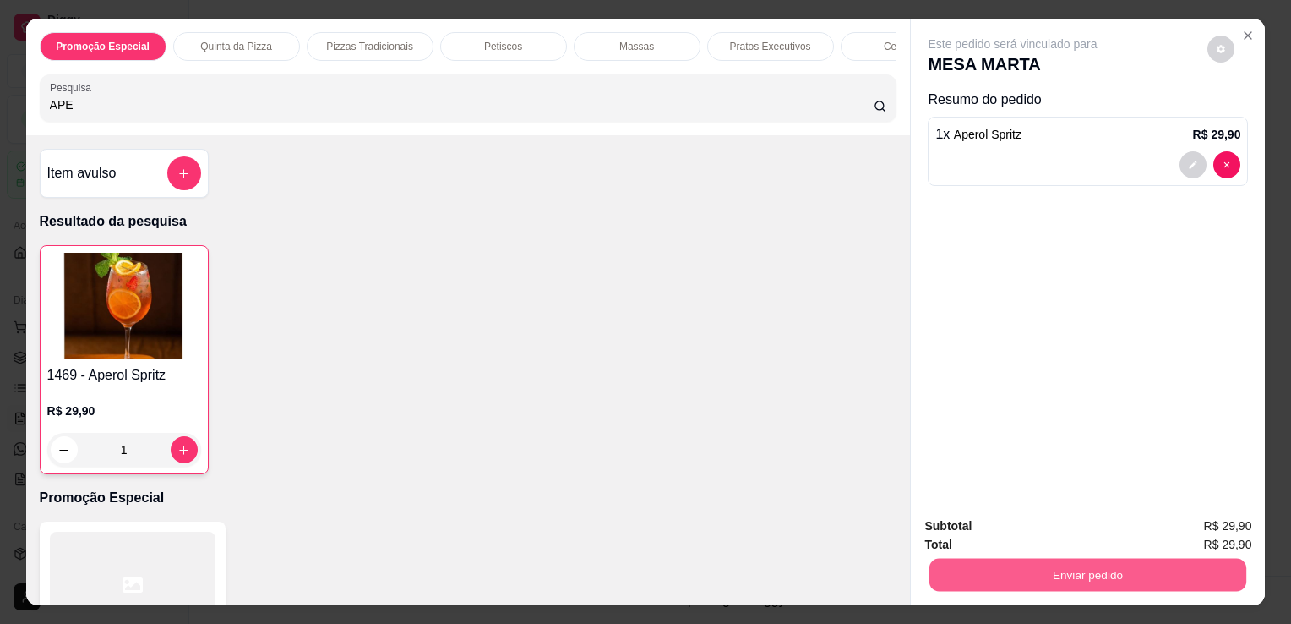
click at [1049, 558] on button "Enviar pedido" at bounding box center [1088, 574] width 317 height 33
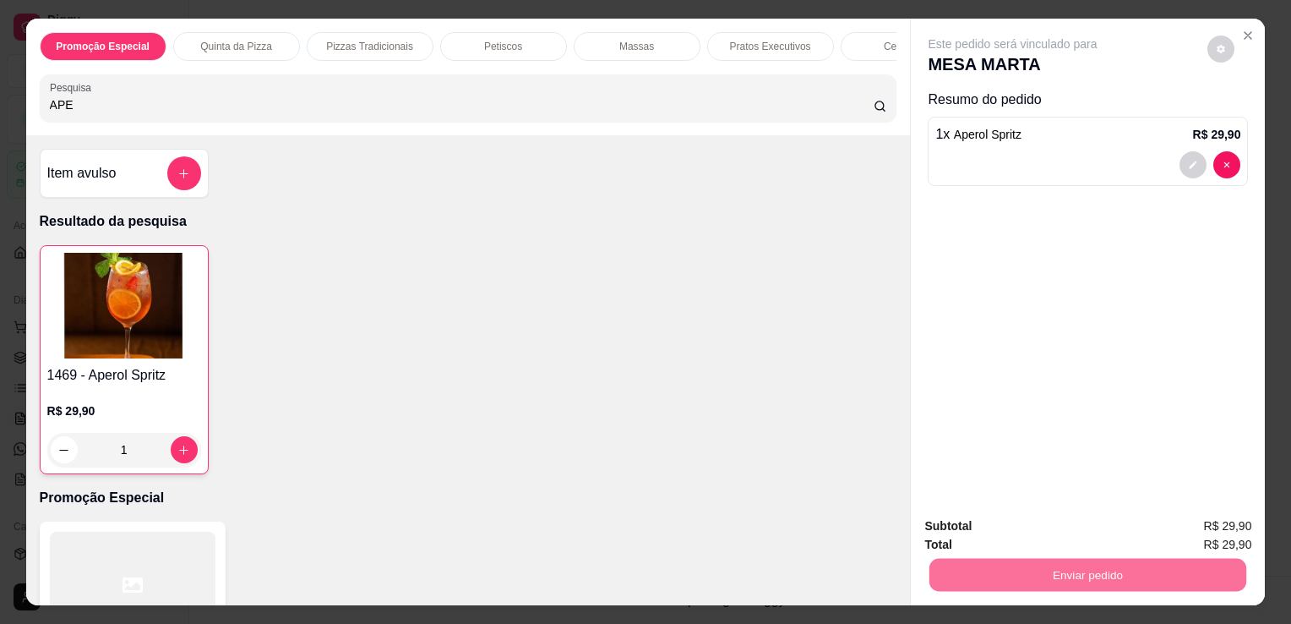
click at [1040, 530] on button "Não registrar e enviar pedido" at bounding box center [1032, 526] width 171 height 31
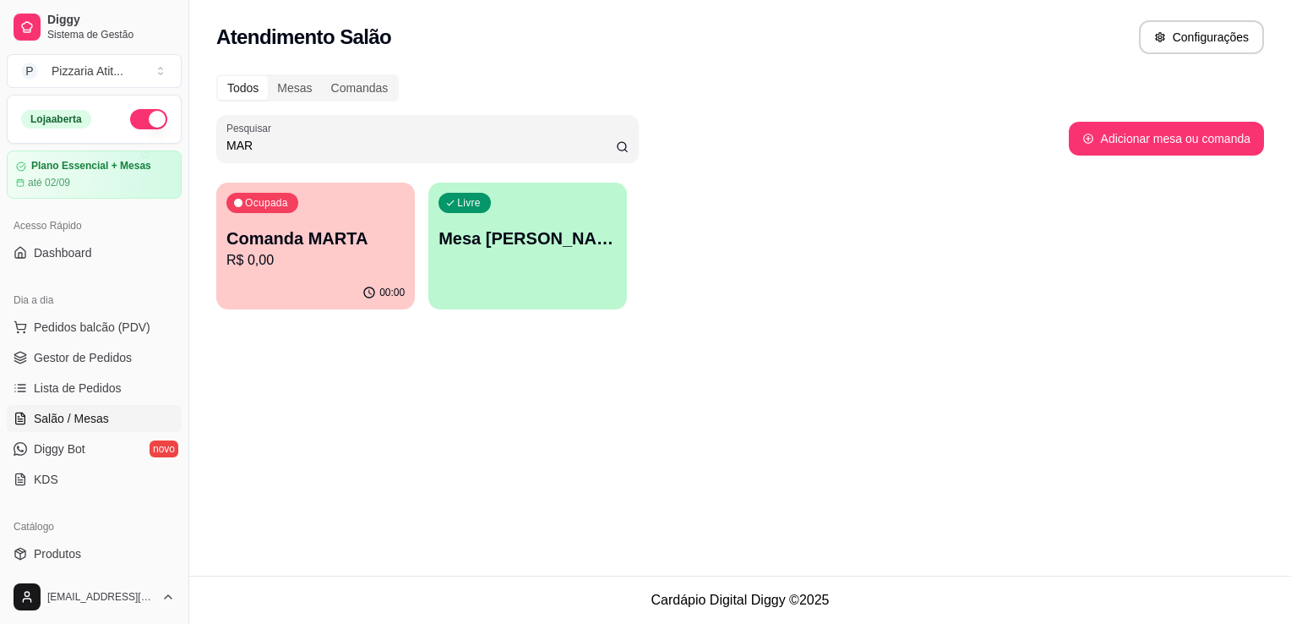
click at [490, 150] on input "MAR" at bounding box center [422, 145] width 390 height 17
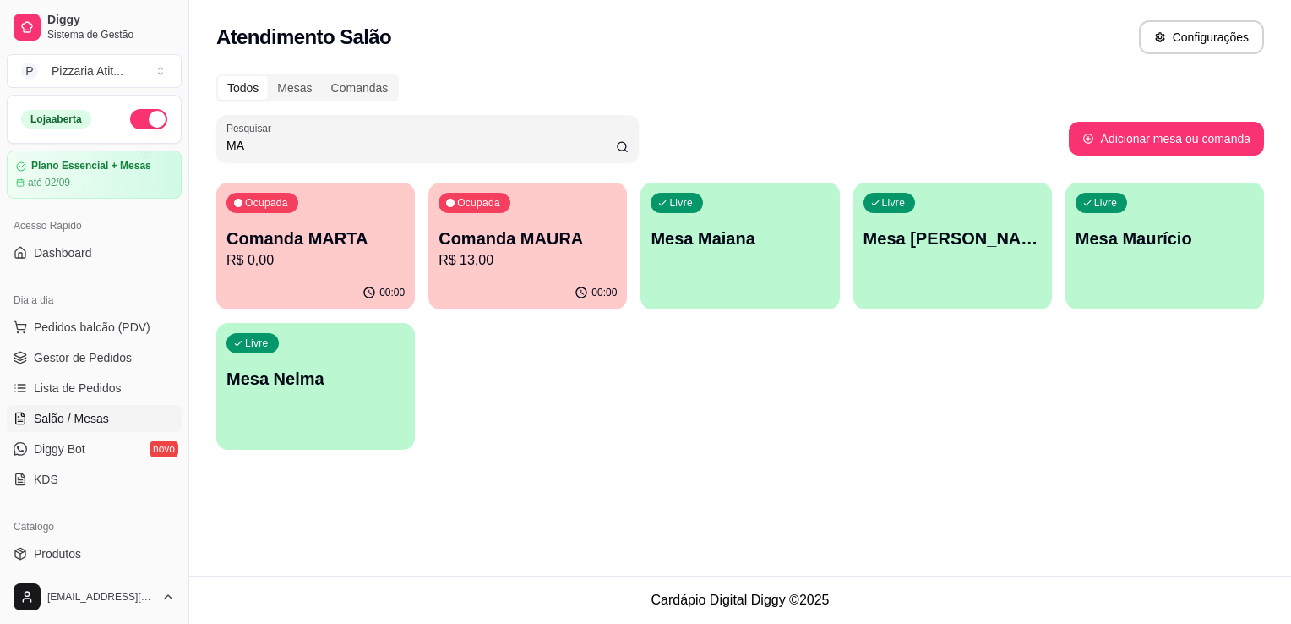
type input "M"
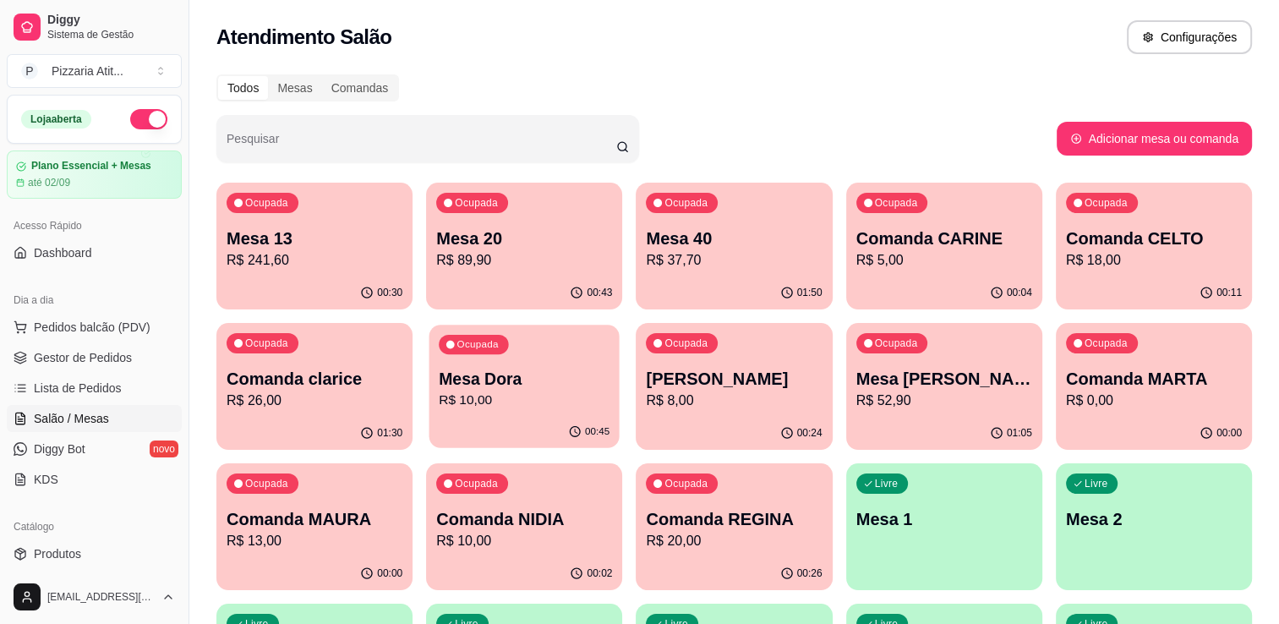
click at [507, 387] on p "Mesa Dora" at bounding box center [524, 379] width 171 height 23
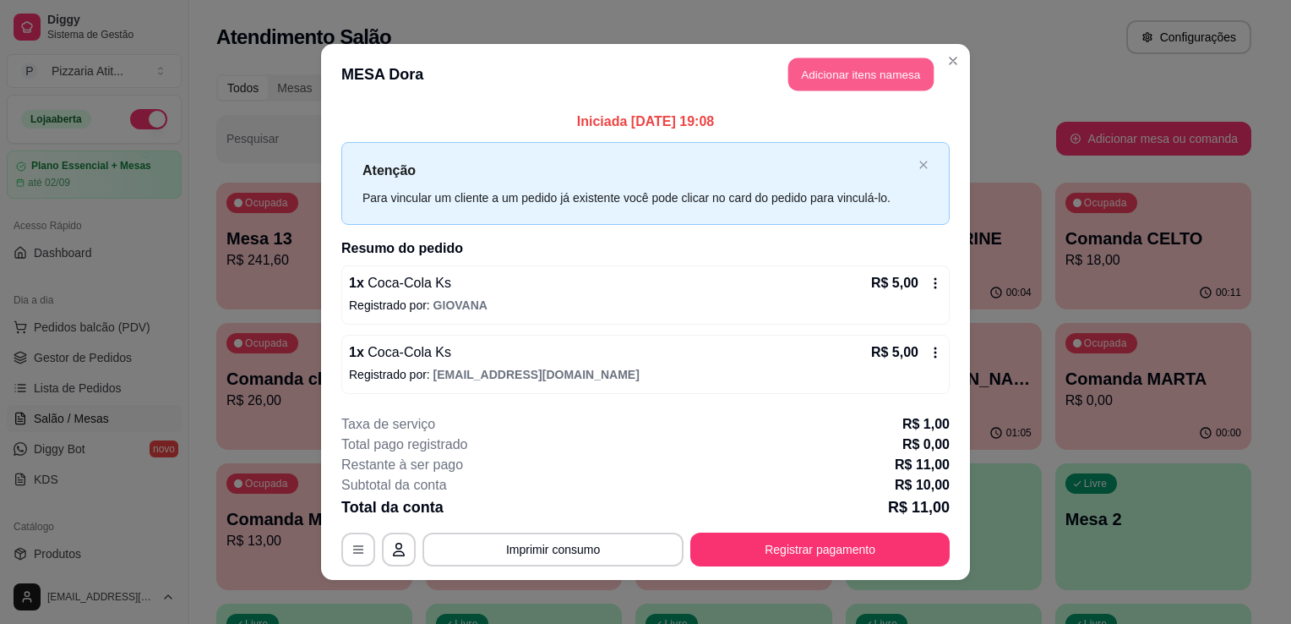
click at [876, 79] on button "Adicionar itens na mesa" at bounding box center [861, 74] width 145 height 33
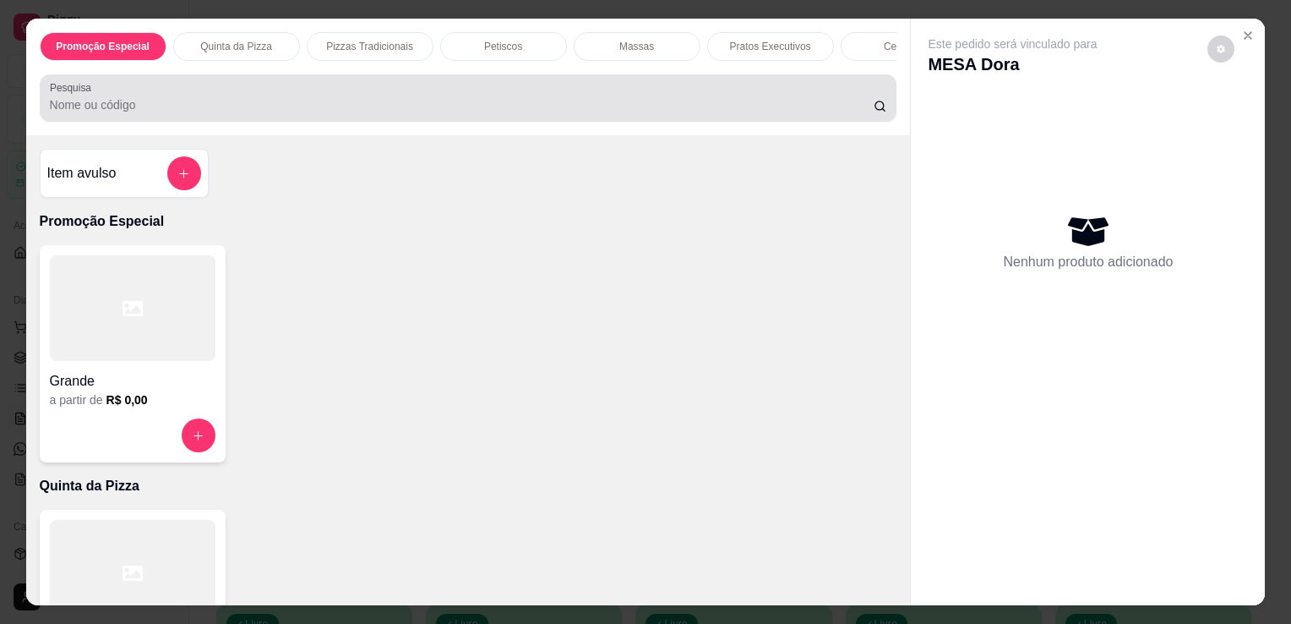
click at [543, 115] on div at bounding box center [469, 98] width 838 height 34
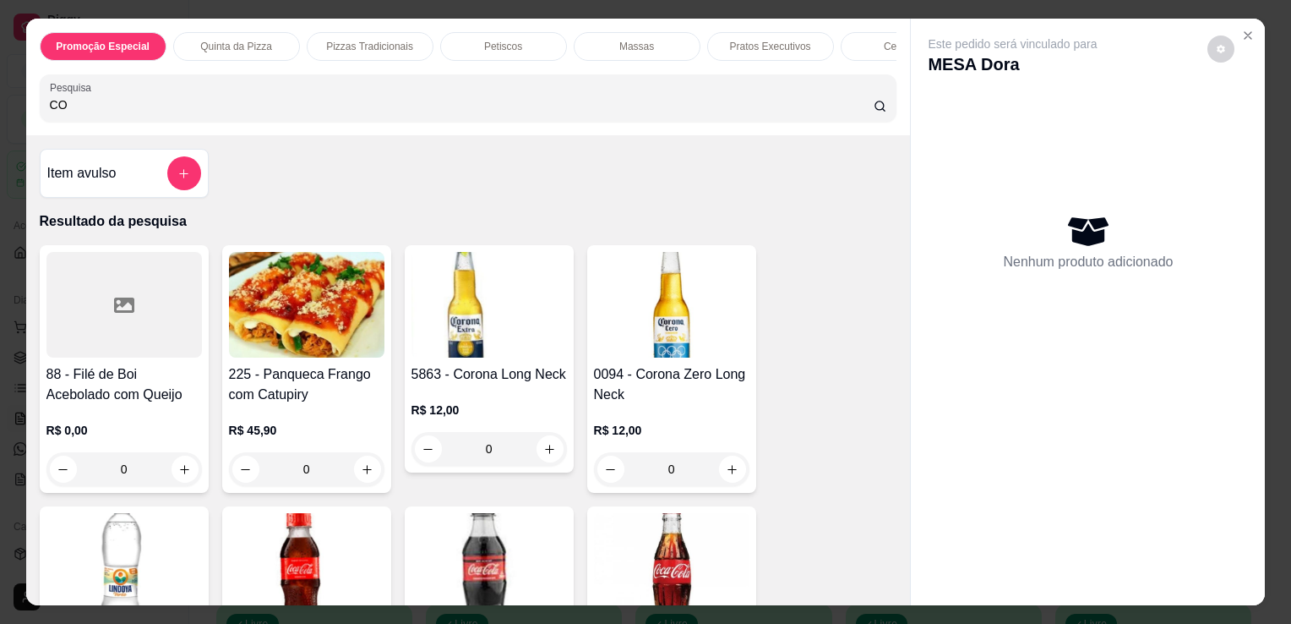
type input "CO"
click at [656, 532] on img at bounding box center [672, 566] width 156 height 106
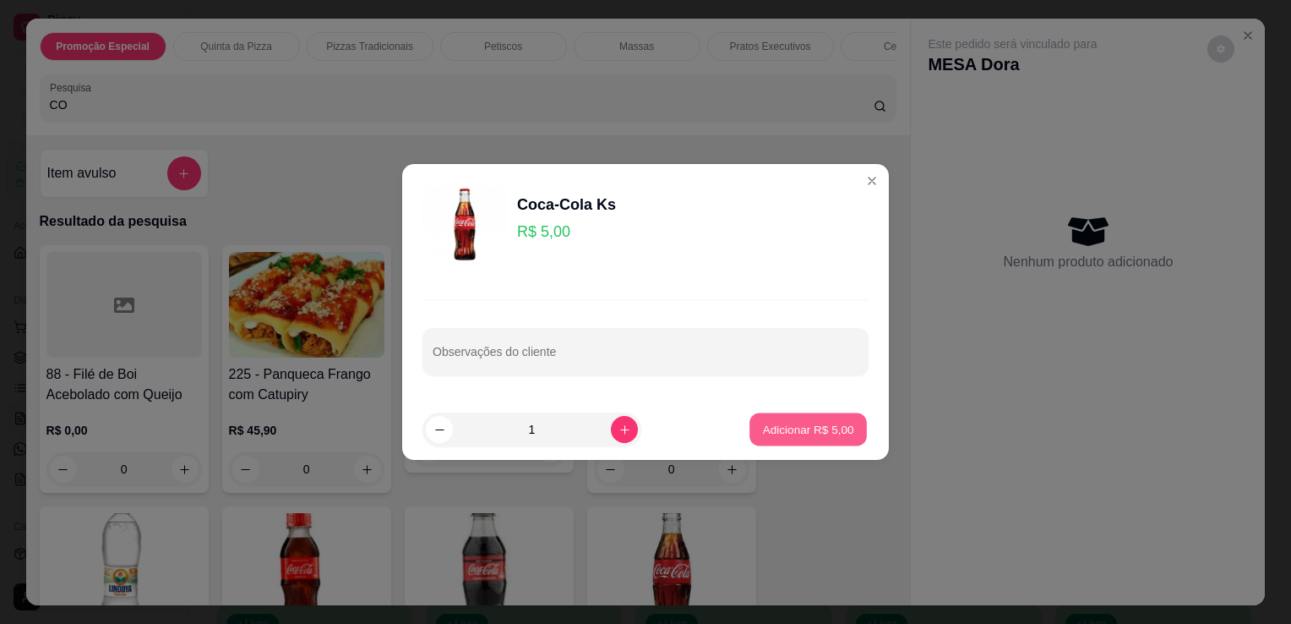
click at [792, 444] on button "Adicionar R$ 5,00" at bounding box center [808, 429] width 117 height 33
type input "1"
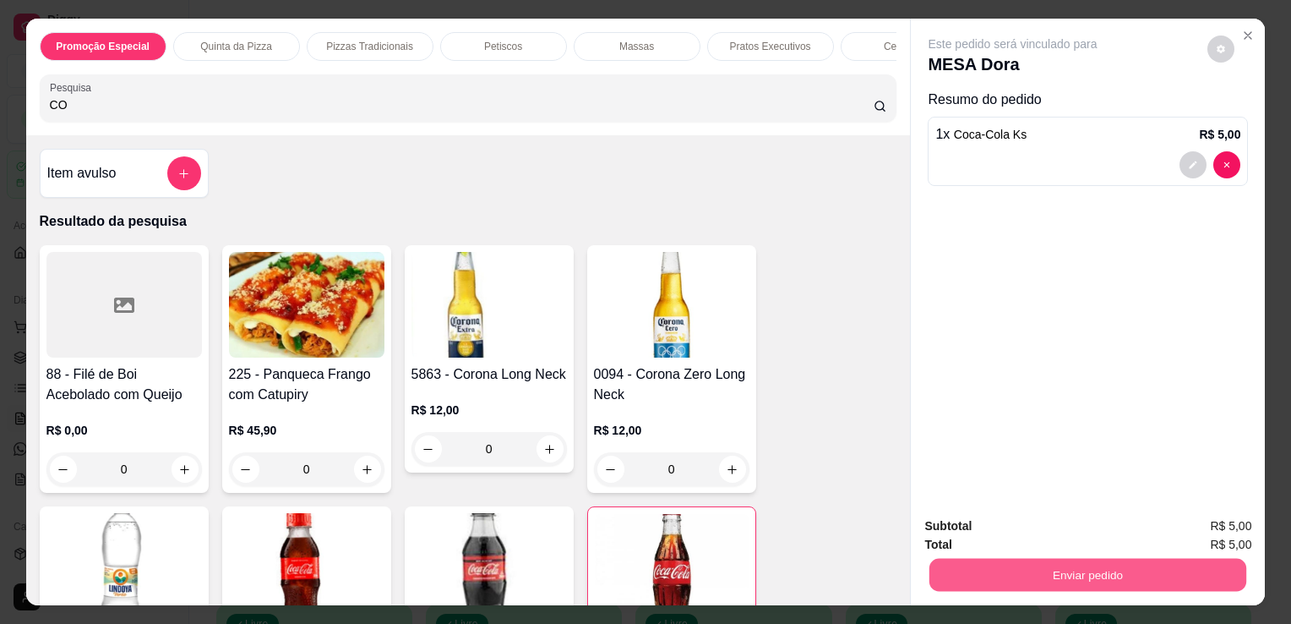
click at [1005, 567] on button "Enviar pedido" at bounding box center [1088, 574] width 317 height 33
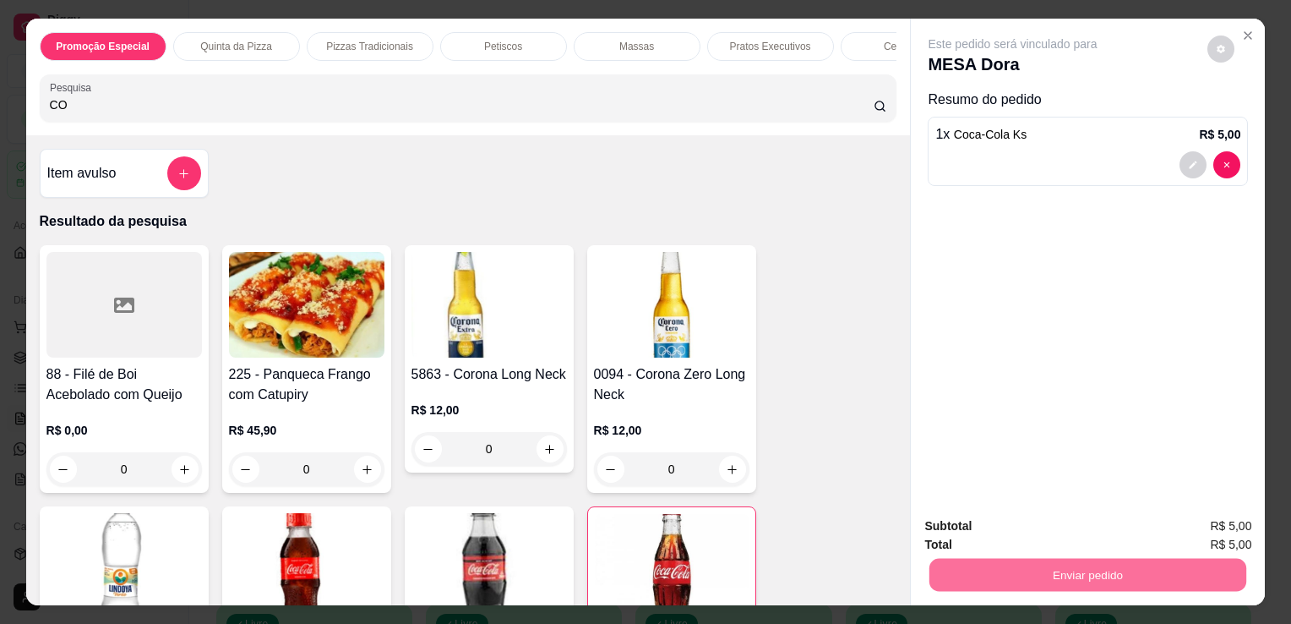
click at [1014, 526] on button "Não registrar e enviar pedido" at bounding box center [1032, 526] width 171 height 31
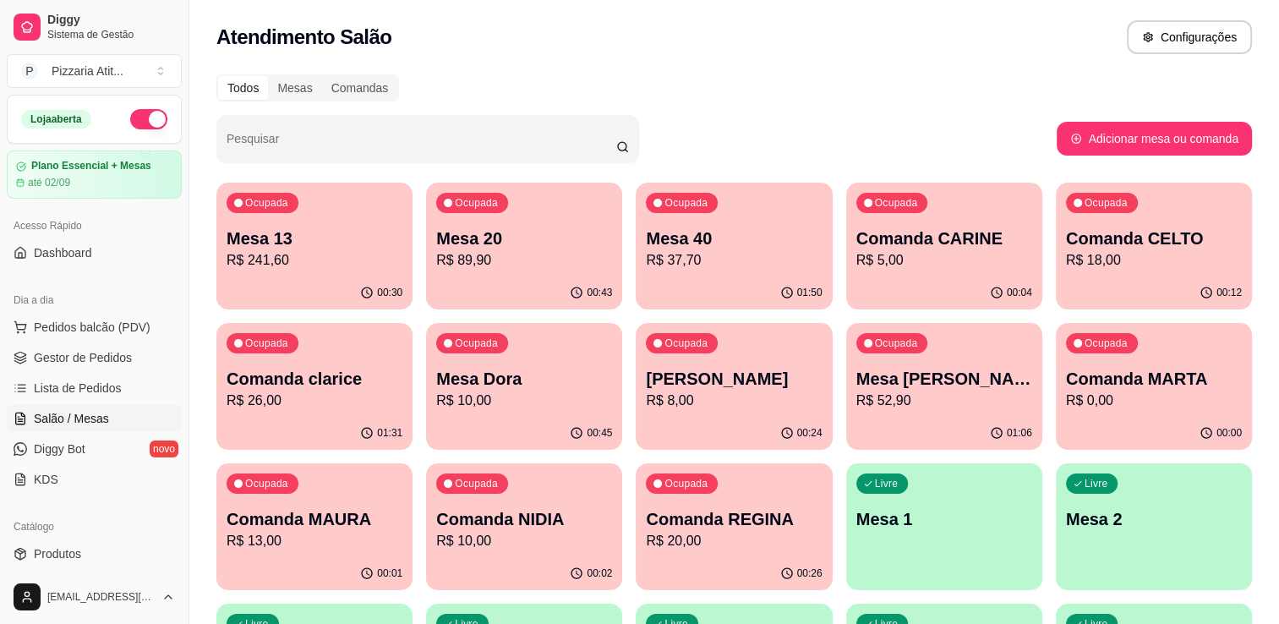
click at [693, 523] on p "Comanda REGINA" at bounding box center [734, 519] width 176 height 24
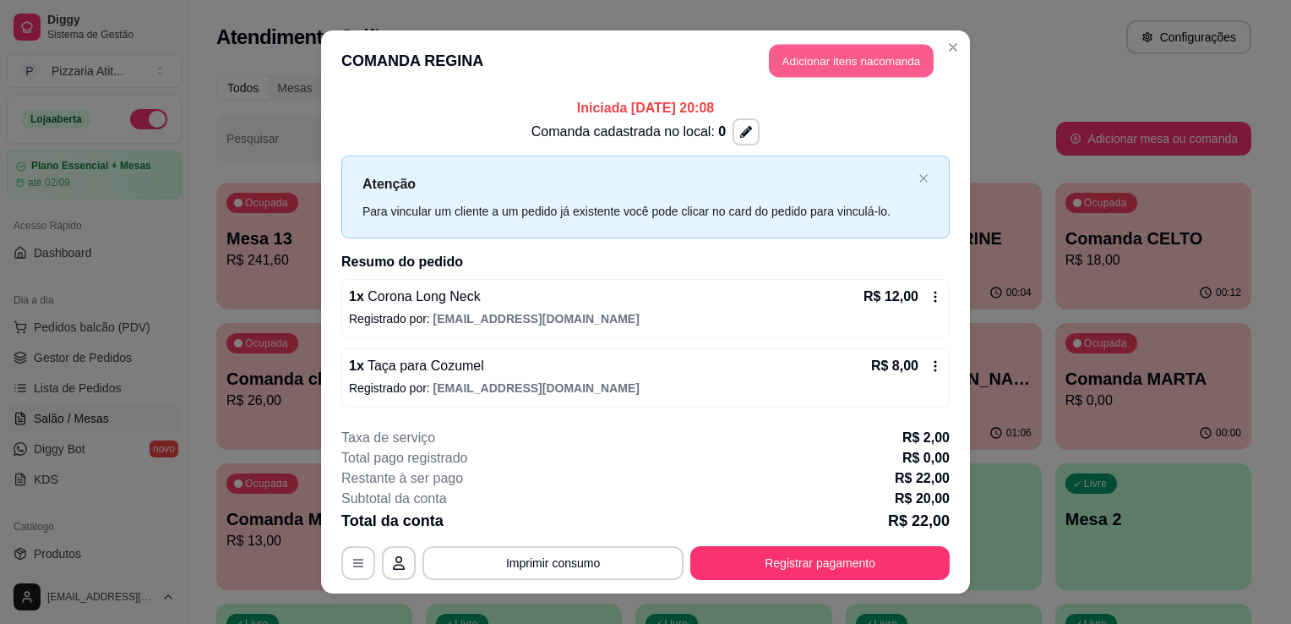
click at [863, 53] on button "Adicionar itens na comanda" at bounding box center [851, 61] width 165 height 33
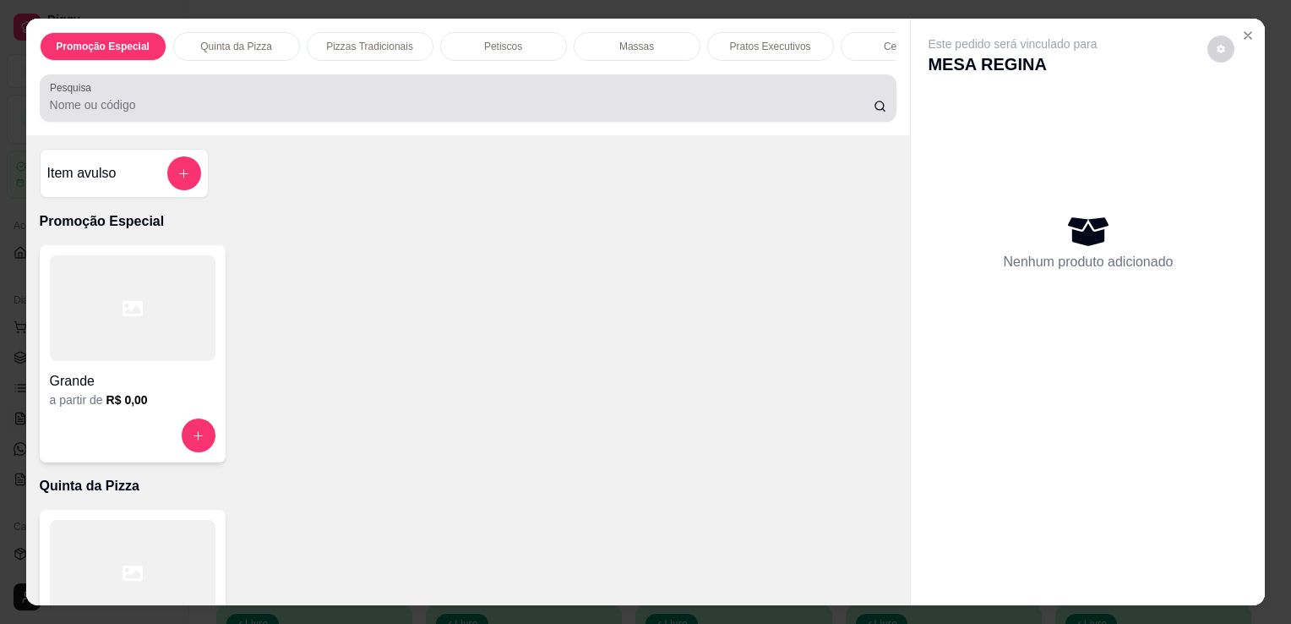
click at [643, 97] on div at bounding box center [469, 98] width 838 height 34
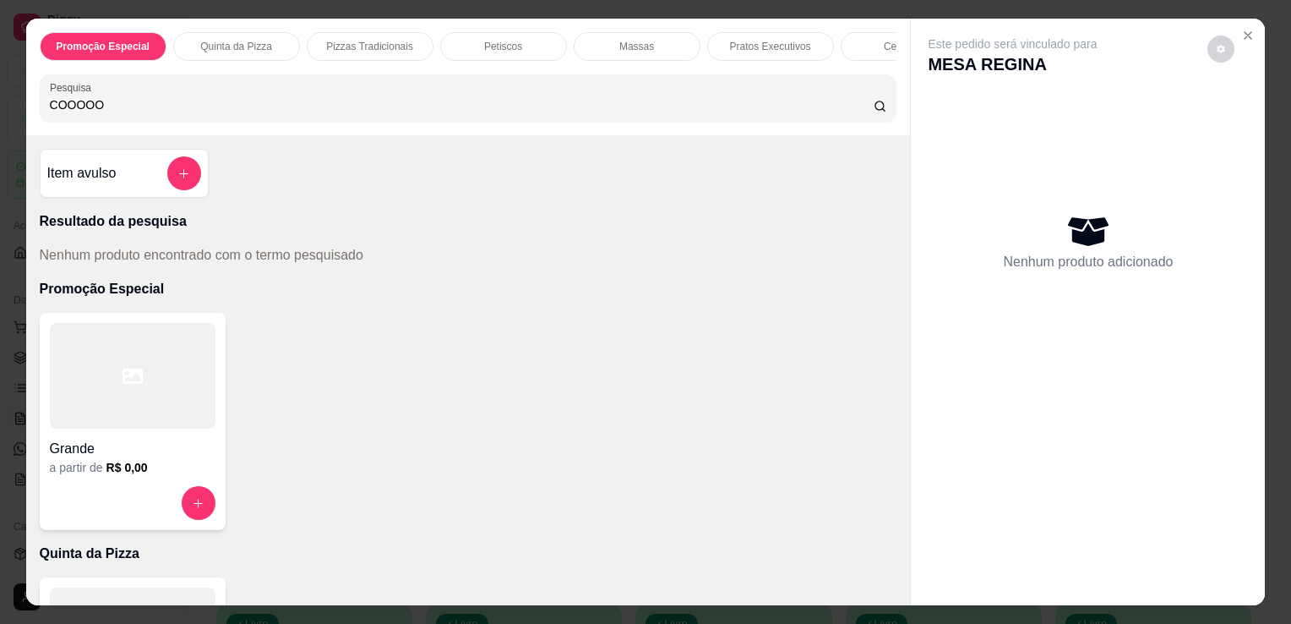
click at [643, 86] on div "COOOOO" at bounding box center [469, 98] width 838 height 34
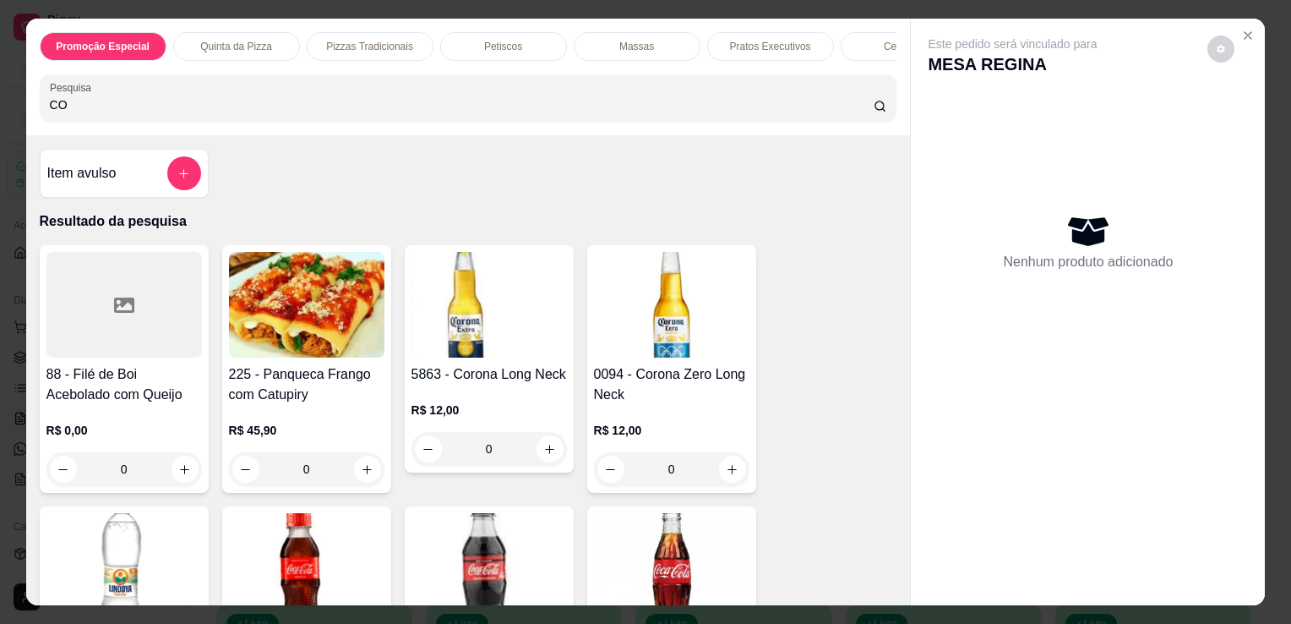
type input "CO"
click at [491, 333] on img at bounding box center [490, 305] width 156 height 106
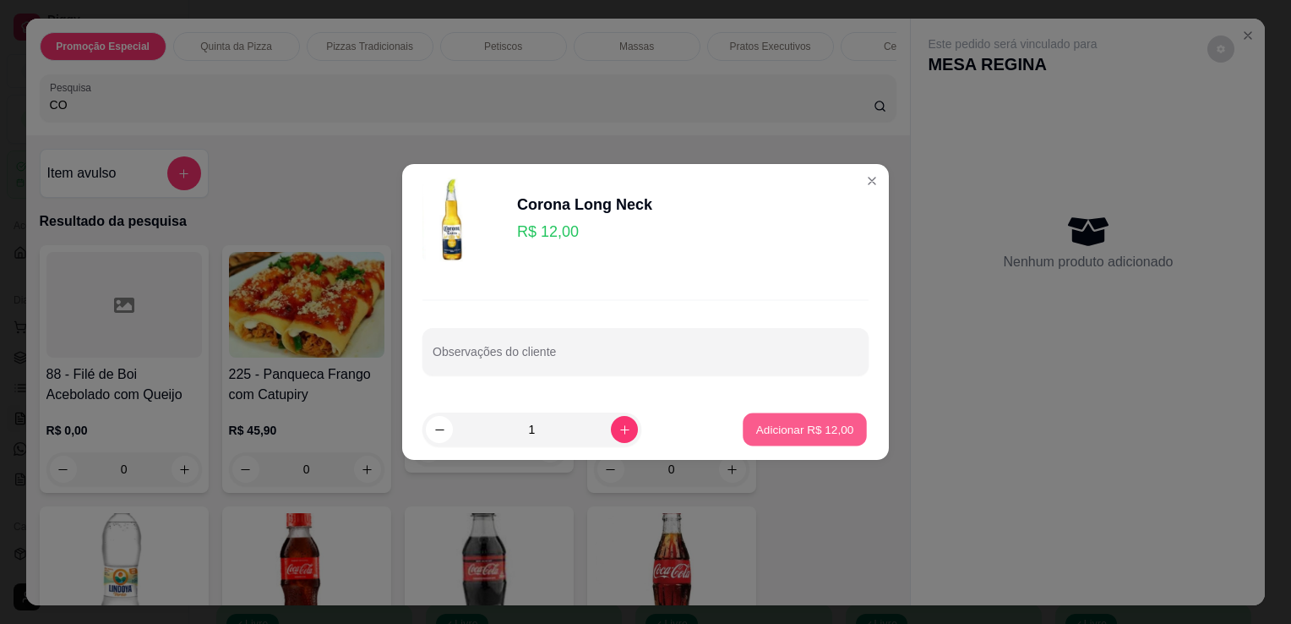
click at [770, 413] on button "Adicionar R$ 12,00" at bounding box center [805, 429] width 124 height 33
type input "1"
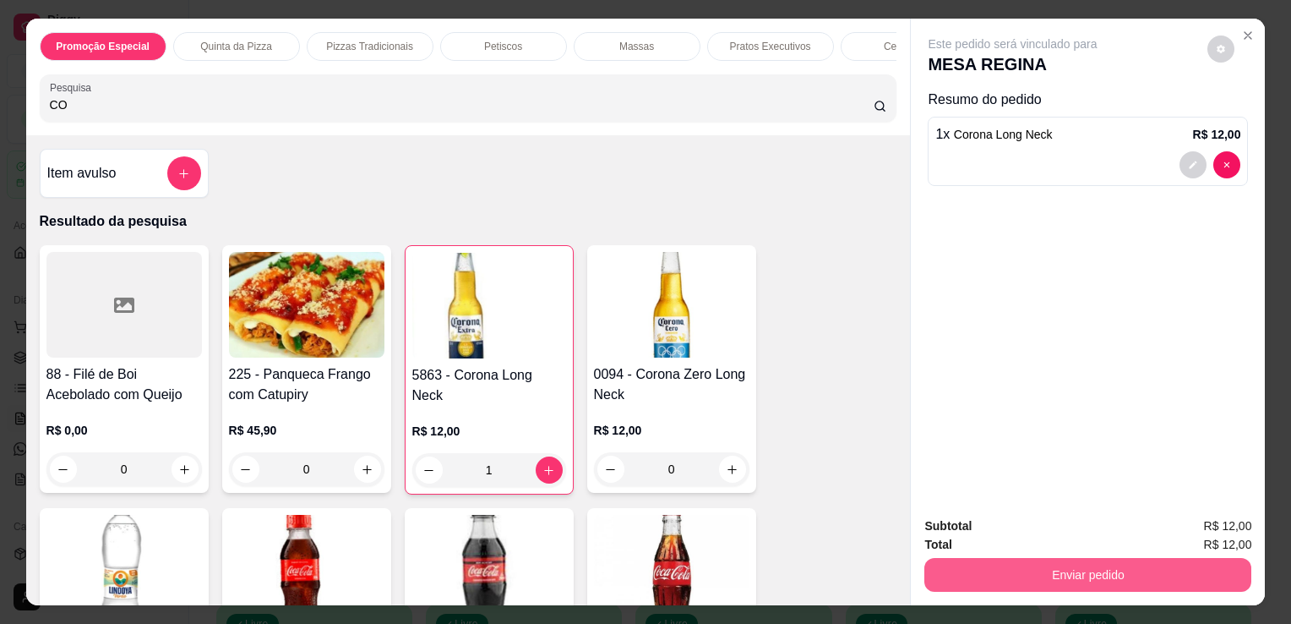
click at [1017, 576] on button "Enviar pedido" at bounding box center [1088, 575] width 327 height 34
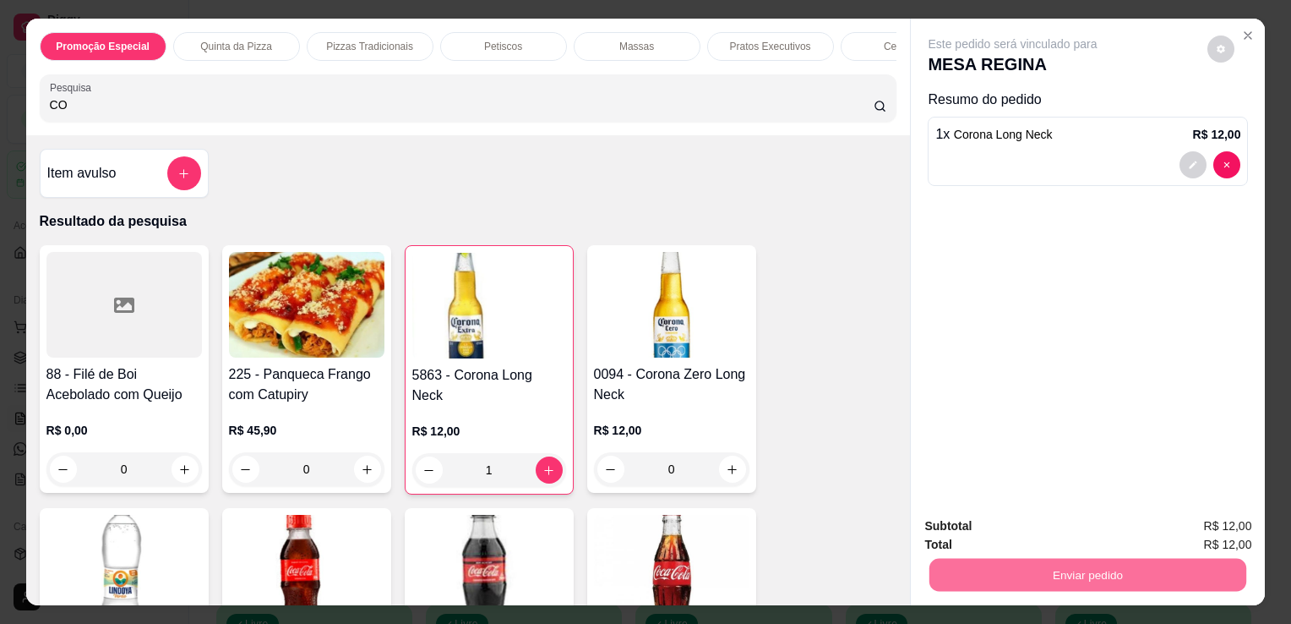
click at [1006, 527] on button "Não registrar e enviar pedido" at bounding box center [1032, 526] width 171 height 31
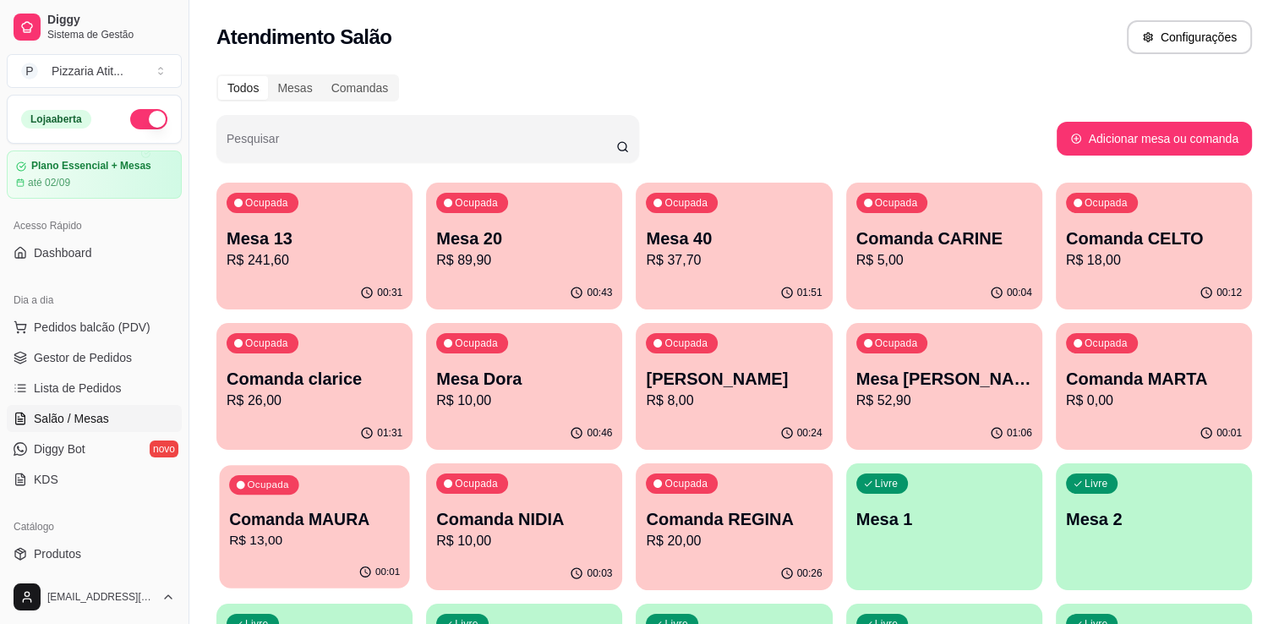
click at [342, 521] on p "Comanda MAURA" at bounding box center [314, 519] width 171 height 23
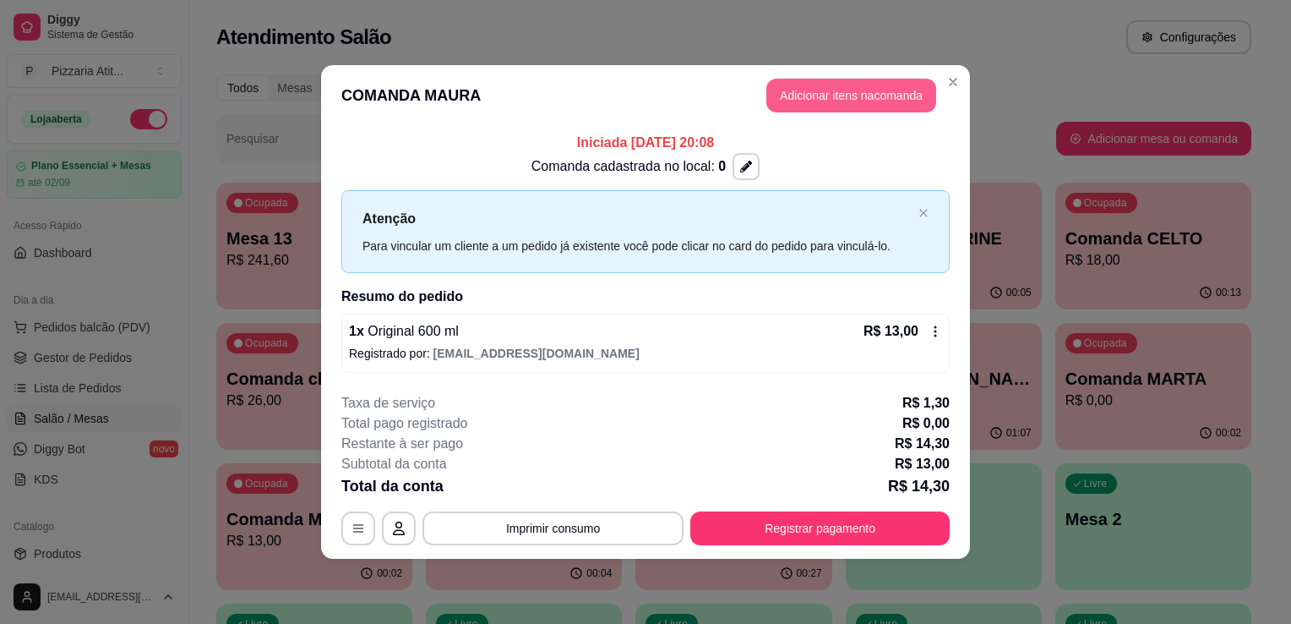
click at [841, 106] on button "Adicionar itens na comanda" at bounding box center [852, 96] width 170 height 34
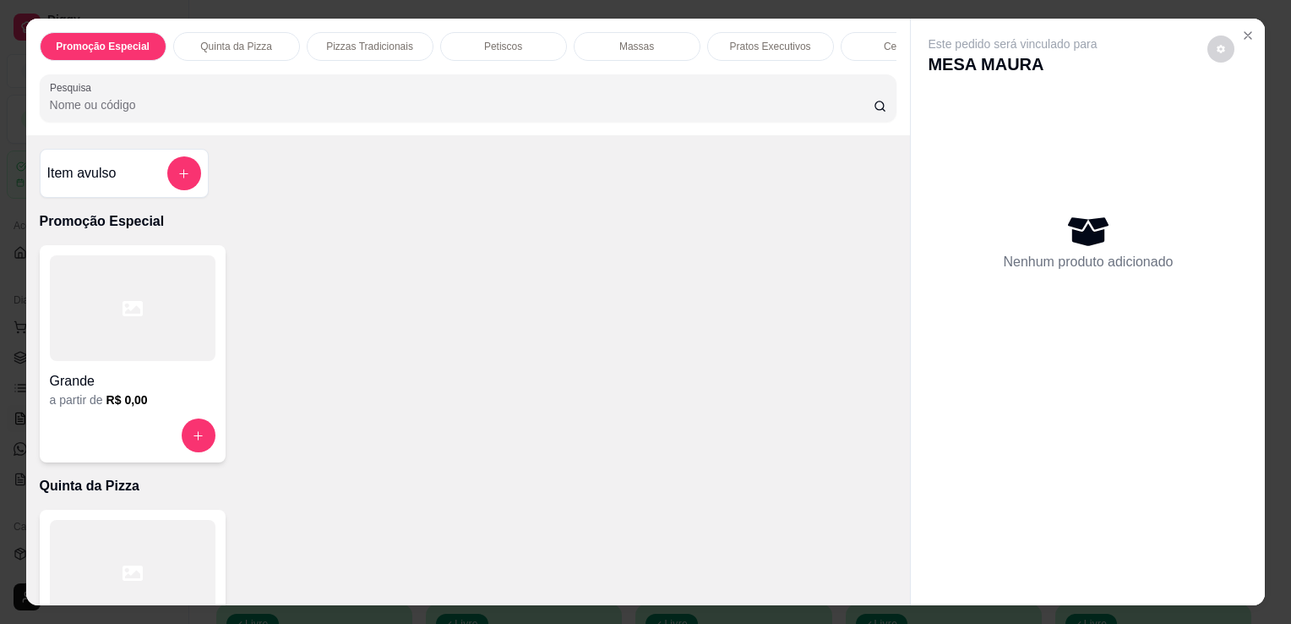
click at [685, 113] on input "Pesquisa" at bounding box center [462, 104] width 824 height 17
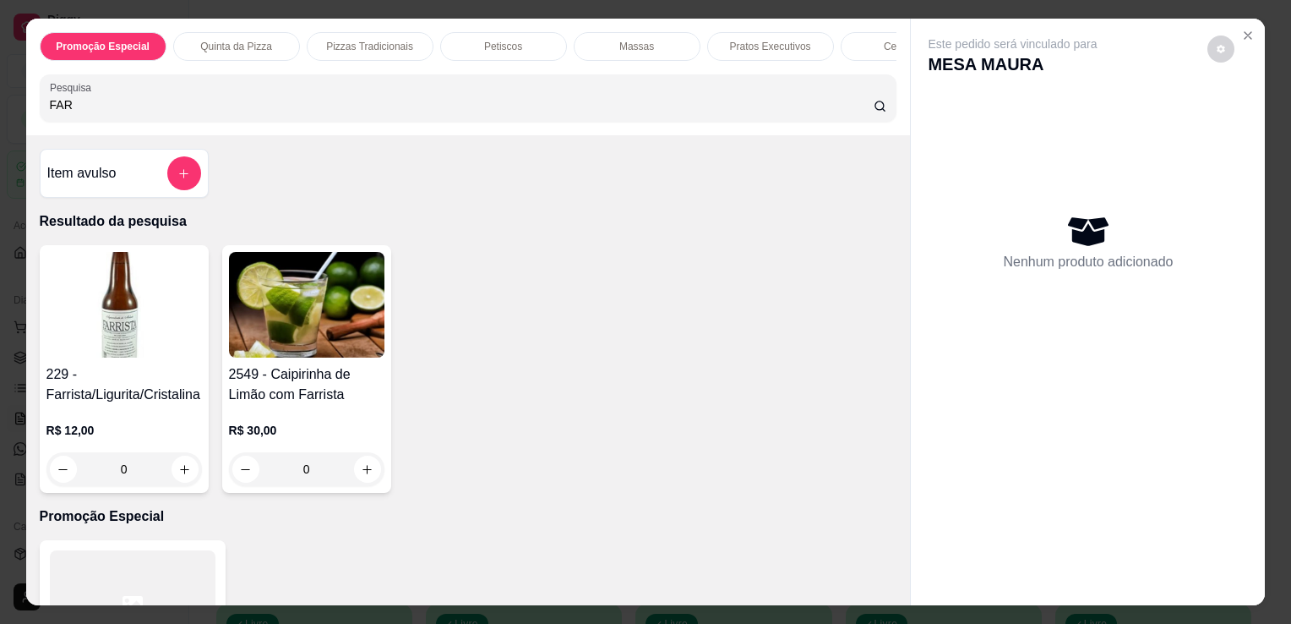
type input "FAR"
click at [128, 330] on img at bounding box center [124, 305] width 156 height 106
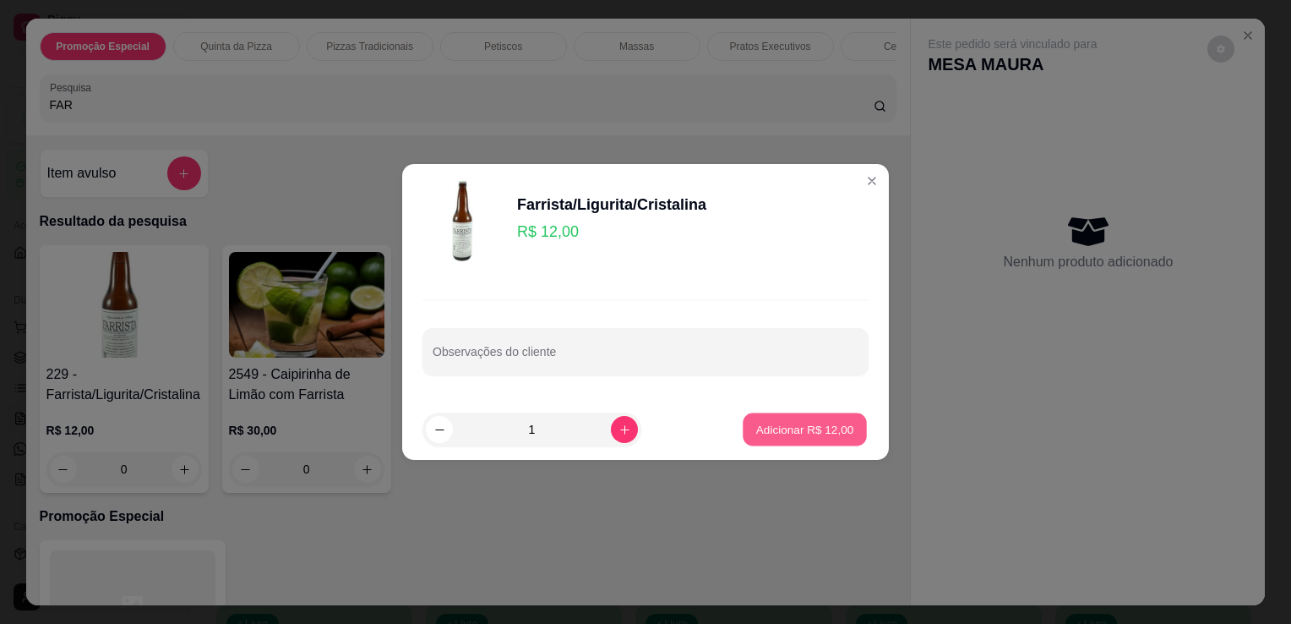
click at [756, 434] on p "Adicionar R$ 12,00" at bounding box center [805, 429] width 98 height 16
type input "1"
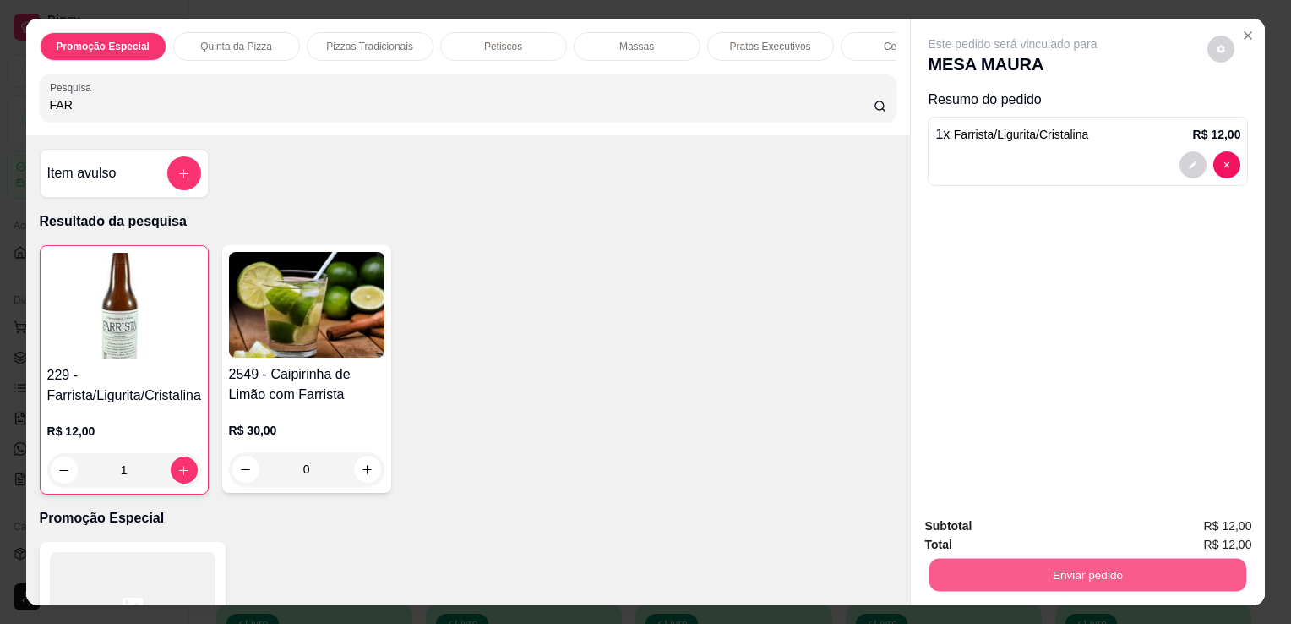
click at [1059, 565] on button "Enviar pedido" at bounding box center [1088, 574] width 317 height 33
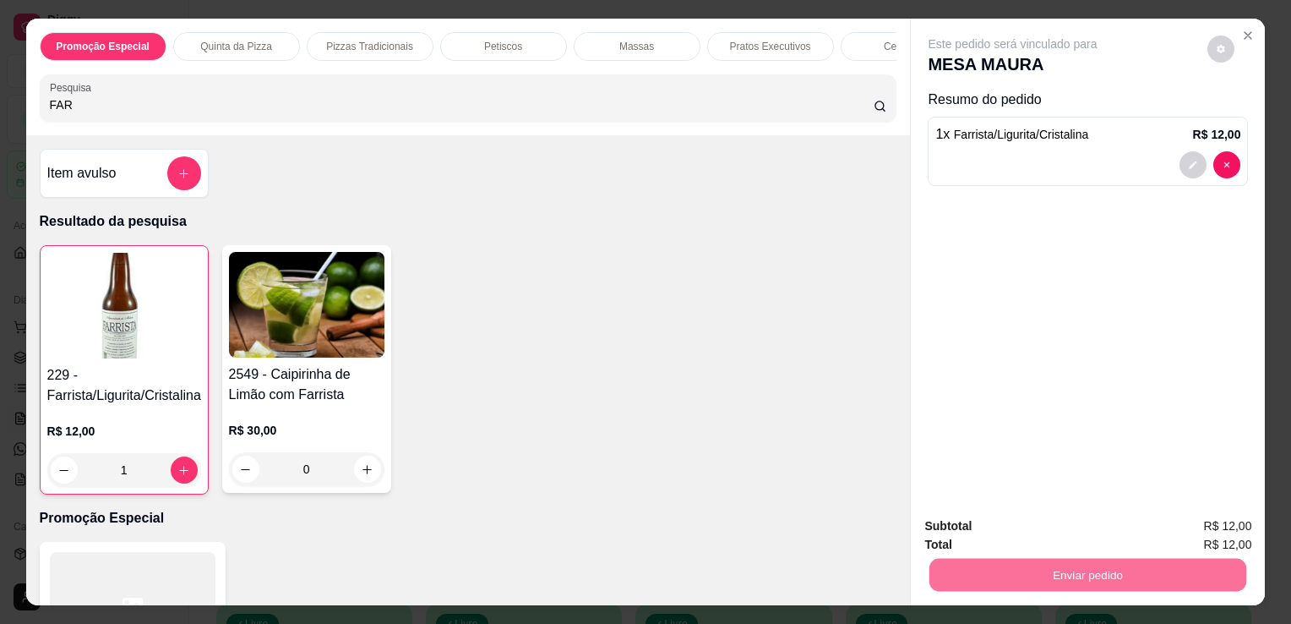
click at [1056, 532] on button "Não registrar e enviar pedido" at bounding box center [1032, 526] width 171 height 31
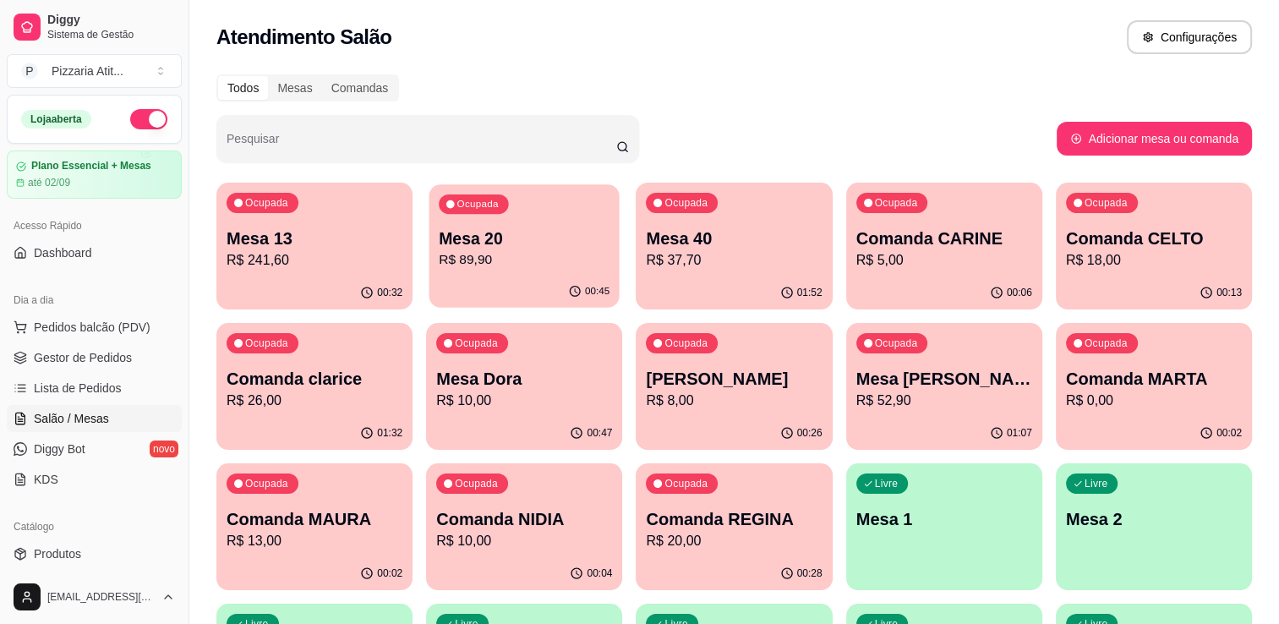
click at [559, 210] on div "Ocupada Mesa 20 R$ 89,90" at bounding box center [524, 229] width 190 height 91
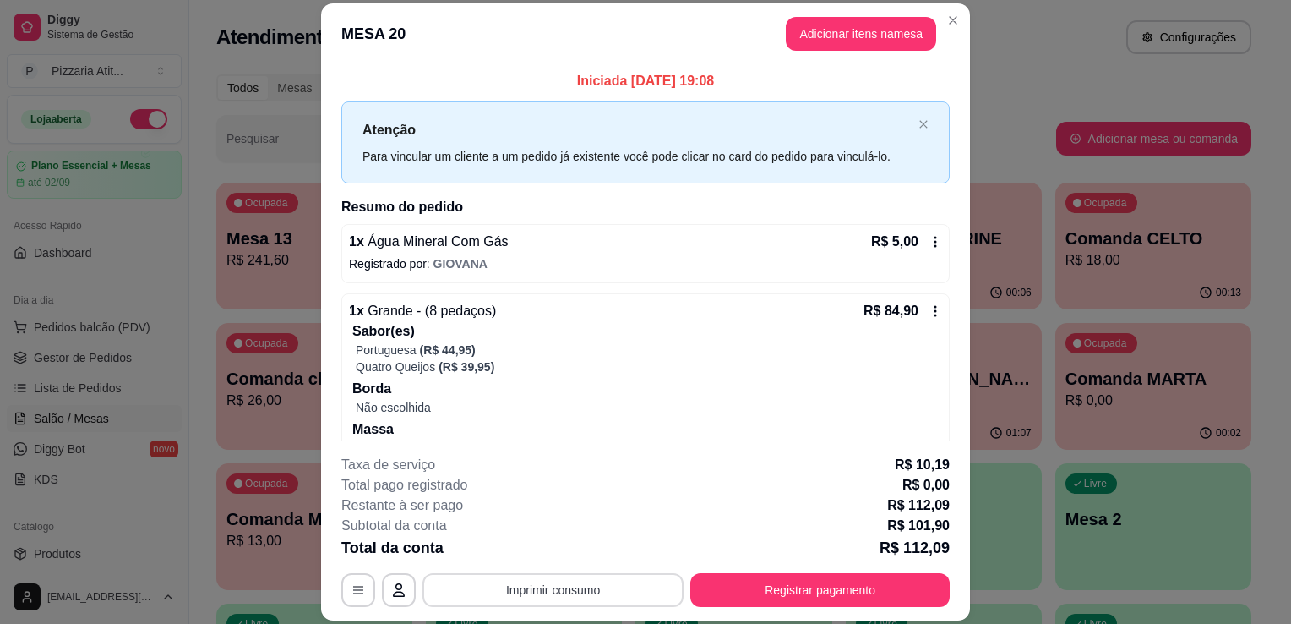
click at [552, 583] on button "Imprimir consumo" at bounding box center [553, 590] width 261 height 34
click at [550, 549] on button "IMPRESSORA" at bounding box center [552, 551] width 118 height 26
click at [814, 593] on button "Registrar pagamento" at bounding box center [820, 590] width 259 height 34
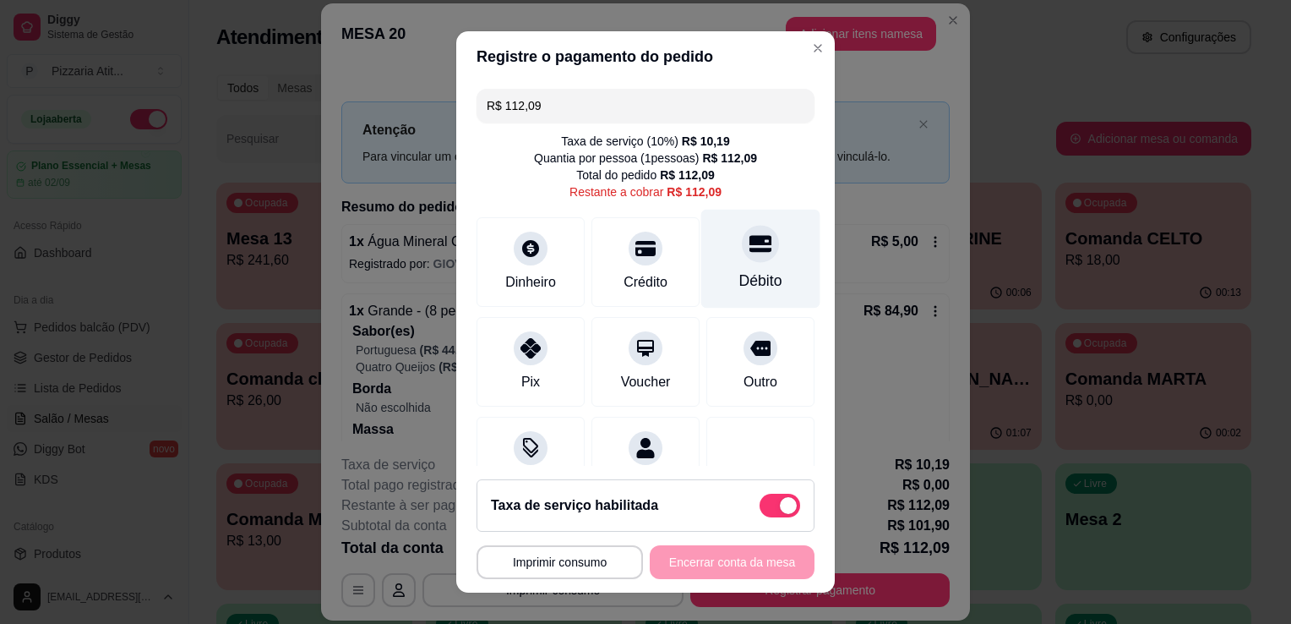
click at [702, 281] on div "Débito" at bounding box center [761, 259] width 119 height 99
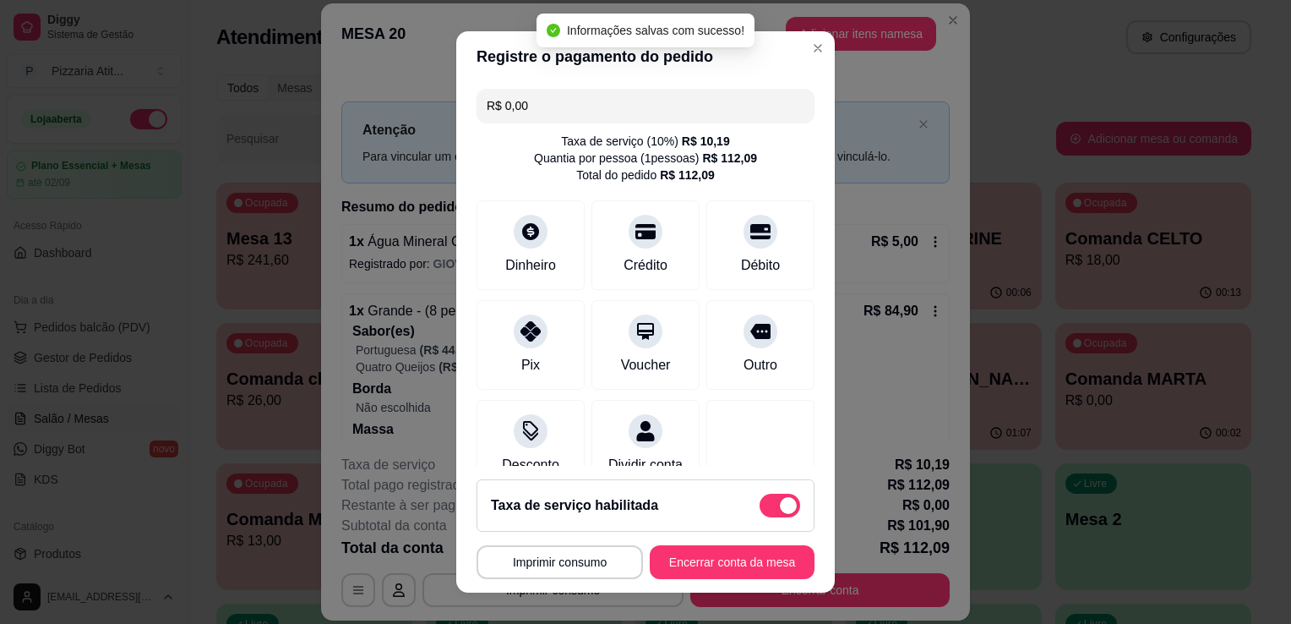
type input "R$ 0,00"
click at [756, 560] on button "Encerrar conta da mesa" at bounding box center [733, 562] width 160 height 33
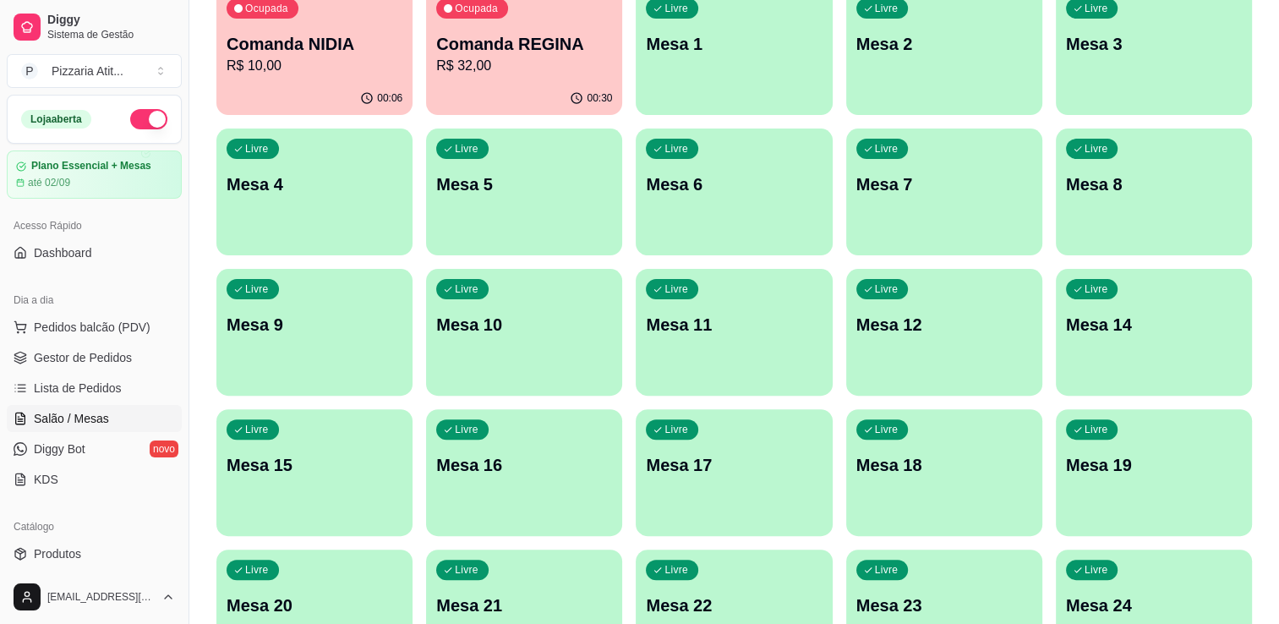
scroll to position [504, 0]
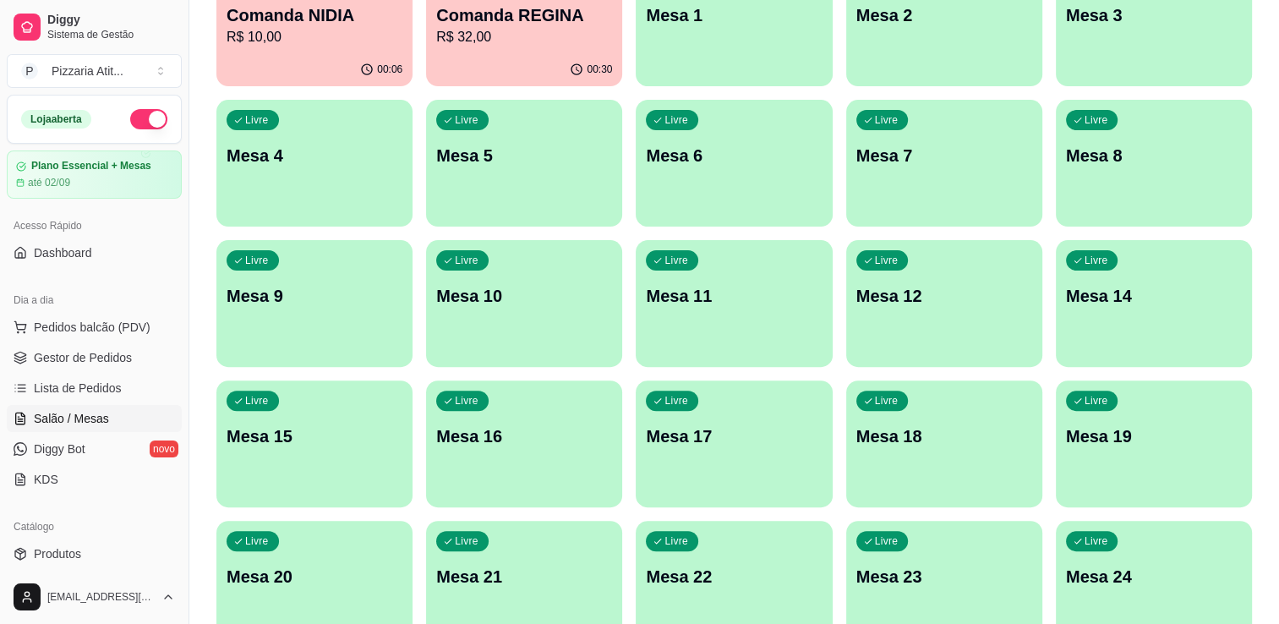
click at [306, 560] on div "Livre Mesa 20" at bounding box center [314, 574] width 196 height 106
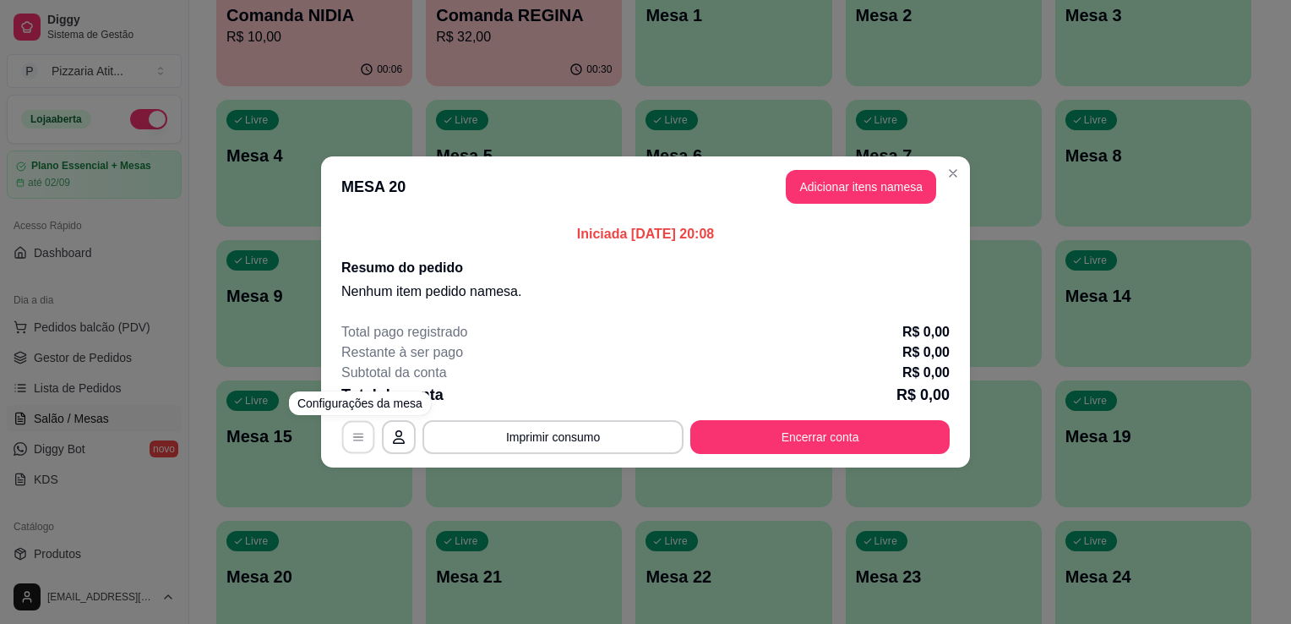
click at [365, 433] on button "button" at bounding box center [358, 437] width 33 height 33
click at [401, 445] on button "button" at bounding box center [399, 437] width 33 height 33
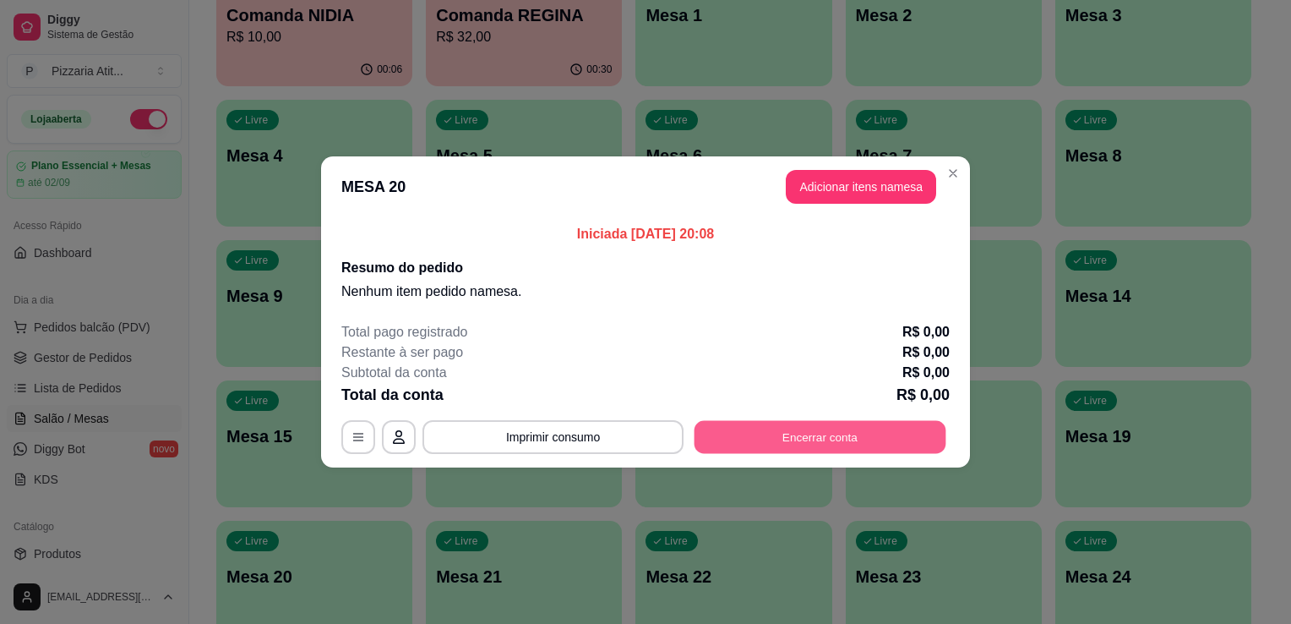
click at [862, 436] on button "Encerrar conta" at bounding box center [821, 437] width 252 height 33
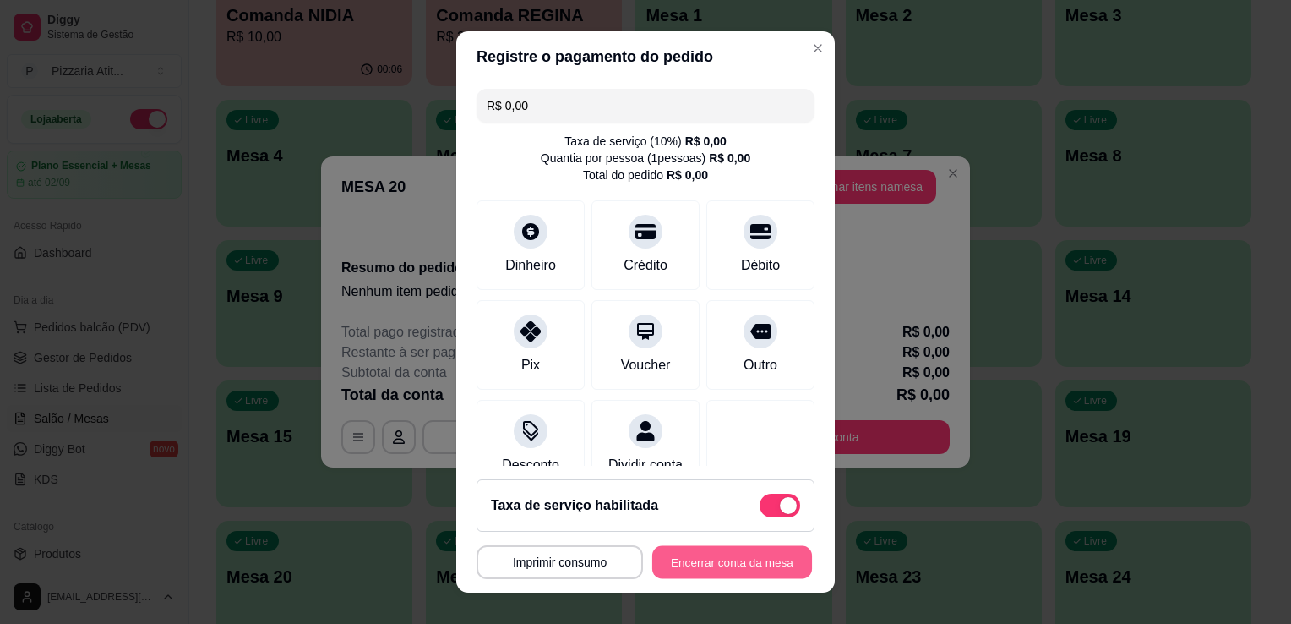
click at [684, 552] on button "Encerrar conta da mesa" at bounding box center [733, 562] width 160 height 33
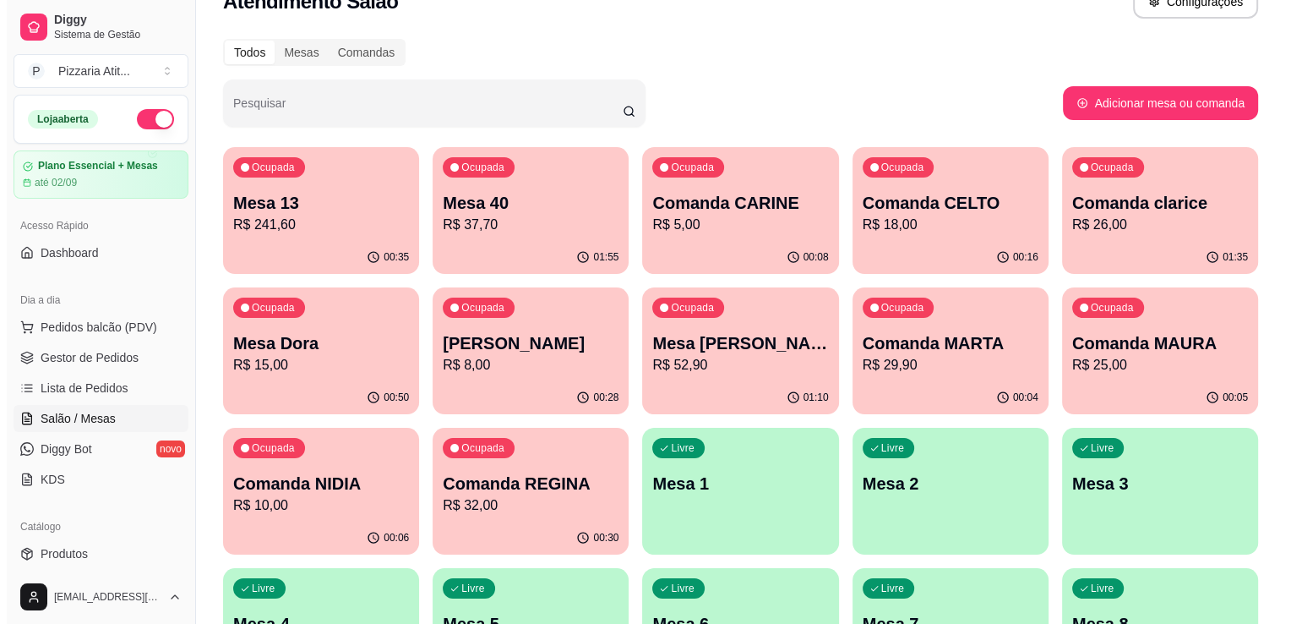
scroll to position [0, 0]
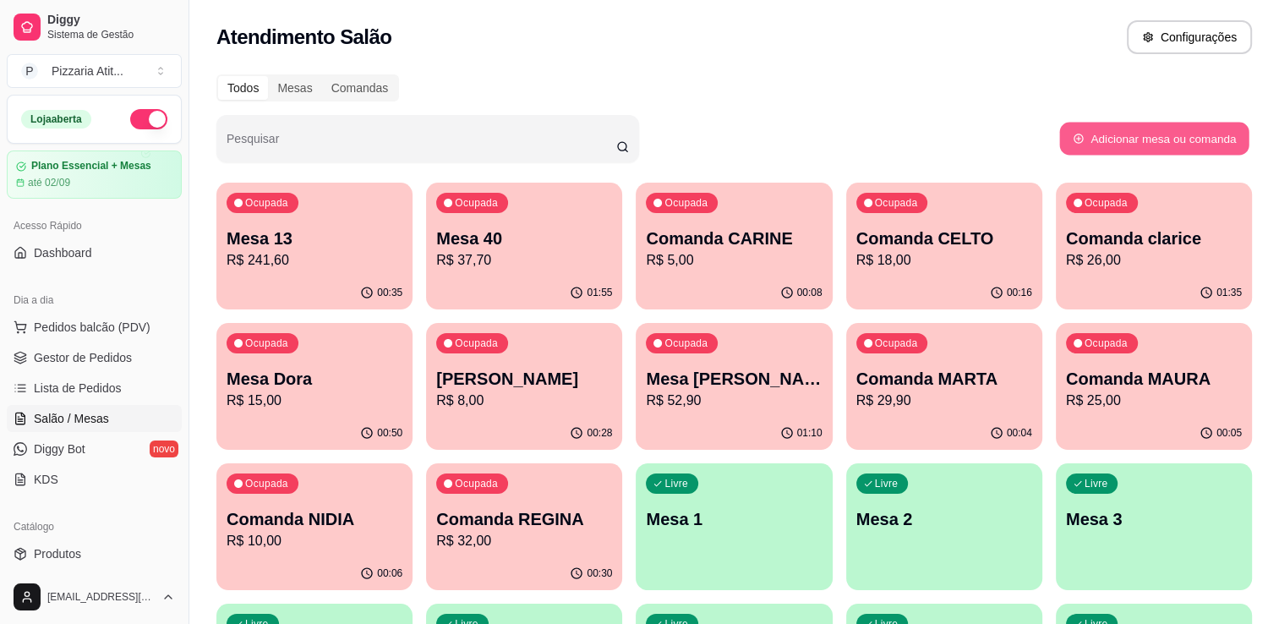
click at [1153, 137] on button "Adicionar mesa ou comanda" at bounding box center [1153, 139] width 189 height 33
select select "TABLE"
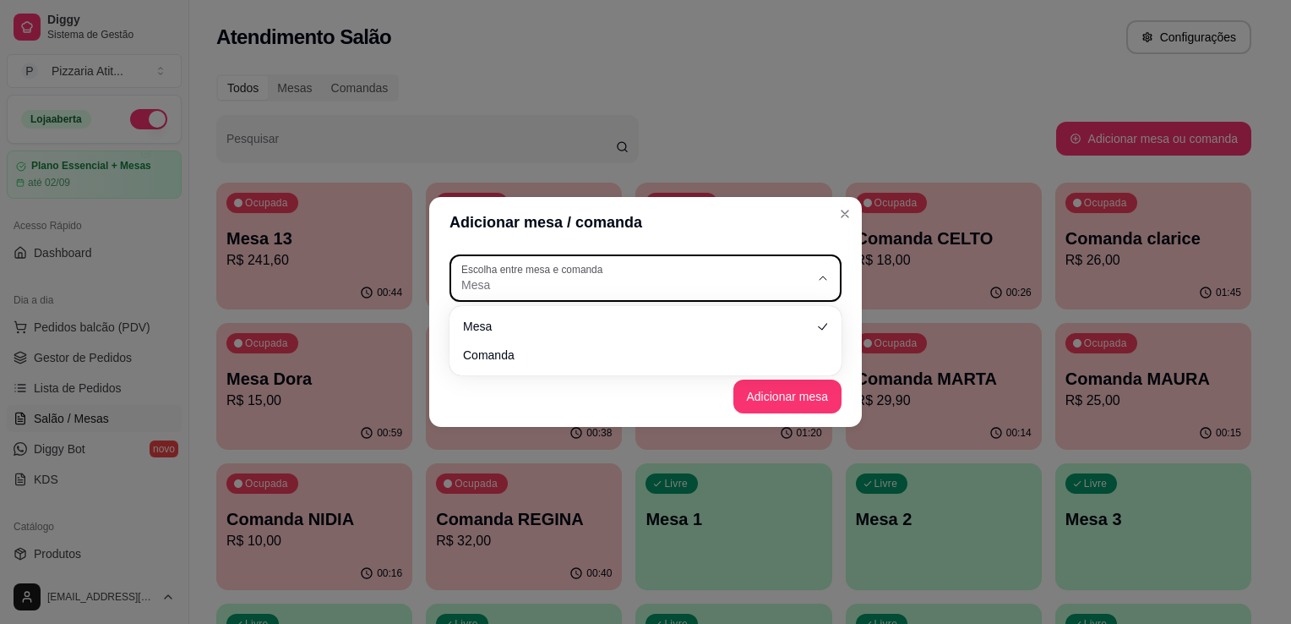
click at [764, 277] on span "Mesa" at bounding box center [635, 284] width 348 height 17
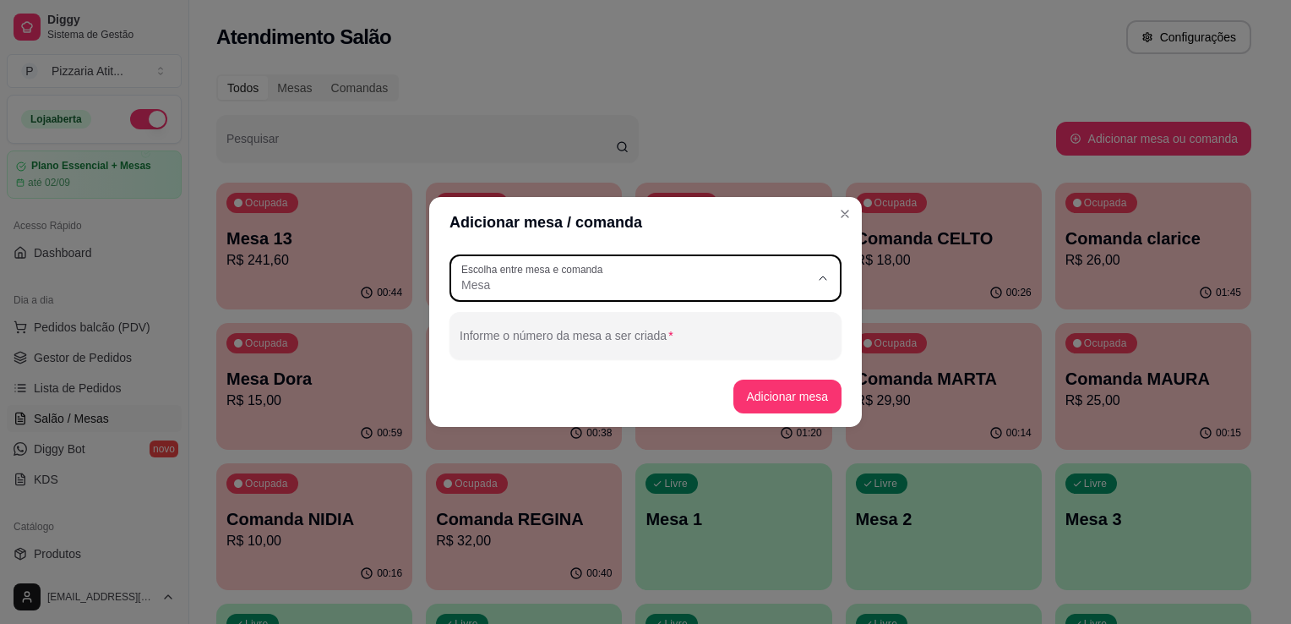
click at [729, 343] on li "Comanda" at bounding box center [645, 353] width 363 height 26
type input "CARD"
select select "CARD"
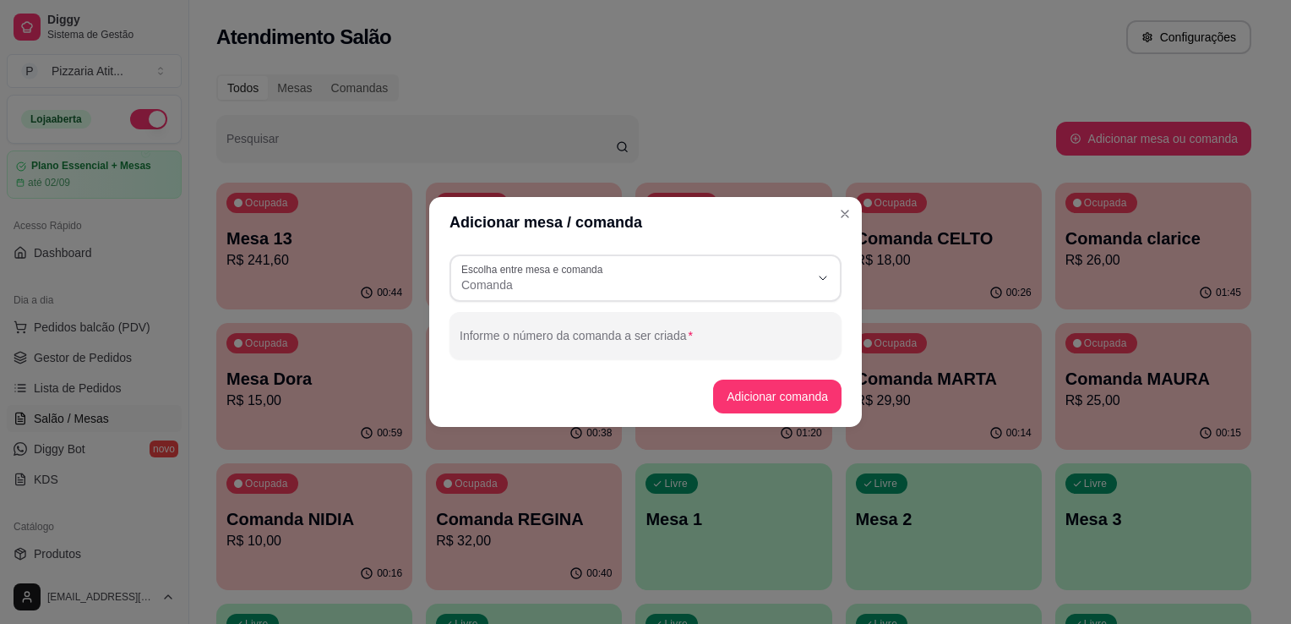
scroll to position [16, 0]
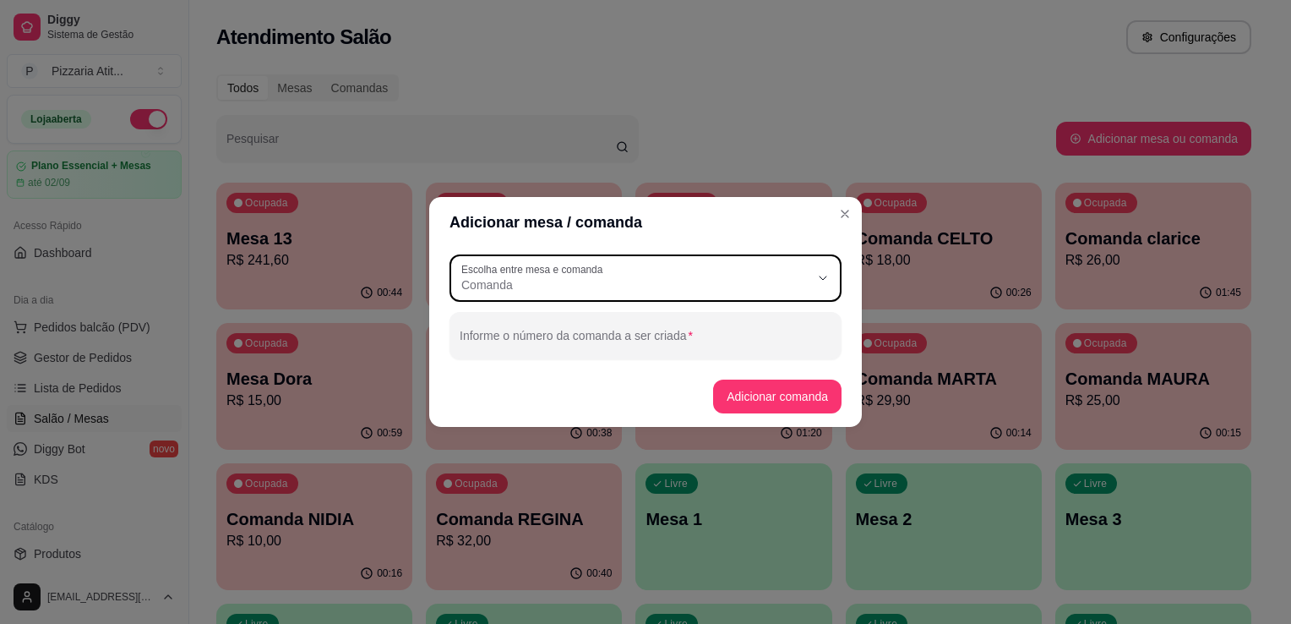
click at [729, 343] on input "Informe o número da comanda a ser criada" at bounding box center [646, 342] width 372 height 17
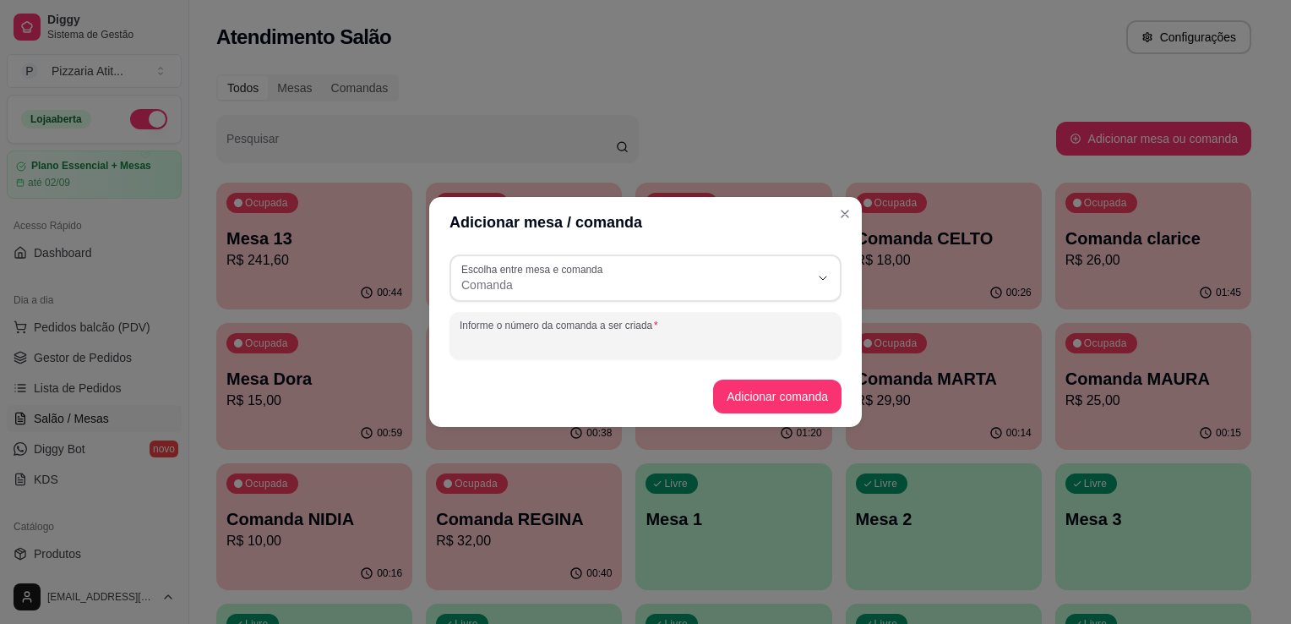
click at [729, 343] on input "Informe o número da comanda a ser criada" at bounding box center [646, 342] width 372 height 17
type input "KASSILDA"
click at [783, 390] on button "Adicionar comanda" at bounding box center [777, 396] width 124 height 33
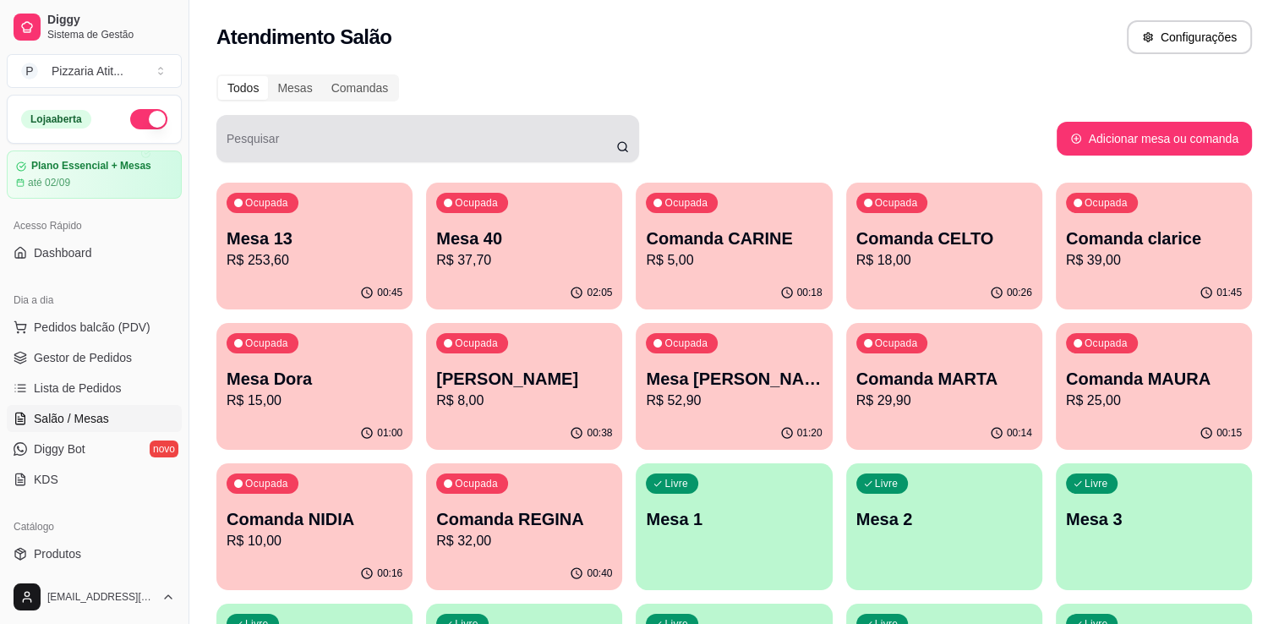
click at [564, 137] on input "Pesquisar" at bounding box center [422, 145] width 390 height 17
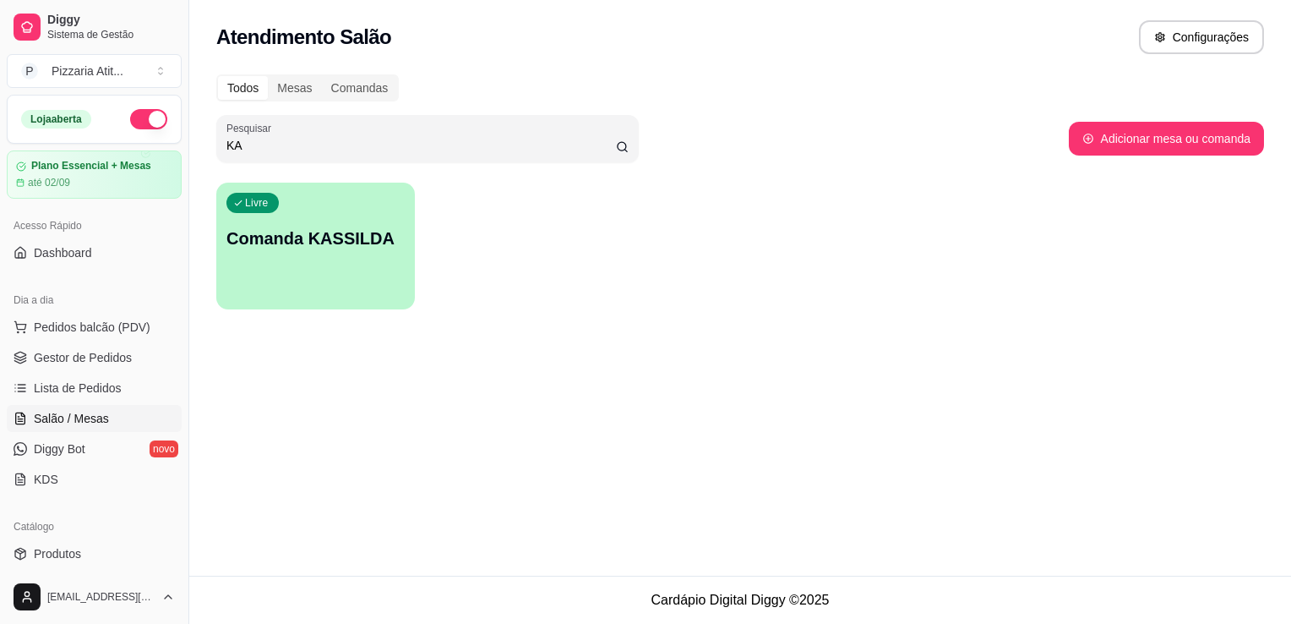
type input "KA"
click at [308, 265] on div "Livre Comanda KASSILDA" at bounding box center [316, 235] width 193 height 103
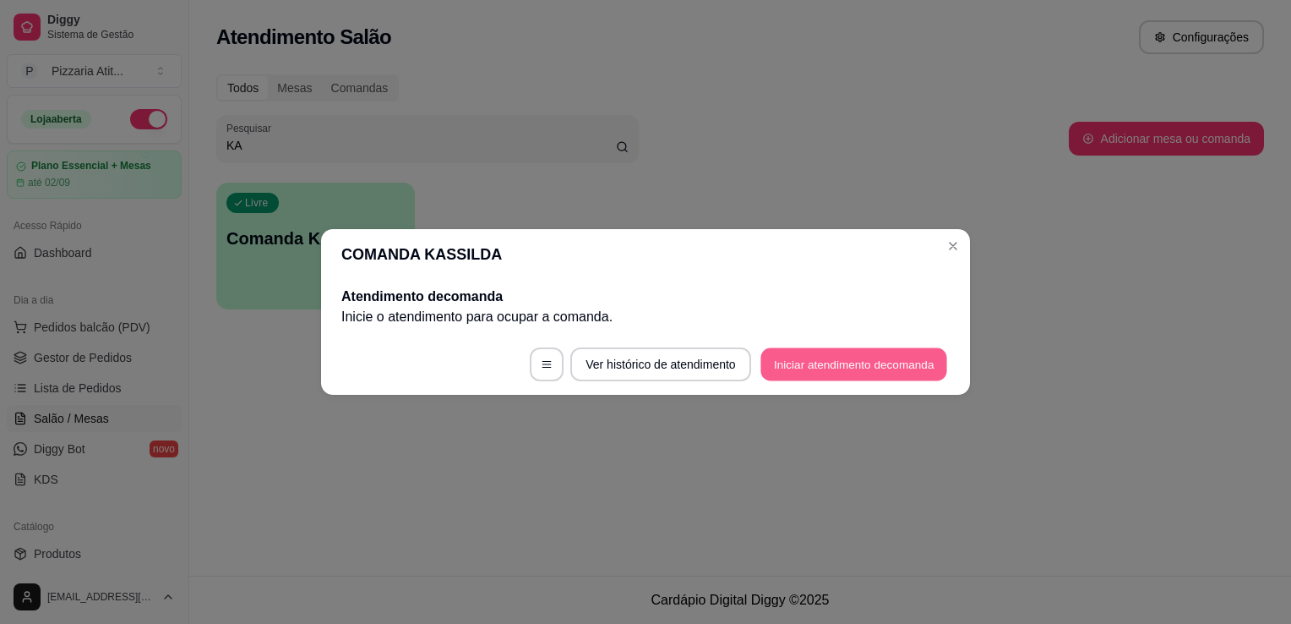
click at [771, 356] on button "Iniciar atendimento de comanda" at bounding box center [854, 364] width 187 height 33
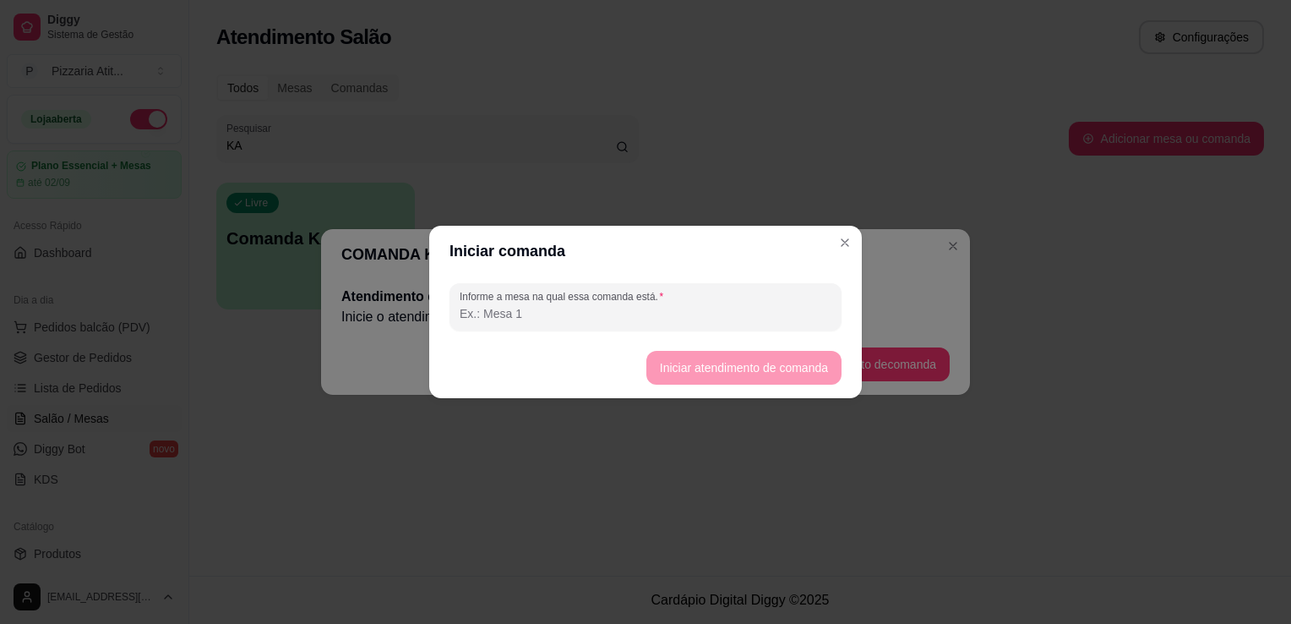
click at [778, 315] on input "Informe a mesa na qual essa comanda está." at bounding box center [646, 313] width 372 height 17
type input "0"
click at [747, 373] on button "Iniciar atendimento de comanda" at bounding box center [743, 368] width 189 height 33
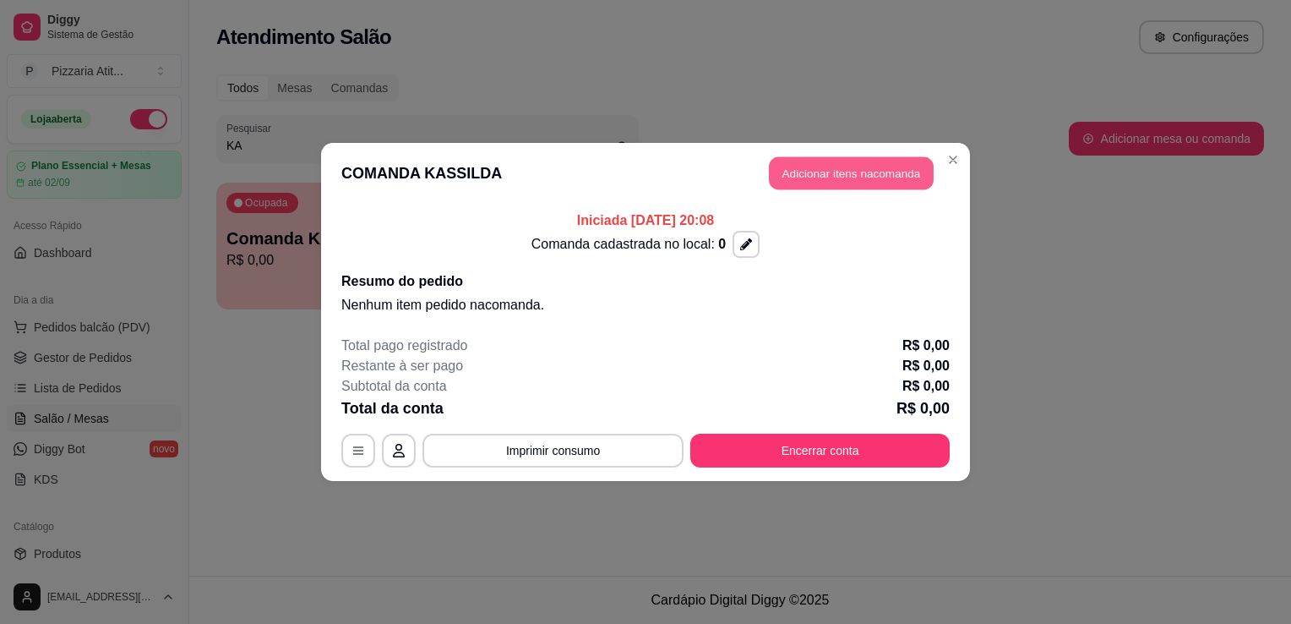
click at [875, 167] on button "Adicionar itens na comanda" at bounding box center [851, 173] width 165 height 33
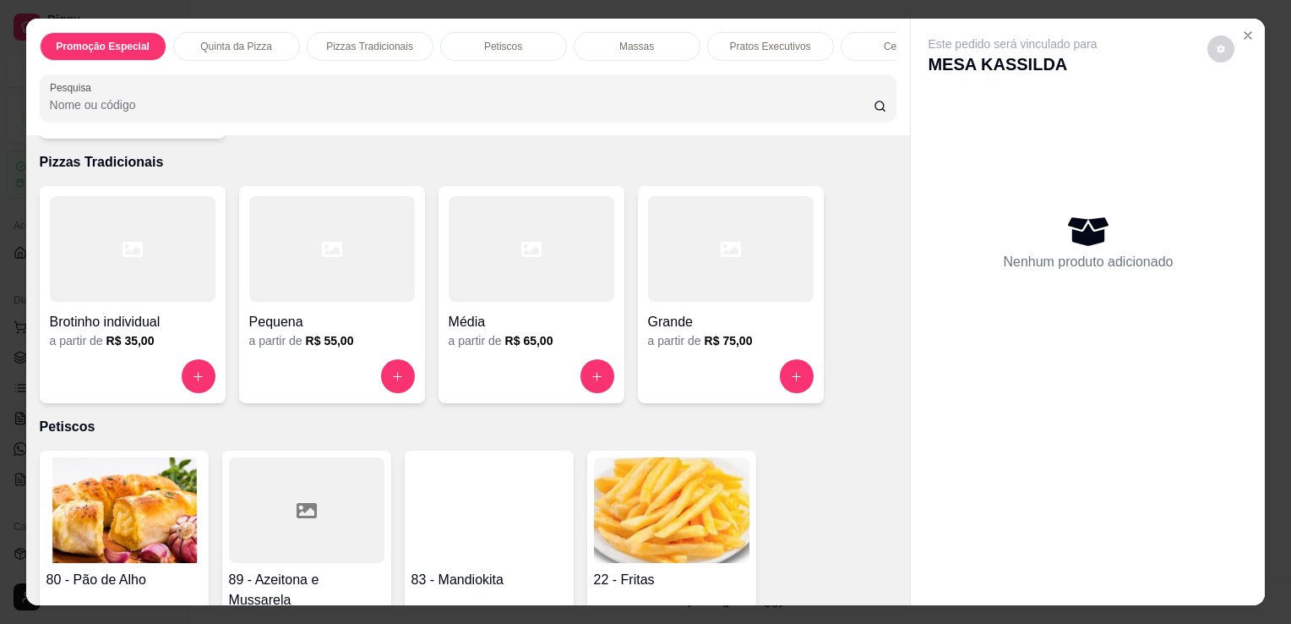
scroll to position [763, 0]
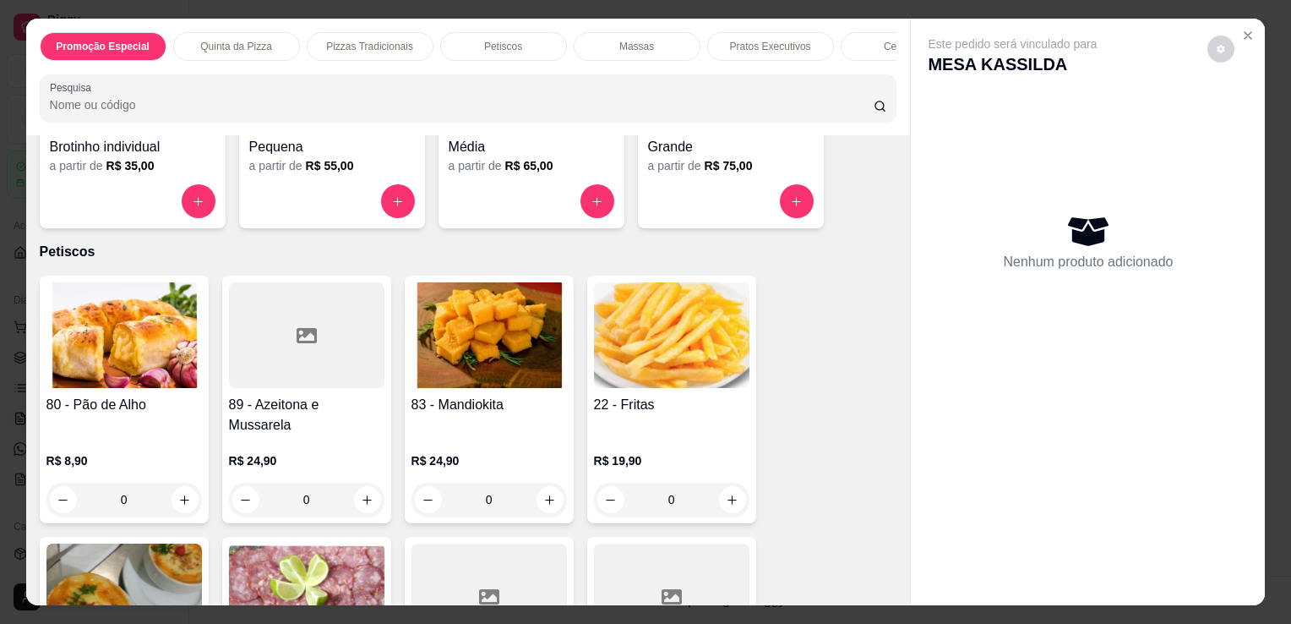
click at [106, 174] on h6 "R$ 35,00" at bounding box center [130, 165] width 48 height 17
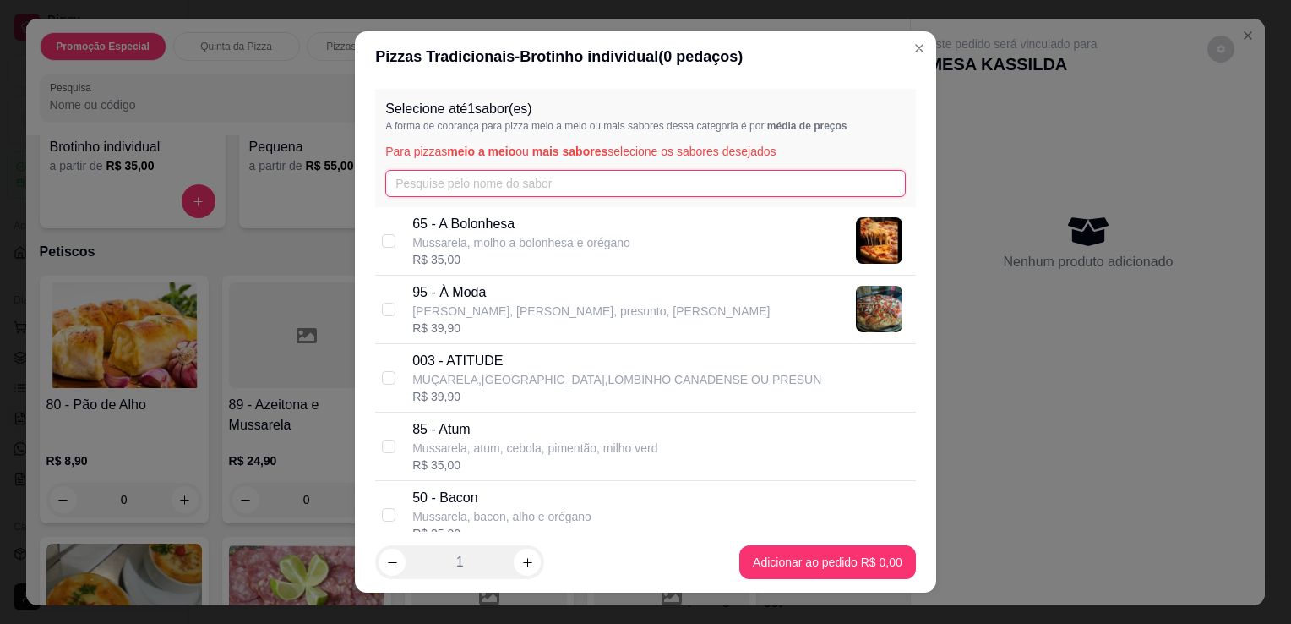
click at [479, 173] on input "text" at bounding box center [645, 183] width 521 height 27
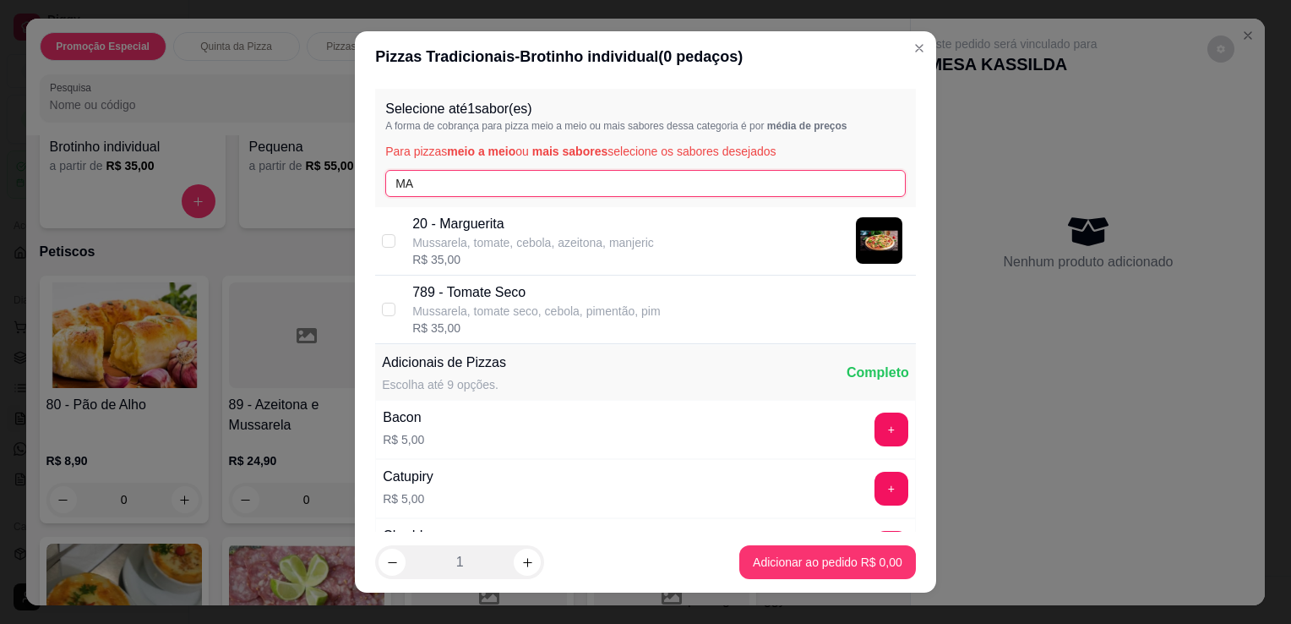
type input "MA"
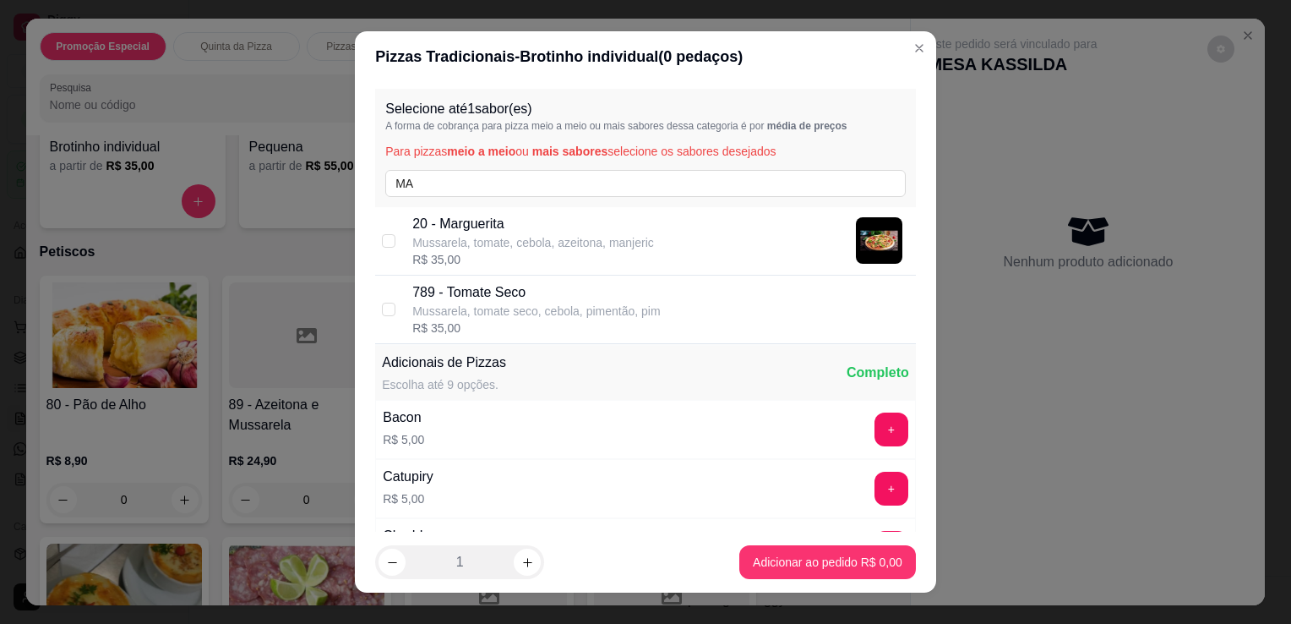
click at [489, 219] on p "20 - Marguerita" at bounding box center [533, 224] width 242 height 20
checkbox input "true"
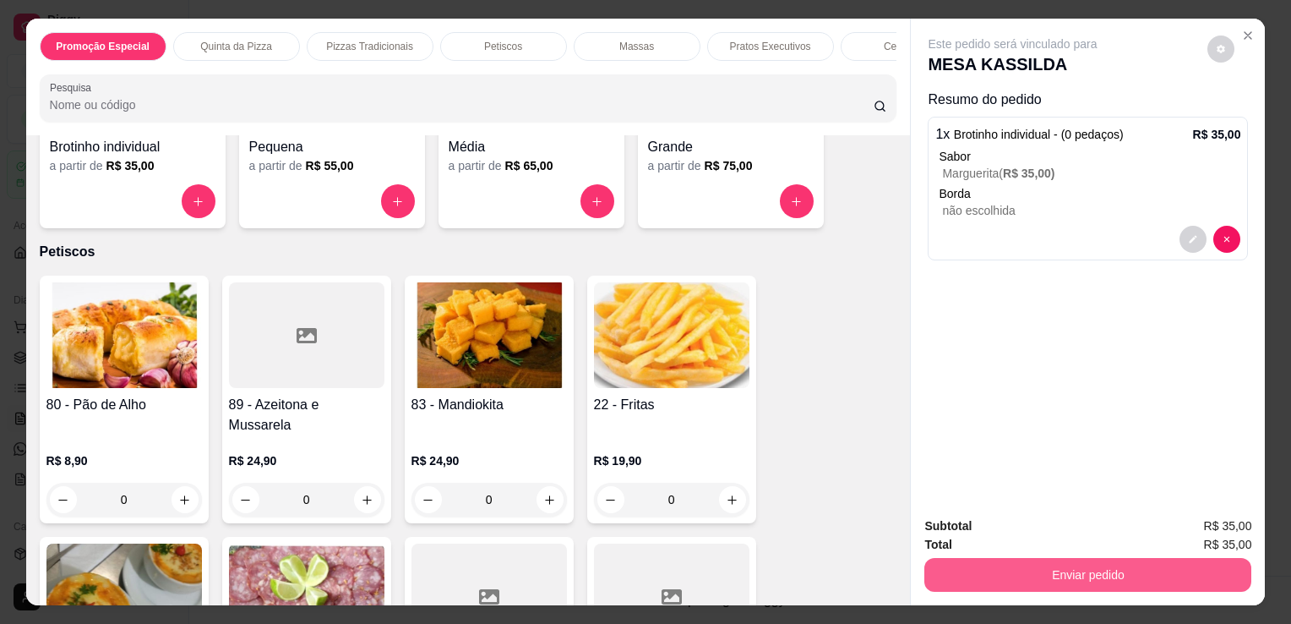
click at [930, 571] on button "Enviar pedido" at bounding box center [1088, 575] width 327 height 34
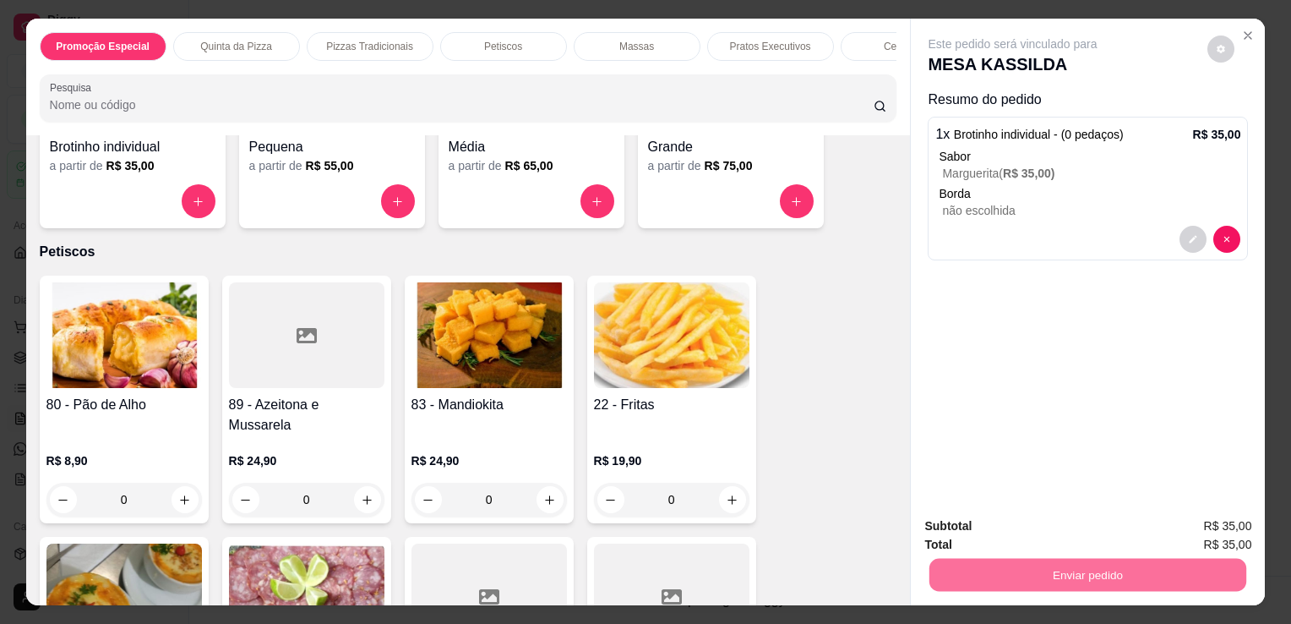
click at [967, 527] on button "Não registrar e enviar pedido" at bounding box center [1032, 526] width 171 height 31
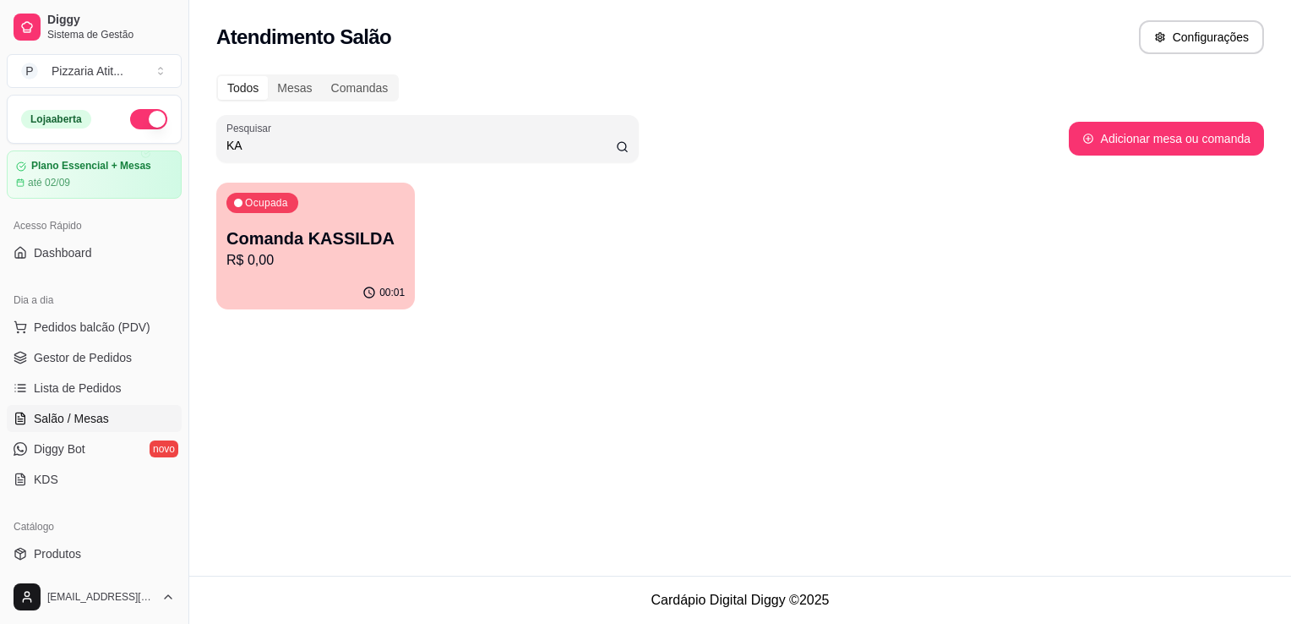
click at [256, 90] on div "Todos" at bounding box center [243, 88] width 50 height 24
click at [218, 76] on input "Todos" at bounding box center [218, 76] width 0 height 0
click at [336, 148] on input "KA" at bounding box center [422, 145] width 390 height 17
type input "K"
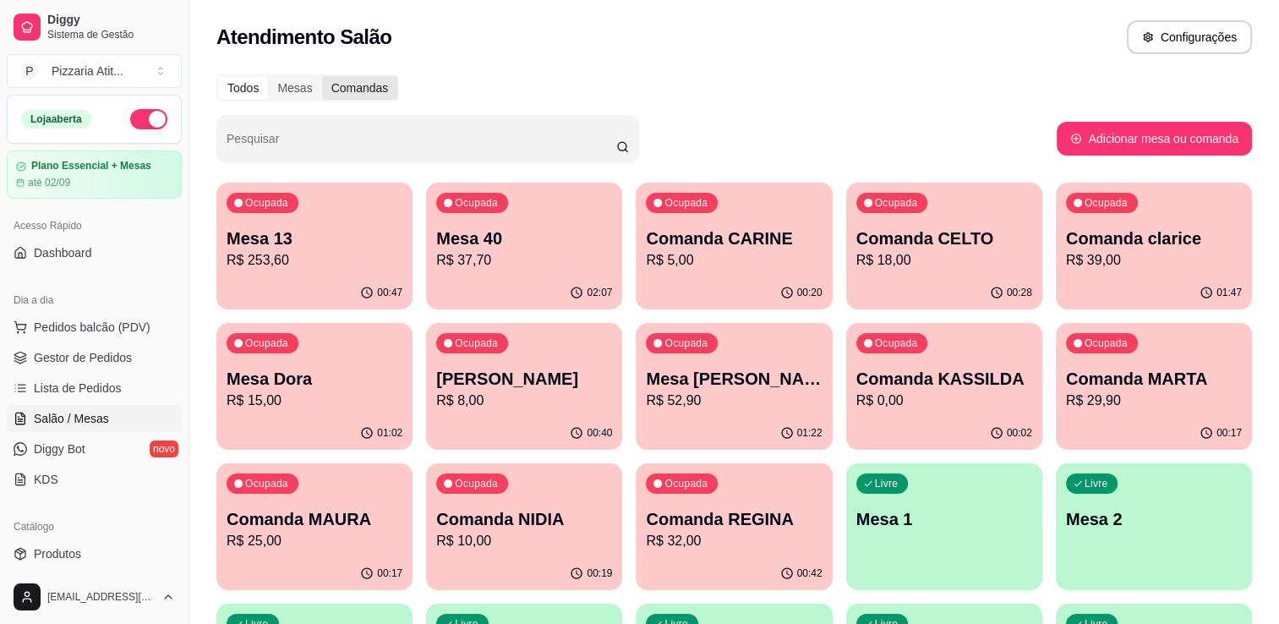
click at [354, 82] on div "Comandas" at bounding box center [360, 88] width 76 height 24
click at [322, 76] on input "Comandas" at bounding box center [322, 76] width 0 height 0
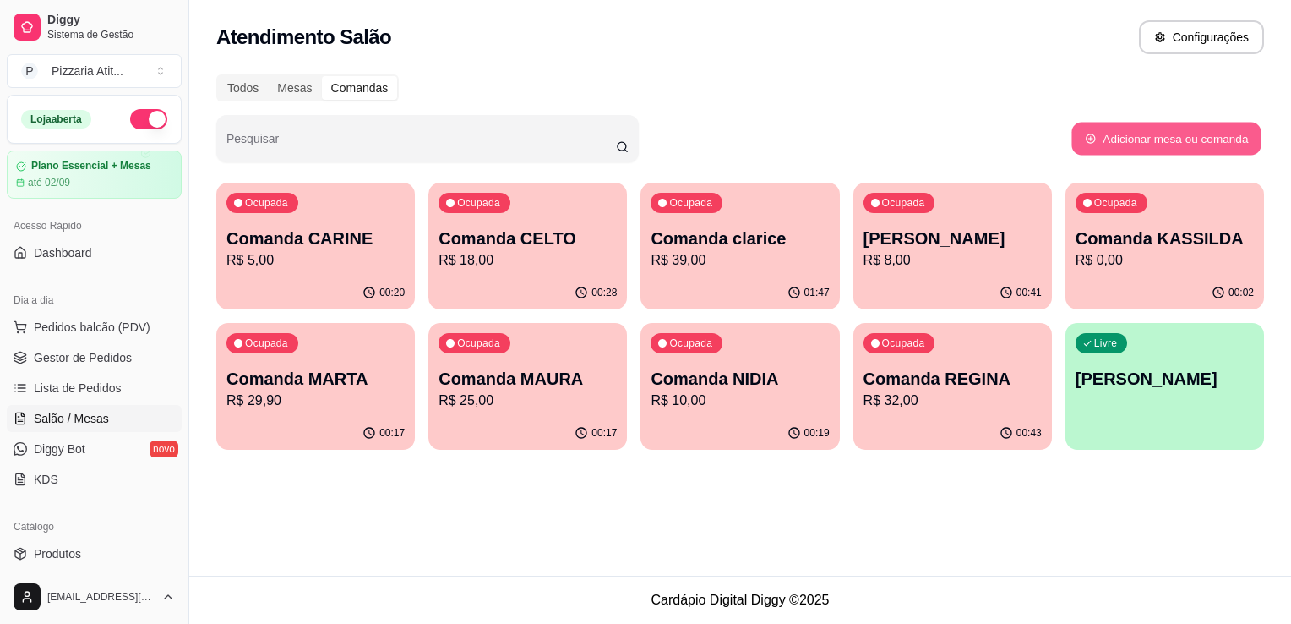
click at [1166, 139] on button "Adicionar mesa ou comanda" at bounding box center [1166, 139] width 189 height 33
select select "TABLE"
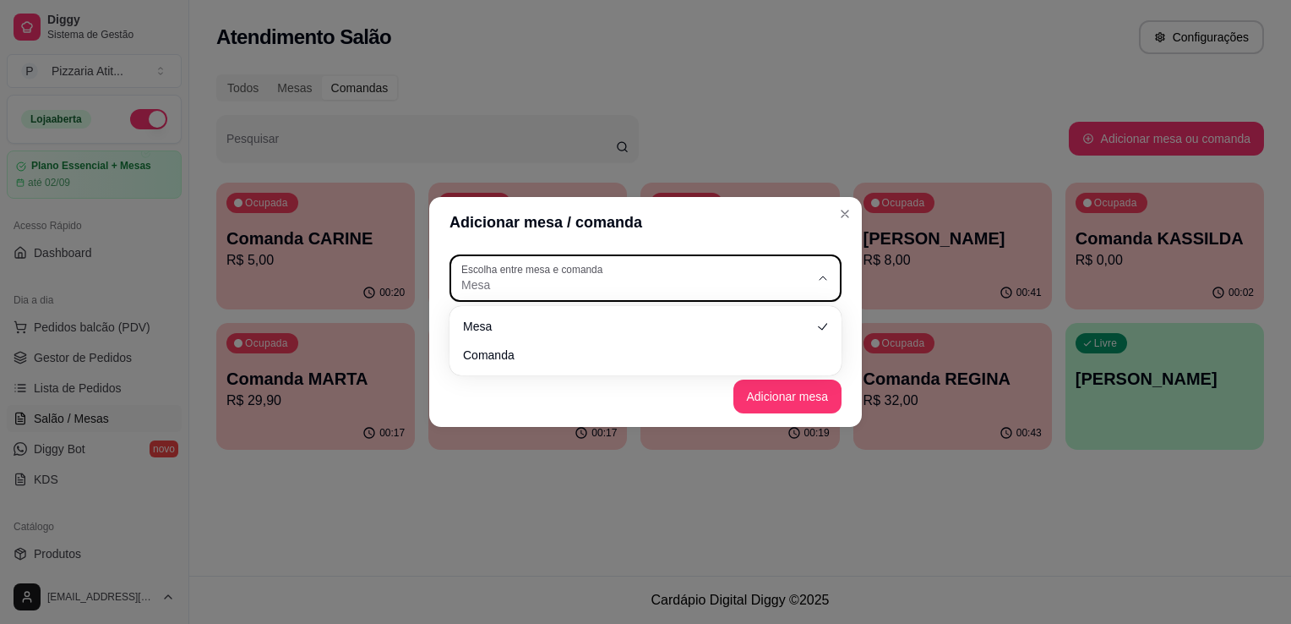
click at [651, 272] on div "Mesa" at bounding box center [635, 278] width 348 height 30
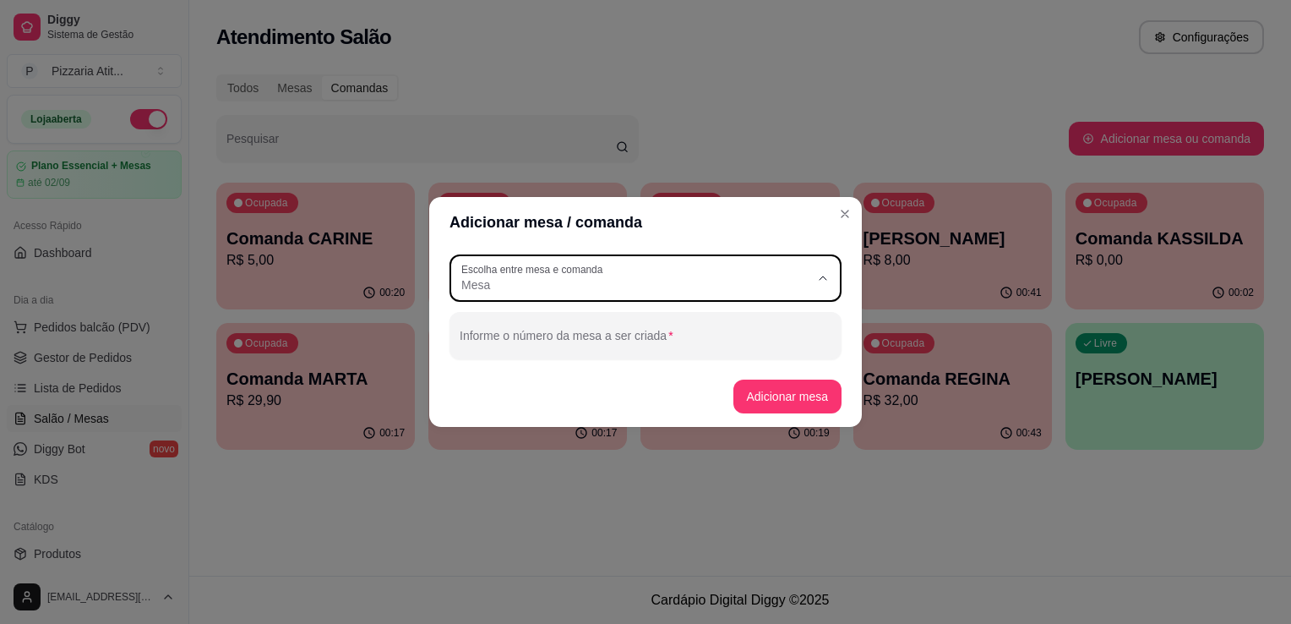
click at [636, 347] on span "Comanda" at bounding box center [638, 353] width 335 height 16
type input "CARD"
select select "CARD"
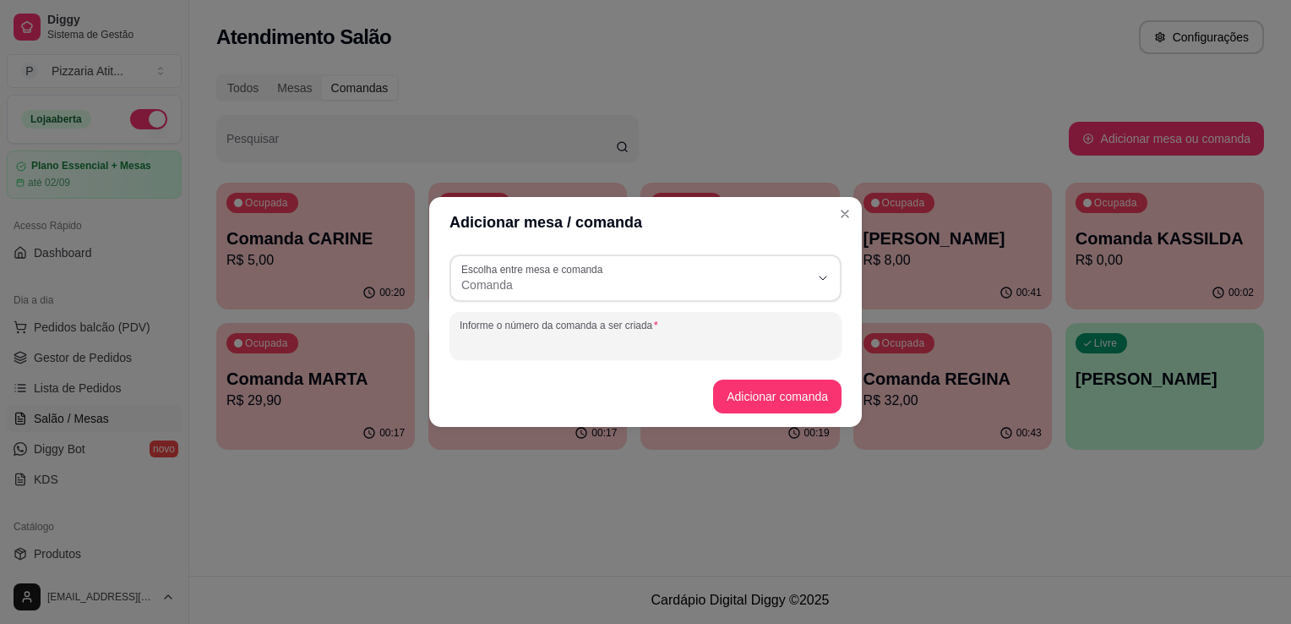
click at [636, 344] on input "Informe o número da comanda a ser criada" at bounding box center [646, 342] width 372 height 17
type input "MARINEZ"
click at [743, 390] on button "Adicionar comanda" at bounding box center [777, 396] width 124 height 33
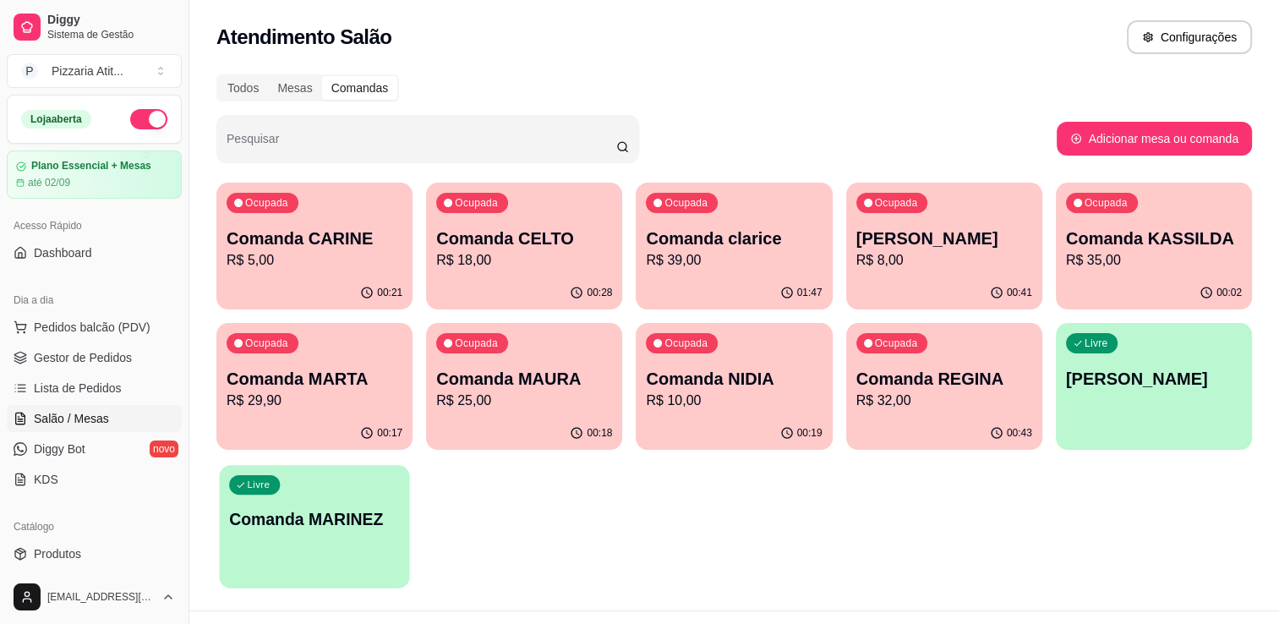
click at [251, 519] on p "Comanda MARINEZ" at bounding box center [314, 519] width 171 height 23
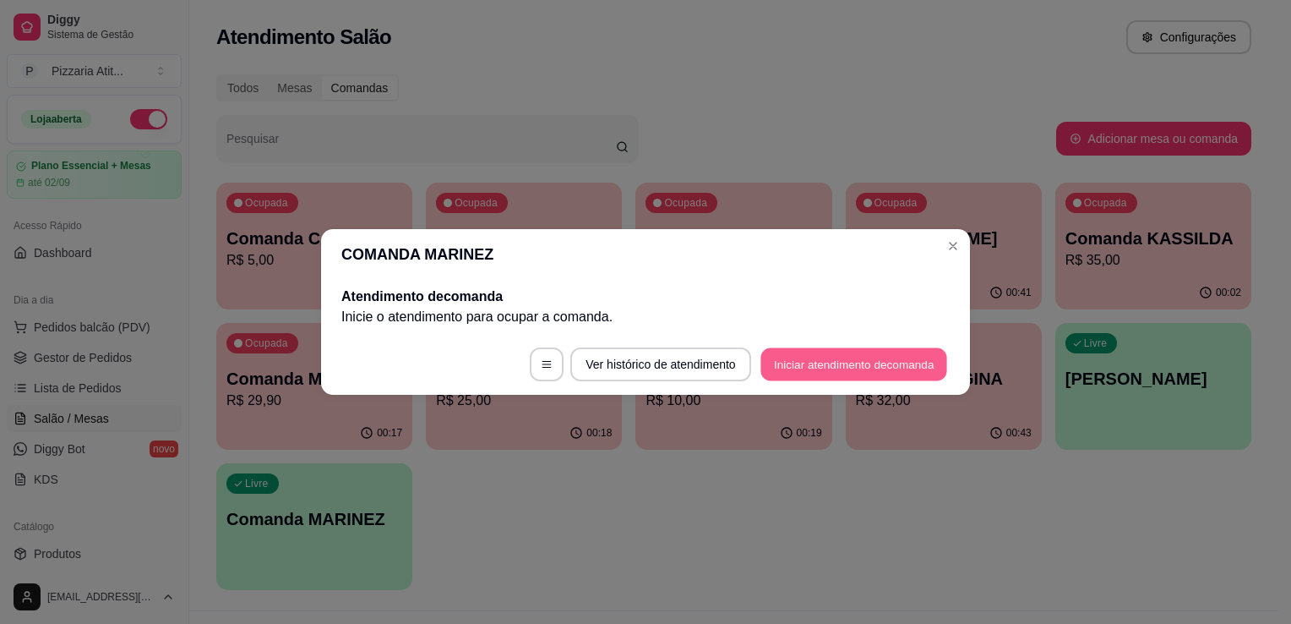
click at [850, 357] on button "Iniciar atendimento de comanda" at bounding box center [854, 364] width 187 height 33
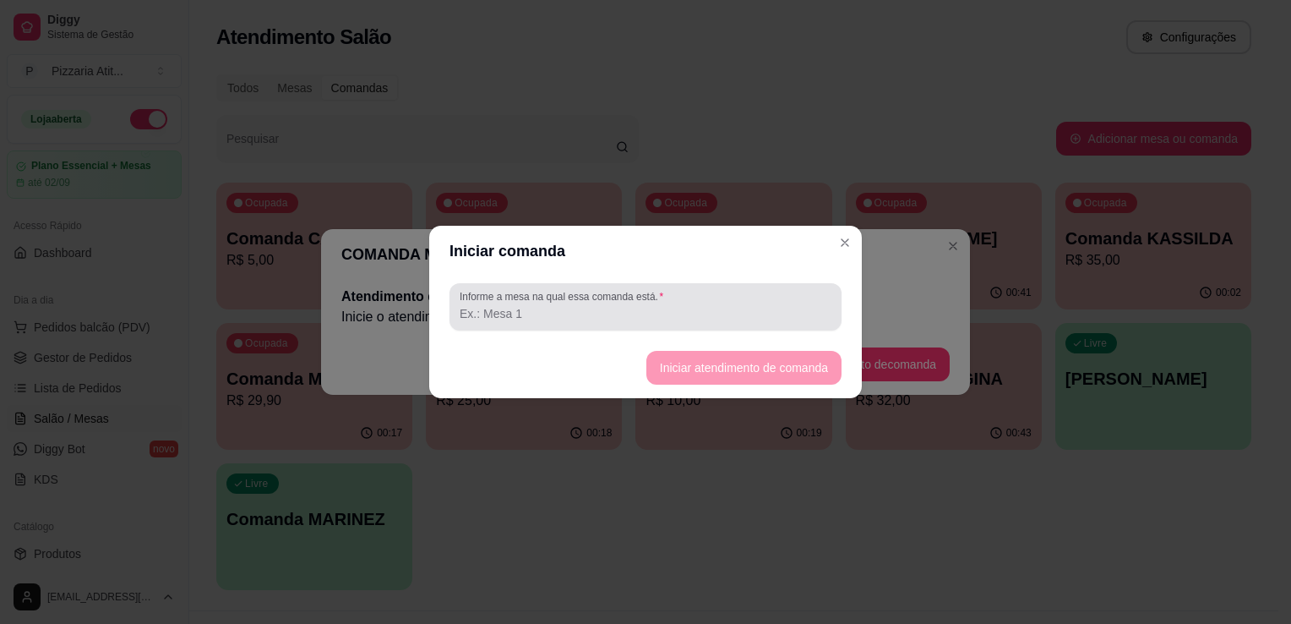
click at [700, 289] on div "Informe a mesa na qual essa comanda está." at bounding box center [646, 306] width 392 height 47
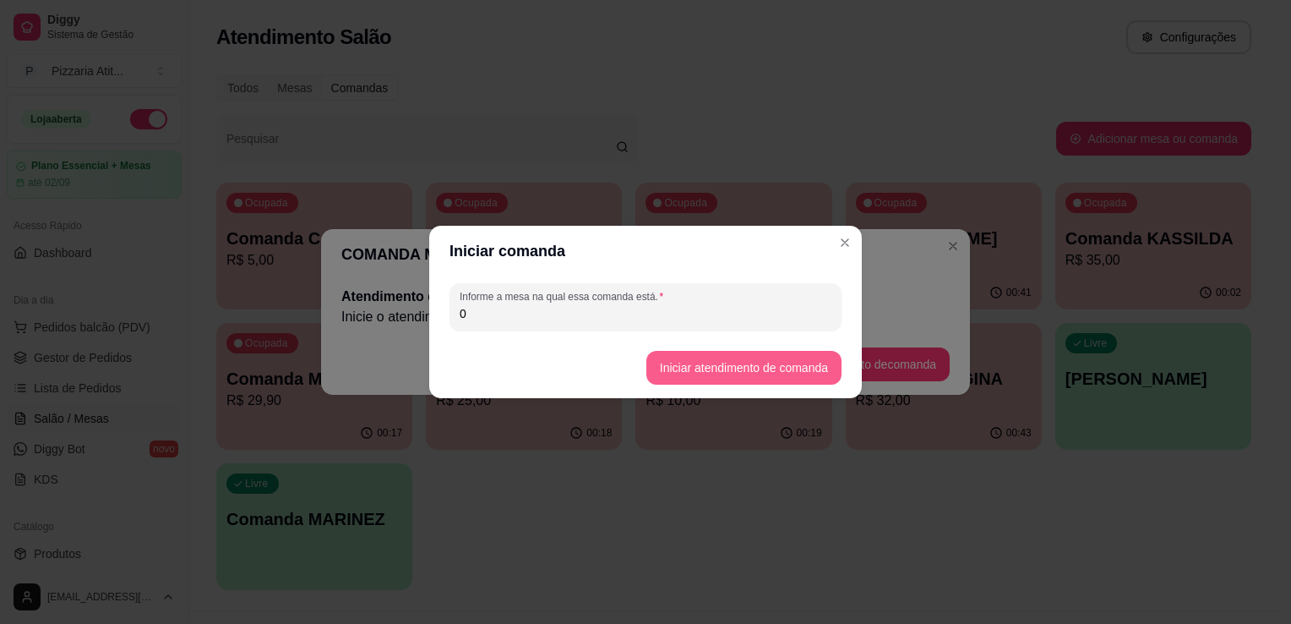
type input "0"
click at [724, 374] on button "Iniciar atendimento de comanda" at bounding box center [743, 368] width 189 height 33
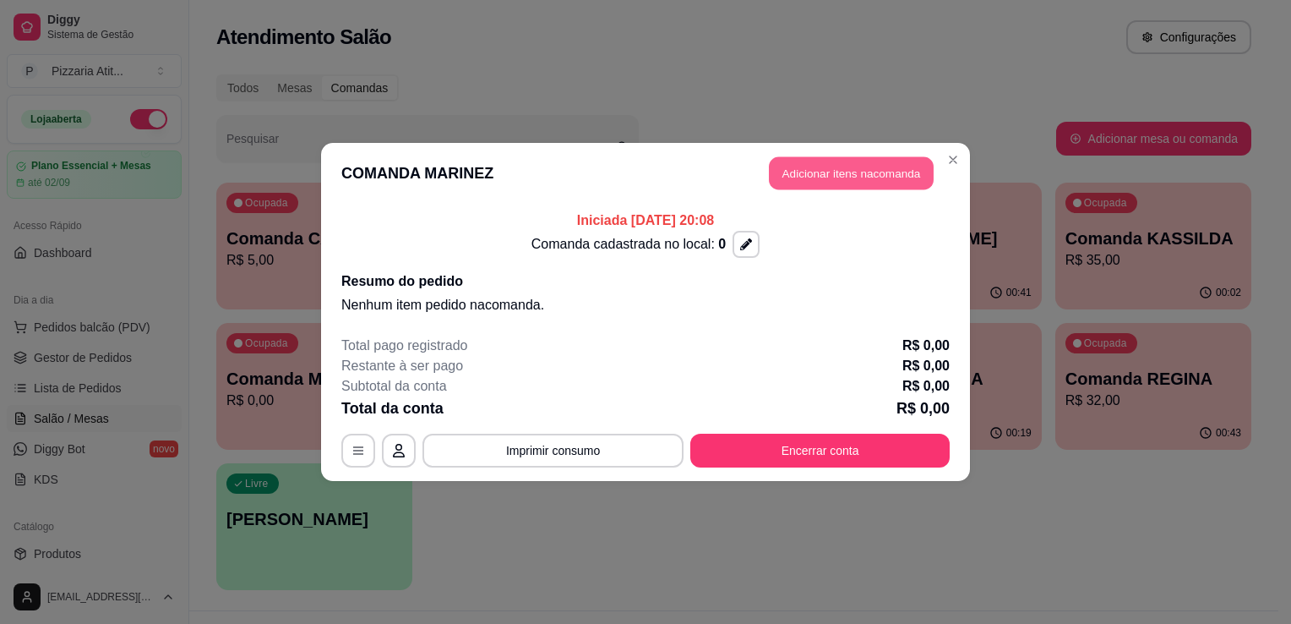
click at [907, 174] on button "Adicionar itens na comanda" at bounding box center [851, 173] width 165 height 33
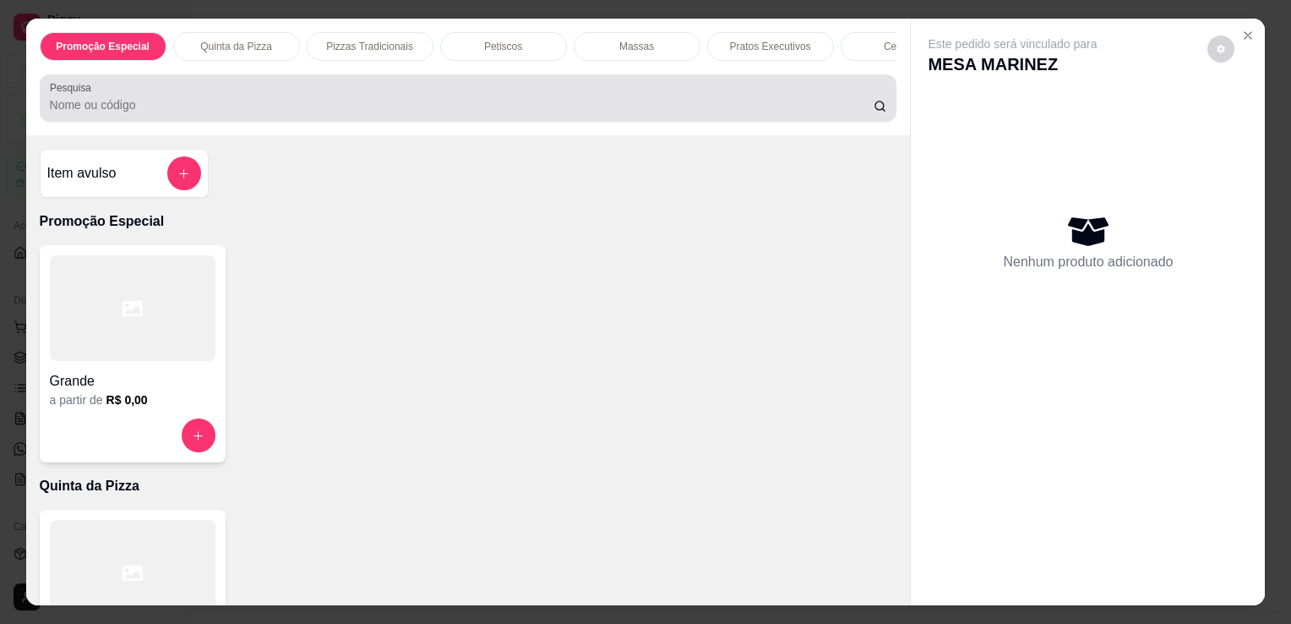
click at [781, 92] on div at bounding box center [469, 98] width 838 height 34
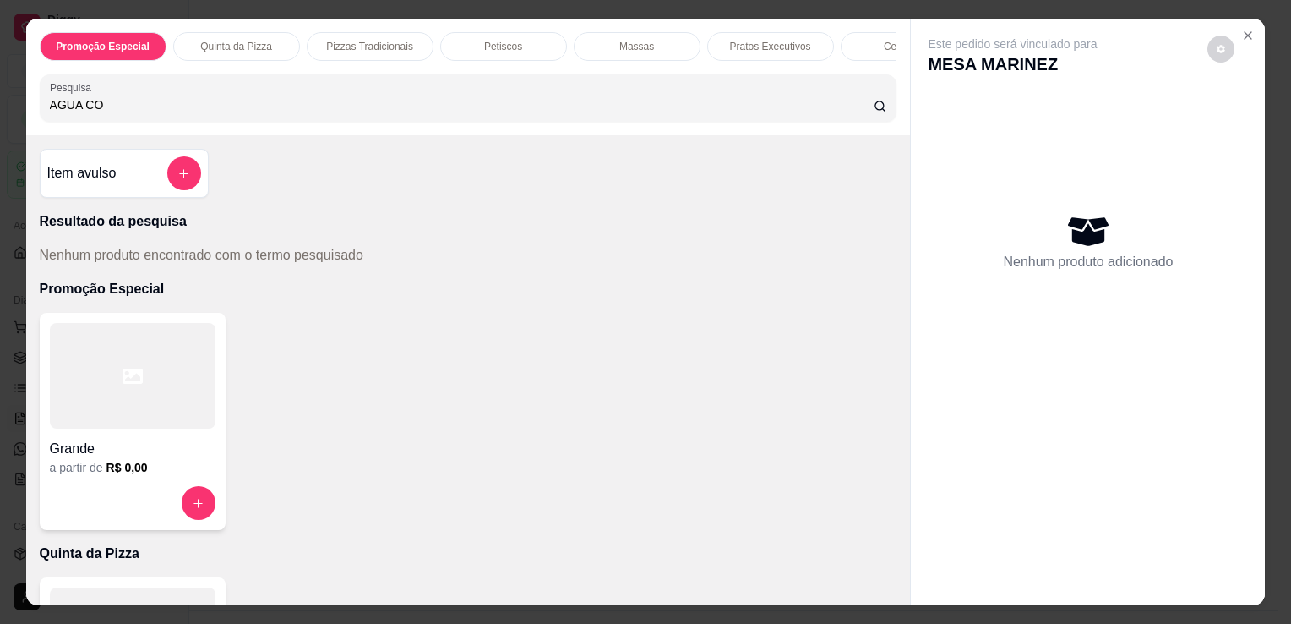
type input "AGUA CO"
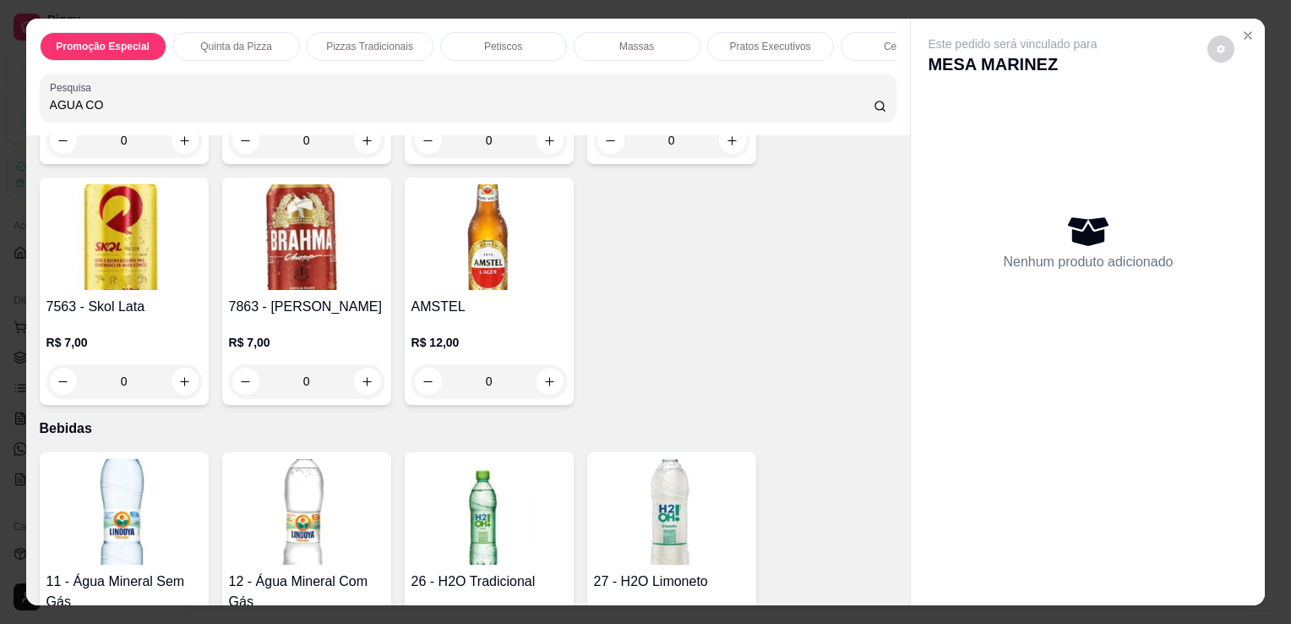
scroll to position [4320, 0]
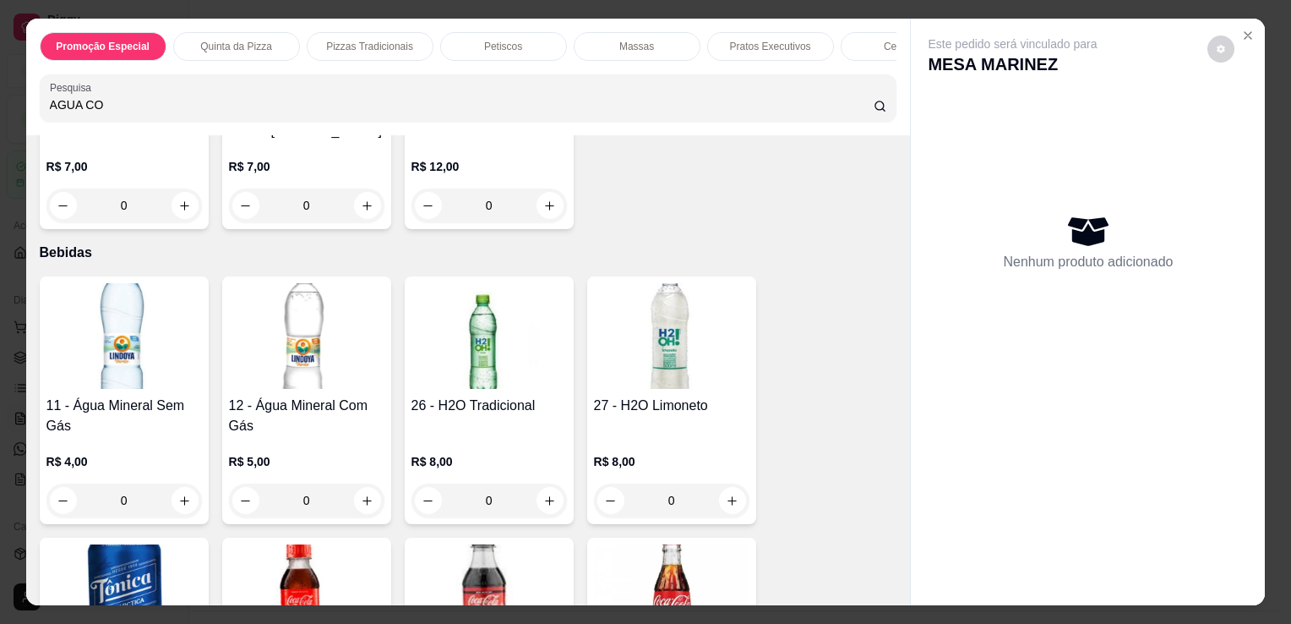
click at [300, 436] on div "R$ 5,00 0" at bounding box center [307, 476] width 156 height 81
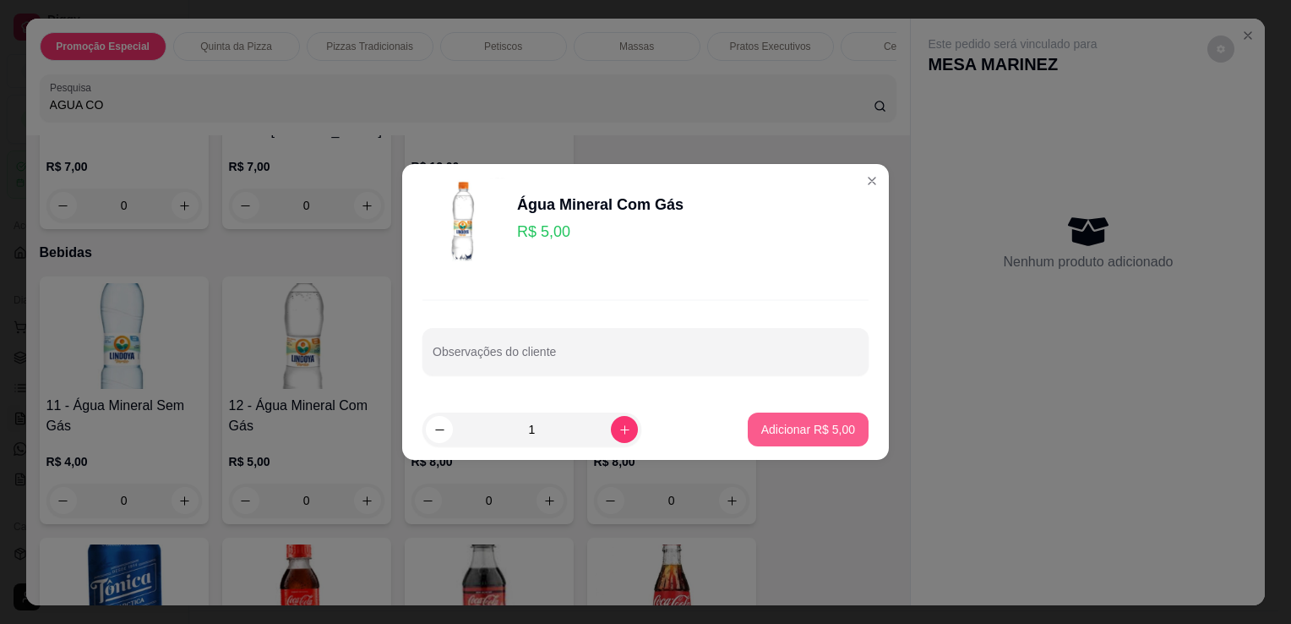
click at [767, 435] on p "Adicionar R$ 5,00" at bounding box center [809, 429] width 94 height 17
type input "1"
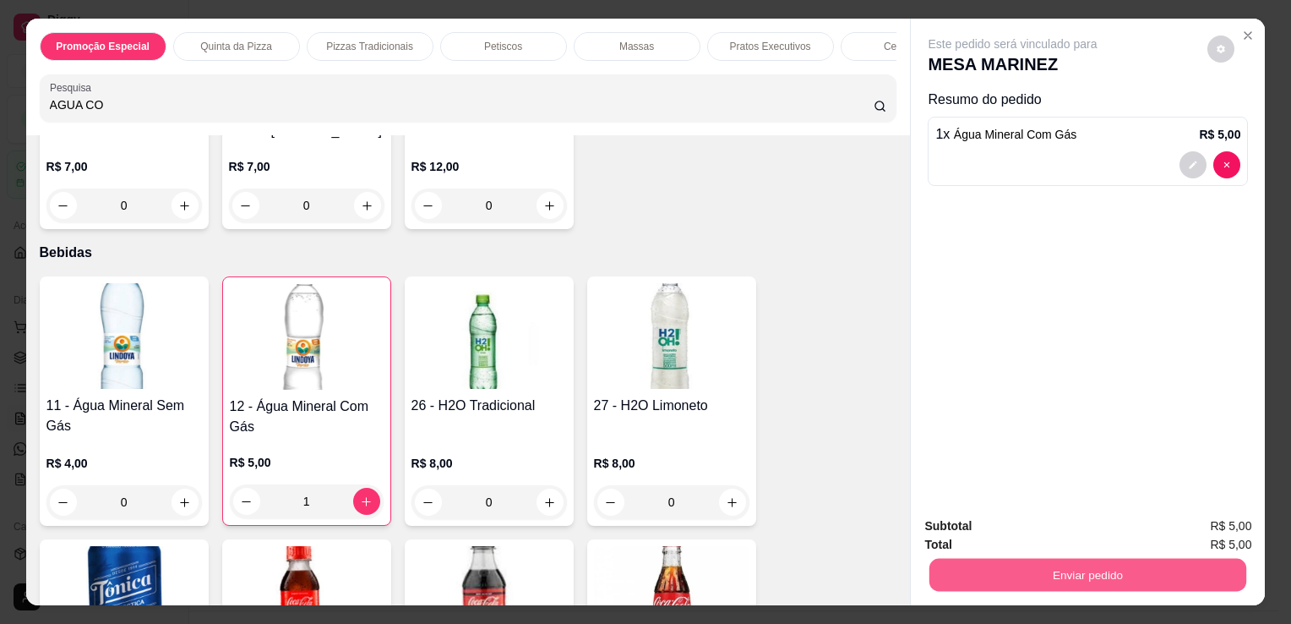
click at [989, 574] on button "Enviar pedido" at bounding box center [1088, 574] width 317 height 33
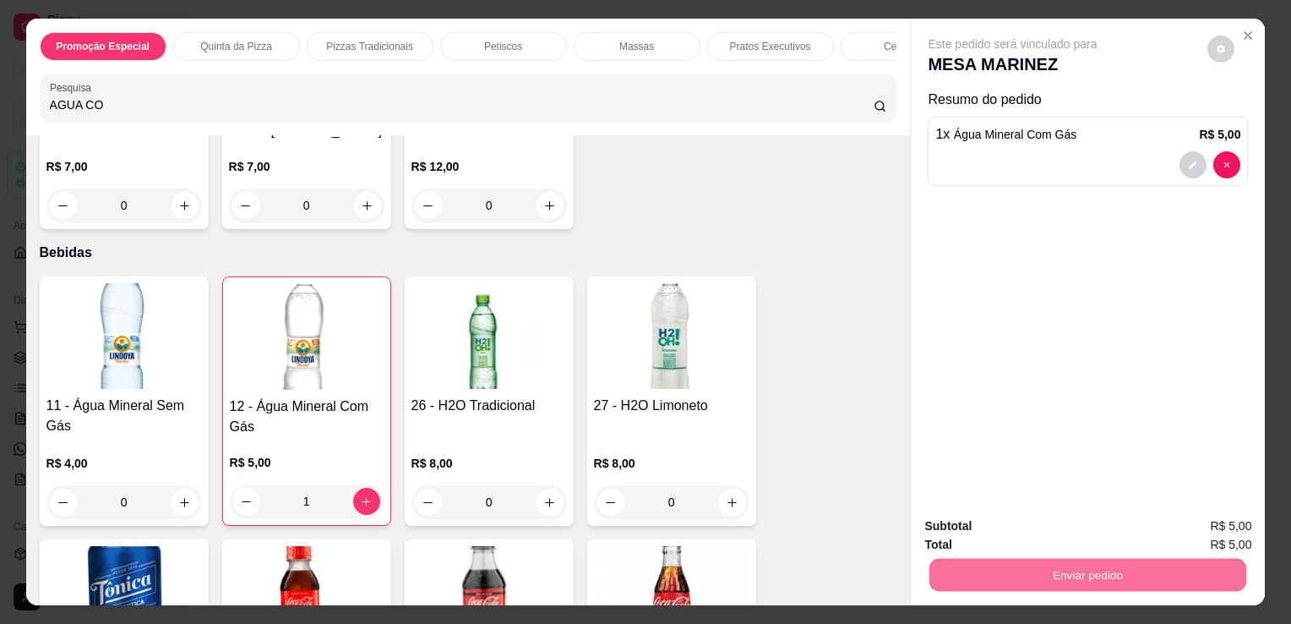
click at [999, 526] on button "Não registrar e enviar pedido" at bounding box center [1032, 526] width 171 height 31
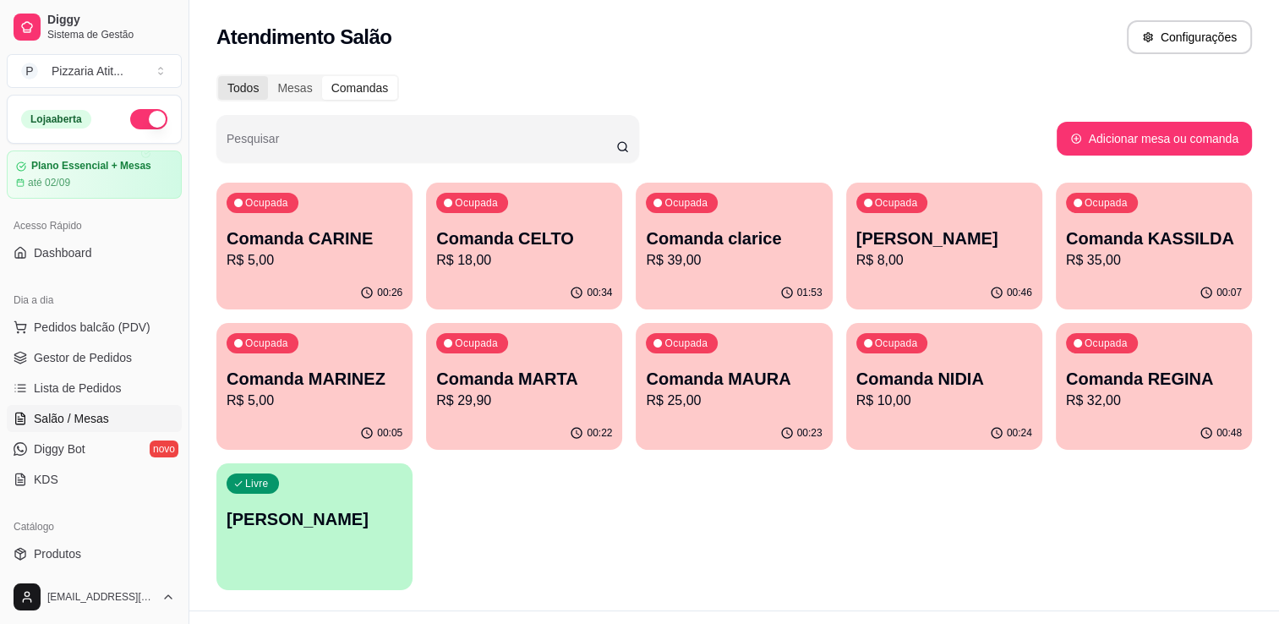
click at [234, 94] on div "Todos" at bounding box center [243, 88] width 50 height 24
click at [218, 76] on input "Todos" at bounding box center [218, 76] width 0 height 0
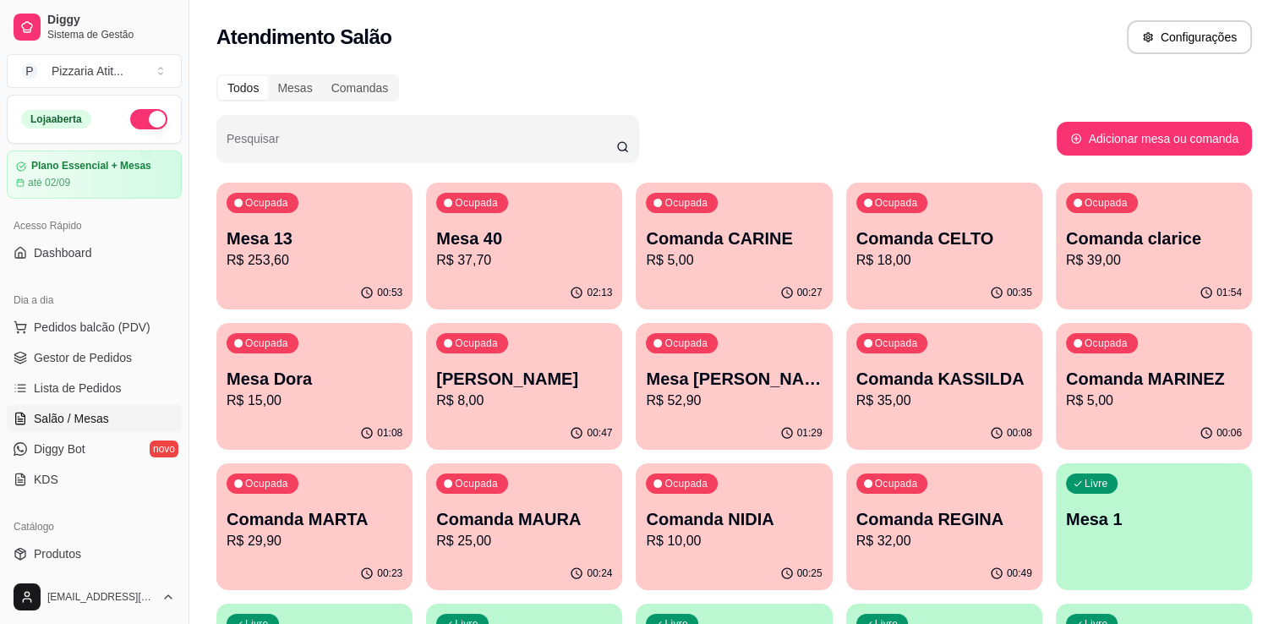
click at [88, 420] on span "Salão / Mesas" at bounding box center [71, 418] width 75 height 17
click at [725, 216] on div "Ocupada Comanda CARINE R$ 5,00" at bounding box center [734, 229] width 190 height 91
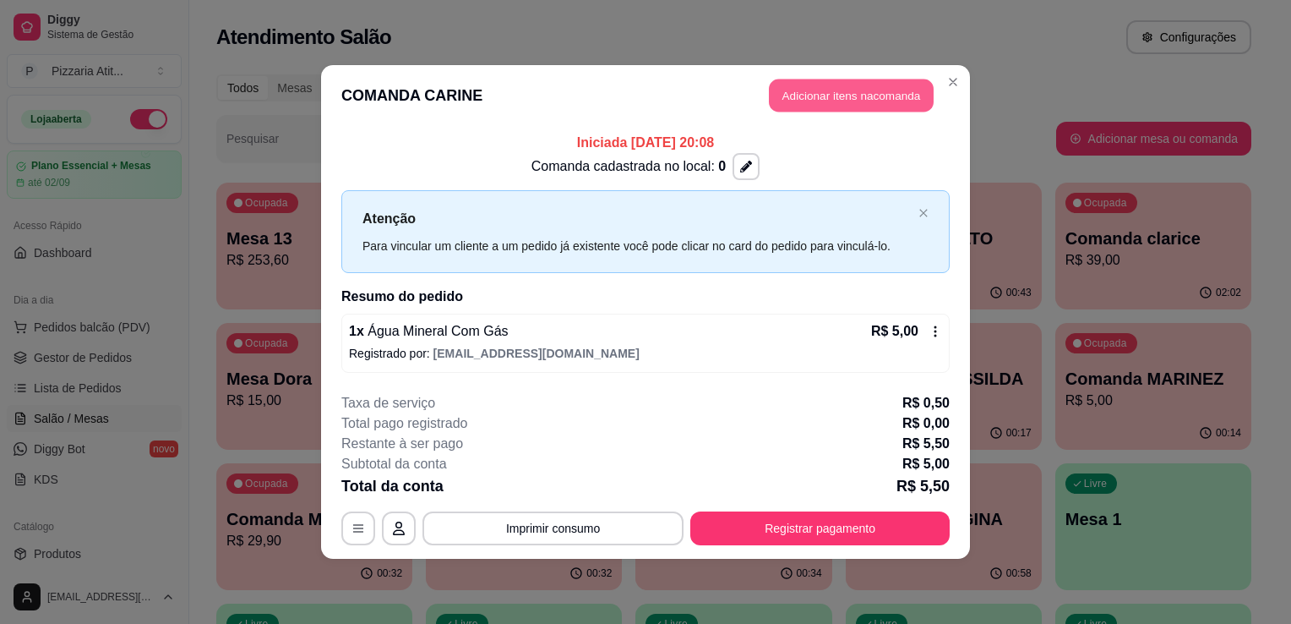
click at [844, 109] on button "Adicionar itens na comanda" at bounding box center [851, 95] width 165 height 33
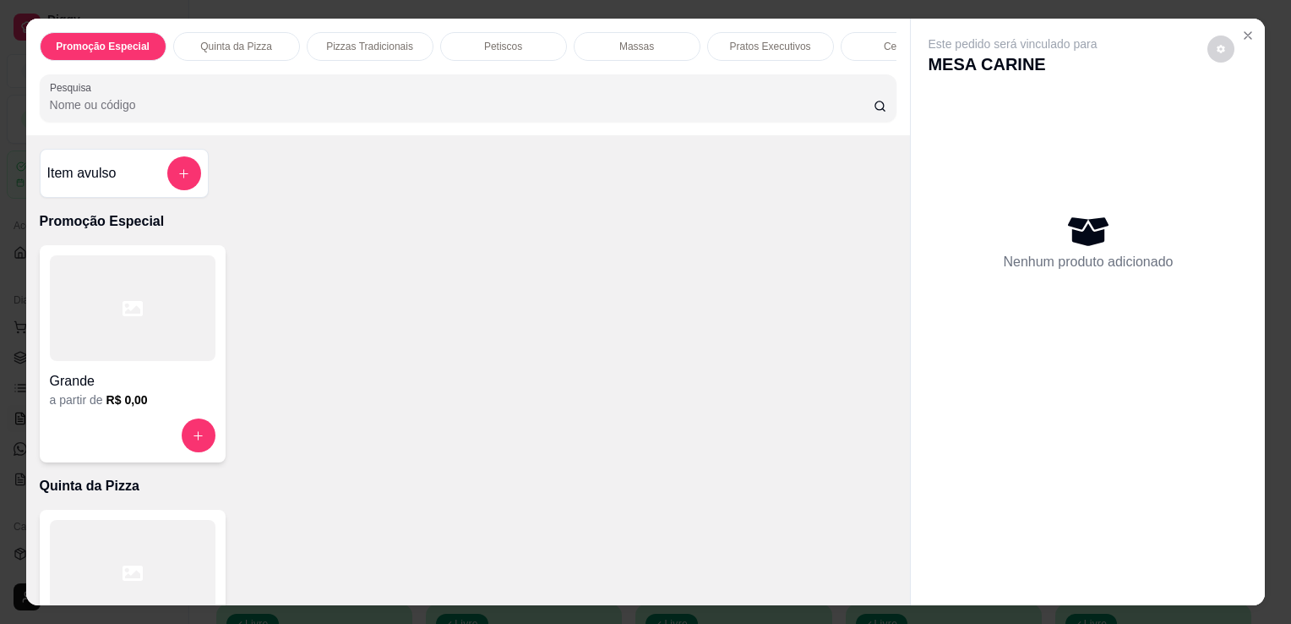
click at [690, 103] on input "Pesquisa" at bounding box center [462, 104] width 824 height 17
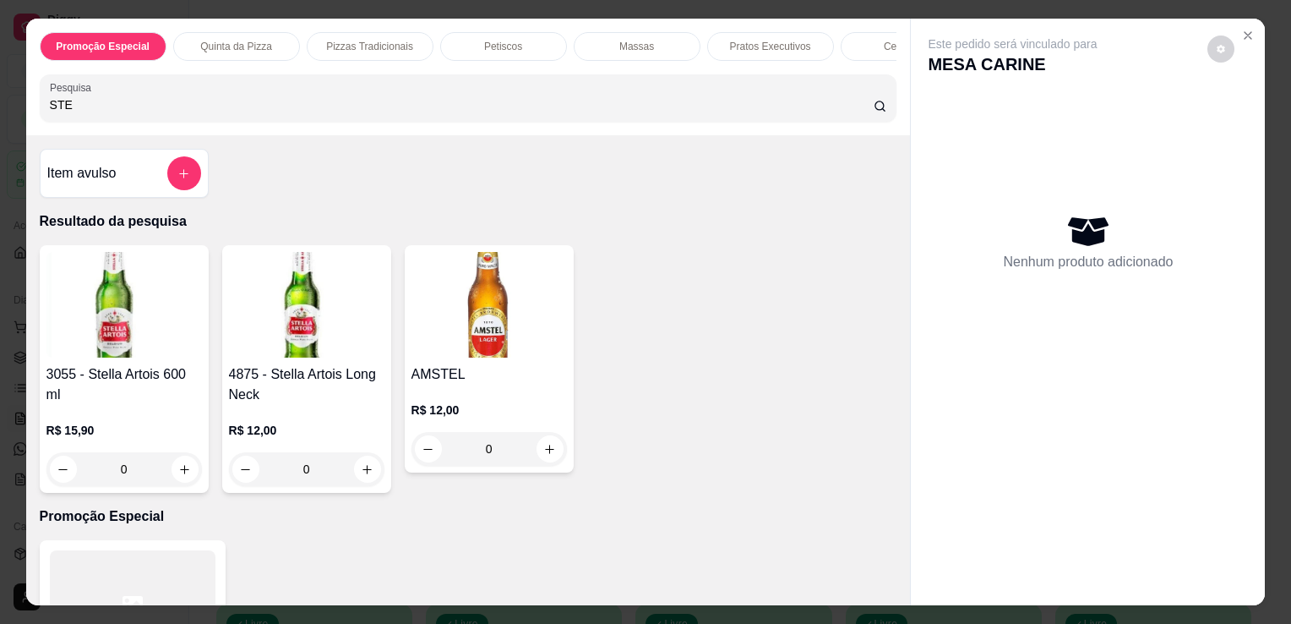
type input "STE"
click at [287, 297] on img at bounding box center [307, 305] width 156 height 106
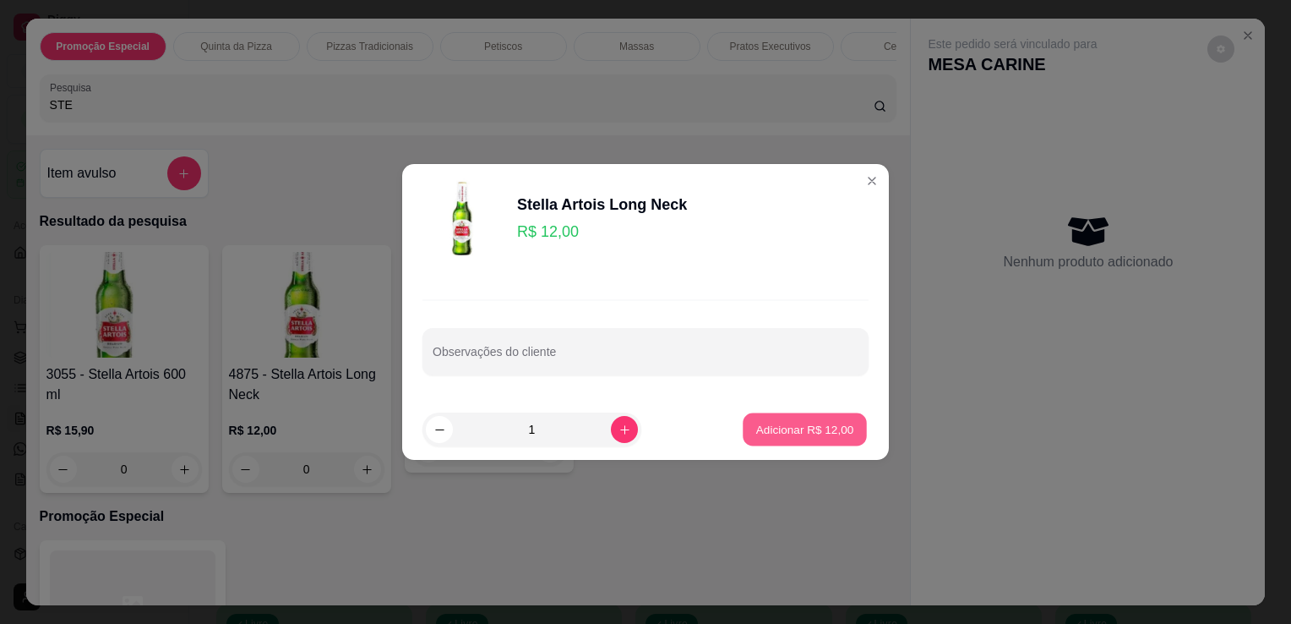
click at [756, 423] on p "Adicionar R$ 12,00" at bounding box center [805, 429] width 98 height 16
type input "1"
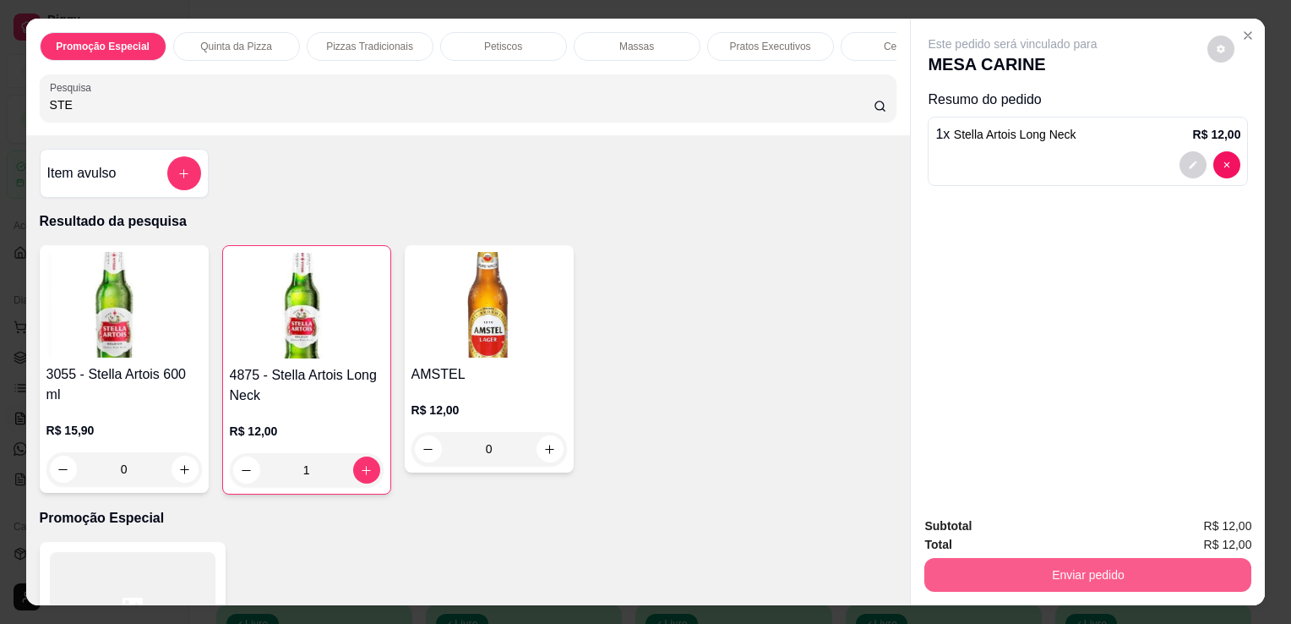
click at [1037, 578] on button "Enviar pedido" at bounding box center [1088, 575] width 327 height 34
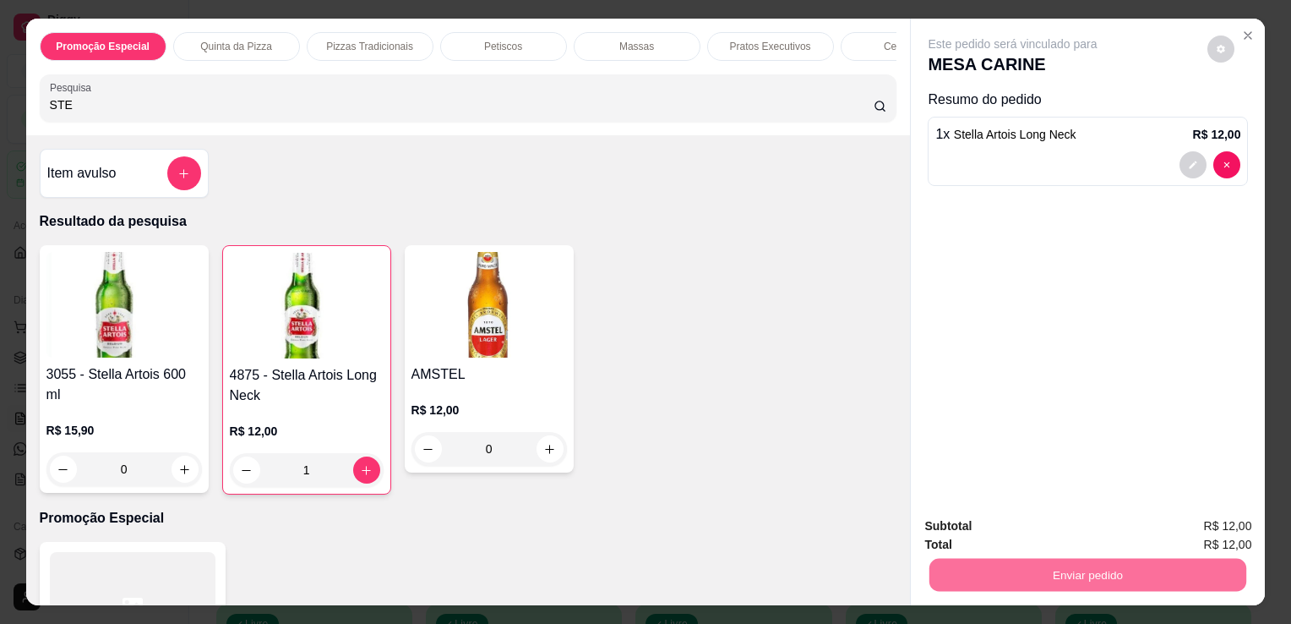
click at [1073, 522] on button "Não registrar e enviar pedido" at bounding box center [1032, 526] width 171 height 31
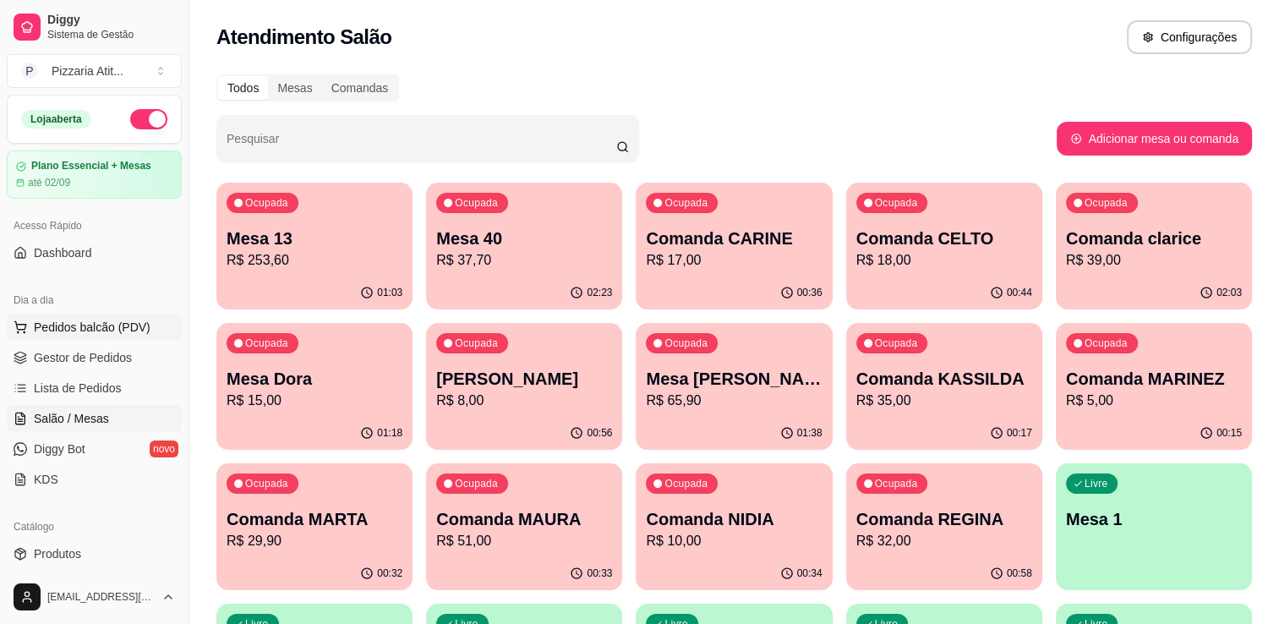
click at [112, 319] on span "Pedidos balcão (PDV)" at bounding box center [92, 327] width 117 height 17
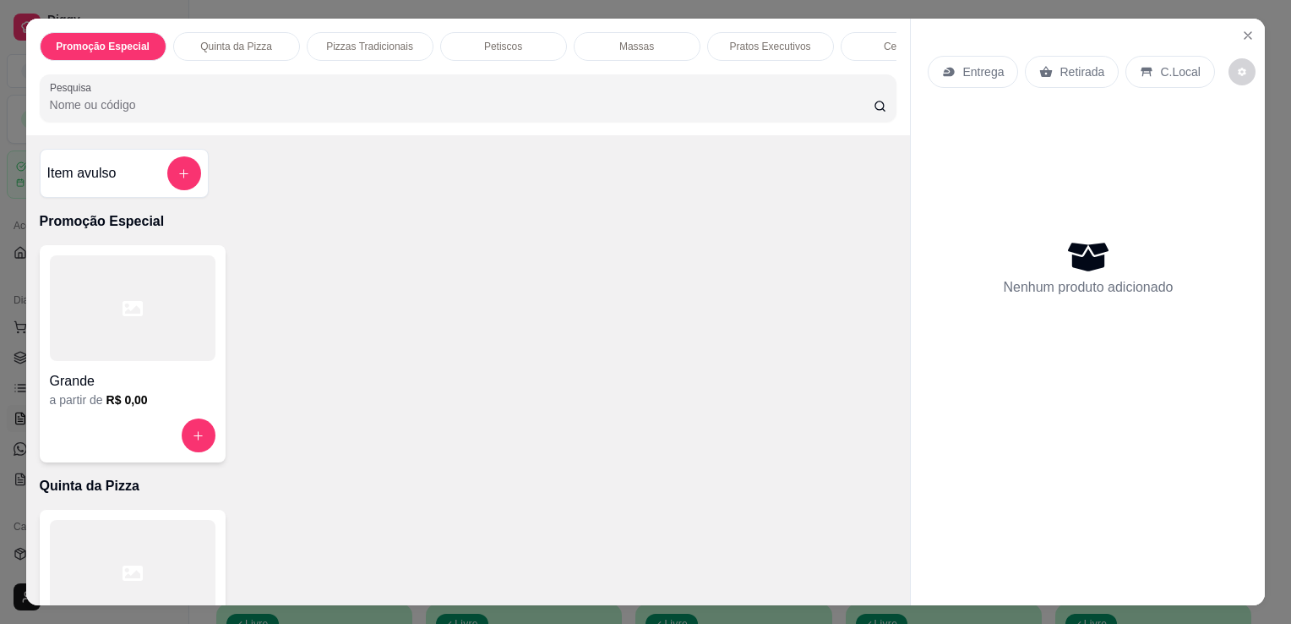
click at [103, 538] on div at bounding box center [133, 573] width 166 height 106
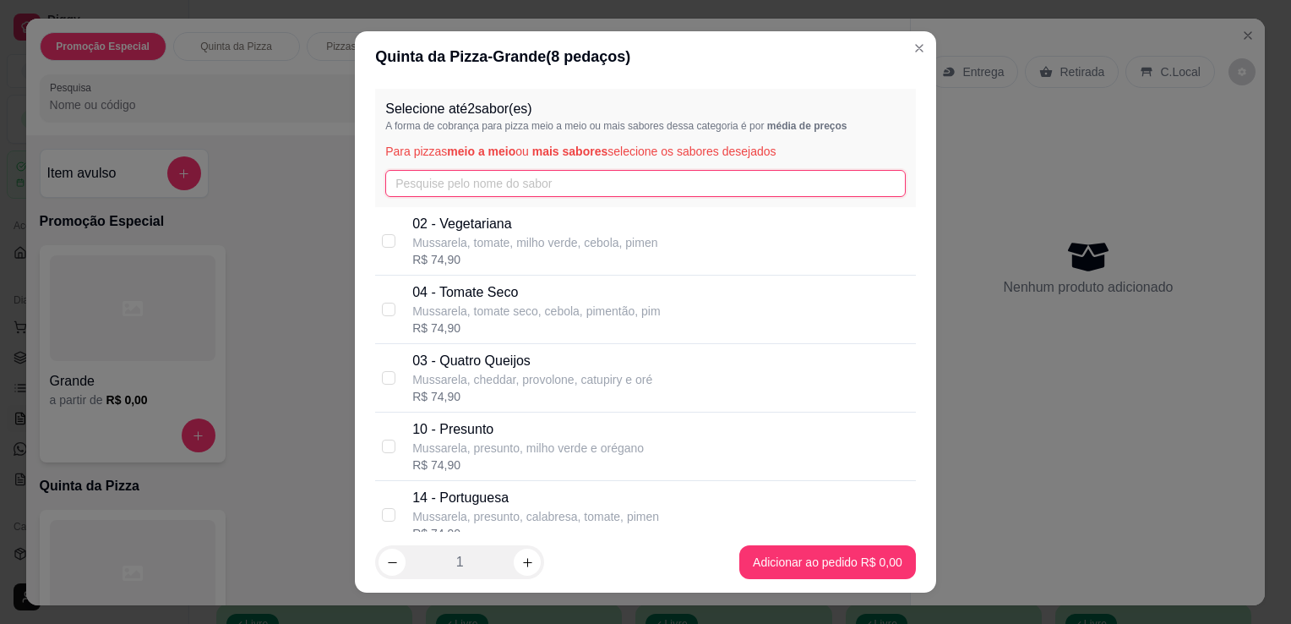
click at [494, 175] on input "text" at bounding box center [645, 183] width 521 height 27
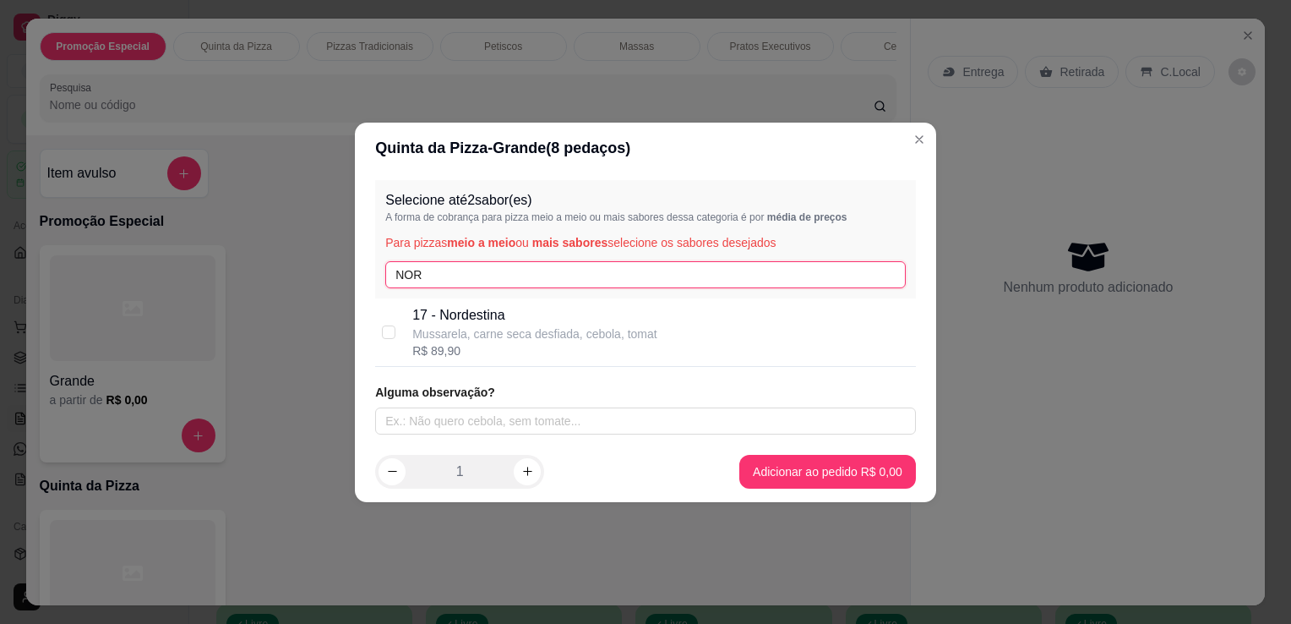
type input "NOR"
click at [467, 313] on p "17 - Nordestina" at bounding box center [534, 315] width 245 height 20
checkbox input "true"
click at [532, 275] on input "NOR" at bounding box center [645, 274] width 521 height 27
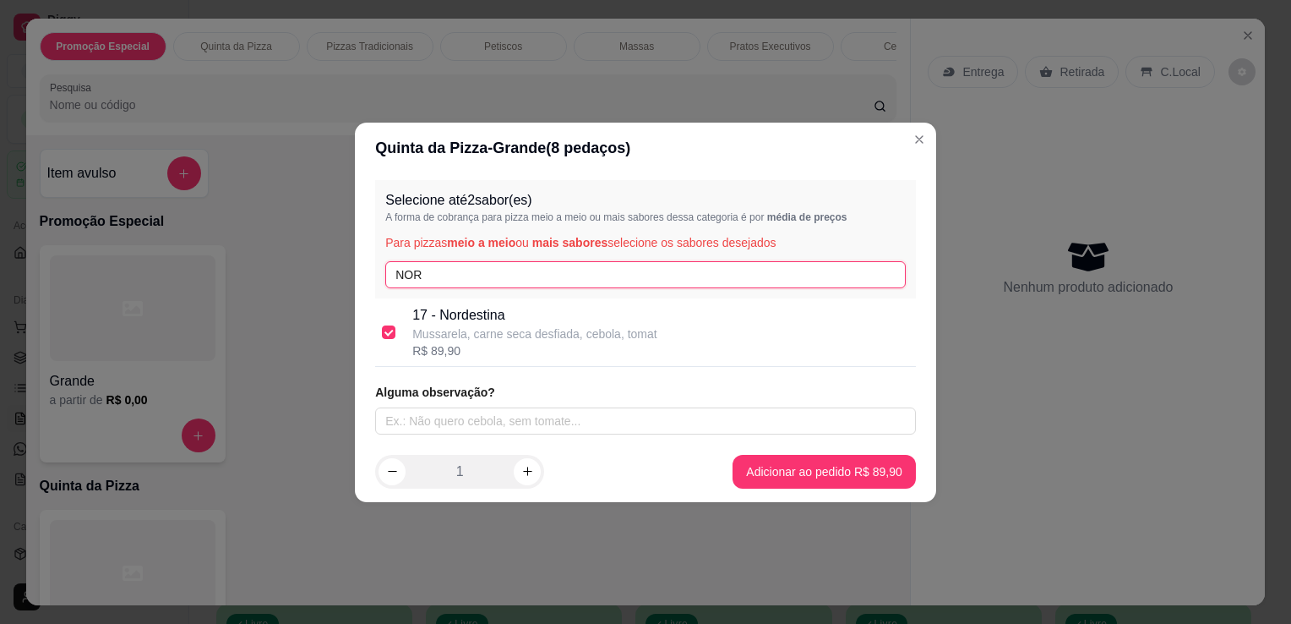
click at [532, 275] on input "NOR" at bounding box center [645, 274] width 521 height 27
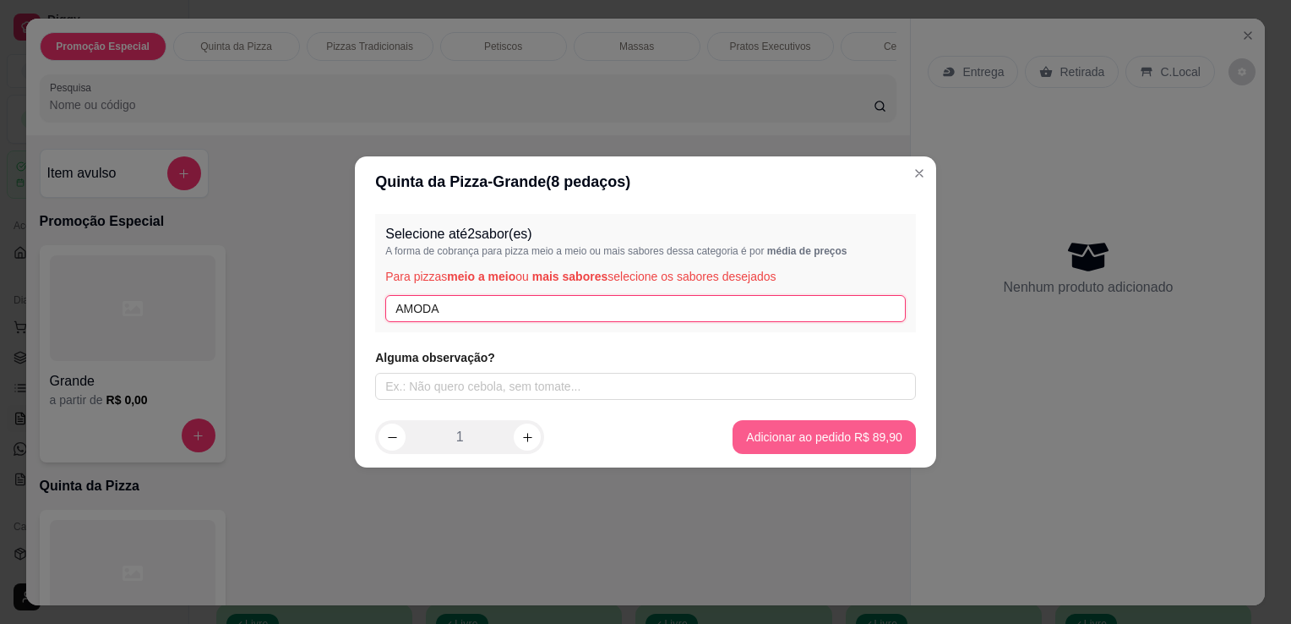
type input "AMODA"
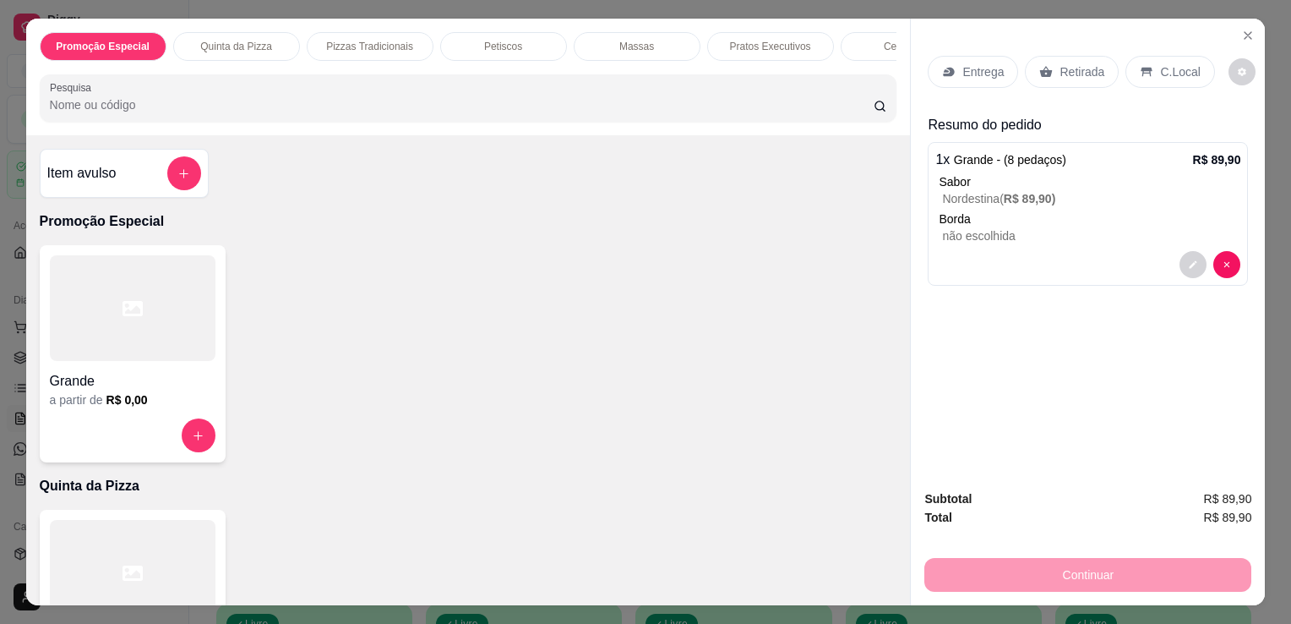
click at [1065, 63] on p "Retirada" at bounding box center [1082, 71] width 45 height 17
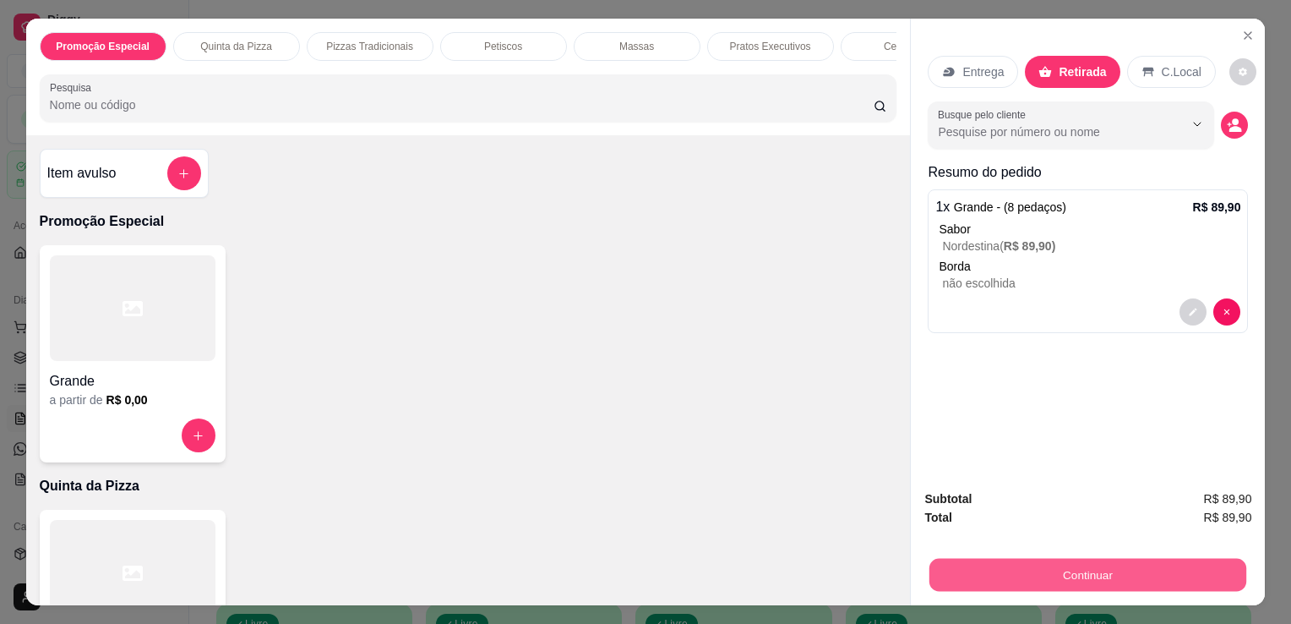
click at [1004, 562] on button "Continuar" at bounding box center [1088, 574] width 317 height 33
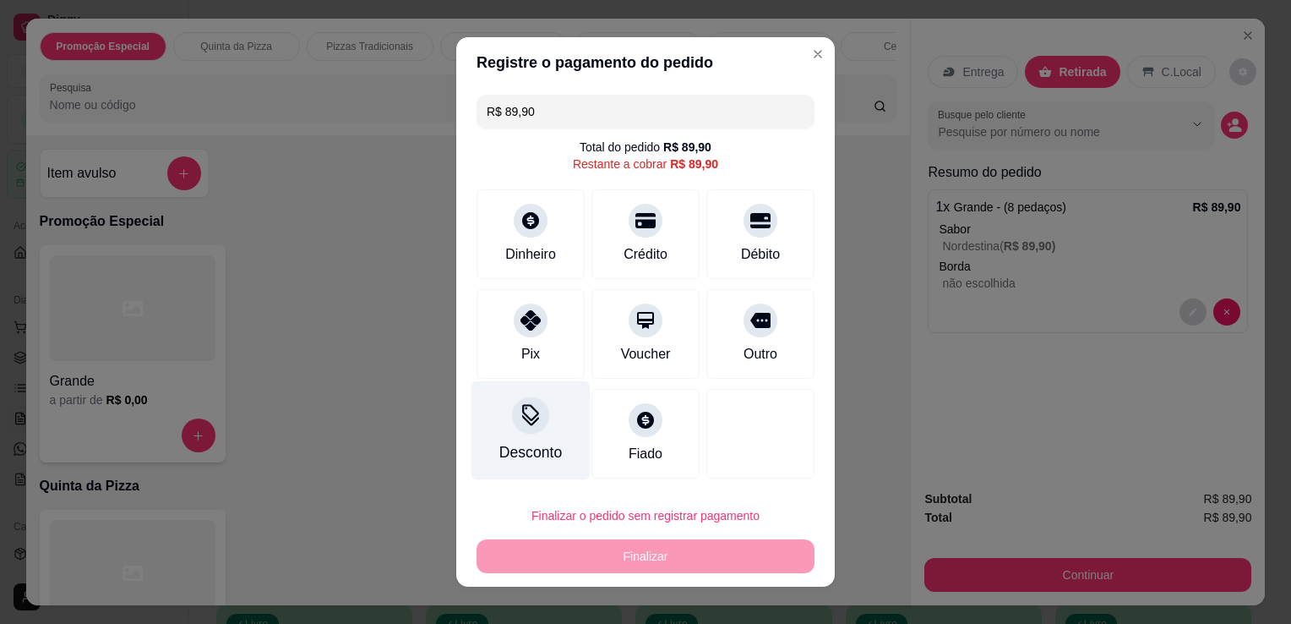
click at [500, 424] on div "Desconto" at bounding box center [531, 430] width 119 height 99
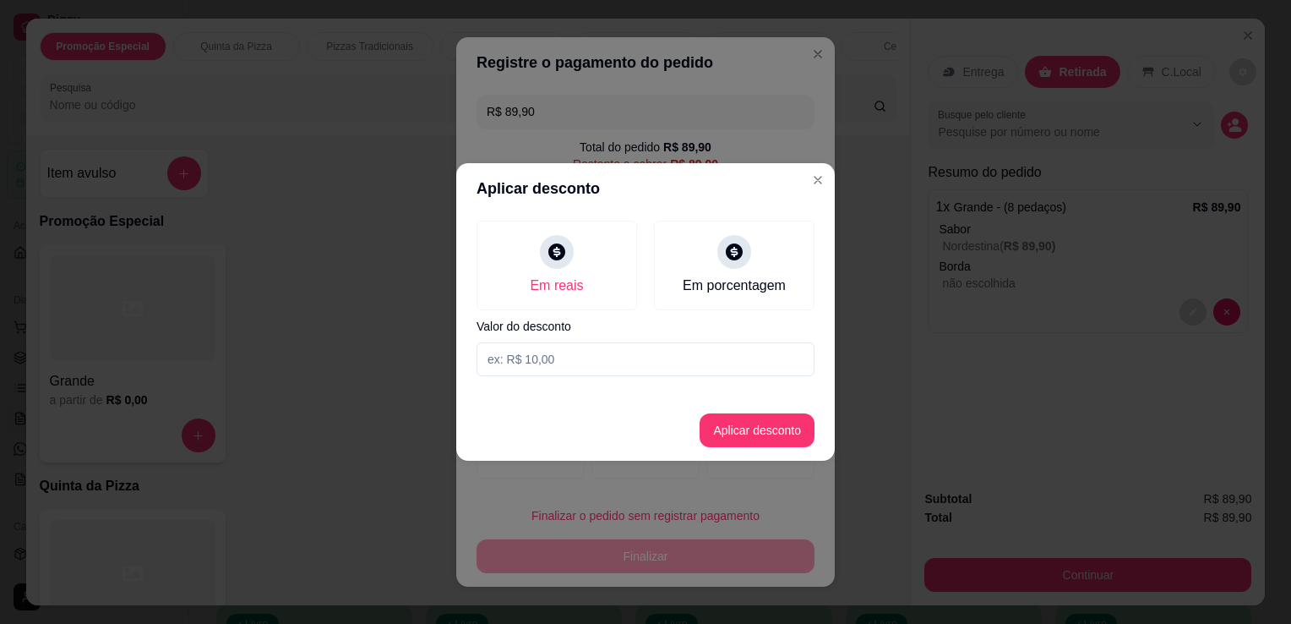
click at [560, 363] on input at bounding box center [646, 359] width 338 height 34
type input "10,00"
click at [750, 429] on button "Aplicar desconto" at bounding box center [757, 430] width 111 height 33
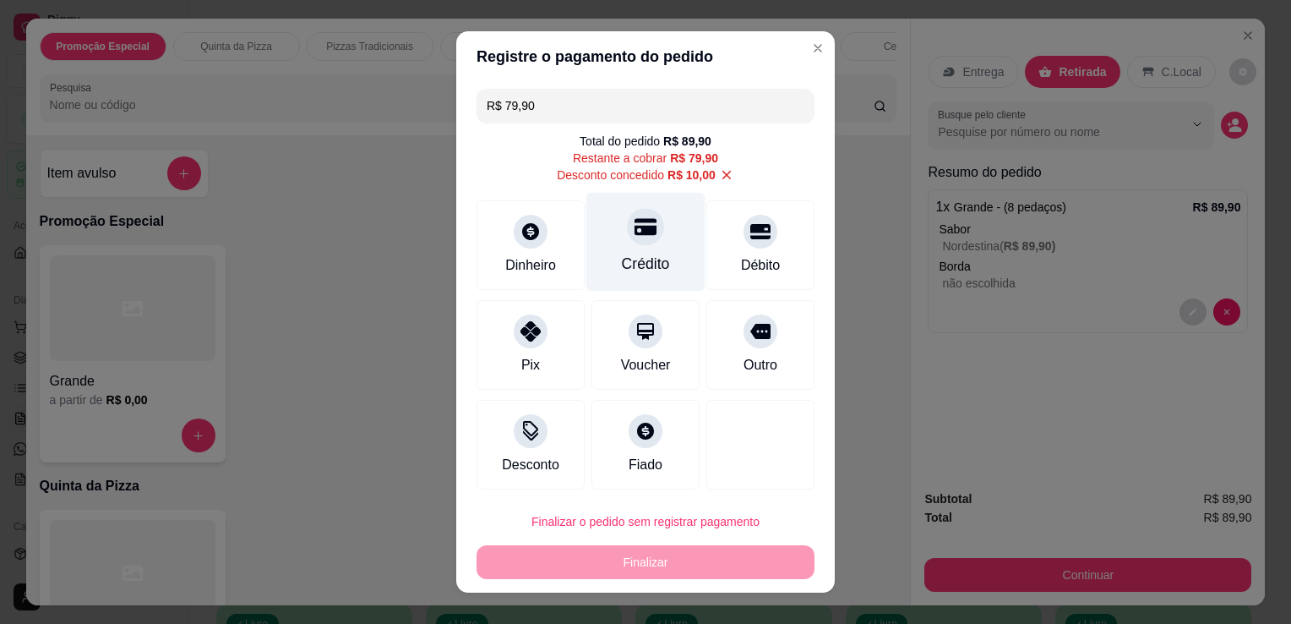
click at [623, 248] on div "Crédito" at bounding box center [646, 242] width 119 height 99
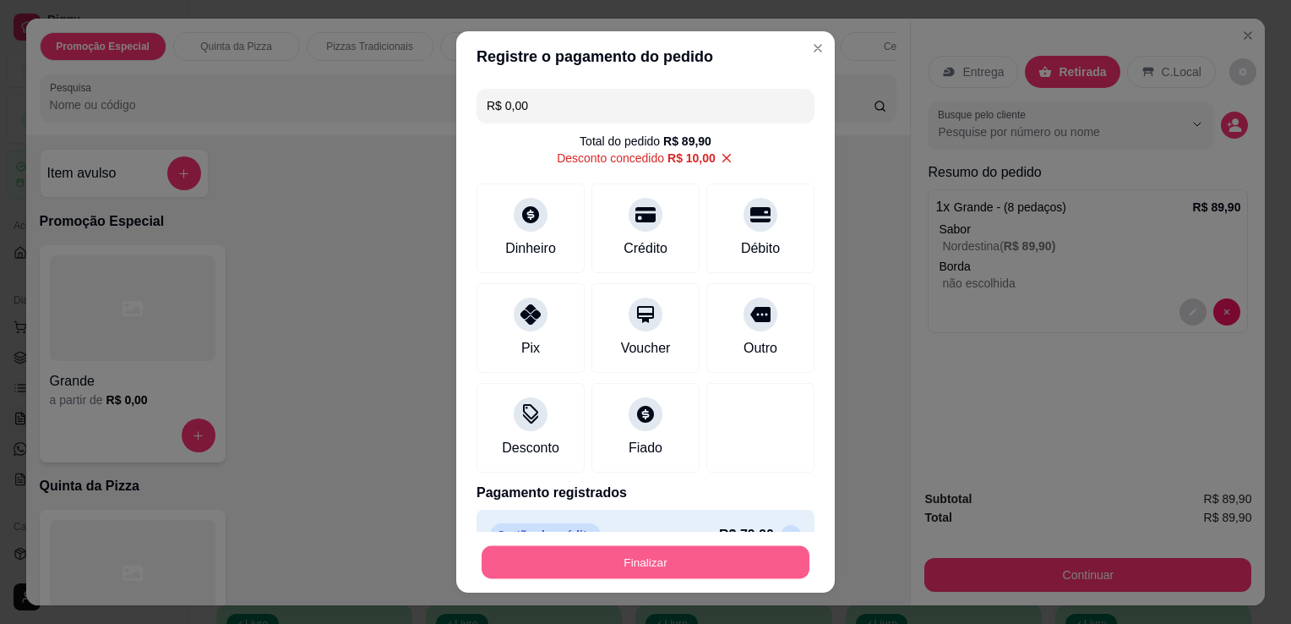
click at [691, 563] on button "Finalizar" at bounding box center [646, 562] width 328 height 33
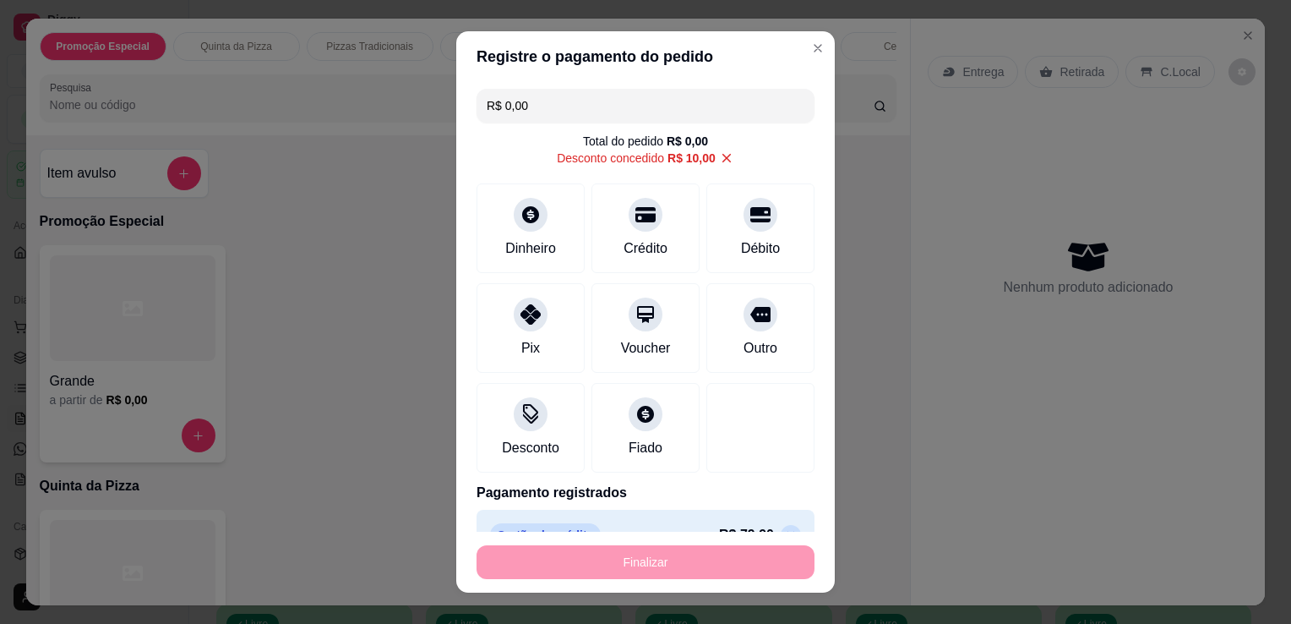
type input "-R$ 89,90"
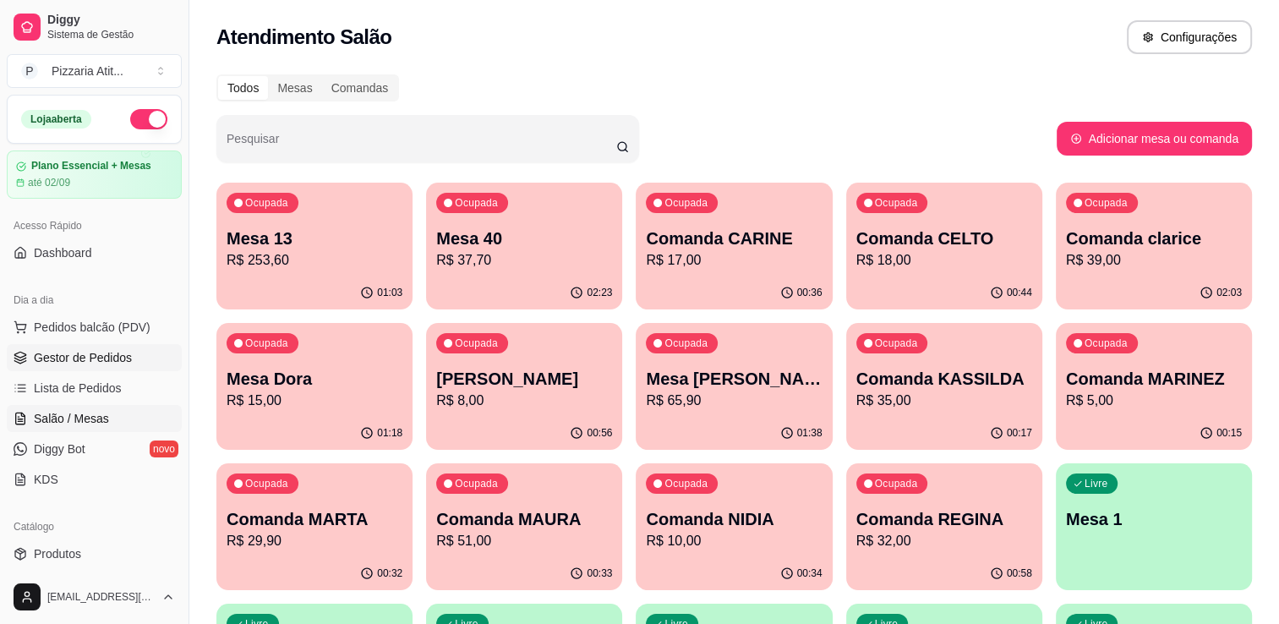
click at [59, 355] on span "Gestor de Pedidos" at bounding box center [83, 357] width 98 height 17
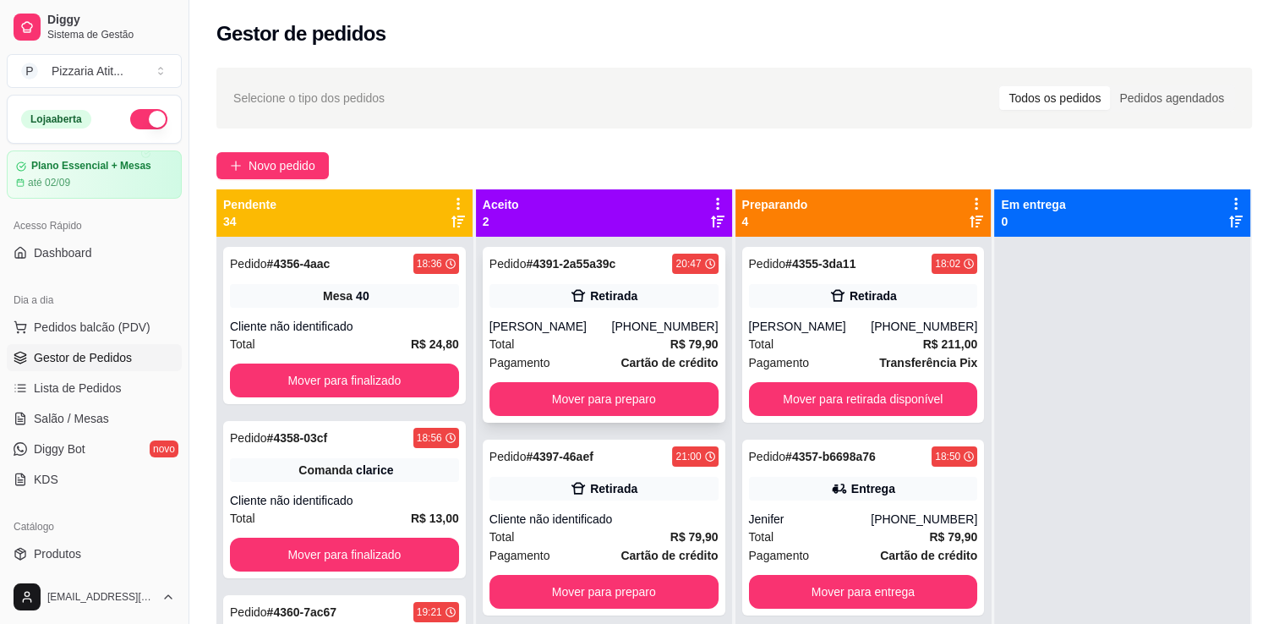
click at [600, 357] on div "Pagamento Cartão de crédito" at bounding box center [603, 362] width 229 height 19
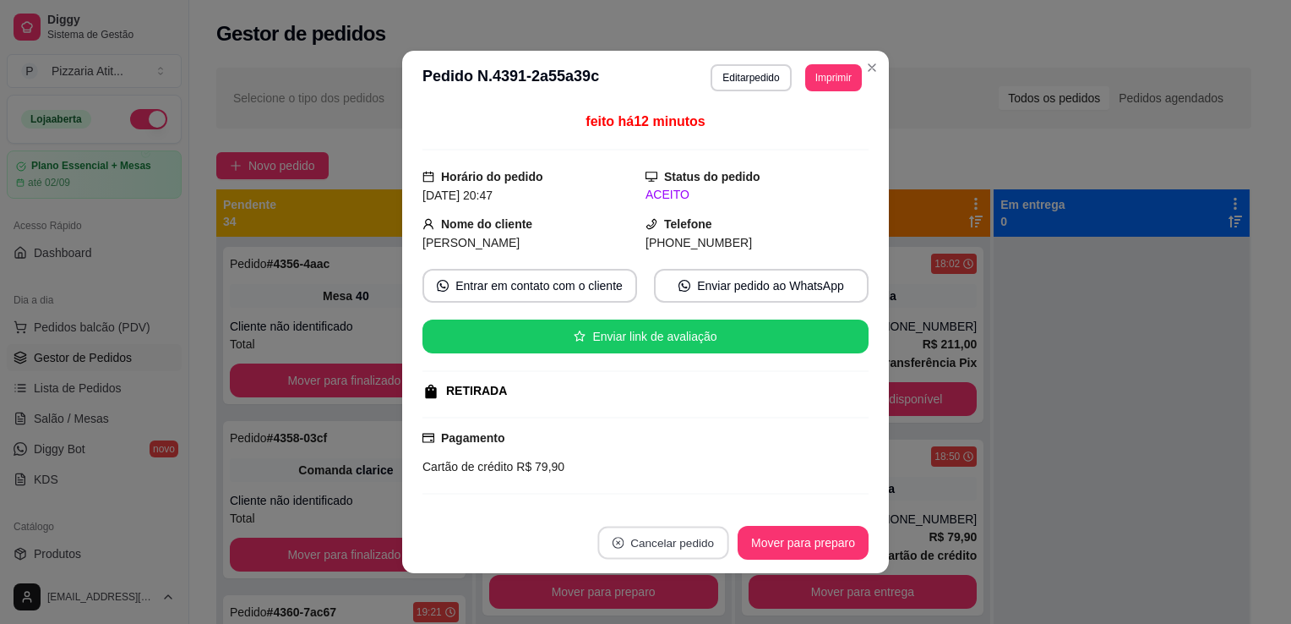
click at [675, 543] on button "Cancelar pedido" at bounding box center [663, 543] width 131 height 33
click at [713, 497] on button "Sim" at bounding box center [704, 500] width 66 height 33
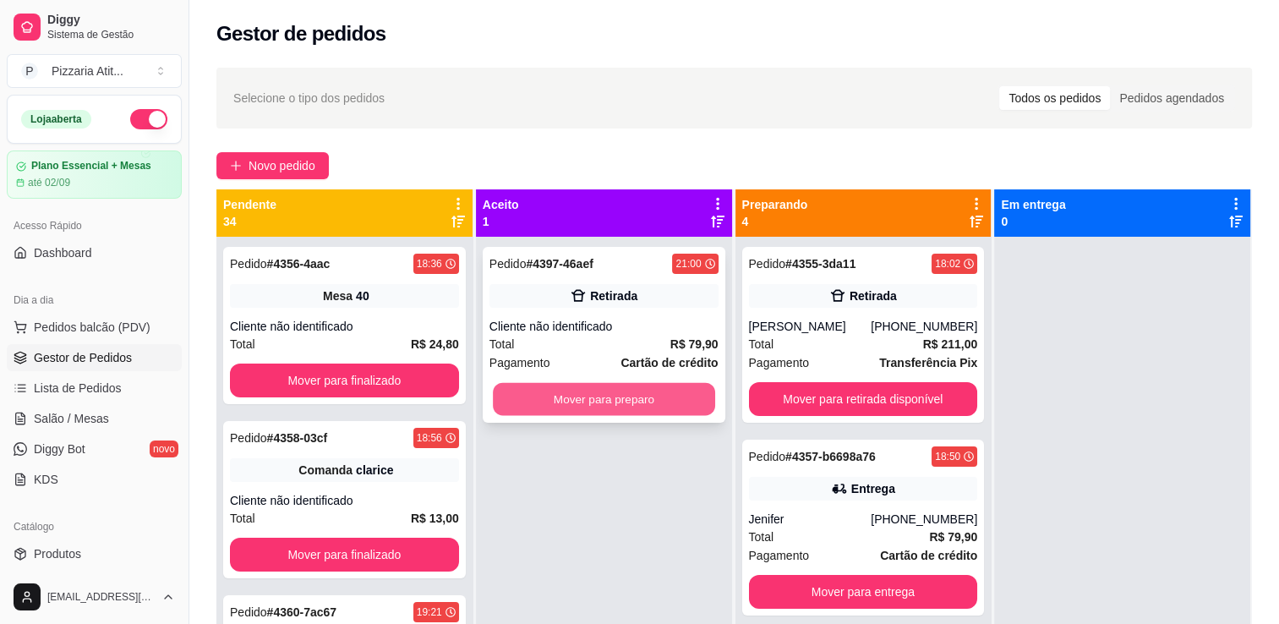
click at [659, 406] on button "Mover para preparo" at bounding box center [604, 399] width 222 height 33
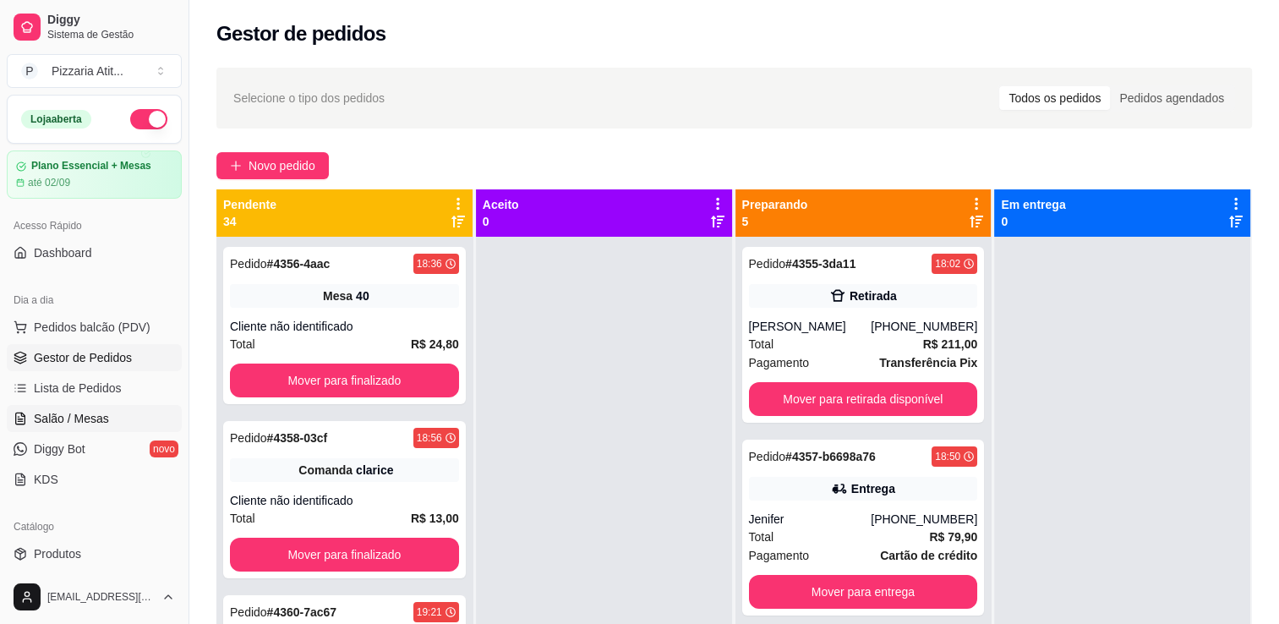
click at [122, 416] on link "Salão / Mesas" at bounding box center [94, 418] width 175 height 27
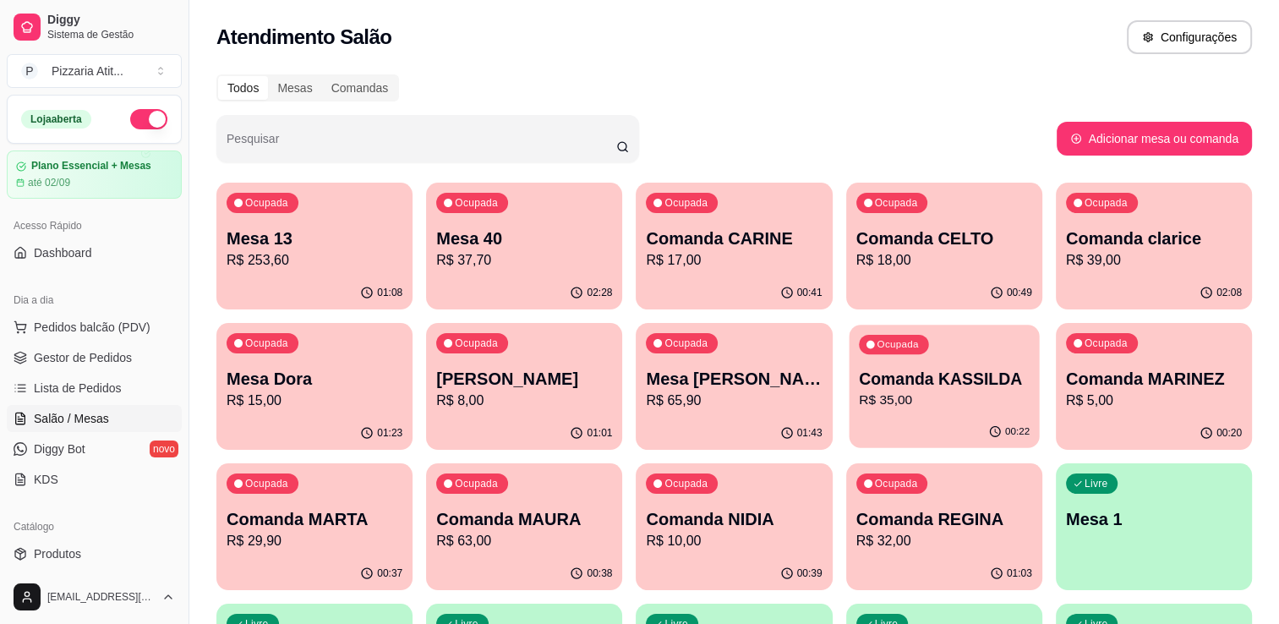
click at [969, 356] on div "Ocupada Comanda KASSILDA R$ 35,00" at bounding box center [944, 370] width 190 height 91
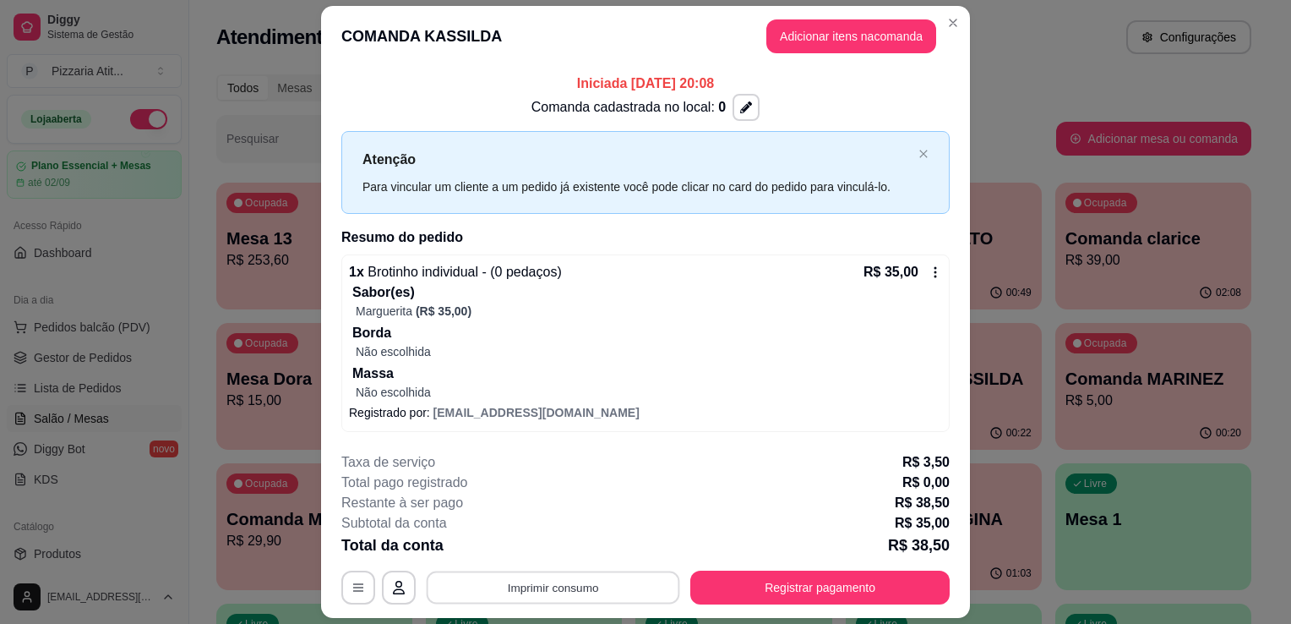
click at [616, 577] on button "Imprimir consumo" at bounding box center [554, 587] width 254 height 33
click at [578, 538] on button "IMPRESSORA" at bounding box center [552, 547] width 118 height 26
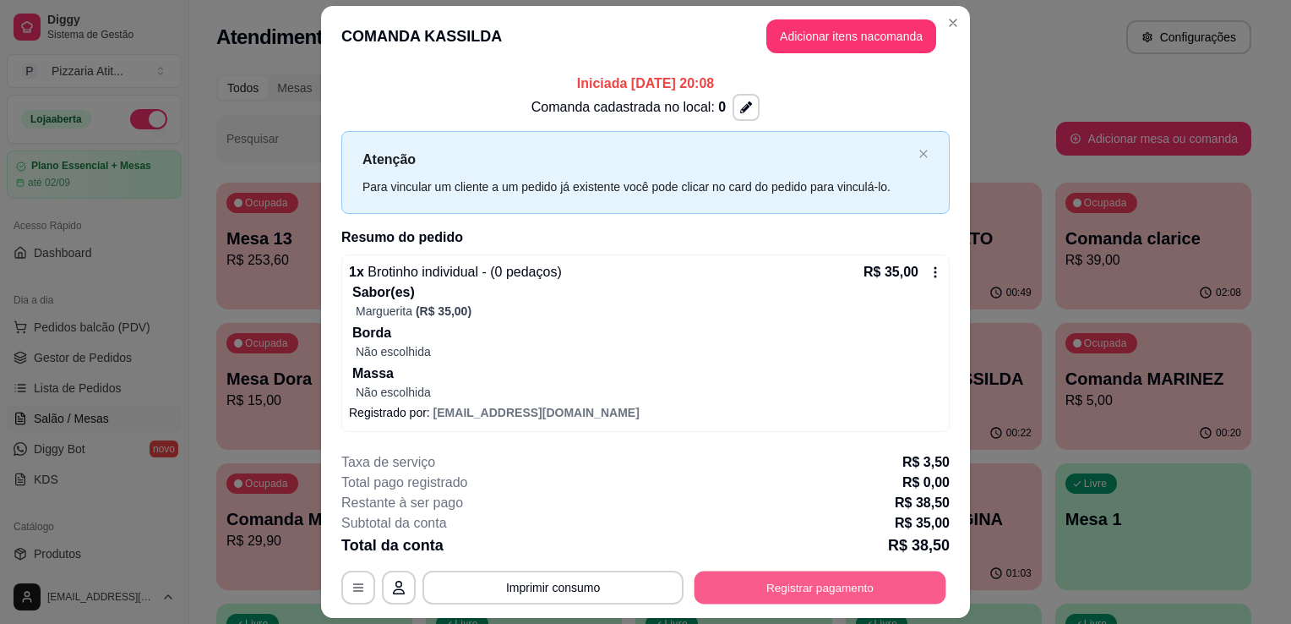
click at [805, 582] on button "Registrar pagamento" at bounding box center [821, 587] width 252 height 33
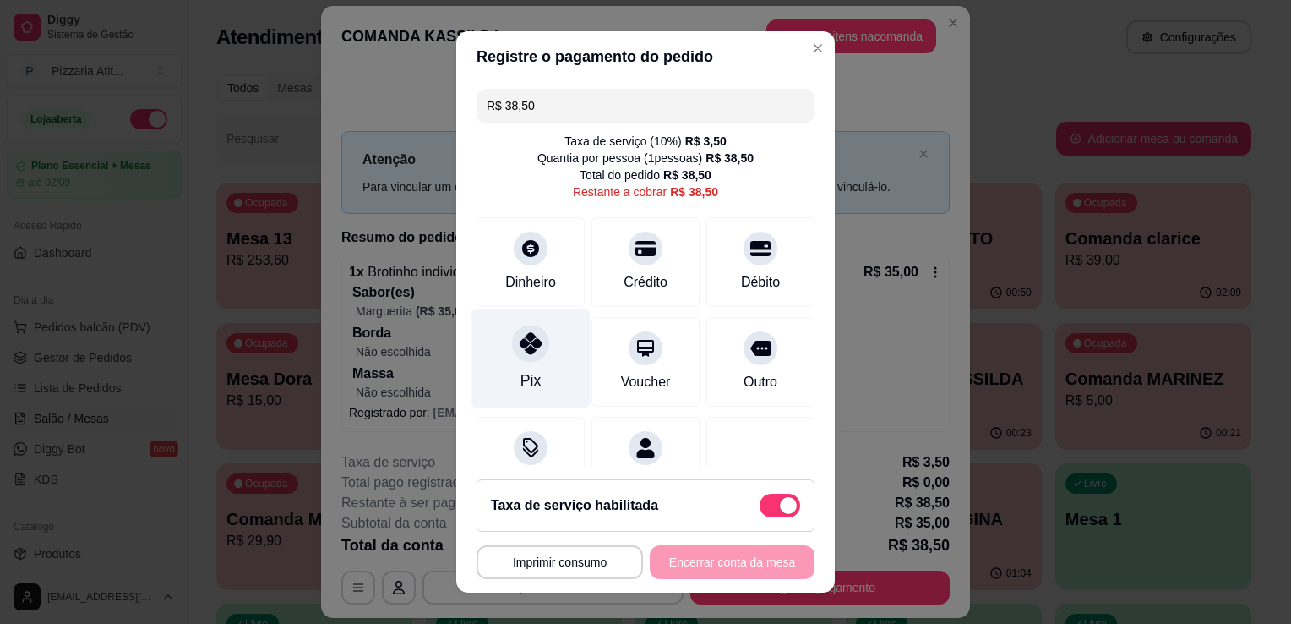
click at [536, 374] on div "Pix" at bounding box center [531, 358] width 119 height 99
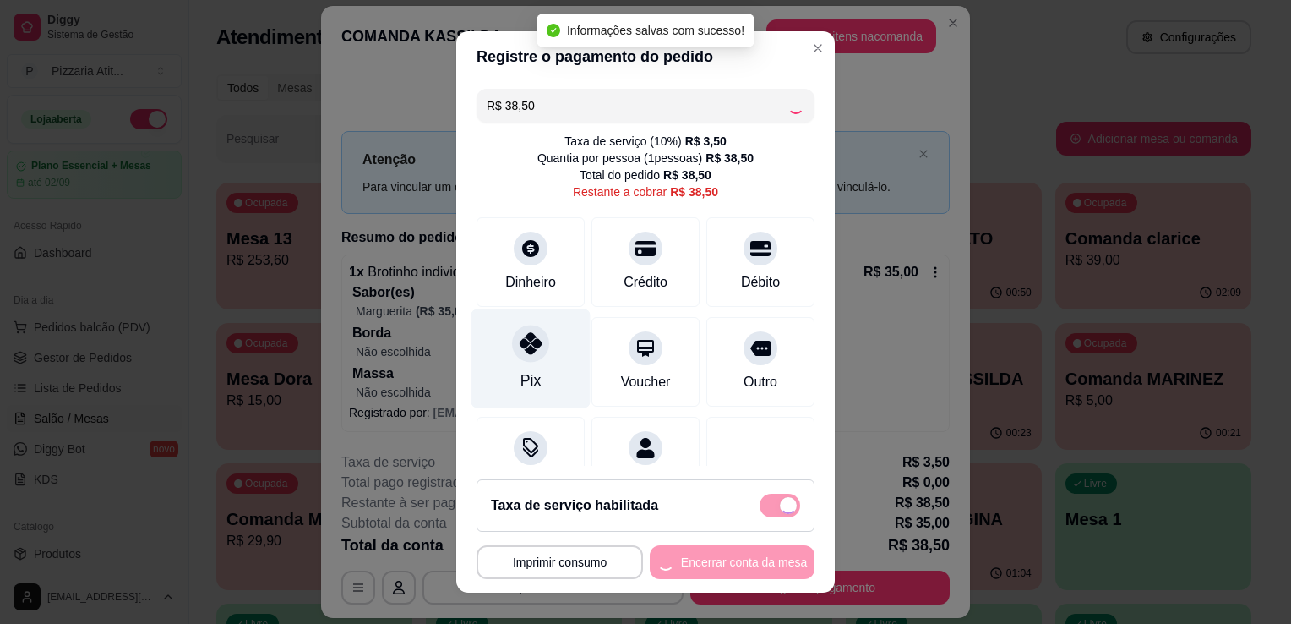
type input "R$ 0,00"
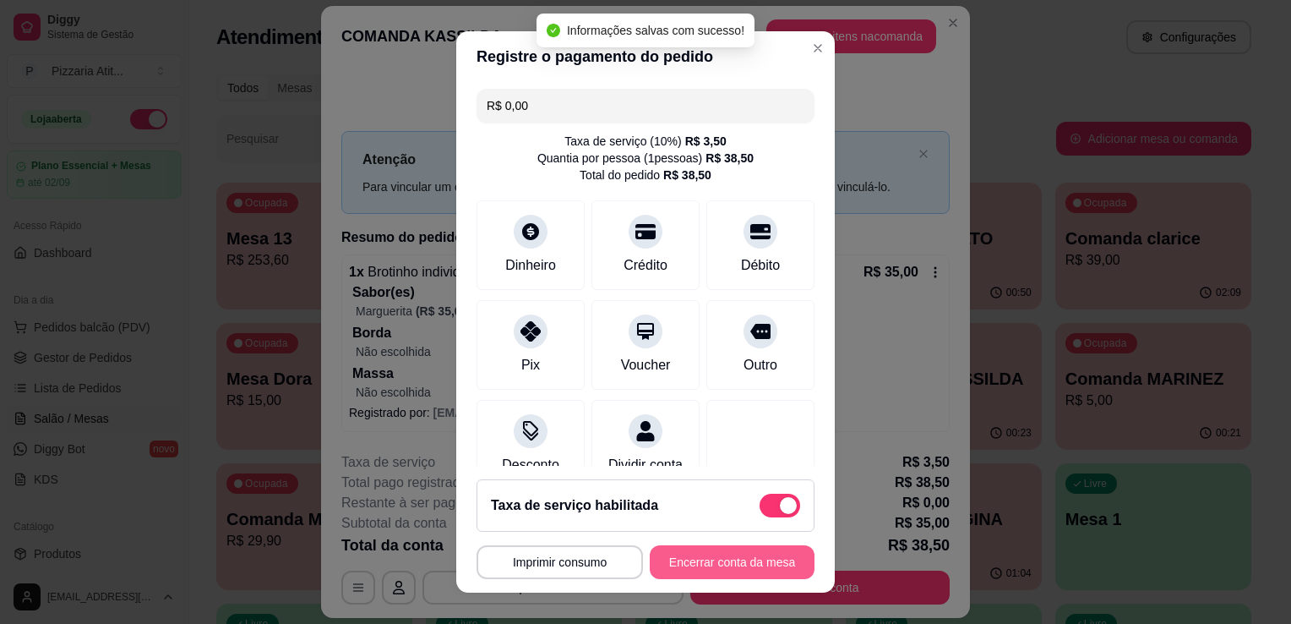
click at [692, 559] on button "Encerrar conta da mesa" at bounding box center [732, 562] width 165 height 34
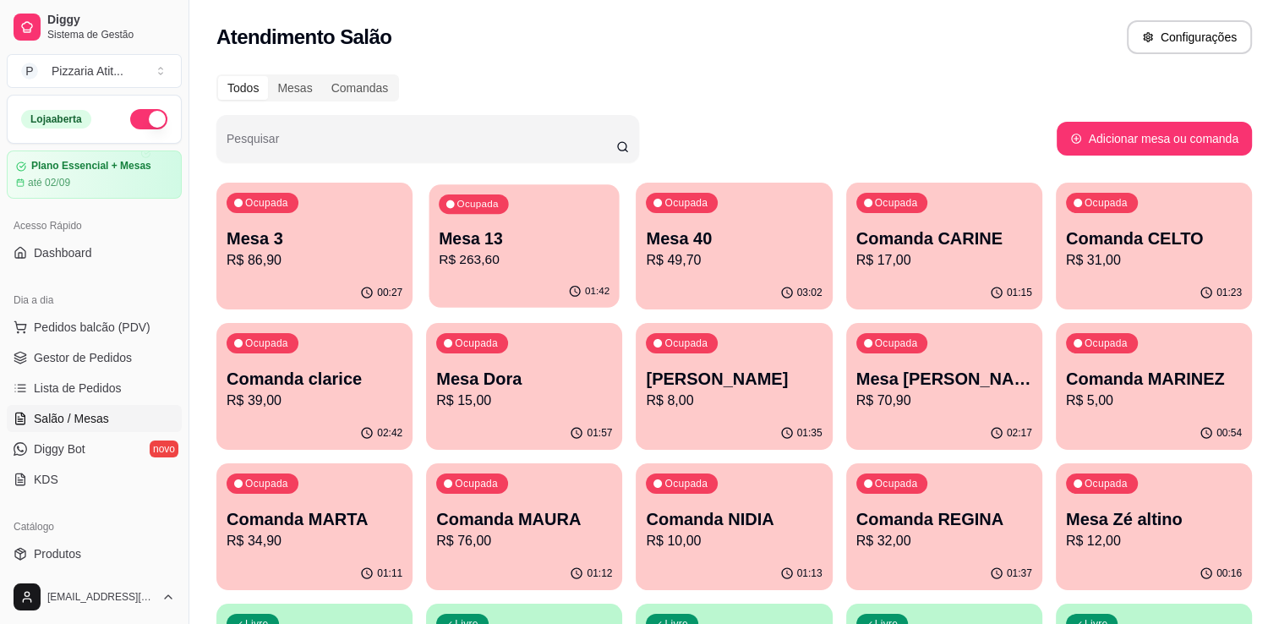
click at [514, 243] on p "Mesa 13" at bounding box center [524, 238] width 171 height 23
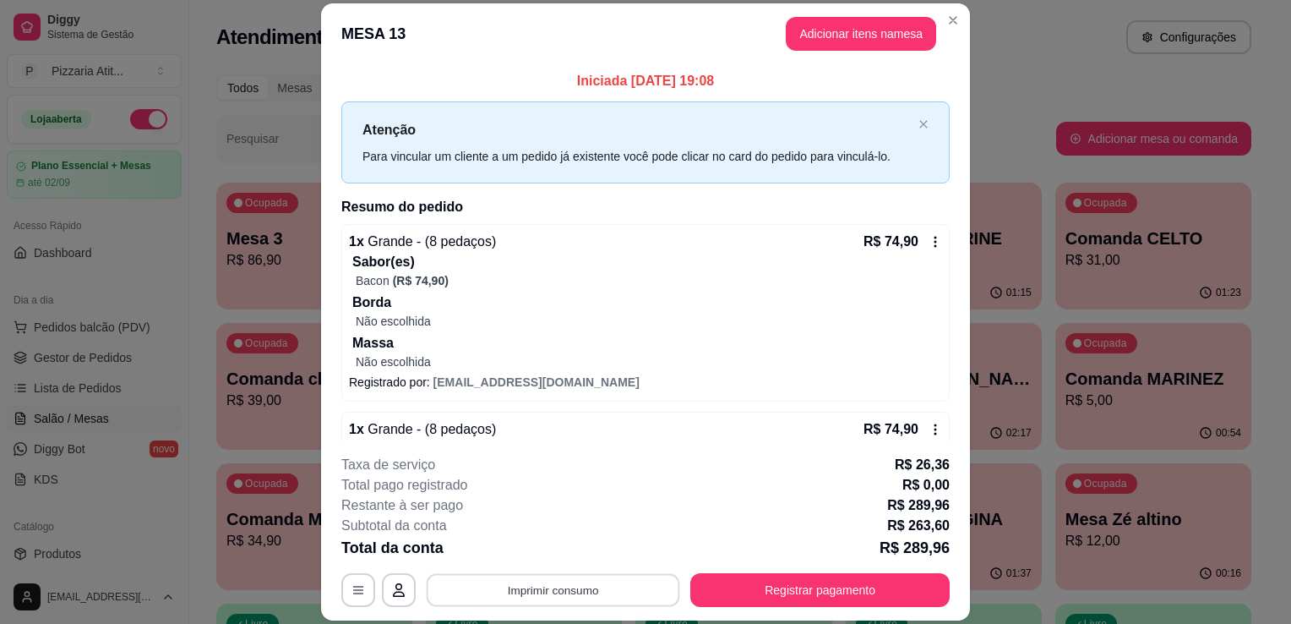
click at [544, 587] on button "Imprimir consumo" at bounding box center [554, 590] width 254 height 33
click at [542, 553] on button "IMPRESSORA" at bounding box center [552, 551] width 118 height 26
click at [877, 46] on button "Adicionar itens na mesa" at bounding box center [861, 33] width 145 height 33
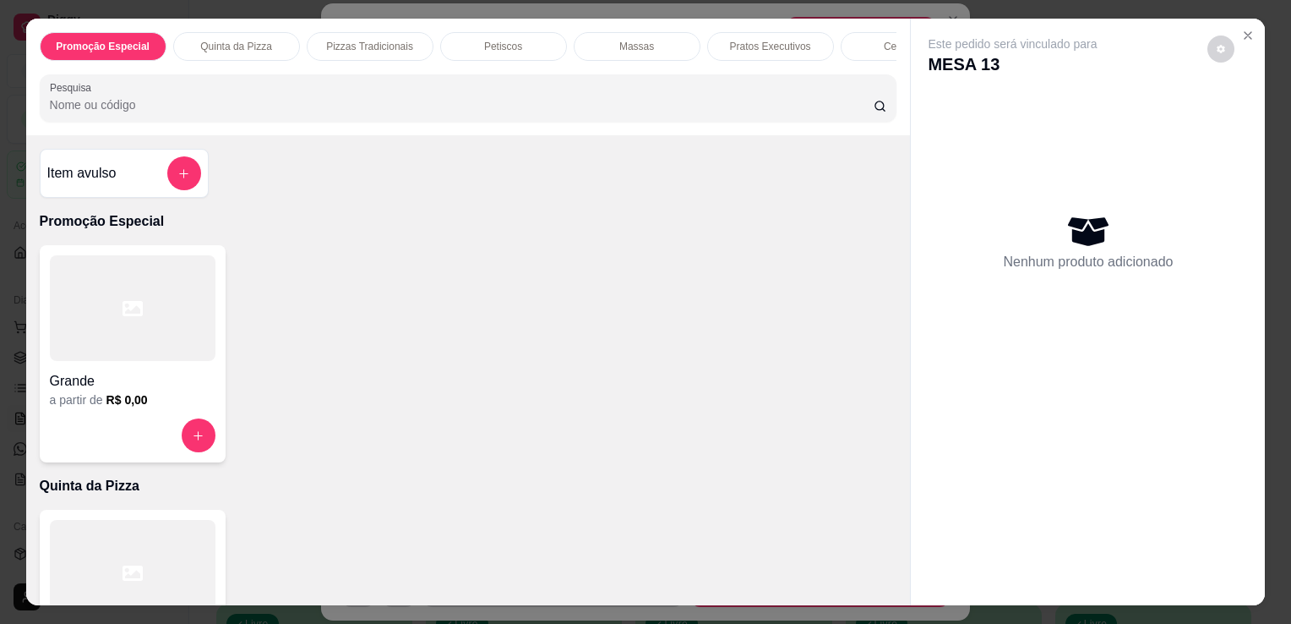
click at [685, 113] on input "Pesquisa" at bounding box center [462, 104] width 824 height 17
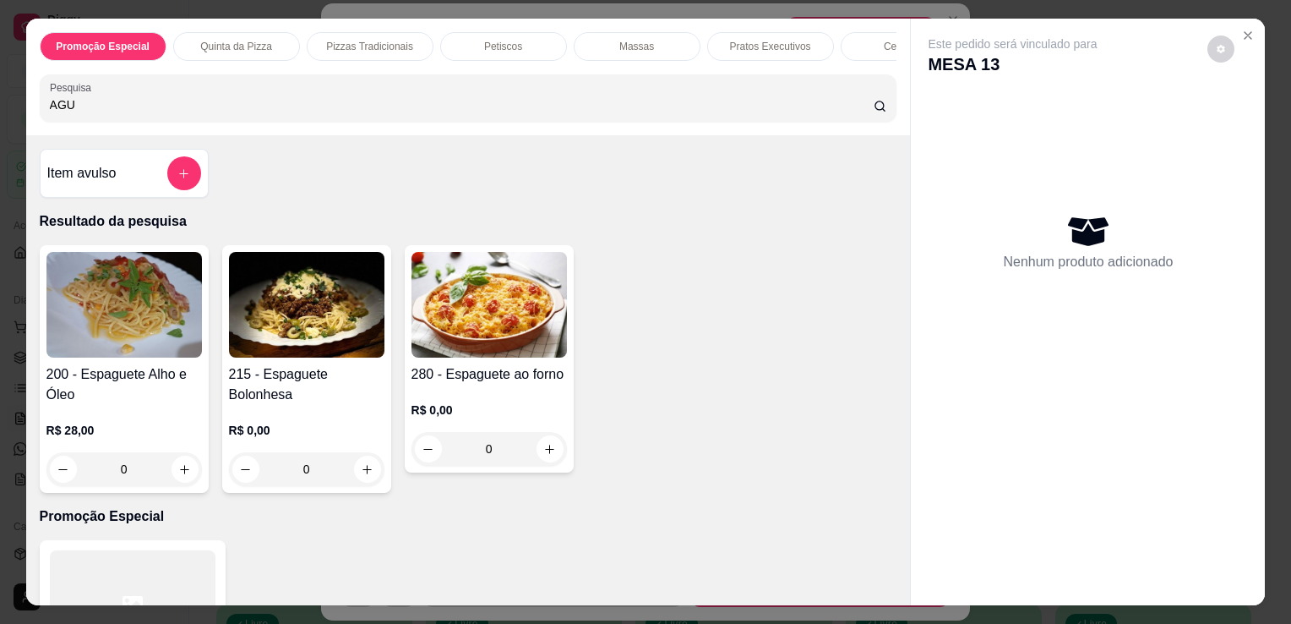
type input "AGU"
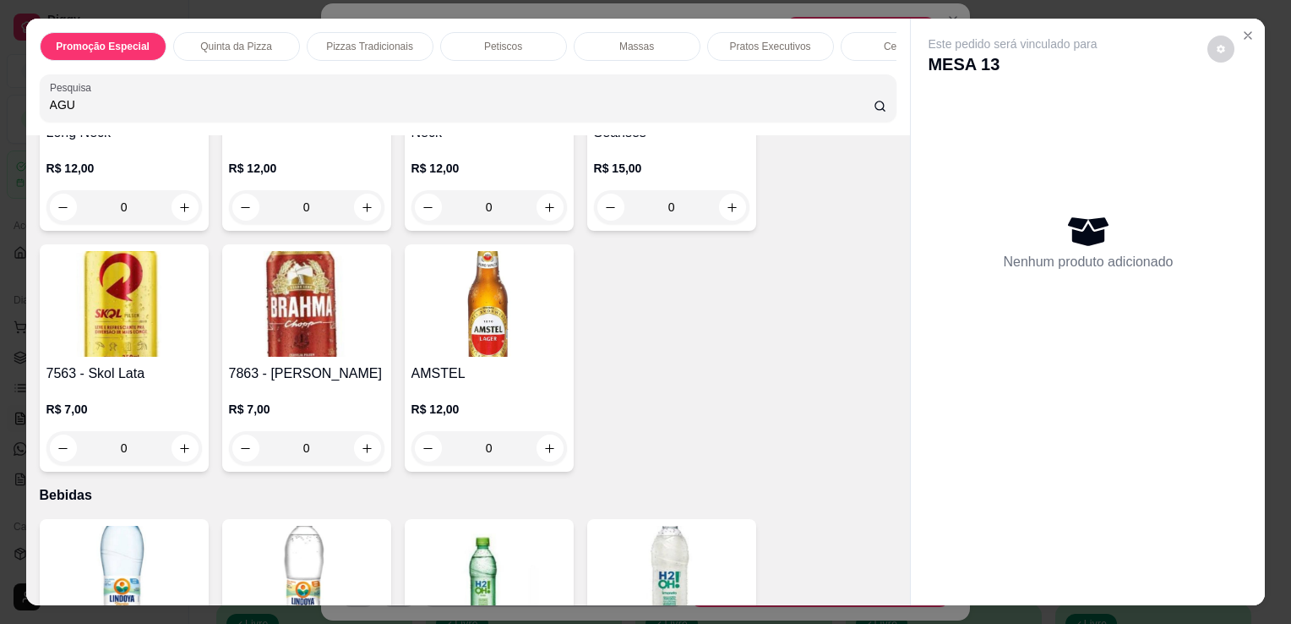
scroll to position [4507, 0]
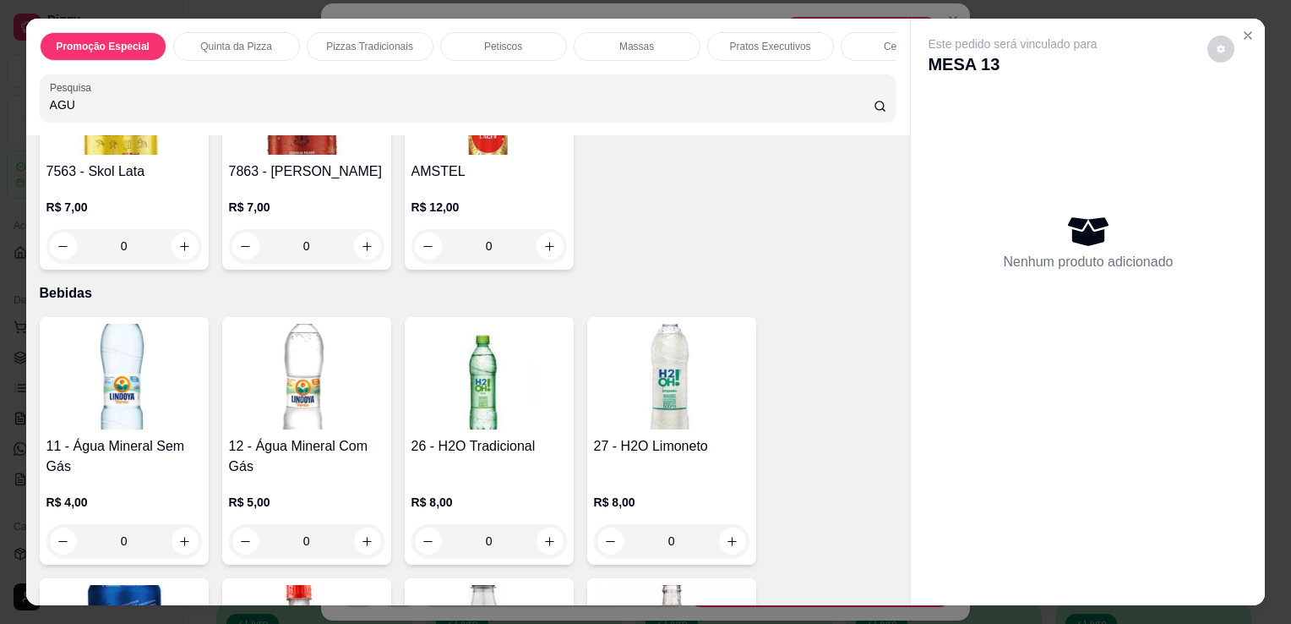
click at [178, 380] on img at bounding box center [124, 377] width 156 height 106
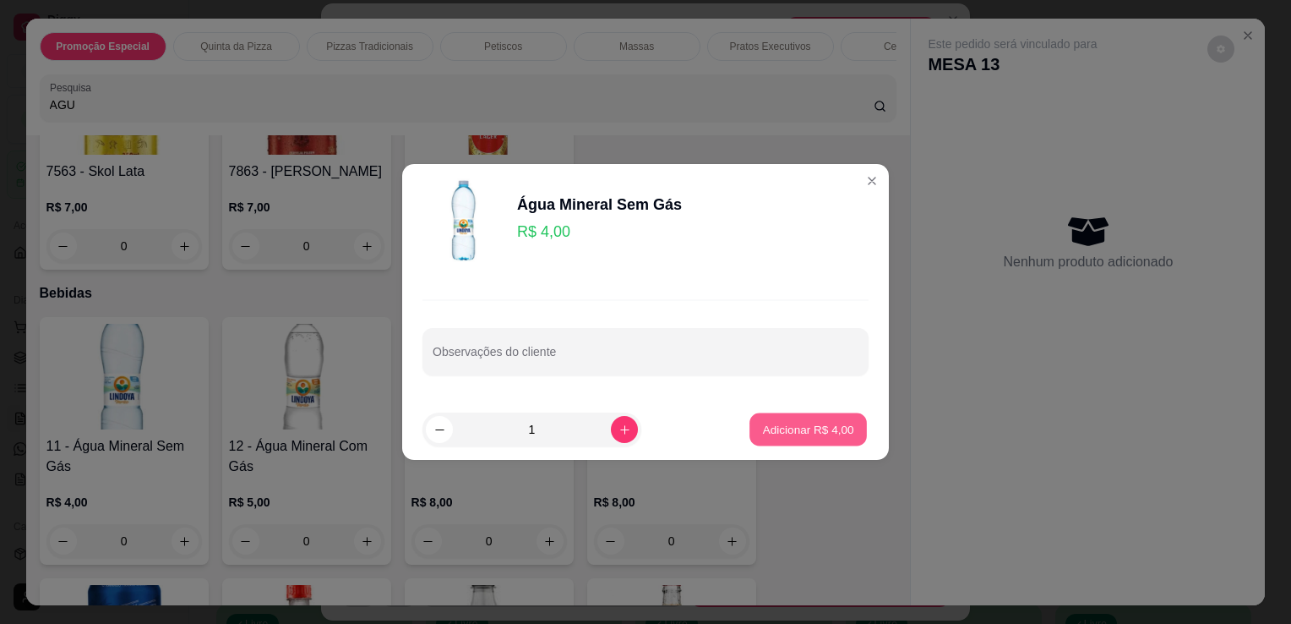
click at [779, 423] on p "Adicionar R$ 4,00" at bounding box center [807, 429] width 91 height 16
type input "1"
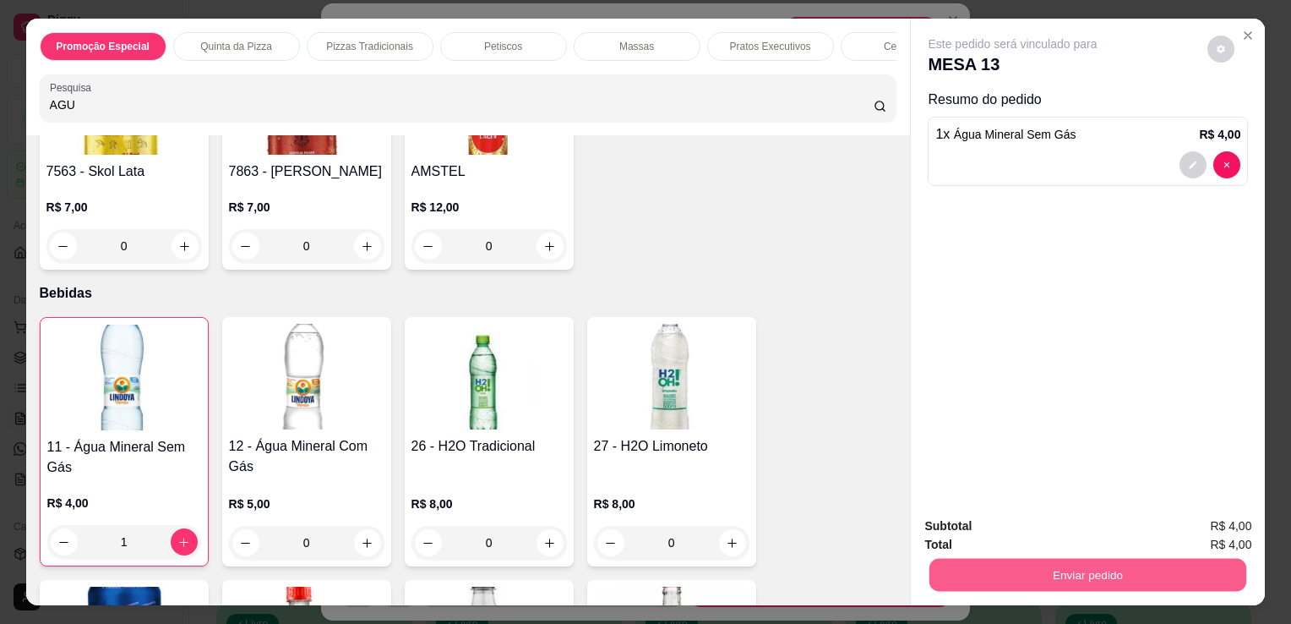
click at [1001, 561] on button "Enviar pedido" at bounding box center [1088, 574] width 317 height 33
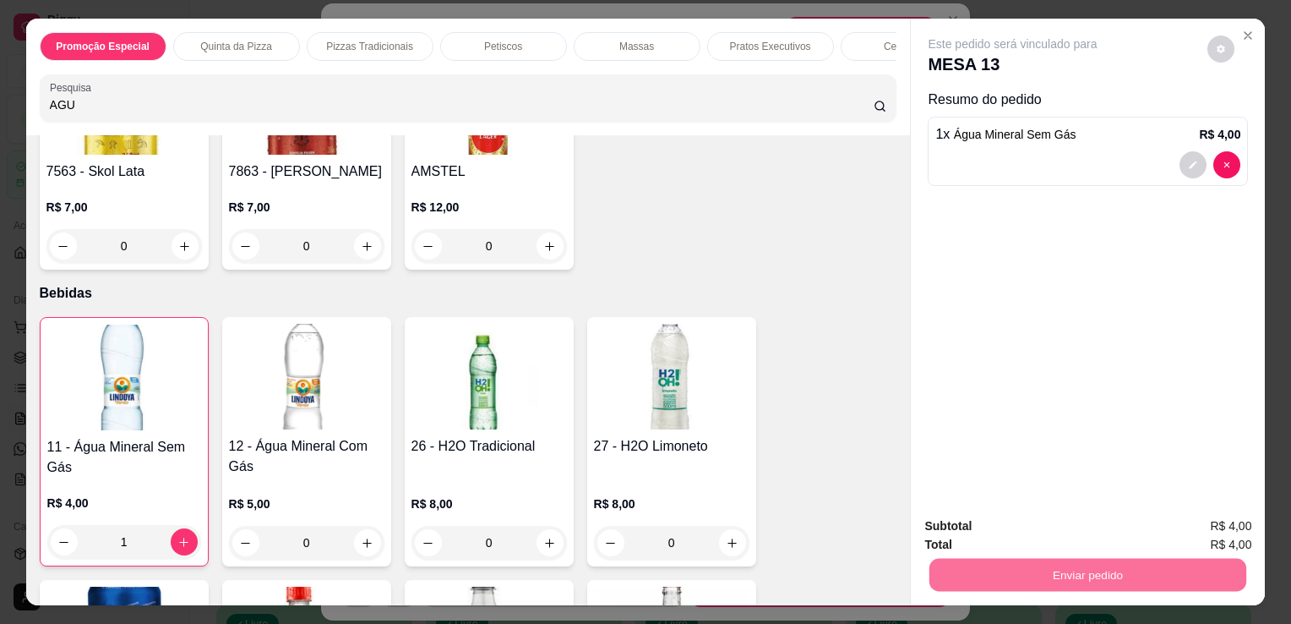
click at [986, 516] on button "Não registrar e enviar pedido" at bounding box center [1032, 526] width 171 height 31
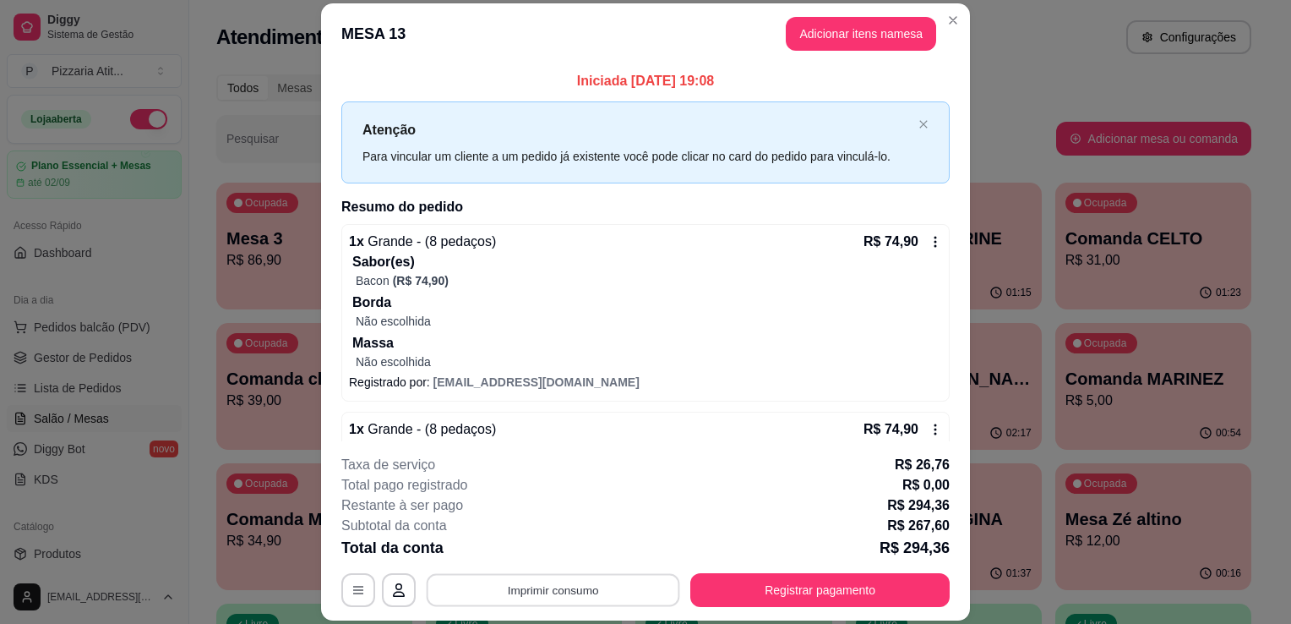
click at [595, 587] on button "Imprimir consumo" at bounding box center [554, 590] width 254 height 33
click at [576, 561] on button "IMPRESSORA" at bounding box center [552, 551] width 118 height 26
click at [803, 582] on button "Registrar pagamento" at bounding box center [821, 590] width 252 height 33
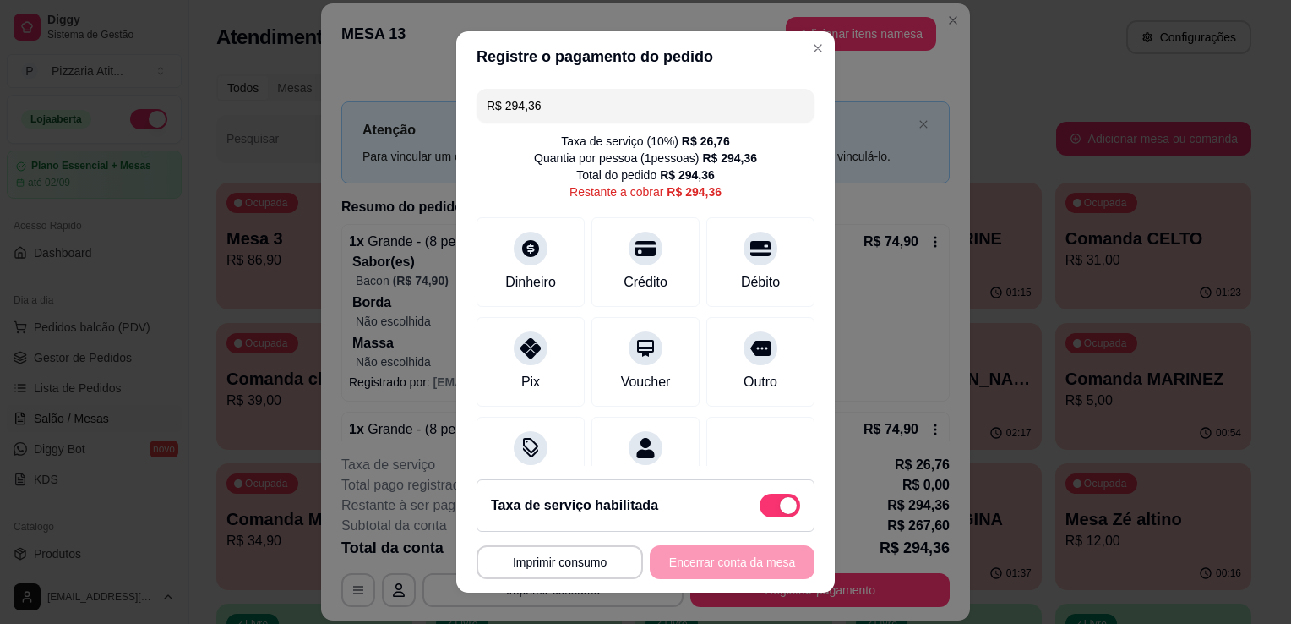
click at [573, 104] on input "R$ 294,36" at bounding box center [646, 106] width 318 height 34
click at [553, 282] on div "Dinheiro" at bounding box center [531, 259] width 119 height 99
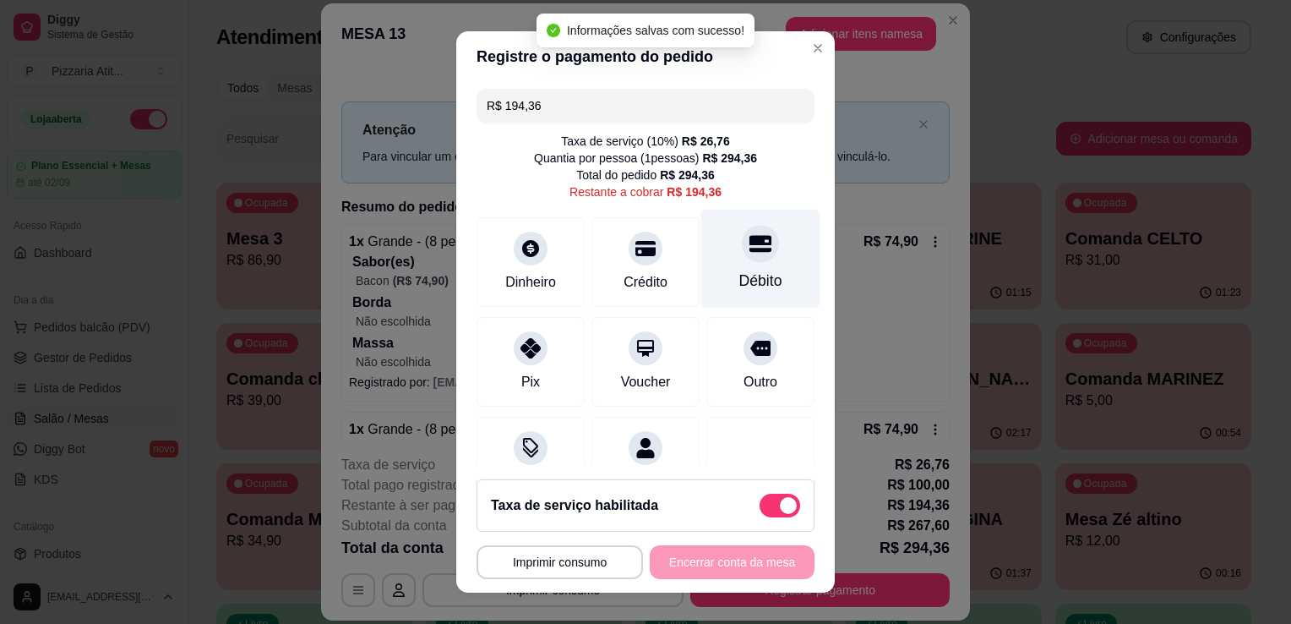
click at [721, 295] on div "Débito" at bounding box center [761, 259] width 119 height 99
type input "R$ 0,00"
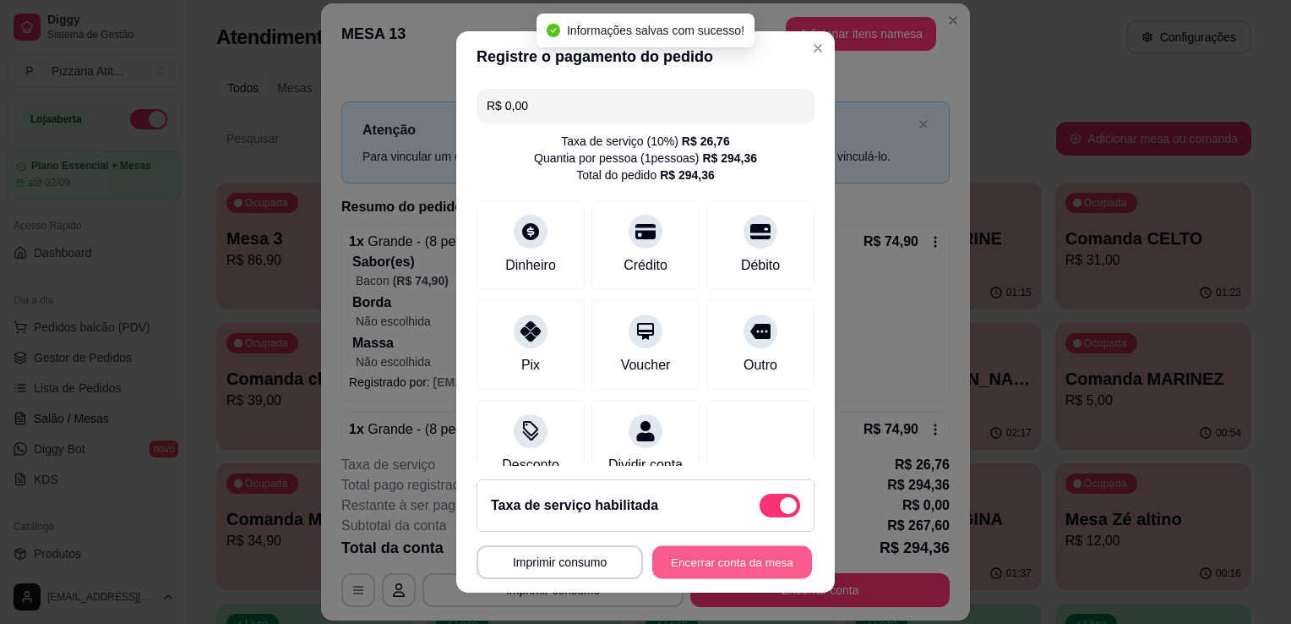
click at [747, 545] on div "**********" at bounding box center [646, 562] width 338 height 34
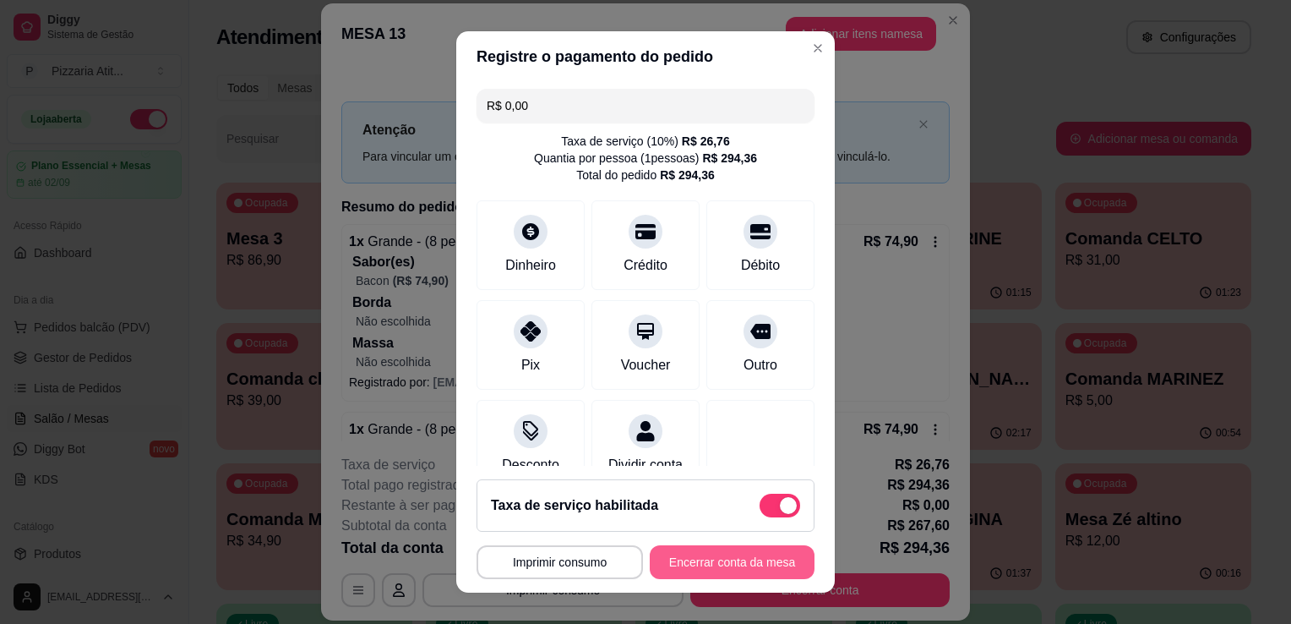
click at [747, 553] on button "Encerrar conta da mesa" at bounding box center [732, 562] width 165 height 34
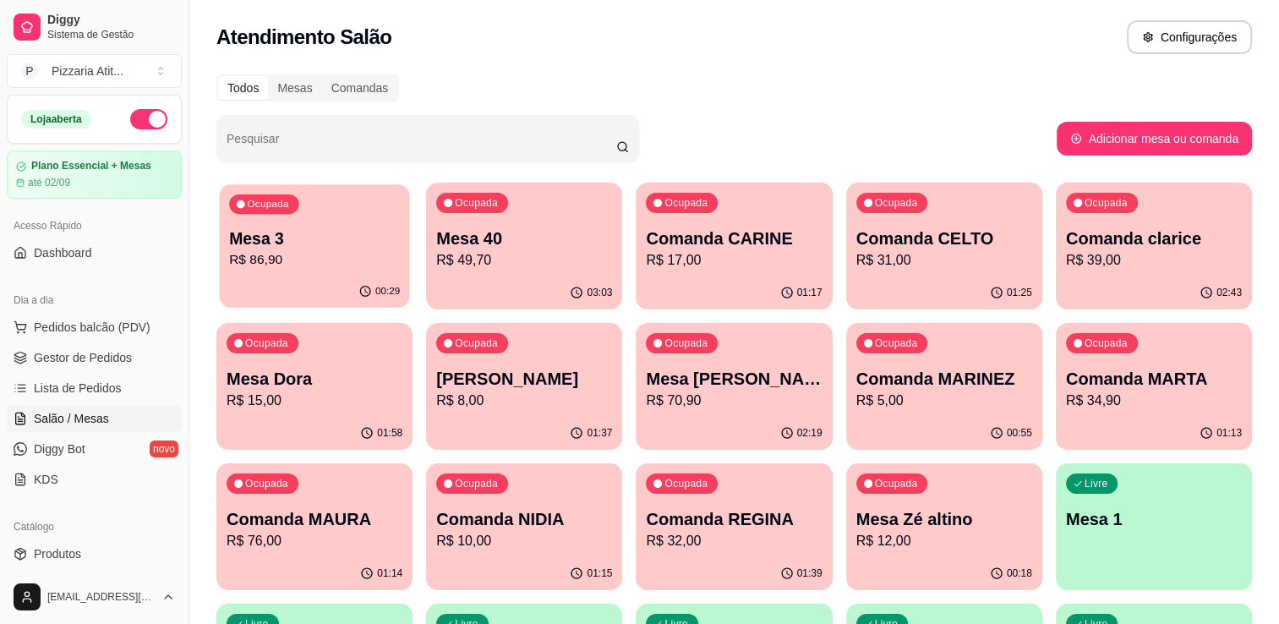
click at [269, 248] on p "Mesa 3" at bounding box center [314, 238] width 171 height 23
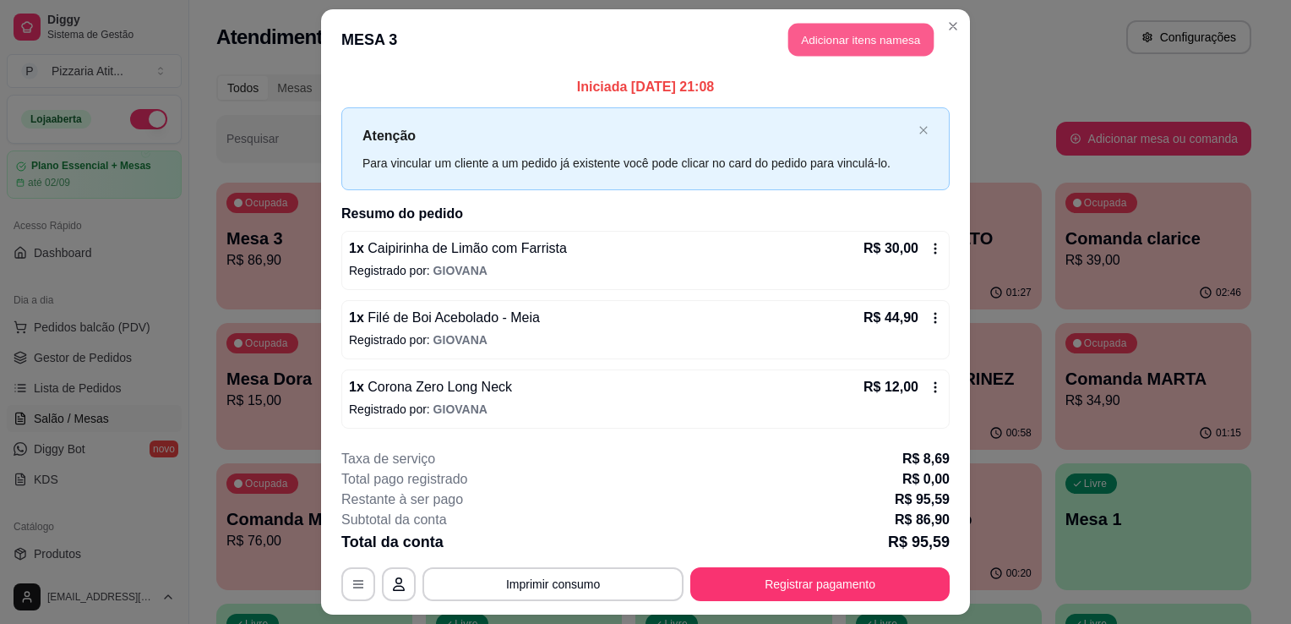
click at [875, 52] on button "Adicionar itens na mesa" at bounding box center [861, 40] width 145 height 33
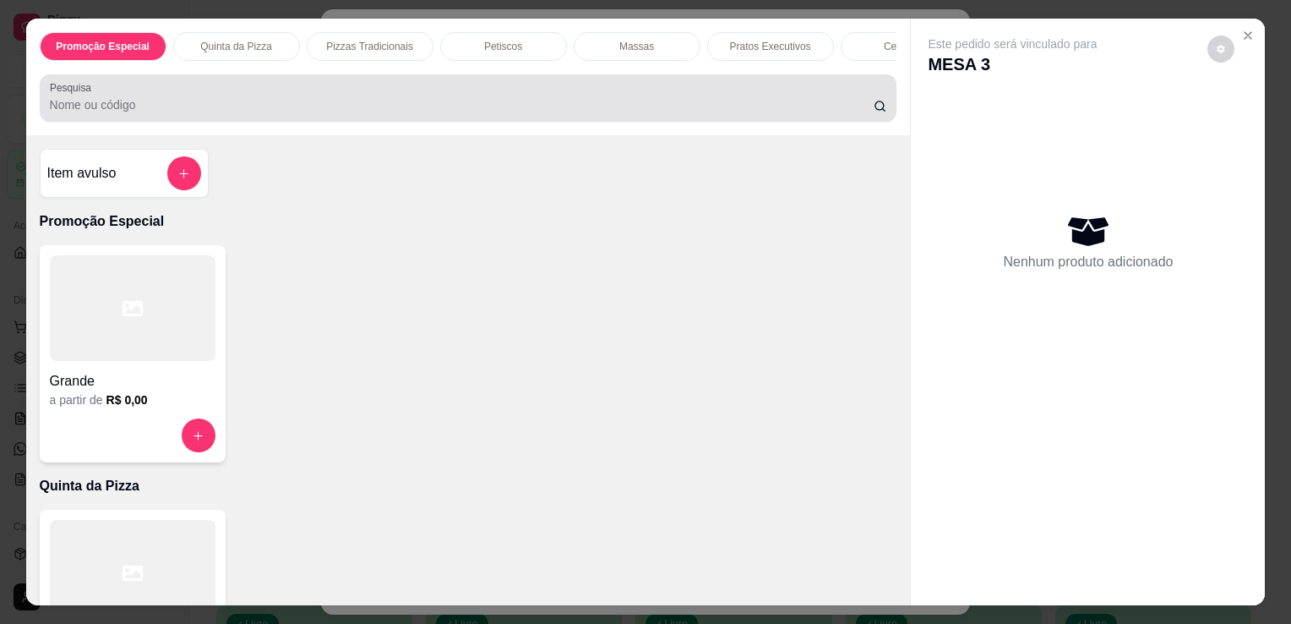
click at [636, 96] on div at bounding box center [469, 98] width 838 height 34
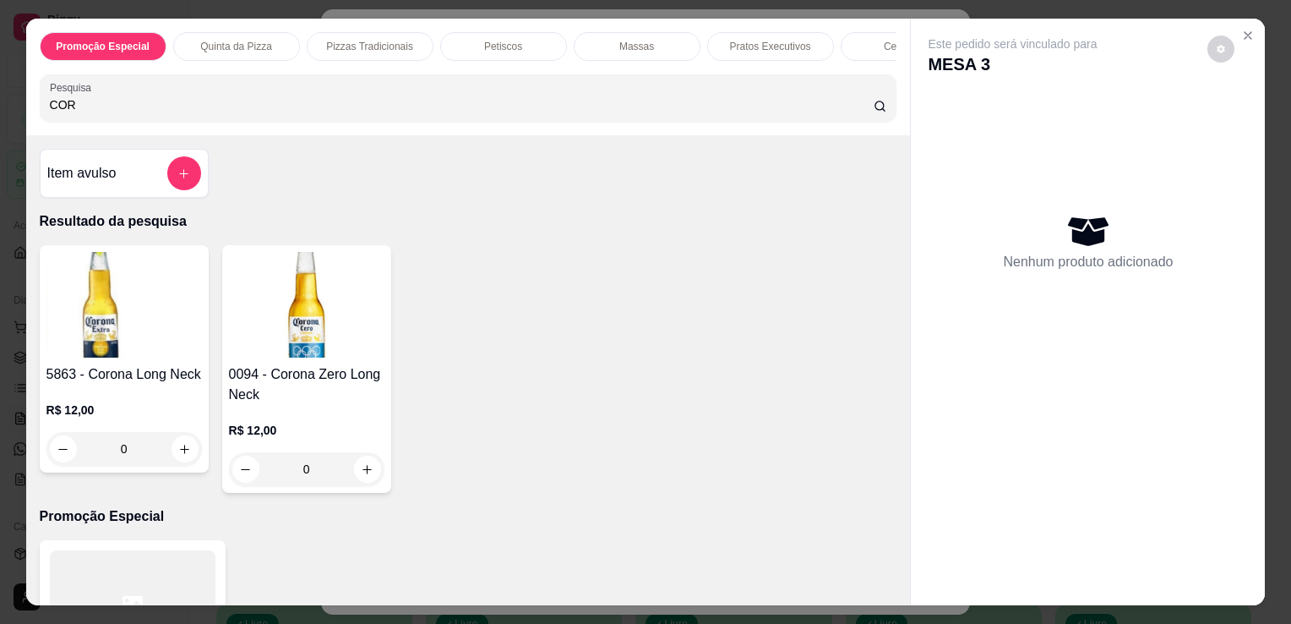
type input "COR"
click at [314, 390] on h4 "0094 - Corona Zero Long Neck" at bounding box center [307, 384] width 156 height 41
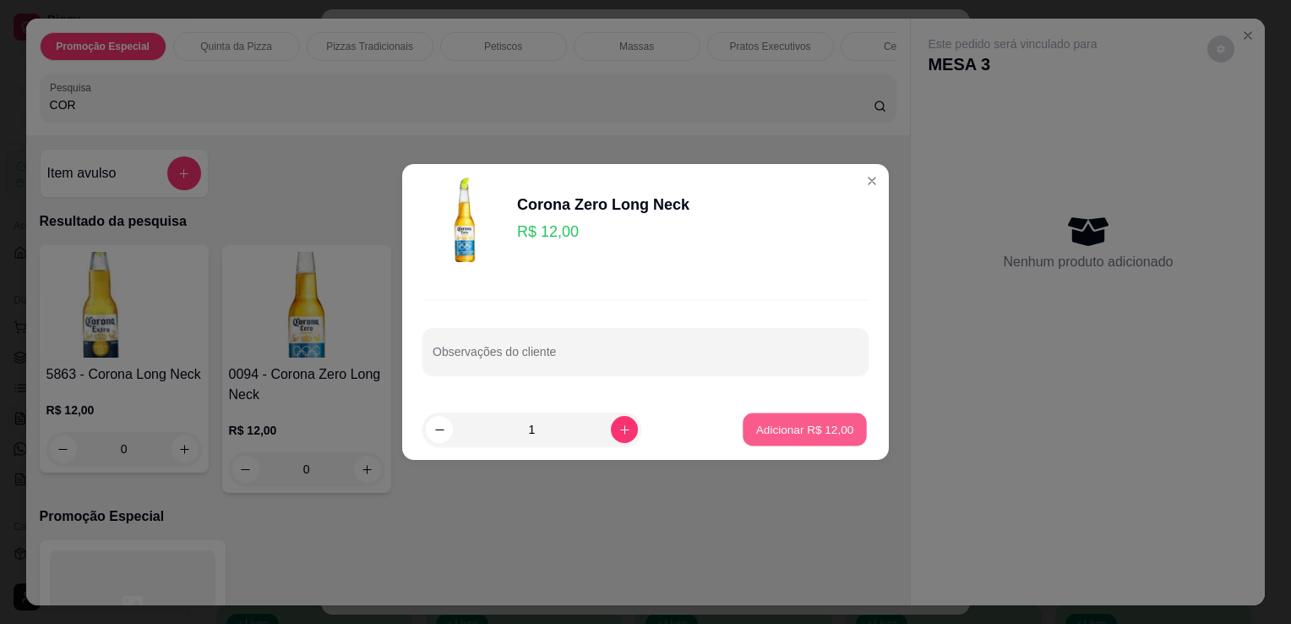
click at [834, 431] on p "Adicionar R$ 12,00" at bounding box center [805, 429] width 98 height 16
type input "1"
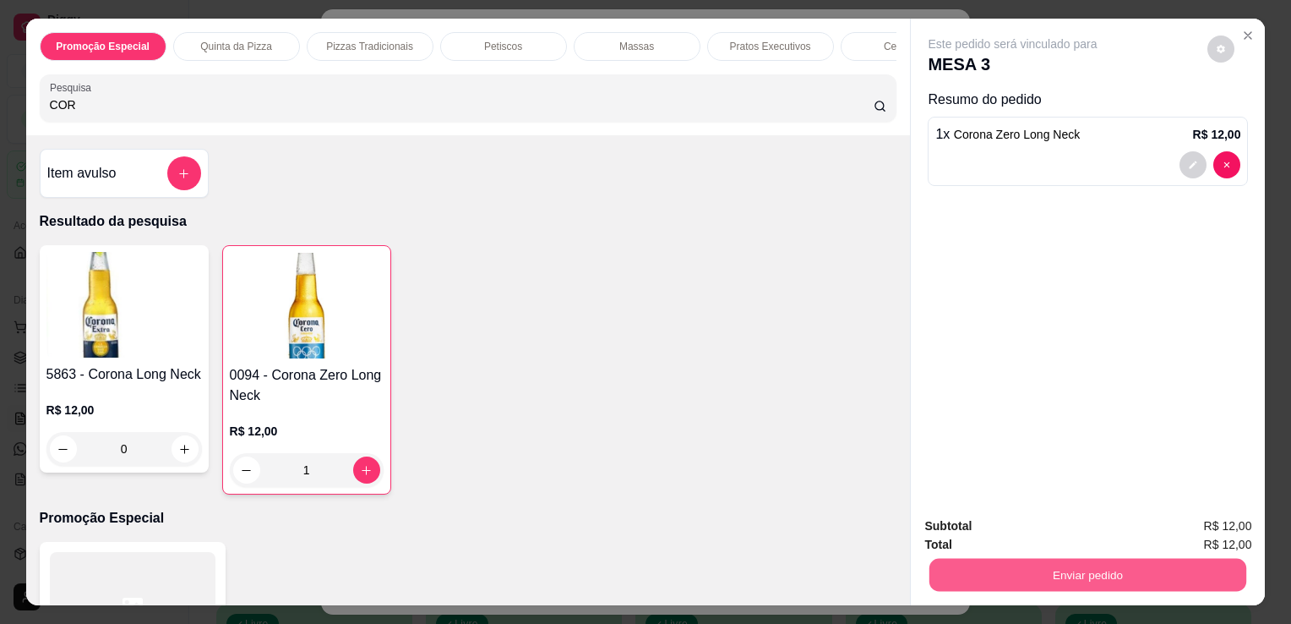
click at [1069, 565] on button "Enviar pedido" at bounding box center [1088, 574] width 317 height 33
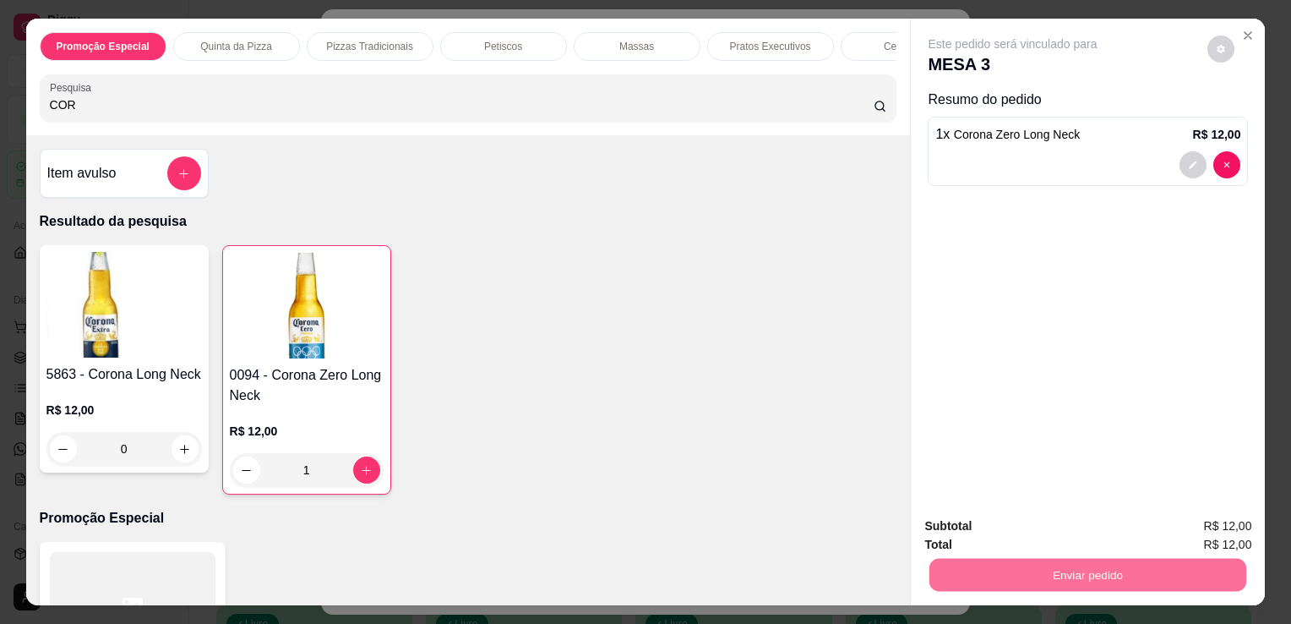
click at [1061, 538] on button "Não registrar e enviar pedido" at bounding box center [1033, 527] width 176 height 32
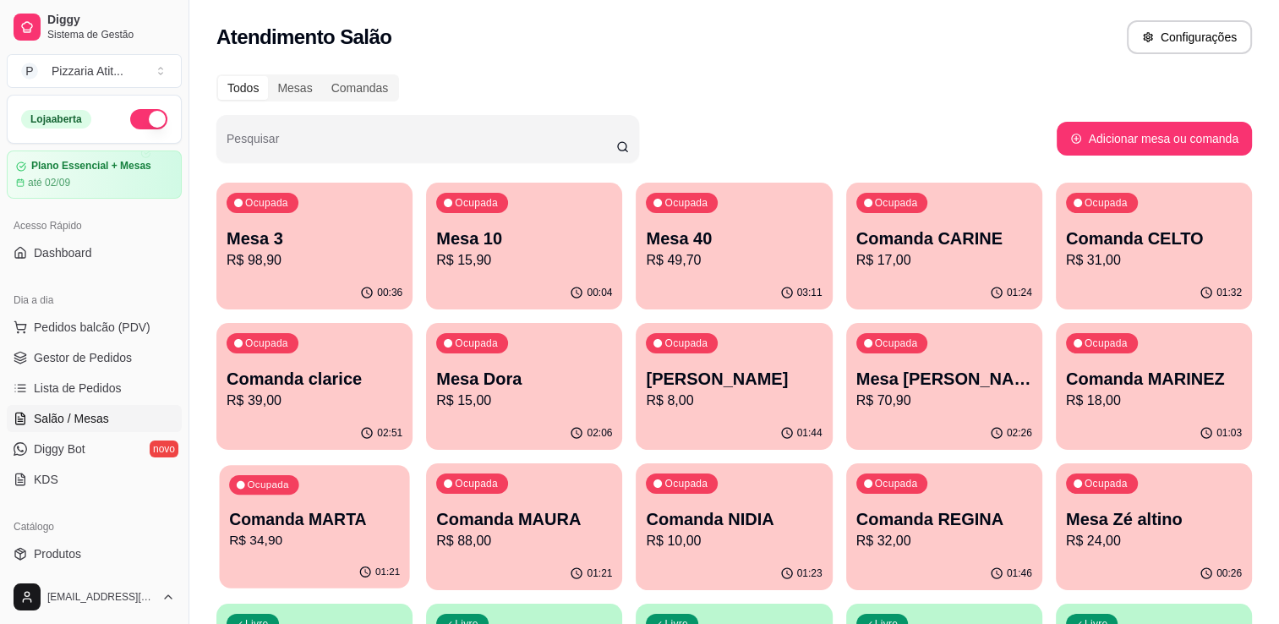
click at [352, 526] on p "Comanda MARTA" at bounding box center [314, 519] width 171 height 23
click at [497, 533] on p "R$ 88,00" at bounding box center [524, 540] width 171 height 19
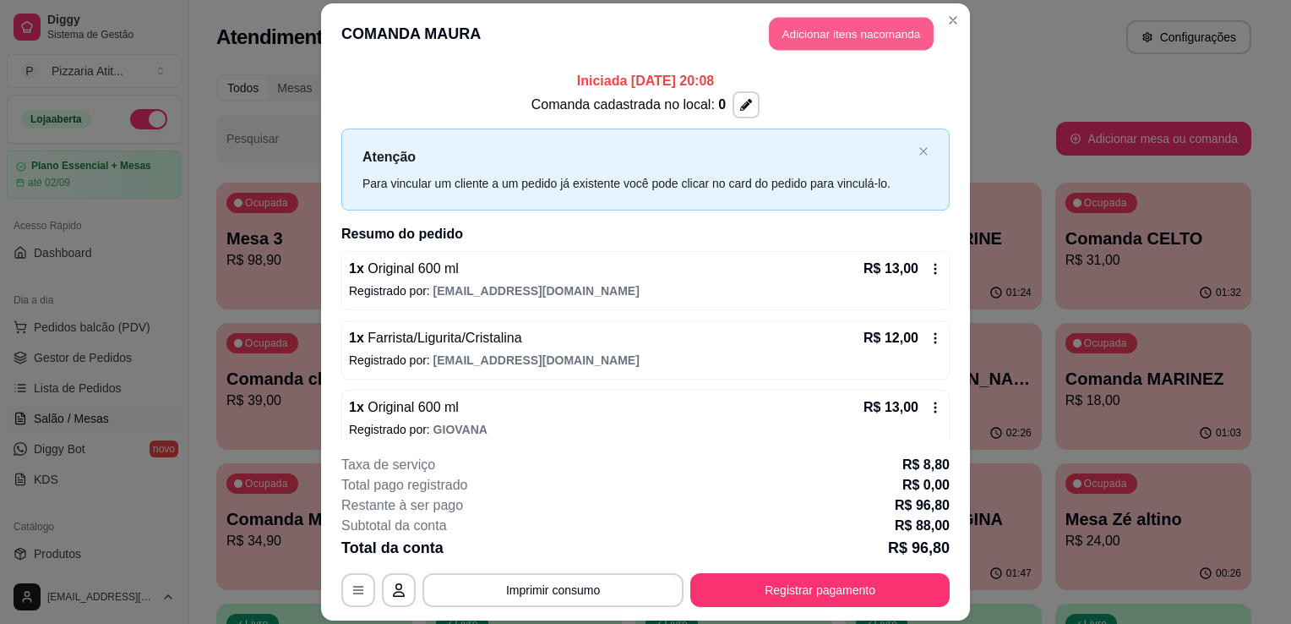
click at [866, 33] on button "Adicionar itens na comanda" at bounding box center [851, 33] width 165 height 33
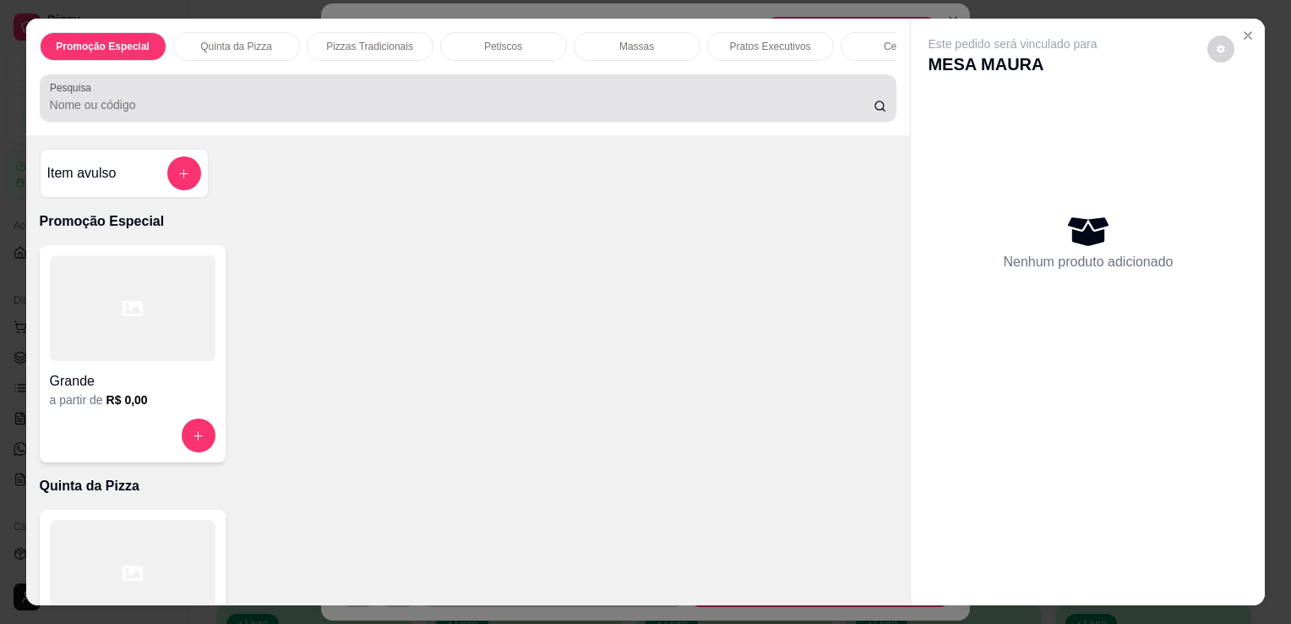
click at [565, 101] on div at bounding box center [469, 98] width 838 height 34
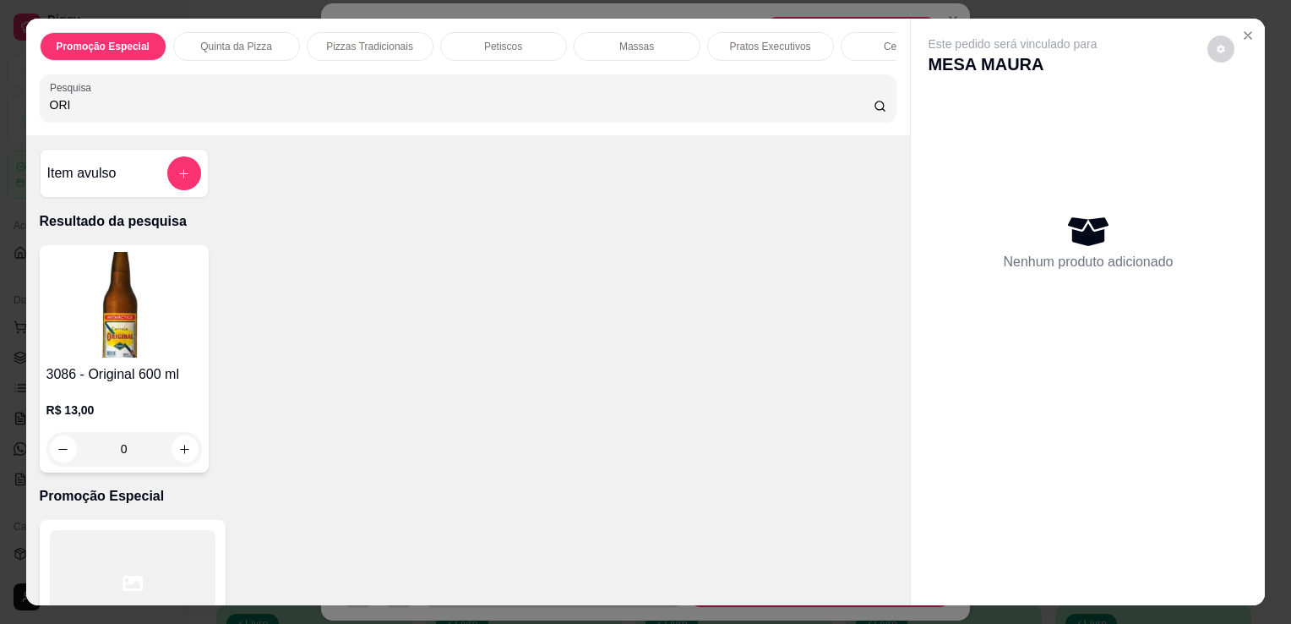
type input "ORI"
click at [152, 306] on img at bounding box center [124, 305] width 156 height 106
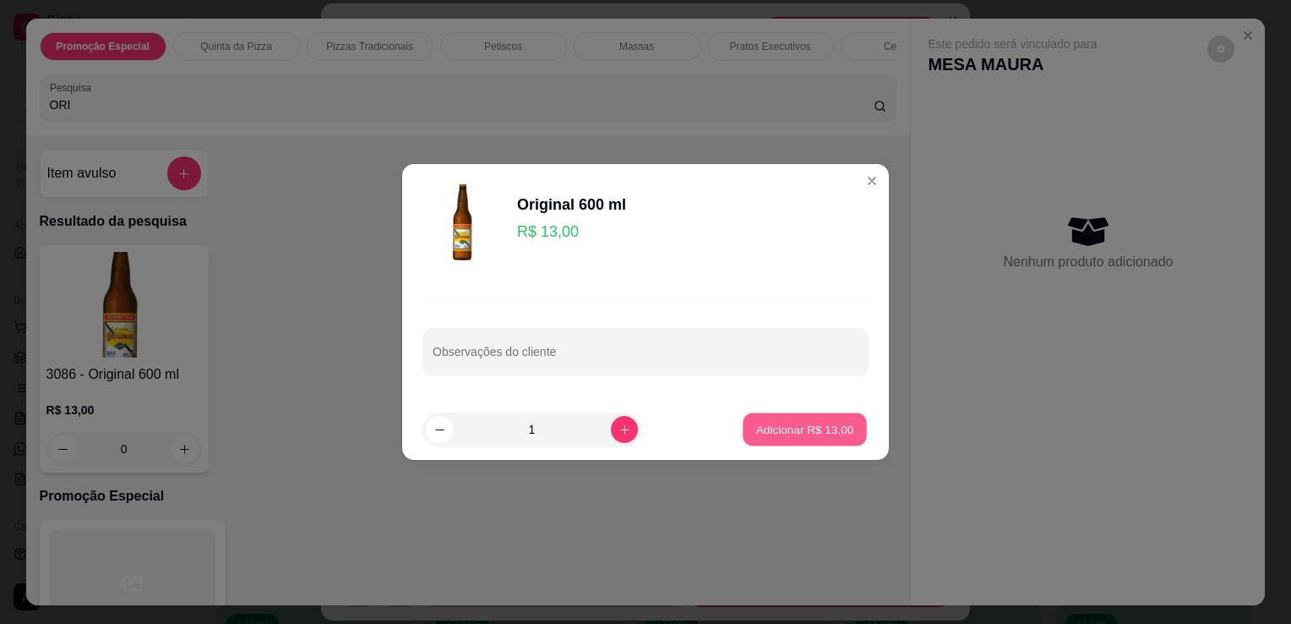
click at [821, 426] on p "Adicionar R$ 13,00" at bounding box center [805, 429] width 98 height 16
type input "1"
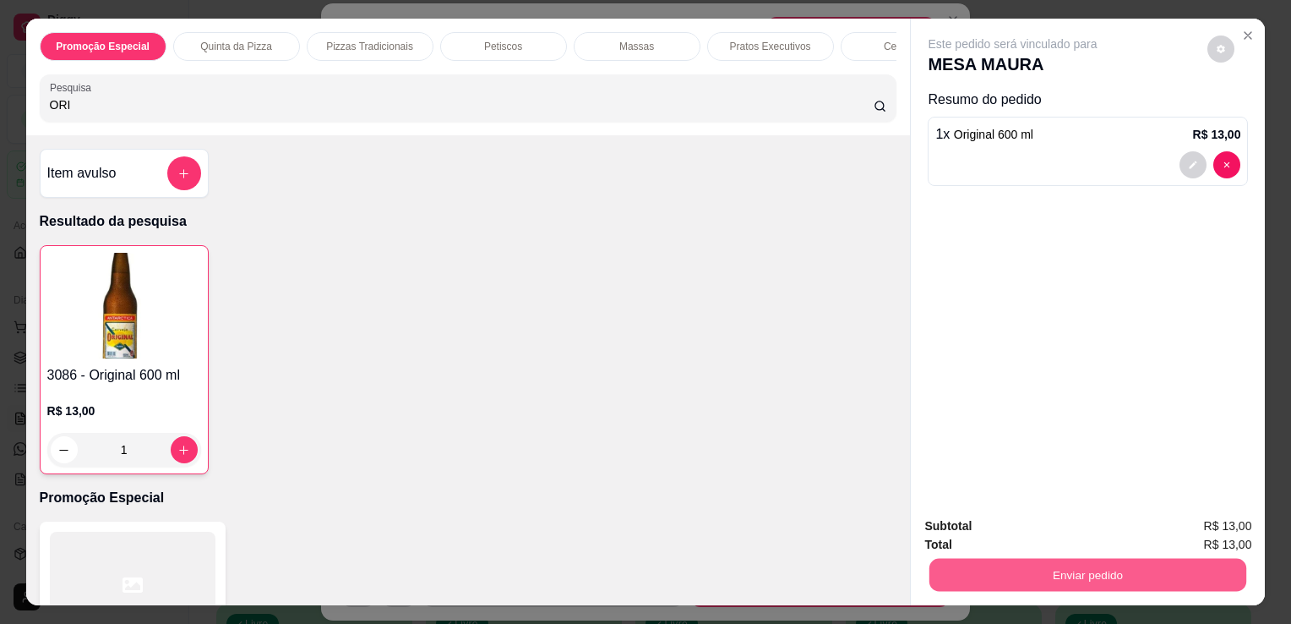
click at [1024, 569] on button "Enviar pedido" at bounding box center [1088, 574] width 317 height 33
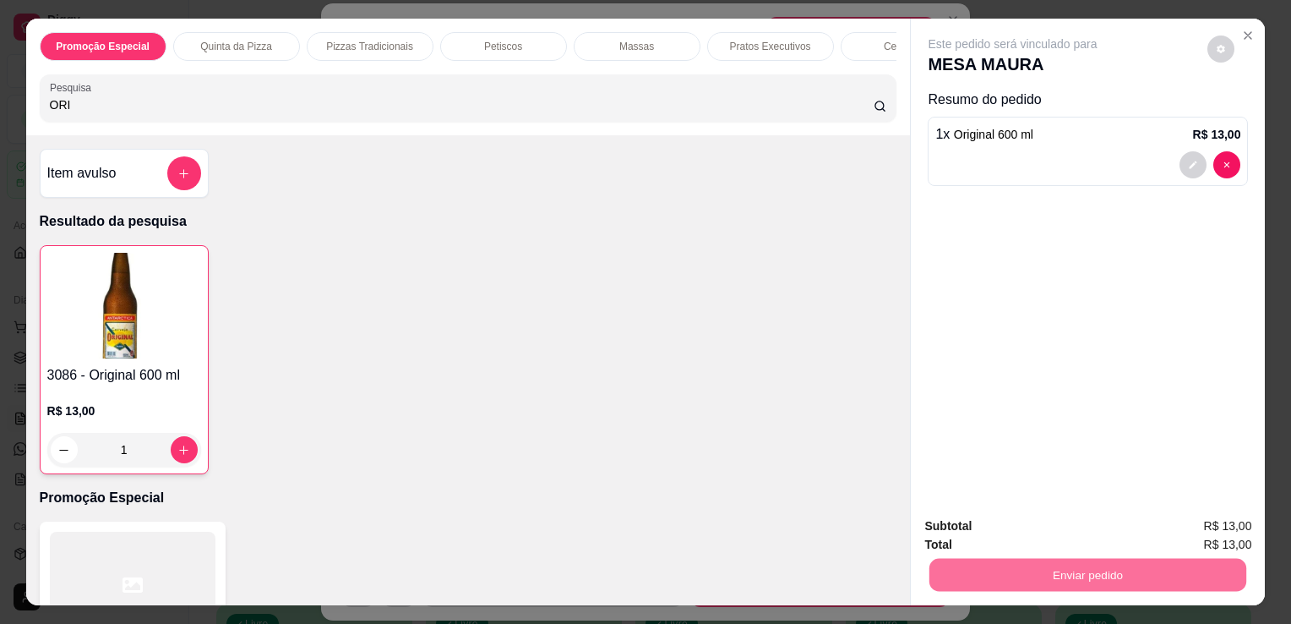
click at [1021, 516] on button "Não registrar e enviar pedido" at bounding box center [1032, 526] width 171 height 31
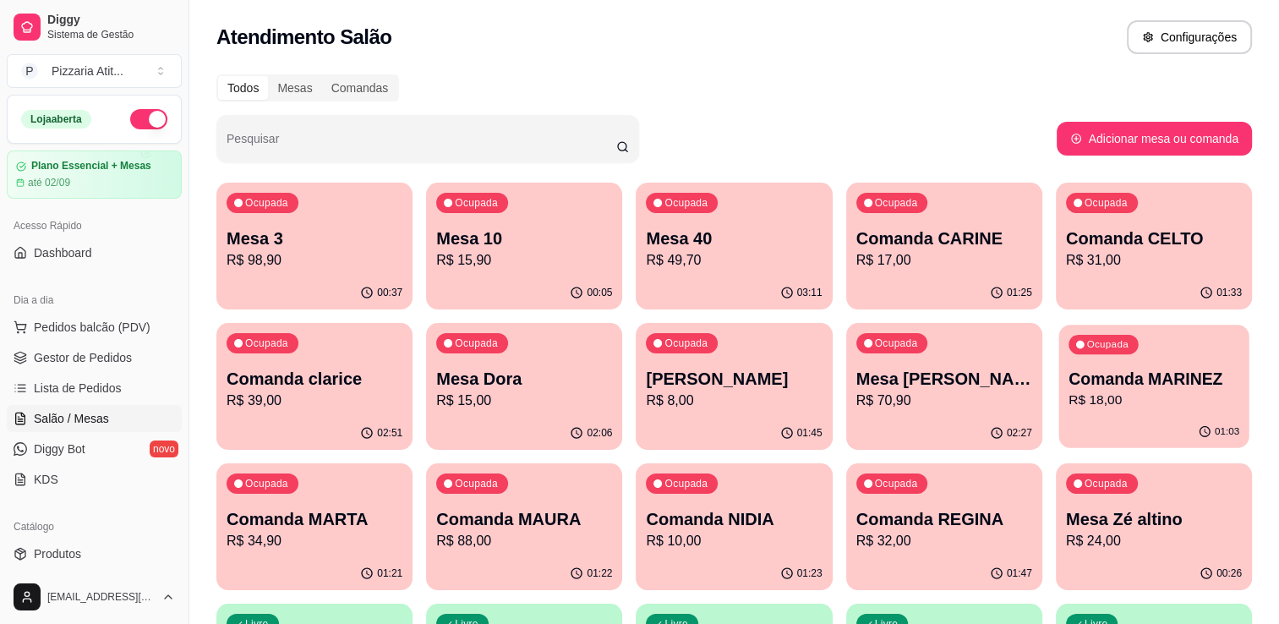
click at [1146, 410] on p "R$ 18,00" at bounding box center [1153, 399] width 171 height 19
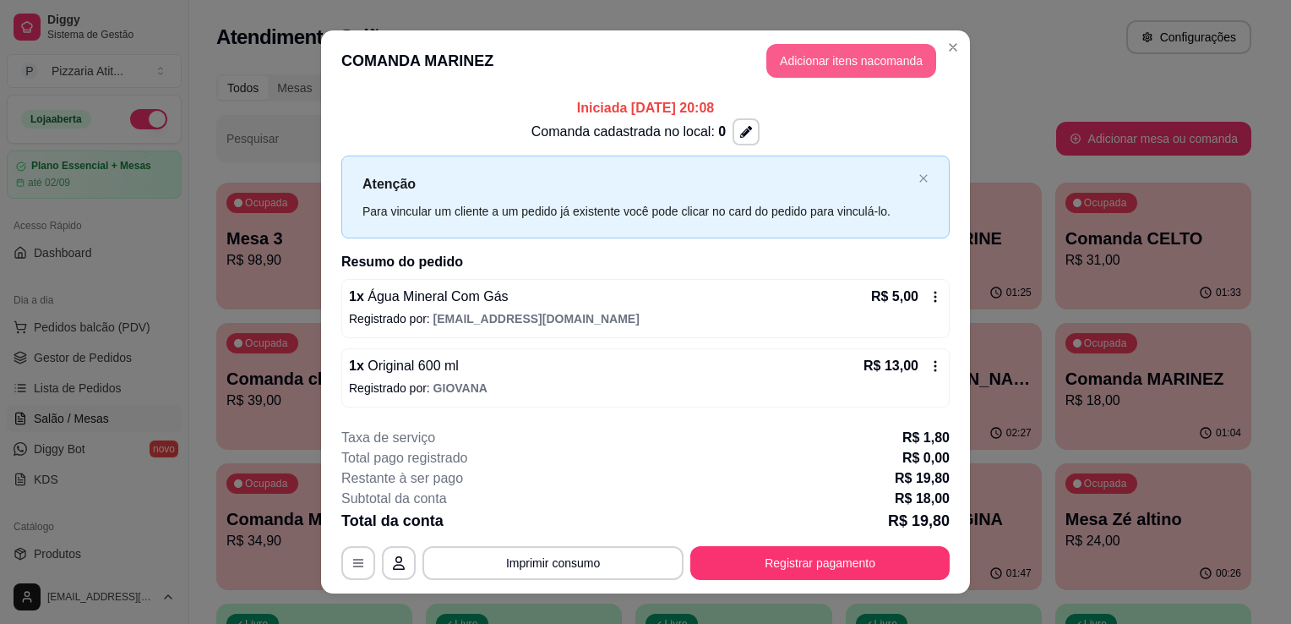
click at [849, 63] on button "Adicionar itens na comanda" at bounding box center [852, 61] width 170 height 34
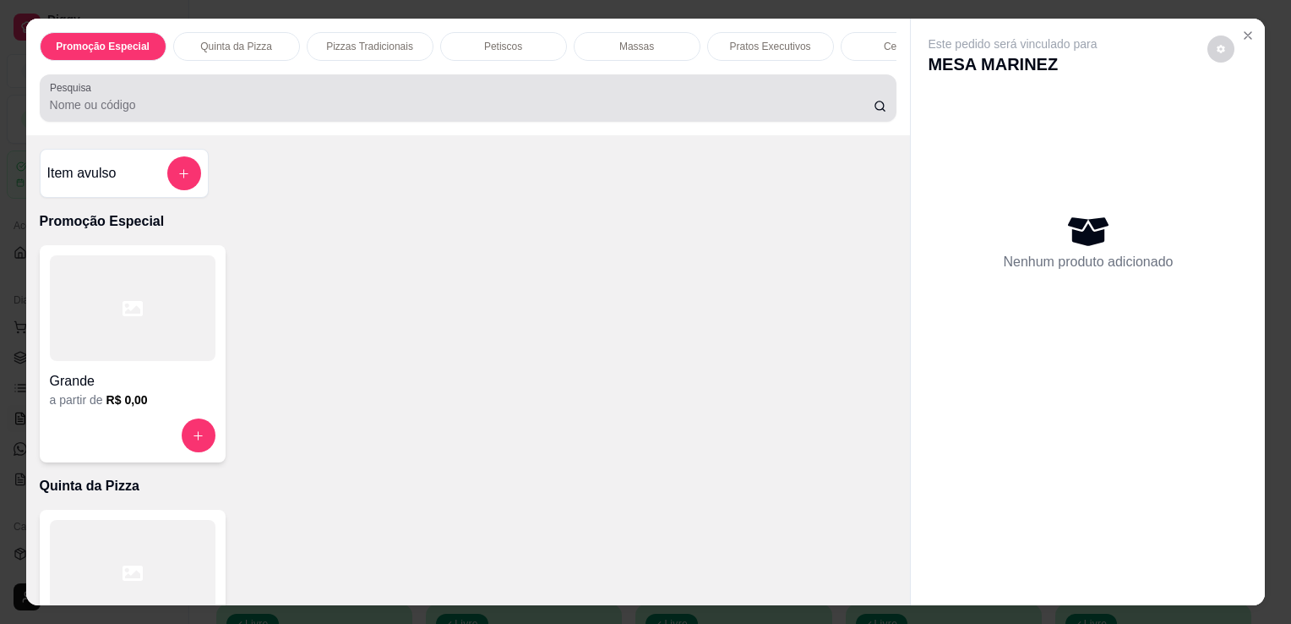
click at [681, 91] on div at bounding box center [469, 98] width 838 height 34
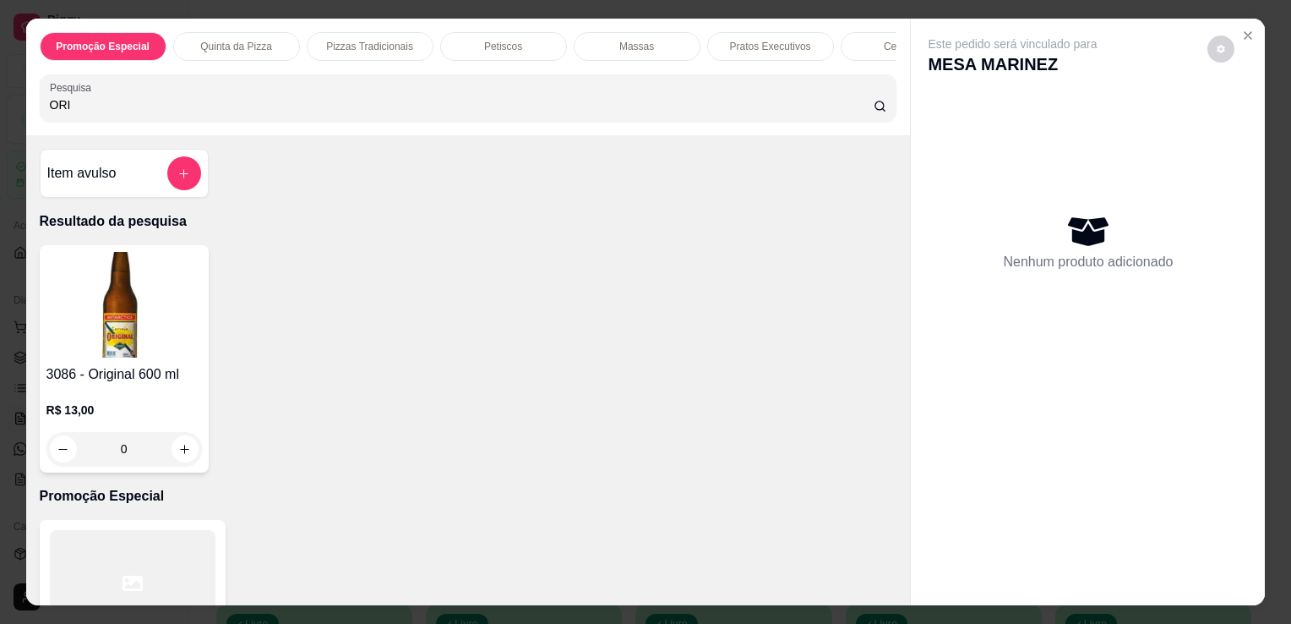
type input "ORI"
click at [40, 309] on div "3086 - Original 600 ml R$ 13,00 0" at bounding box center [124, 358] width 169 height 227
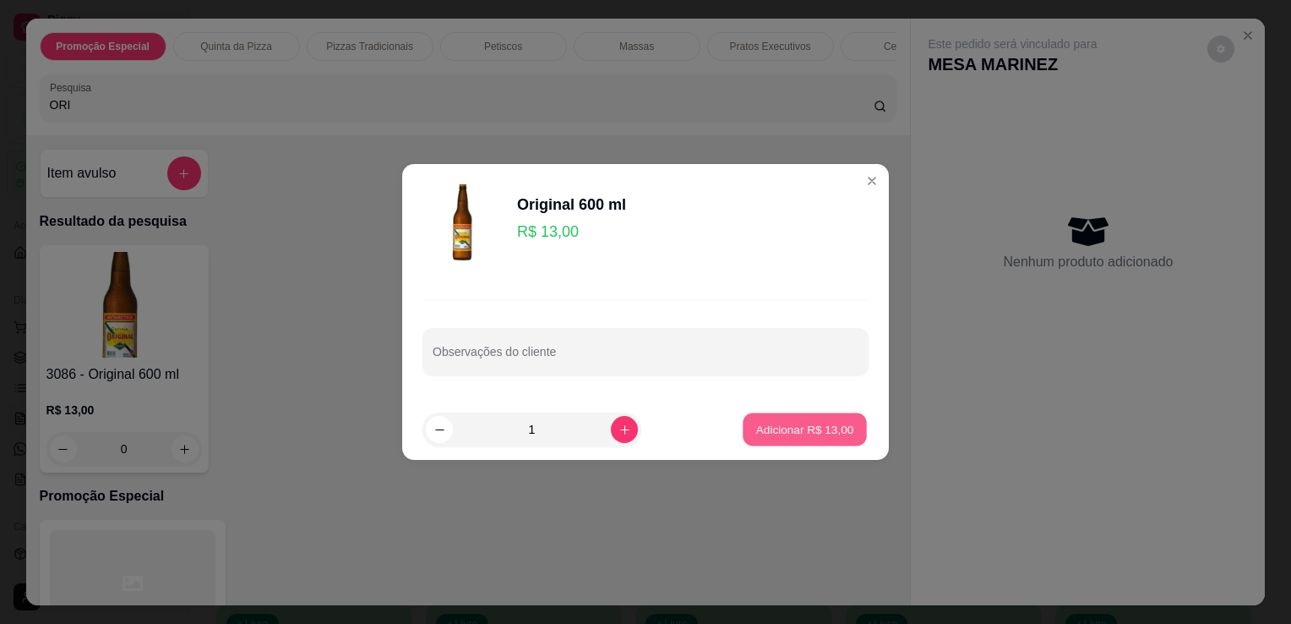
click at [829, 441] on button "Adicionar R$ 13,00" at bounding box center [805, 429] width 124 height 33
type input "1"
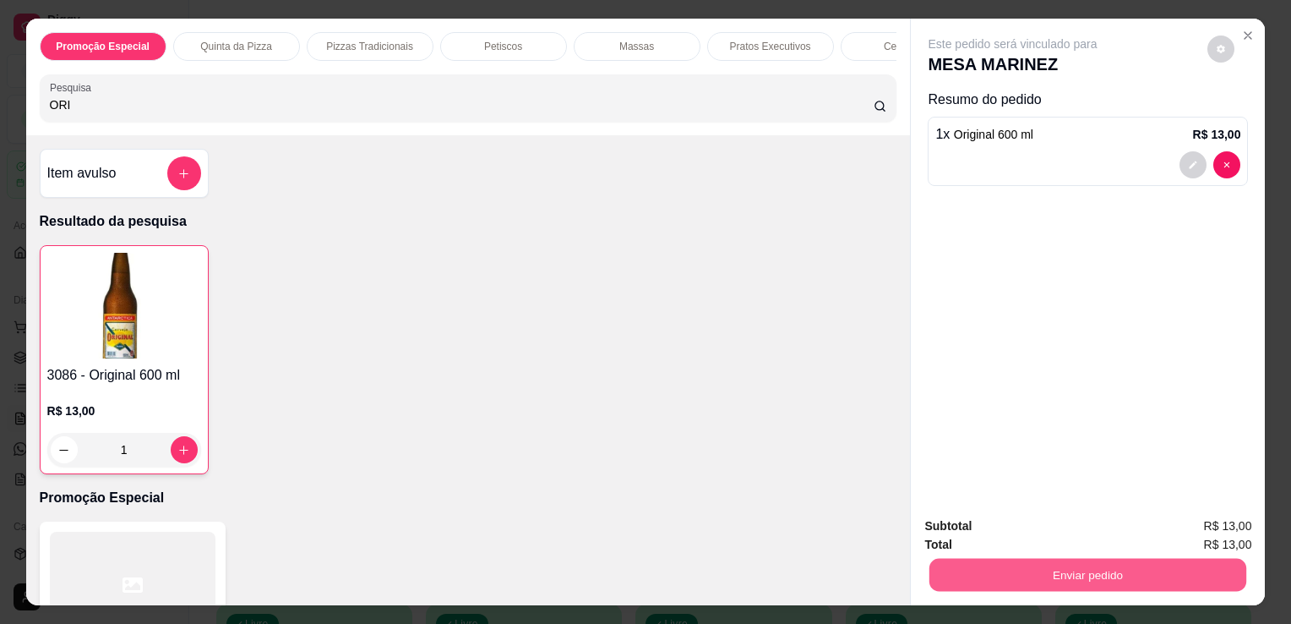
click at [1018, 566] on button "Enviar pedido" at bounding box center [1088, 574] width 317 height 33
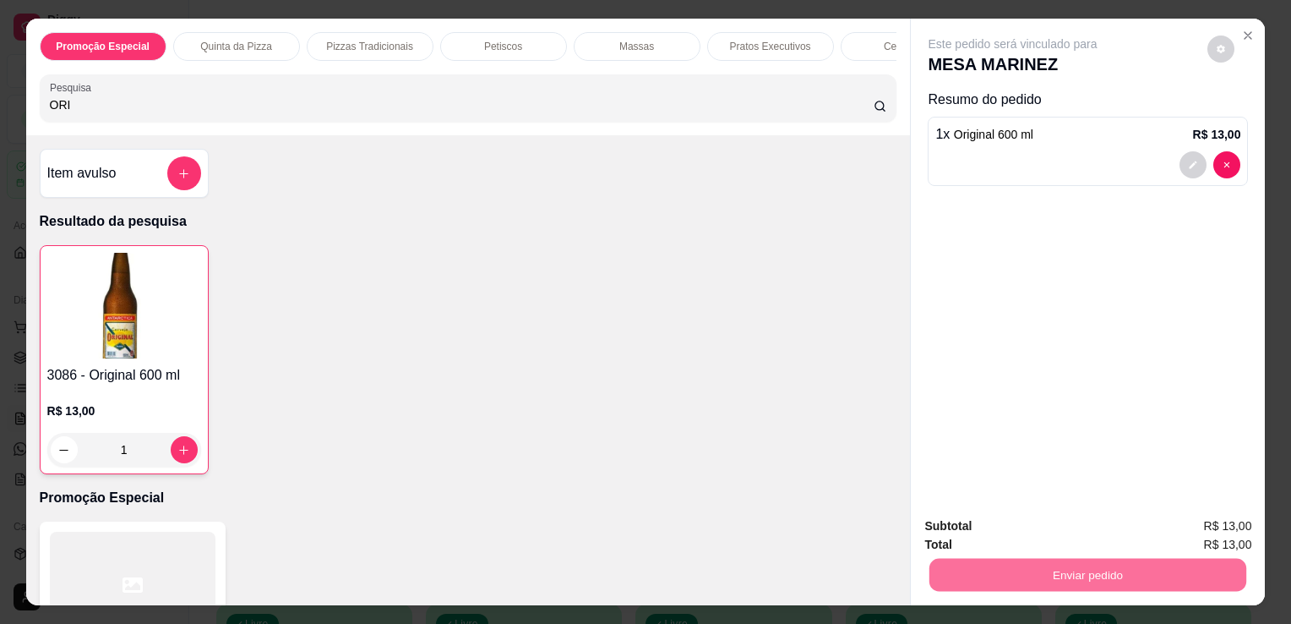
click at [986, 535] on button "Não registrar e enviar pedido" at bounding box center [1032, 526] width 171 height 31
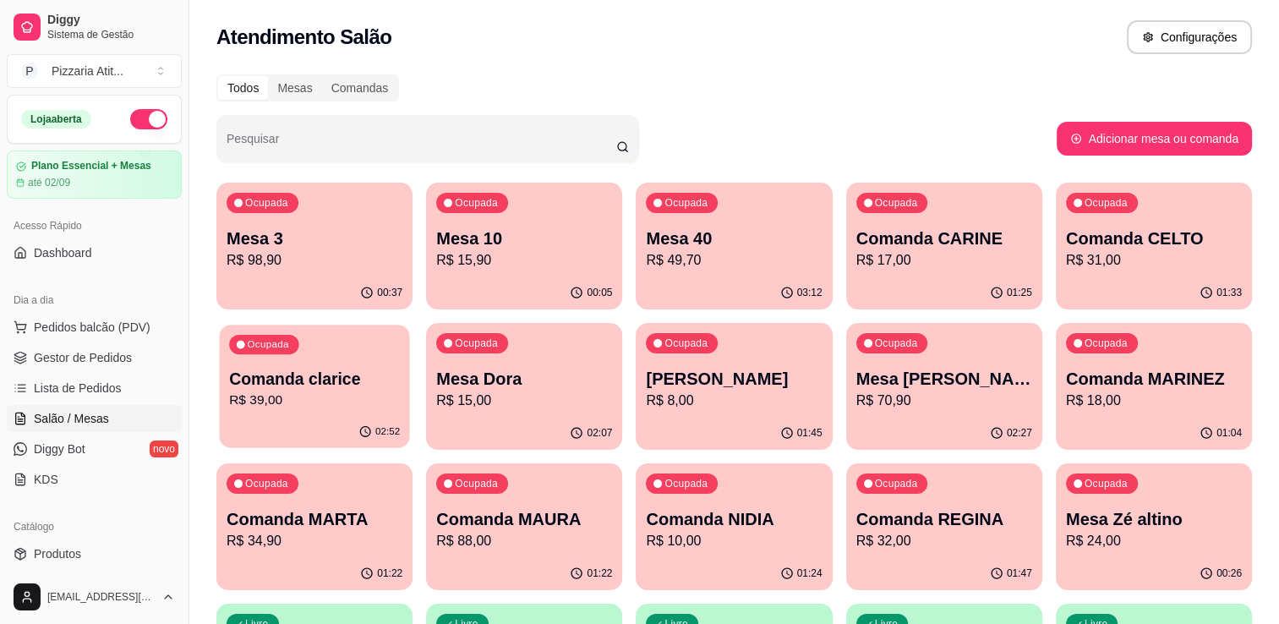
click at [314, 385] on p "Comanda clarice" at bounding box center [314, 379] width 171 height 23
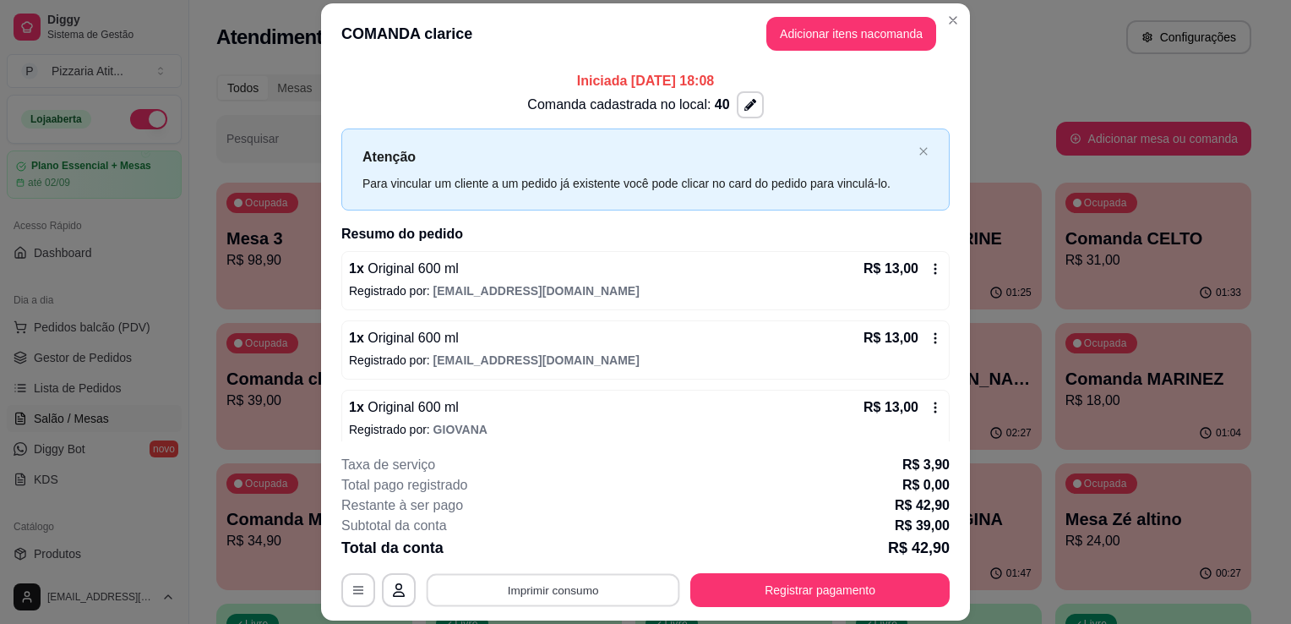
click at [646, 590] on button "Imprimir consumo" at bounding box center [554, 590] width 254 height 33
click at [554, 548] on button "IMPRESSORA" at bounding box center [552, 551] width 118 height 26
click at [765, 582] on button "Registrar pagamento" at bounding box center [821, 590] width 252 height 33
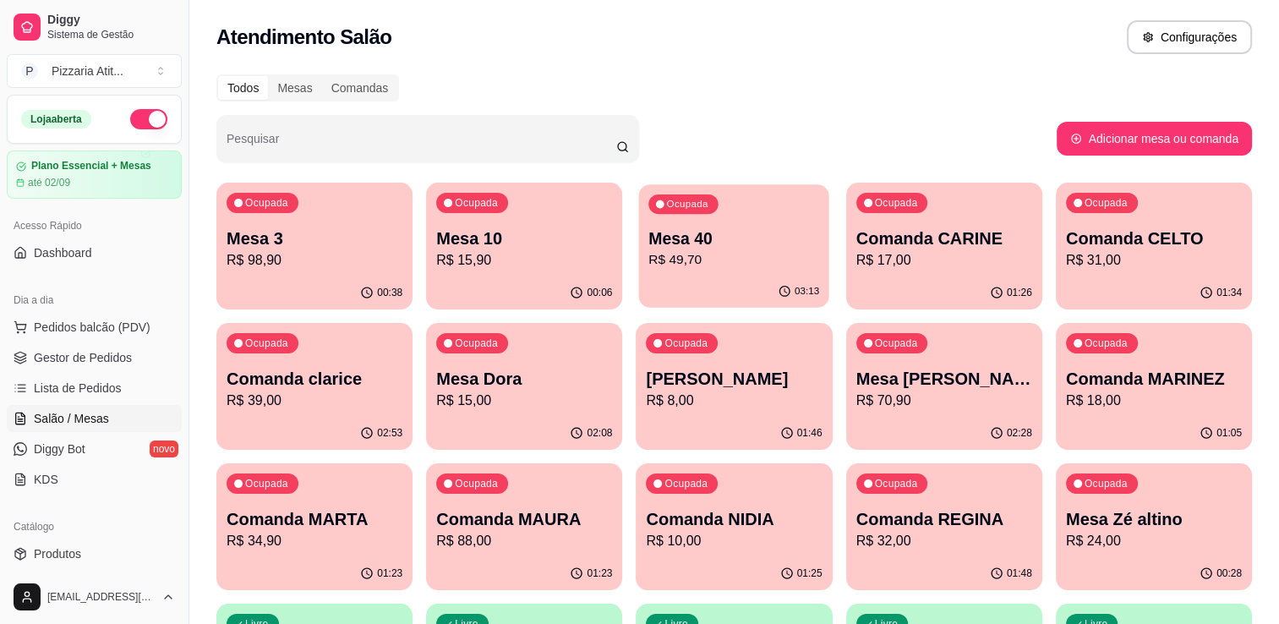
click at [749, 272] on div "Ocupada Mesa 40 R$ 49,70" at bounding box center [734, 229] width 190 height 91
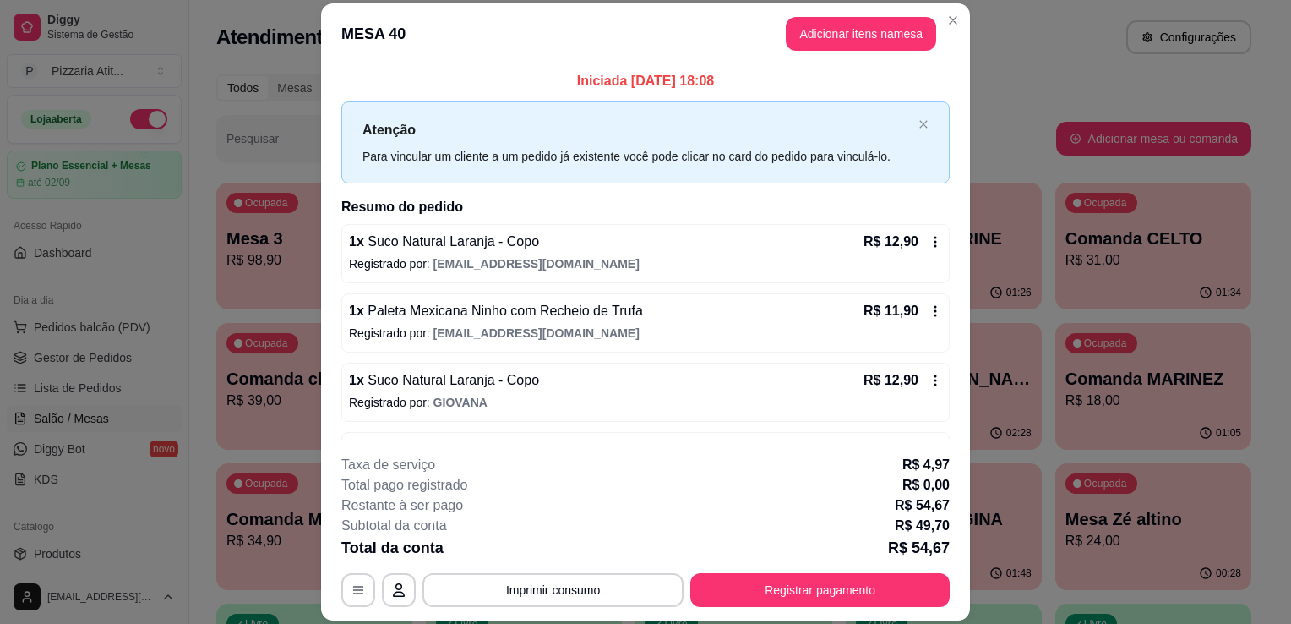
click at [875, 12] on header "MESA 40 Adicionar itens na mesa" at bounding box center [645, 33] width 649 height 61
click at [875, 29] on button "Adicionar itens na mesa" at bounding box center [861, 33] width 145 height 33
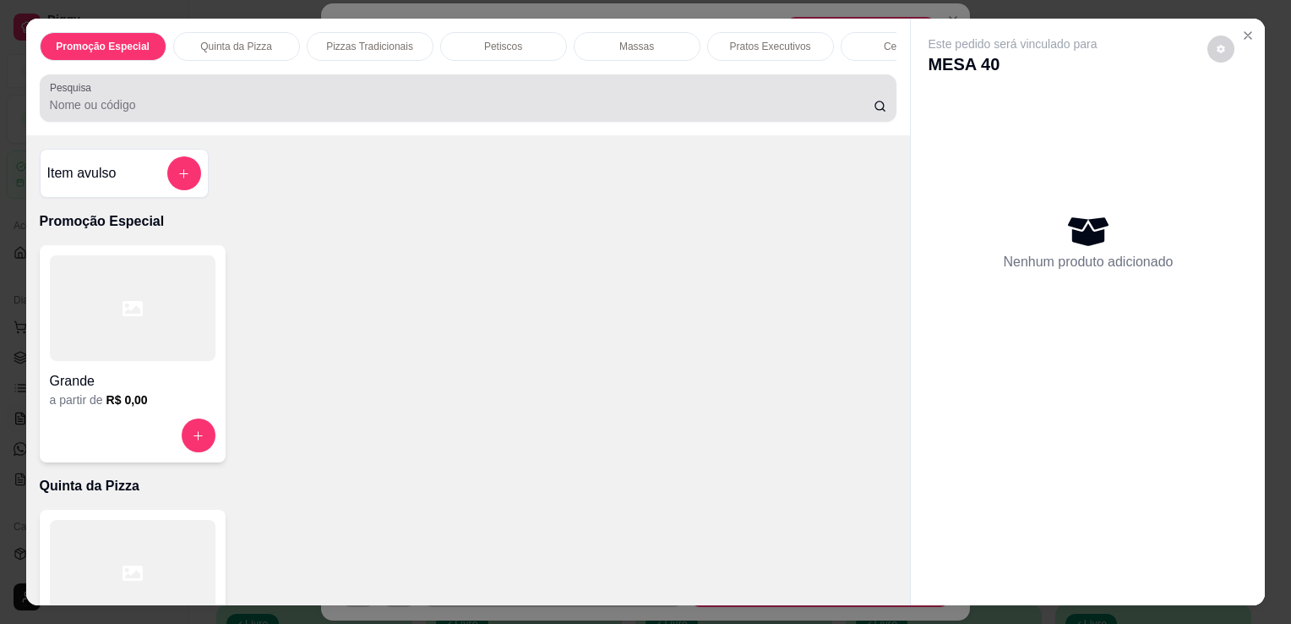
click at [656, 87] on div at bounding box center [469, 98] width 838 height 34
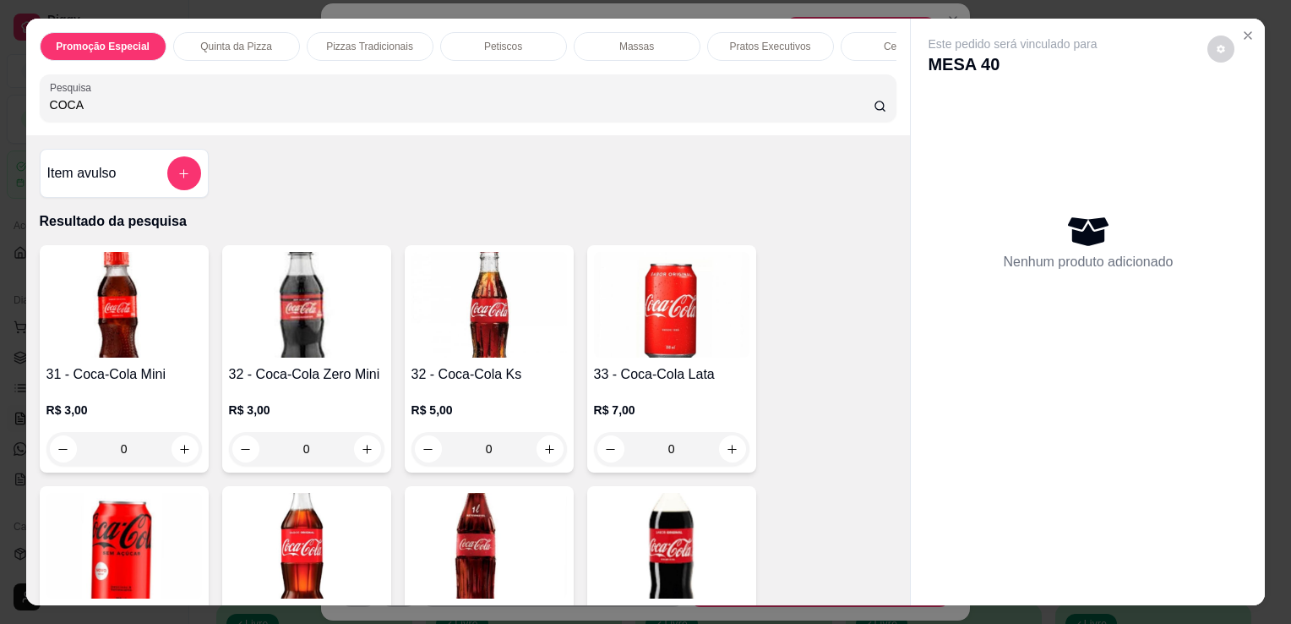
type input "COCA"
click at [704, 319] on img at bounding box center [672, 305] width 156 height 106
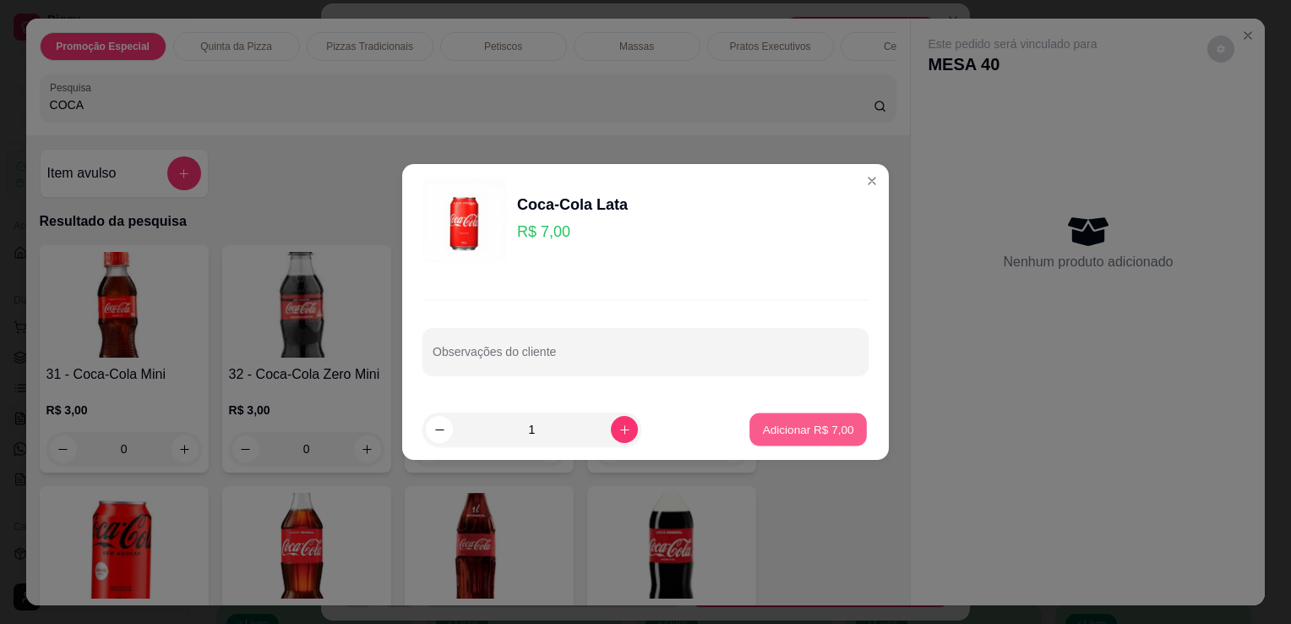
click at [823, 414] on button "Adicionar R$ 7,00" at bounding box center [808, 429] width 117 height 33
type input "1"
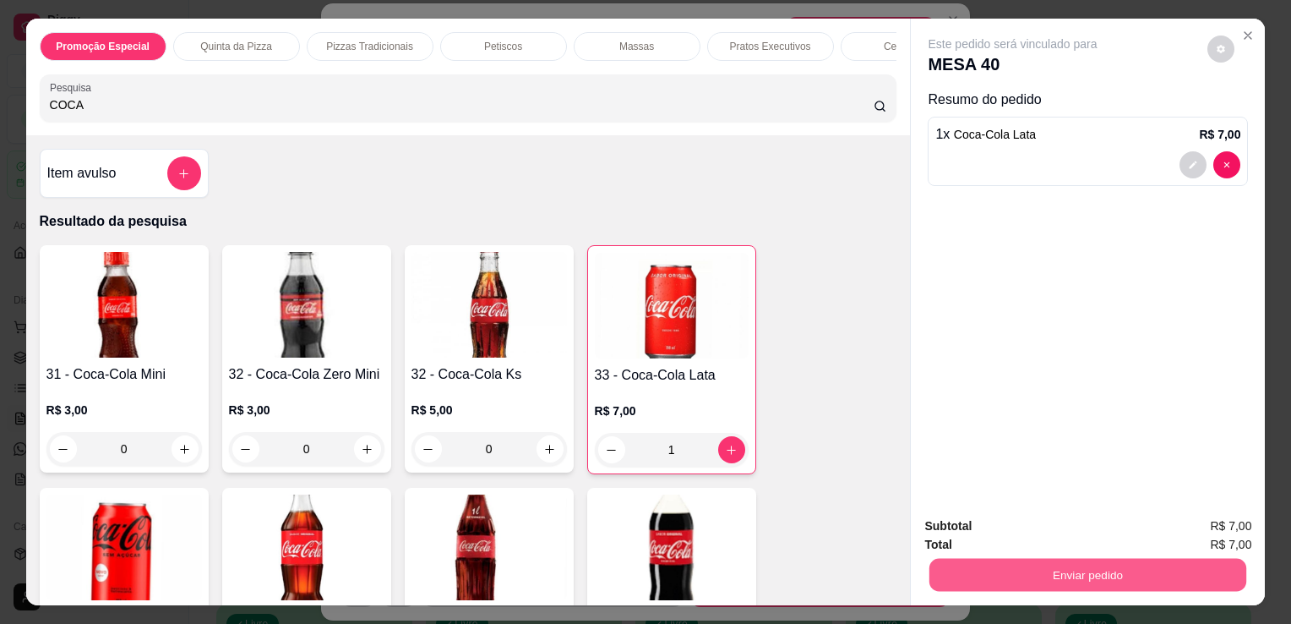
click at [1029, 566] on button "Enviar pedido" at bounding box center [1088, 574] width 317 height 33
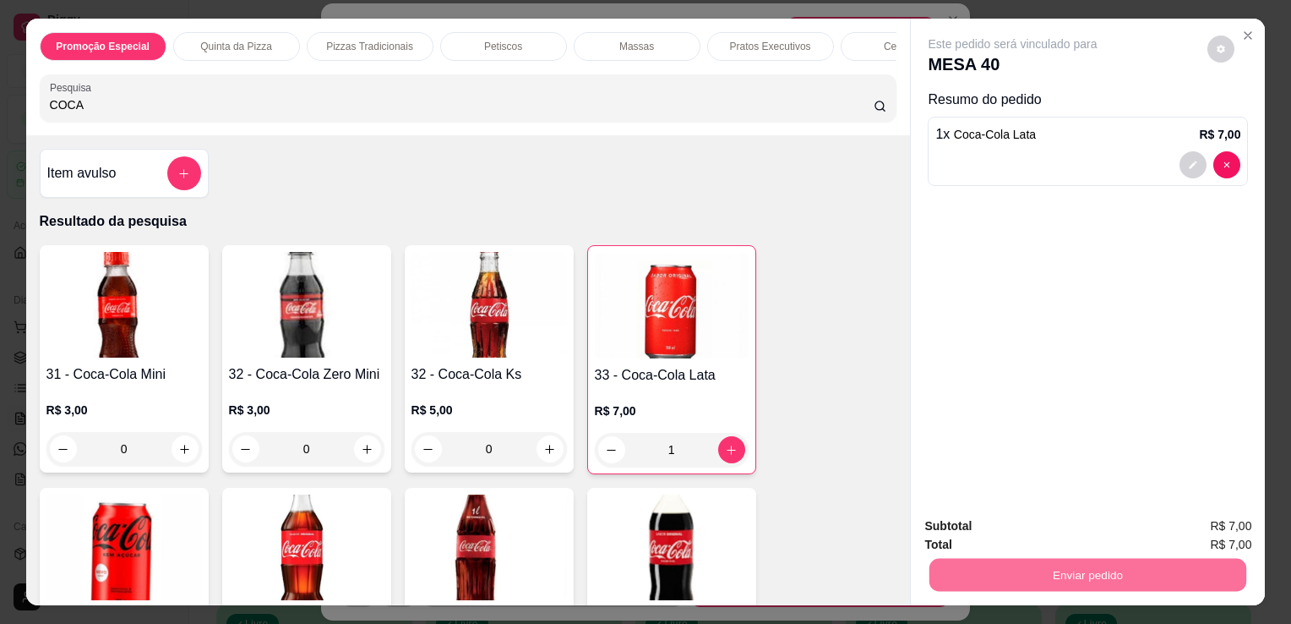
click at [1026, 528] on button "Não registrar e enviar pedido" at bounding box center [1032, 526] width 171 height 31
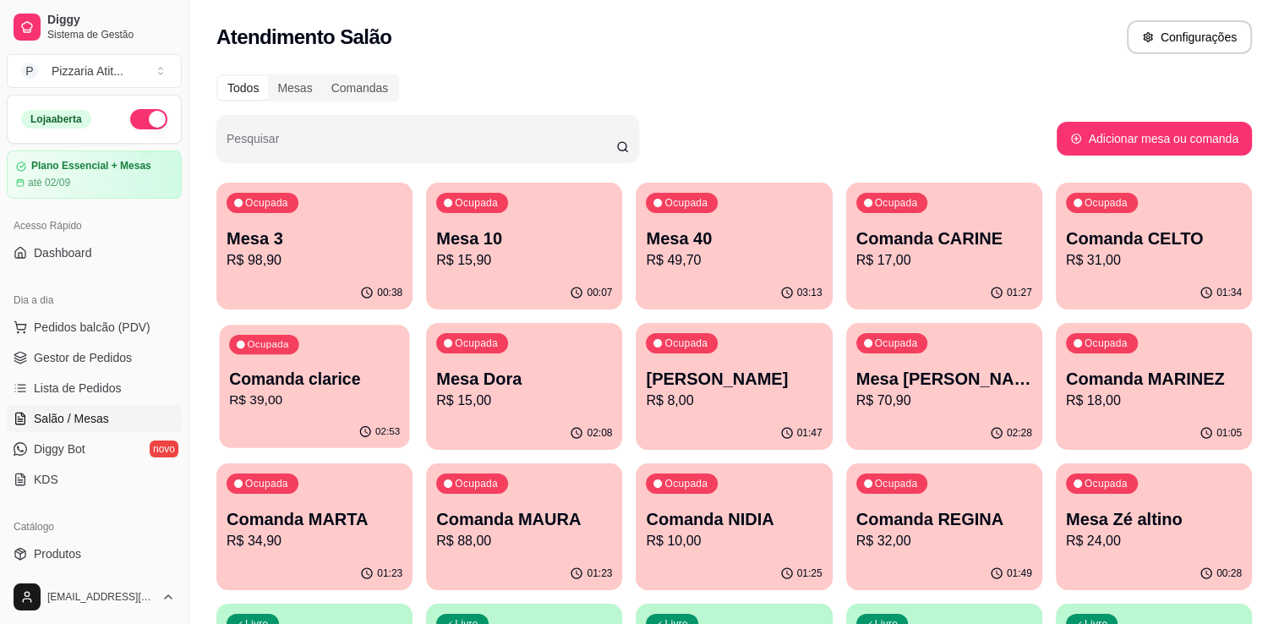
click at [327, 374] on p "Comanda clarice" at bounding box center [314, 379] width 171 height 23
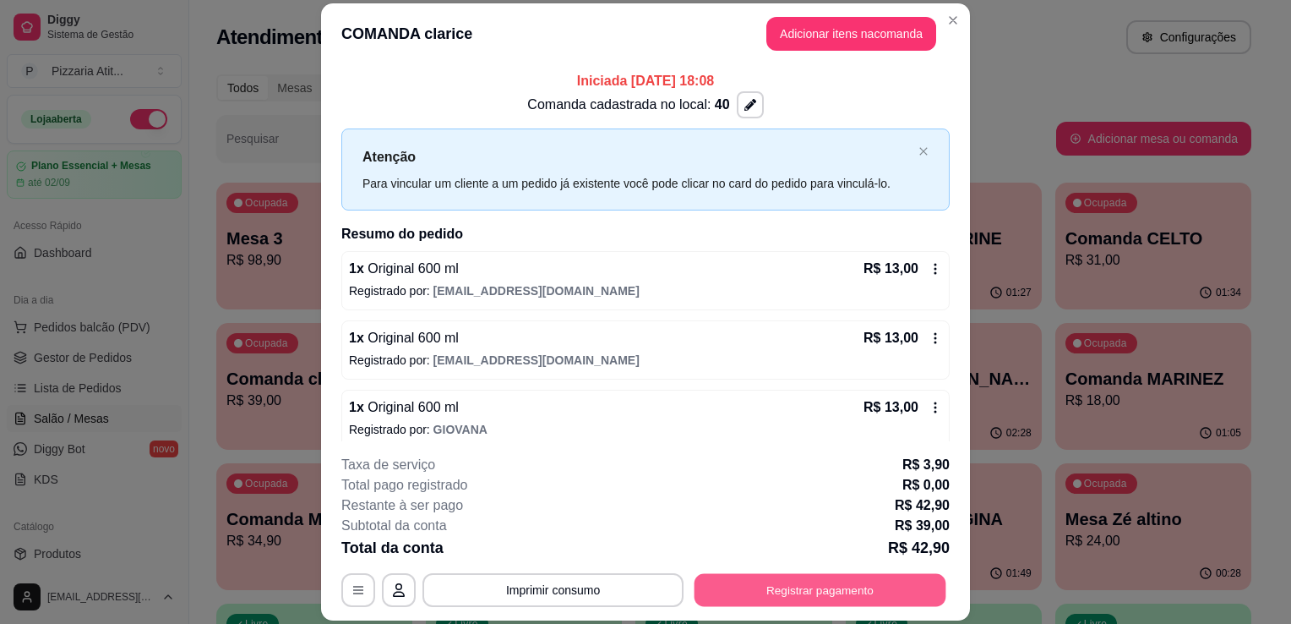
click at [811, 598] on button "Registrar pagamento" at bounding box center [821, 590] width 252 height 33
click at [811, 598] on button "Registrar pagamento" at bounding box center [820, 590] width 259 height 34
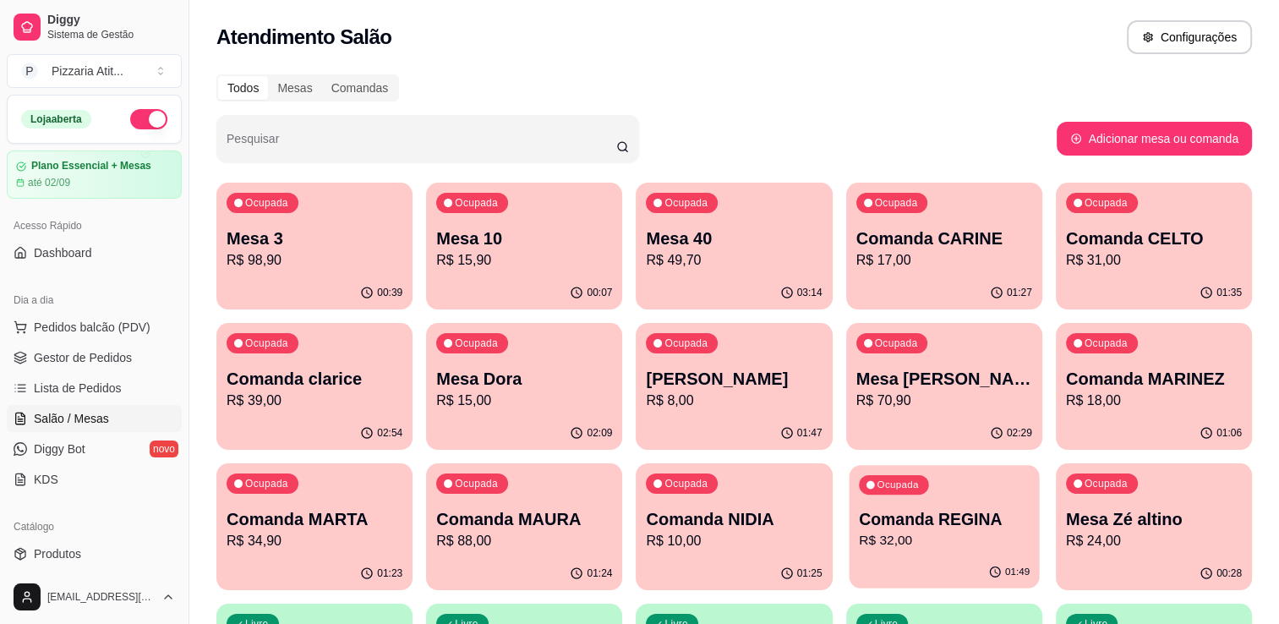
click at [951, 509] on p "Comanda REGINA" at bounding box center [944, 519] width 171 height 23
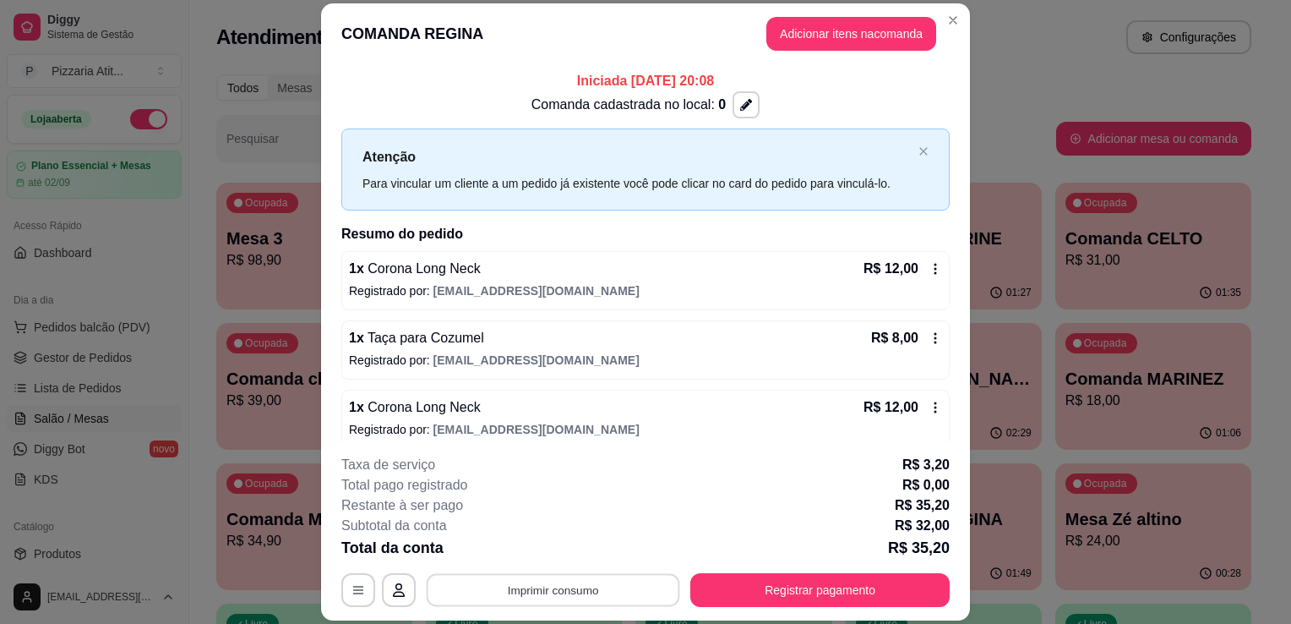
click at [532, 597] on button "Imprimir consumo" at bounding box center [554, 590] width 254 height 33
click at [549, 553] on button "IMPRESSORA" at bounding box center [552, 551] width 118 height 26
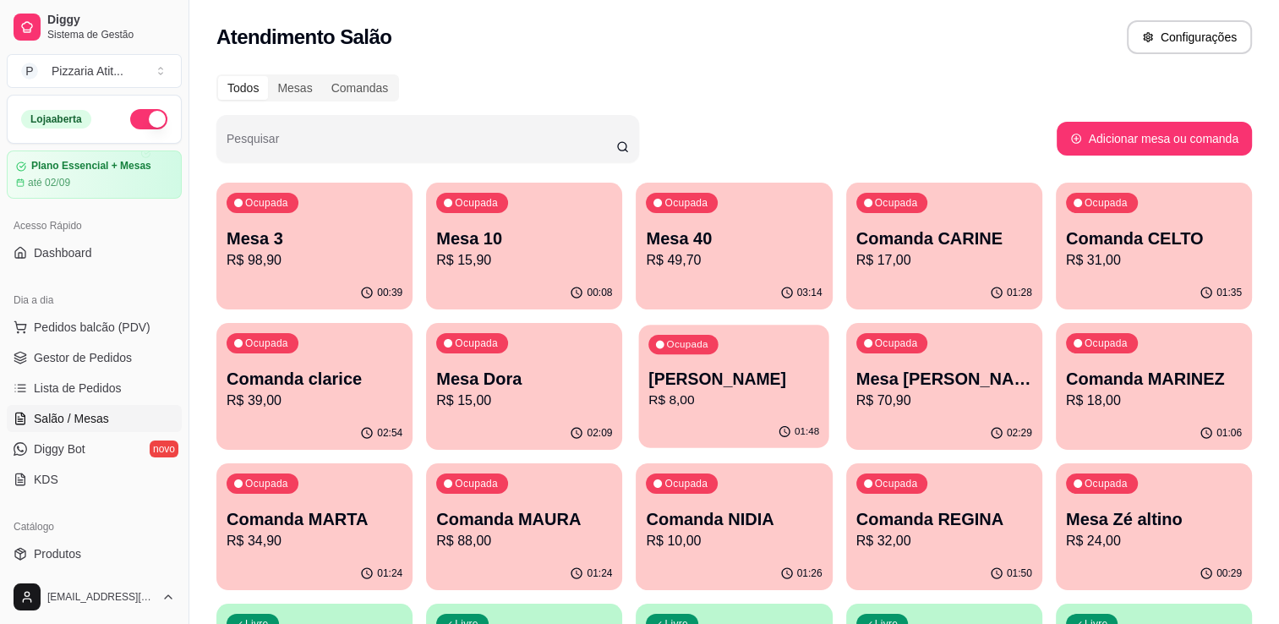
click at [733, 402] on p "R$ 8,00" at bounding box center [734, 399] width 171 height 19
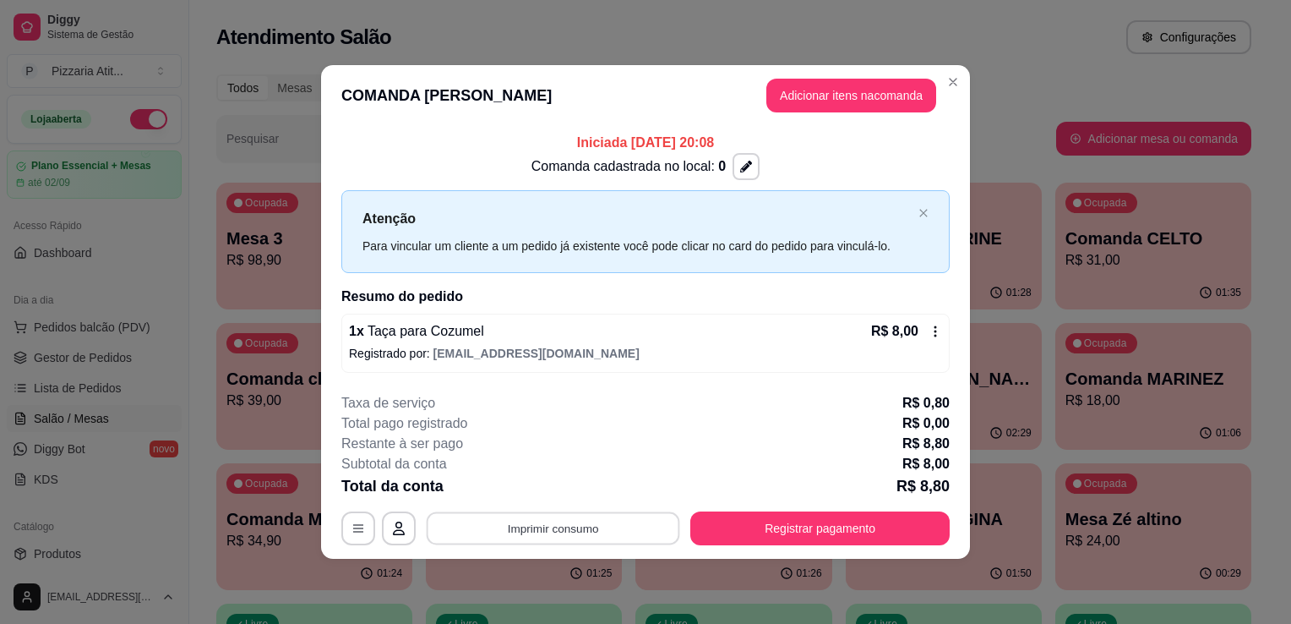
click at [615, 531] on button "Imprimir consumo" at bounding box center [554, 527] width 254 height 33
click at [551, 495] on button "IMPRESSORA" at bounding box center [559, 488] width 118 height 26
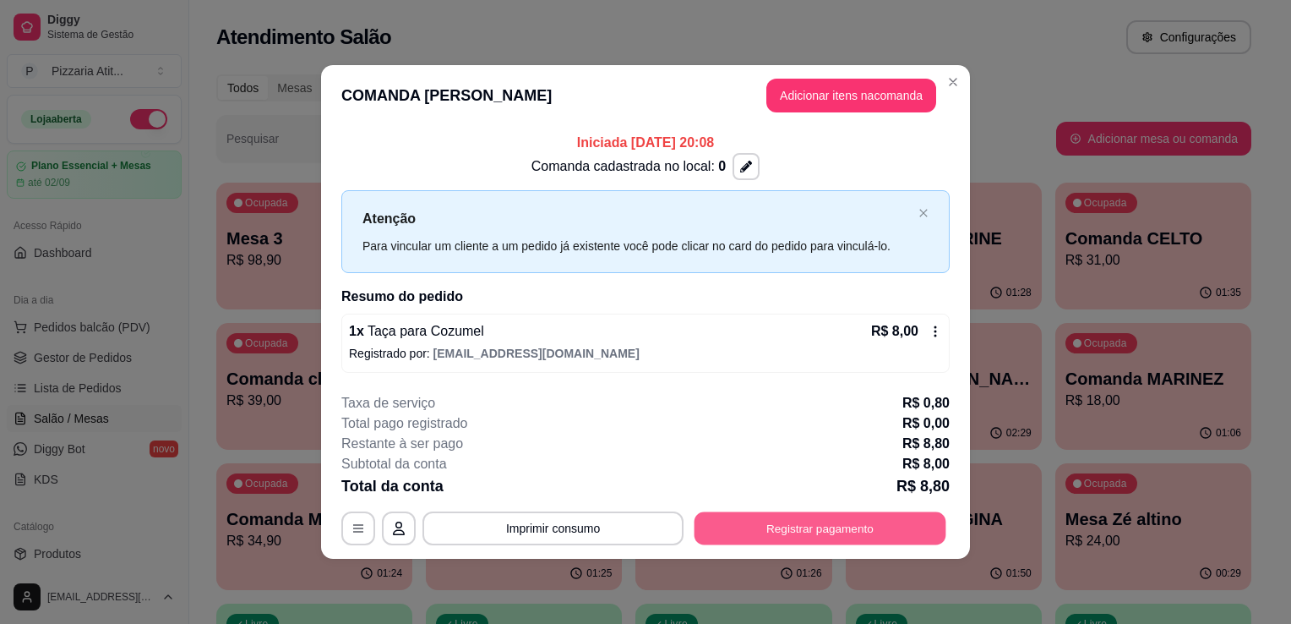
click at [761, 532] on button "Registrar pagamento" at bounding box center [821, 527] width 252 height 33
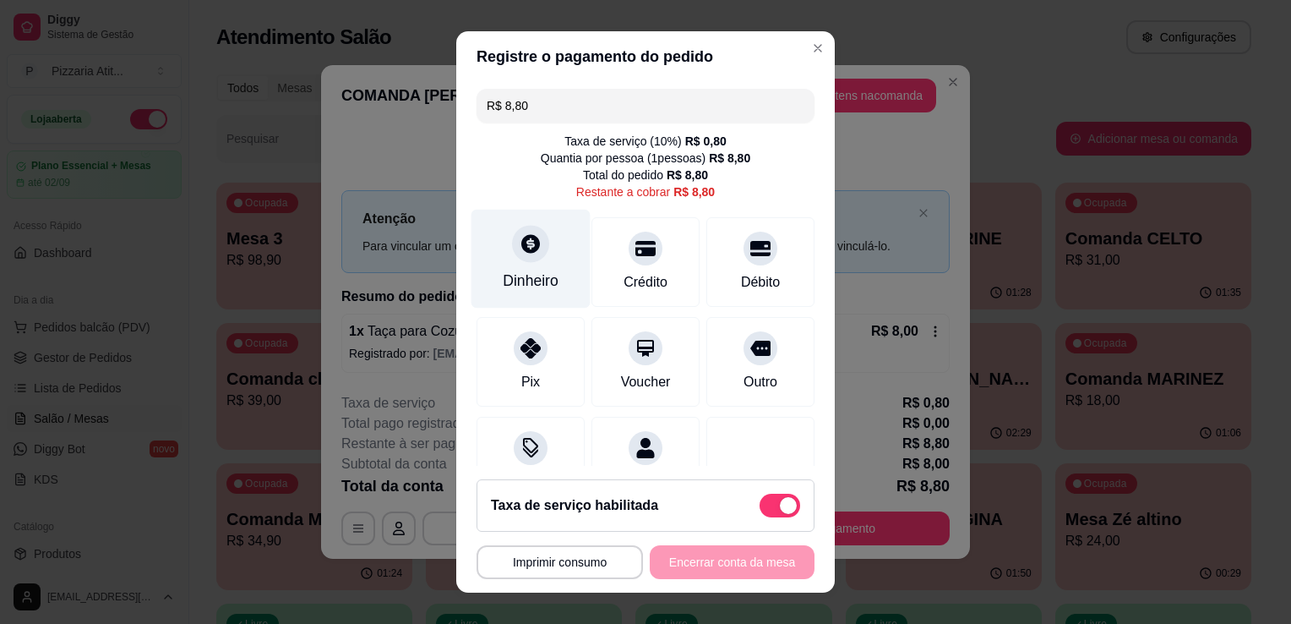
click at [525, 296] on div "Dinheiro" at bounding box center [531, 259] width 119 height 99
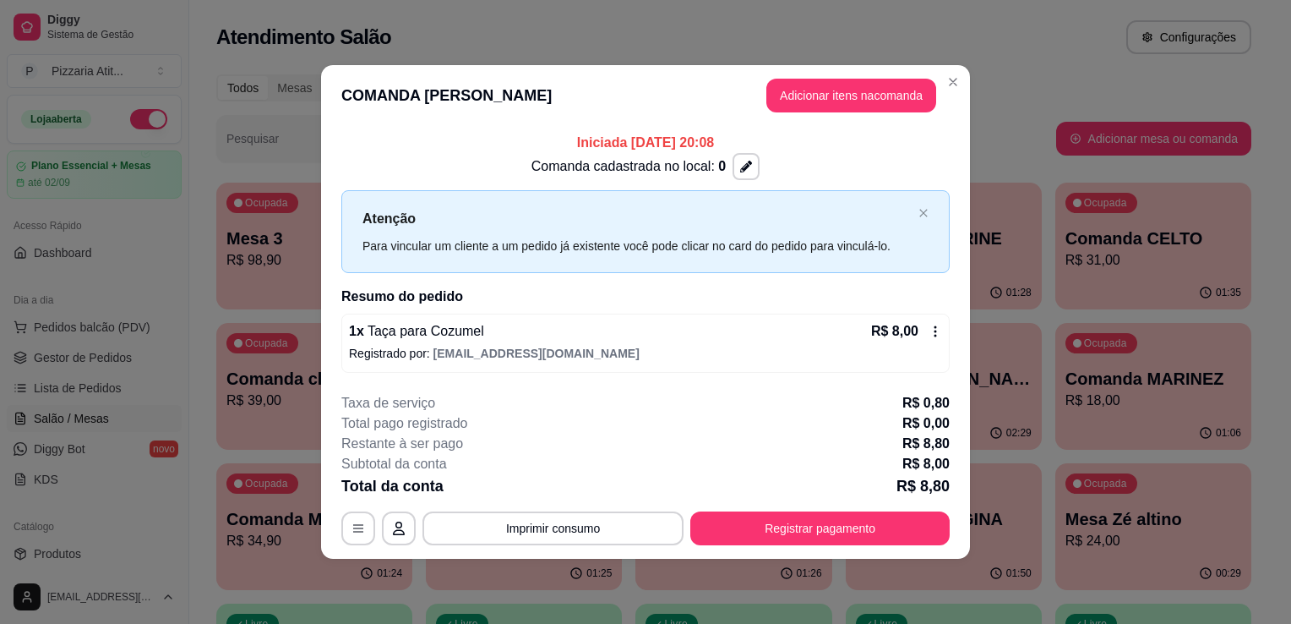
click at [663, 357] on p "Registrado por: dedecostaduarte@gmail.com" at bounding box center [645, 353] width 593 height 17
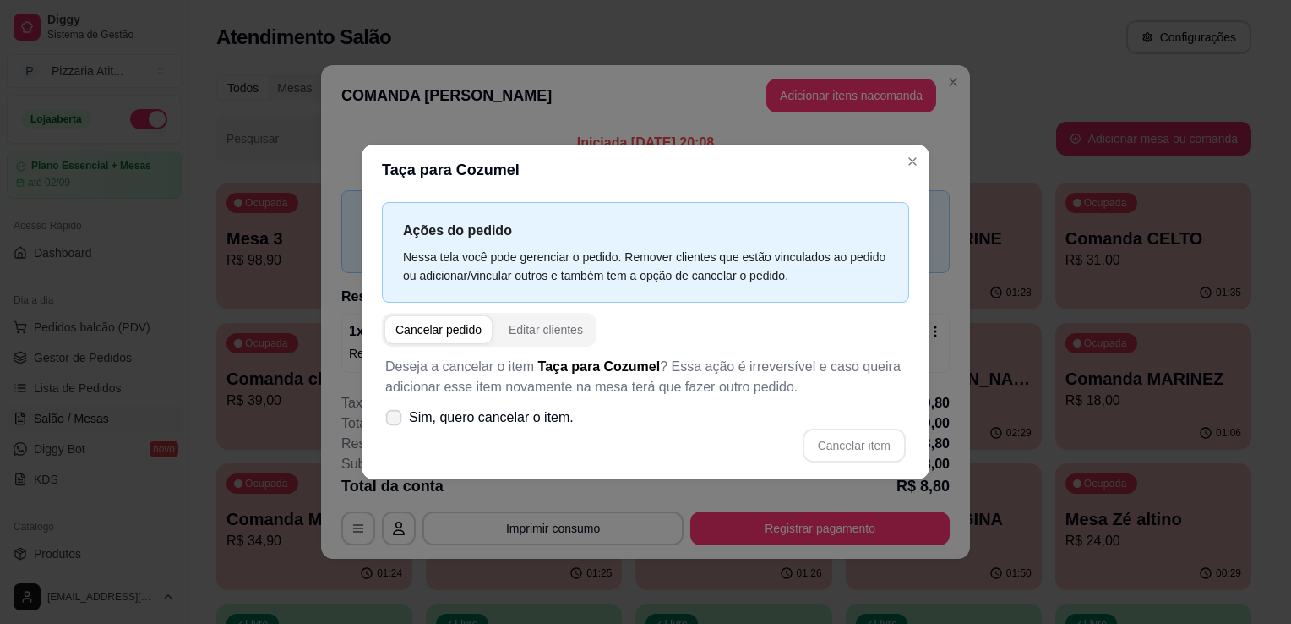
click at [396, 417] on icon at bounding box center [393, 416] width 13 height 9
click at [396, 421] on input "Sim, quero cancelar o item." at bounding box center [390, 426] width 11 height 11
checkbox input "true"
click at [859, 445] on button "Cancelar item" at bounding box center [854, 445] width 101 height 33
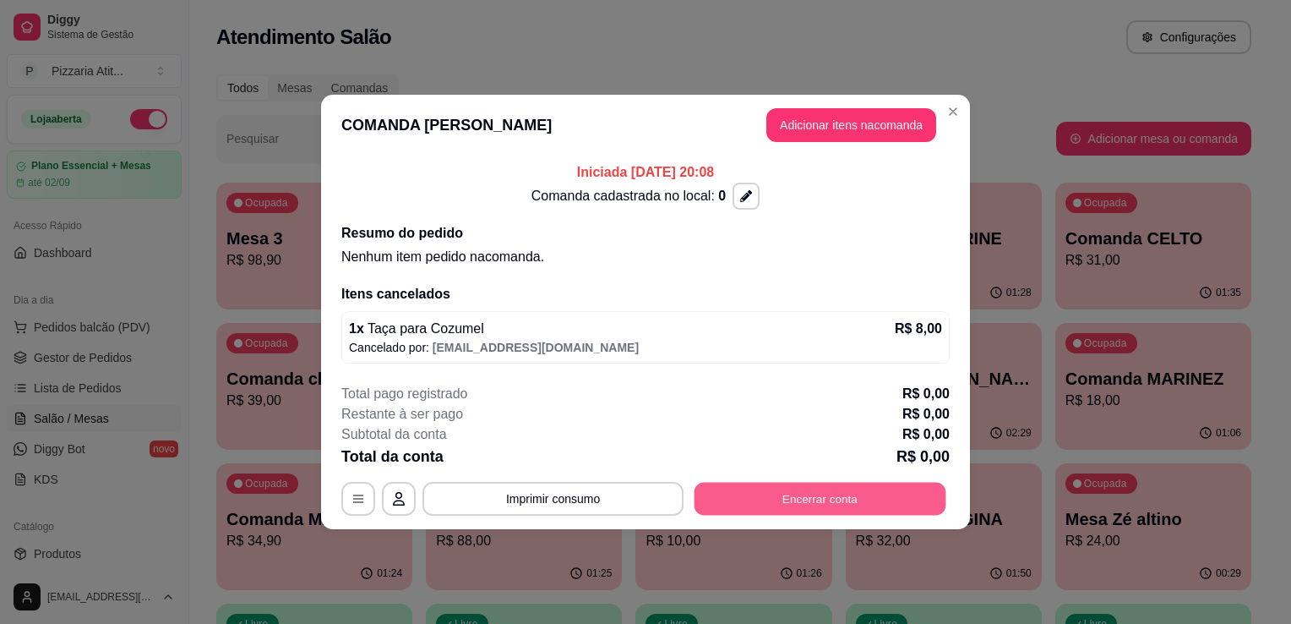
click at [778, 499] on button "Encerrar conta" at bounding box center [821, 499] width 252 height 33
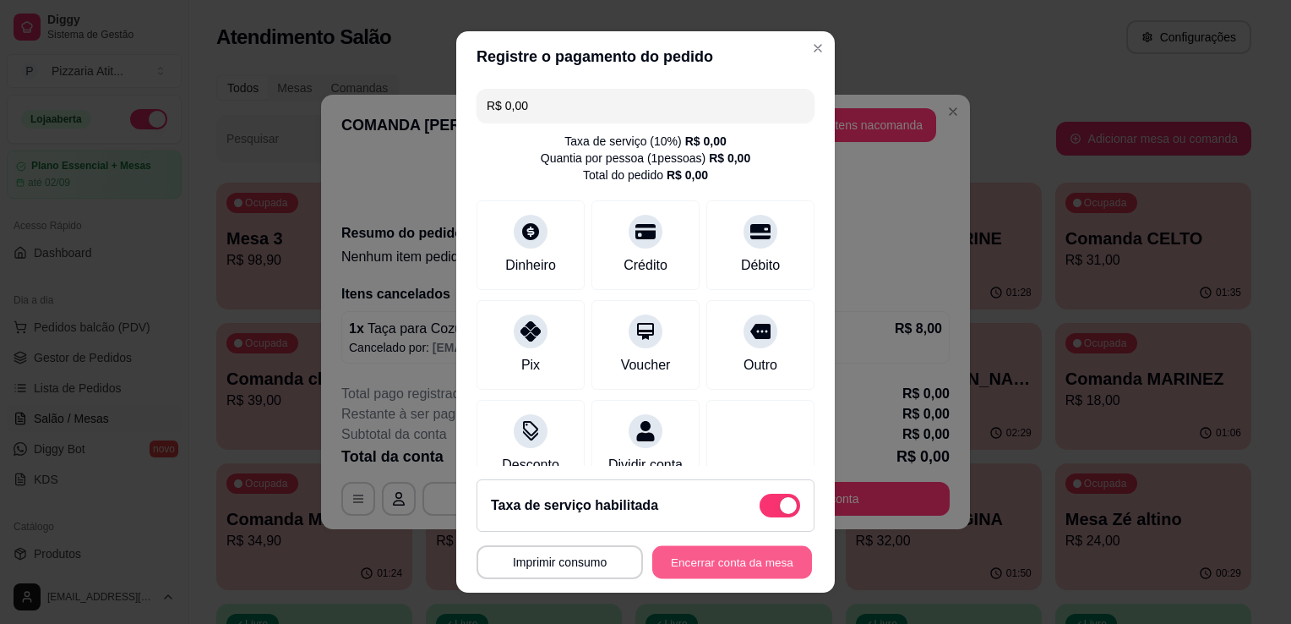
click at [705, 559] on button "Encerrar conta da mesa" at bounding box center [733, 562] width 160 height 33
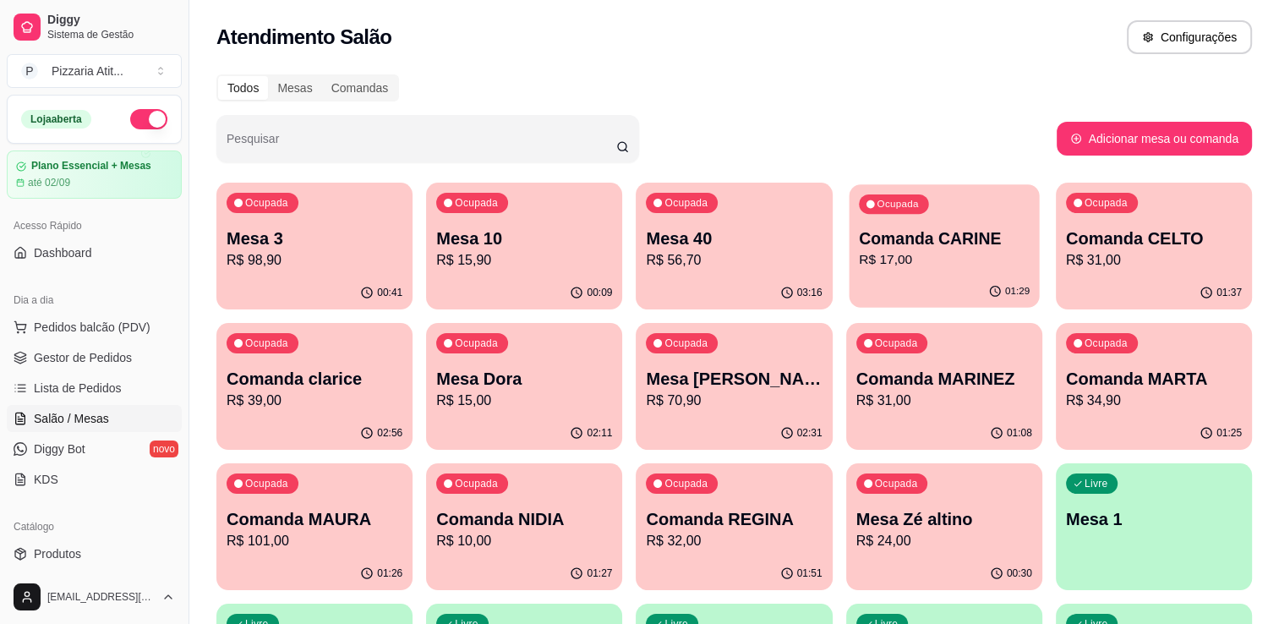
click at [890, 259] on p "R$ 17,00" at bounding box center [944, 259] width 171 height 19
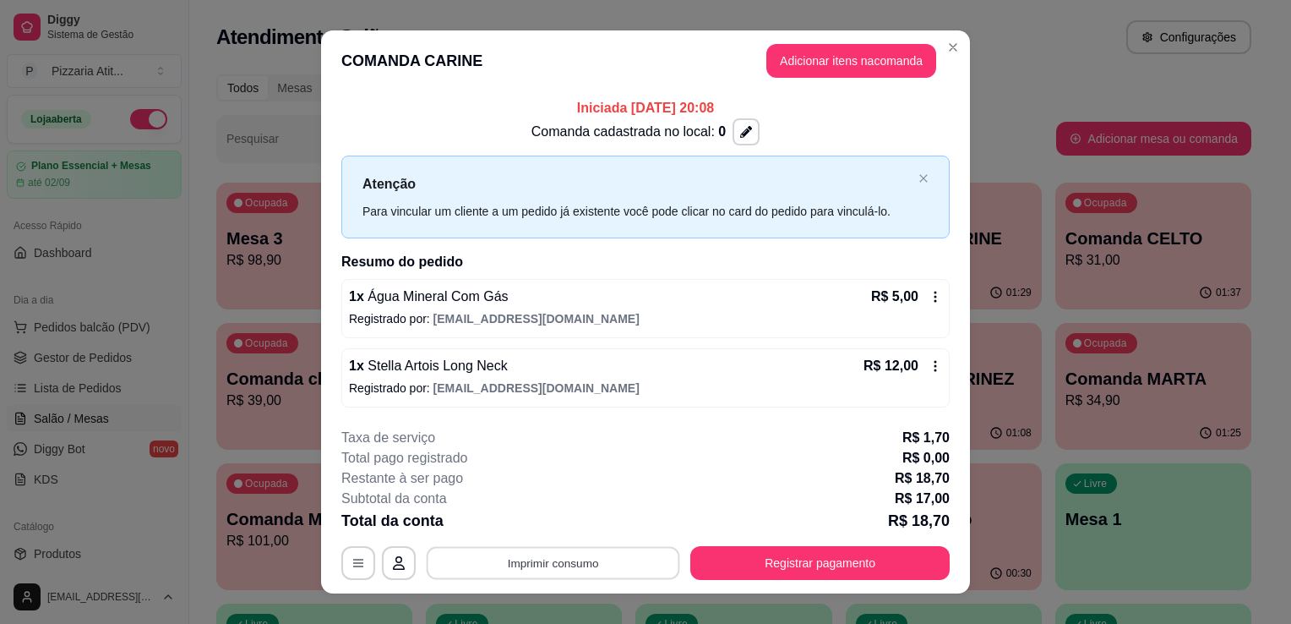
click at [635, 560] on button "Imprimir consumo" at bounding box center [554, 562] width 254 height 33
click at [570, 523] on button "IMPRESSORA" at bounding box center [552, 523] width 118 height 26
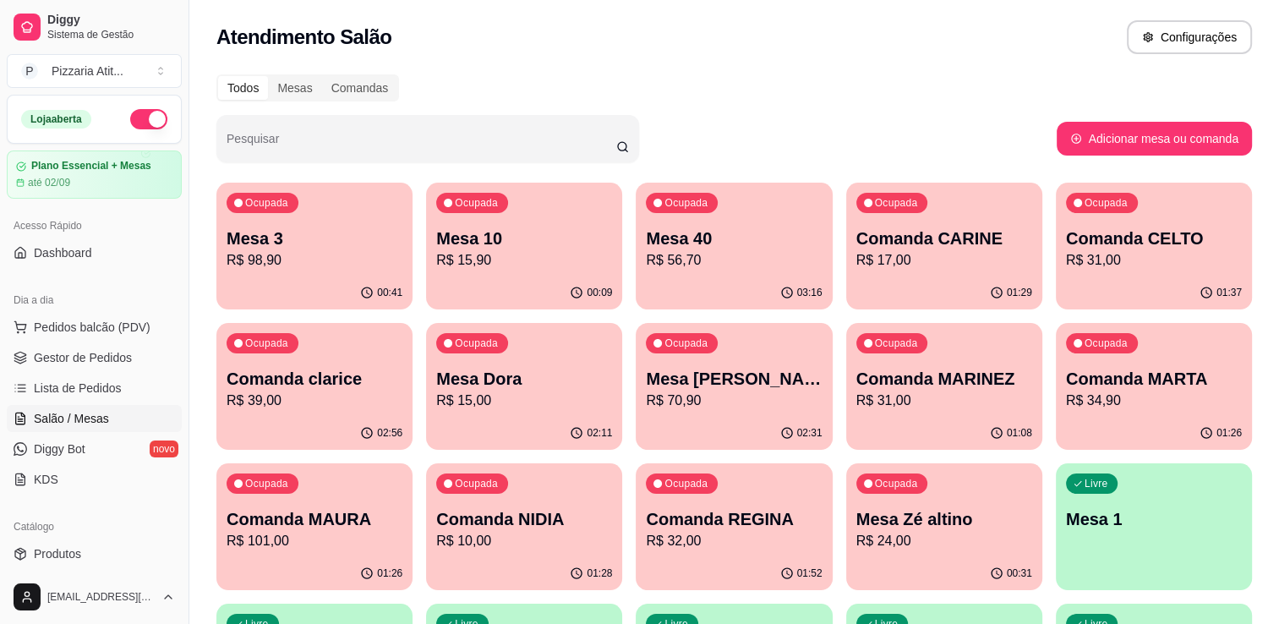
click at [728, 516] on p "Comanda REGINA" at bounding box center [734, 519] width 176 height 24
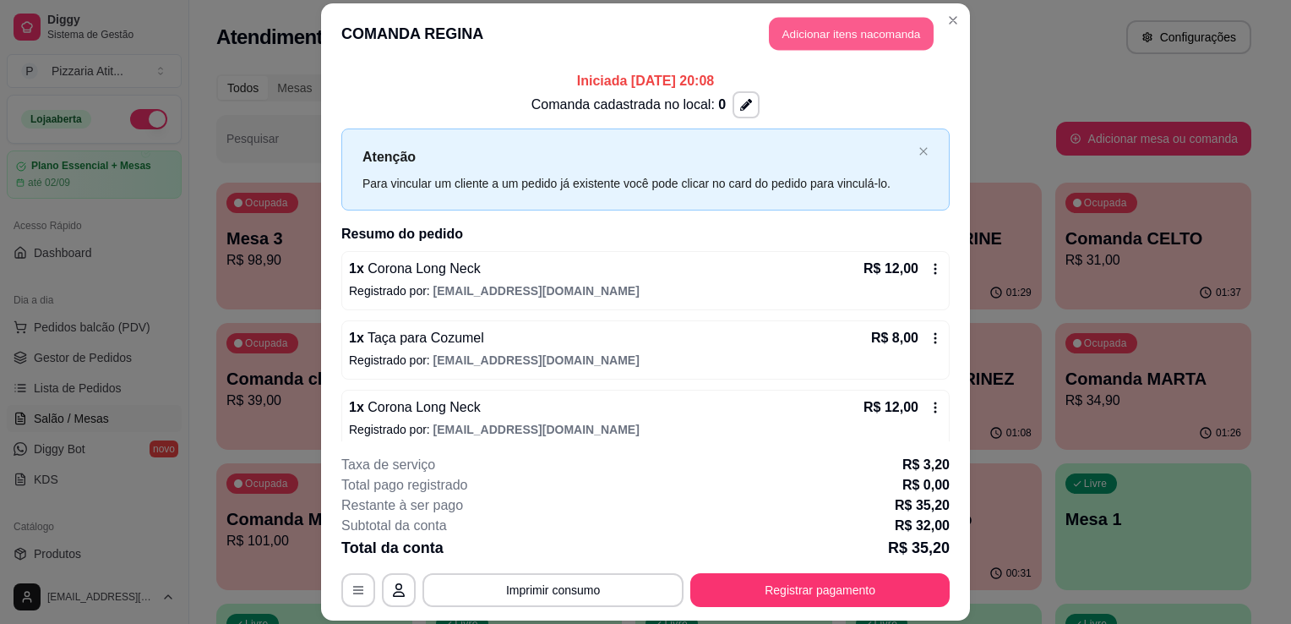
click at [816, 38] on button "Adicionar itens na comanda" at bounding box center [851, 33] width 165 height 33
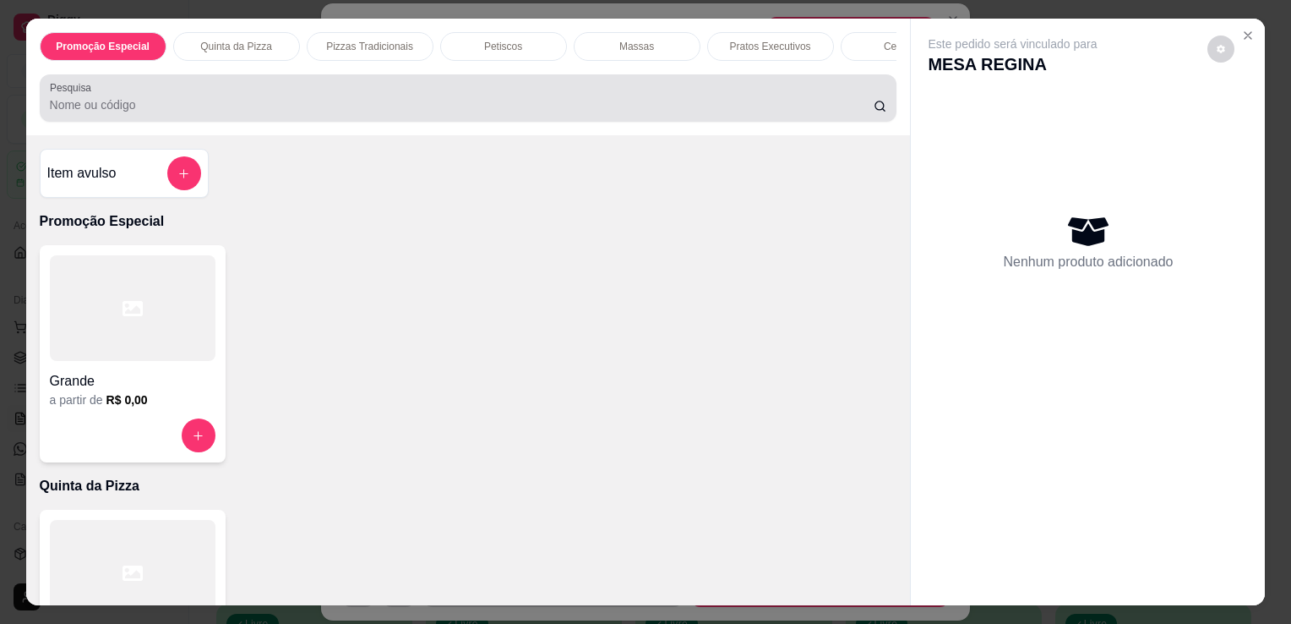
click at [669, 115] on div at bounding box center [469, 98] width 838 height 34
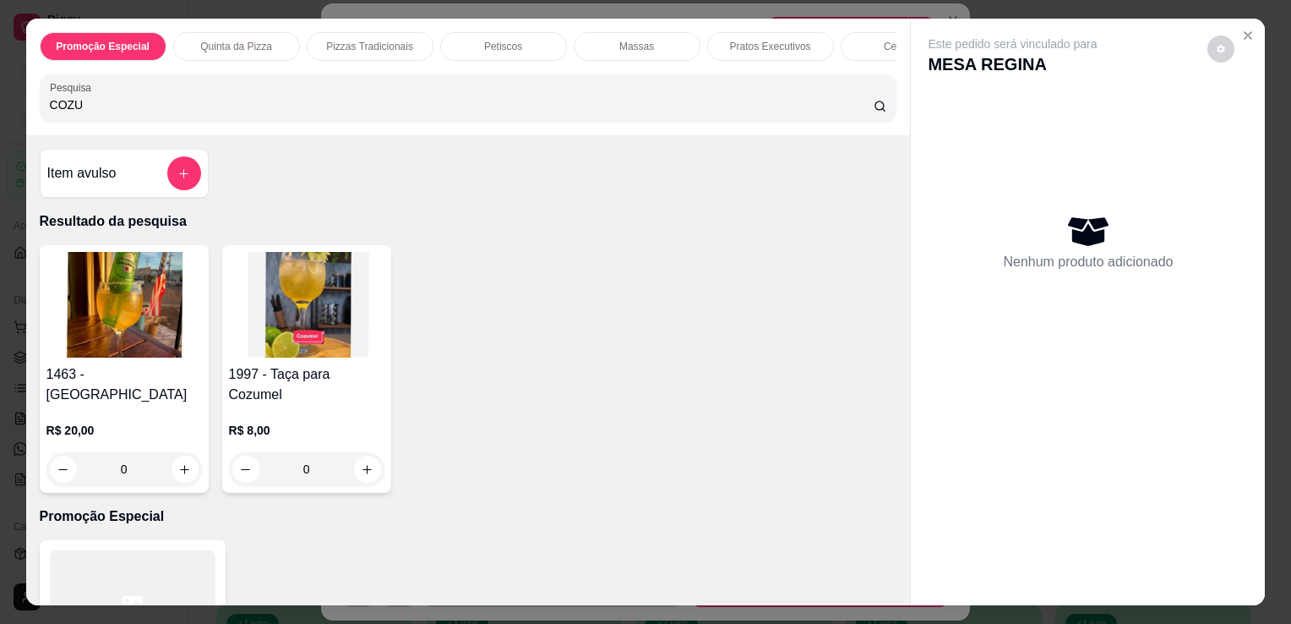
type input "COZU"
click at [303, 348] on img at bounding box center [307, 305] width 156 height 106
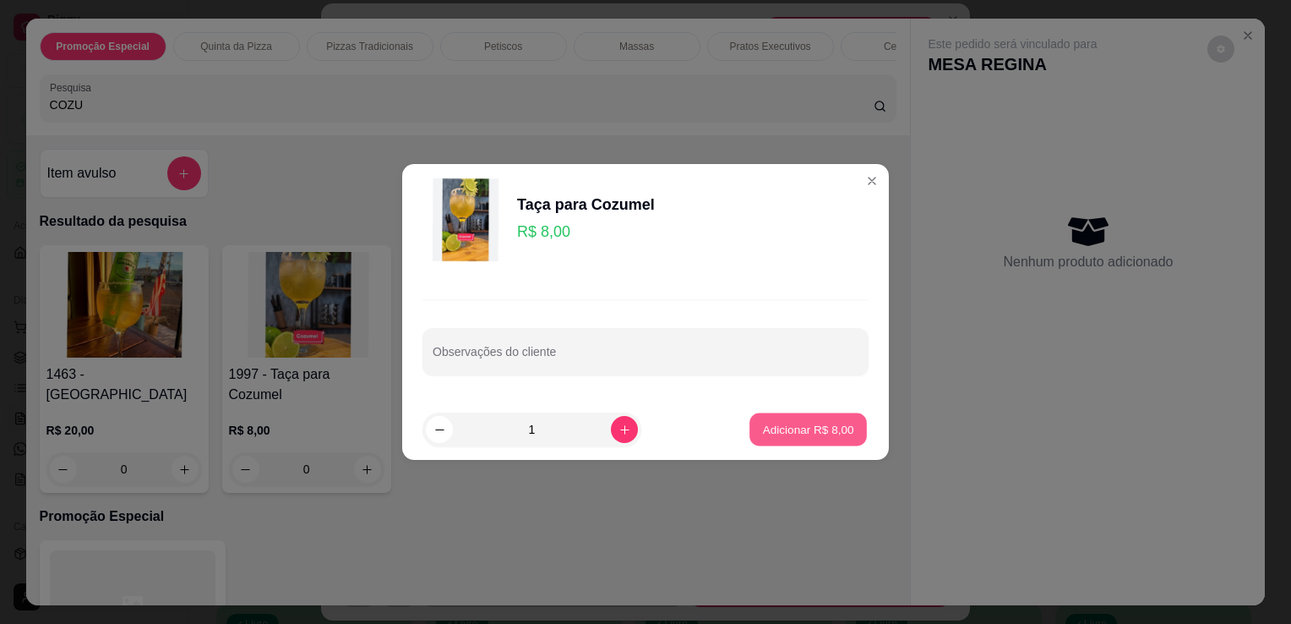
click at [798, 429] on p "Adicionar R$ 8,00" at bounding box center [807, 429] width 91 height 16
type input "1"
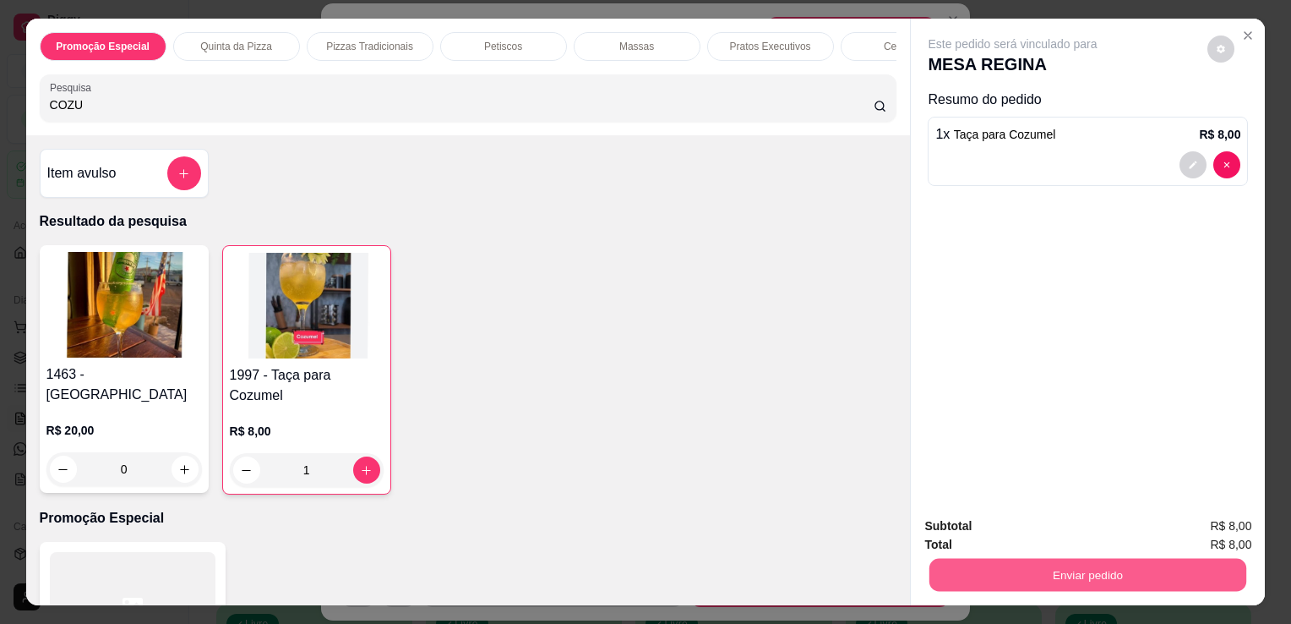
click at [952, 573] on button "Enviar pedido" at bounding box center [1088, 574] width 317 height 33
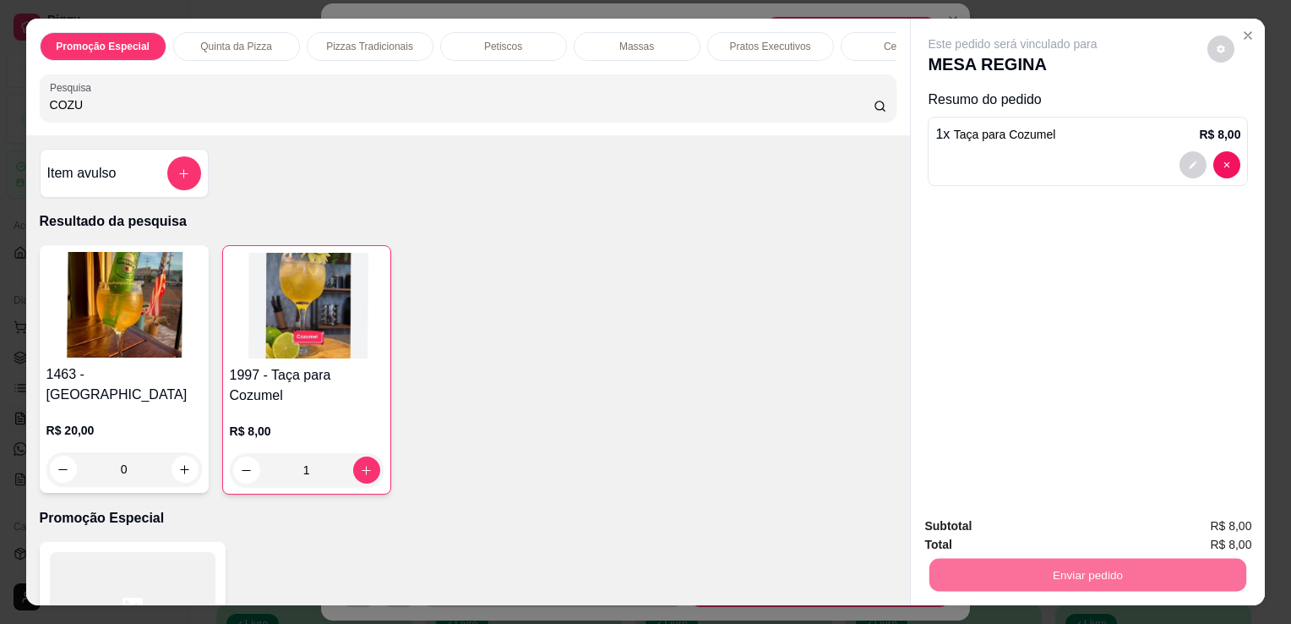
click at [1007, 516] on button "Não registrar e enviar pedido" at bounding box center [1032, 526] width 171 height 31
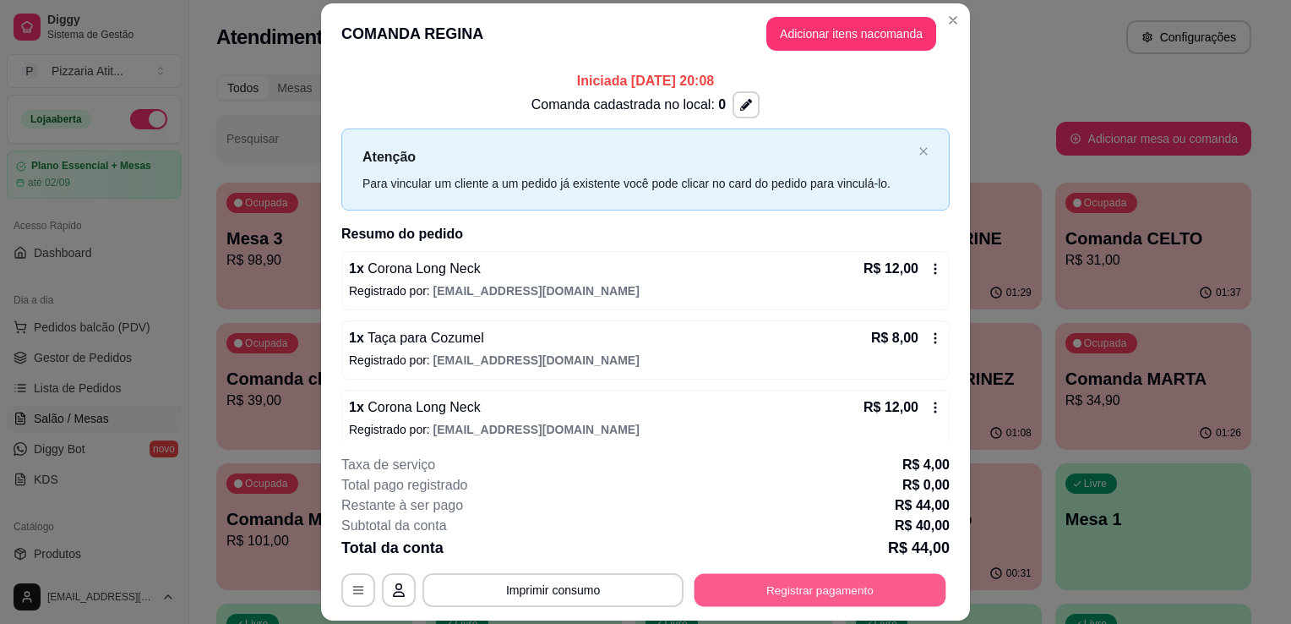
click at [713, 589] on button "Registrar pagamento" at bounding box center [821, 590] width 252 height 33
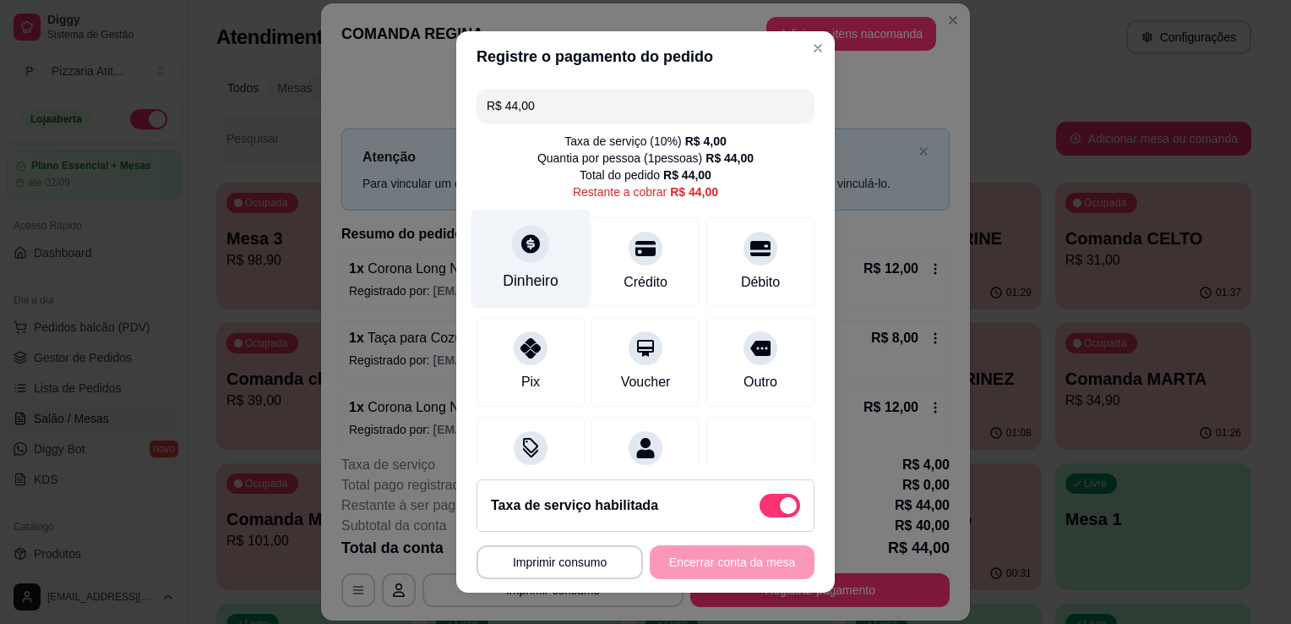
click at [538, 283] on div "Dinheiro" at bounding box center [531, 281] width 56 height 22
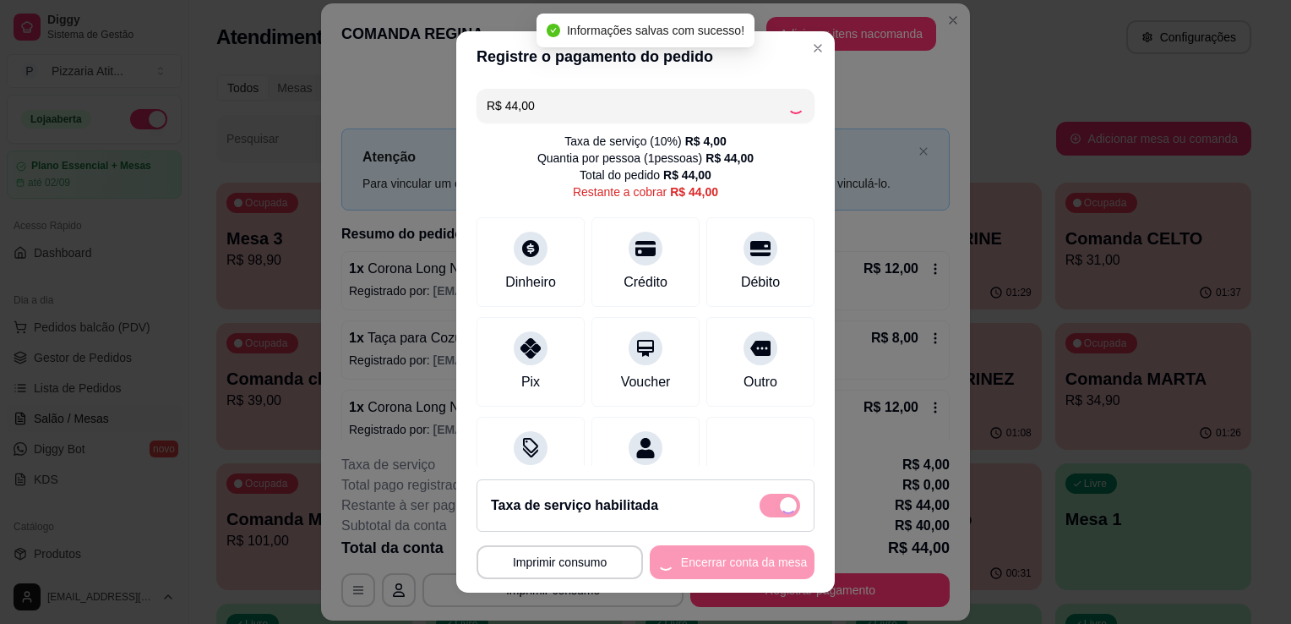
type input "R$ 0,00"
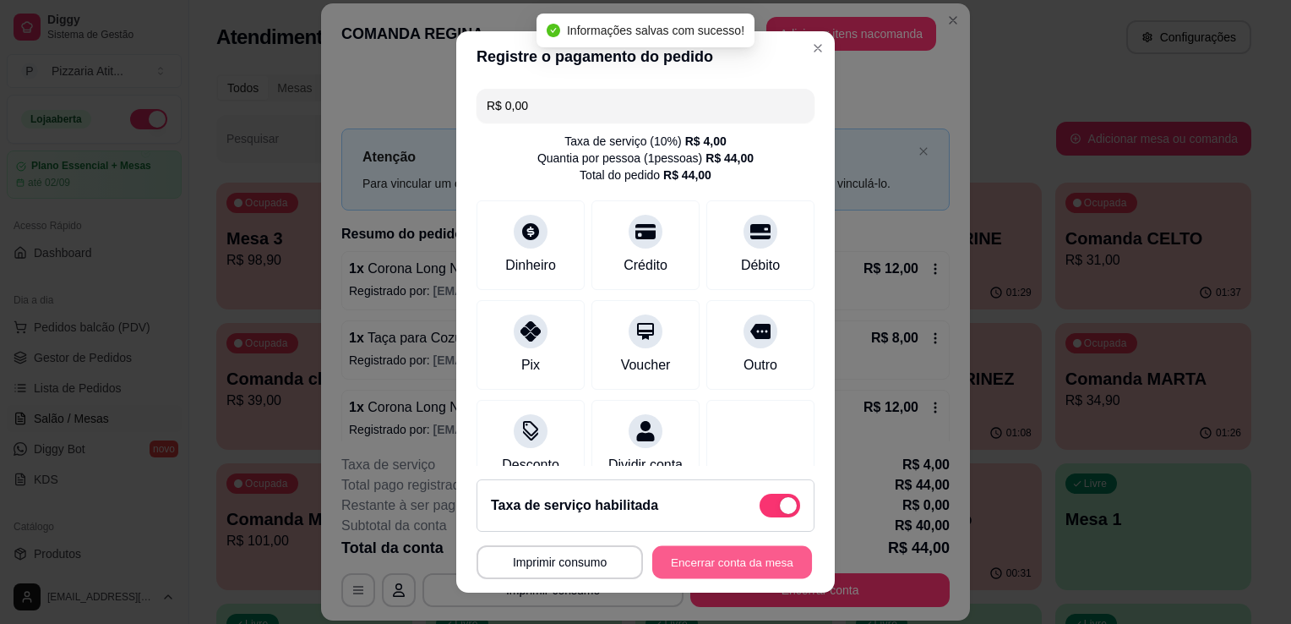
click at [732, 567] on button "Encerrar conta da mesa" at bounding box center [733, 562] width 160 height 33
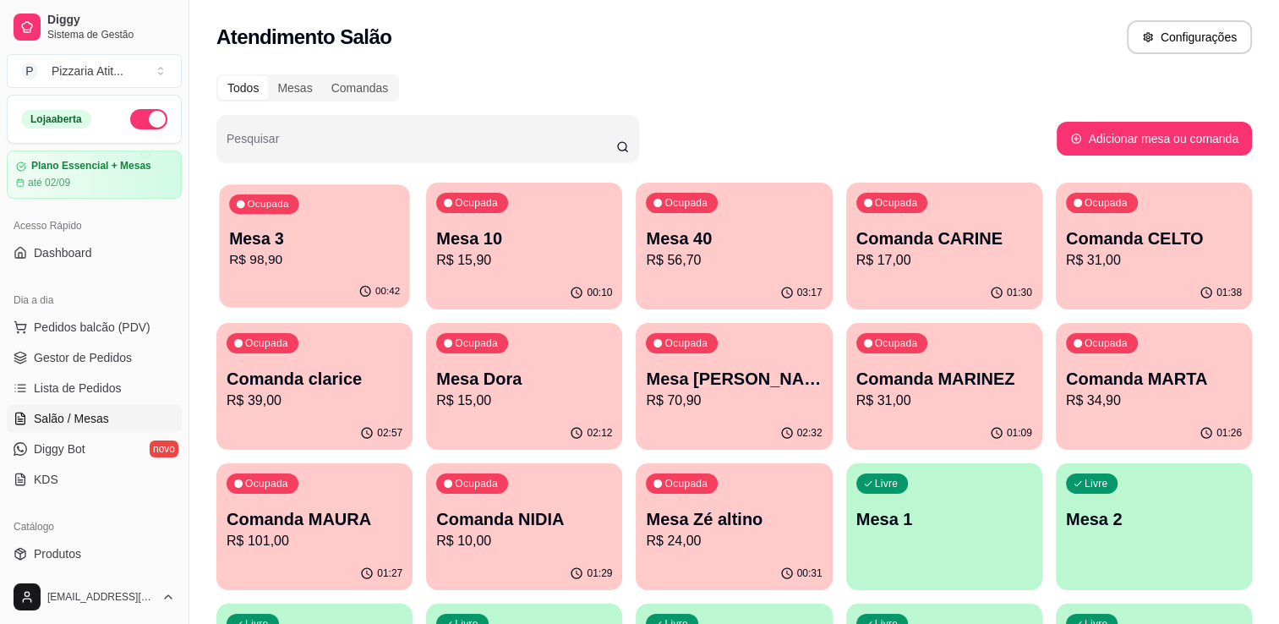
click at [311, 236] on p "Mesa 3" at bounding box center [314, 238] width 171 height 23
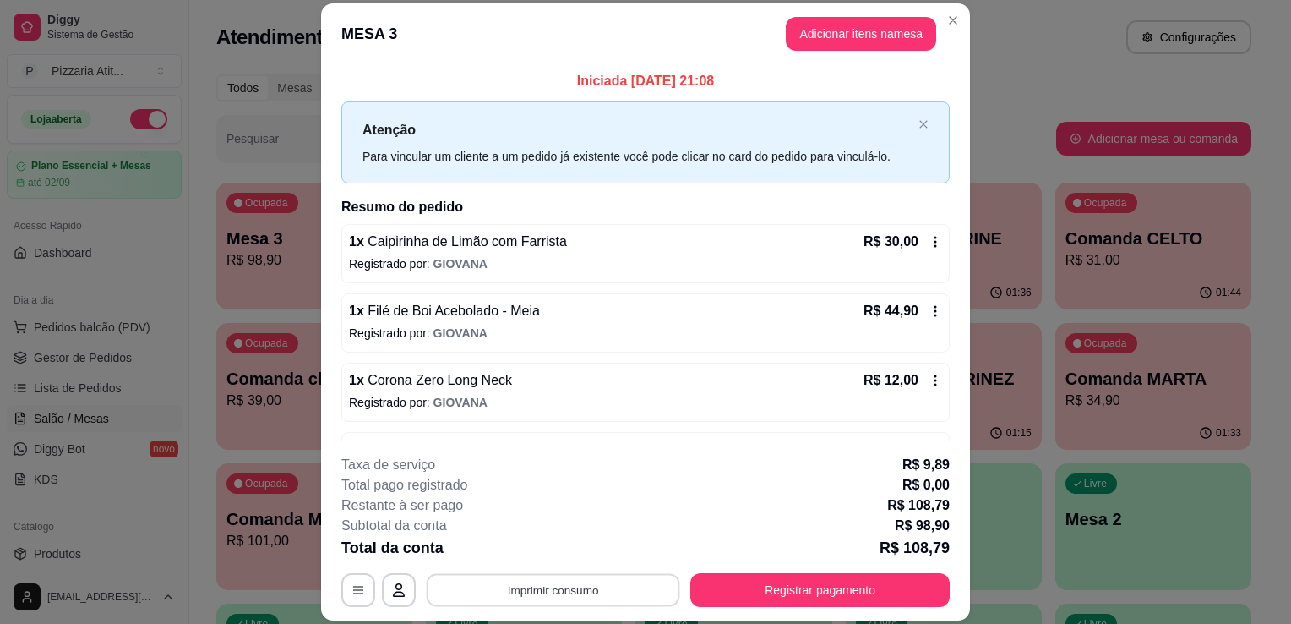
click at [519, 598] on button "Imprimir consumo" at bounding box center [554, 590] width 254 height 33
click at [518, 554] on button "IMPRESSORA" at bounding box center [552, 551] width 118 height 26
click at [771, 603] on button "Registrar pagamento" at bounding box center [821, 590] width 252 height 33
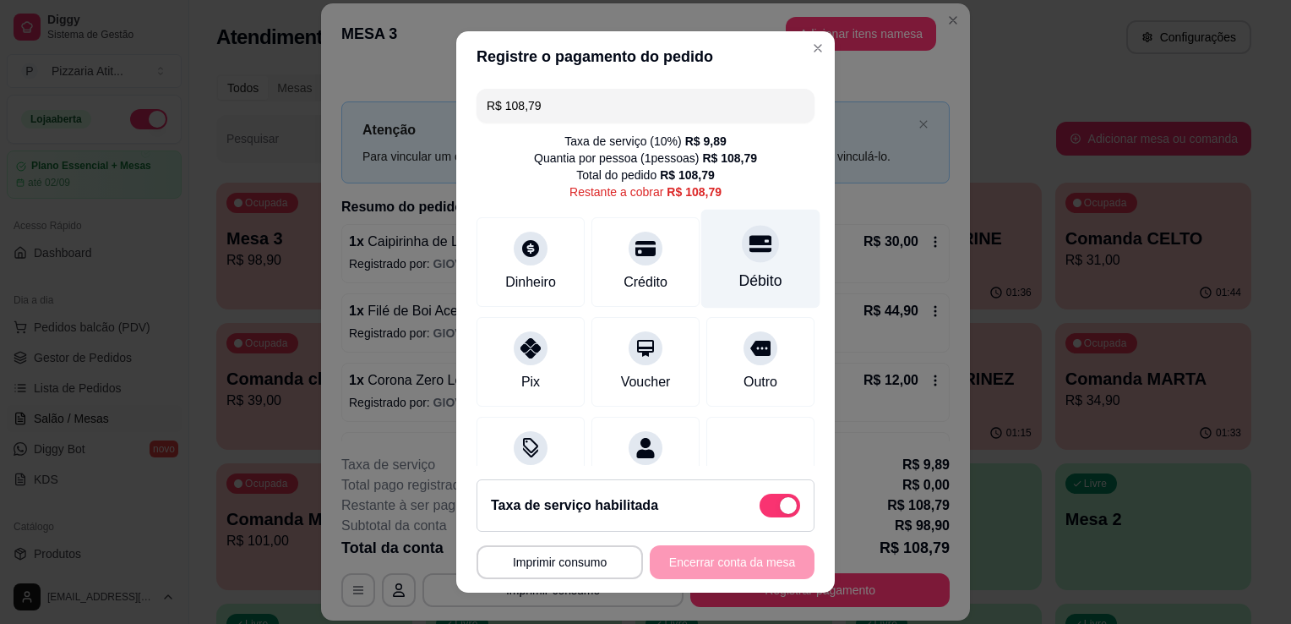
click at [740, 272] on div "Débito" at bounding box center [761, 281] width 43 height 22
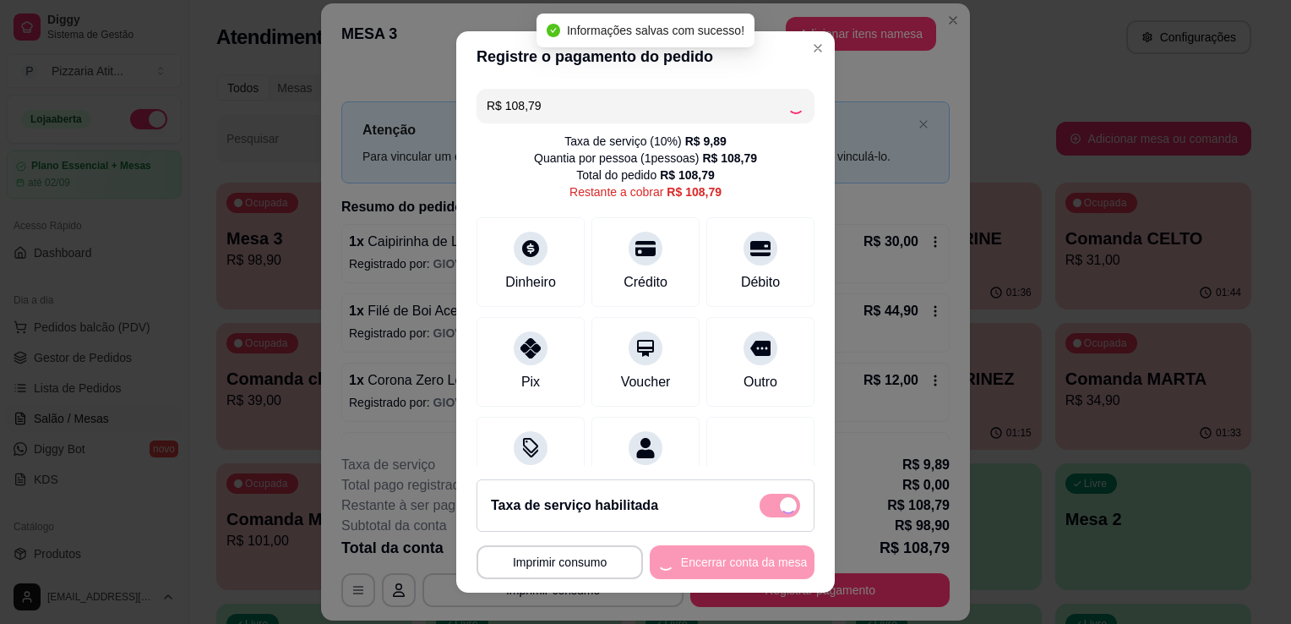
type input "R$ 0,00"
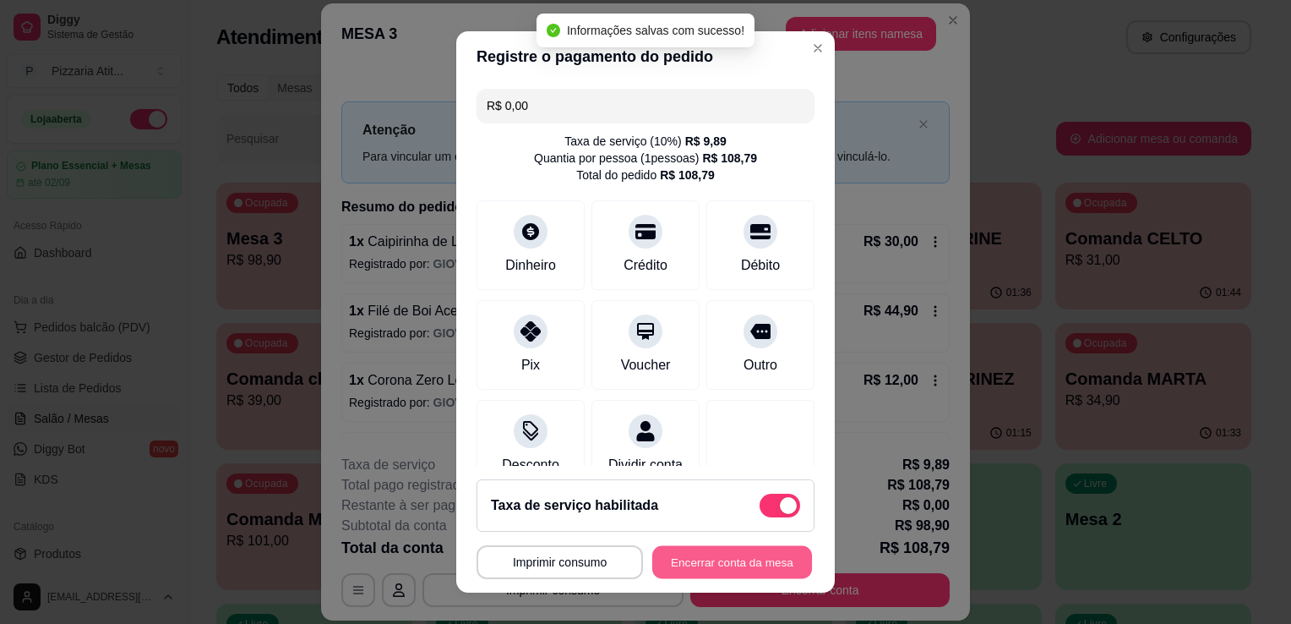
click at [744, 550] on button "Encerrar conta da mesa" at bounding box center [733, 562] width 160 height 33
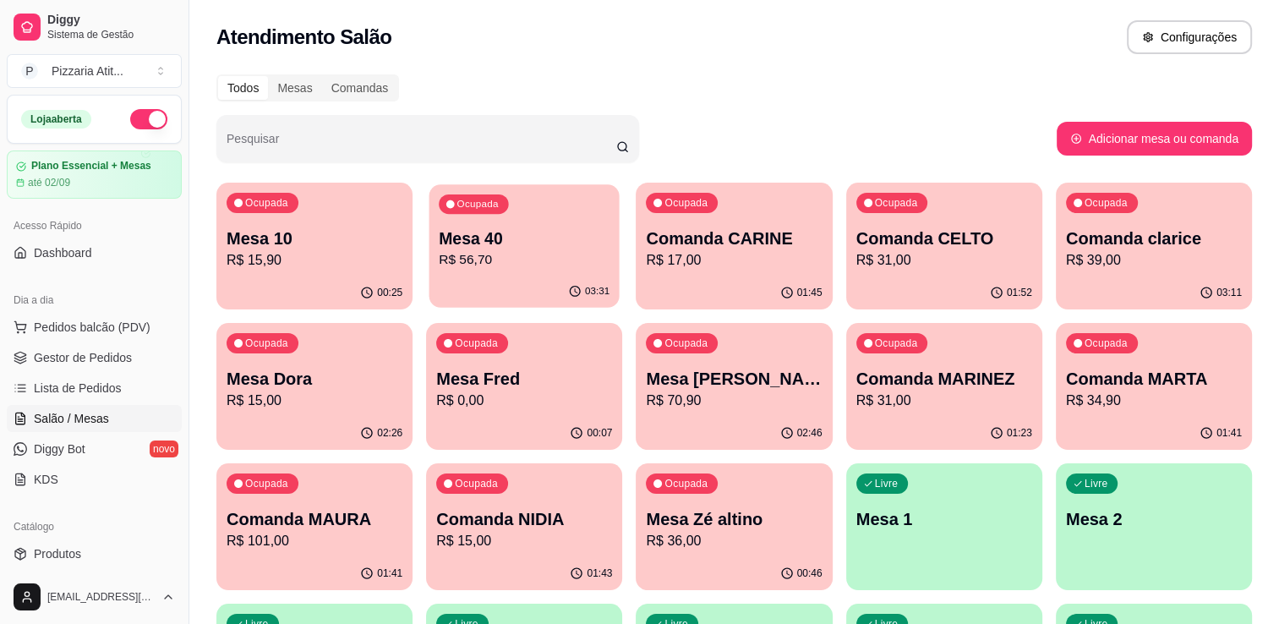
click at [454, 265] on p "R$ 56,70" at bounding box center [524, 259] width 171 height 19
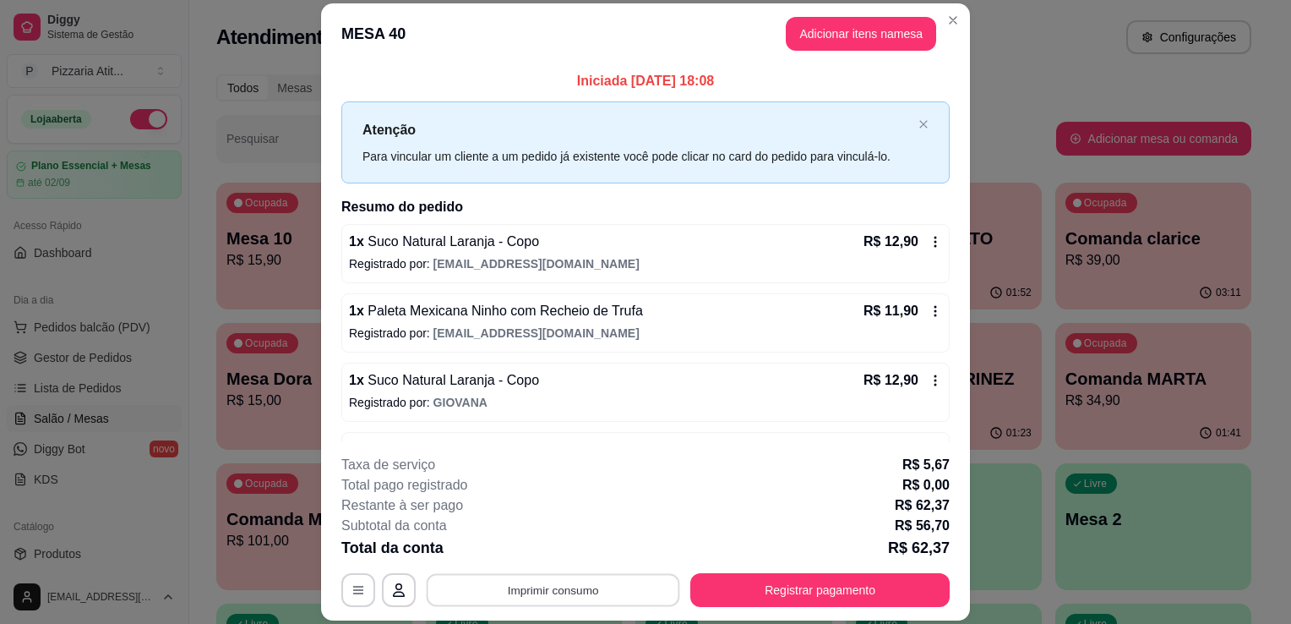
click at [622, 596] on button "Imprimir consumo" at bounding box center [554, 590] width 254 height 33
click at [547, 543] on button "IMPRESSORA" at bounding box center [552, 551] width 118 height 26
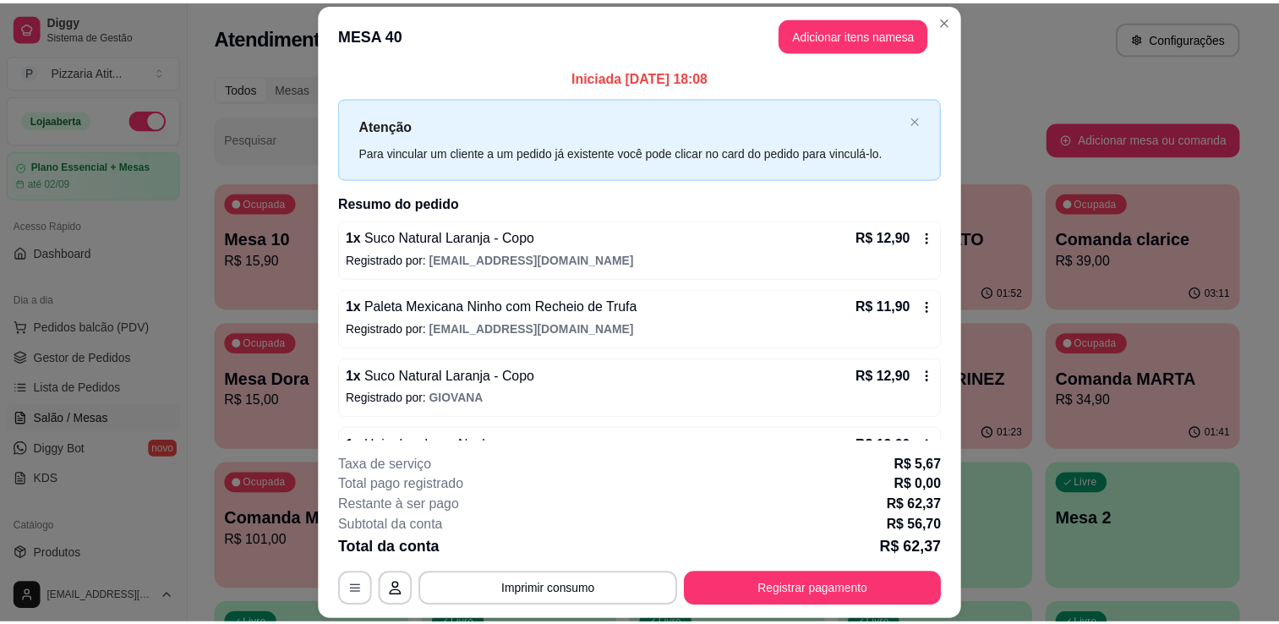
scroll to position [0, 0]
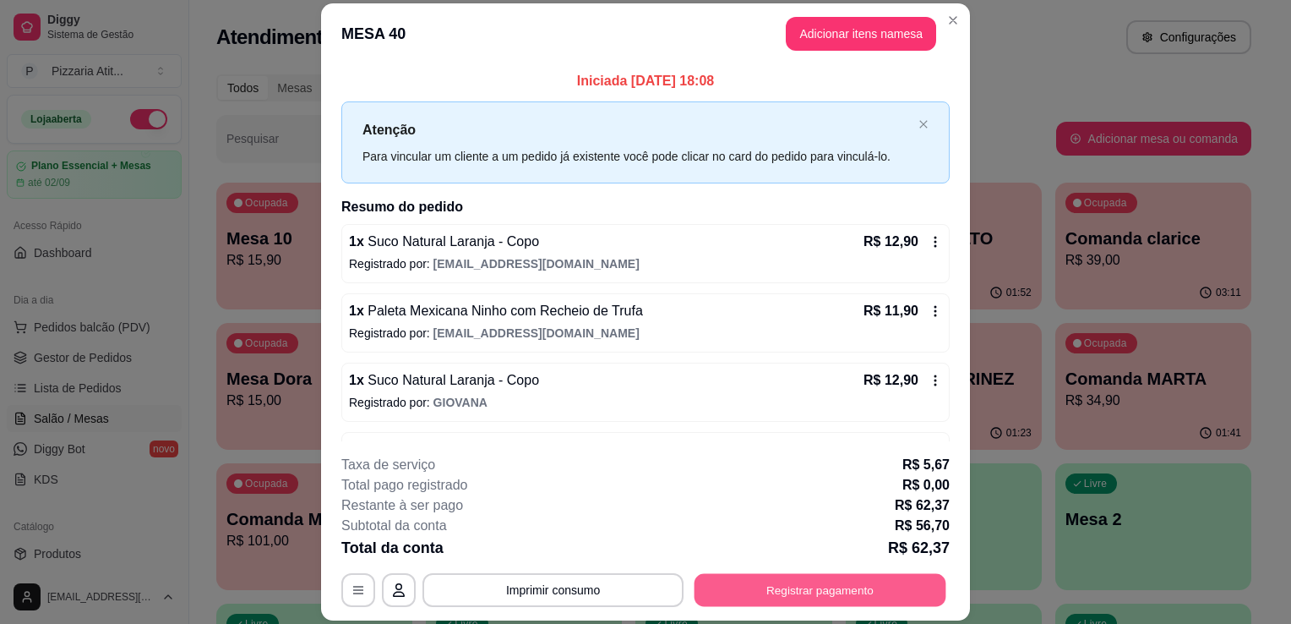
click at [832, 590] on button "Registrar pagamento" at bounding box center [821, 590] width 252 height 33
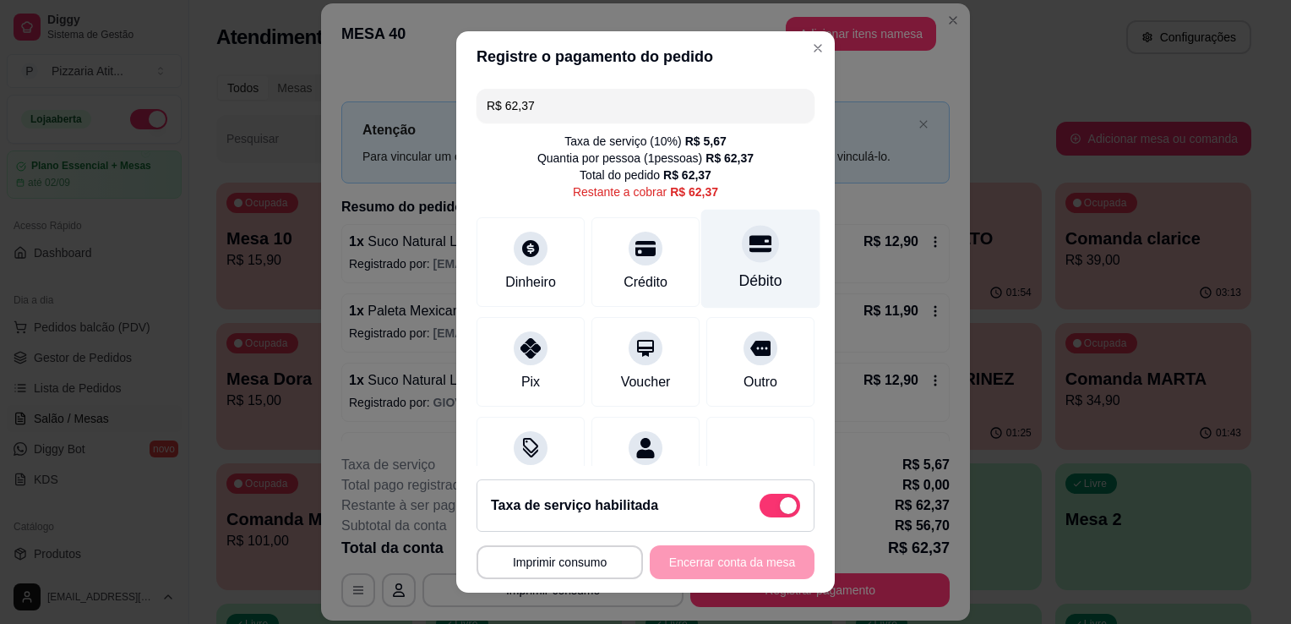
click at [738, 267] on div "Débito" at bounding box center [761, 259] width 119 height 99
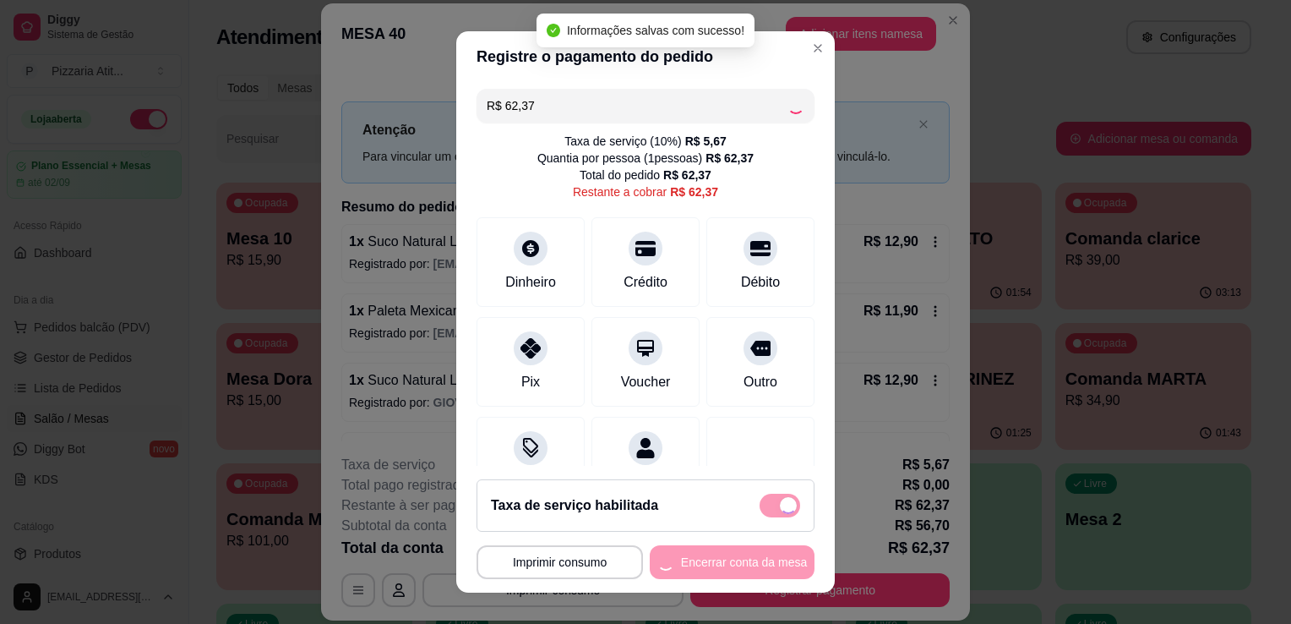
type input "R$ 0,00"
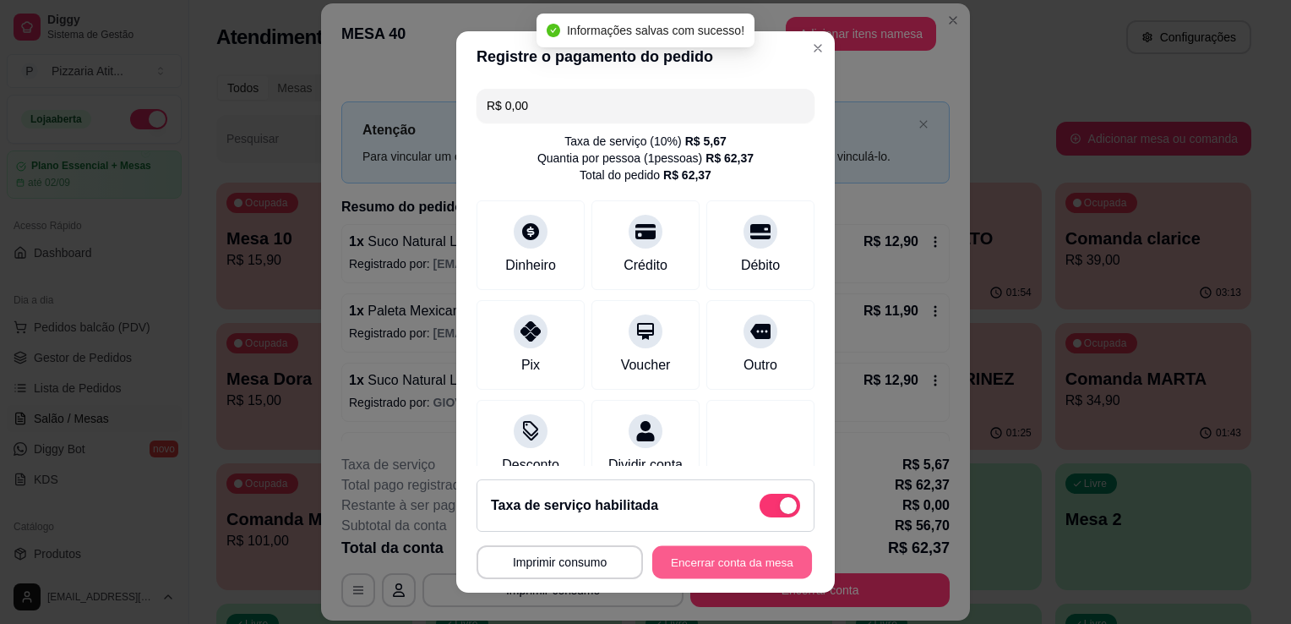
click at [700, 564] on button "Encerrar conta da mesa" at bounding box center [733, 562] width 160 height 33
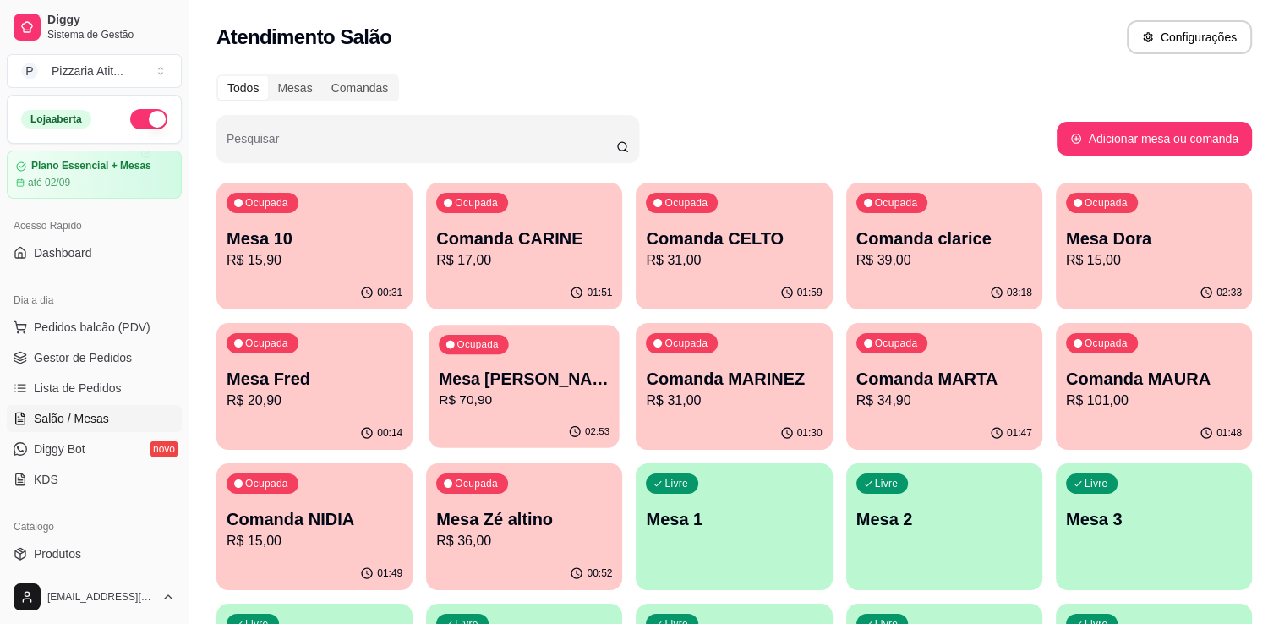
click at [540, 384] on p "Mesa [PERSON_NAME]" at bounding box center [524, 379] width 171 height 23
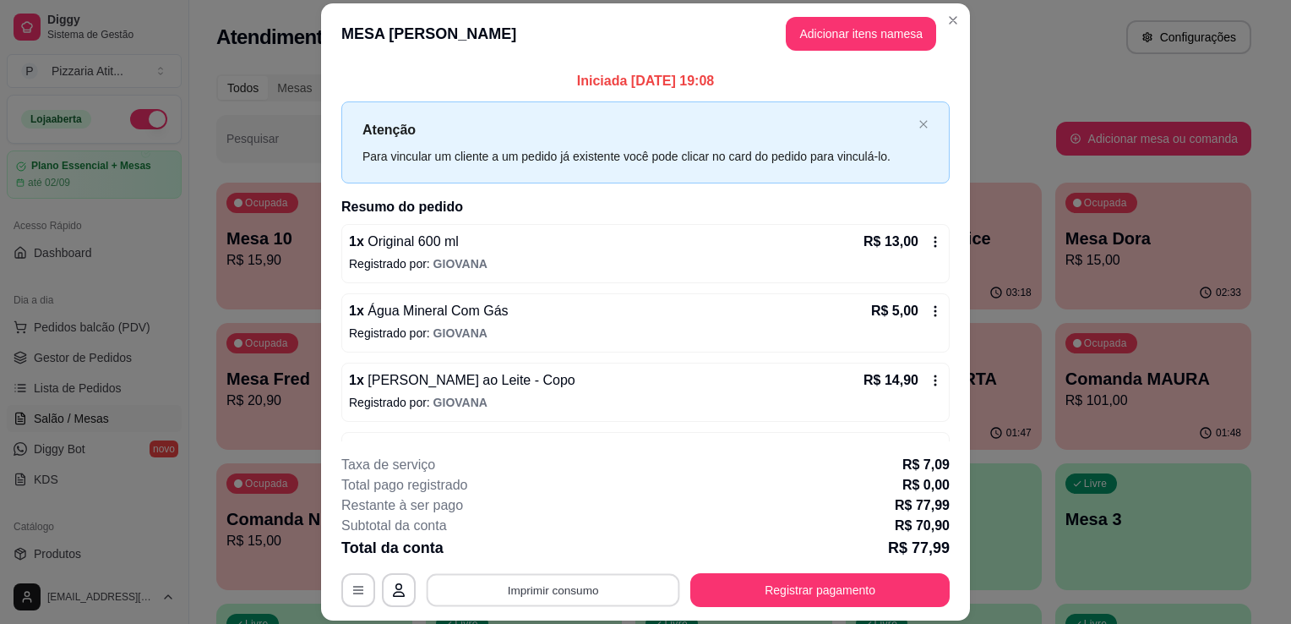
click at [545, 594] on button "Imprimir consumo" at bounding box center [554, 590] width 254 height 33
click at [538, 538] on div "Escolha a impressora IMPRESSORA" at bounding box center [552, 539] width 139 height 57
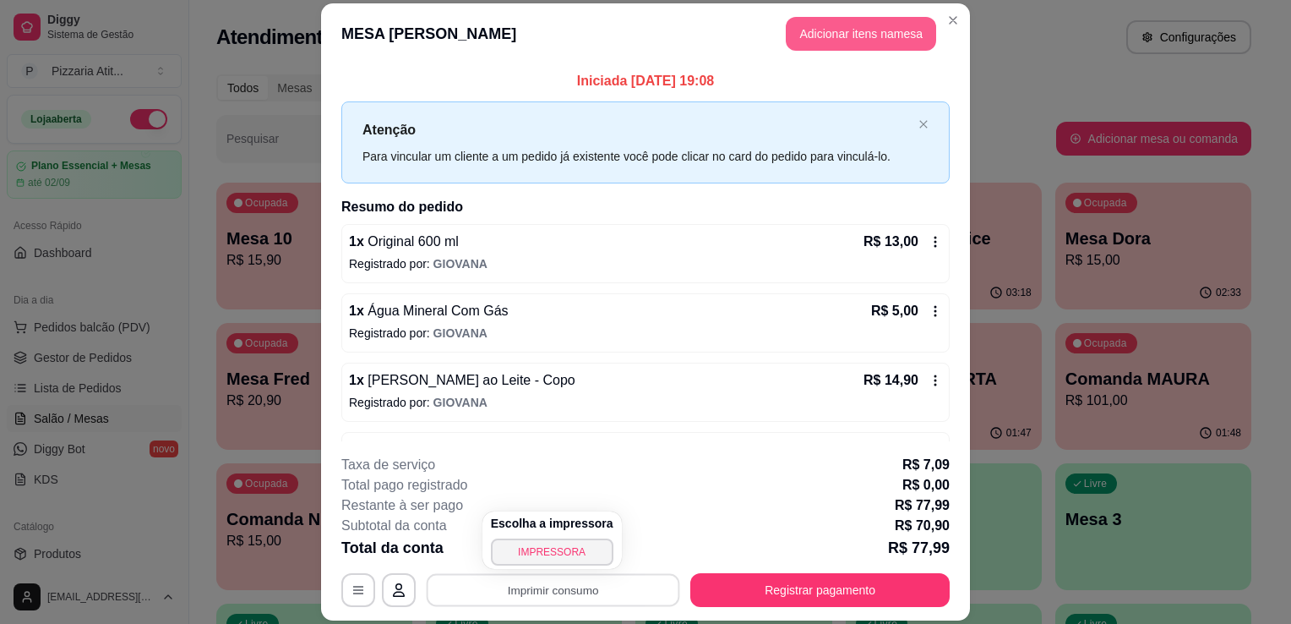
click at [867, 35] on button "Adicionar itens na mesa" at bounding box center [861, 34] width 150 height 34
click at [867, 35] on button "Adicionar itens na mesa" at bounding box center [861, 33] width 145 height 33
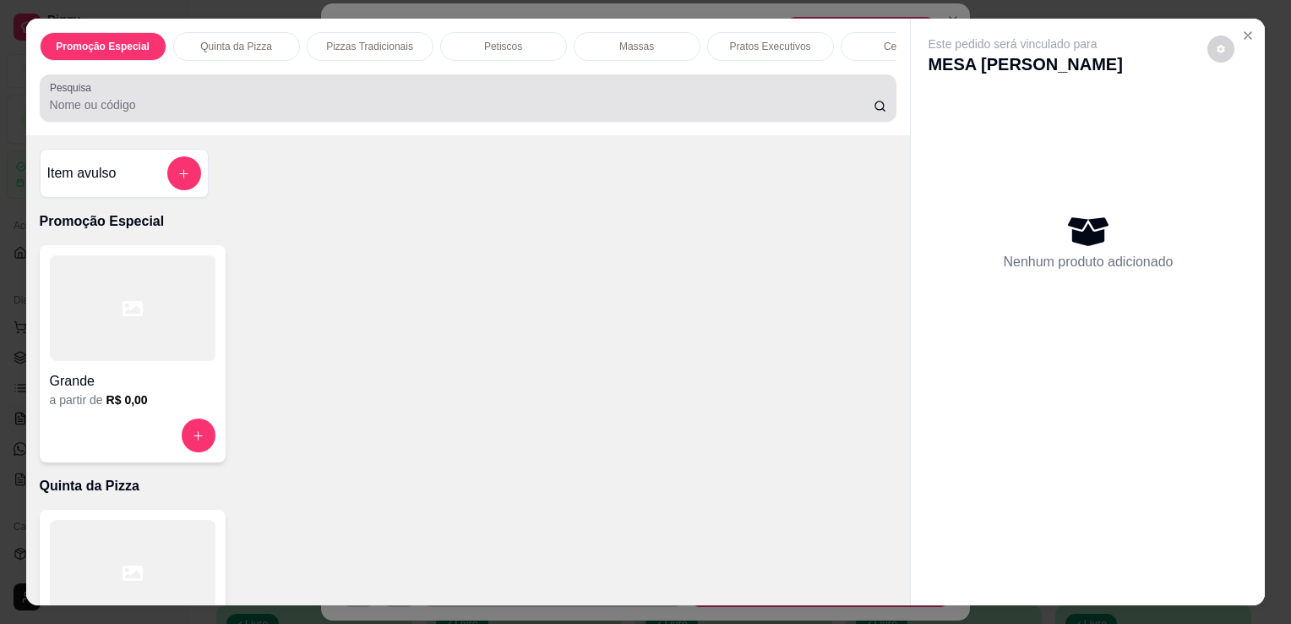
click at [652, 112] on input "Pesquisa" at bounding box center [462, 104] width 824 height 17
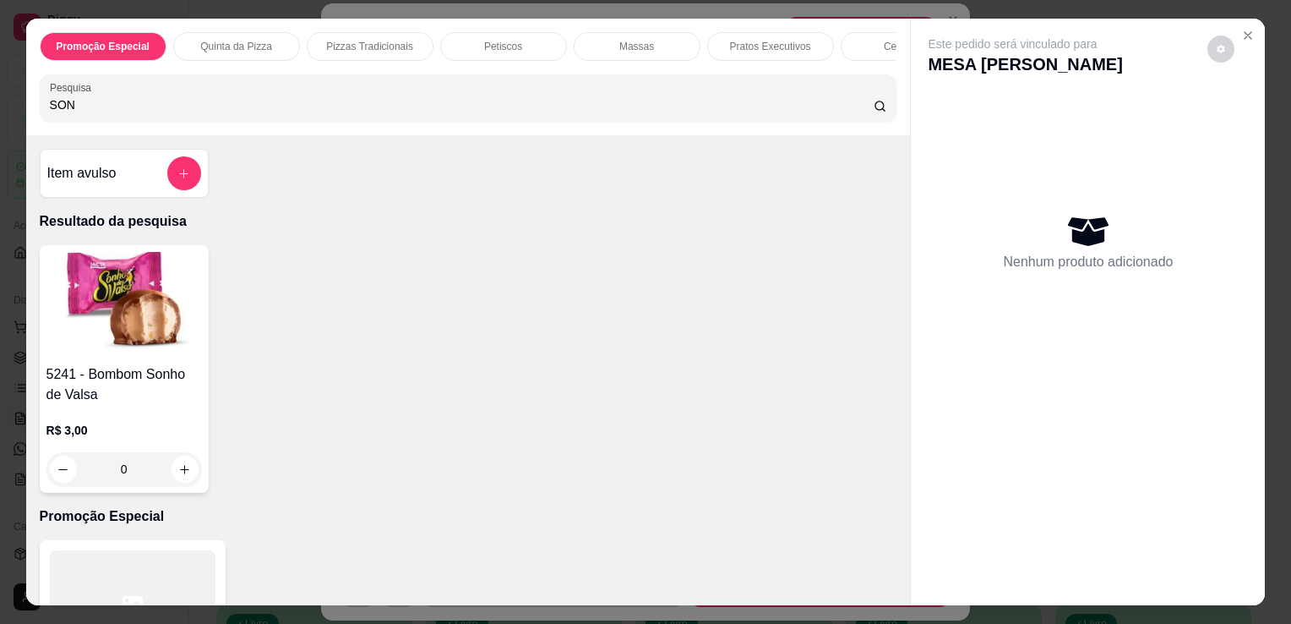
type input "SON"
click at [125, 340] on img at bounding box center [124, 305] width 156 height 106
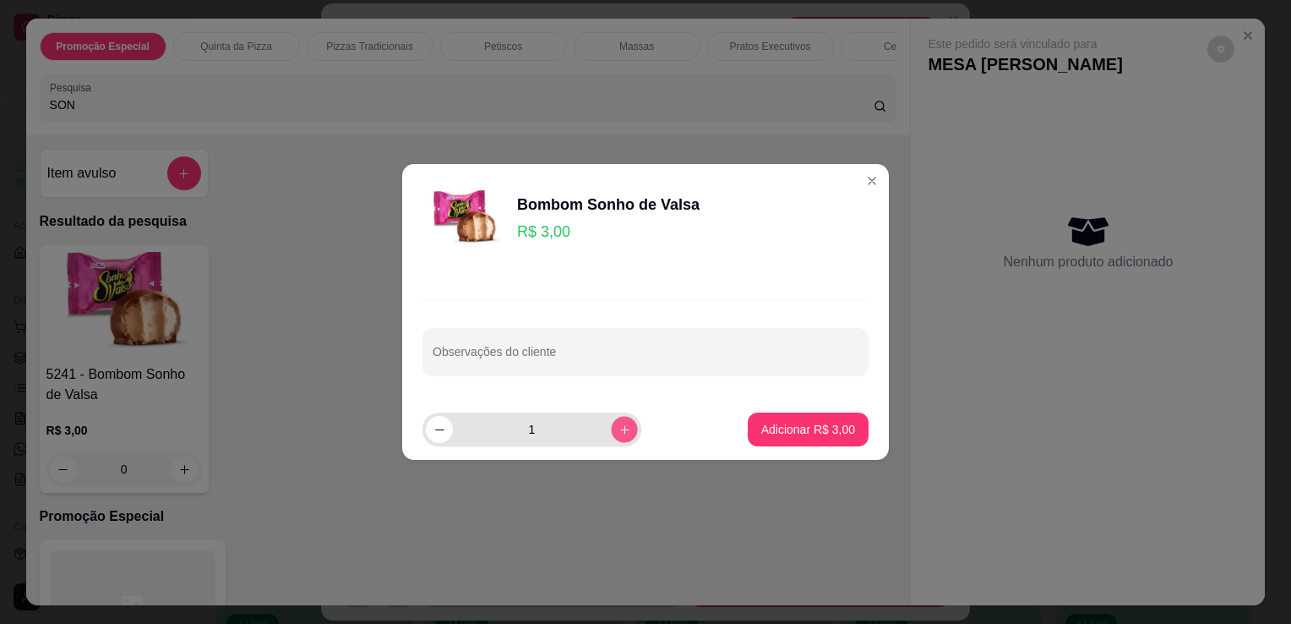
click at [619, 424] on icon "increase-product-quantity" at bounding box center [625, 429] width 13 height 13
type input "3"
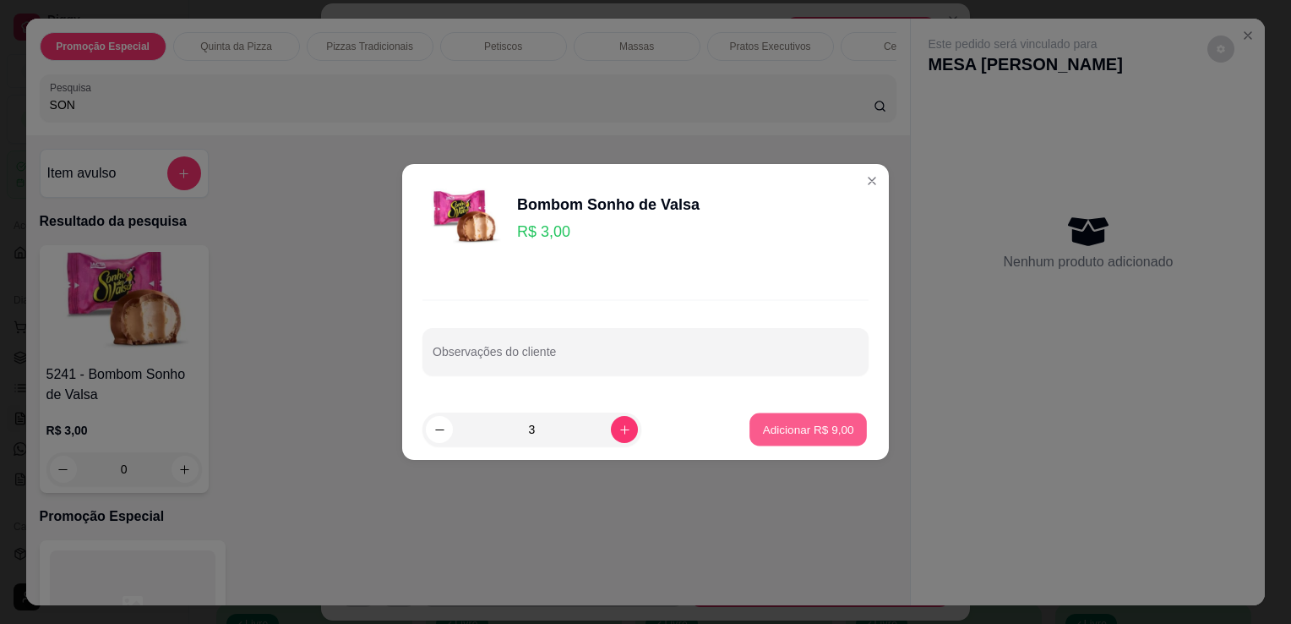
click at [819, 425] on p "Adicionar R$ 9,00" at bounding box center [807, 429] width 91 height 16
type input "3"
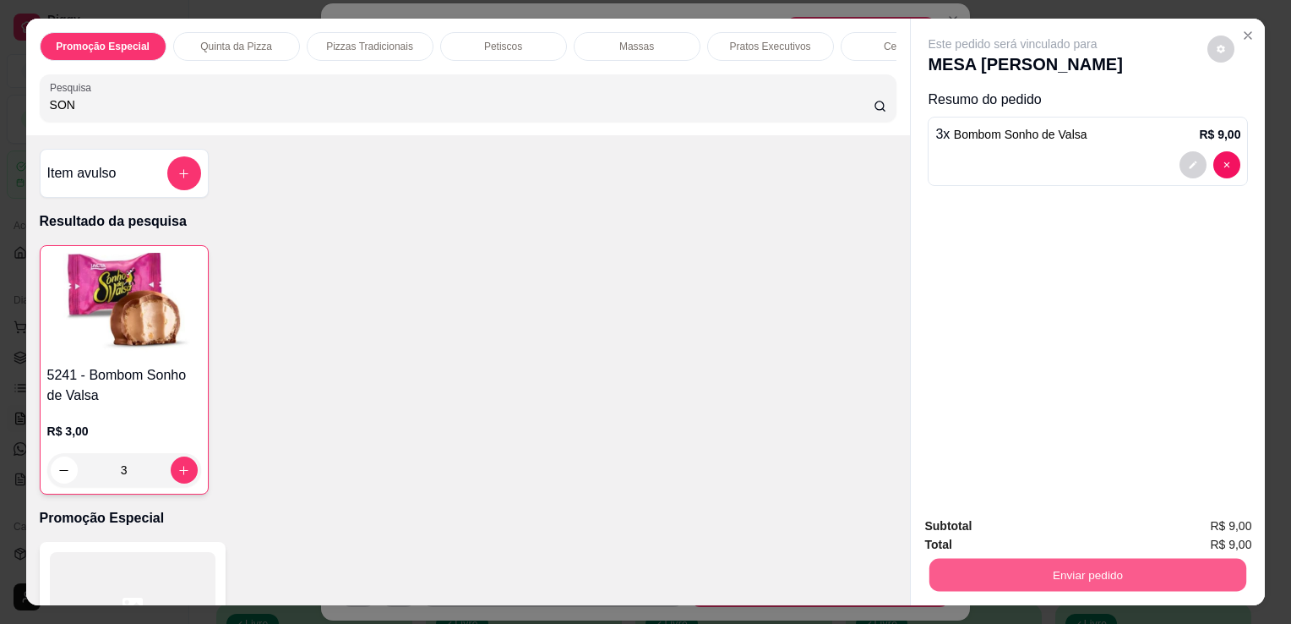
click at [1073, 576] on button "Enviar pedido" at bounding box center [1088, 574] width 317 height 33
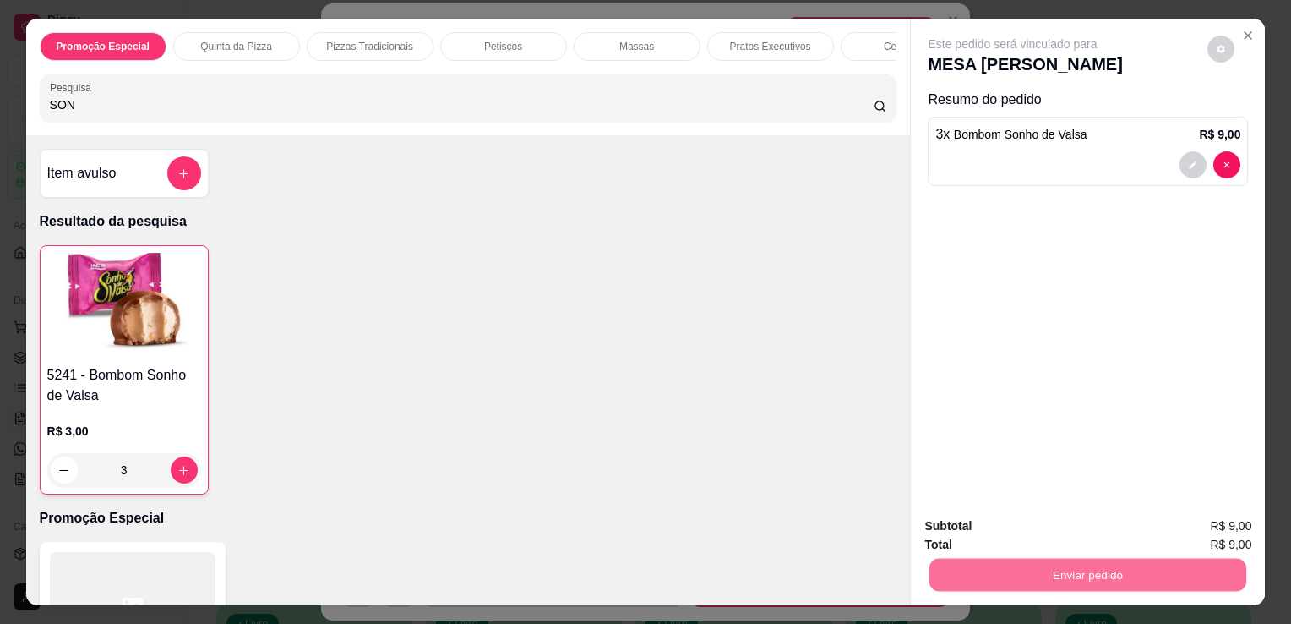
click at [1068, 526] on button "Não registrar e enviar pedido" at bounding box center [1032, 526] width 171 height 31
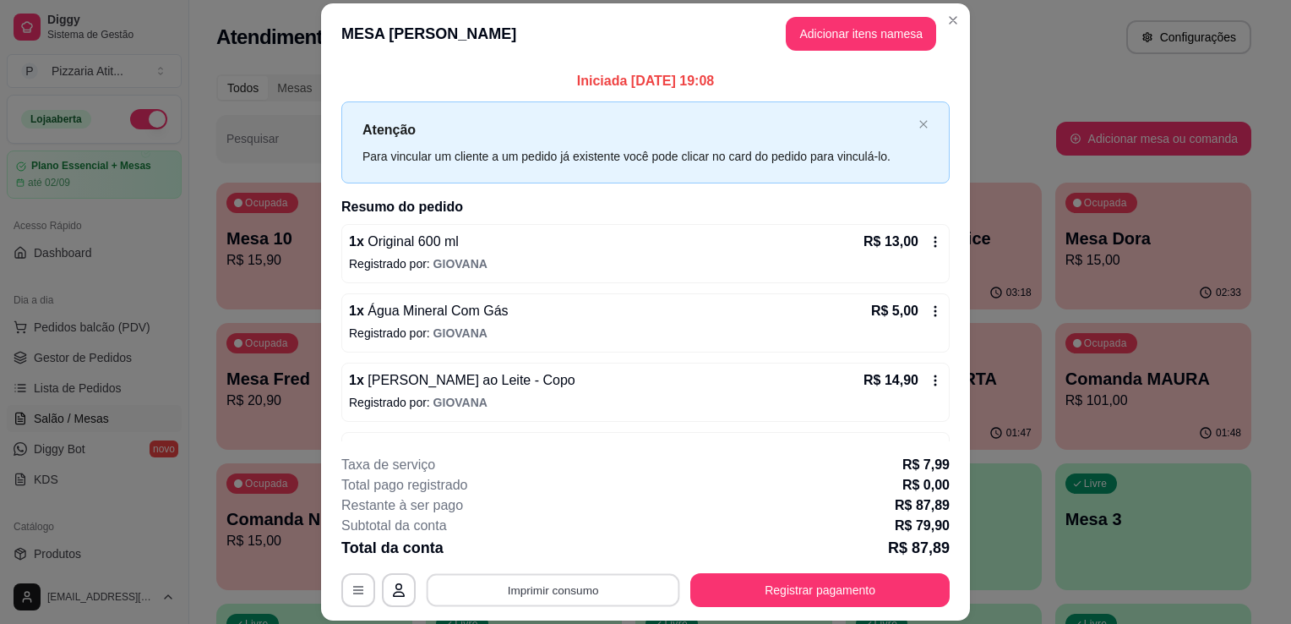
click at [676, 589] on div "**********" at bounding box center [645, 590] width 609 height 34
click at [591, 587] on button "Imprimir consumo" at bounding box center [554, 590] width 254 height 33
click at [575, 551] on button "IMPRESSORA" at bounding box center [552, 551] width 118 height 26
click at [811, 582] on button "Registrar pagamento" at bounding box center [821, 590] width 252 height 33
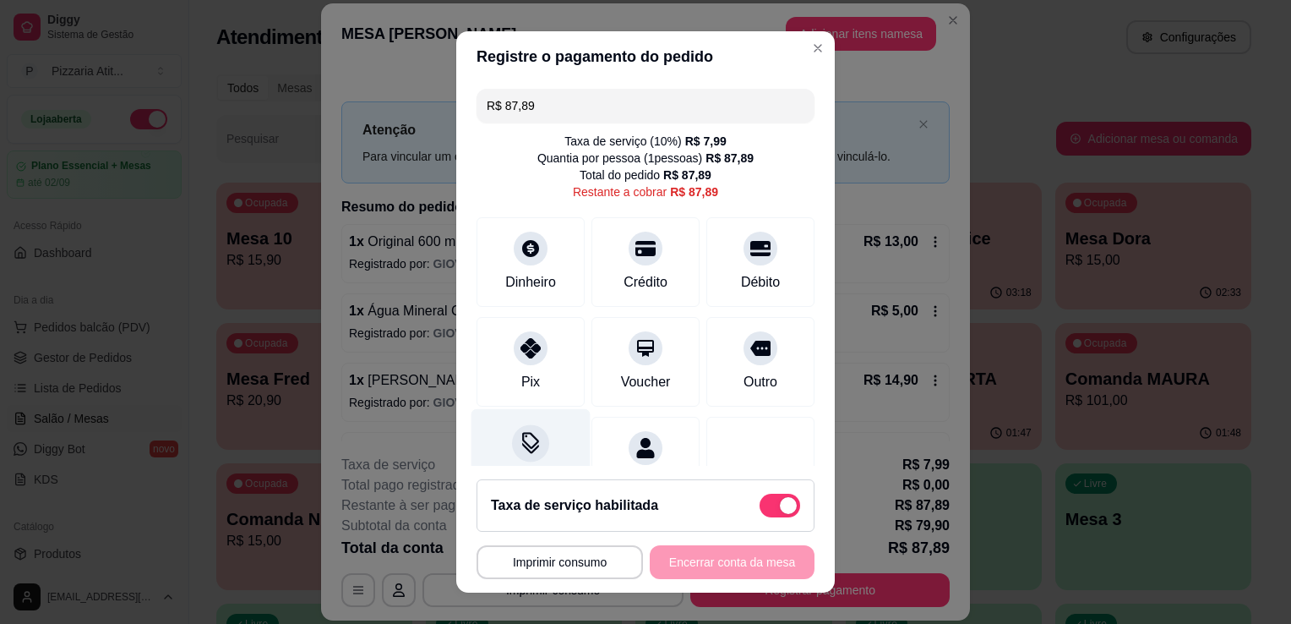
click at [528, 461] on div "Desconto" at bounding box center [531, 458] width 119 height 99
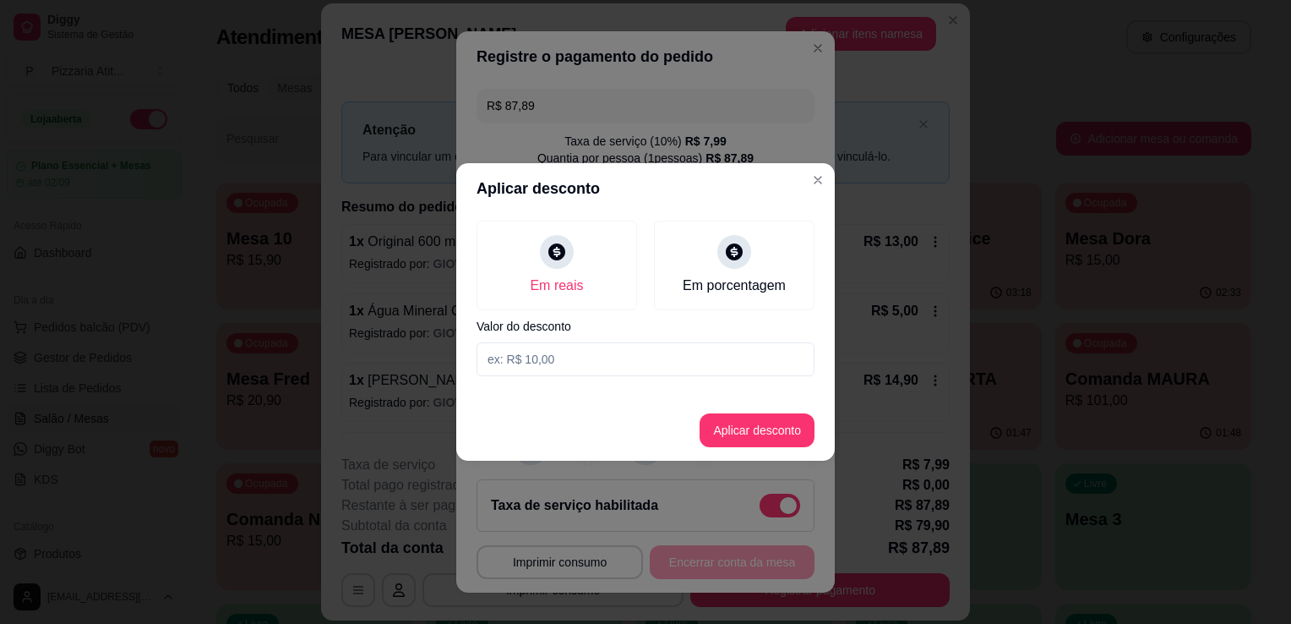
click at [591, 363] on input at bounding box center [646, 359] width 338 height 34
type input "0,89"
click at [746, 442] on button "Aplicar desconto" at bounding box center [757, 430] width 115 height 34
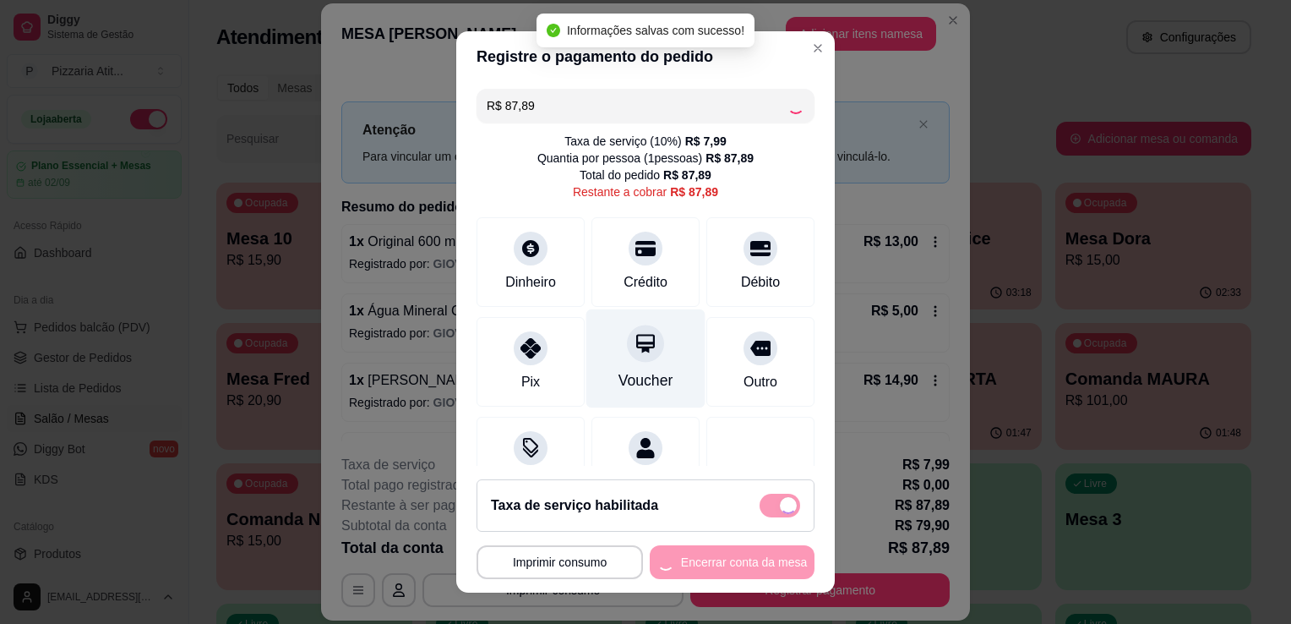
type input "R$ 87,00"
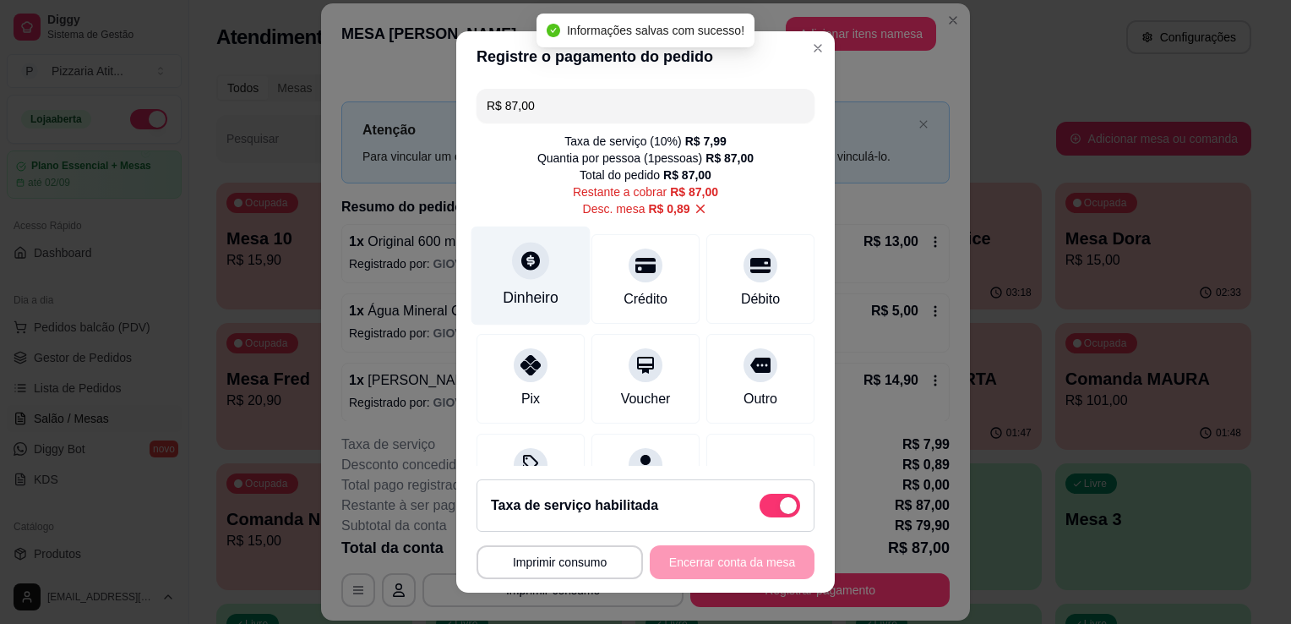
click at [524, 276] on div at bounding box center [530, 260] width 37 height 37
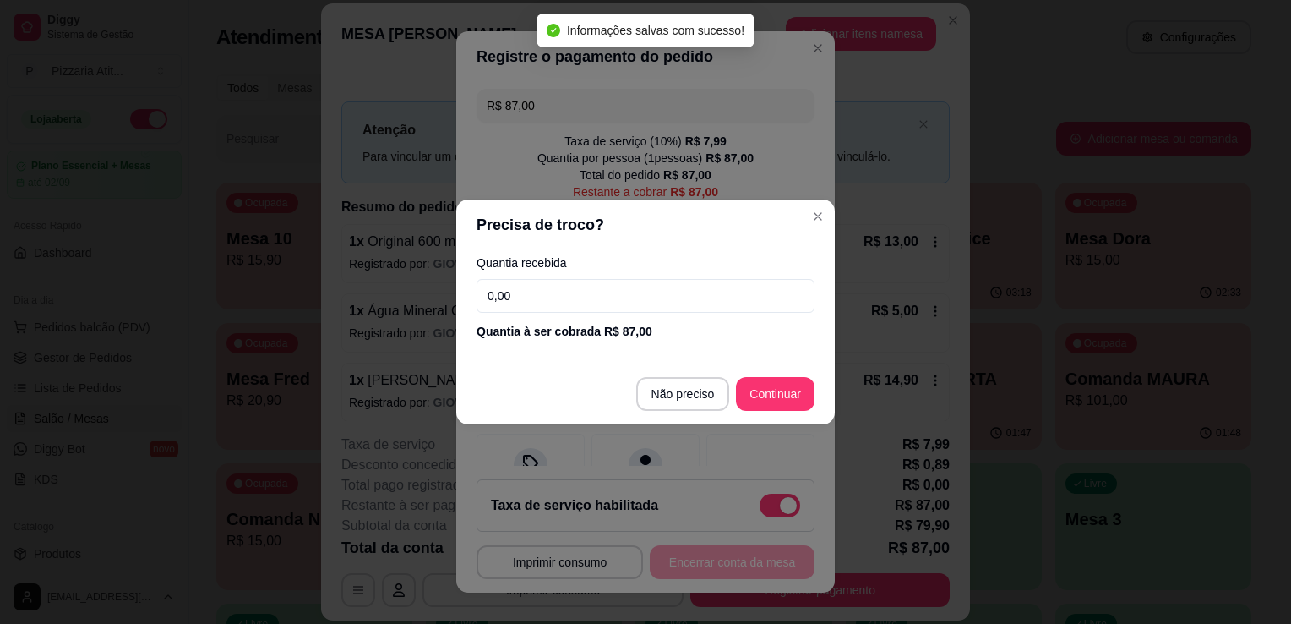
click at [527, 287] on input "0,00" at bounding box center [646, 296] width 338 height 34
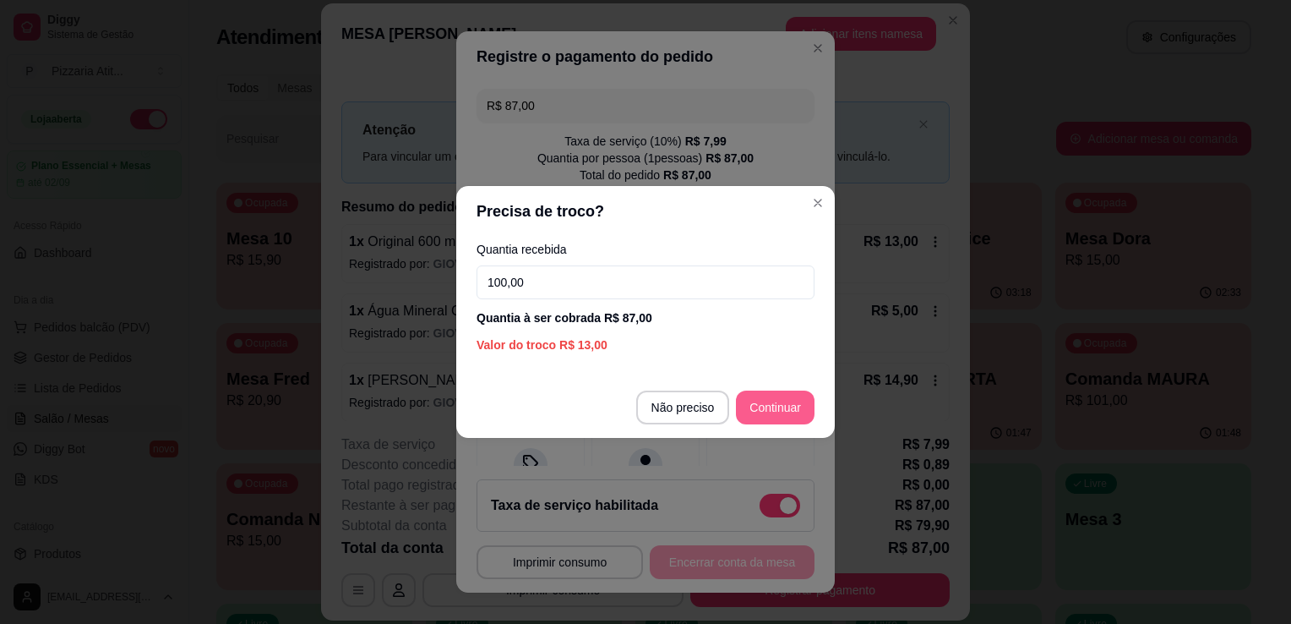
type input "100,00"
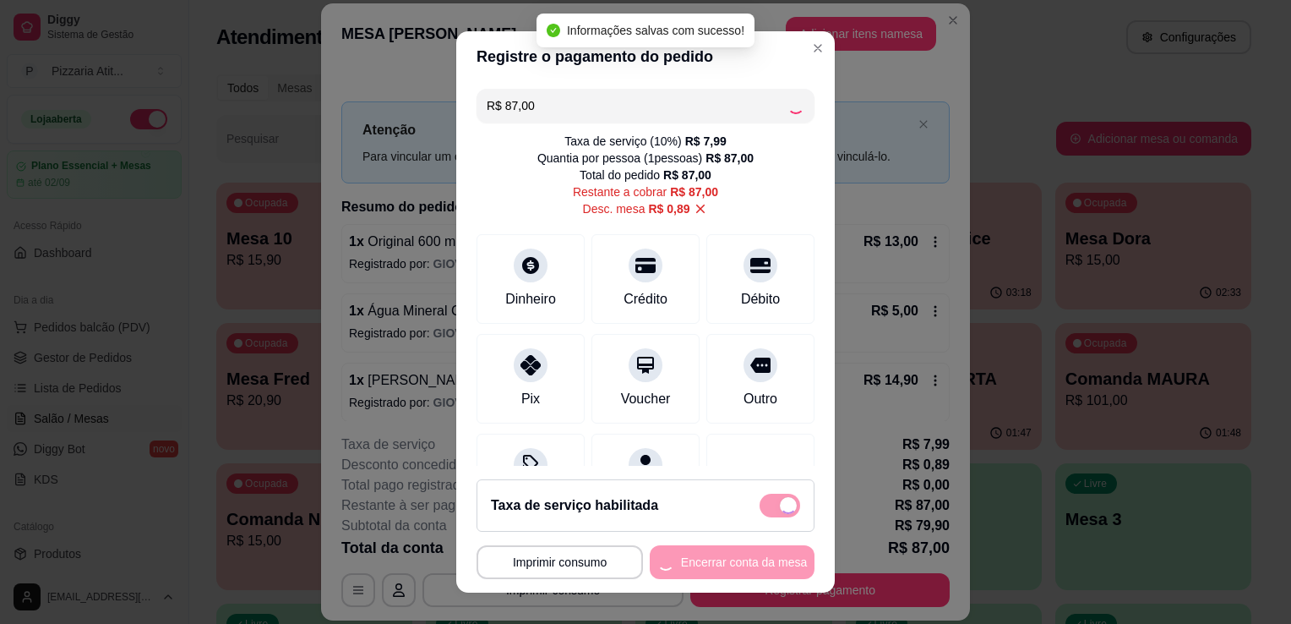
type input "R$ 0,00"
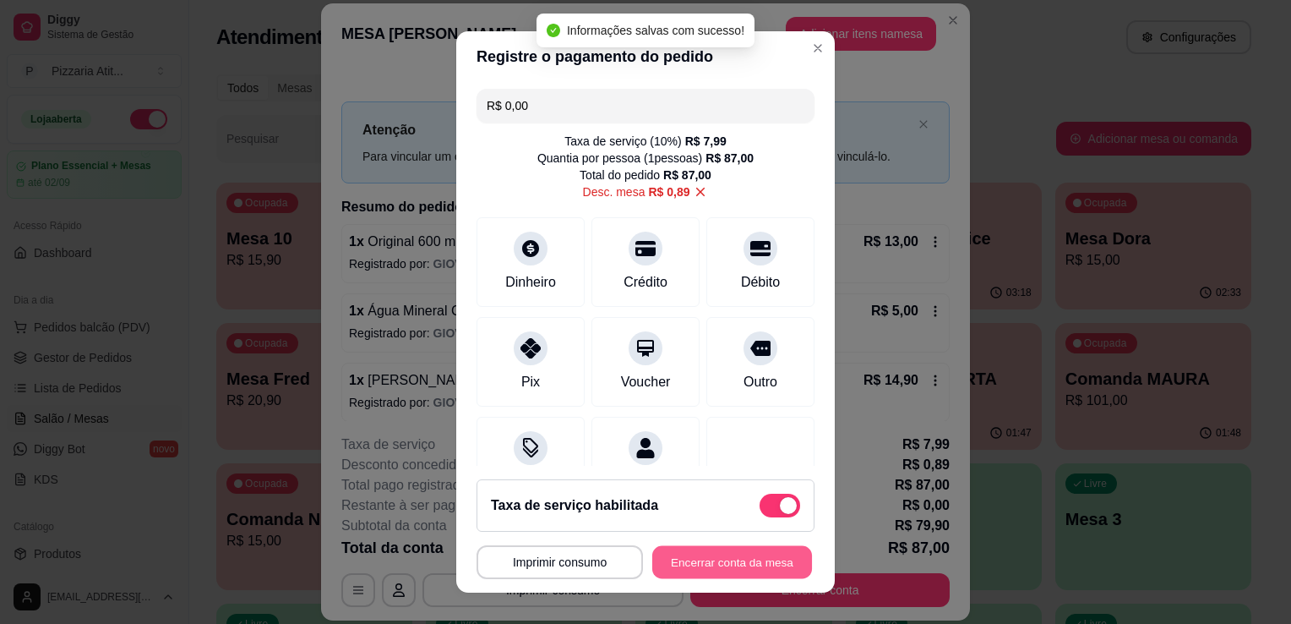
click at [700, 567] on button "Encerrar conta da mesa" at bounding box center [733, 562] width 160 height 33
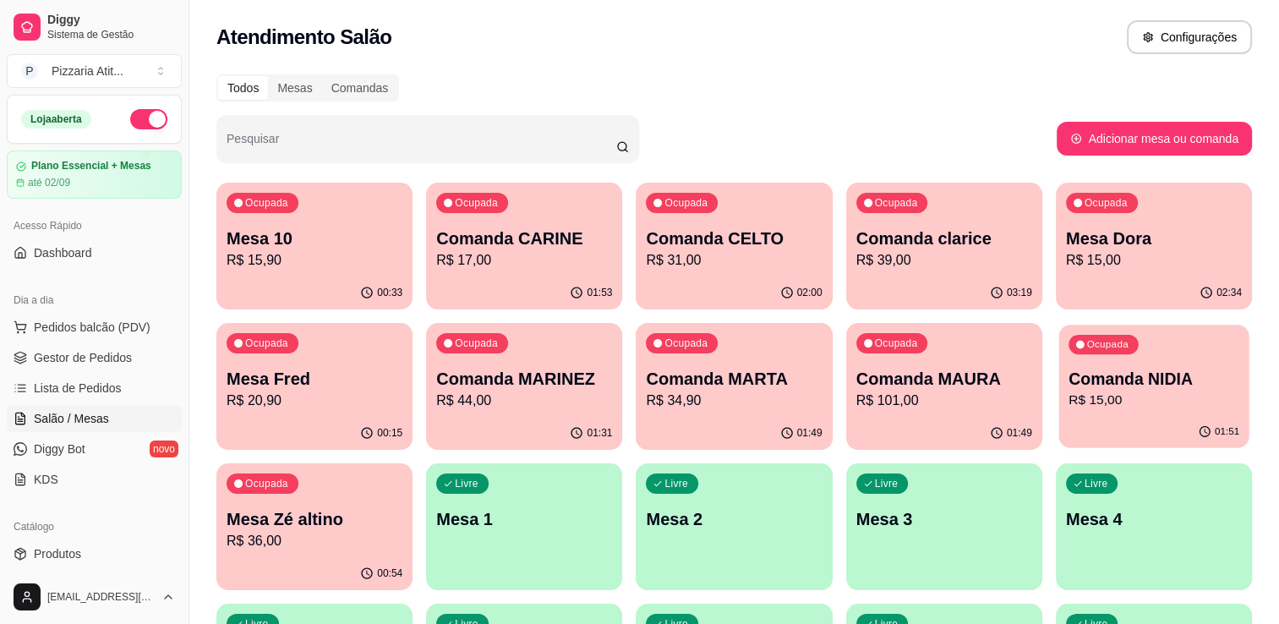
click at [1149, 395] on p "R$ 15,00" at bounding box center [1153, 399] width 171 height 19
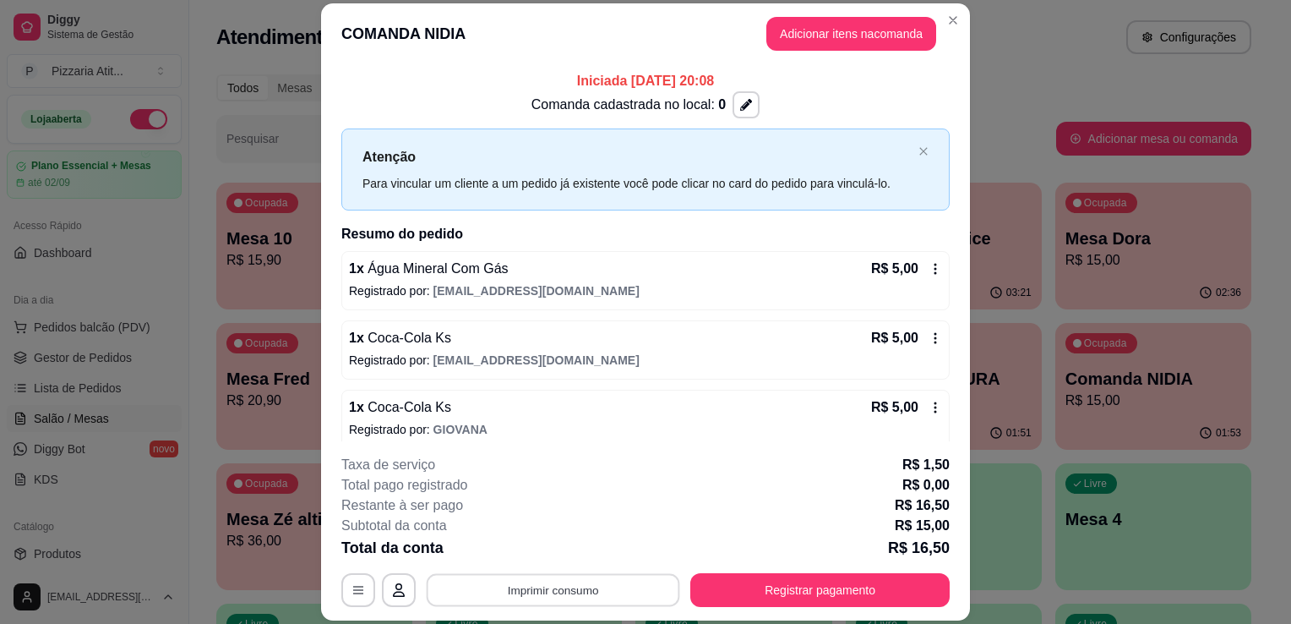
click at [619, 590] on button "Imprimir consumo" at bounding box center [554, 590] width 254 height 33
click at [568, 546] on button "IMPRESSORA" at bounding box center [552, 551] width 118 height 26
drag, startPoint x: 568, startPoint y: 546, endPoint x: 664, endPoint y: 546, distance: 96.4
click at [664, 546] on div "Total da conta R$ 16,50" at bounding box center [645, 548] width 609 height 24
click at [857, 601] on button "Registrar pagamento" at bounding box center [821, 590] width 252 height 33
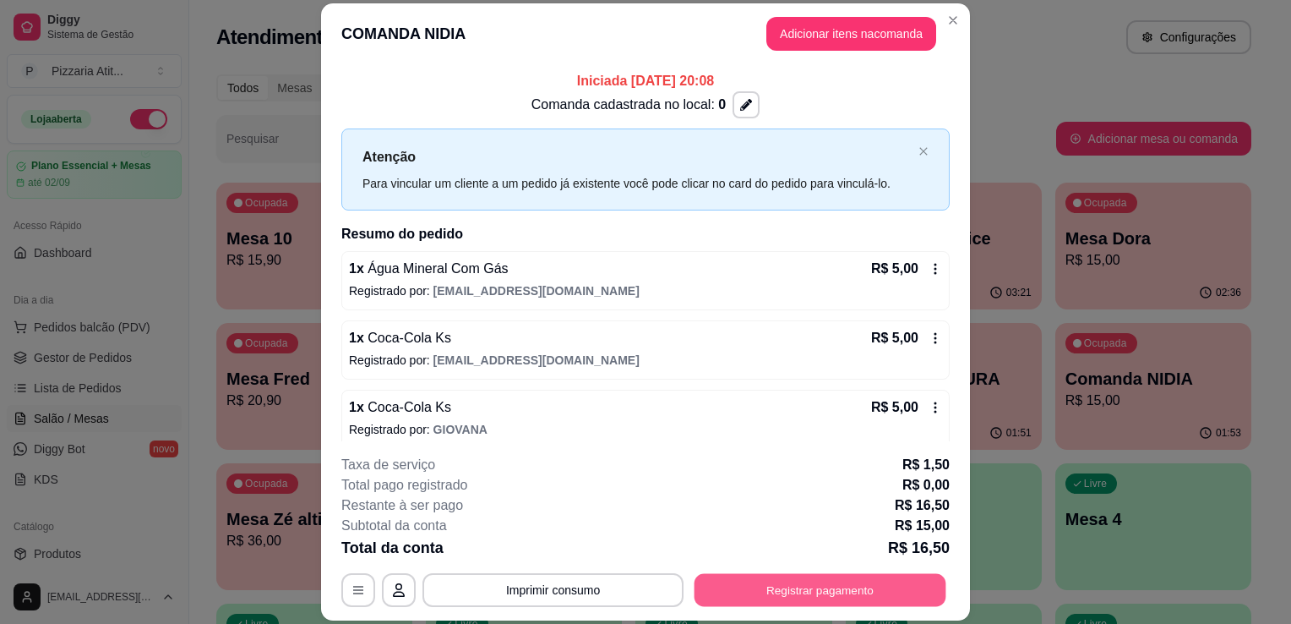
click at [780, 589] on button "Registrar pagamento" at bounding box center [821, 590] width 252 height 33
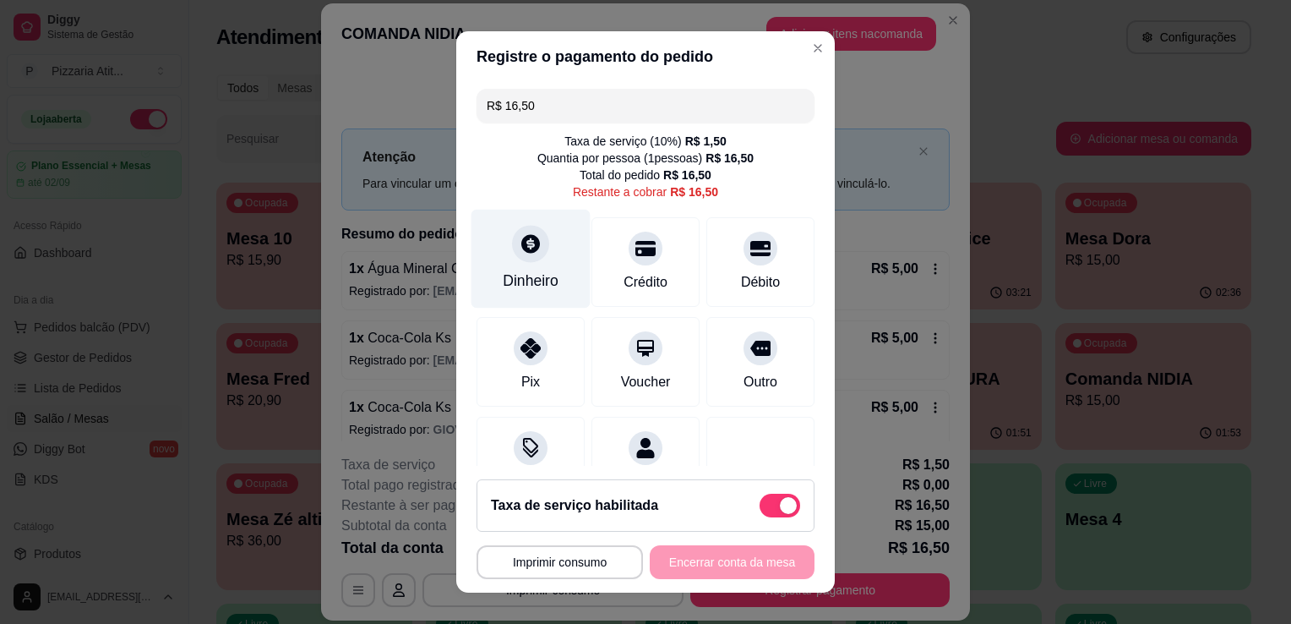
click at [517, 264] on div "Dinheiro" at bounding box center [531, 259] width 119 height 99
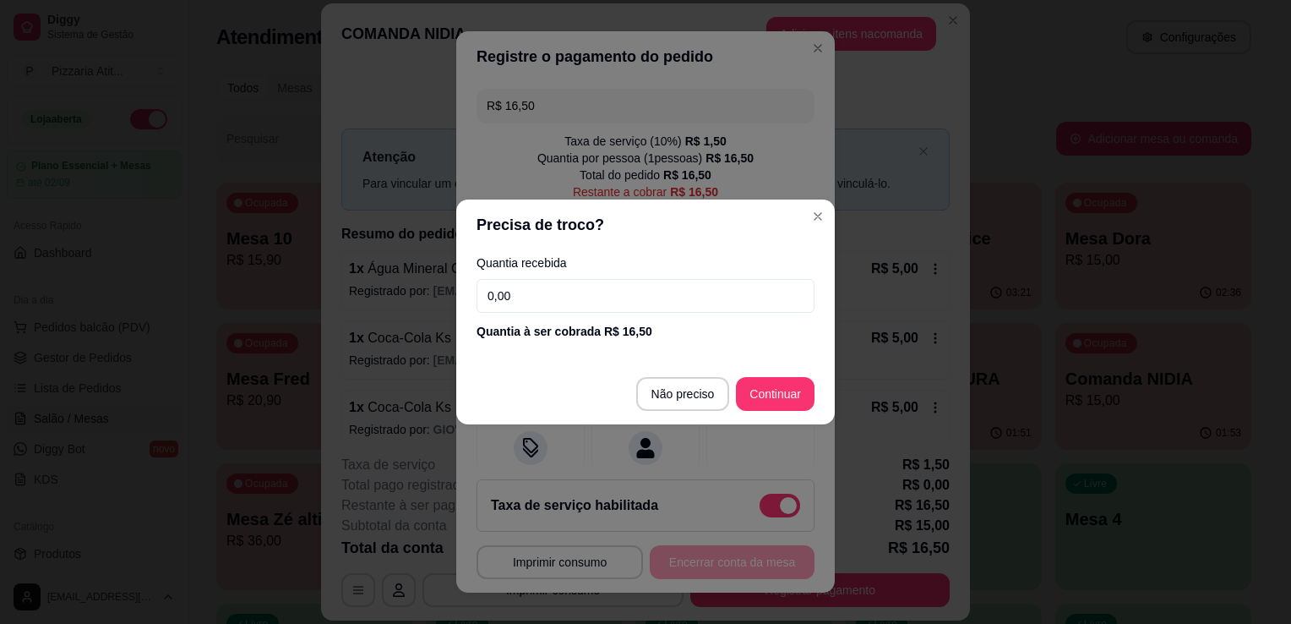
click at [521, 295] on input "0,00" at bounding box center [646, 296] width 338 height 34
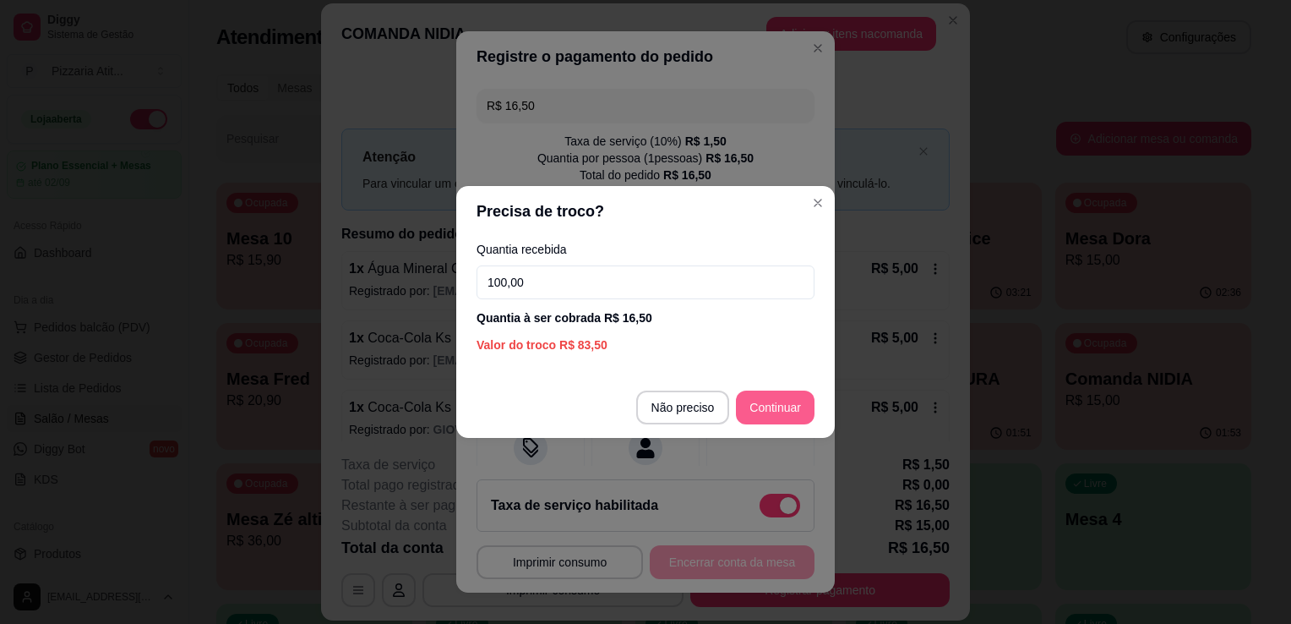
type input "100,00"
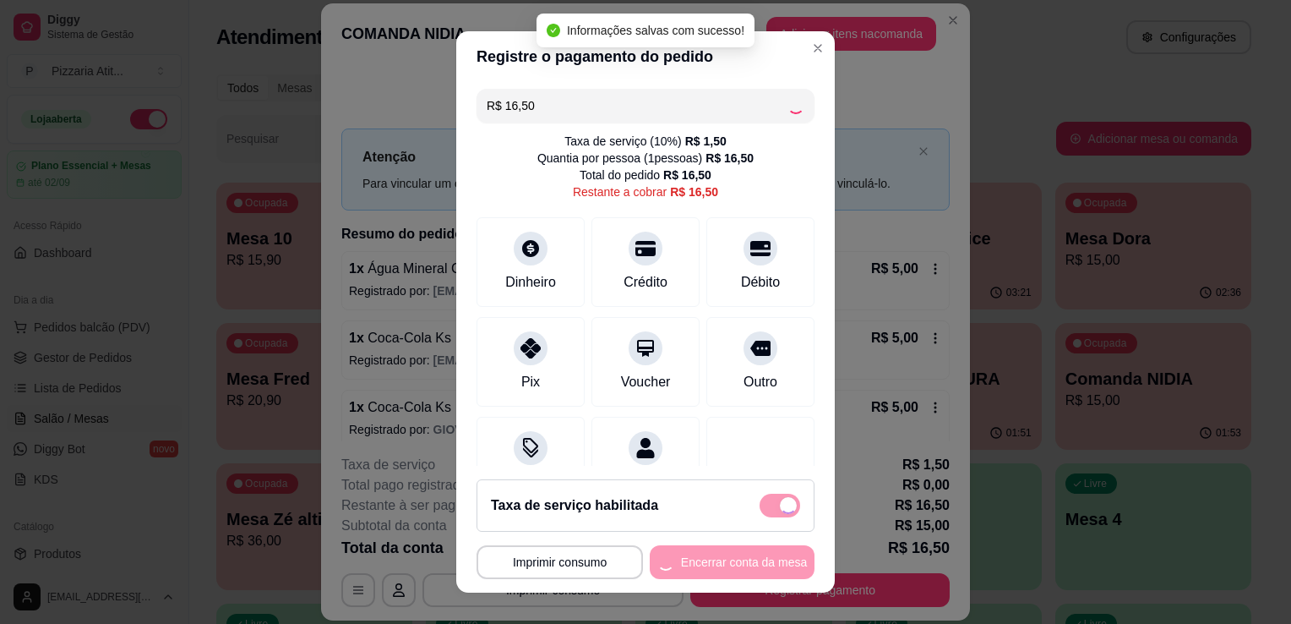
type input "R$ 0,00"
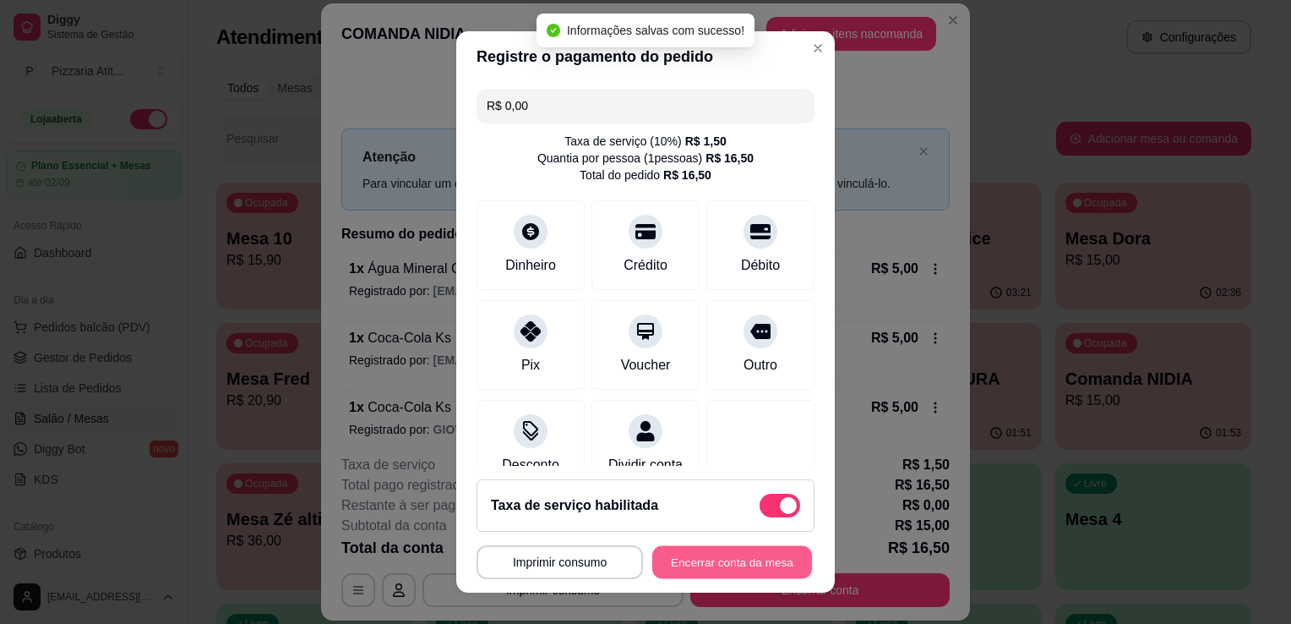
click at [724, 554] on button "Encerrar conta da mesa" at bounding box center [733, 562] width 160 height 33
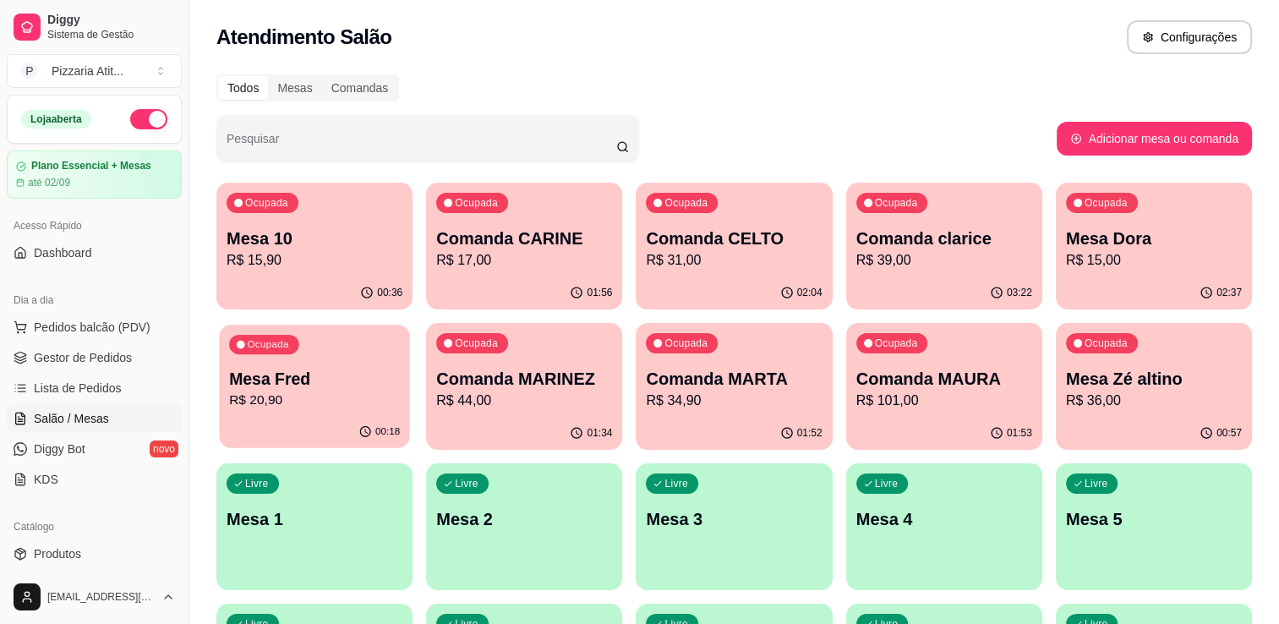
click at [322, 393] on p "R$ 20,90" at bounding box center [314, 399] width 171 height 19
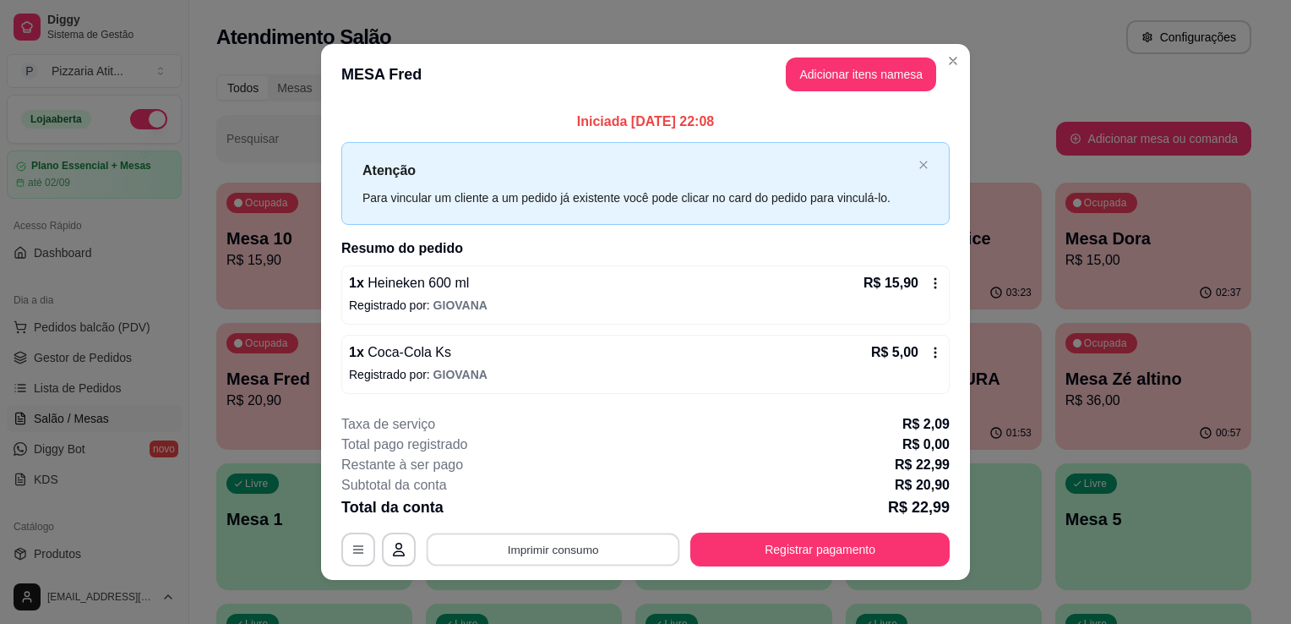
click at [578, 541] on button "Imprimir consumo" at bounding box center [554, 548] width 254 height 33
click at [542, 516] on button "IMPRESSORA" at bounding box center [552, 509] width 123 height 27
click at [771, 549] on button "Registrar pagamento" at bounding box center [820, 549] width 259 height 34
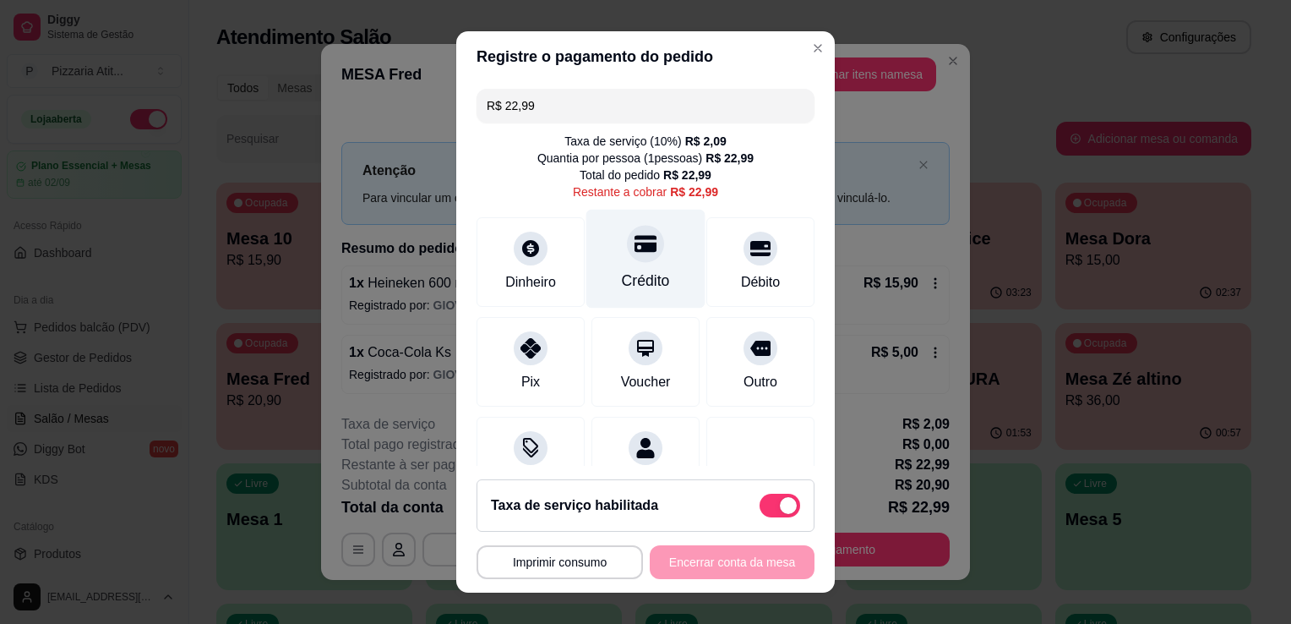
click at [647, 271] on div "Crédito" at bounding box center [646, 281] width 48 height 22
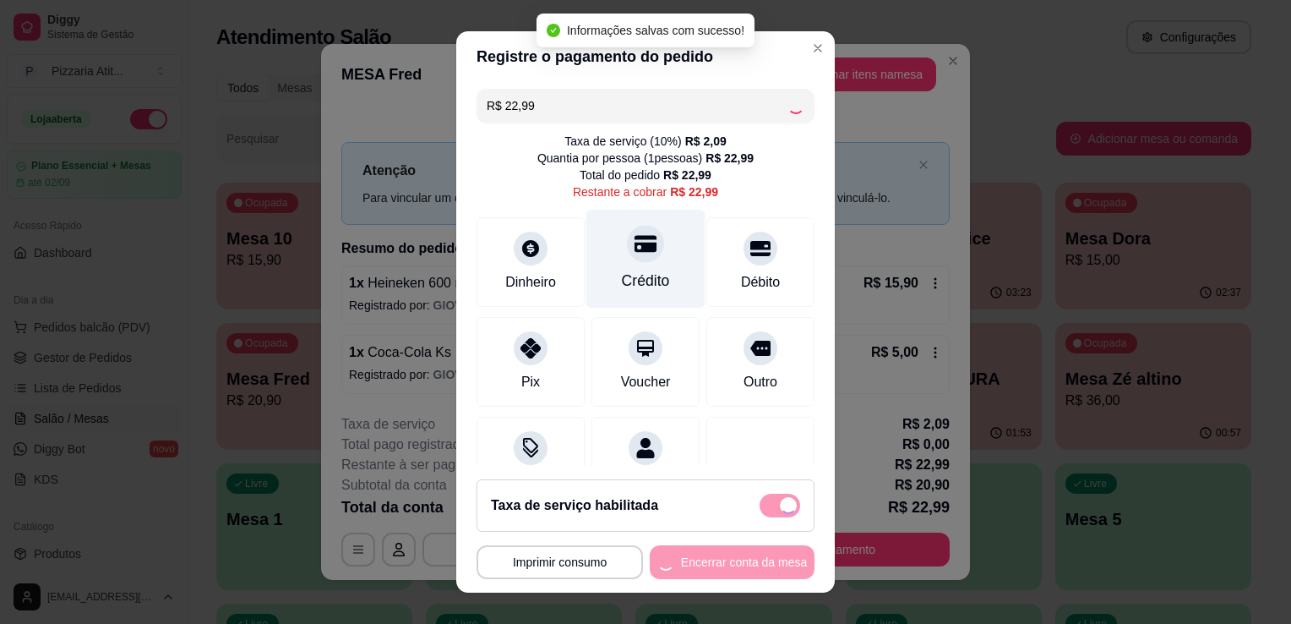
type input "R$ 0,00"
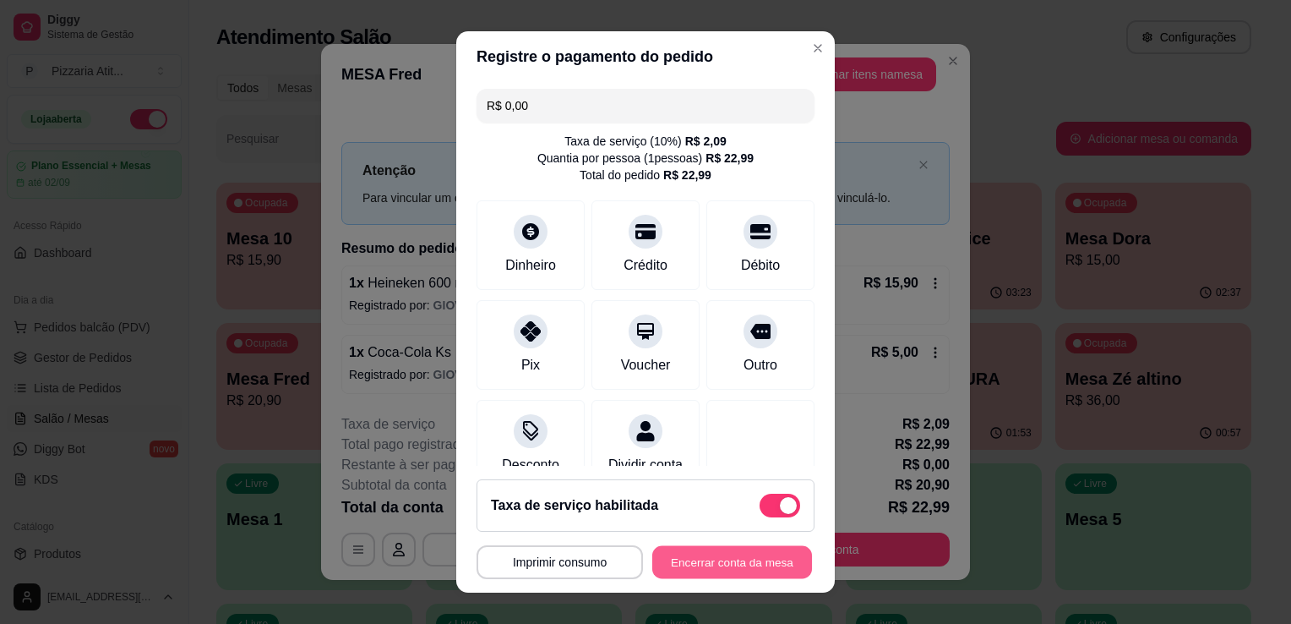
click at [712, 565] on button "Encerrar conta da mesa" at bounding box center [733, 562] width 160 height 33
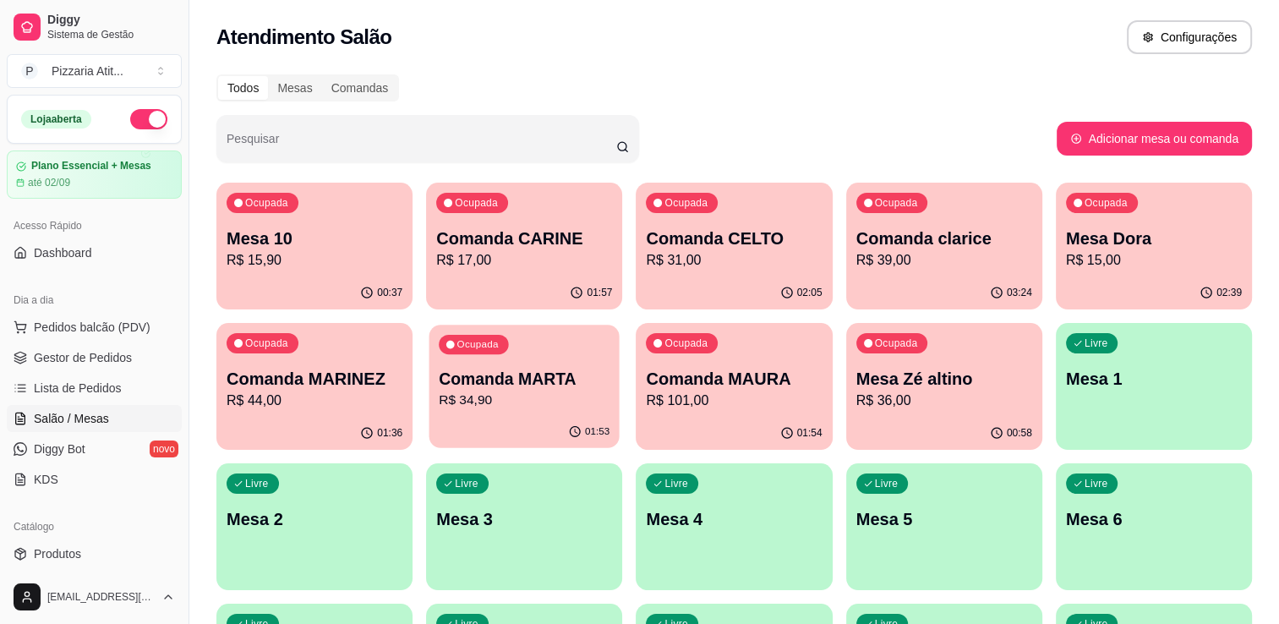
click at [538, 367] on div "Ocupada Comanda MARTA R$ 34,90" at bounding box center [524, 370] width 190 height 91
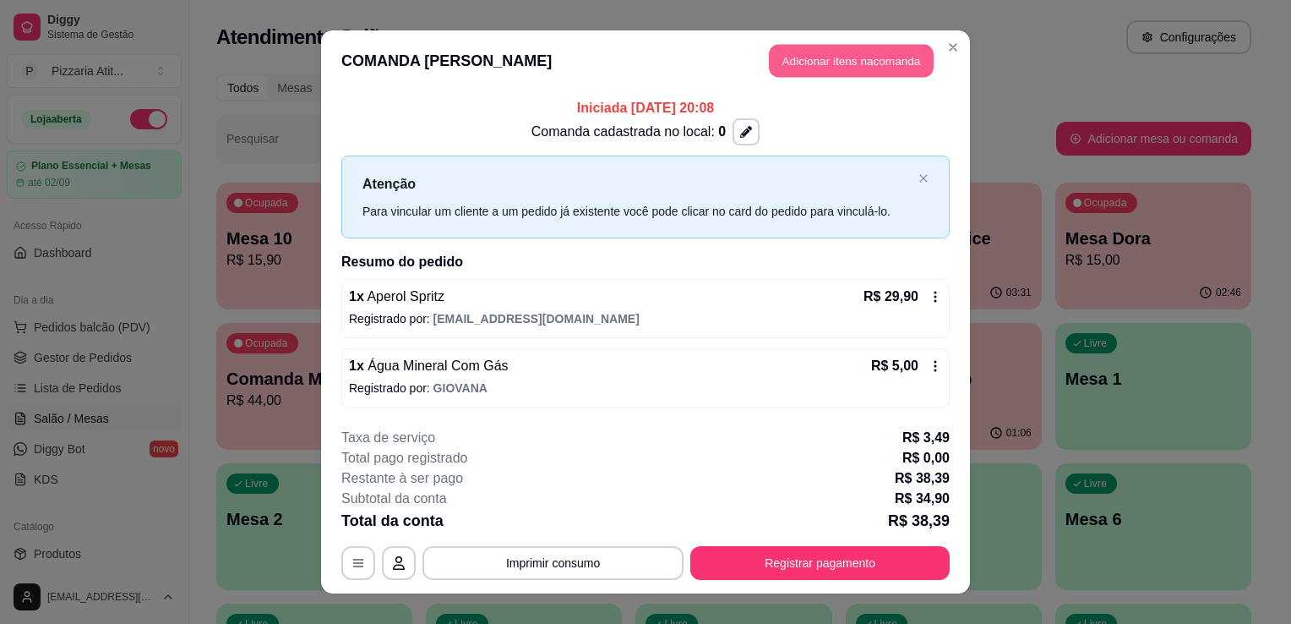
click at [846, 73] on button "Adicionar itens na comanda" at bounding box center [851, 61] width 165 height 33
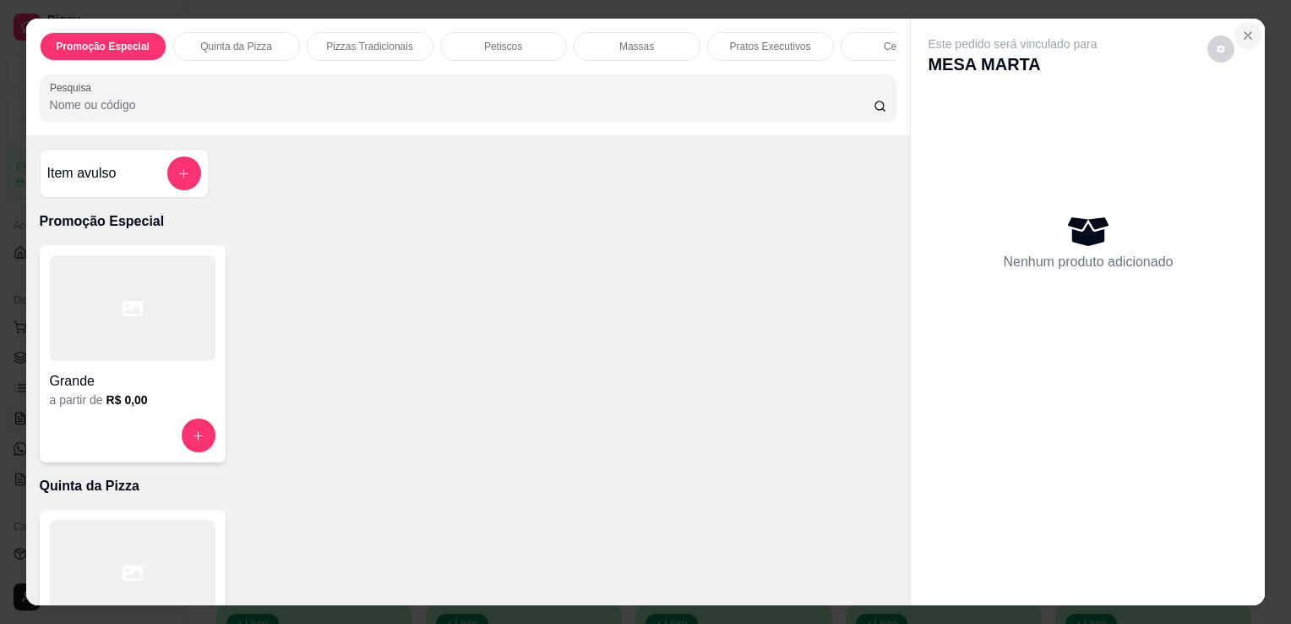
click at [1242, 29] on icon "Close" at bounding box center [1249, 36] width 14 height 14
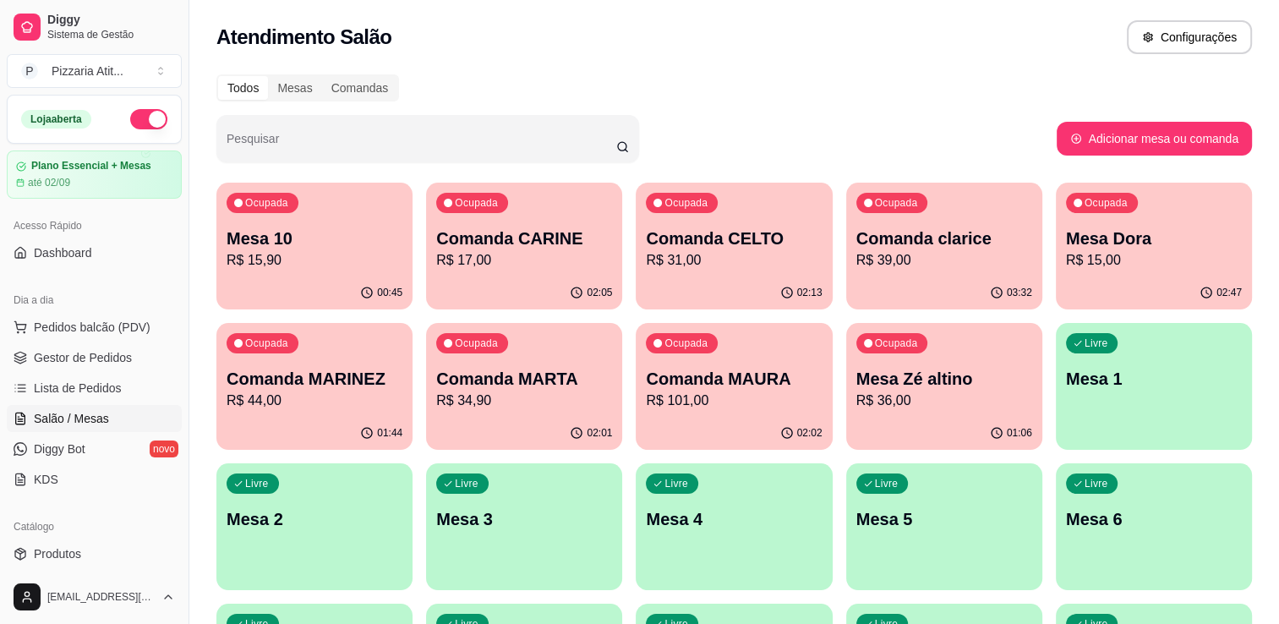
click at [376, 360] on div "Ocupada Comanda MARINEZ R$ 44,00" at bounding box center [314, 370] width 196 height 94
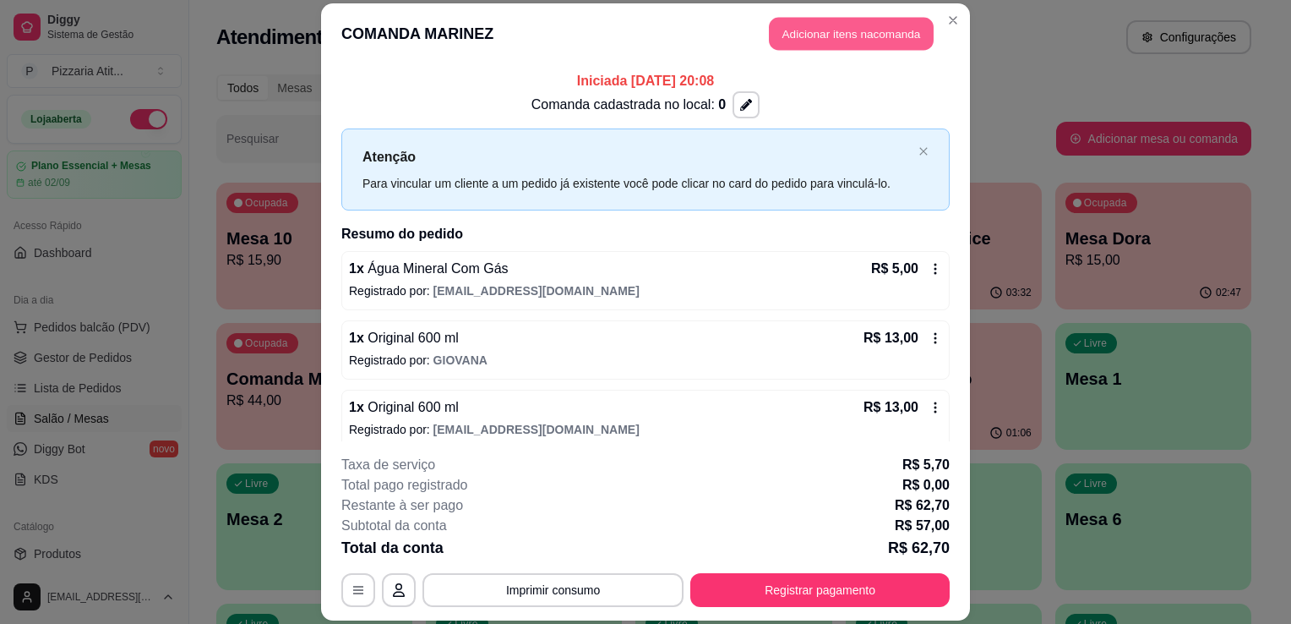
click at [809, 46] on button "Adicionar itens na comanda" at bounding box center [851, 33] width 165 height 33
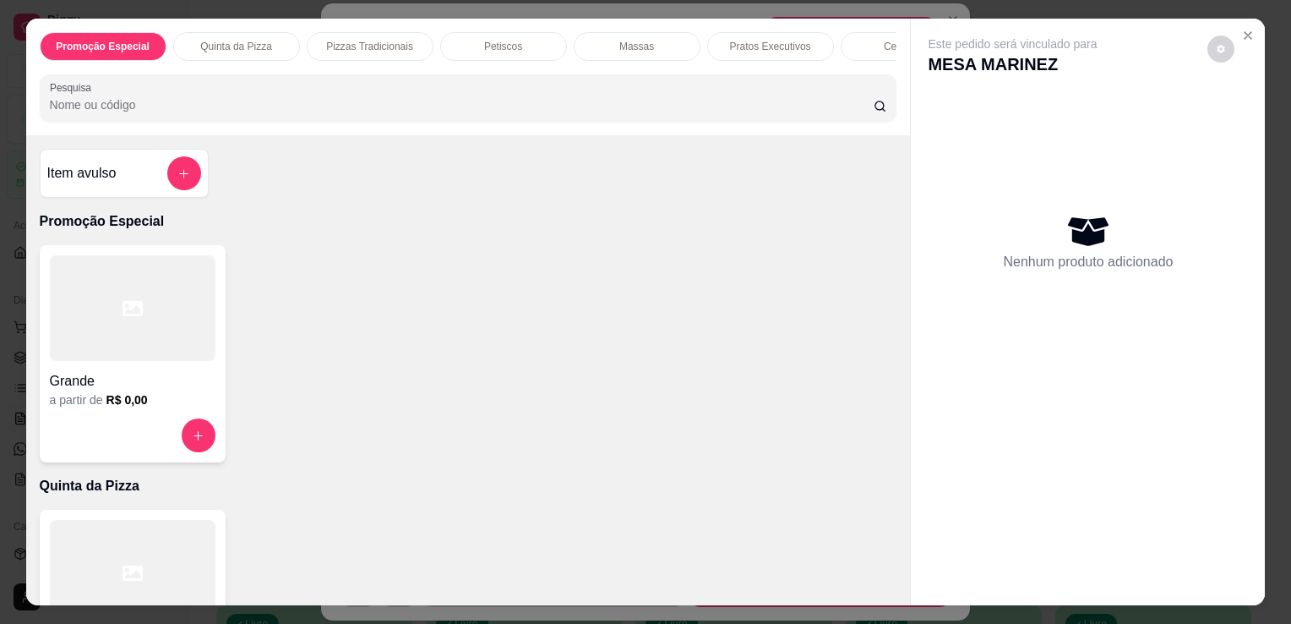
click at [644, 102] on input "Pesquisa" at bounding box center [462, 104] width 824 height 17
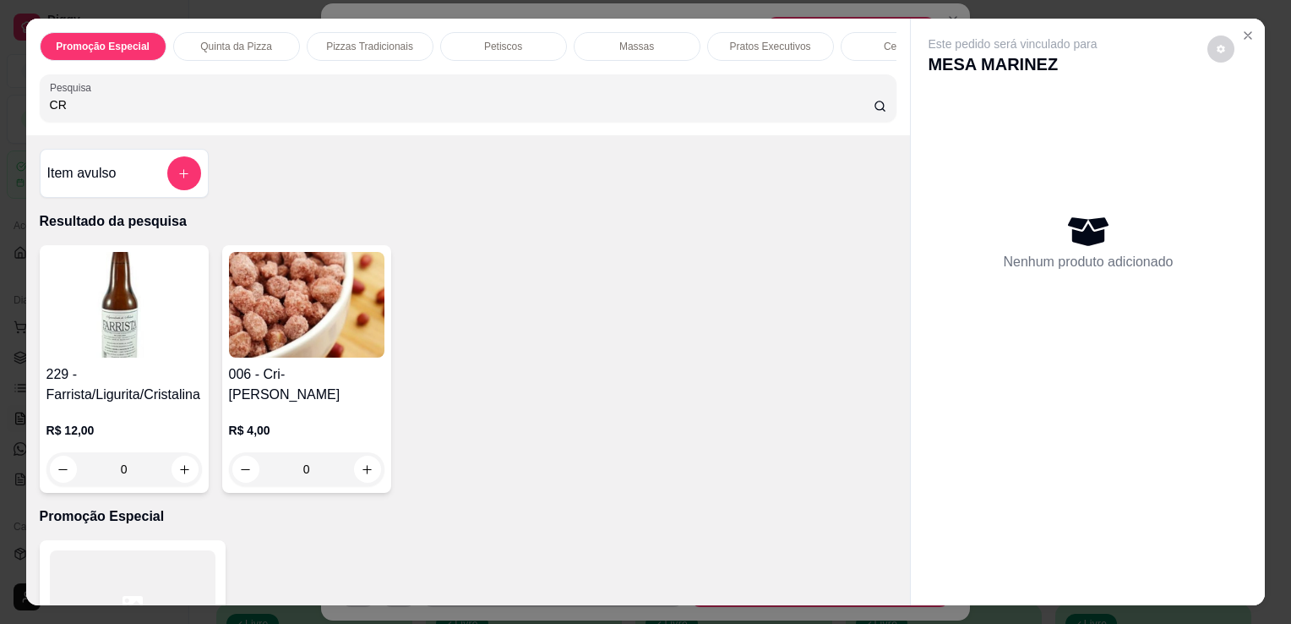
type input "CR"
click at [243, 355] on img at bounding box center [307, 305] width 156 height 106
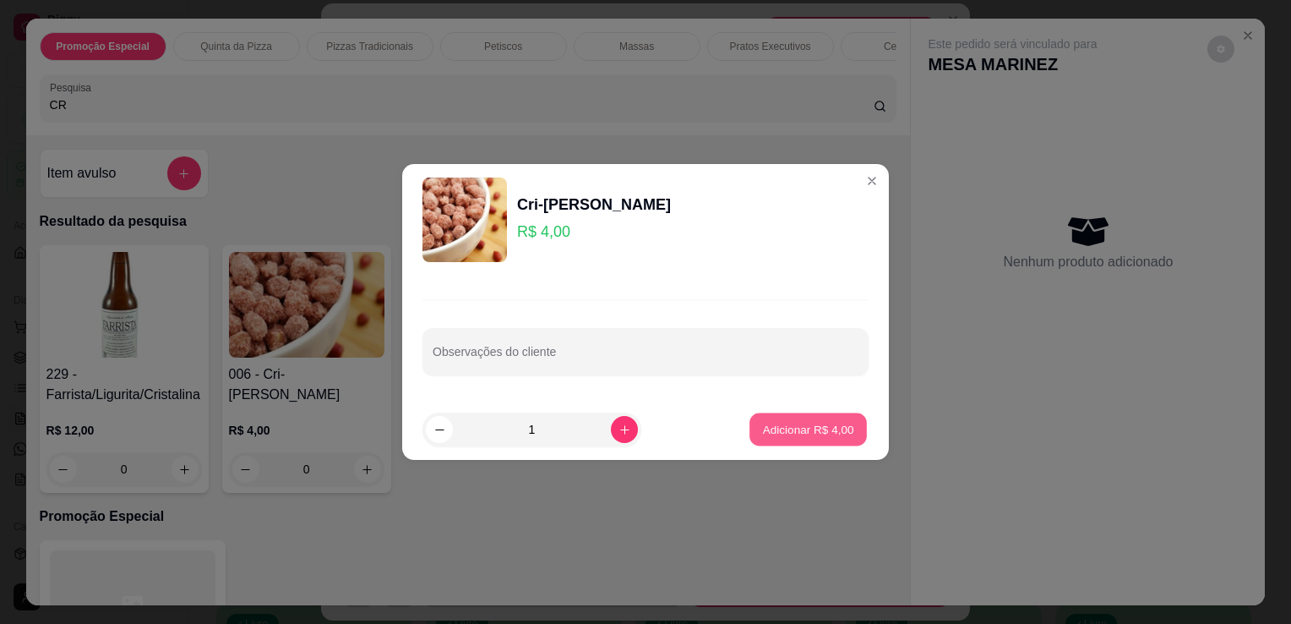
click at [811, 424] on p "Adicionar R$ 4,00" at bounding box center [807, 429] width 91 height 16
type input "1"
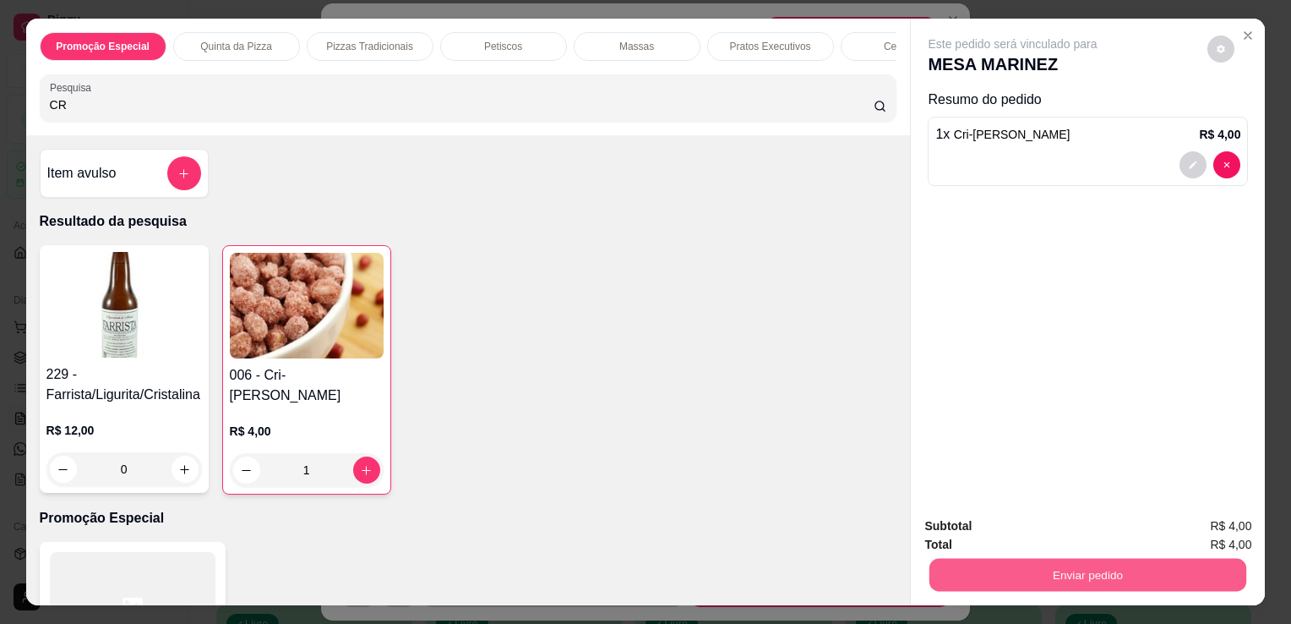
click at [955, 568] on button "Enviar pedido" at bounding box center [1088, 574] width 317 height 33
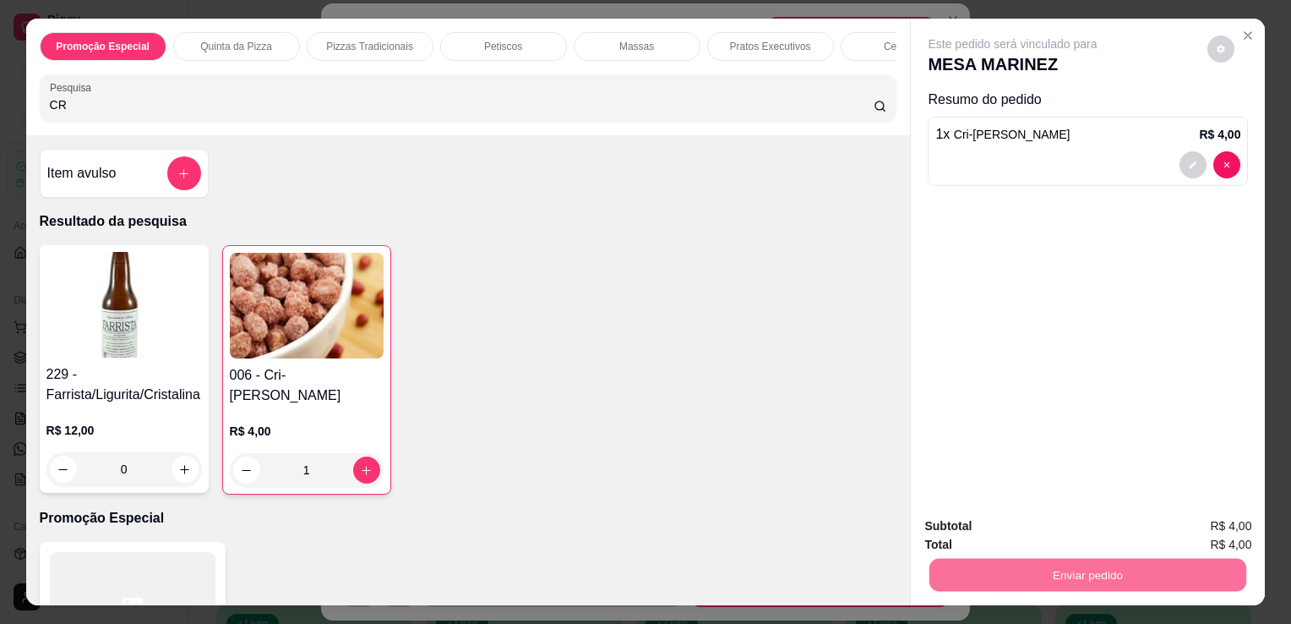
click at [982, 529] on button "Não registrar e enviar pedido" at bounding box center [1033, 527] width 176 height 32
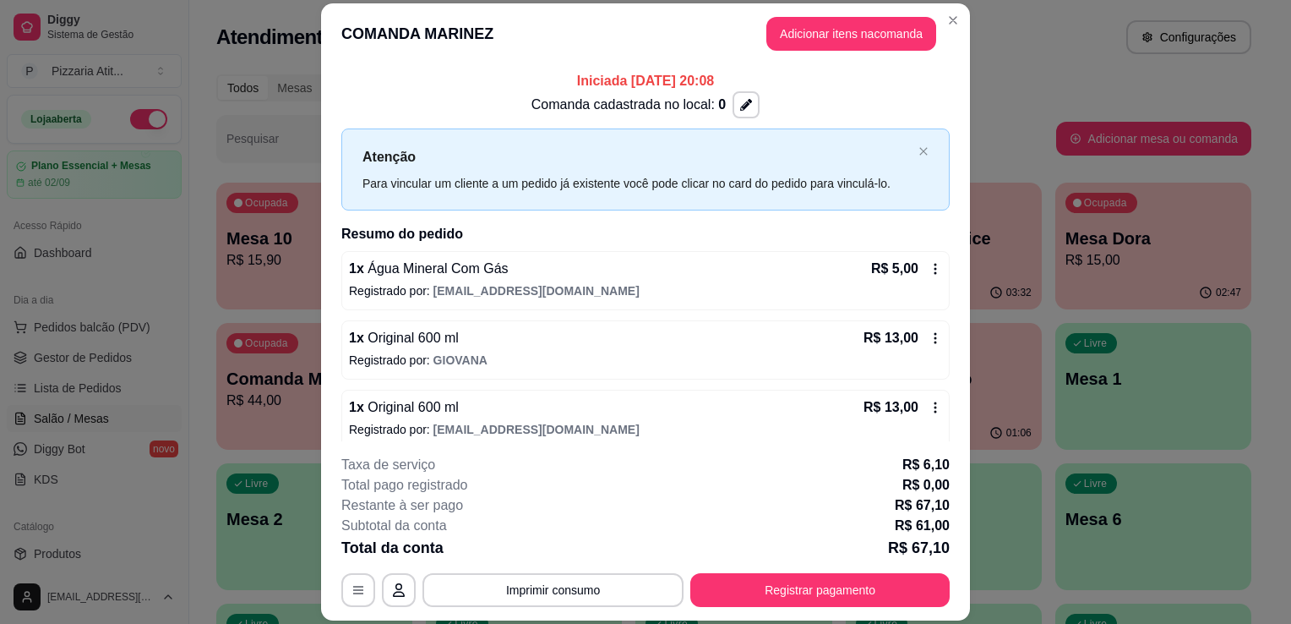
click at [943, 3] on header "COMANDA MARINEZ Adicionar itens na comanda" at bounding box center [645, 33] width 649 height 61
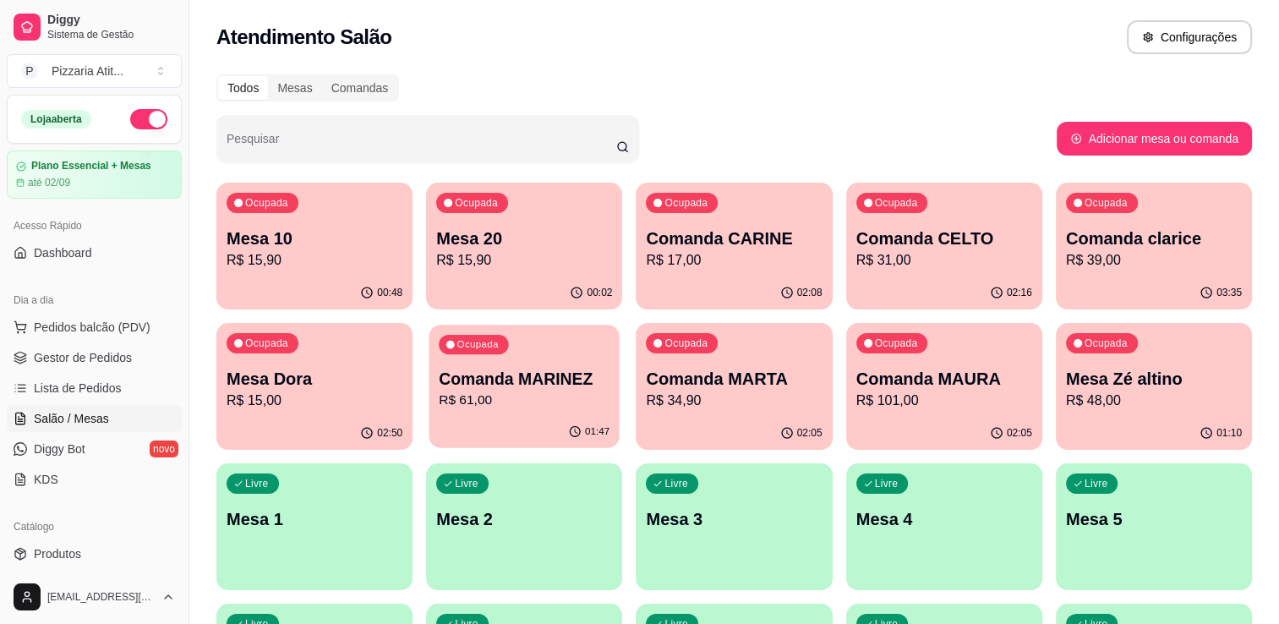
click at [549, 394] on p "R$ 61,00" at bounding box center [524, 399] width 171 height 19
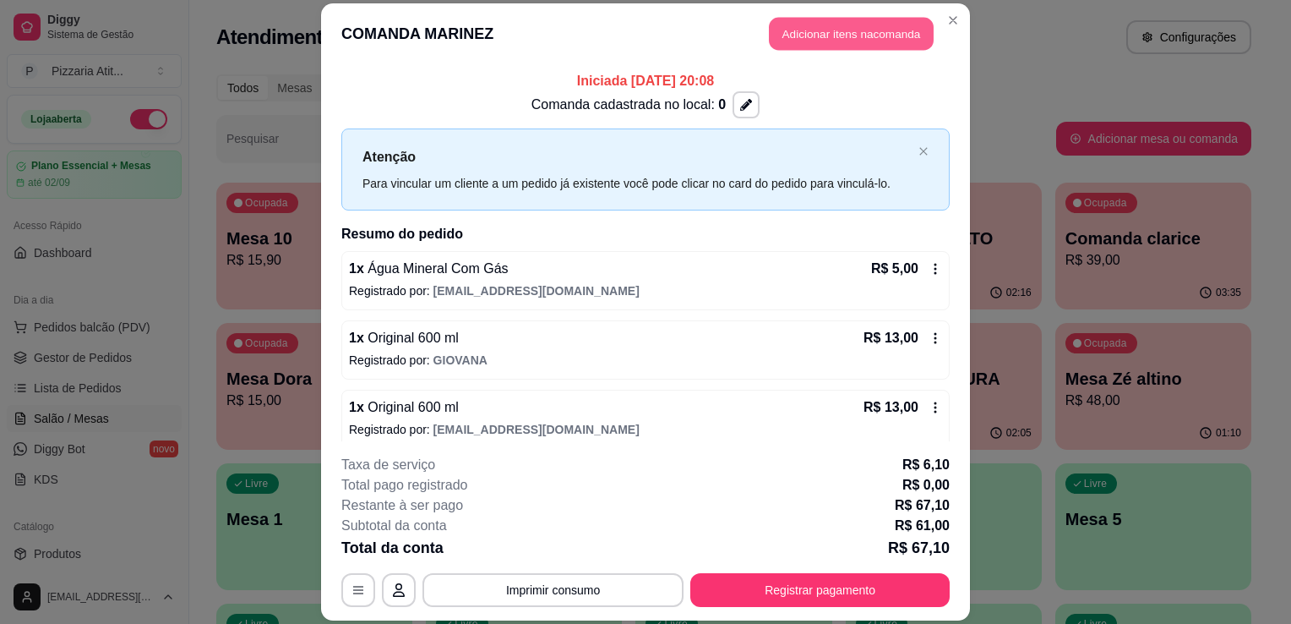
click at [816, 31] on button "Adicionar itens na comanda" at bounding box center [851, 33] width 165 height 33
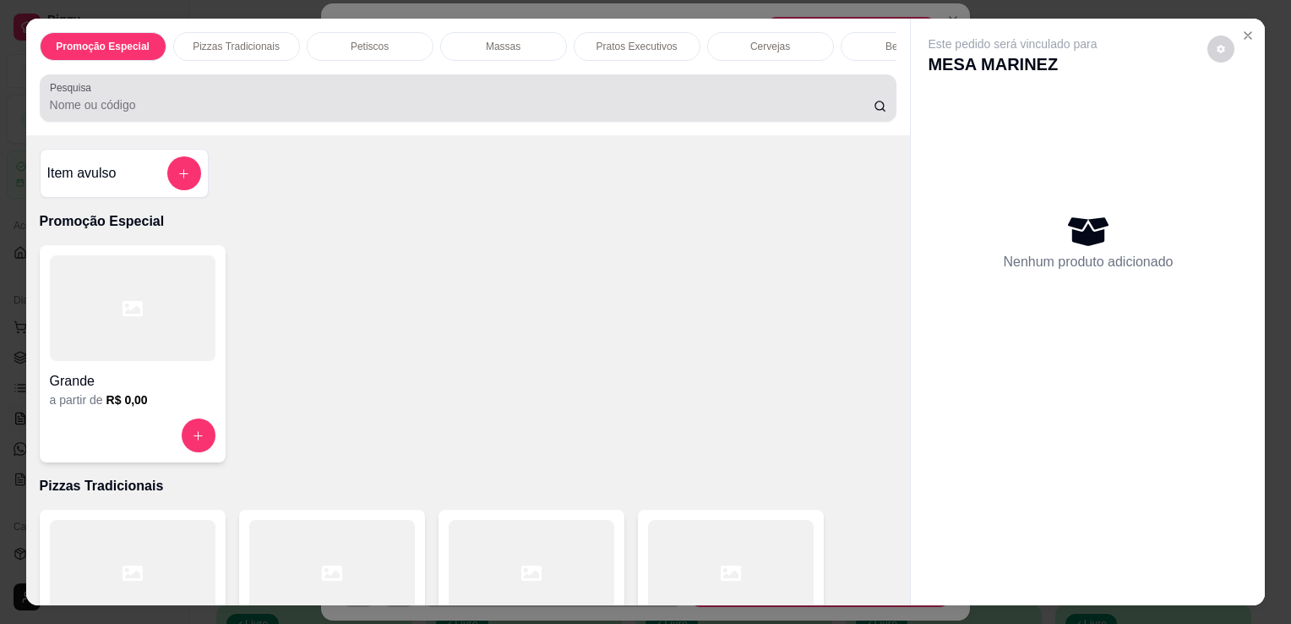
click at [728, 101] on div at bounding box center [469, 98] width 838 height 34
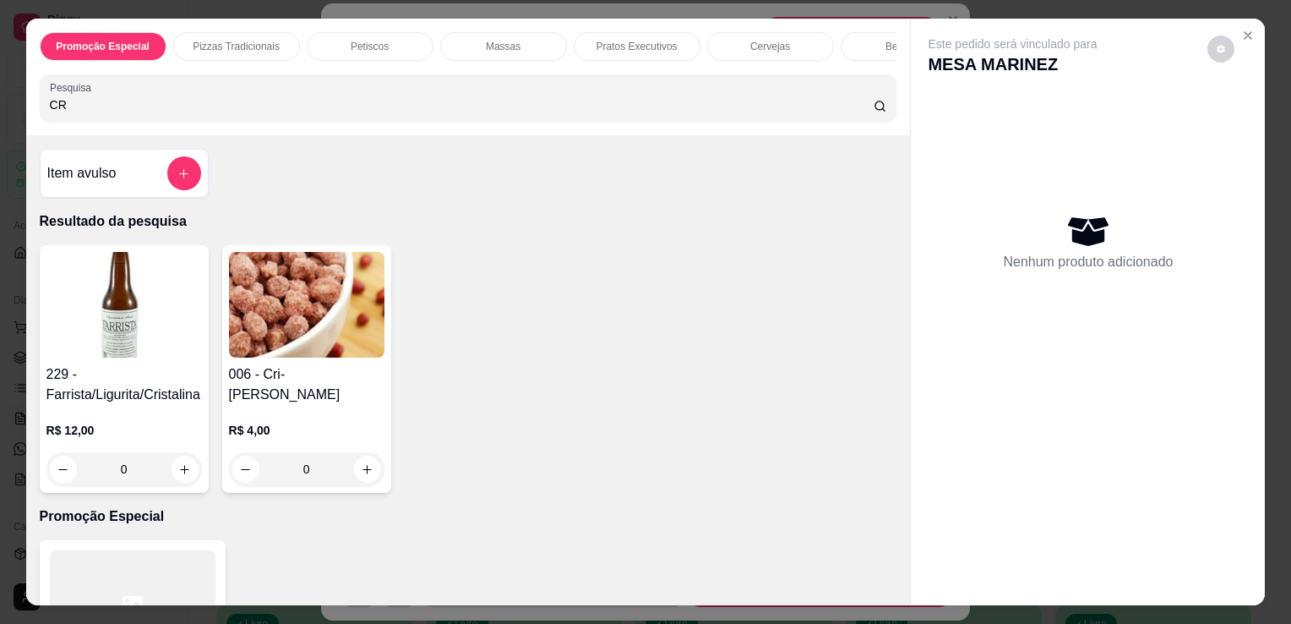
type input "CR"
click at [272, 352] on img at bounding box center [307, 305] width 156 height 106
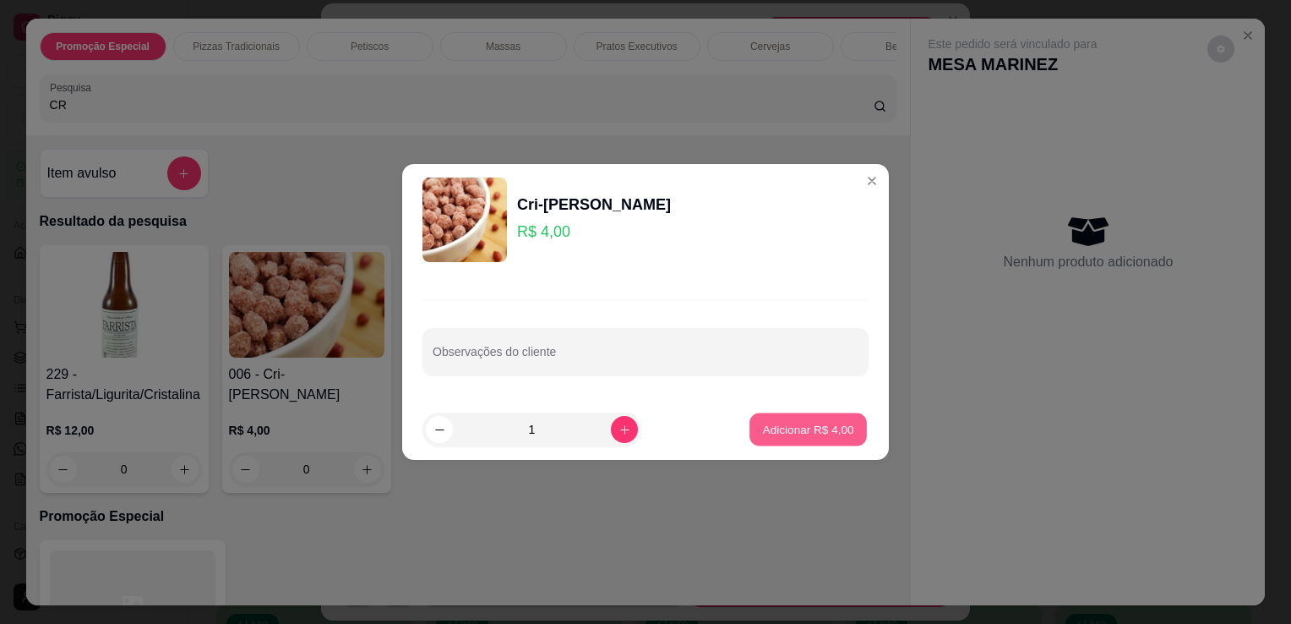
click at [790, 442] on button "Adicionar R$ 4,00" at bounding box center [808, 429] width 117 height 33
type input "1"
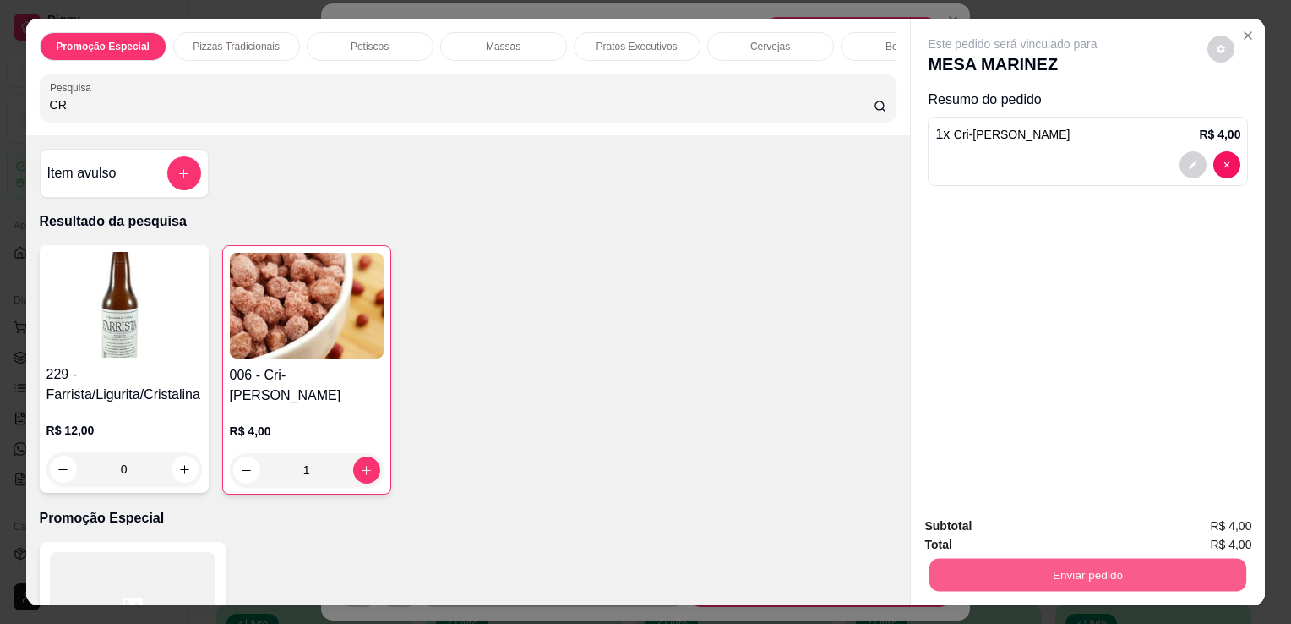
click at [1029, 561] on button "Enviar pedido" at bounding box center [1088, 574] width 317 height 33
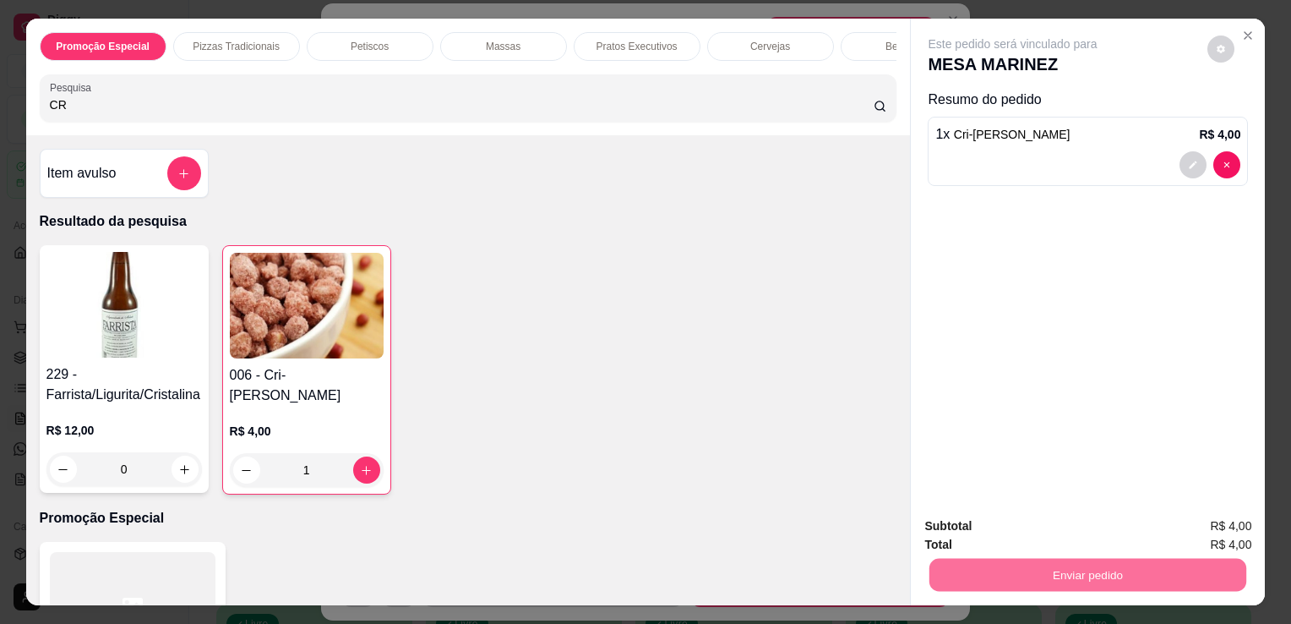
click at [1027, 529] on button "Não registrar e enviar pedido" at bounding box center [1032, 526] width 171 height 31
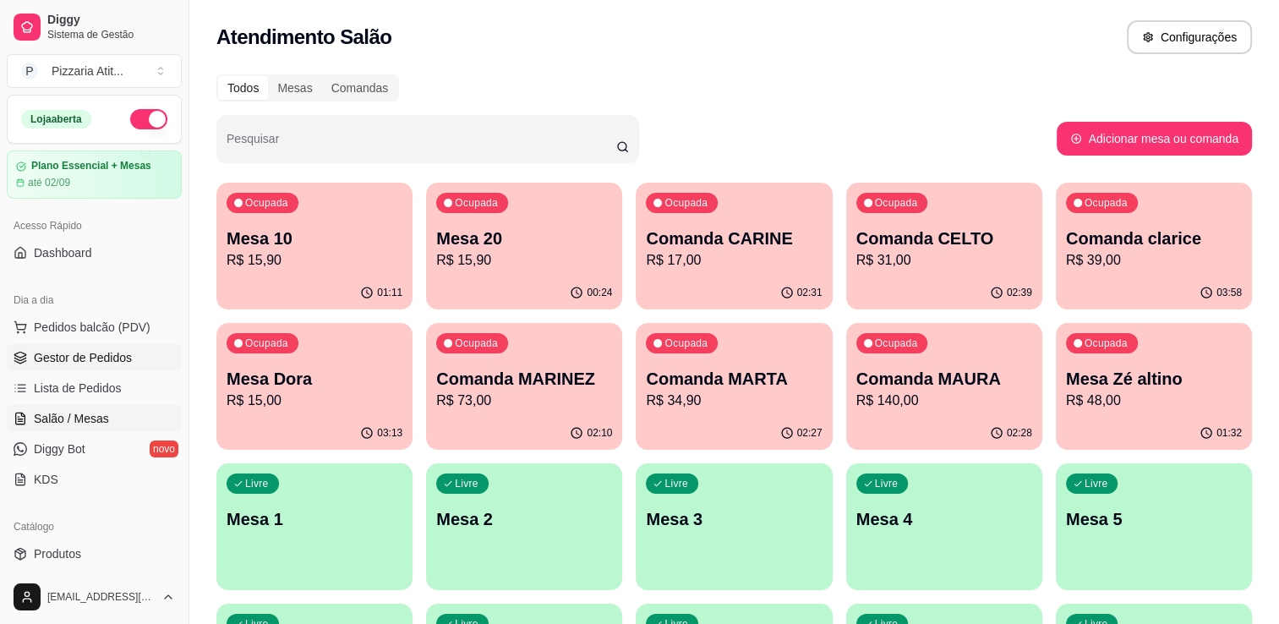
click at [135, 349] on link "Gestor de Pedidos" at bounding box center [94, 357] width 175 height 27
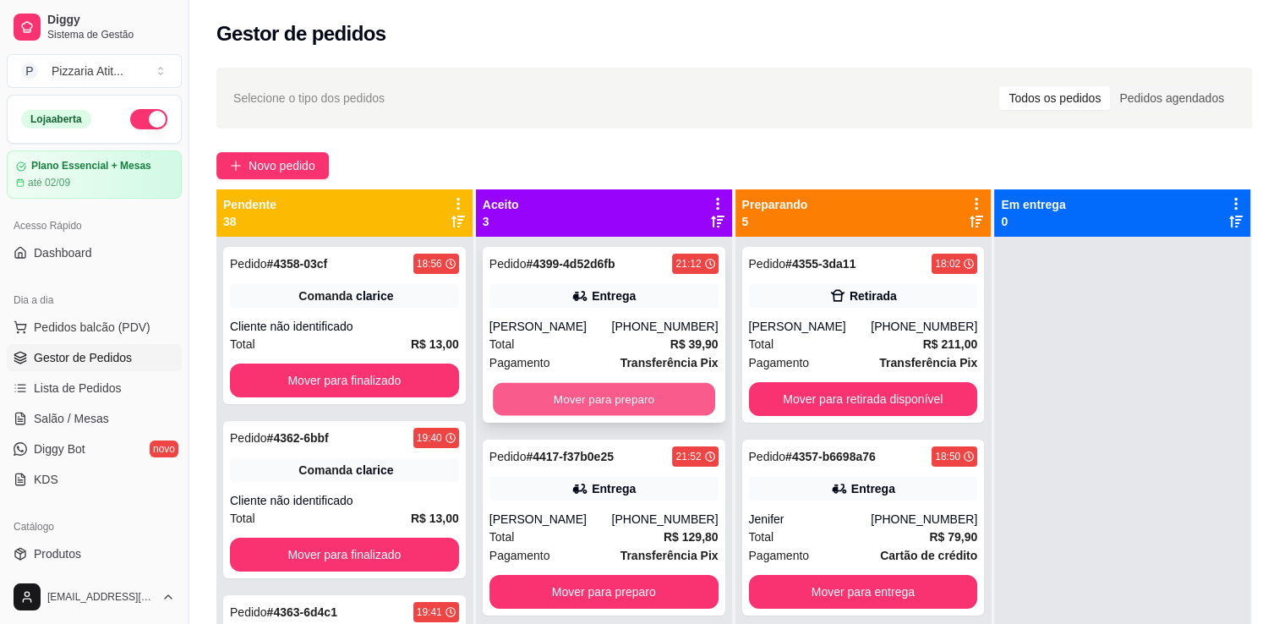
click at [640, 394] on button "Mover para preparo" at bounding box center [604, 399] width 222 height 33
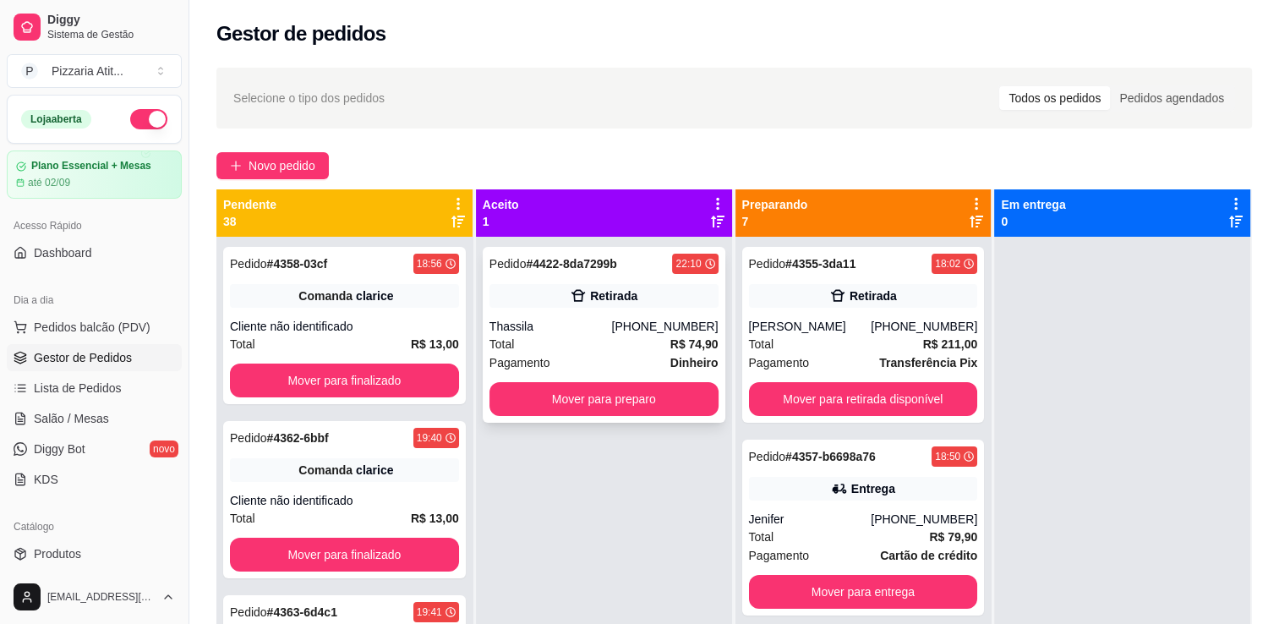
click at [630, 324] on div "(37) 99158-4550" at bounding box center [664, 326] width 106 height 17
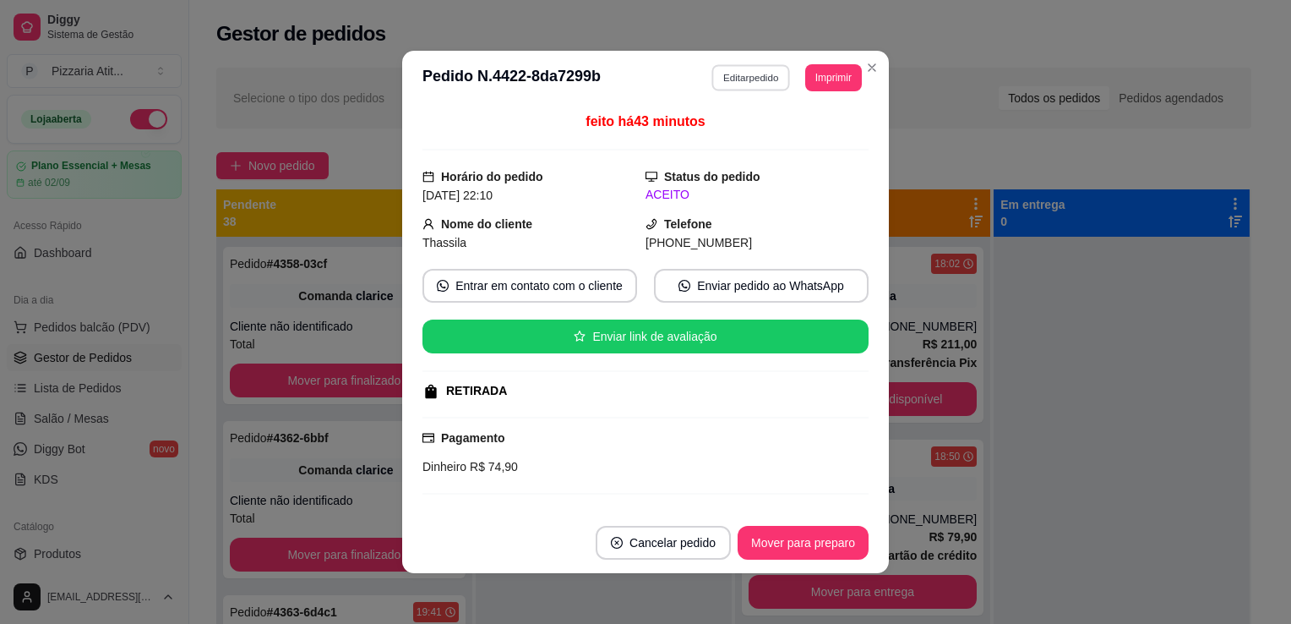
click at [757, 83] on button "Editar pedido" at bounding box center [752, 77] width 79 height 26
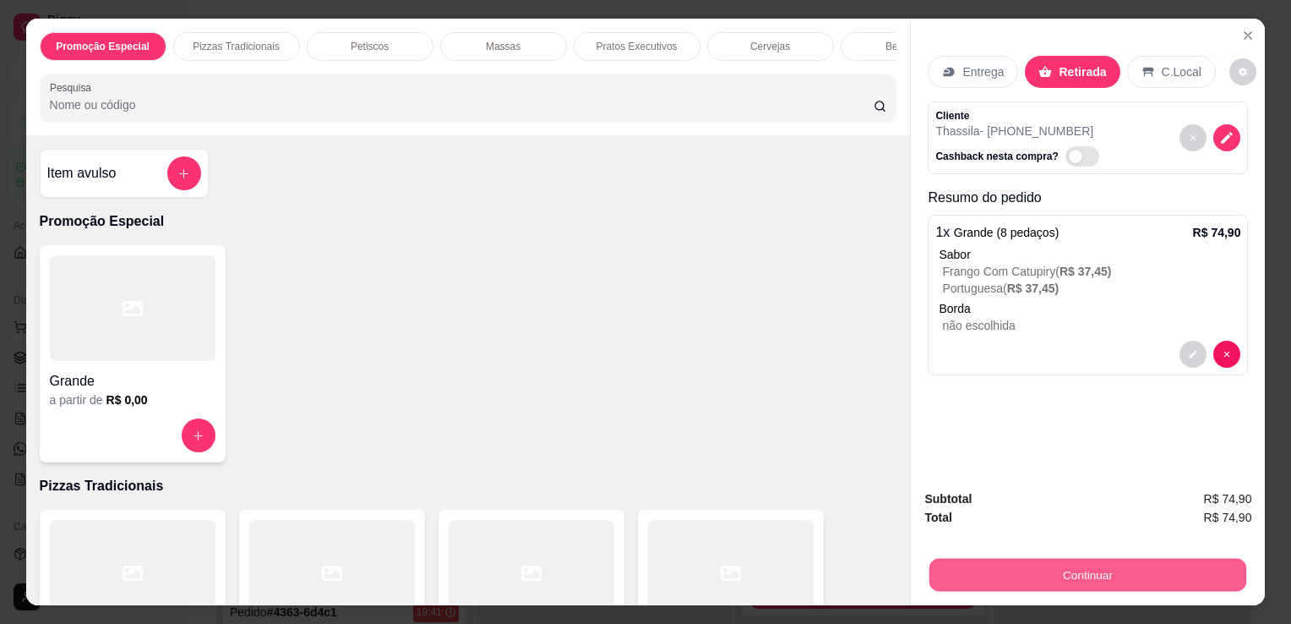
click at [1022, 565] on button "Continuar" at bounding box center [1088, 574] width 317 height 33
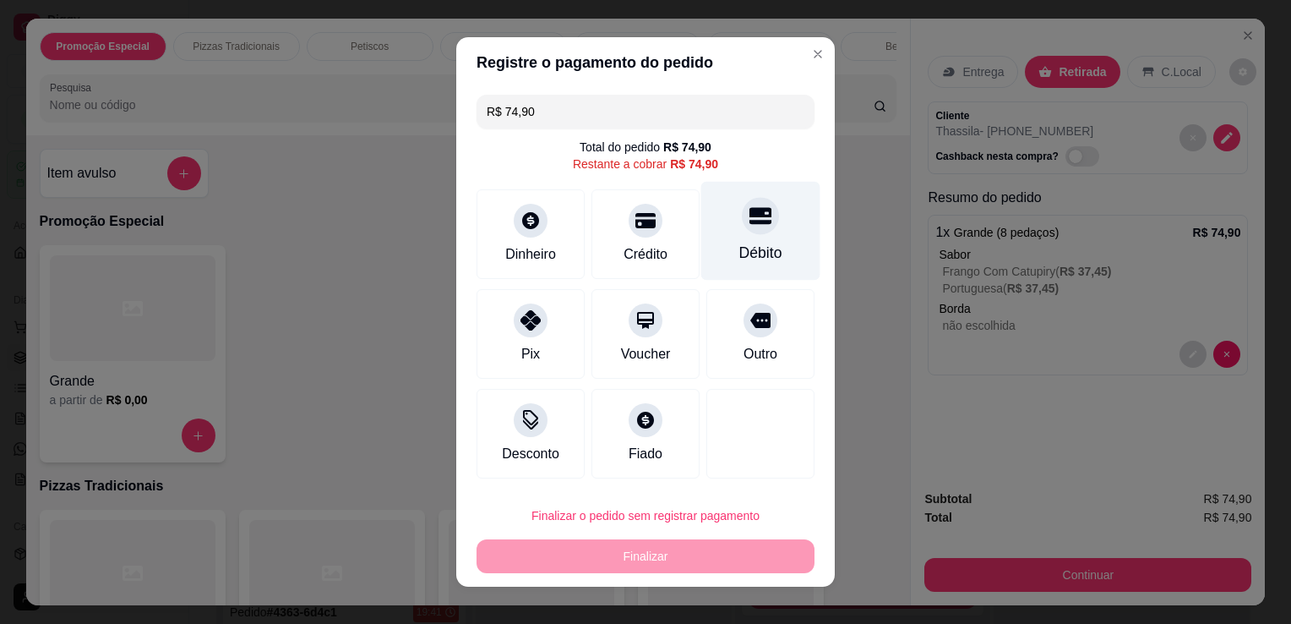
click at [778, 209] on div "Débito" at bounding box center [761, 231] width 119 height 99
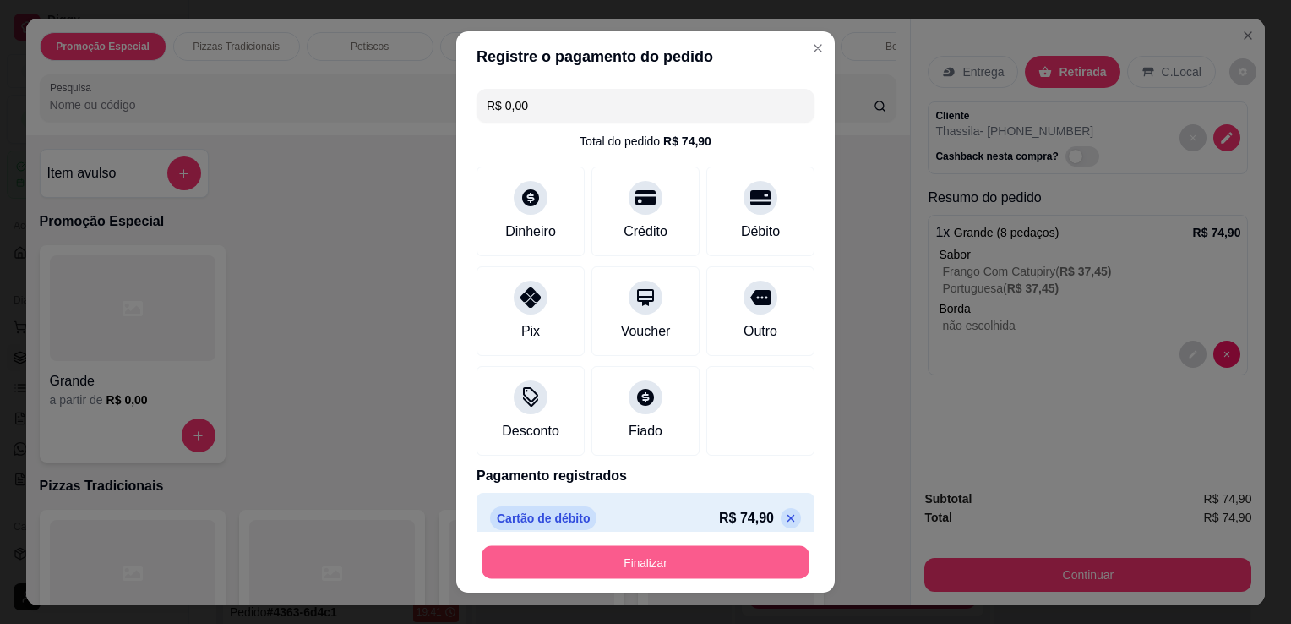
click at [698, 545] on div "Finalizar" at bounding box center [646, 562] width 338 height 34
click at [693, 556] on button "Finalizar" at bounding box center [646, 562] width 338 height 34
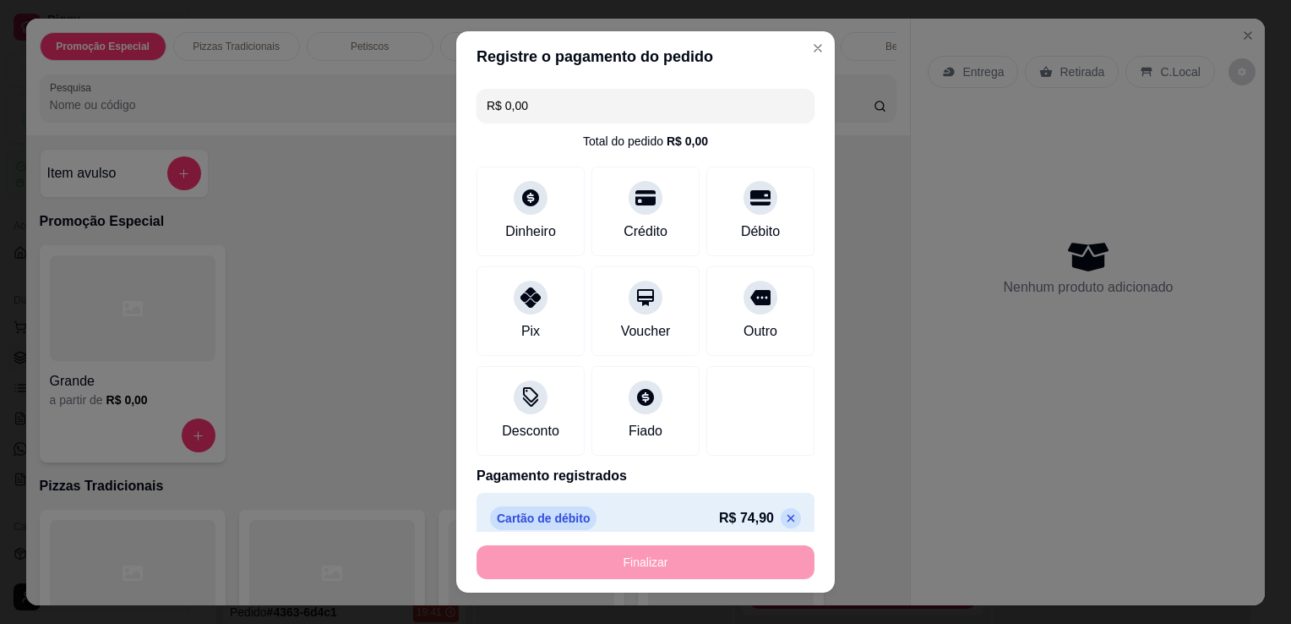
type input "-R$ 74,90"
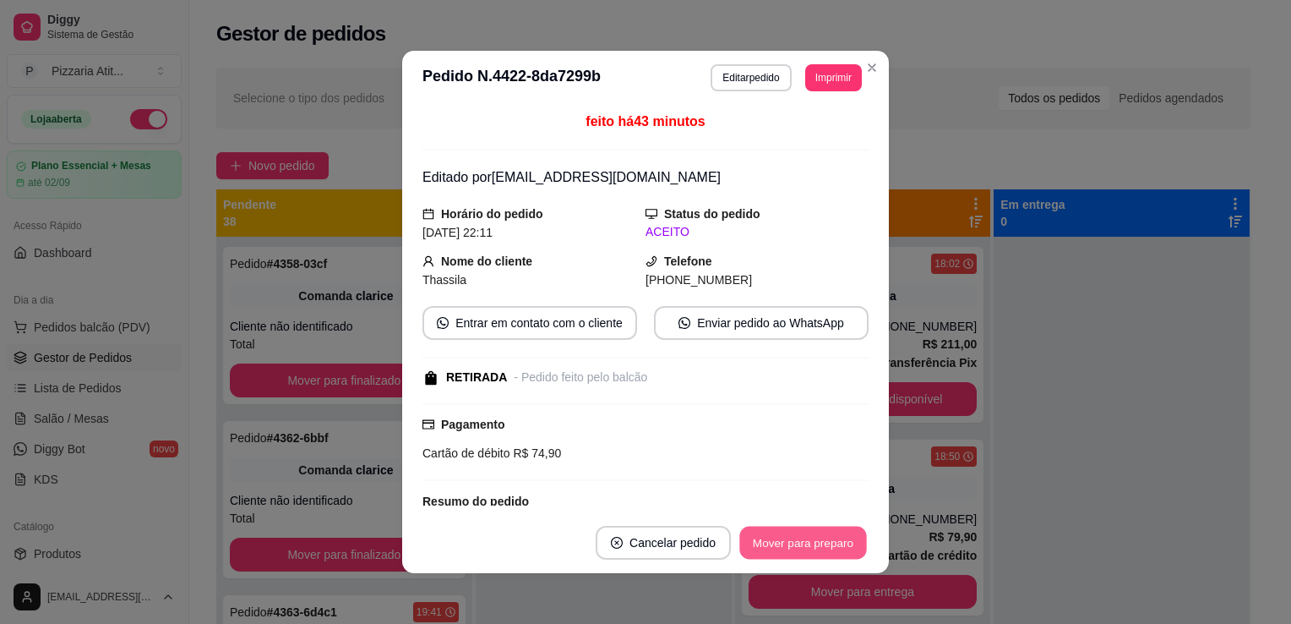
click at [785, 539] on button "Mover para preparo" at bounding box center [803, 543] width 127 height 33
click at [785, 539] on button "Mover para retirada disponível" at bounding box center [775, 543] width 181 height 33
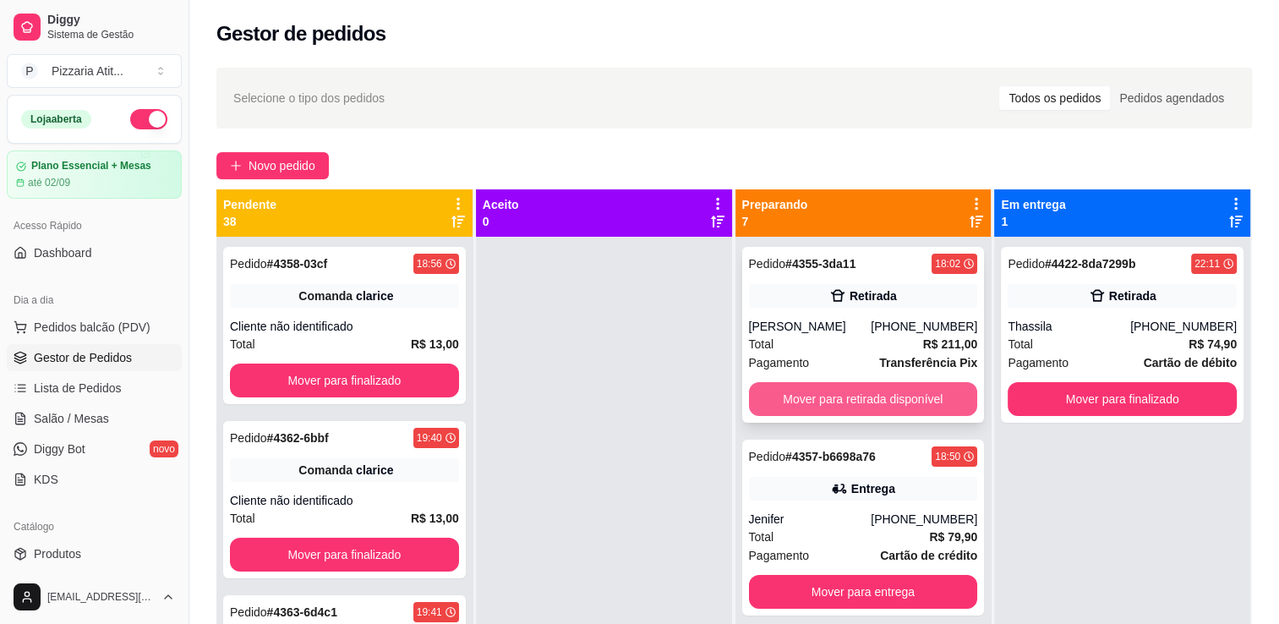
click at [862, 399] on button "Mover para retirada disponível" at bounding box center [863, 399] width 229 height 34
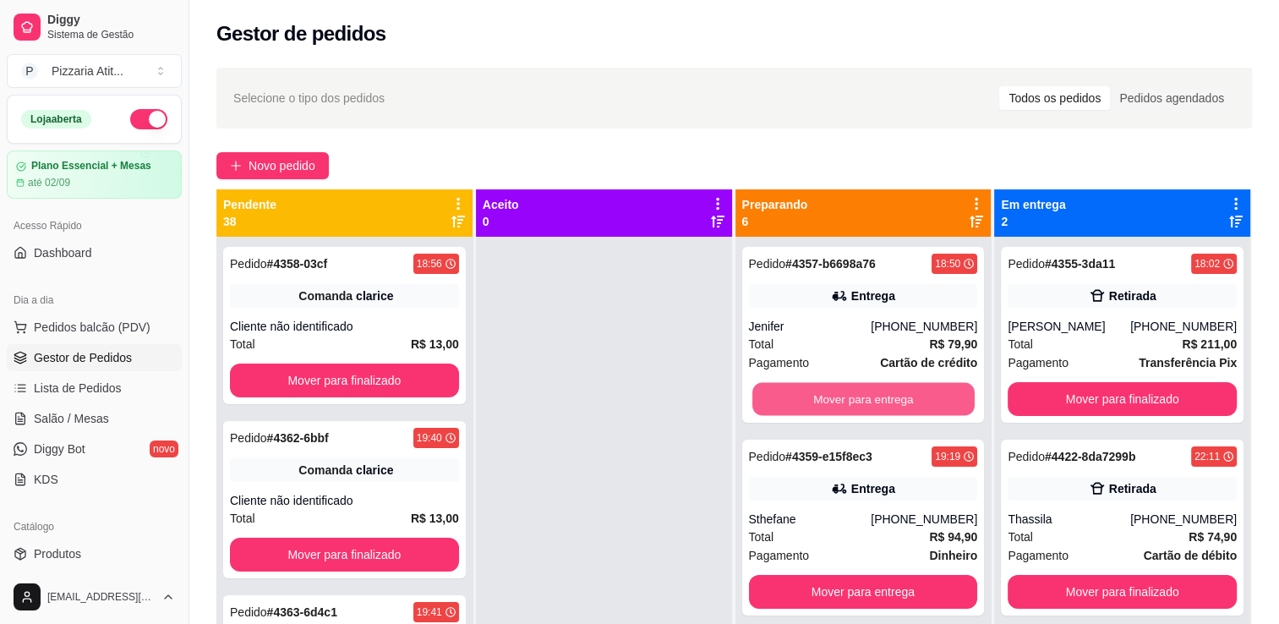
click at [862, 399] on button "Mover para entrega" at bounding box center [863, 399] width 222 height 33
click at [862, 399] on button "Mover para retirada disponível" at bounding box center [863, 399] width 222 height 33
click at [862, 399] on button "Mover para entrega" at bounding box center [863, 399] width 222 height 33
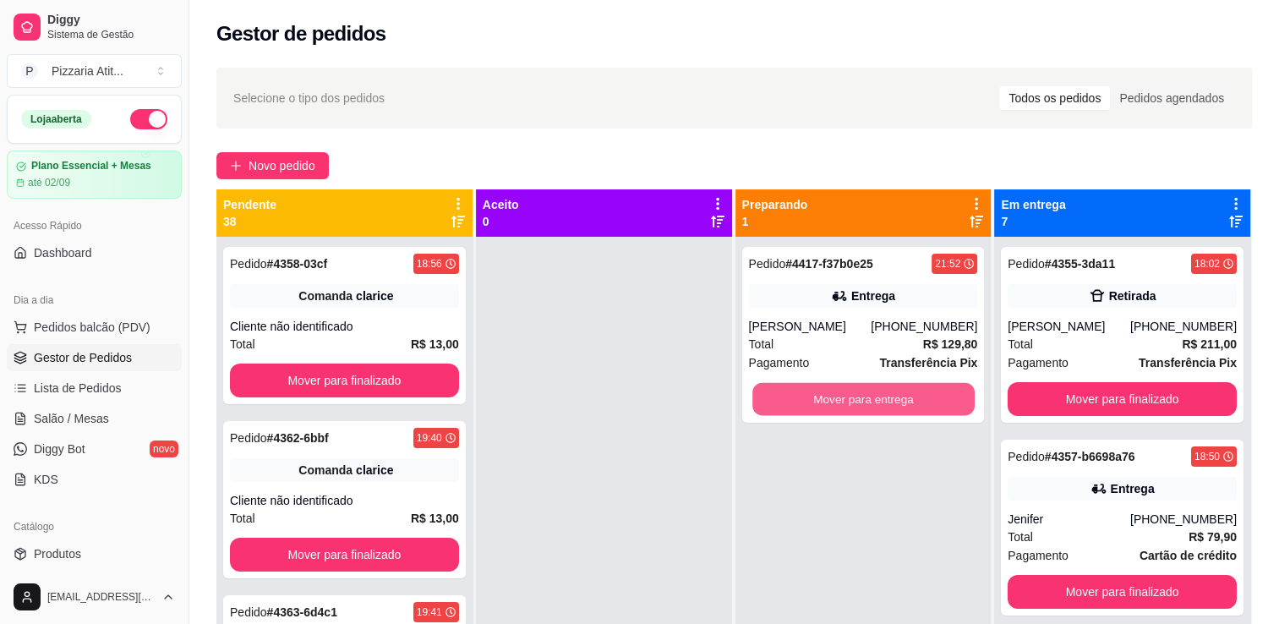
click at [862, 399] on button "Mover para entrega" at bounding box center [863, 399] width 222 height 33
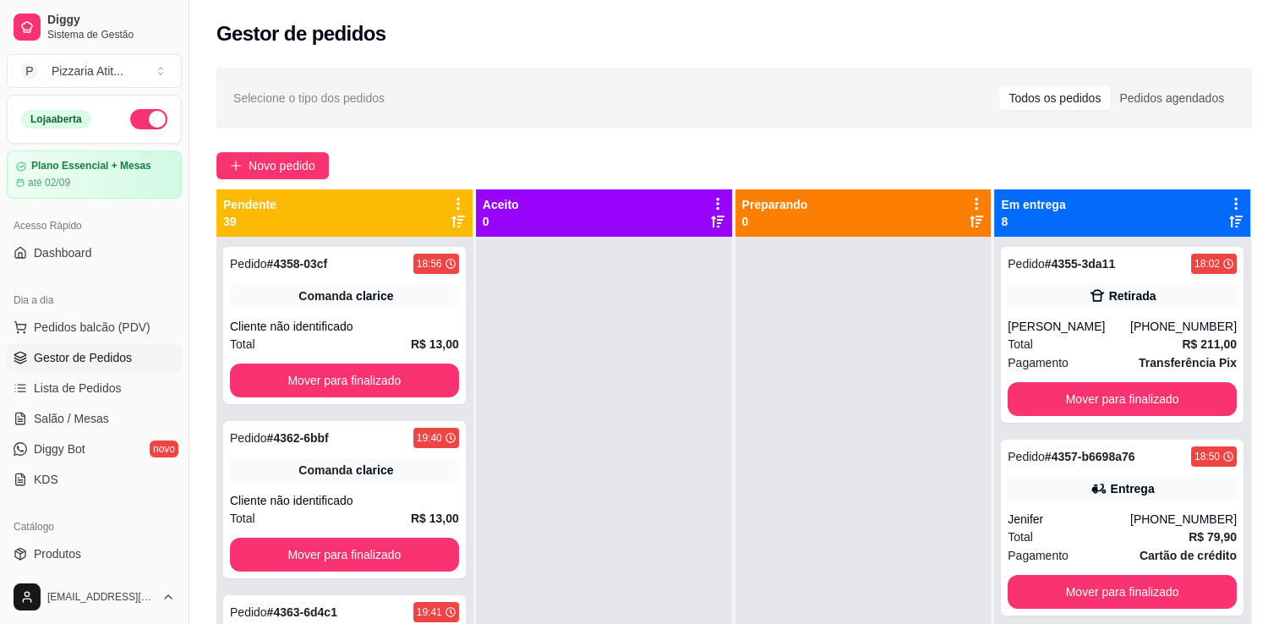
click at [139, 117] on button "button" at bounding box center [148, 119] width 37 height 20
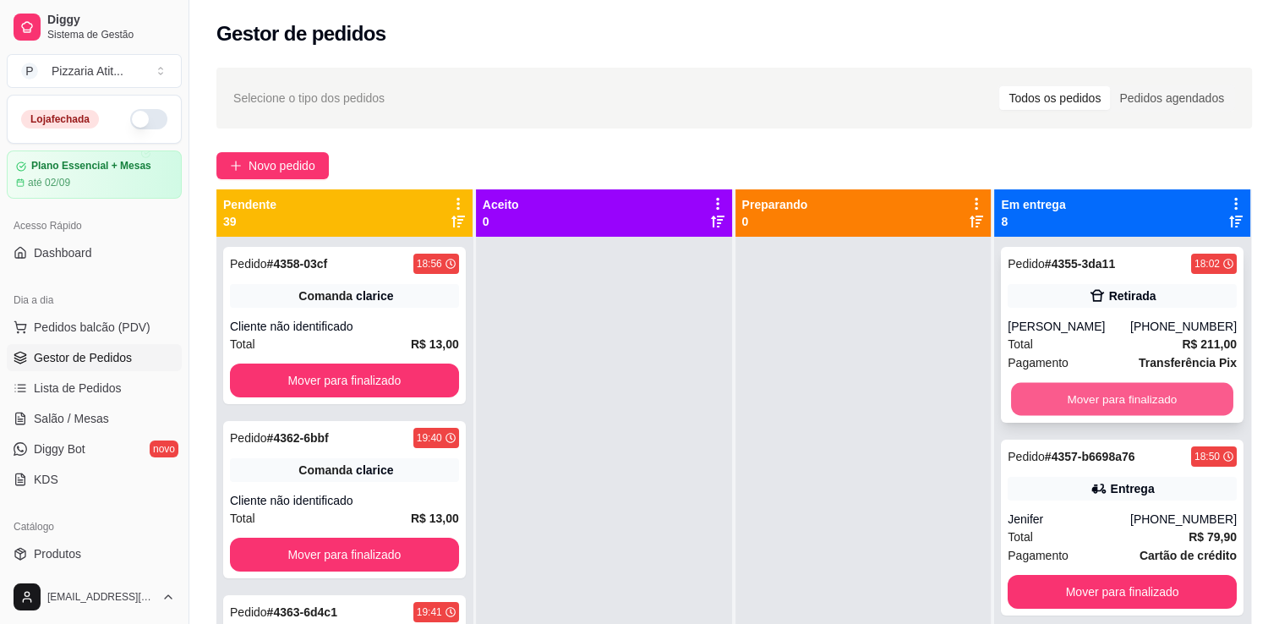
click at [1062, 405] on button "Mover para finalizado" at bounding box center [1122, 399] width 222 height 33
click at [1155, 394] on button "Mover para finalizado" at bounding box center [1122, 399] width 222 height 33
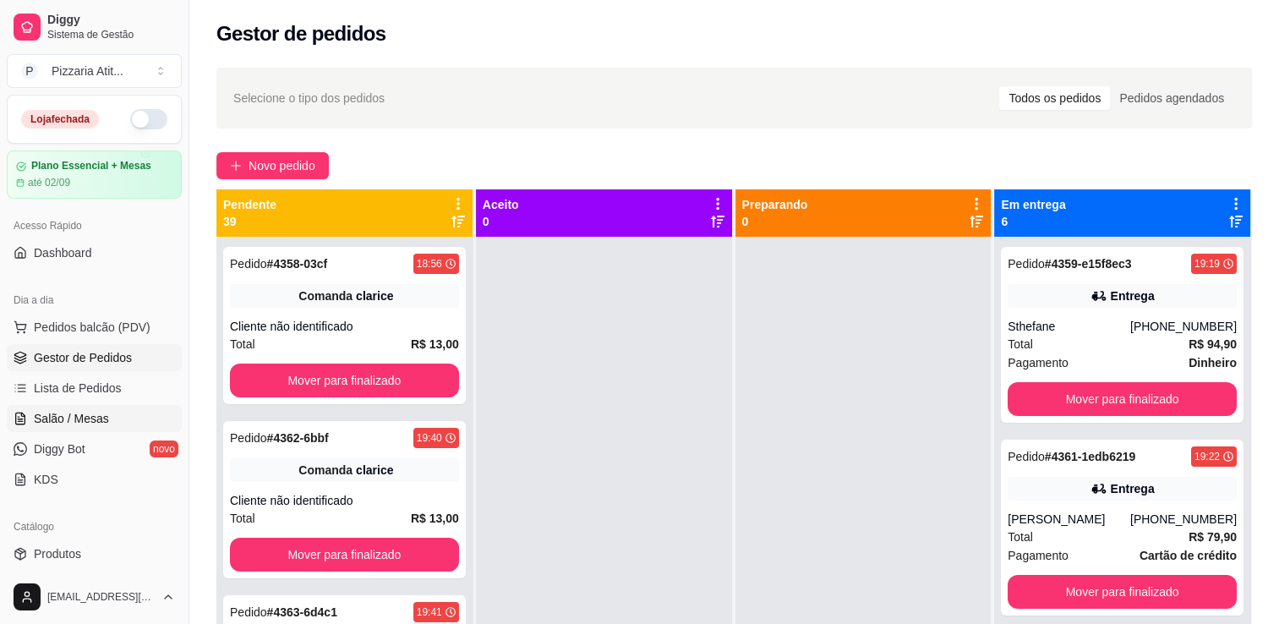
click at [112, 405] on link "Salão / Mesas" at bounding box center [94, 418] width 175 height 27
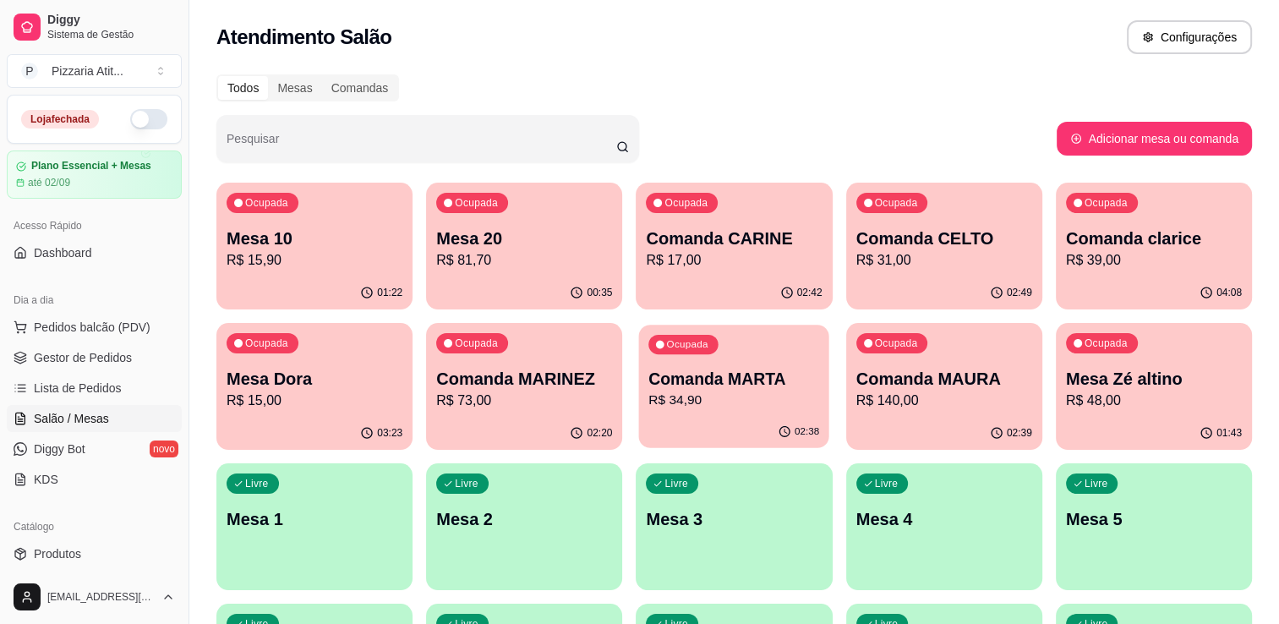
click at [816, 401] on p "R$ 34,90" at bounding box center [734, 399] width 171 height 19
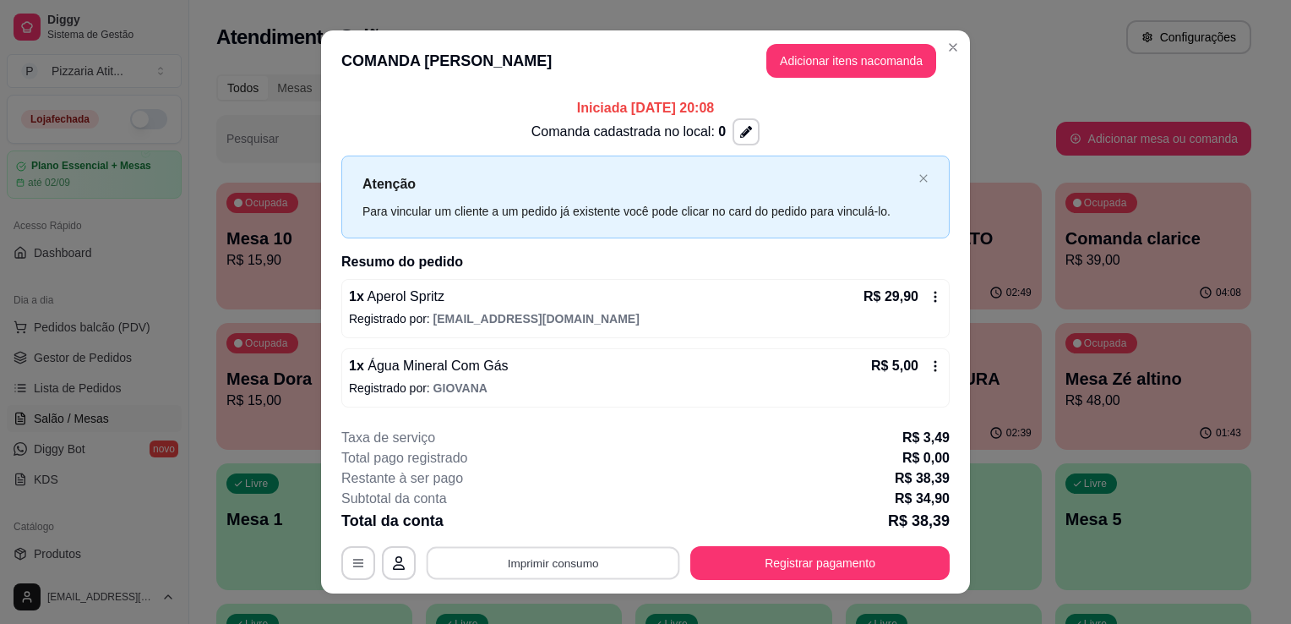
click at [644, 560] on button "Imprimir consumo" at bounding box center [554, 562] width 254 height 33
click at [527, 513] on button "IMPRESSORA" at bounding box center [552, 523] width 118 height 26
click at [734, 546] on button "Registrar pagamento" at bounding box center [821, 562] width 252 height 33
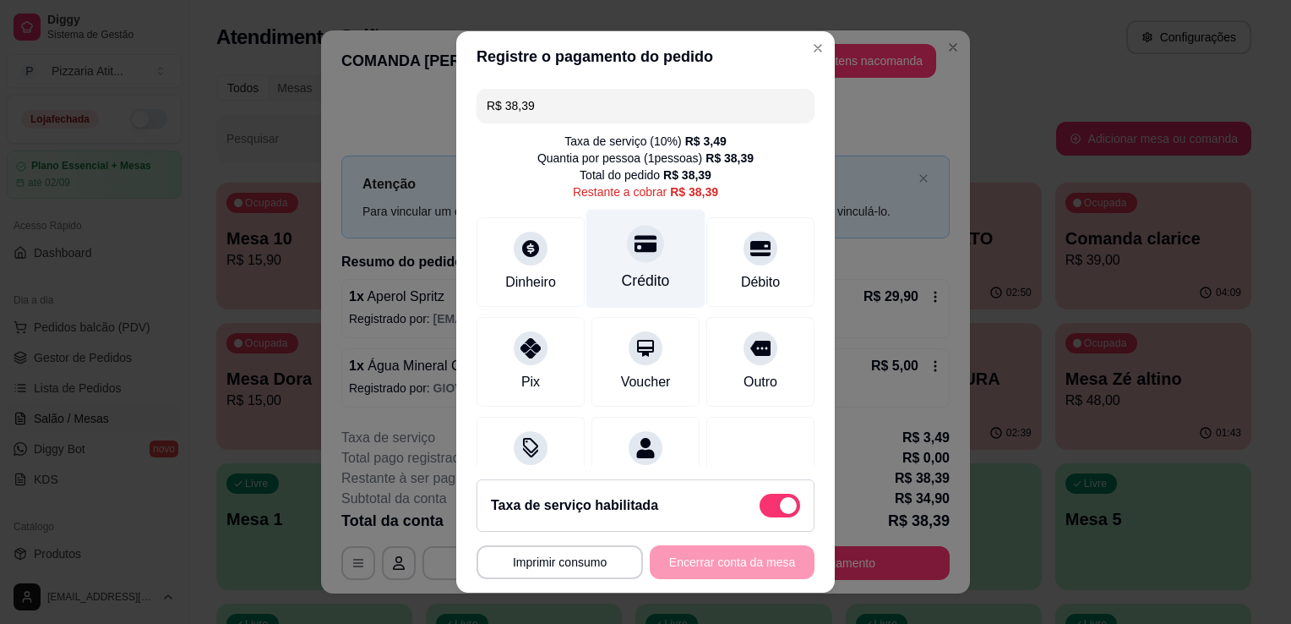
click at [627, 256] on div at bounding box center [645, 243] width 37 height 37
type input "R$ 0,00"
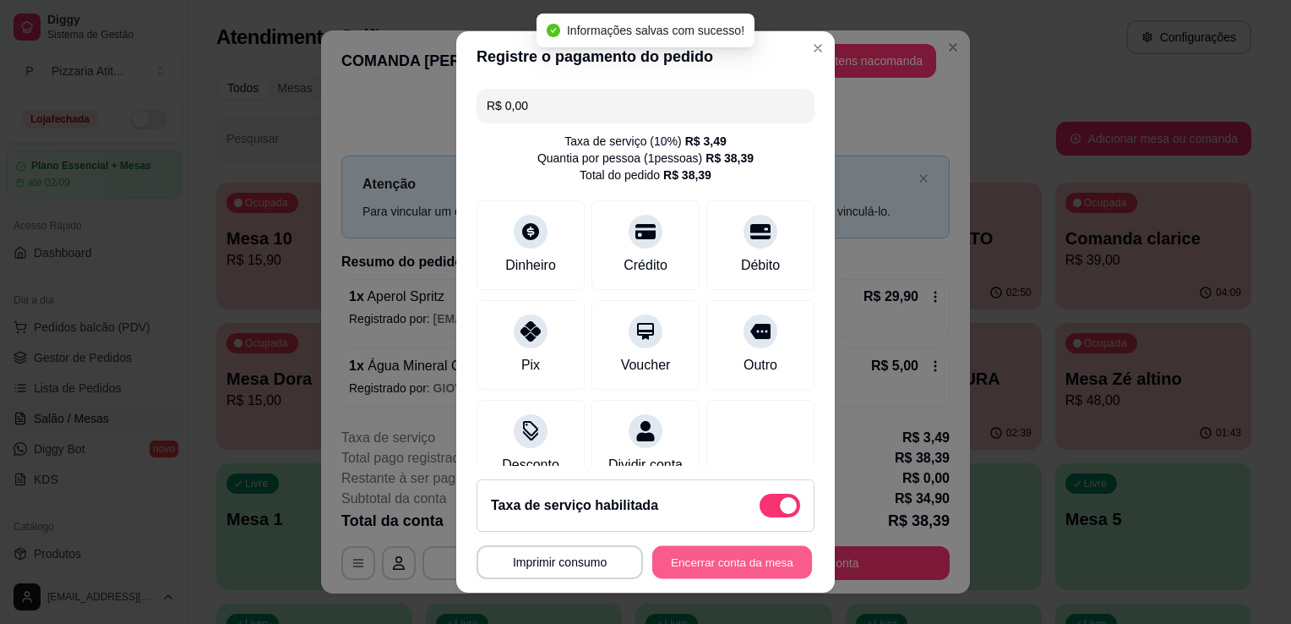
click at [697, 553] on button "Encerrar conta da mesa" at bounding box center [733, 562] width 160 height 33
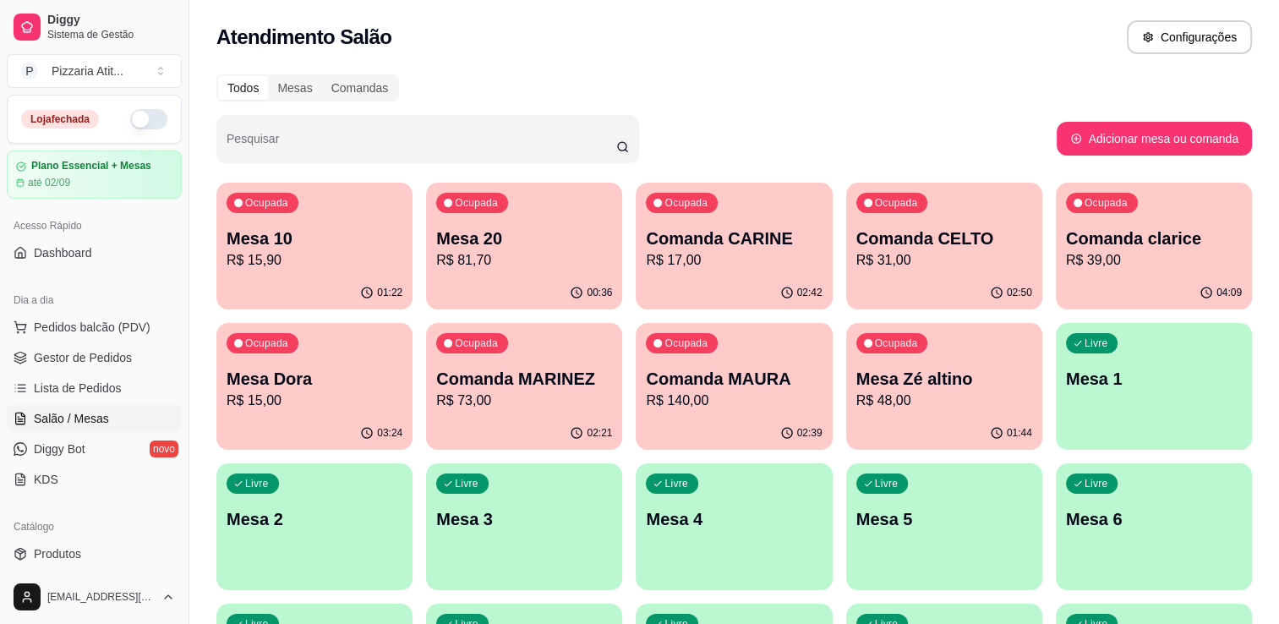
click at [955, 249] on p "Comanda CELTO" at bounding box center [944, 239] width 176 height 24
